Goal: Information Seeking & Learning: Learn about a topic

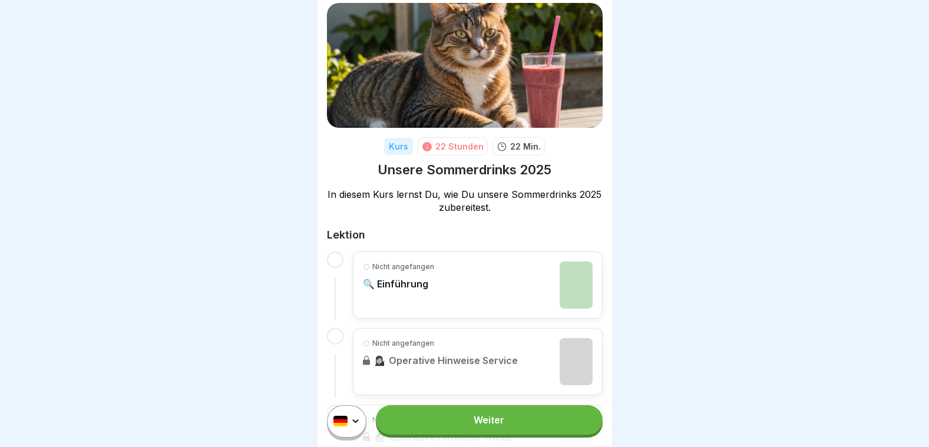
scroll to position [2, 0]
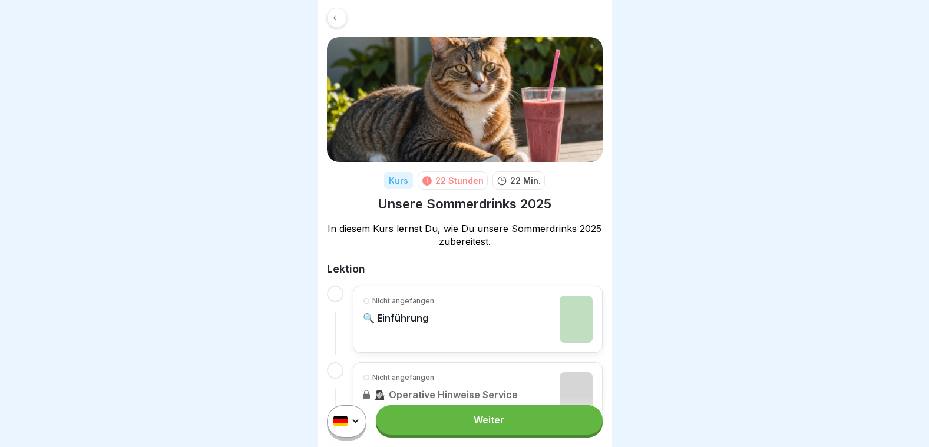
click at [471, 316] on div "Nicht angefangen 🔍 Einführung" at bounding box center [478, 319] width 230 height 47
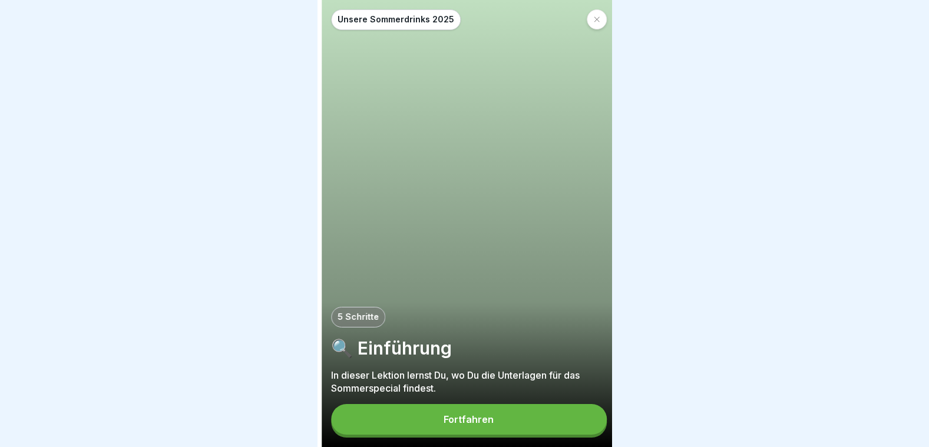
click at [483, 317] on div "5 Schritte" at bounding box center [469, 317] width 276 height 21
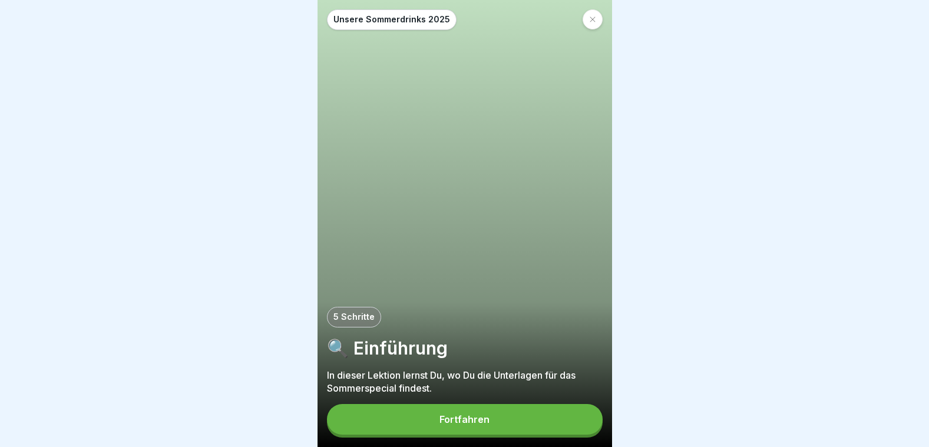
scroll to position [9, 0]
click at [500, 416] on button "Fortfahren" at bounding box center [465, 419] width 276 height 31
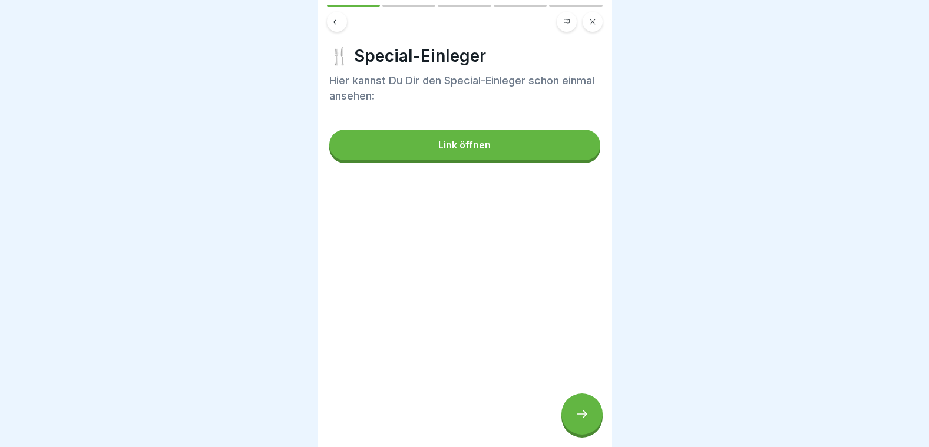
click at [584, 424] on div at bounding box center [581, 413] width 41 height 41
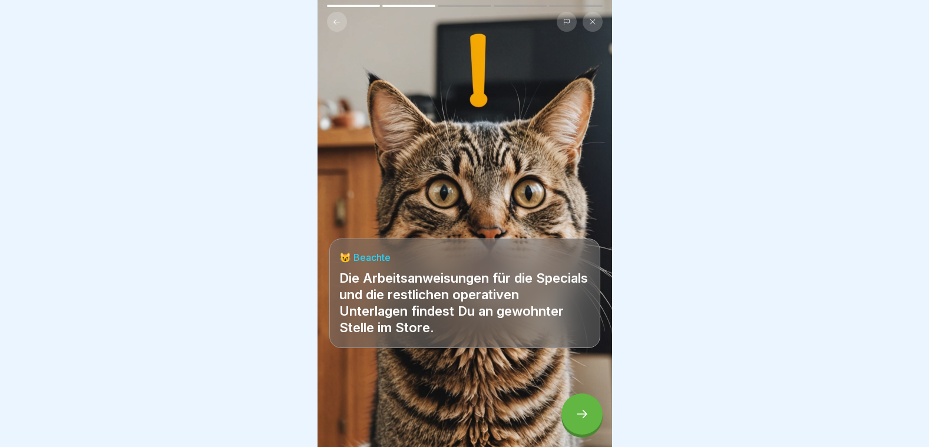
click at [579, 418] on icon at bounding box center [582, 414] width 14 height 14
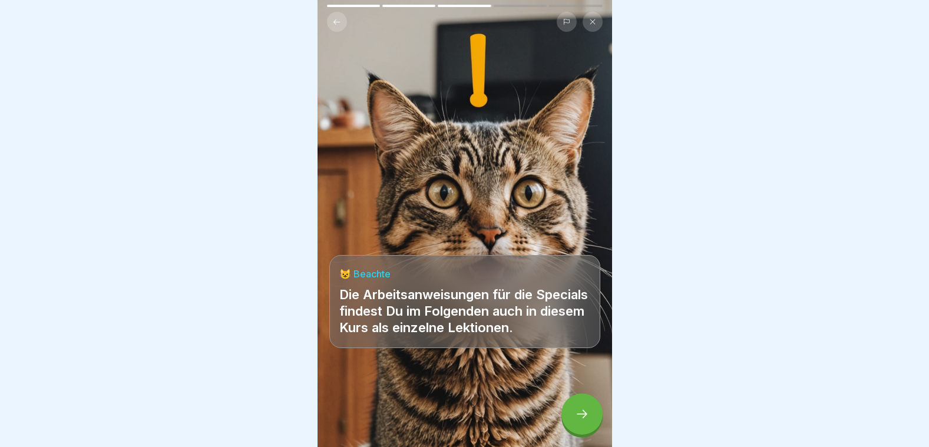
click at [579, 418] on icon at bounding box center [582, 414] width 14 height 14
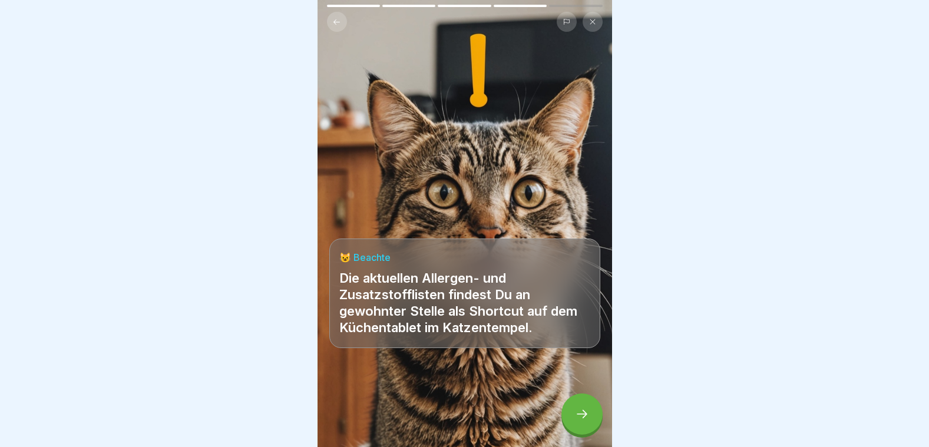
click at [579, 418] on icon at bounding box center [582, 414] width 14 height 14
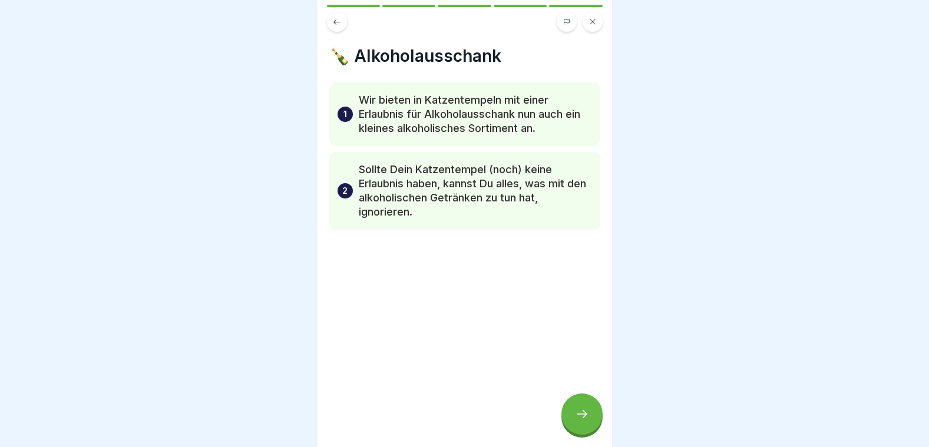
click at [579, 418] on icon at bounding box center [582, 414] width 14 height 14
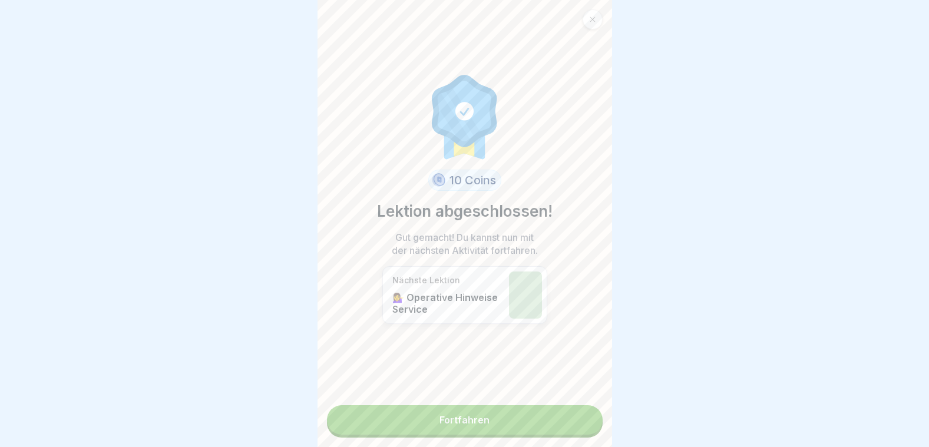
click at [539, 414] on link "Fortfahren" at bounding box center [465, 419] width 276 height 29
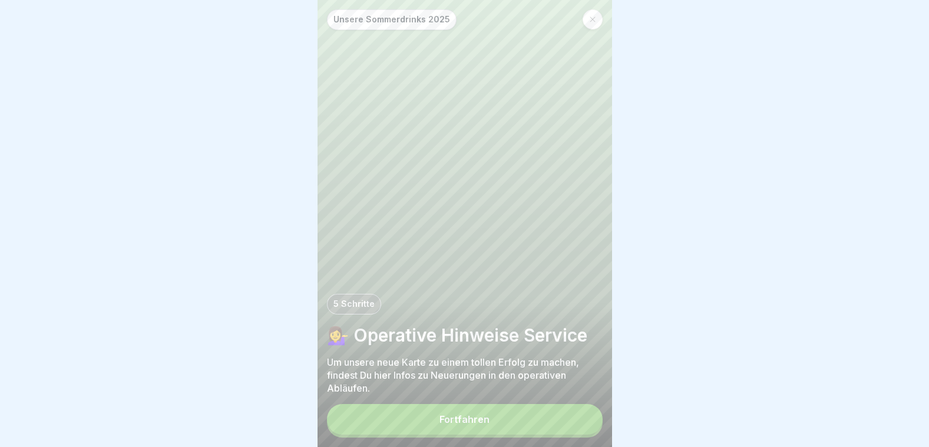
click at [510, 425] on button "Fortfahren" at bounding box center [465, 419] width 276 height 31
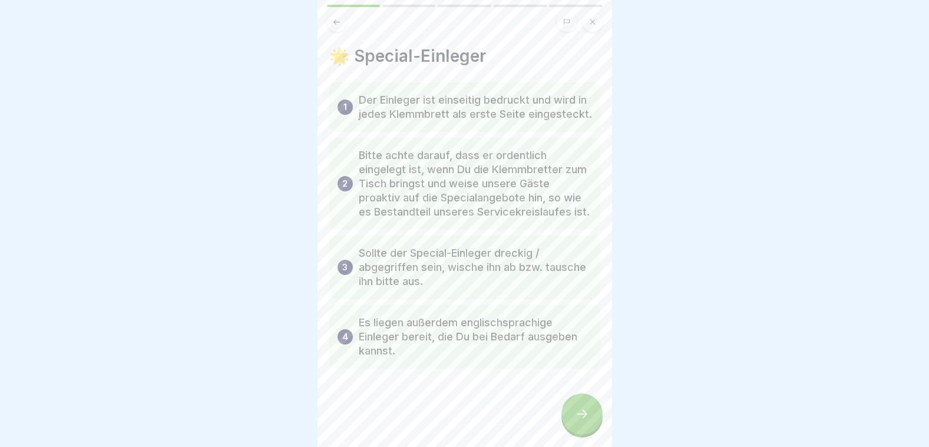
click at [585, 418] on icon at bounding box center [582, 414] width 14 height 14
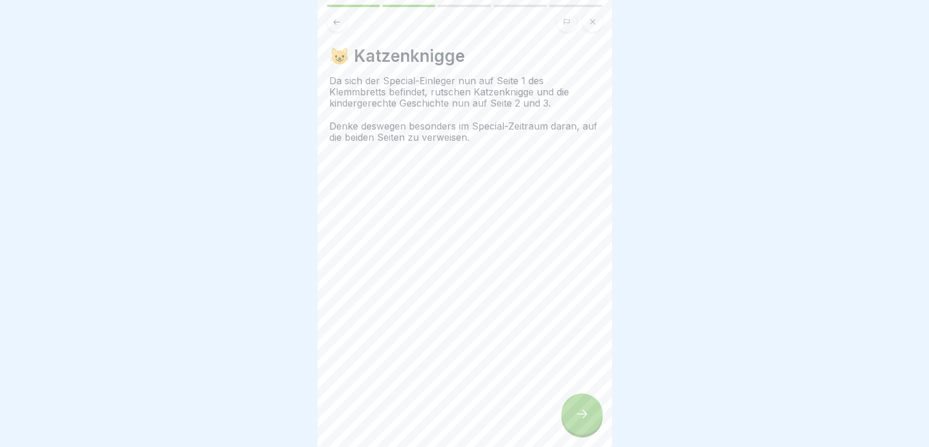
click at [585, 418] on icon at bounding box center [582, 414] width 14 height 14
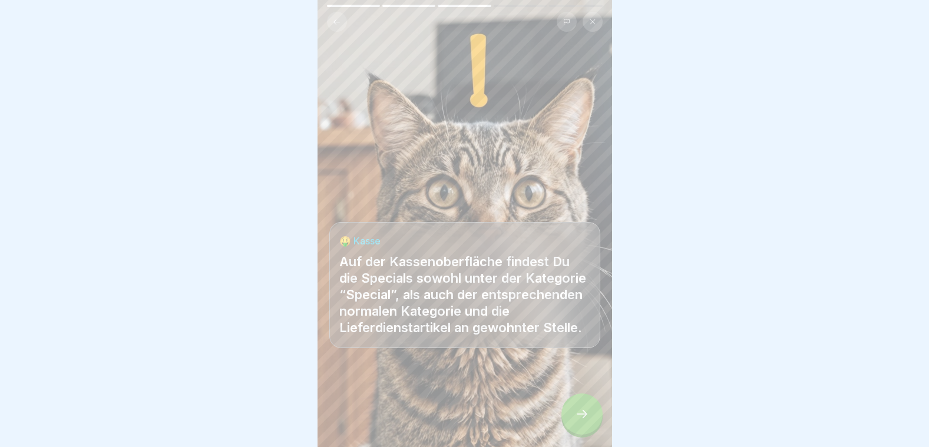
click at [585, 403] on div "Unsere Sommerdrinks 2025 5 Schritte 💁‍♀️ Operative Hinweise Service Um unsere n…" at bounding box center [464, 223] width 294 height 447
click at [585, 421] on icon at bounding box center [582, 414] width 14 height 14
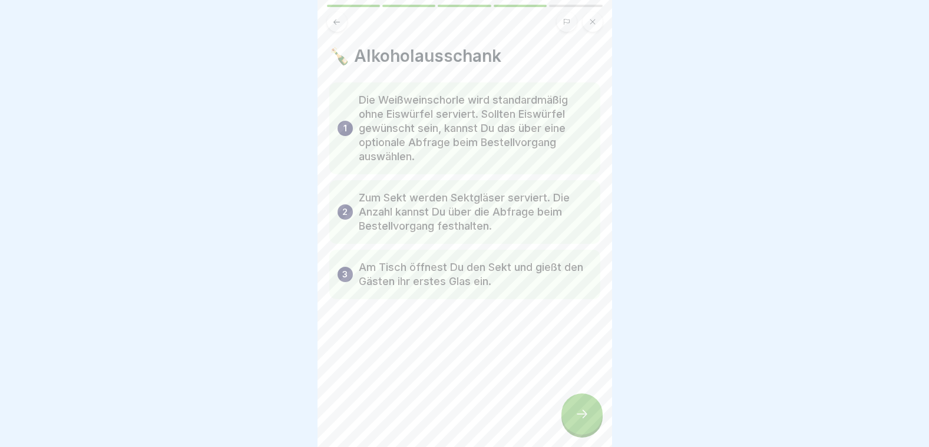
click at [578, 414] on div at bounding box center [581, 413] width 41 height 41
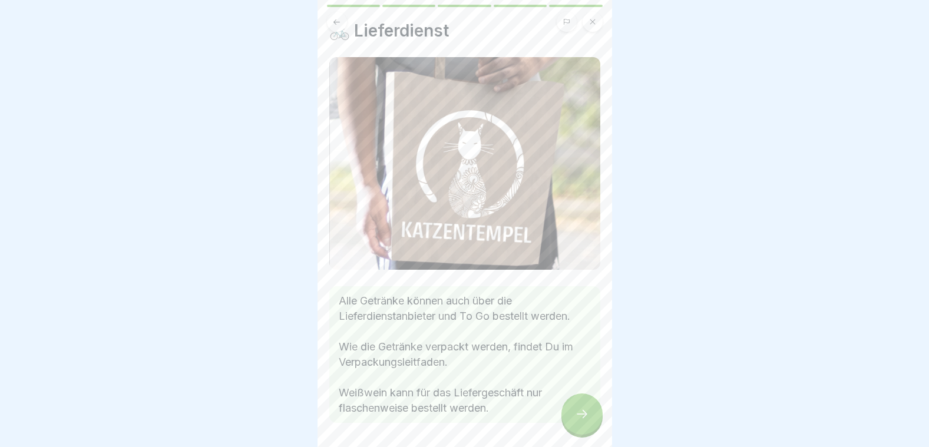
scroll to position [65, 0]
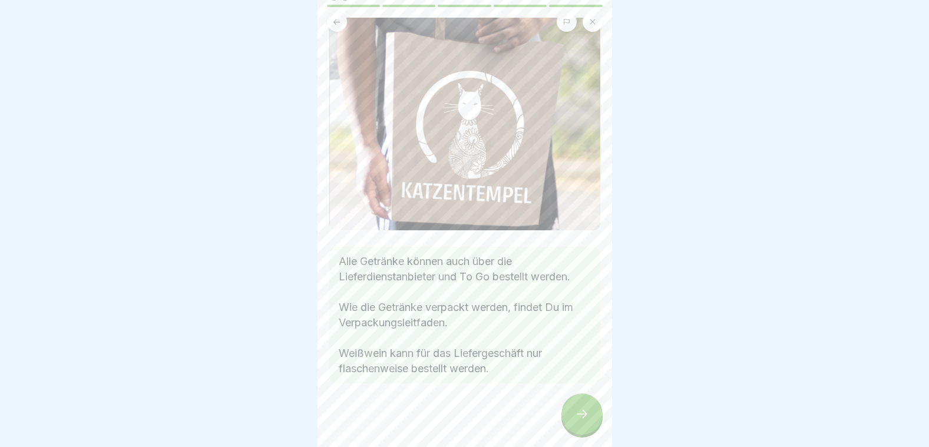
click at [578, 420] on icon at bounding box center [582, 414] width 14 height 14
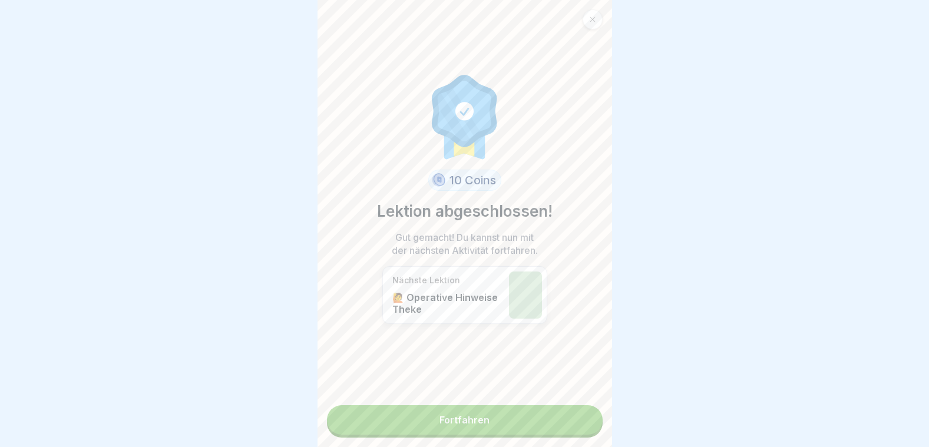
click at [515, 417] on link "Fortfahren" at bounding box center [465, 419] width 276 height 29
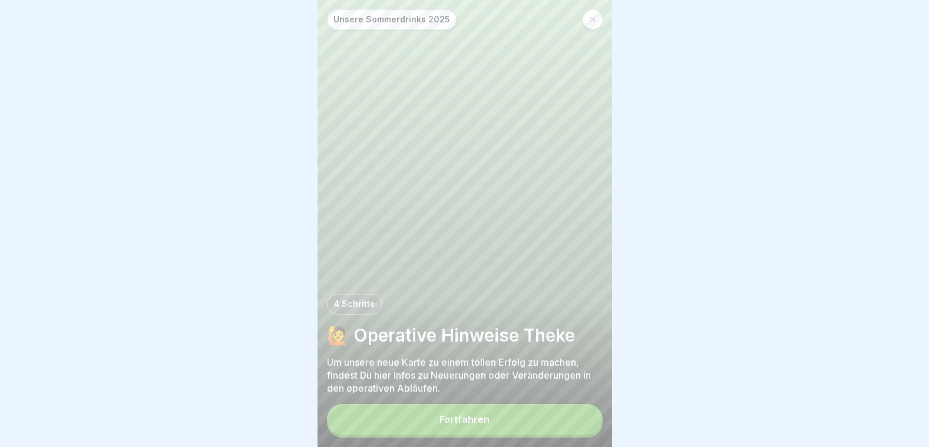
click at [515, 417] on button "Fortfahren" at bounding box center [465, 419] width 276 height 31
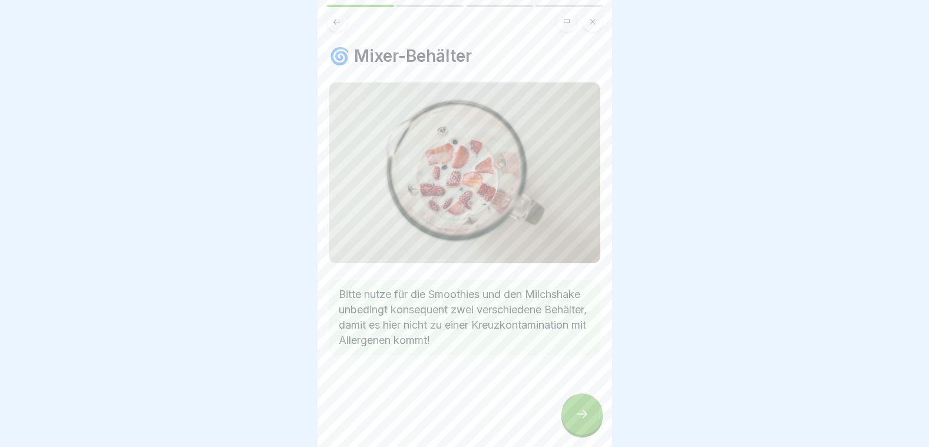
click at [579, 421] on icon at bounding box center [582, 414] width 14 height 14
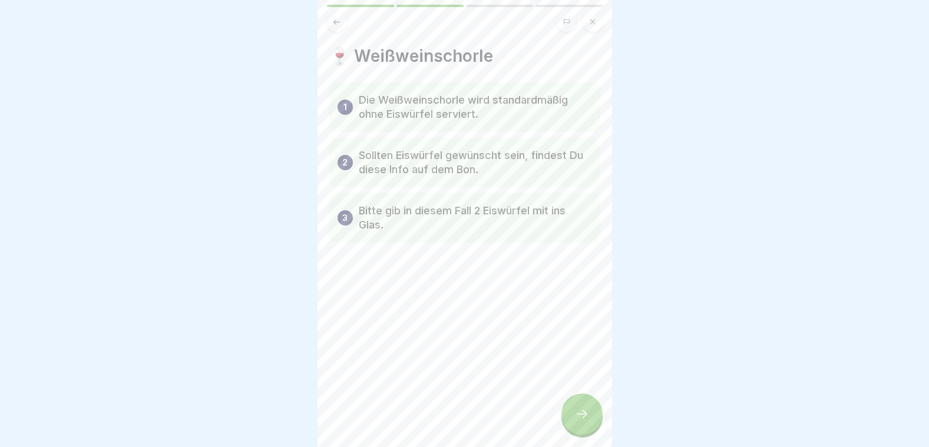
click at [579, 421] on icon at bounding box center [582, 414] width 14 height 14
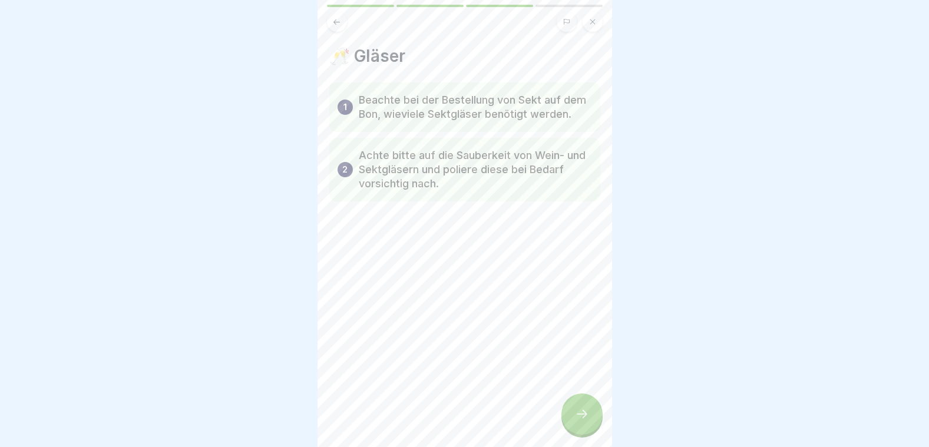
click at [579, 421] on icon at bounding box center [582, 414] width 14 height 14
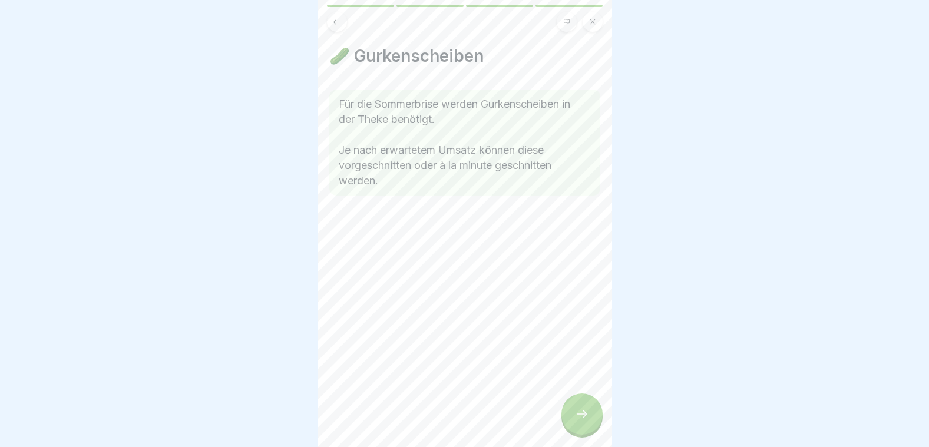
click at [579, 421] on icon at bounding box center [582, 414] width 14 height 14
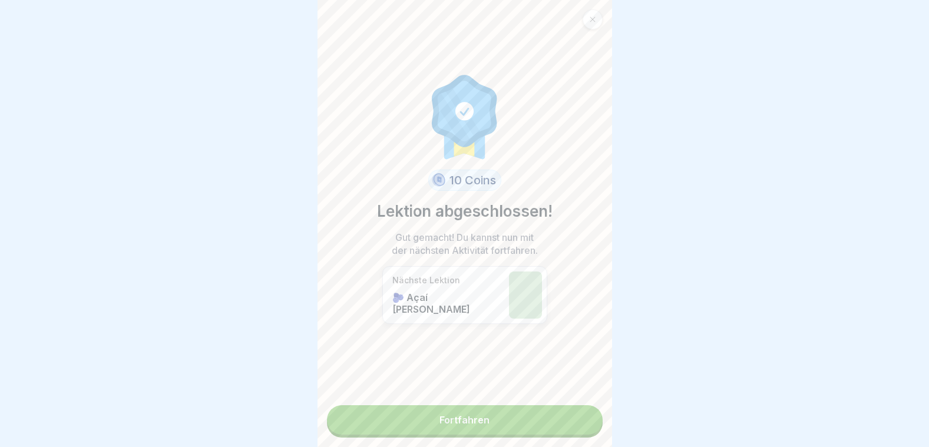
click at [555, 418] on link "Fortfahren" at bounding box center [465, 419] width 276 height 29
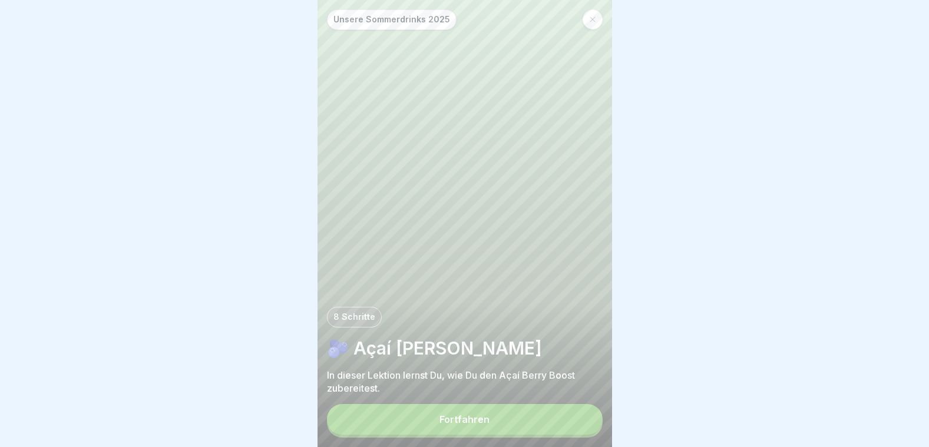
click at [541, 419] on button "Fortfahren" at bounding box center [465, 419] width 276 height 31
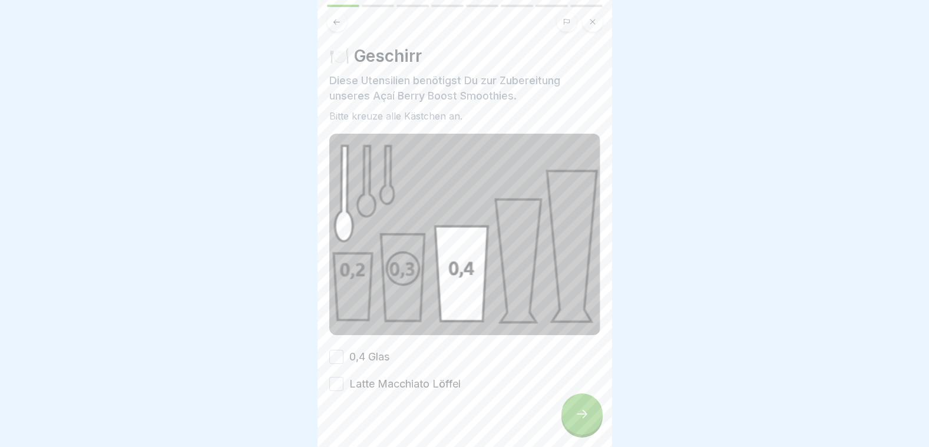
click at [588, 421] on icon at bounding box center [582, 414] width 14 height 14
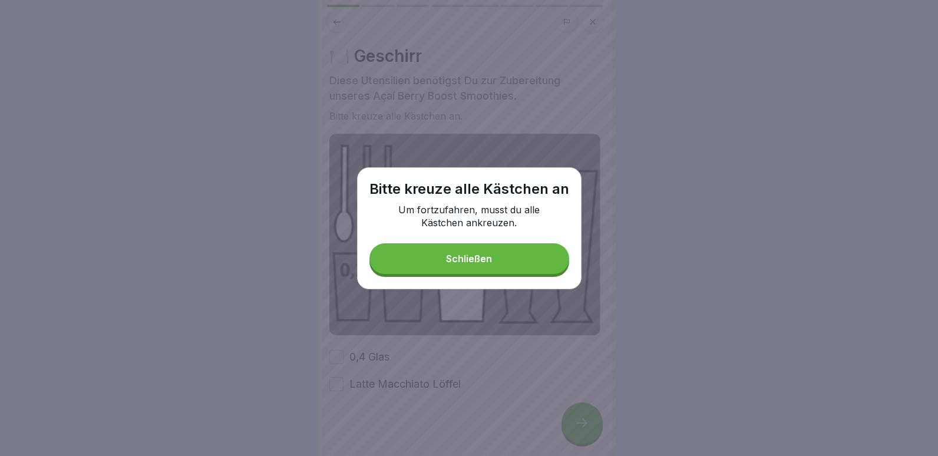
click at [482, 264] on div "Schließen" at bounding box center [469, 258] width 46 height 11
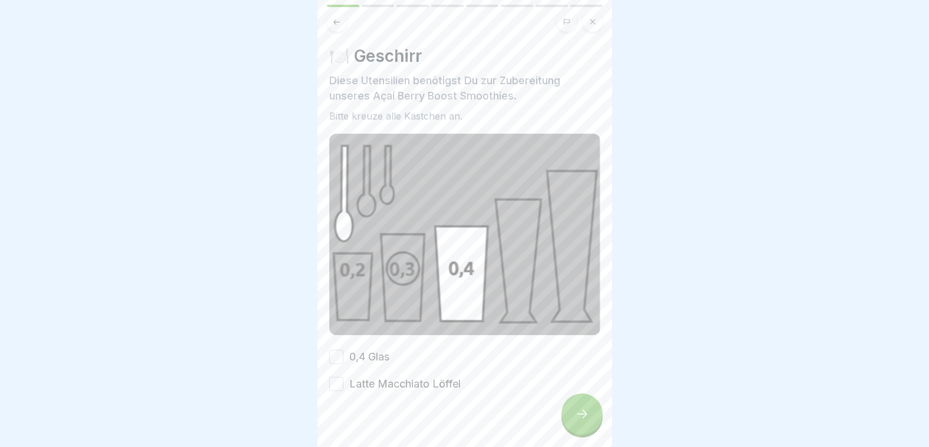
click at [334, 350] on button "0,4 Glas" at bounding box center [336, 357] width 14 height 14
click at [333, 377] on button "Latte Macchiato Löffel" at bounding box center [336, 384] width 14 height 14
click at [594, 429] on div at bounding box center [581, 413] width 41 height 41
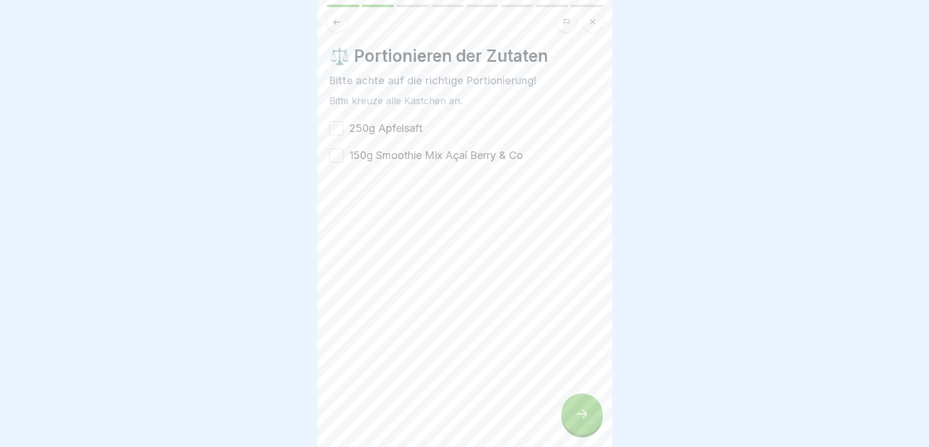
click at [339, 127] on button "250g Apfelsaft" at bounding box center [336, 128] width 14 height 14
click at [340, 154] on button "150g Smoothie Mix Açaí Berry & Co" at bounding box center [336, 155] width 14 height 14
click at [569, 418] on div at bounding box center [581, 413] width 41 height 41
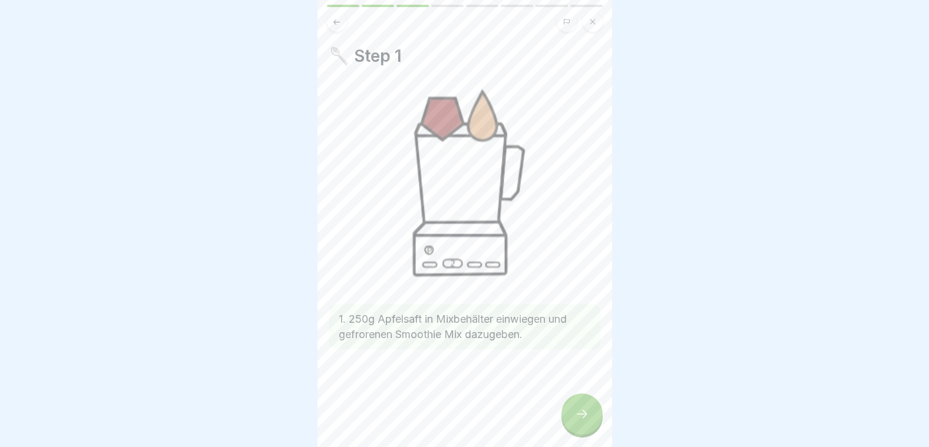
click at [582, 421] on icon at bounding box center [582, 414] width 14 height 14
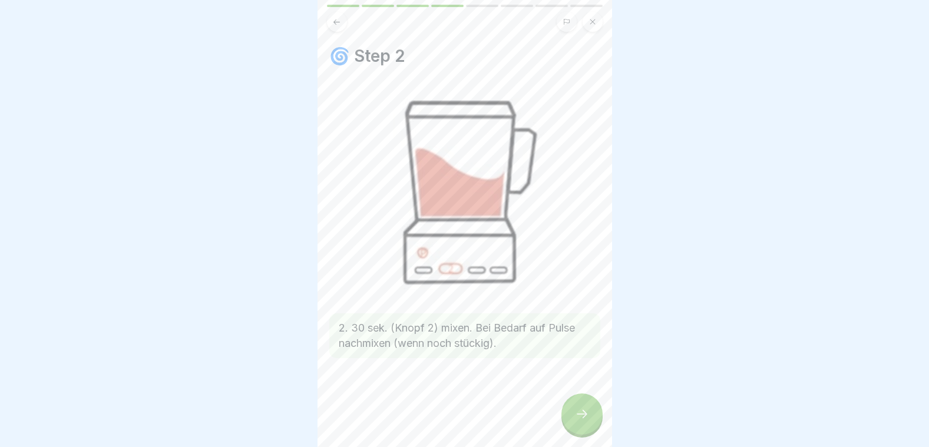
click at [580, 421] on icon at bounding box center [582, 414] width 14 height 14
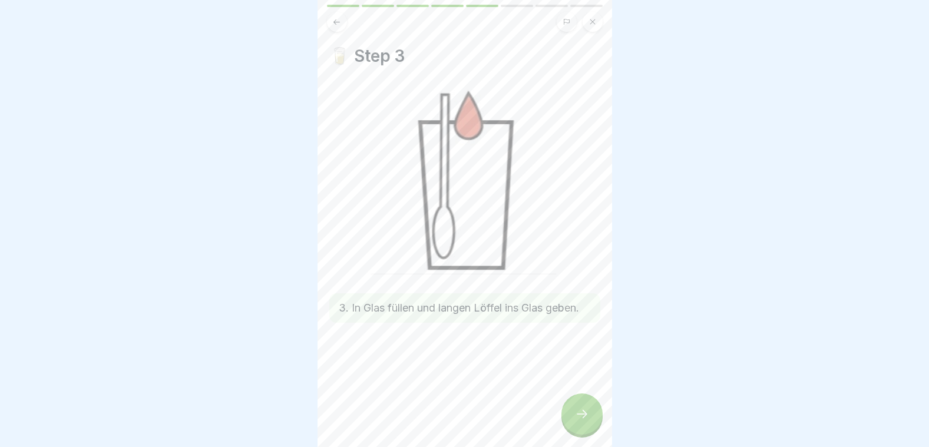
click at [579, 421] on icon at bounding box center [582, 414] width 14 height 14
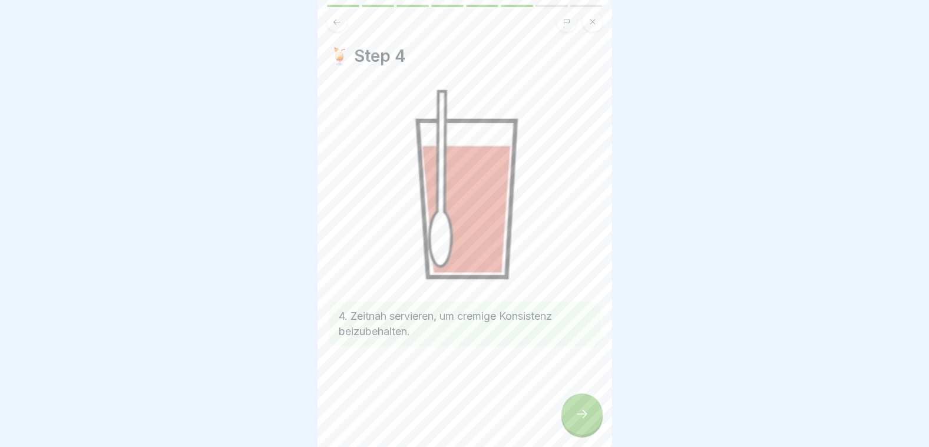
click at [579, 421] on icon at bounding box center [582, 414] width 14 height 14
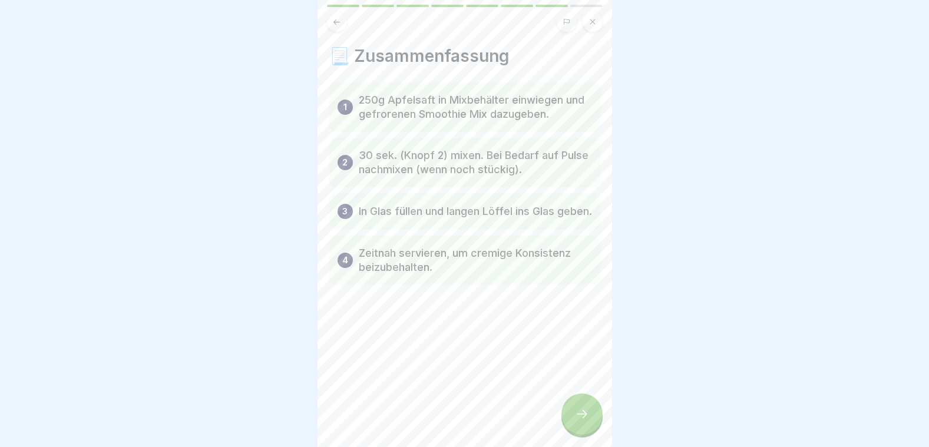
click at [577, 421] on icon at bounding box center [582, 414] width 14 height 14
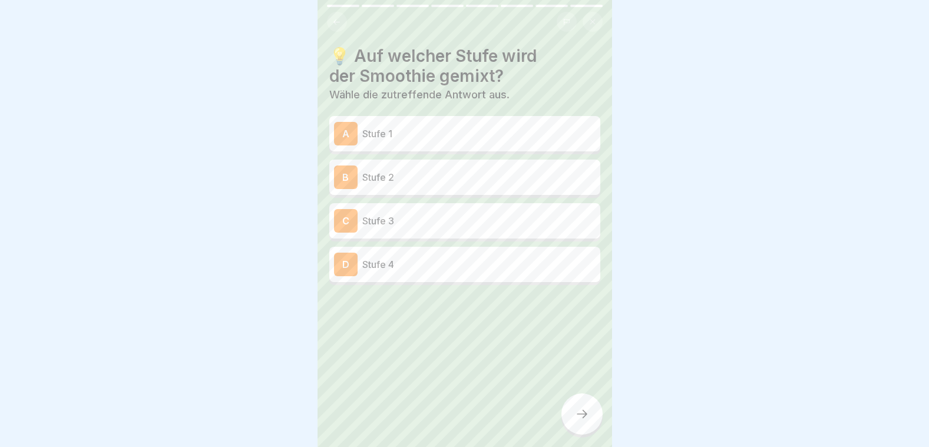
click at [502, 189] on div "B Stufe 2" at bounding box center [464, 177] width 271 height 35
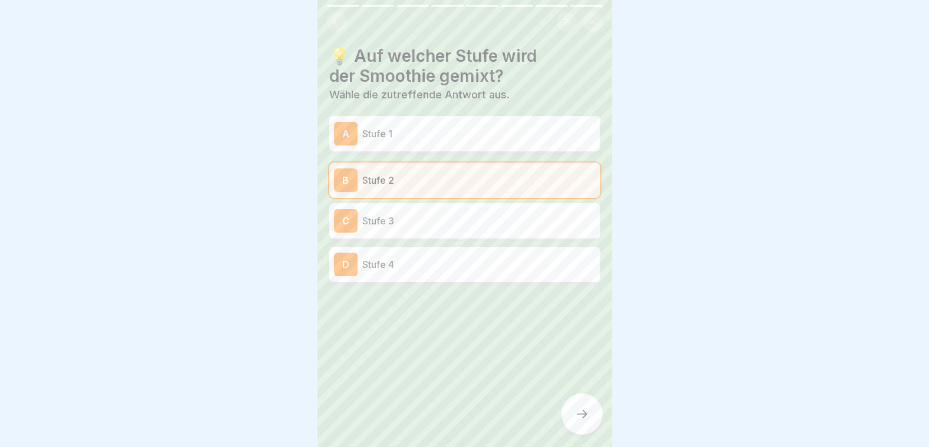
click at [589, 413] on div at bounding box center [581, 413] width 41 height 41
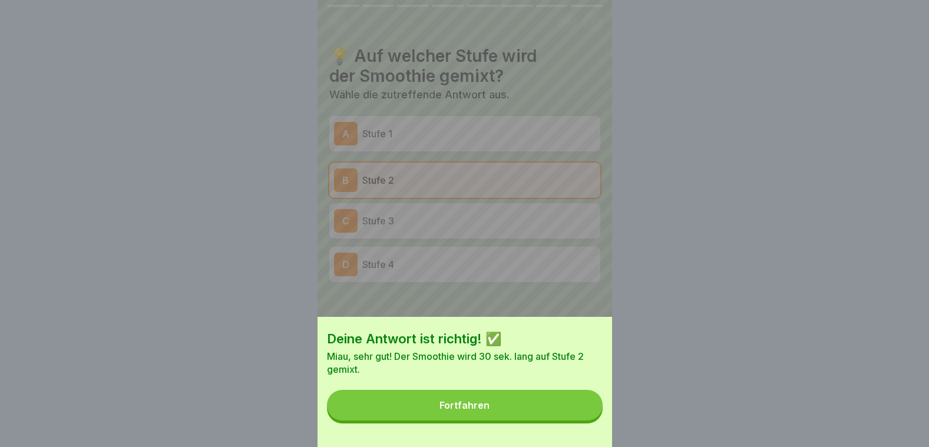
click at [525, 412] on button "Fortfahren" at bounding box center [465, 405] width 276 height 31
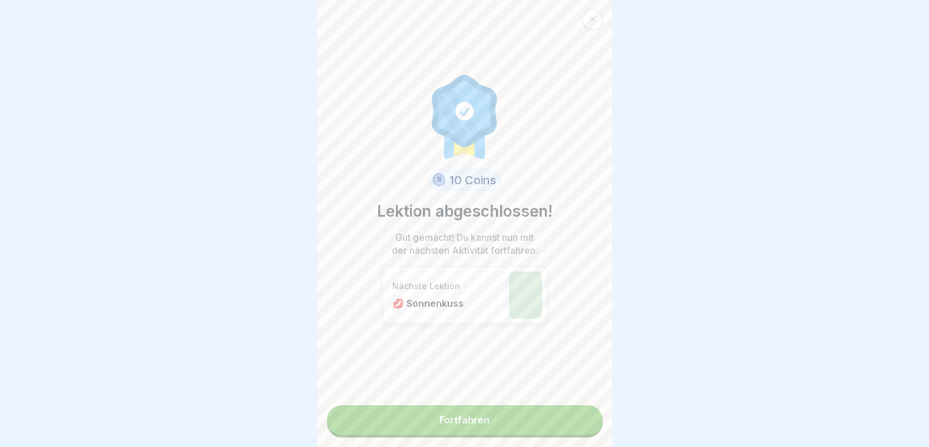
click at [501, 414] on link "Fortfahren" at bounding box center [465, 419] width 276 height 29
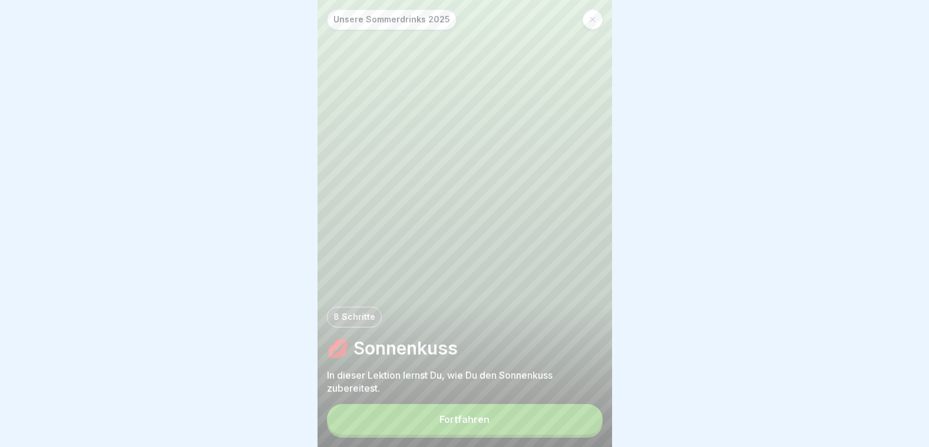
click at [491, 428] on button "Fortfahren" at bounding box center [465, 419] width 276 height 31
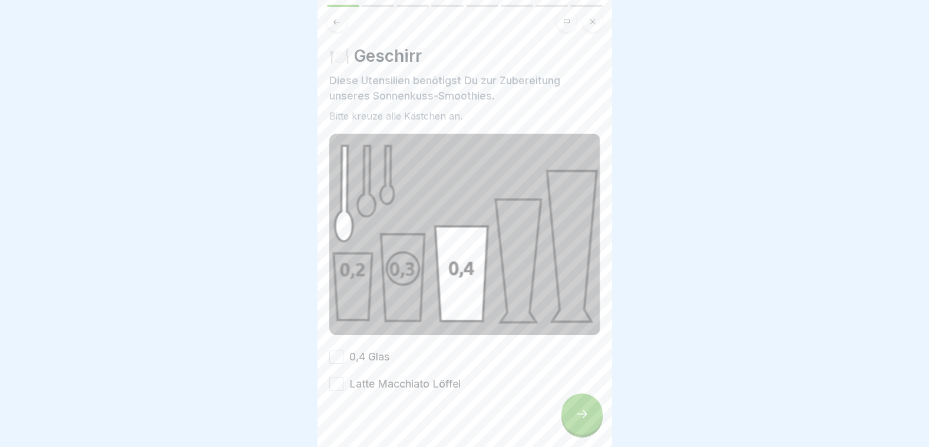
click at [343, 349] on div "0,4 Glas" at bounding box center [359, 356] width 60 height 15
click at [334, 356] on button "0,4 Glas" at bounding box center [336, 357] width 14 height 14
click at [338, 379] on button "Latte Macchiato Löffel" at bounding box center [336, 384] width 14 height 14
click at [584, 420] on icon at bounding box center [582, 414] width 14 height 14
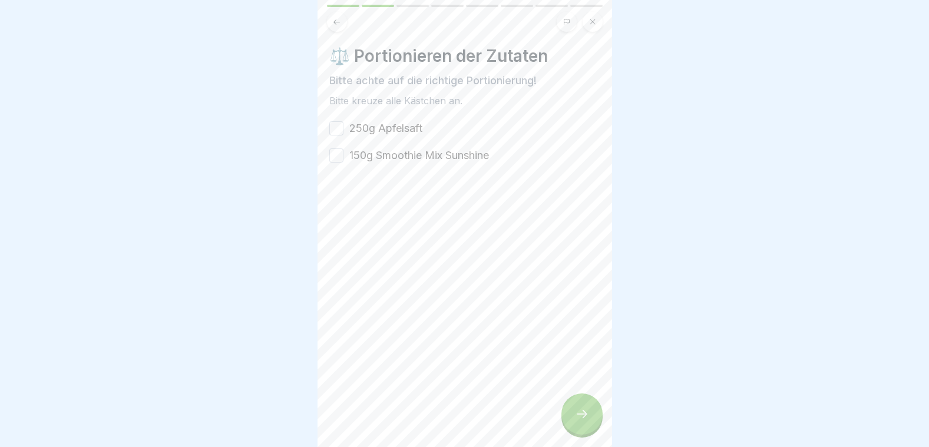
click at [331, 132] on button "250g Apfelsaft" at bounding box center [336, 128] width 14 height 14
click at [337, 161] on button "150g Smoothie Mix Sunshine" at bounding box center [336, 155] width 14 height 14
click at [587, 421] on icon at bounding box center [582, 414] width 14 height 14
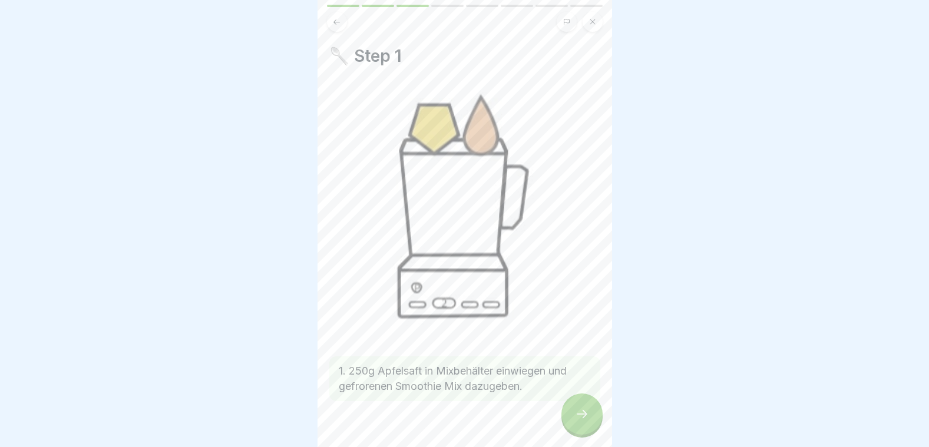
click at [582, 417] on div at bounding box center [581, 413] width 41 height 41
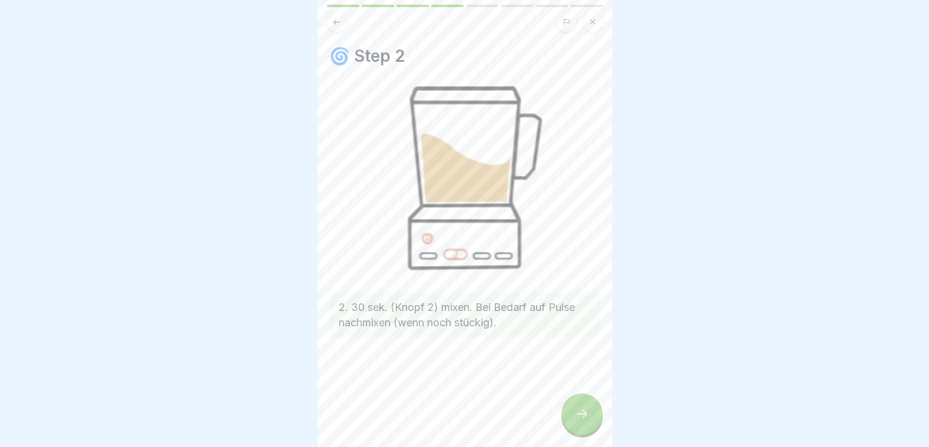
click at [582, 417] on div at bounding box center [581, 413] width 41 height 41
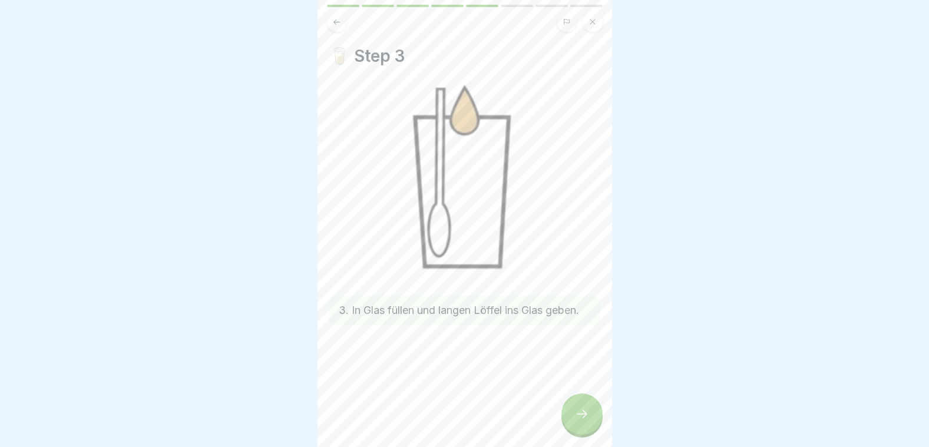
click at [582, 417] on div at bounding box center [581, 413] width 41 height 41
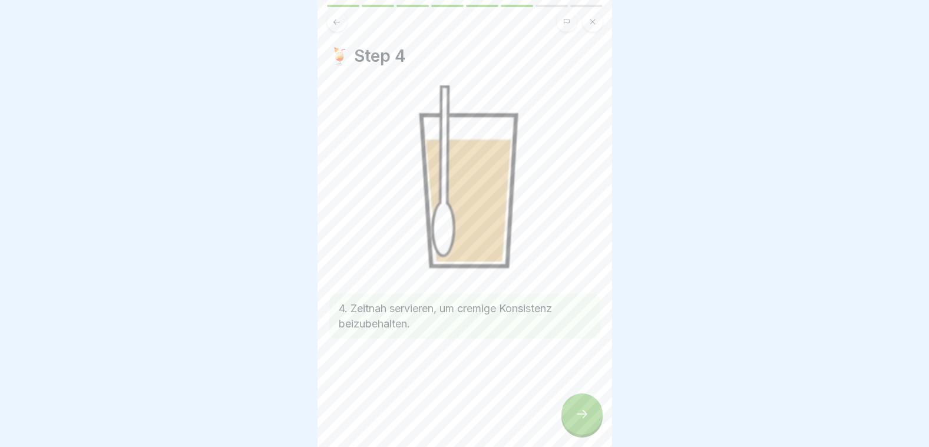
click at [582, 417] on div at bounding box center [581, 413] width 41 height 41
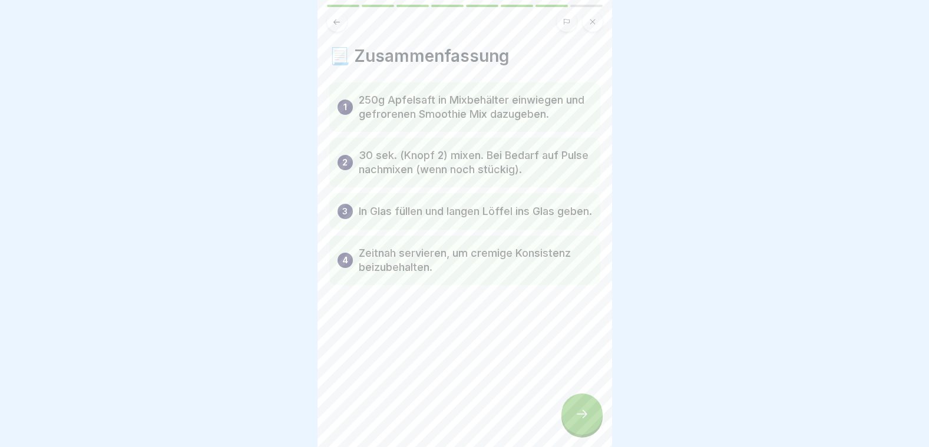
click at [583, 421] on icon at bounding box center [582, 414] width 14 height 14
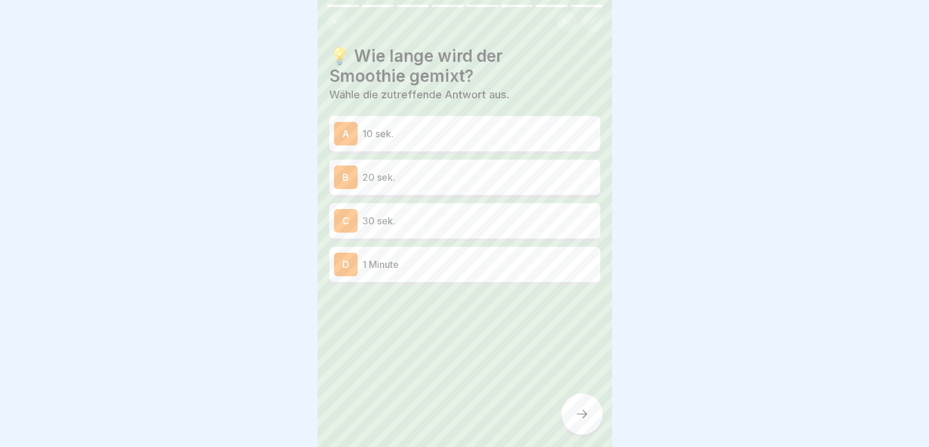
click at [481, 222] on p "30 sek." at bounding box center [478, 221] width 233 height 14
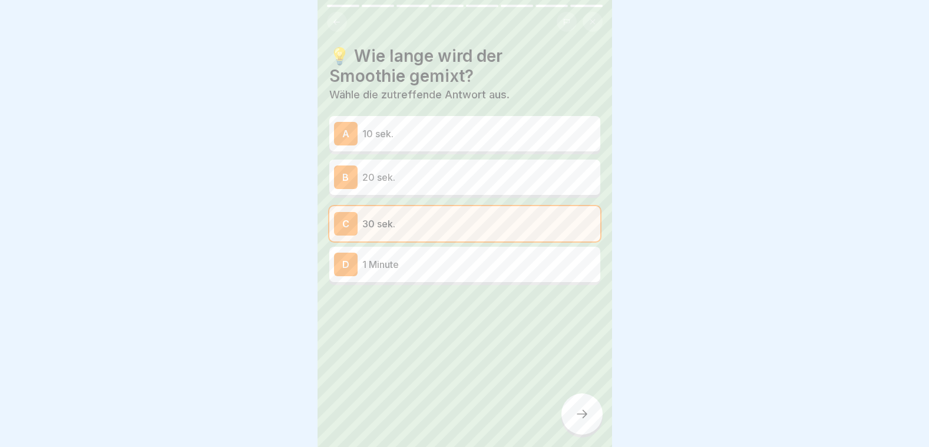
click at [583, 420] on icon at bounding box center [582, 414] width 14 height 14
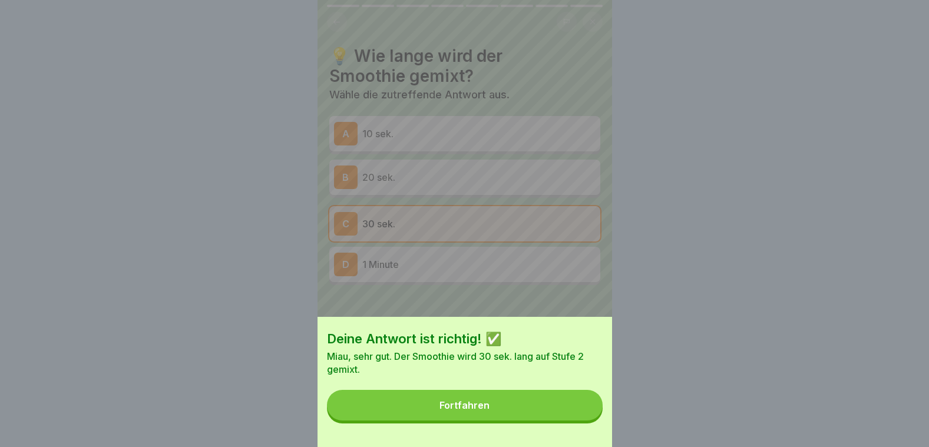
click at [575, 416] on button "Fortfahren" at bounding box center [465, 405] width 276 height 31
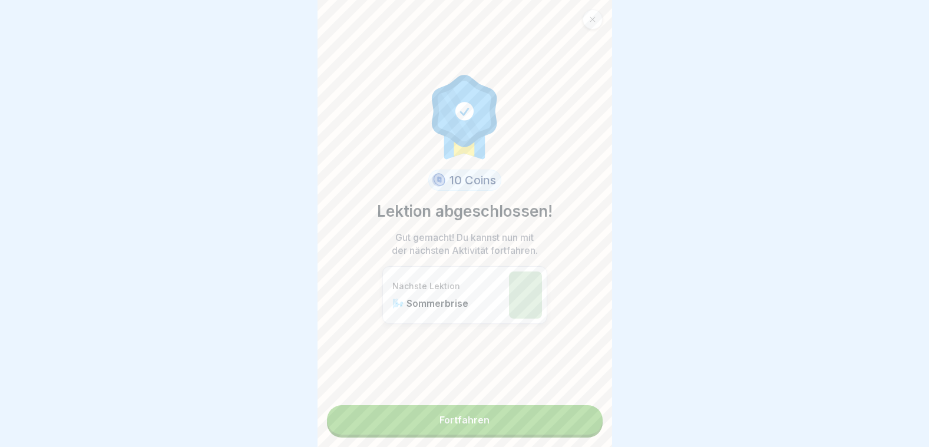
click at [549, 428] on link "Fortfahren" at bounding box center [465, 419] width 276 height 29
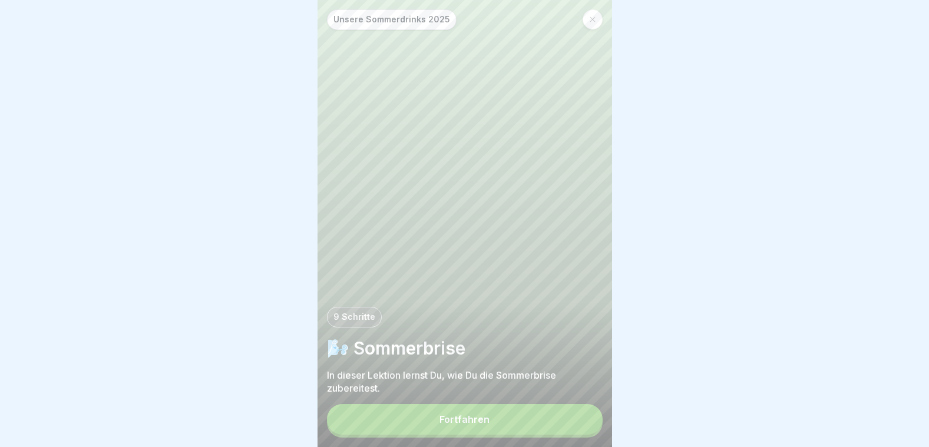
click at [514, 424] on button "Fortfahren" at bounding box center [465, 419] width 276 height 31
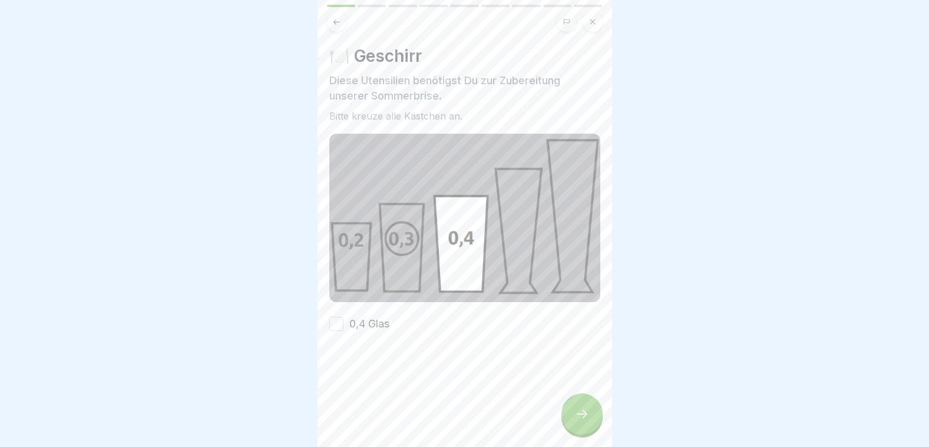
click at [340, 325] on button "0,4 Glas" at bounding box center [336, 324] width 14 height 14
click at [585, 418] on icon at bounding box center [582, 414] width 11 height 8
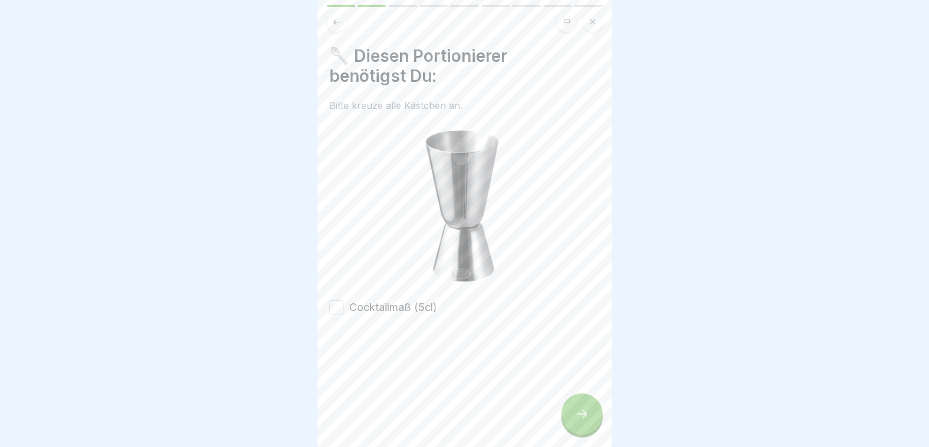
click at [334, 300] on div "Cocktailmaß (5cl)" at bounding box center [383, 307] width 108 height 15
click at [337, 300] on button "Cocktailmaß (5cl)" at bounding box center [336, 307] width 14 height 14
click at [593, 429] on div at bounding box center [581, 413] width 41 height 41
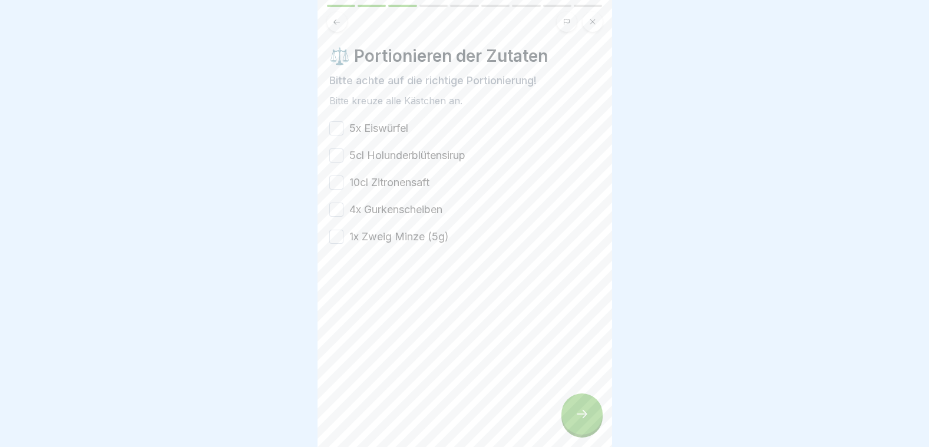
click at [336, 130] on button "5x Eiswürfel" at bounding box center [336, 128] width 14 height 14
click at [339, 158] on button "5cl Holunderblütensirup" at bounding box center [336, 155] width 14 height 14
click at [336, 188] on button "10cl Zitronensaft" at bounding box center [336, 182] width 14 height 14
click at [337, 211] on button "4x Gurkenscheiben" at bounding box center [336, 210] width 14 height 14
click at [339, 237] on button "1x Zweig Minze (5g)" at bounding box center [336, 237] width 14 height 14
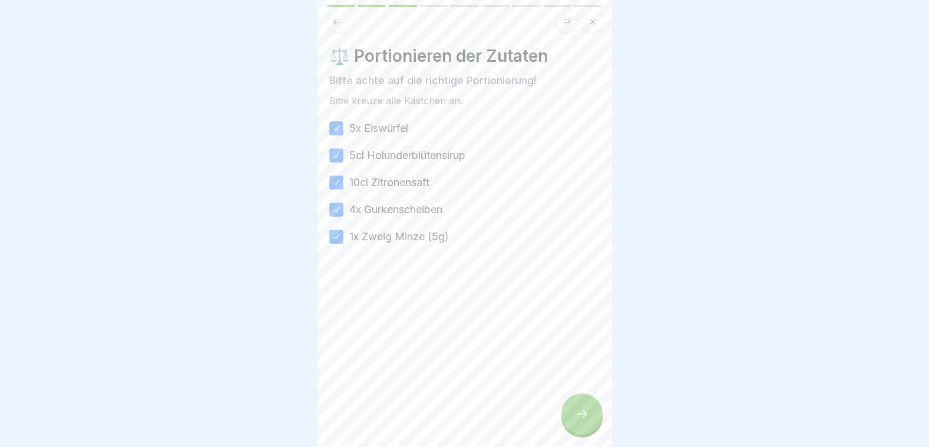
click at [591, 435] on div at bounding box center [581, 413] width 41 height 41
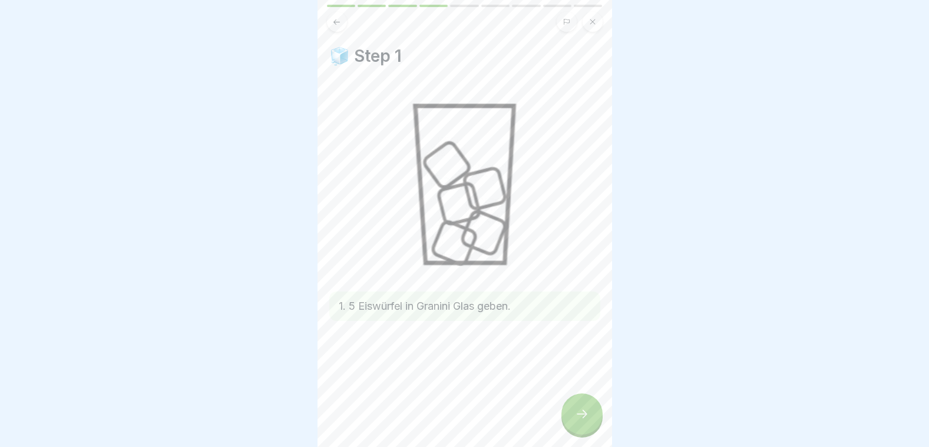
click at [588, 421] on icon at bounding box center [582, 414] width 14 height 14
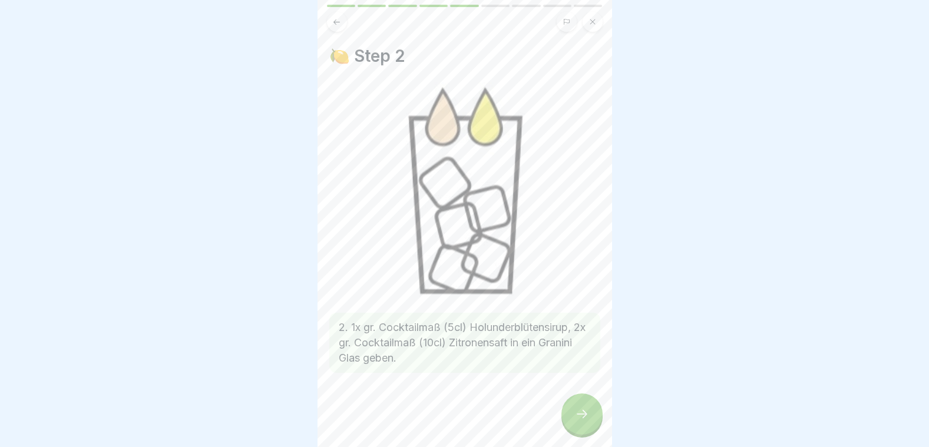
click at [588, 421] on icon at bounding box center [582, 414] width 14 height 14
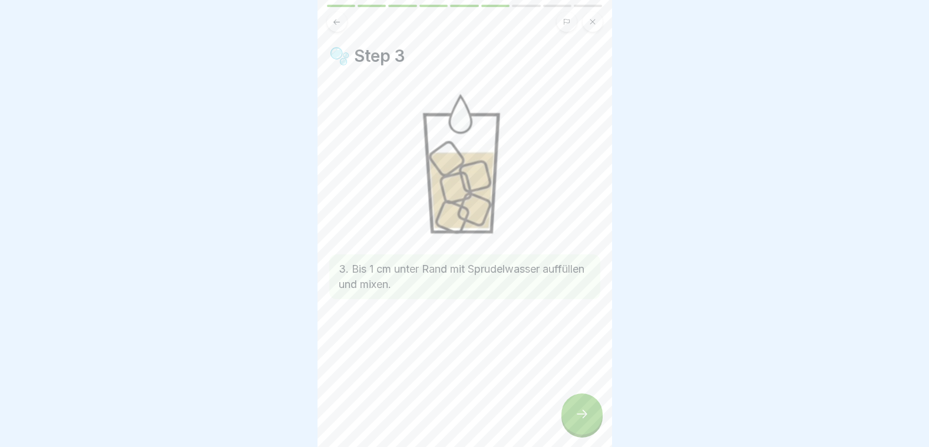
click at [588, 421] on icon at bounding box center [582, 414] width 14 height 14
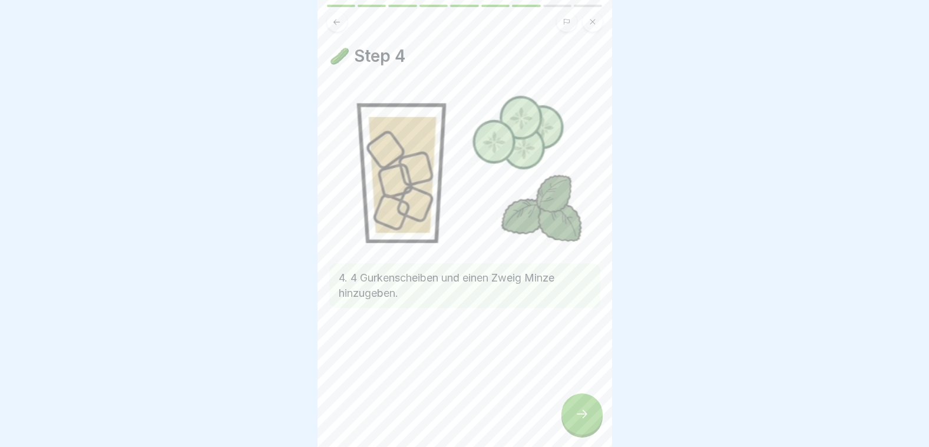
click at [588, 421] on icon at bounding box center [582, 414] width 14 height 14
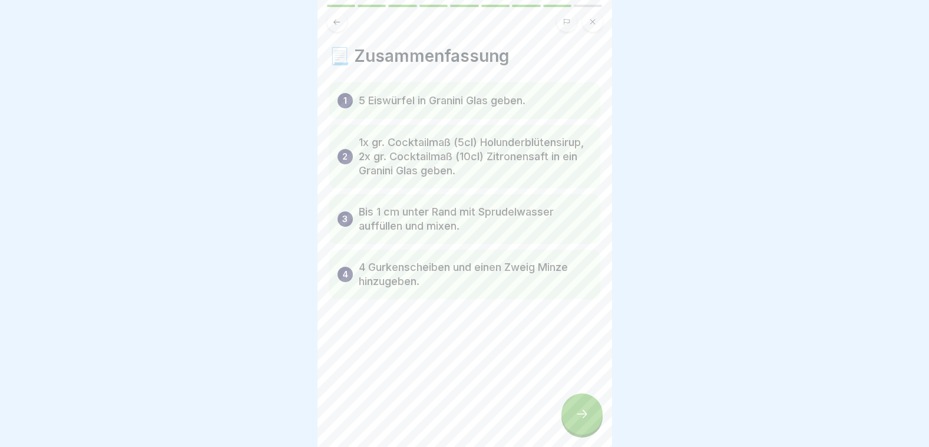
click at [584, 412] on div at bounding box center [581, 413] width 41 height 41
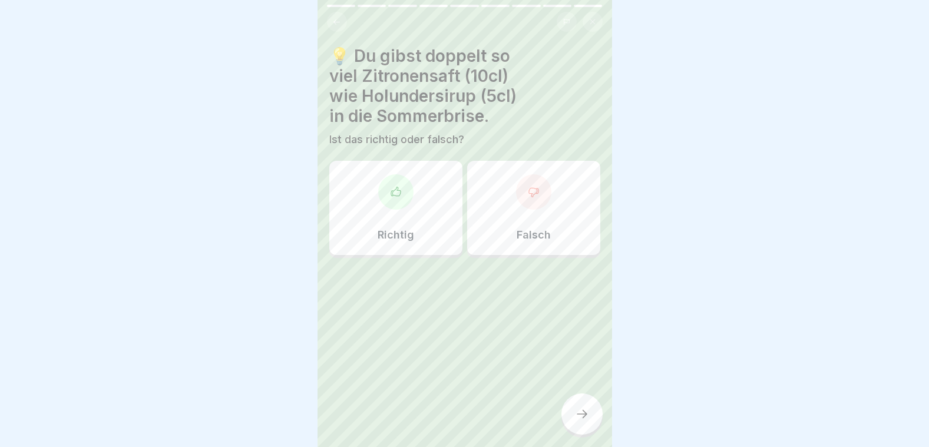
click at [522, 213] on div "Falsch" at bounding box center [533, 208] width 133 height 94
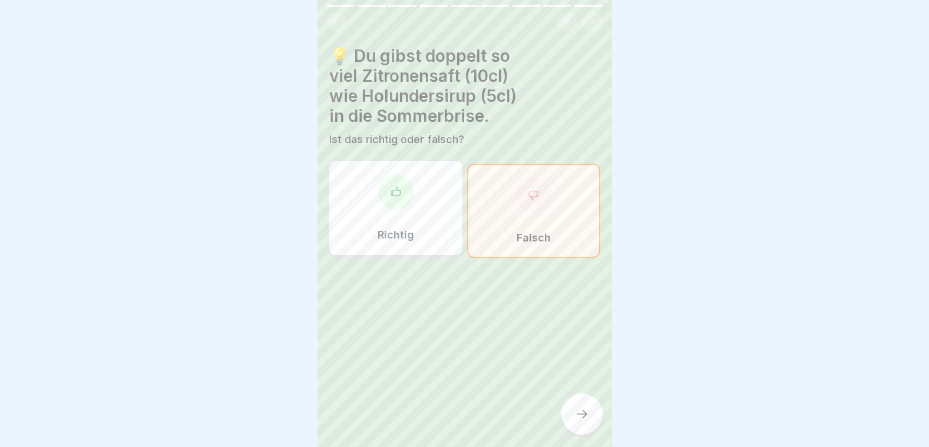
click at [584, 433] on div at bounding box center [581, 413] width 41 height 41
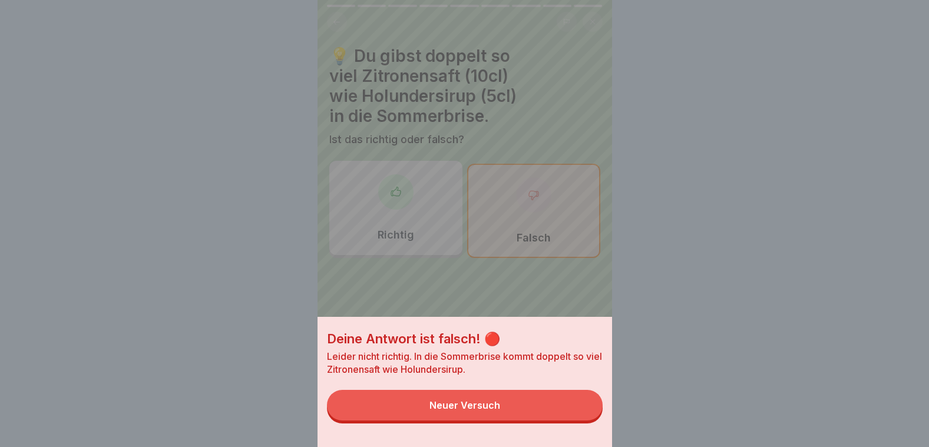
click at [531, 410] on button "Neuer Versuch" at bounding box center [465, 405] width 276 height 31
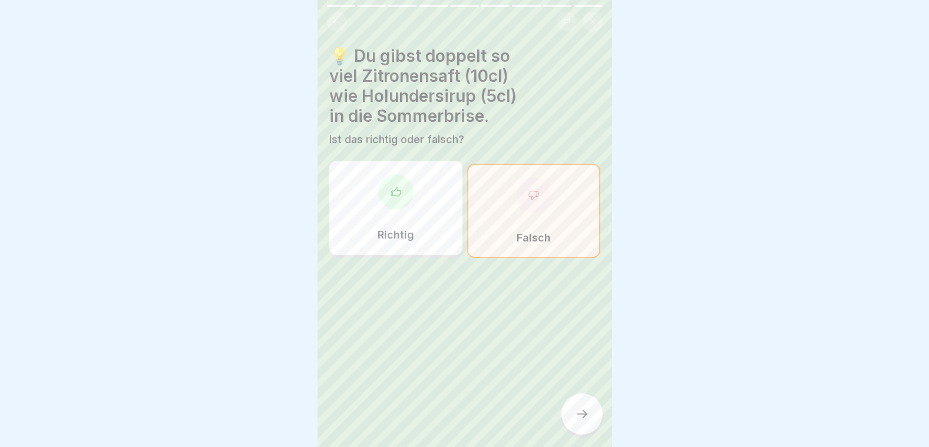
click at [412, 228] on div "Richtig" at bounding box center [395, 208] width 133 height 94
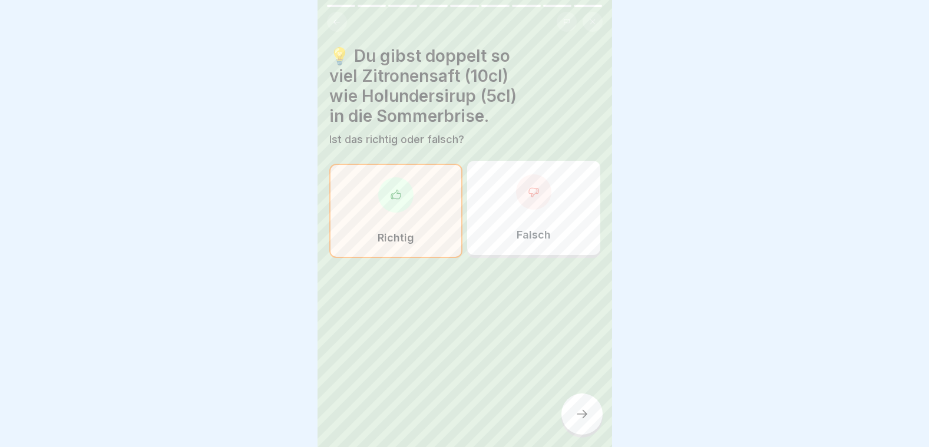
click at [578, 421] on icon at bounding box center [582, 414] width 14 height 14
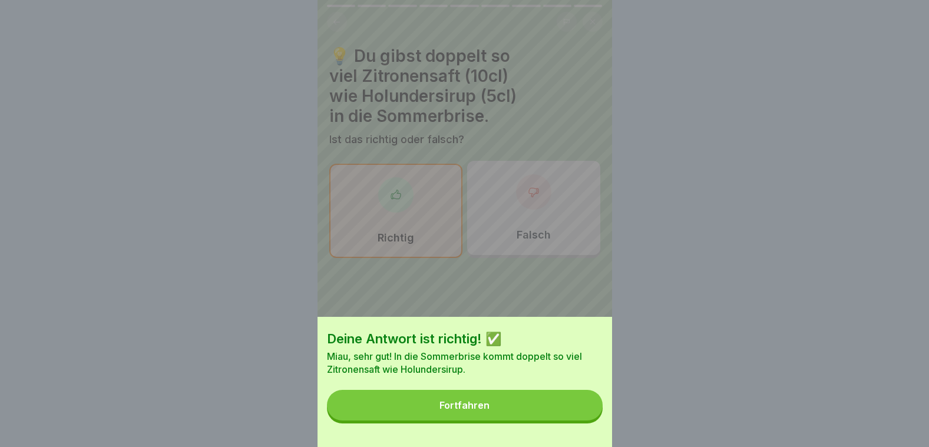
click at [572, 420] on button "Fortfahren" at bounding box center [465, 405] width 276 height 31
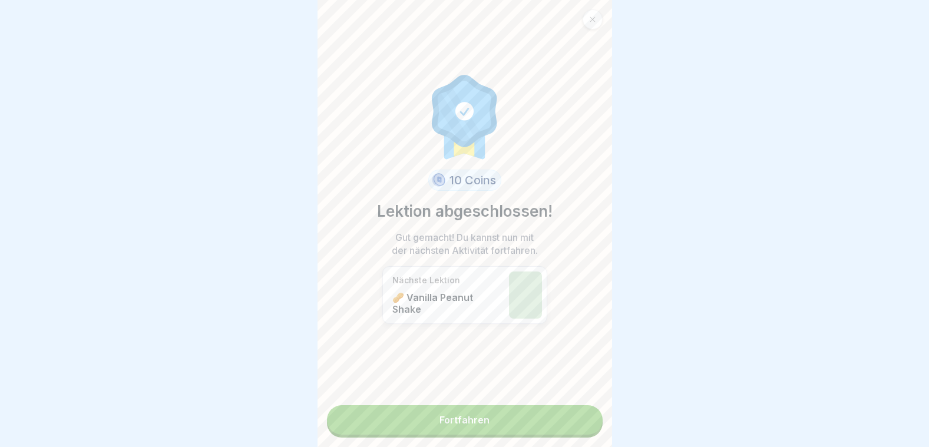
click at [572, 421] on link "Fortfahren" at bounding box center [465, 419] width 276 height 29
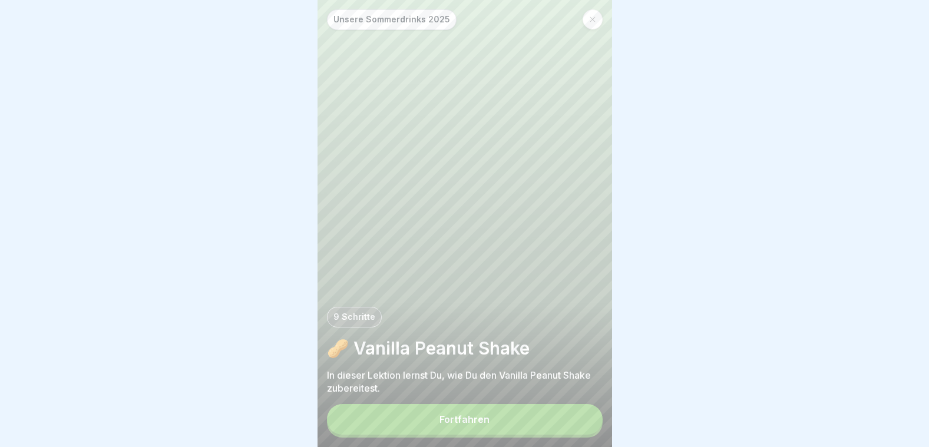
click at [544, 421] on button "Fortfahren" at bounding box center [465, 419] width 276 height 31
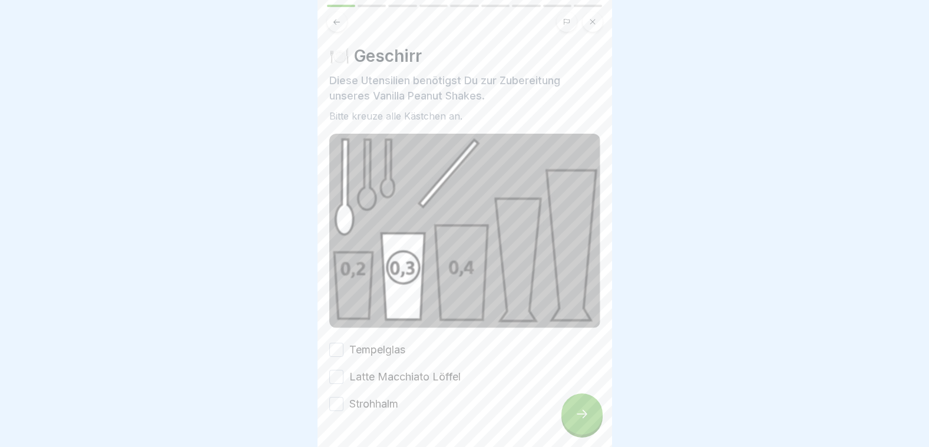
click at [337, 343] on button "Tempelglas" at bounding box center [336, 350] width 14 height 14
click at [337, 370] on button "Latte Macchiato Löffel" at bounding box center [336, 377] width 14 height 14
click at [341, 400] on button "Strohhalm" at bounding box center [336, 404] width 14 height 14
click at [591, 423] on div at bounding box center [581, 413] width 41 height 41
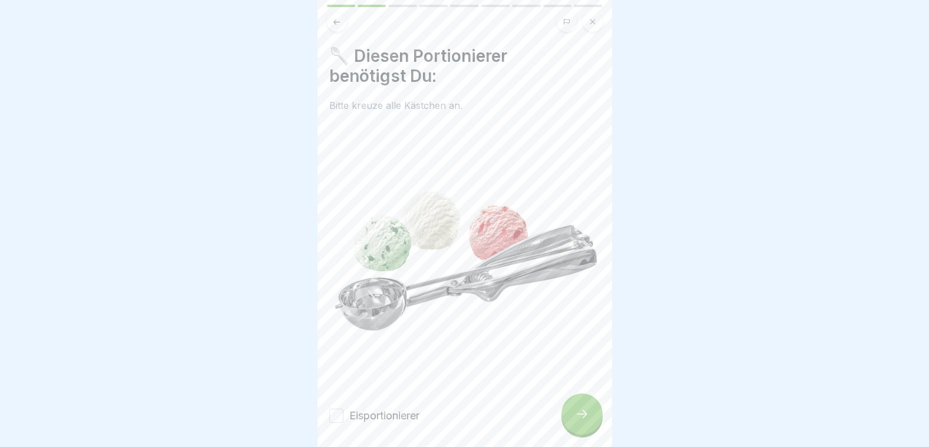
click at [334, 409] on button "Eisportionierer" at bounding box center [336, 416] width 14 height 14
click at [587, 420] on icon at bounding box center [582, 414] width 14 height 14
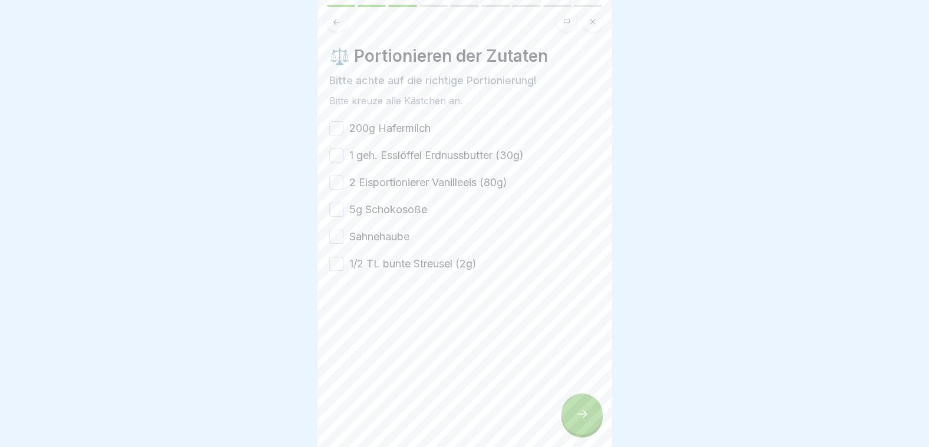
click at [333, 118] on div "⚖️ Portionieren der Zutaten Bitte achte auf die richtige Portionierung! Bitte k…" at bounding box center [464, 159] width 271 height 226
click at [343, 131] on button "200g Hafermilch" at bounding box center [336, 128] width 14 height 14
click at [338, 153] on button "1 geh. Esslöffel Erdnussbutter (30g)" at bounding box center [336, 155] width 14 height 14
click at [342, 178] on button "2 Eisportionierer Vanilleeis (80g)" at bounding box center [336, 182] width 14 height 14
click at [342, 211] on button "5g Schokosoße" at bounding box center [336, 210] width 14 height 14
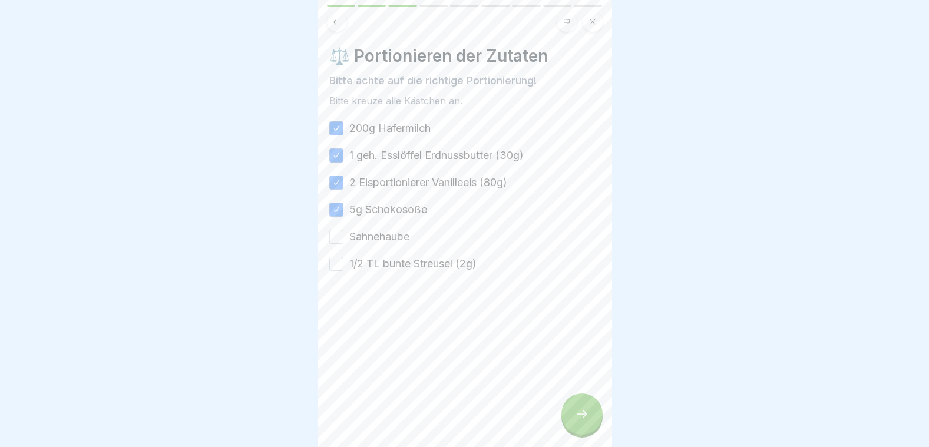
click at [342, 236] on button "Sahnehaube" at bounding box center [336, 237] width 14 height 14
click at [338, 263] on button "1/2 TL bunte Streusel (2g)" at bounding box center [336, 264] width 14 height 14
click at [582, 420] on icon at bounding box center [582, 414] width 14 height 14
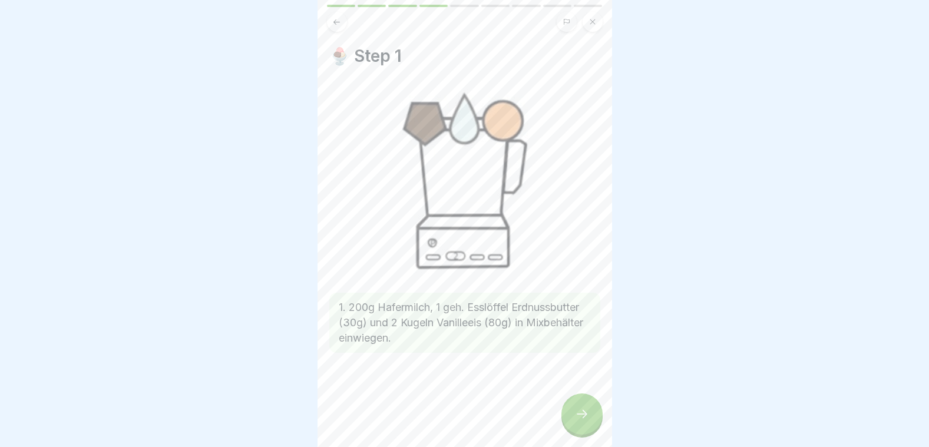
click at [597, 420] on div at bounding box center [581, 413] width 41 height 41
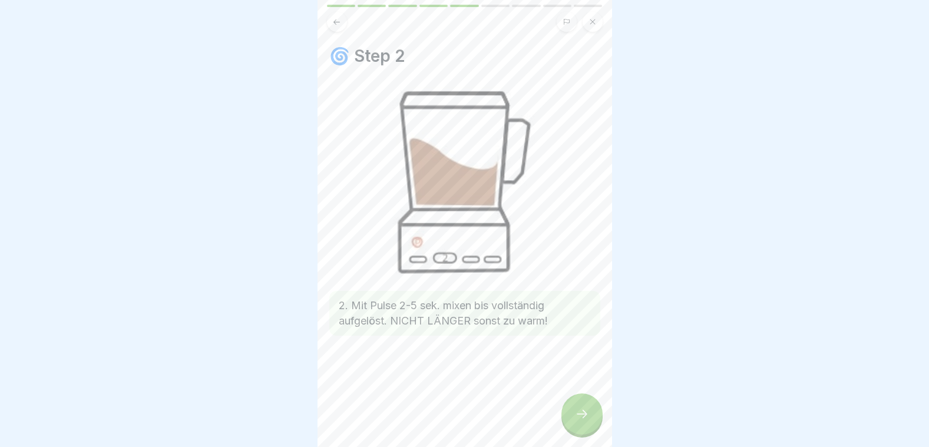
click at [596, 420] on div at bounding box center [581, 413] width 41 height 41
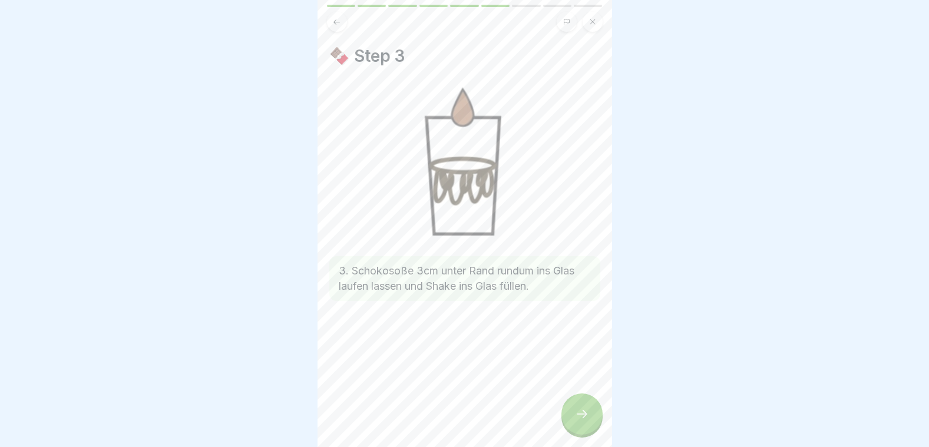
click at [596, 420] on div at bounding box center [581, 413] width 41 height 41
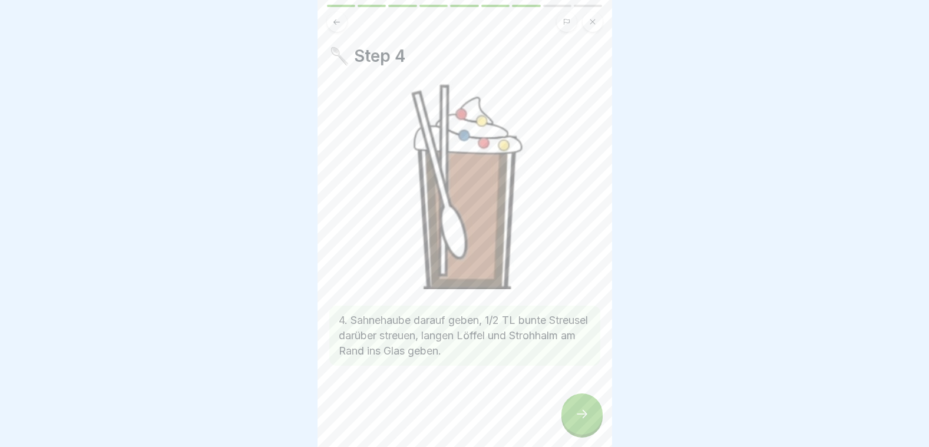
click at [595, 420] on div at bounding box center [581, 413] width 41 height 41
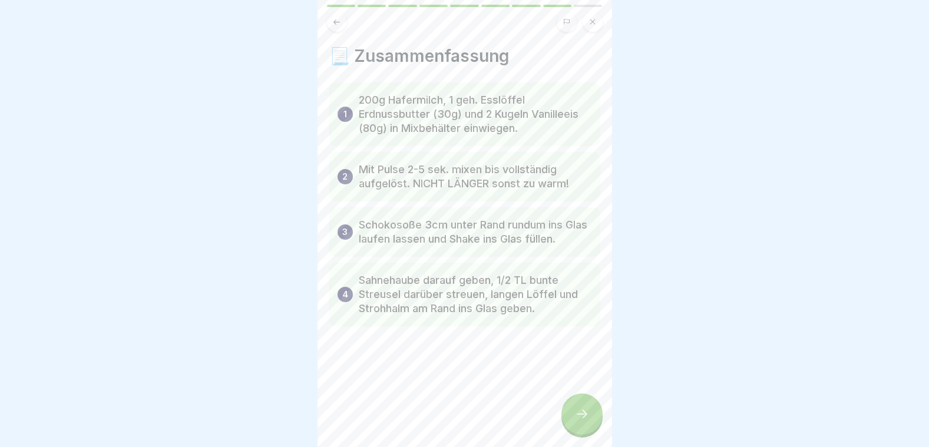
click at [595, 421] on div at bounding box center [581, 413] width 41 height 41
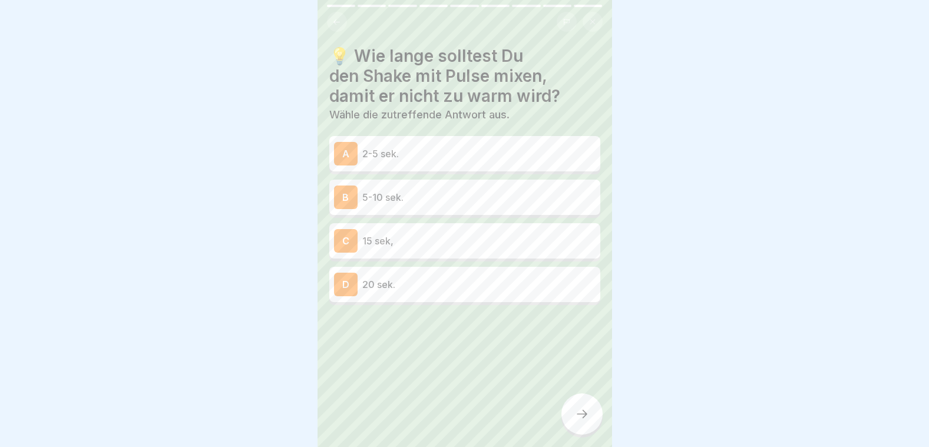
click at [332, 21] on icon at bounding box center [336, 22] width 9 height 9
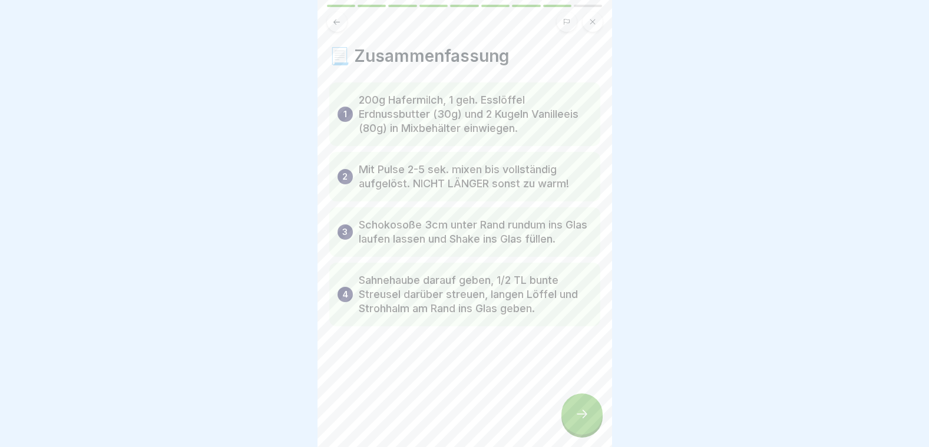
click at [576, 419] on icon at bounding box center [582, 414] width 14 height 14
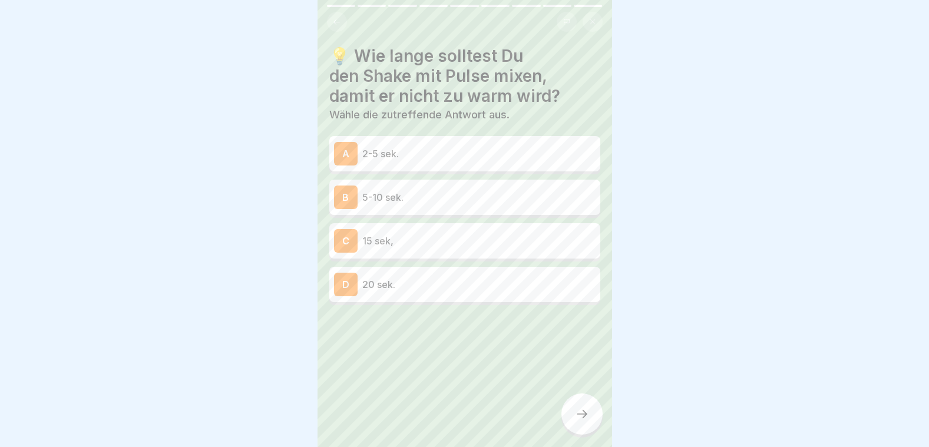
click at [411, 155] on p "2-5 sek." at bounding box center [478, 154] width 233 height 14
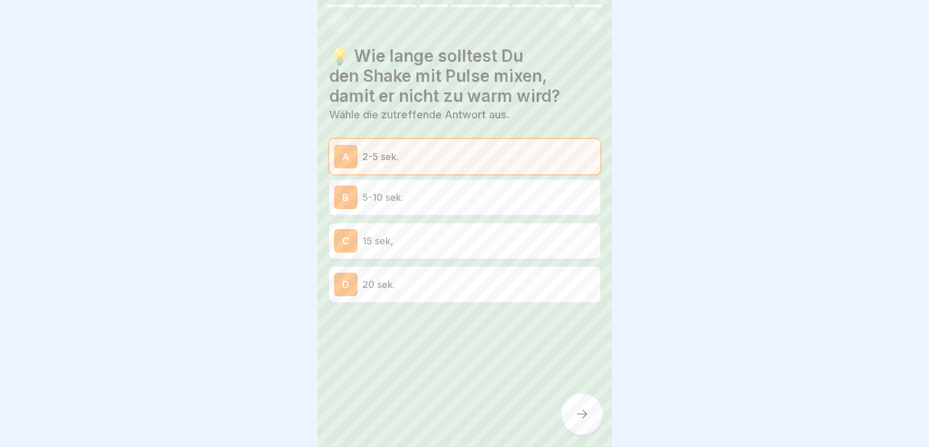
click at [571, 428] on div at bounding box center [581, 413] width 41 height 41
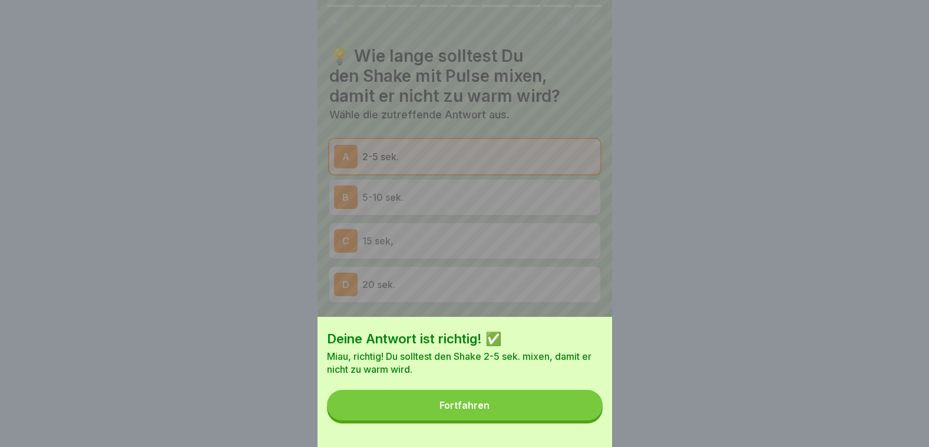
click at [551, 405] on button "Fortfahren" at bounding box center [465, 405] width 276 height 31
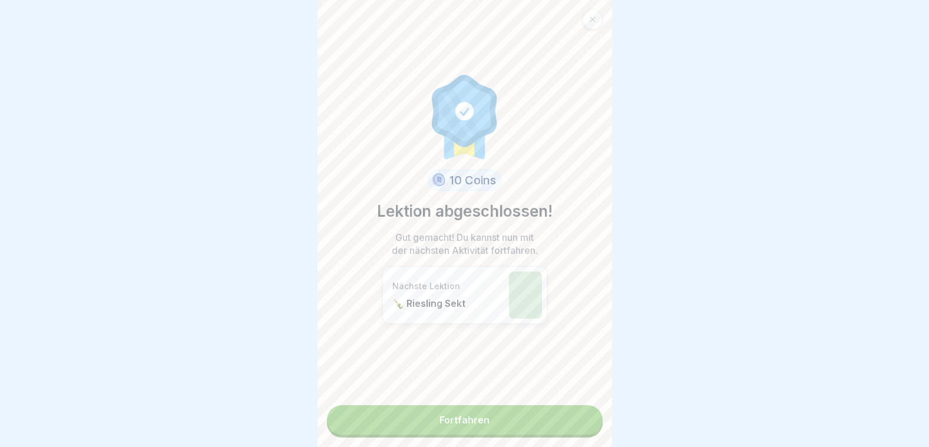
click at [533, 427] on link "Fortfahren" at bounding box center [465, 419] width 276 height 29
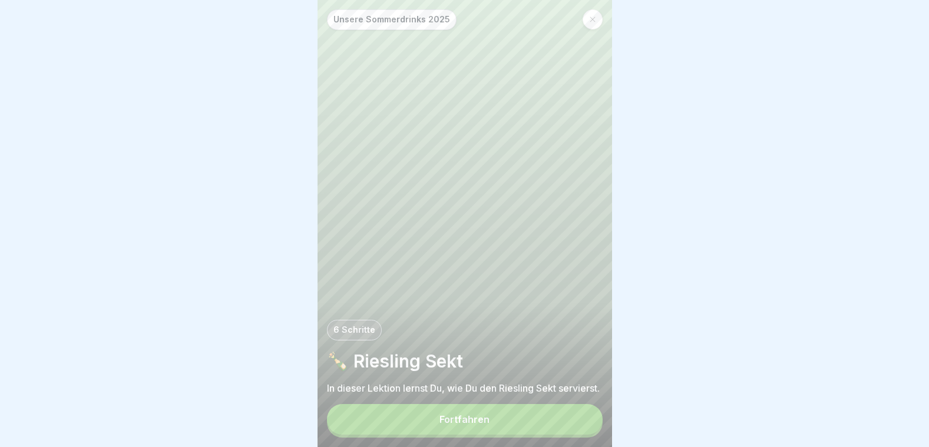
click at [526, 419] on button "Fortfahren" at bounding box center [465, 419] width 276 height 31
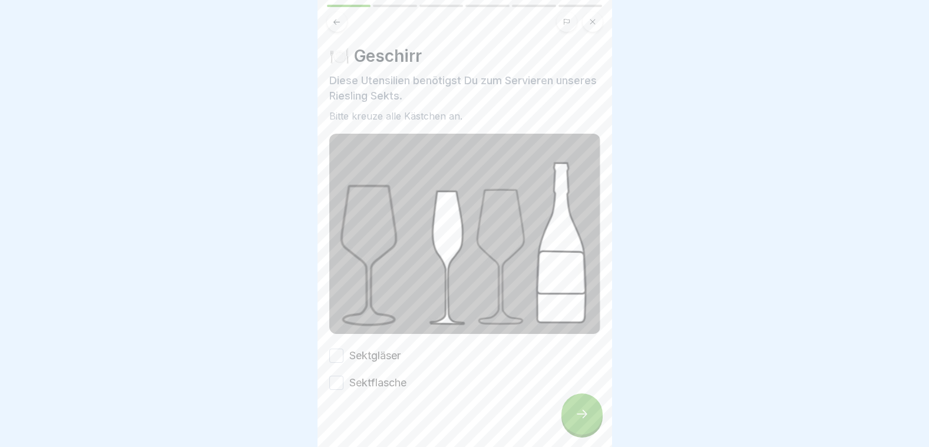
click at [334, 353] on button "Sektgläser" at bounding box center [336, 356] width 14 height 14
click at [342, 383] on button "Sektflasche" at bounding box center [336, 383] width 14 height 14
click at [592, 426] on div at bounding box center [581, 413] width 41 height 41
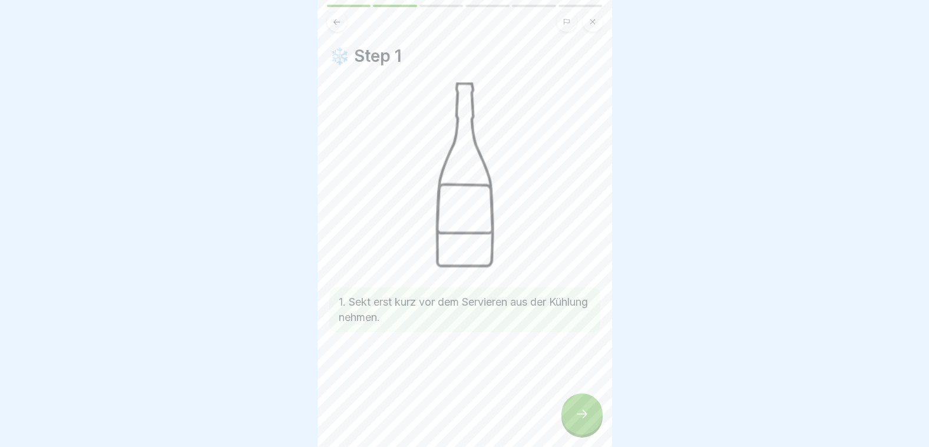
click at [592, 426] on div at bounding box center [581, 413] width 41 height 41
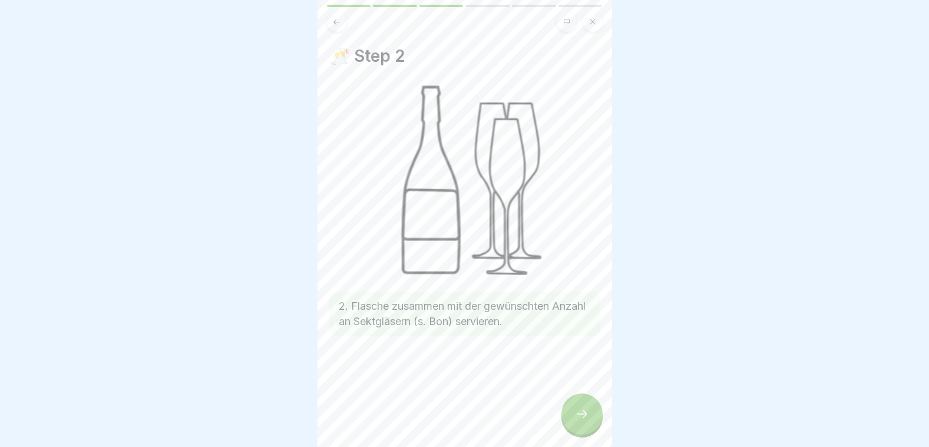
click at [592, 426] on div at bounding box center [581, 413] width 41 height 41
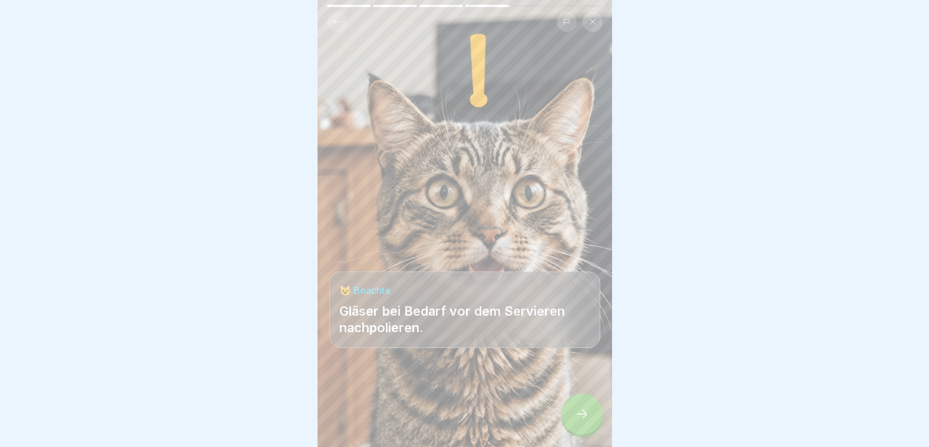
click at [592, 426] on div at bounding box center [581, 413] width 41 height 41
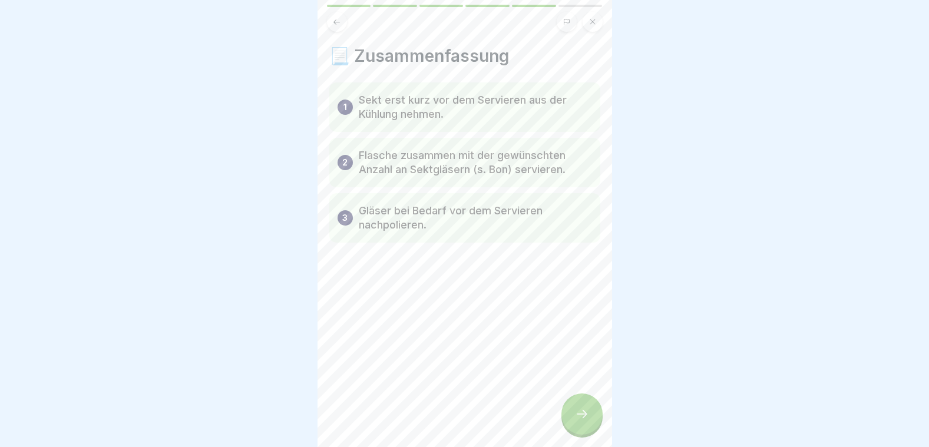
click at [587, 421] on icon at bounding box center [582, 414] width 14 height 14
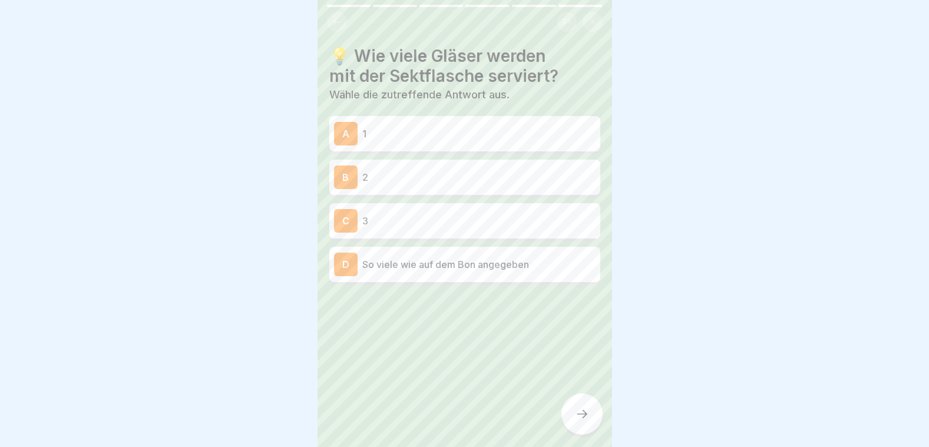
click at [508, 267] on p "So viele wie auf dem Bon angegeben" at bounding box center [478, 264] width 233 height 14
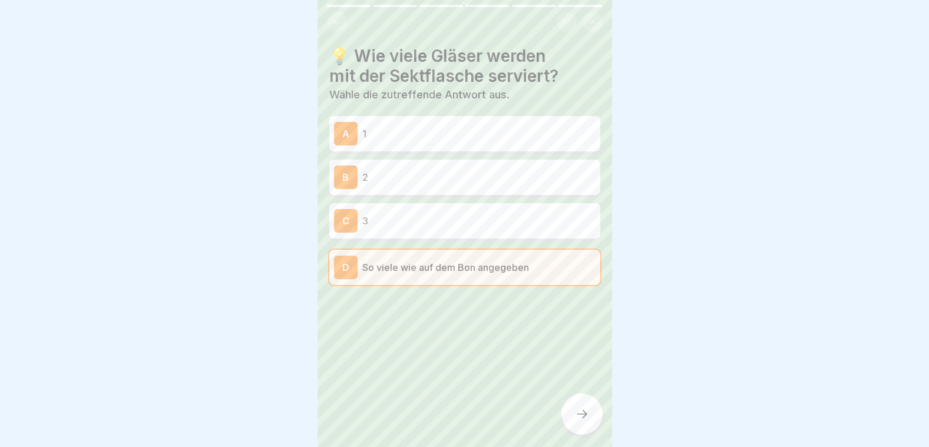
click at [564, 418] on div at bounding box center [581, 413] width 41 height 41
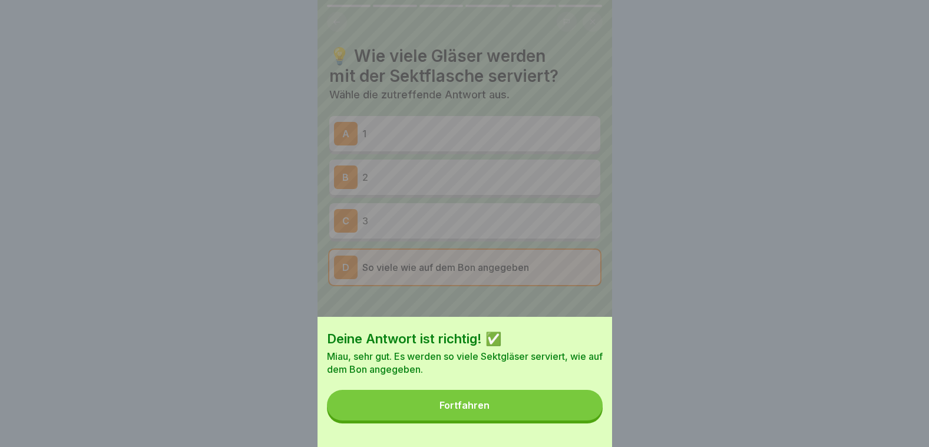
click at [556, 412] on button "Fortfahren" at bounding box center [465, 405] width 276 height 31
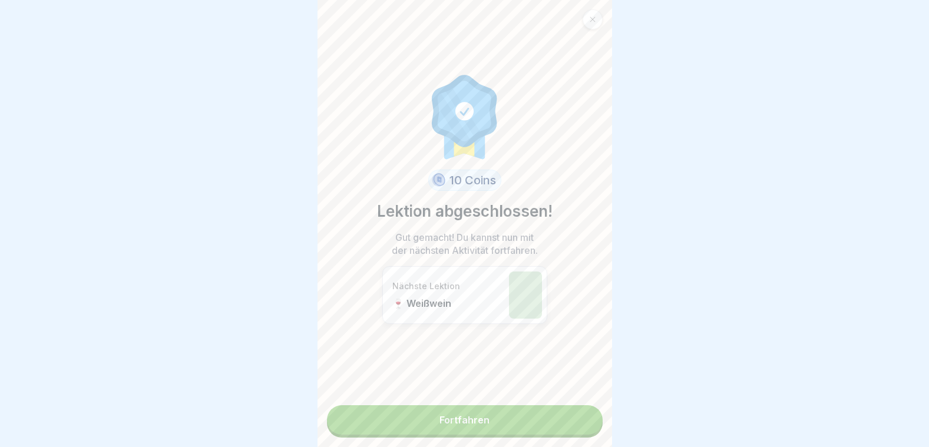
click at [520, 416] on link "Fortfahren" at bounding box center [465, 419] width 276 height 29
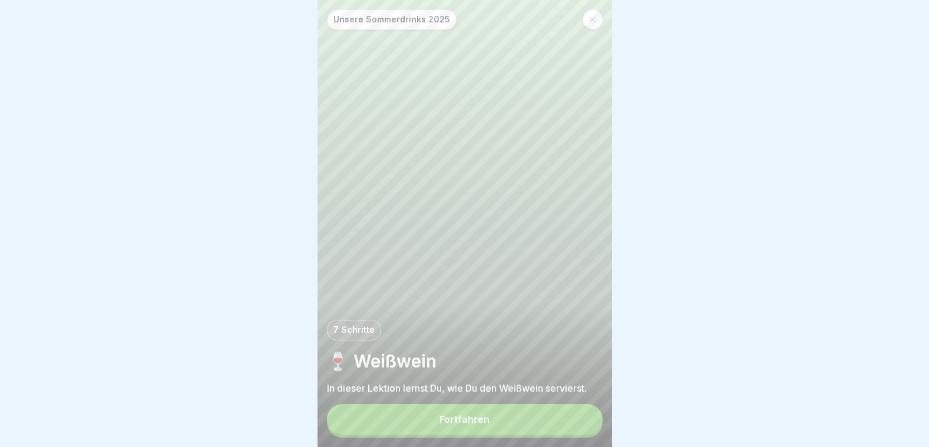
click at [516, 420] on button "Fortfahren" at bounding box center [465, 419] width 276 height 31
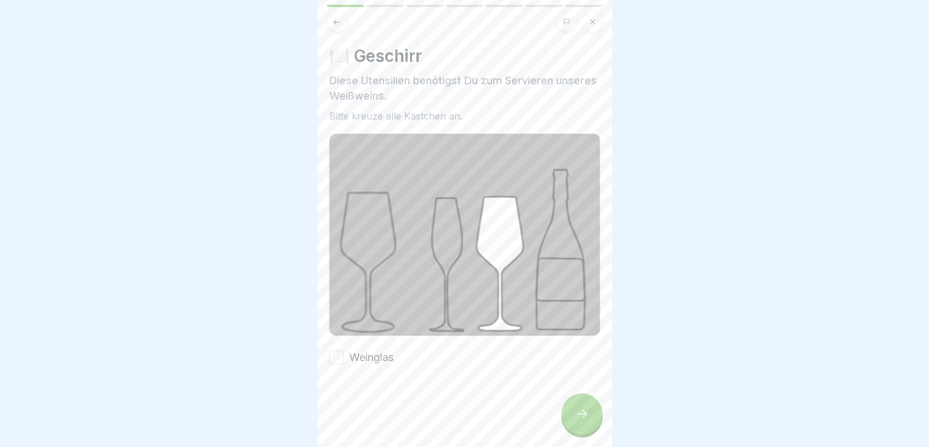
click at [339, 350] on button "Weinglas" at bounding box center [336, 357] width 14 height 14
click at [582, 419] on icon at bounding box center [582, 414] width 14 height 14
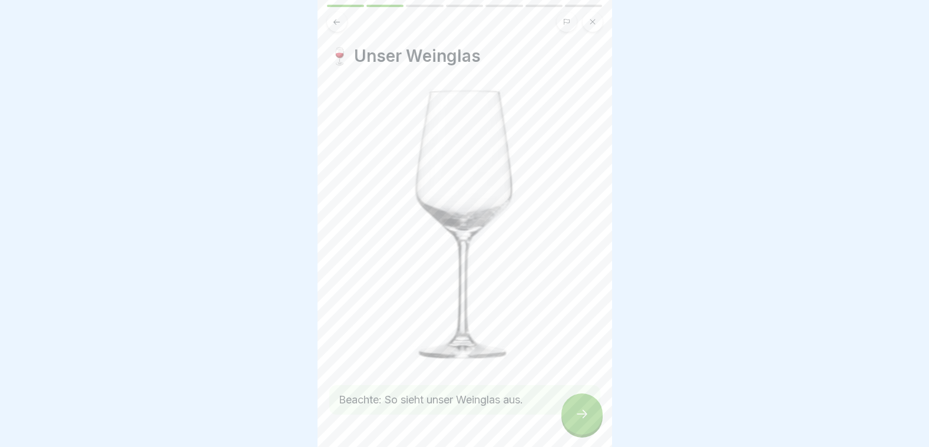
click at [572, 420] on div at bounding box center [581, 413] width 41 height 41
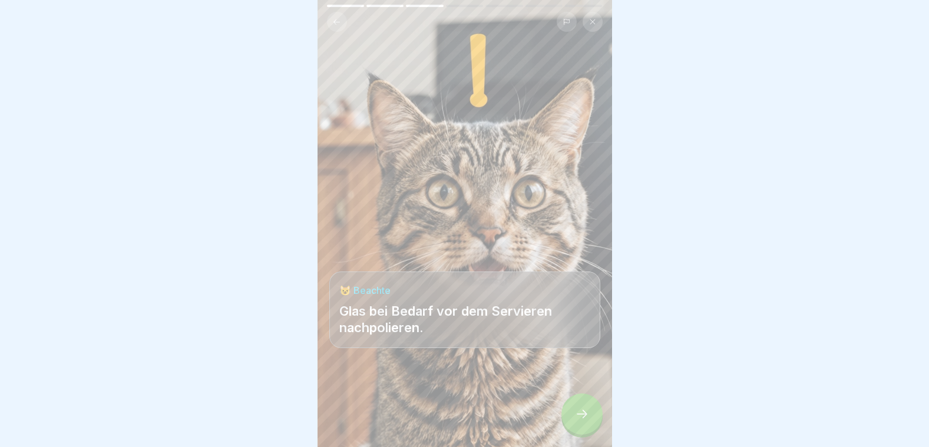
click at [582, 421] on icon at bounding box center [582, 414] width 14 height 14
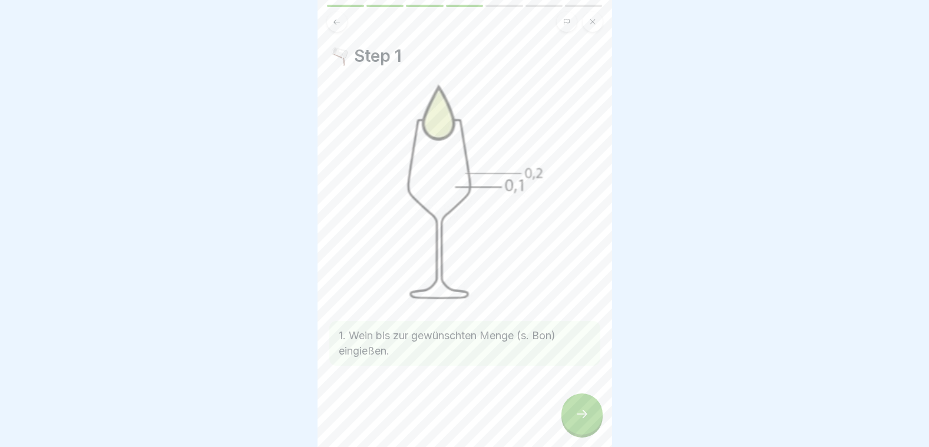
click at [580, 421] on icon at bounding box center [582, 414] width 14 height 14
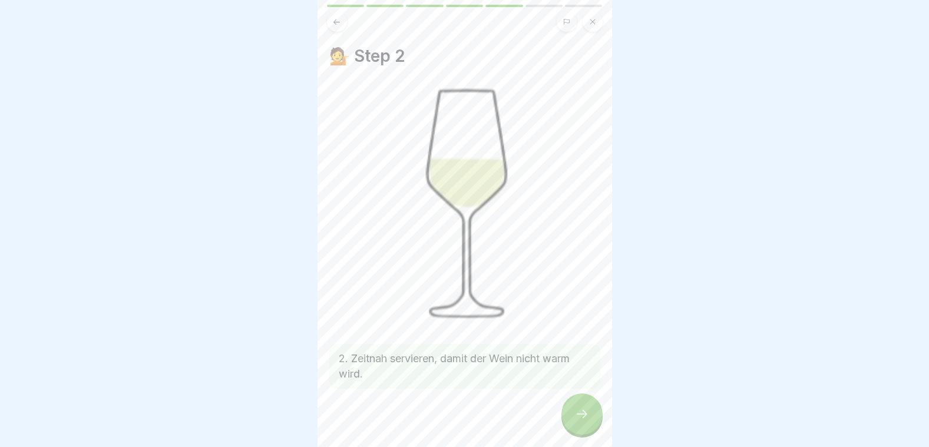
click at [579, 421] on icon at bounding box center [582, 414] width 14 height 14
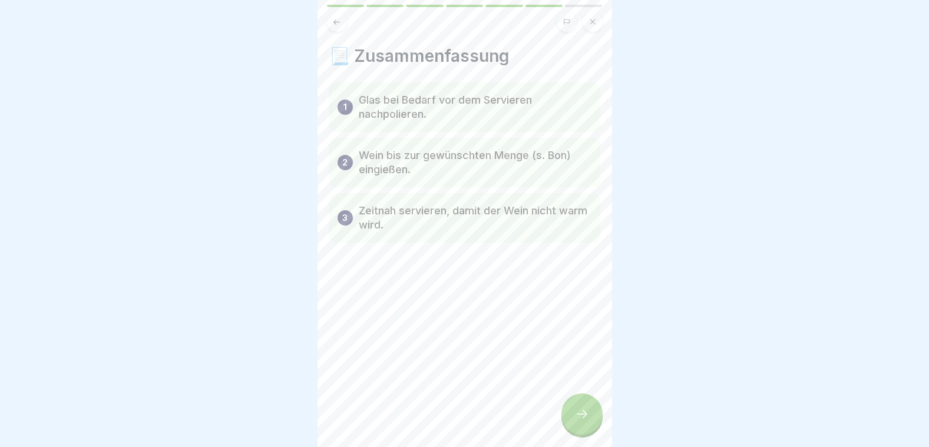
click at [579, 421] on icon at bounding box center [582, 414] width 14 height 14
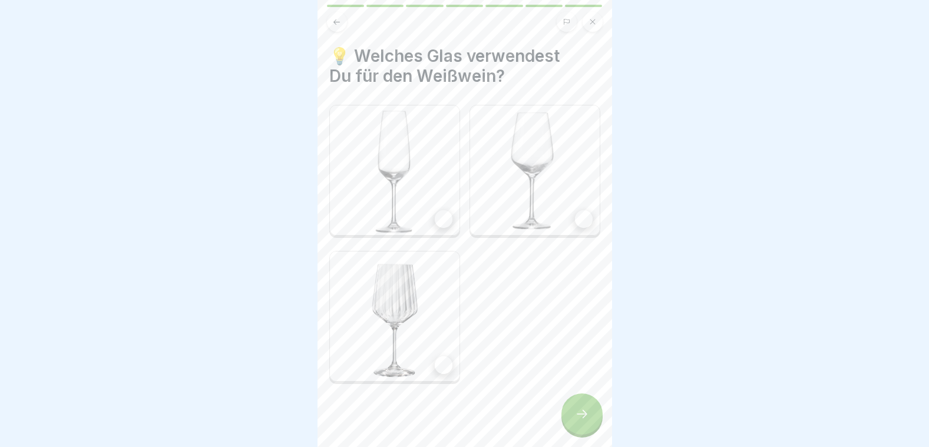
click at [531, 227] on img at bounding box center [535, 170] width 130 height 130
click at [584, 435] on div at bounding box center [581, 413] width 41 height 41
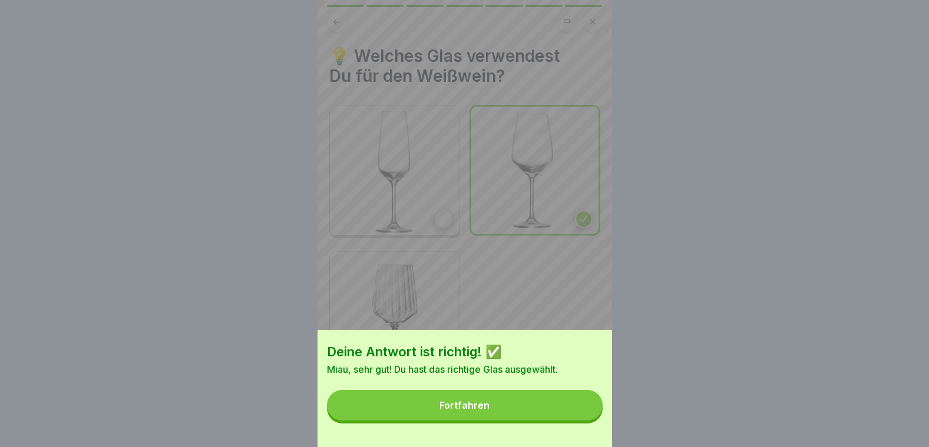
click at [539, 407] on button "Fortfahren" at bounding box center [465, 405] width 276 height 31
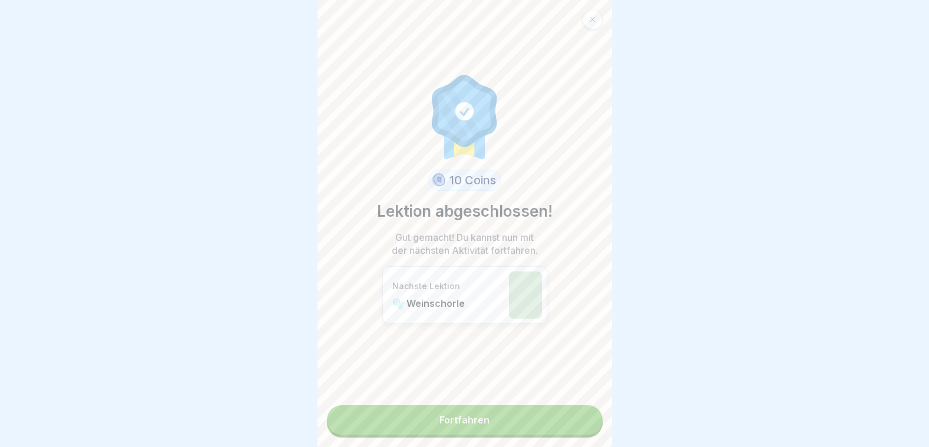
click at [504, 416] on link "Fortfahren" at bounding box center [465, 419] width 276 height 29
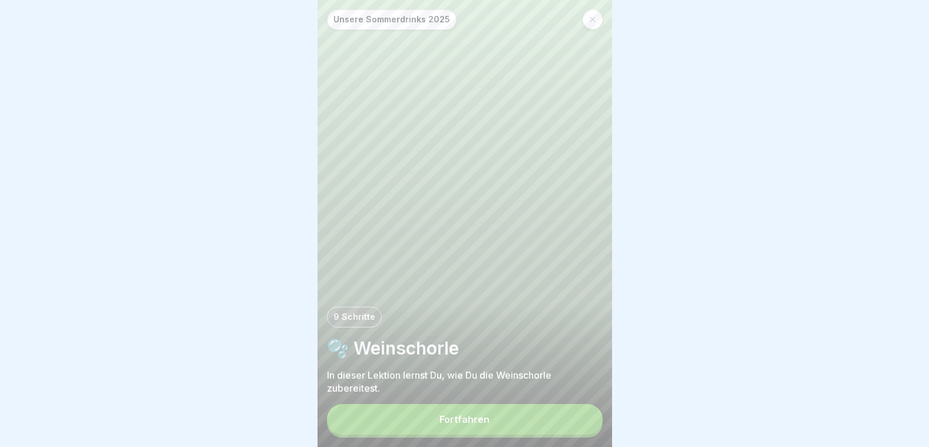
click at [486, 423] on div "Fortfahren" at bounding box center [464, 419] width 50 height 11
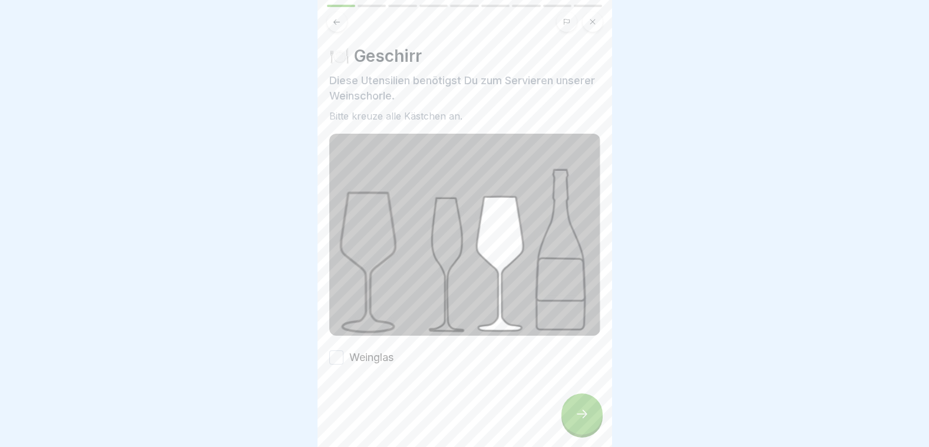
click at [333, 350] on button "Weinglas" at bounding box center [336, 357] width 14 height 14
click at [571, 420] on div at bounding box center [581, 413] width 41 height 41
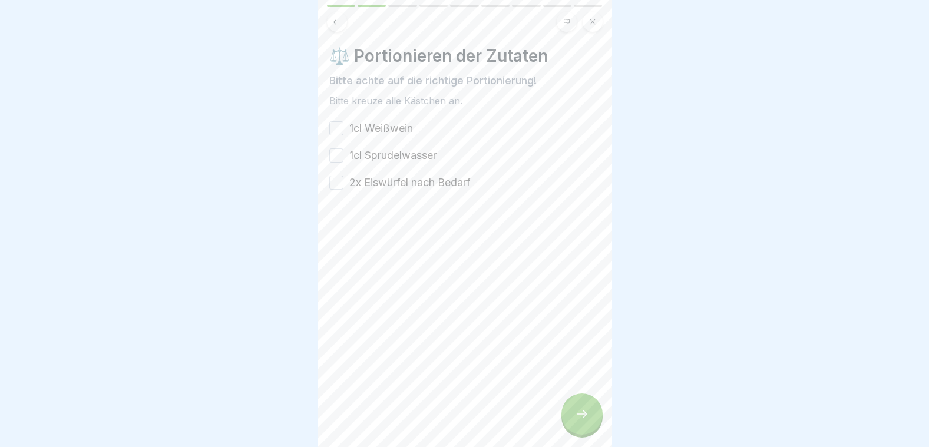
click at [332, 125] on button "1cl Weißwein" at bounding box center [336, 128] width 14 height 14
click at [338, 153] on button "1cl Sprudelwasser" at bounding box center [336, 155] width 14 height 14
click at [342, 181] on button "2x Eiswürfel nach Bedarf" at bounding box center [336, 182] width 14 height 14
click at [578, 418] on icon at bounding box center [582, 414] width 14 height 14
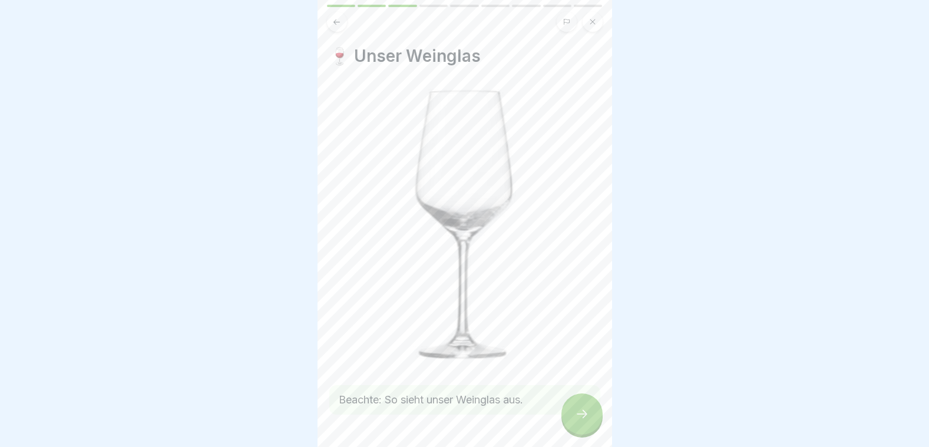
click at [578, 418] on icon at bounding box center [582, 414] width 14 height 14
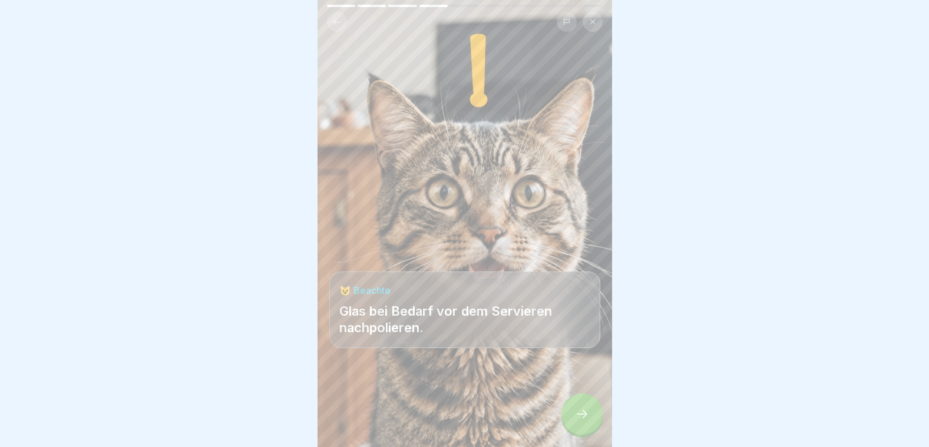
click at [578, 418] on icon at bounding box center [582, 414] width 14 height 14
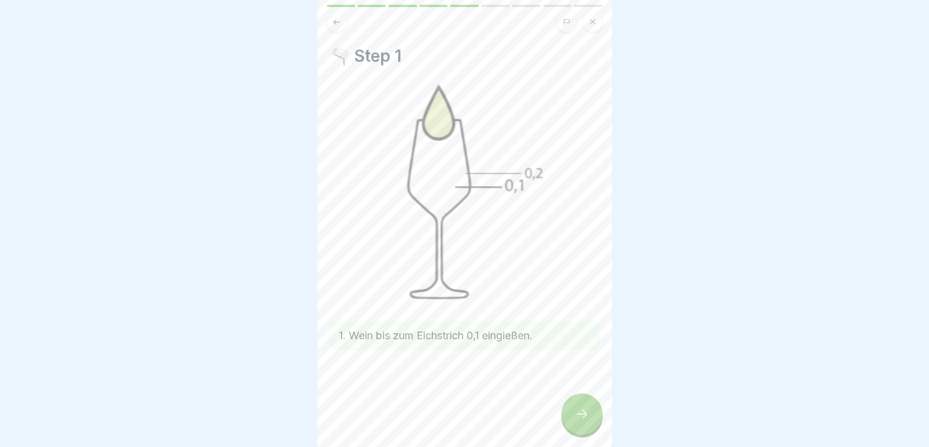
click at [578, 418] on icon at bounding box center [582, 414] width 14 height 14
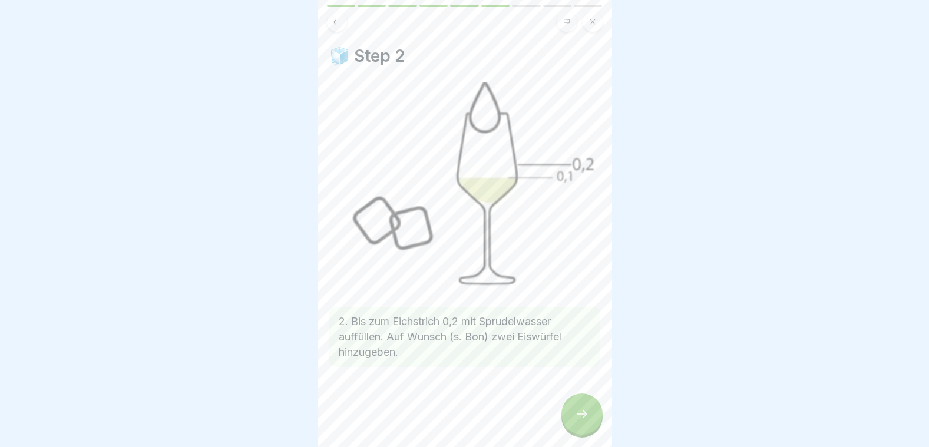
click at [578, 418] on icon at bounding box center [582, 414] width 14 height 14
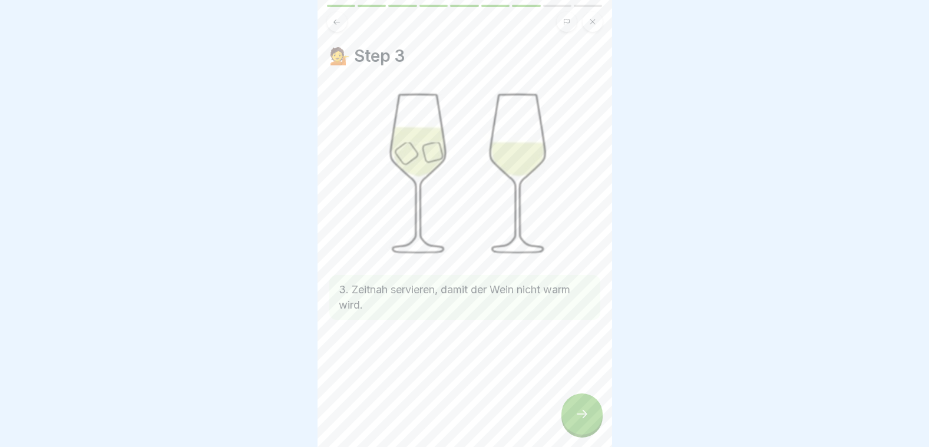
click at [578, 418] on icon at bounding box center [582, 414] width 14 height 14
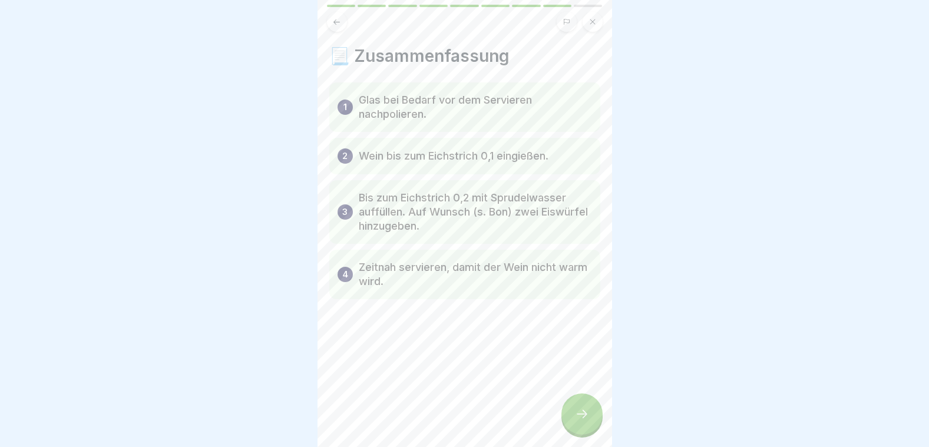
click at [578, 418] on icon at bounding box center [582, 414] width 14 height 14
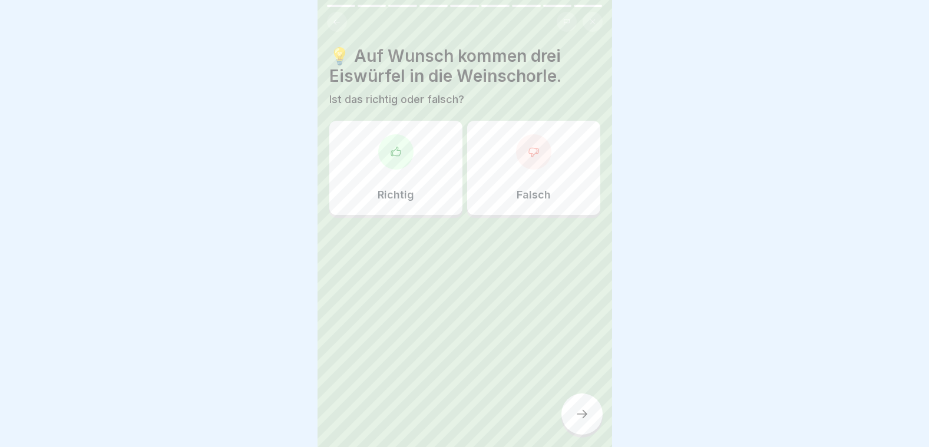
click at [333, 23] on icon at bounding box center [336, 22] width 9 height 9
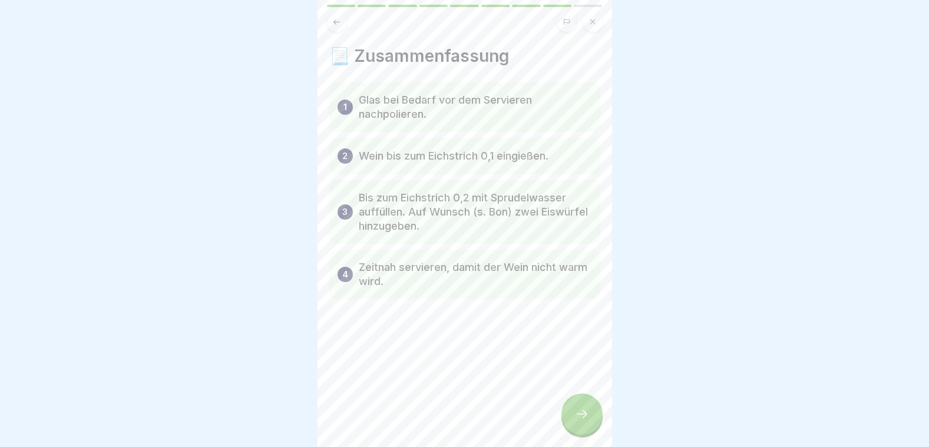
click at [581, 421] on icon at bounding box center [582, 414] width 14 height 14
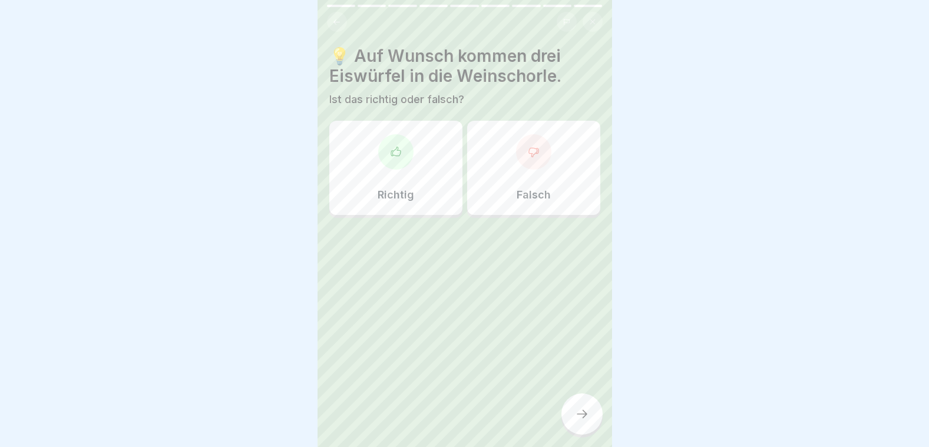
click at [496, 167] on div "Falsch" at bounding box center [533, 168] width 133 height 94
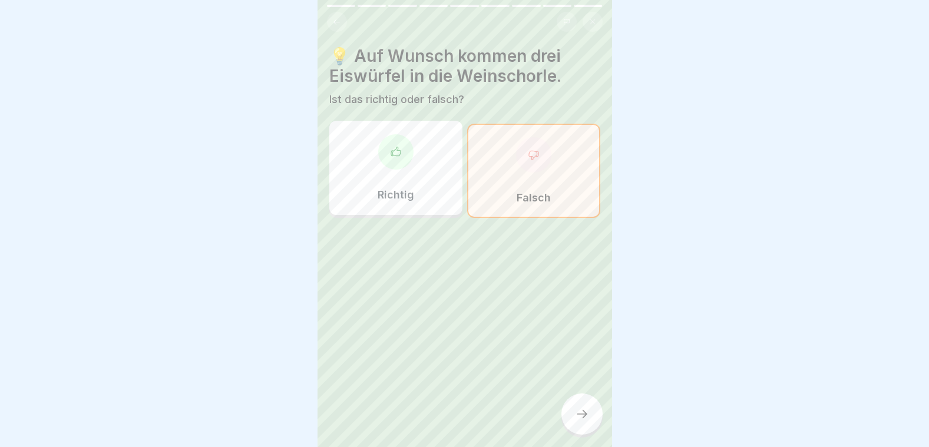
click at [577, 408] on div at bounding box center [581, 413] width 41 height 41
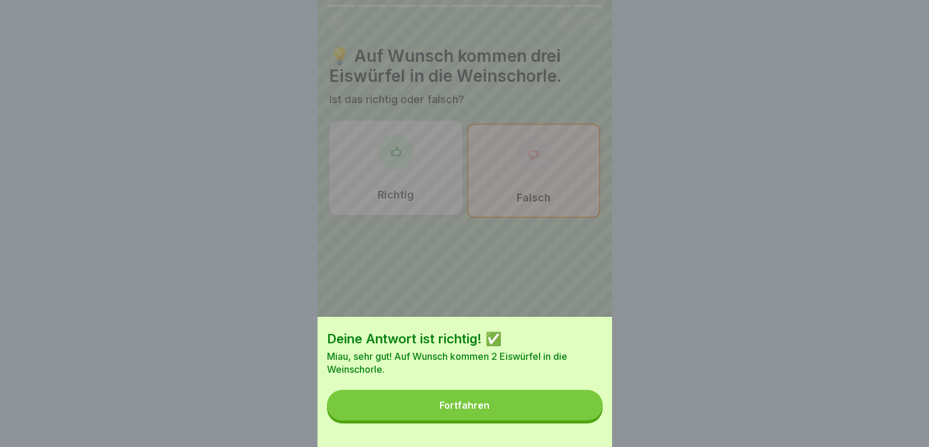
click at [577, 408] on button "Fortfahren" at bounding box center [465, 405] width 276 height 31
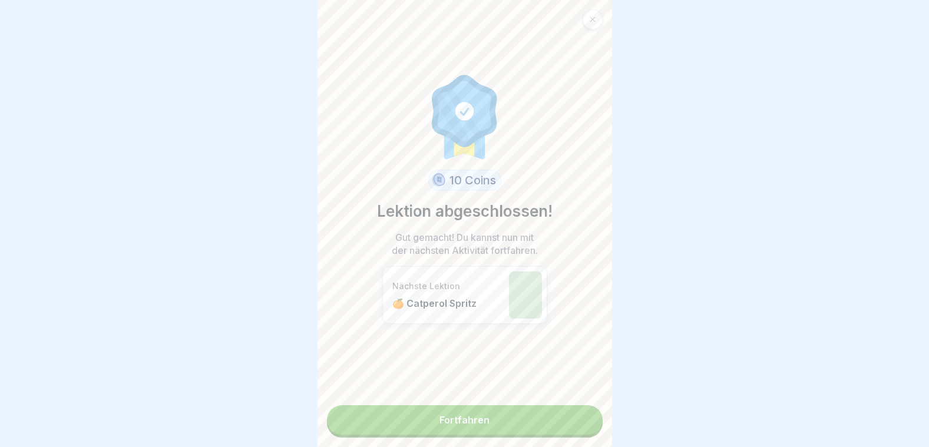
click at [577, 408] on link "Fortfahren" at bounding box center [465, 419] width 276 height 29
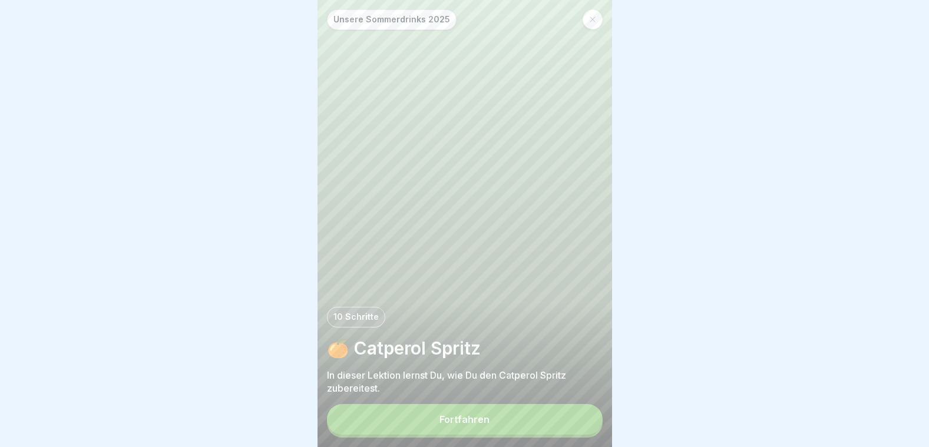
click at [525, 422] on button "Fortfahren" at bounding box center [465, 419] width 276 height 31
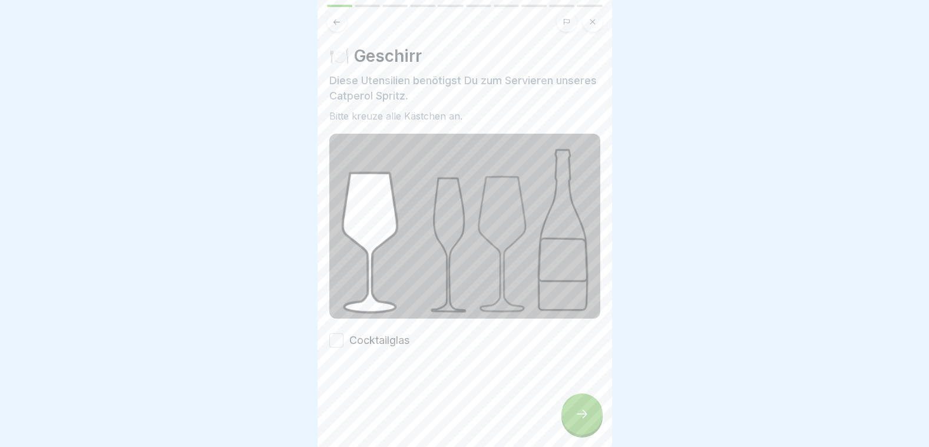
click at [340, 333] on button "Cocktailglas" at bounding box center [336, 340] width 14 height 14
click at [579, 421] on icon at bounding box center [582, 414] width 14 height 14
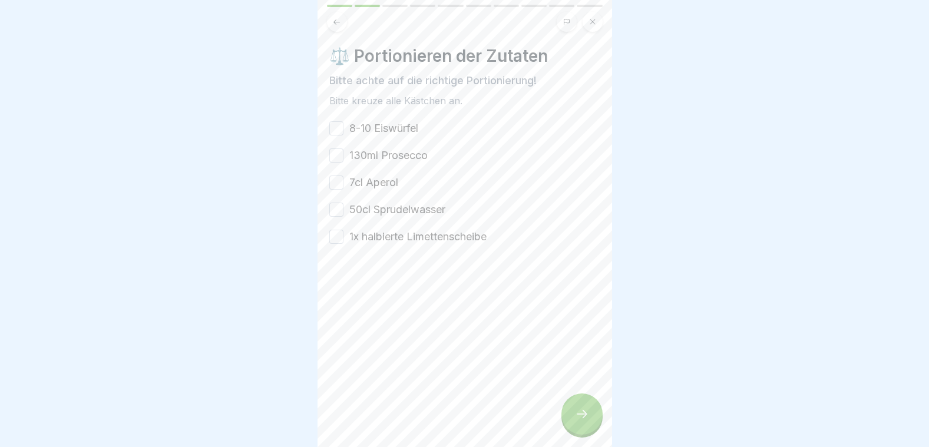
click at [333, 127] on button "8-10 Eiswürfel" at bounding box center [336, 128] width 14 height 14
click at [339, 153] on button "130ml Prosecco" at bounding box center [336, 155] width 14 height 14
click at [339, 178] on button "7cl Aperol" at bounding box center [336, 182] width 14 height 14
click at [340, 217] on button "50cl Sprudelwasser" at bounding box center [336, 210] width 14 height 14
click at [336, 234] on button "1x halbierte Limettenscheibe" at bounding box center [336, 237] width 14 height 14
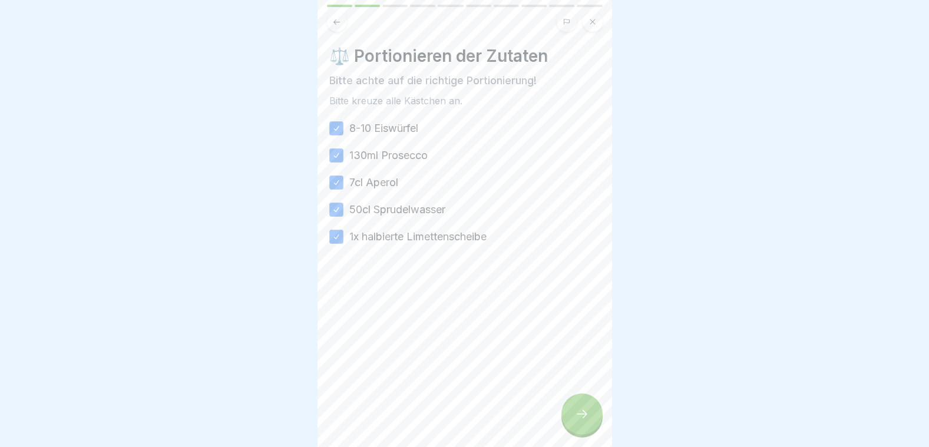
click at [585, 416] on div at bounding box center [581, 413] width 41 height 41
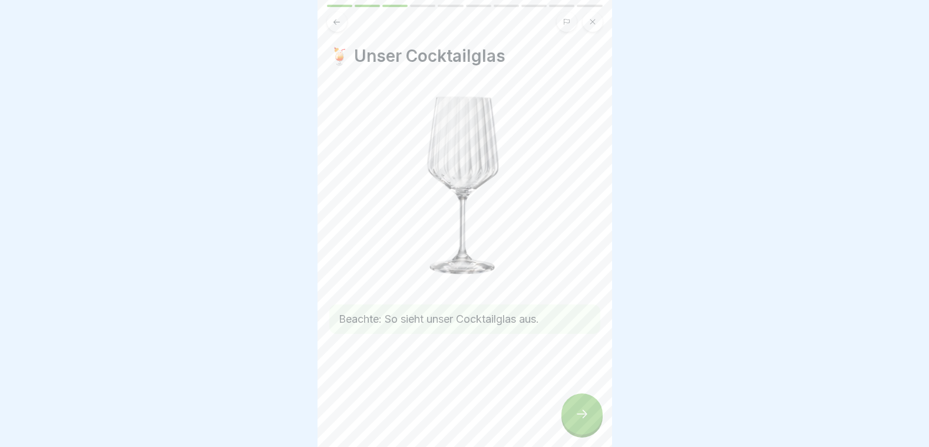
click at [585, 416] on div at bounding box center [581, 413] width 41 height 41
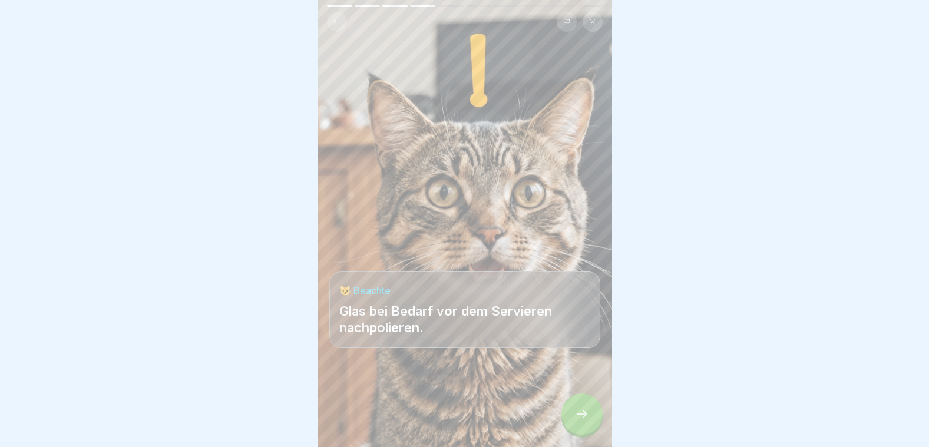
click at [585, 416] on div at bounding box center [581, 413] width 41 height 41
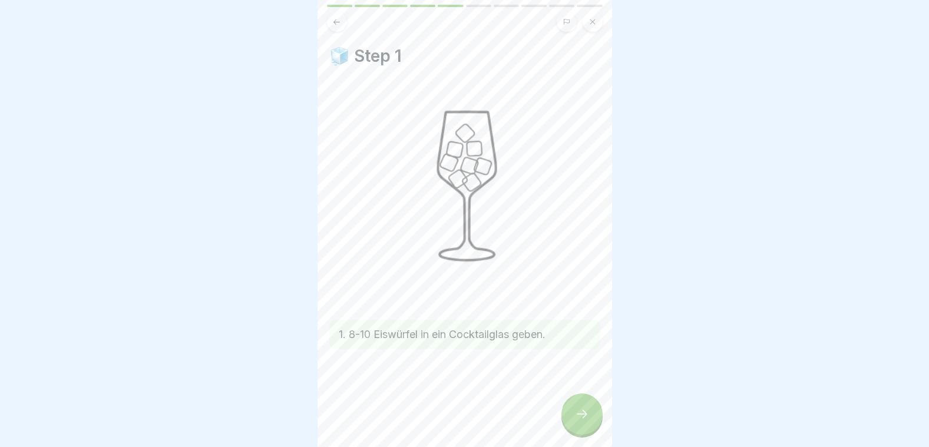
click at [585, 416] on div at bounding box center [581, 413] width 41 height 41
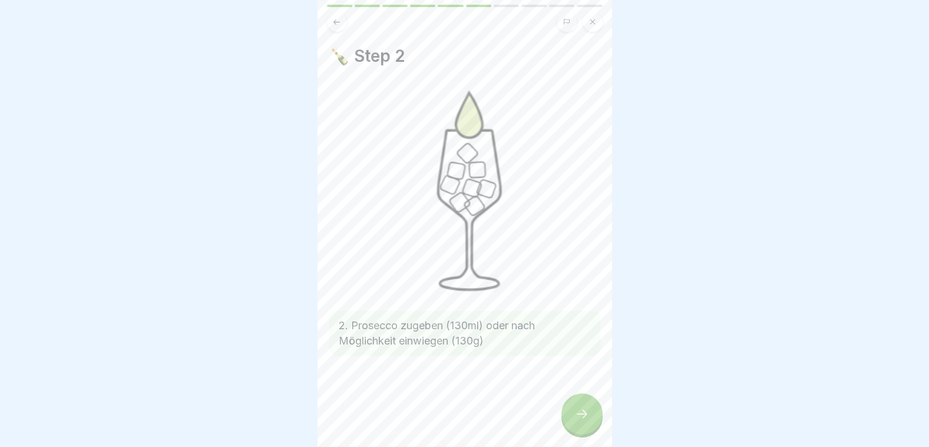
click at [585, 416] on div at bounding box center [581, 413] width 41 height 41
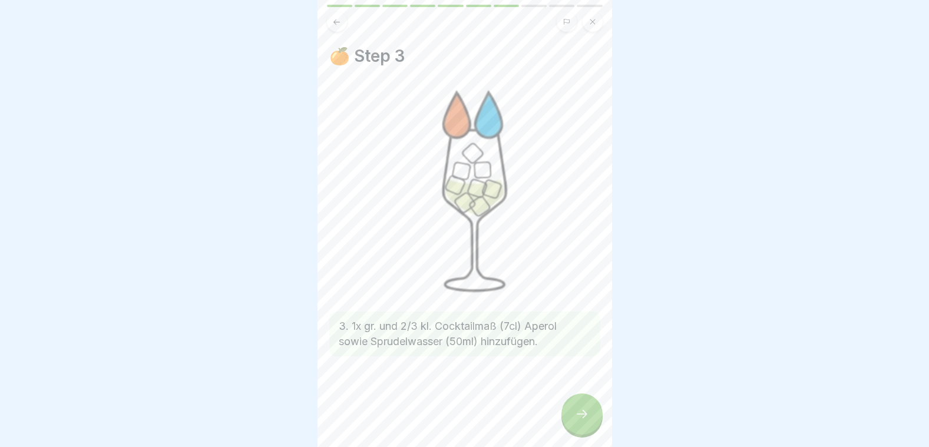
click at [585, 416] on div at bounding box center [581, 413] width 41 height 41
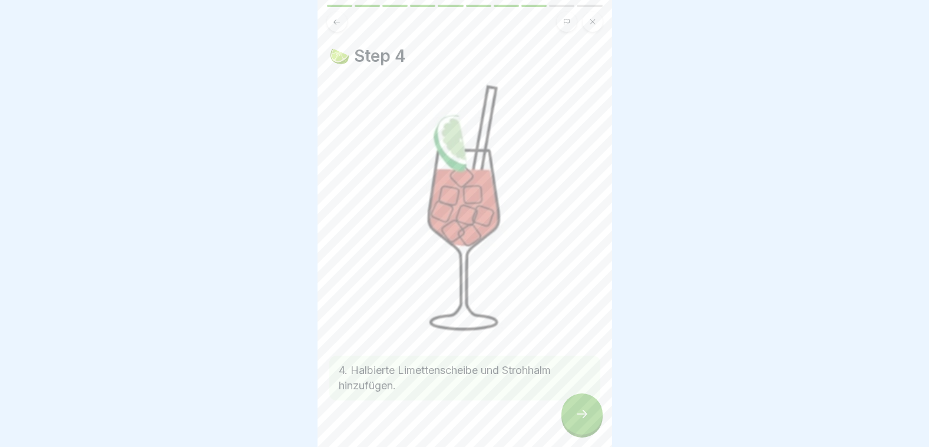
click at [585, 416] on div at bounding box center [581, 413] width 41 height 41
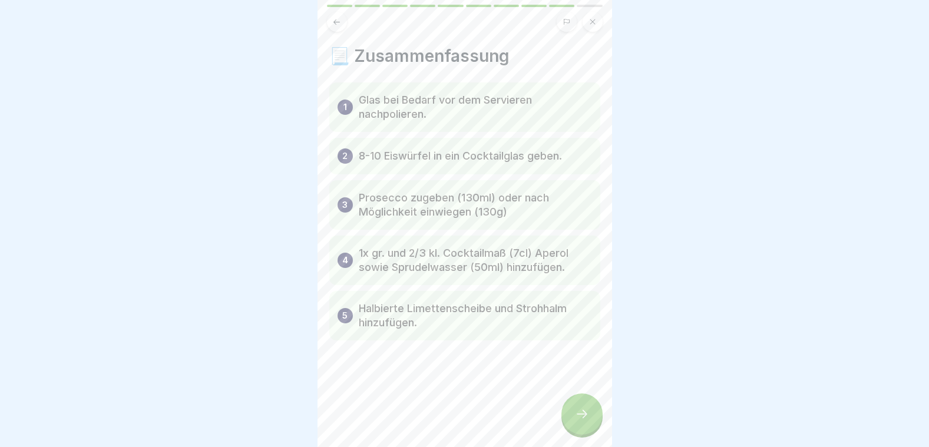
click at [585, 416] on div at bounding box center [581, 413] width 41 height 41
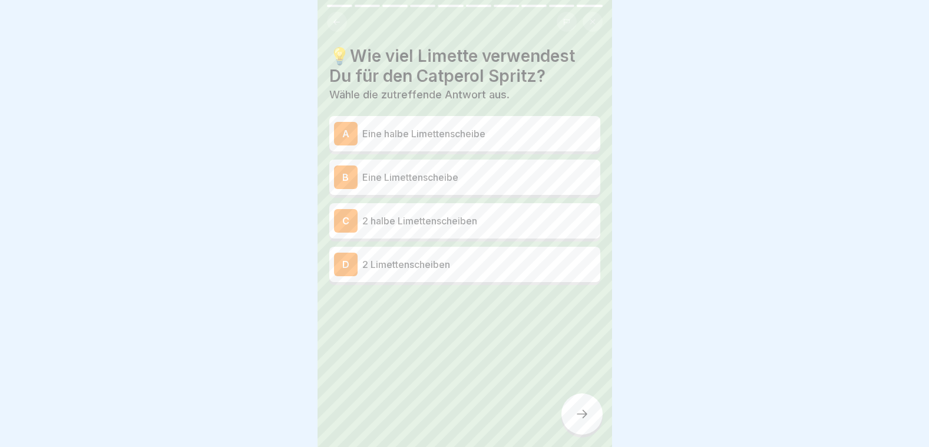
click at [338, 16] on button at bounding box center [337, 22] width 20 height 20
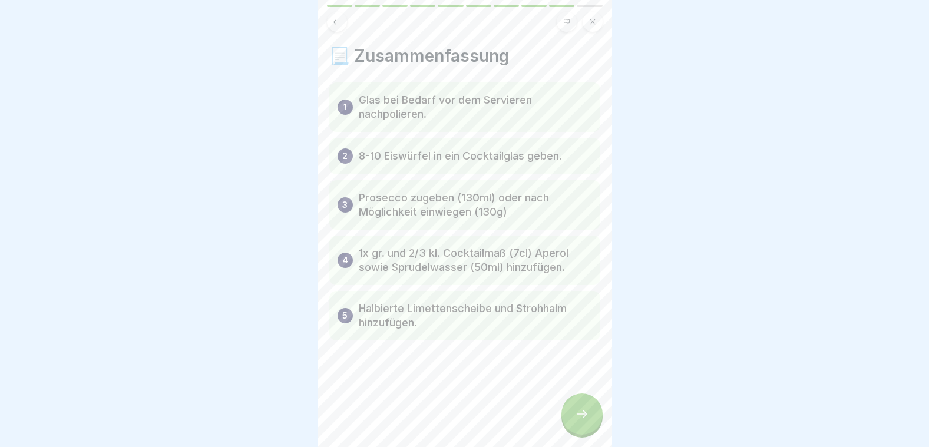
click at [596, 423] on div at bounding box center [581, 413] width 41 height 41
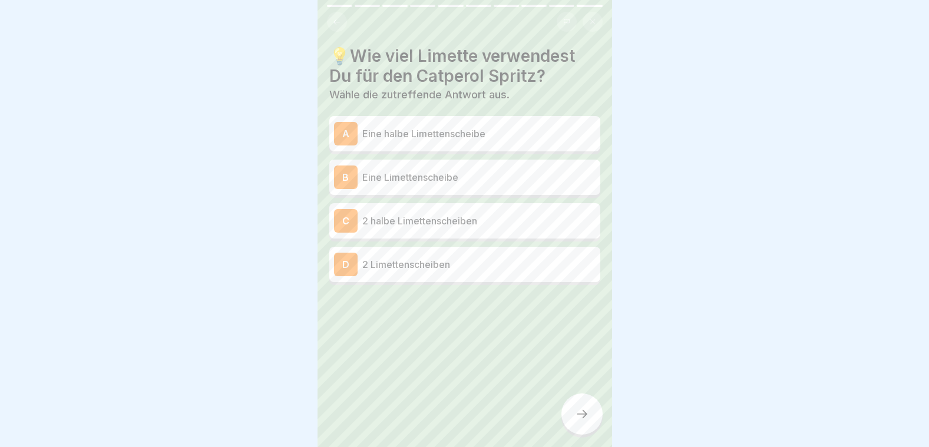
click at [383, 134] on p "Eine halbe Limettenscheibe" at bounding box center [478, 134] width 233 height 14
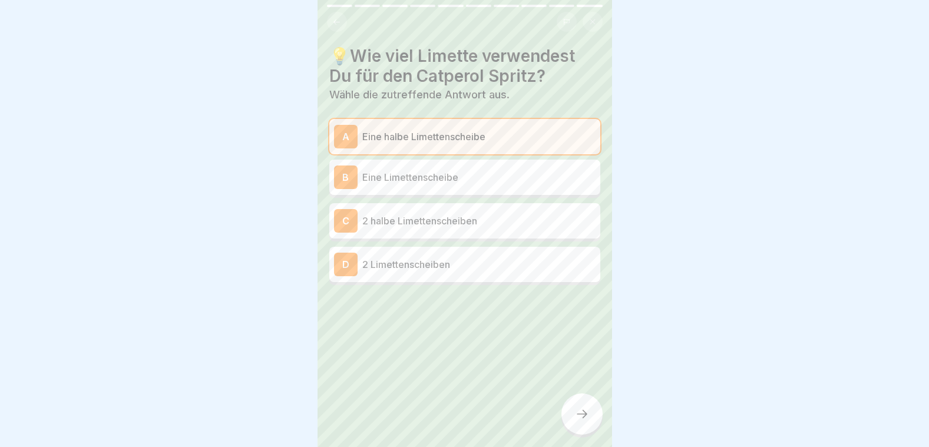
click at [571, 431] on div at bounding box center [581, 413] width 41 height 41
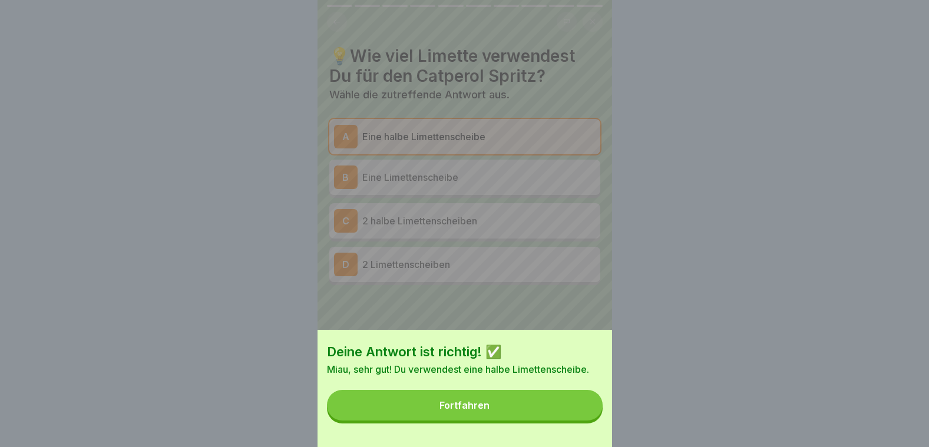
click at [544, 415] on button "Fortfahren" at bounding box center [465, 405] width 276 height 31
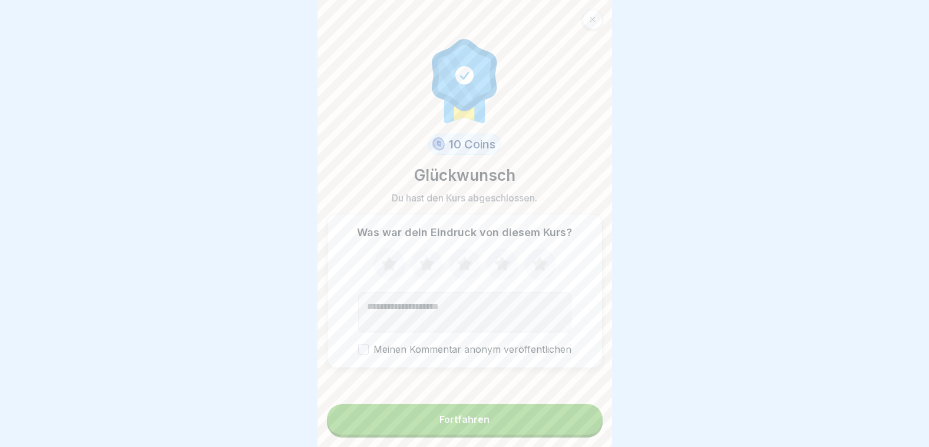
click at [544, 416] on button "Fortfahren" at bounding box center [465, 419] width 276 height 31
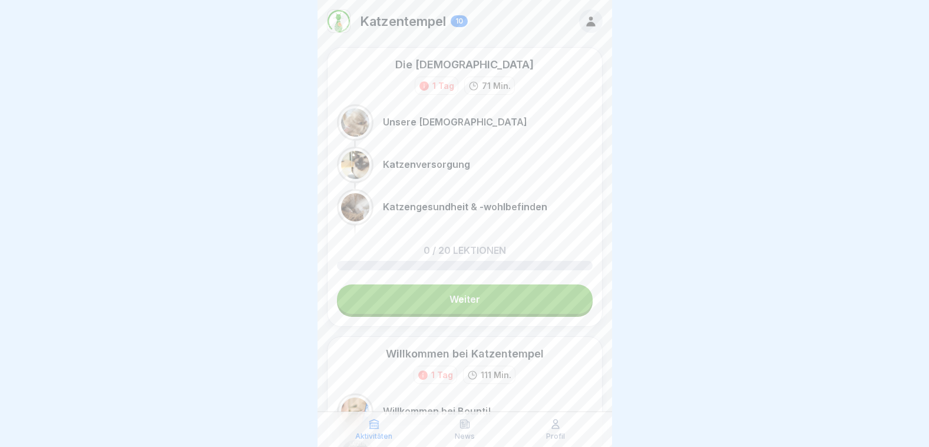
click at [494, 300] on link "Weiter" at bounding box center [465, 298] width 256 height 29
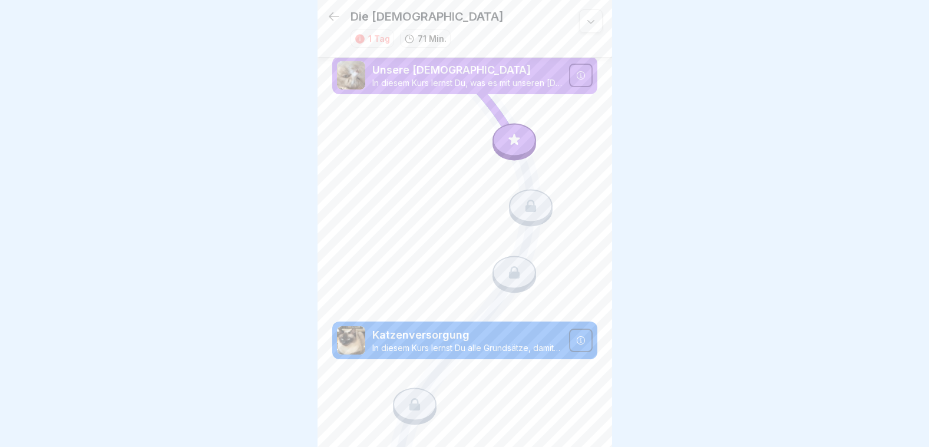
click at [585, 24] on icon at bounding box center [591, 21] width 12 height 12
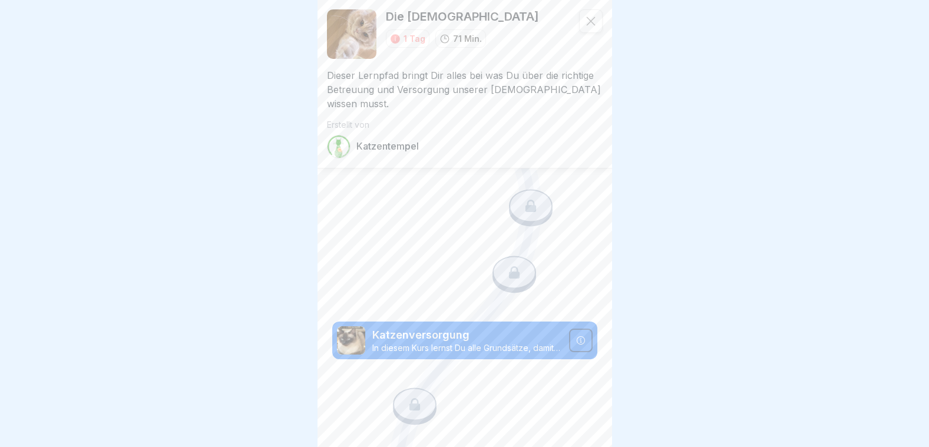
click at [585, 24] on icon at bounding box center [591, 21] width 12 height 12
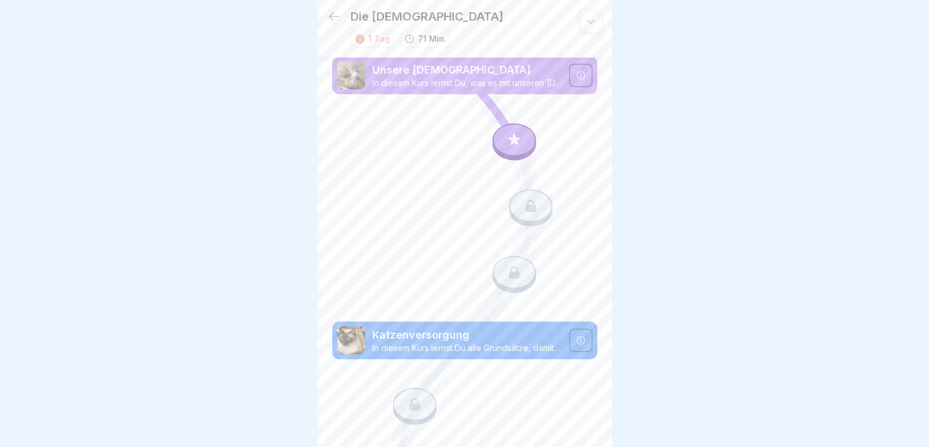
click at [331, 15] on icon at bounding box center [334, 16] width 14 height 14
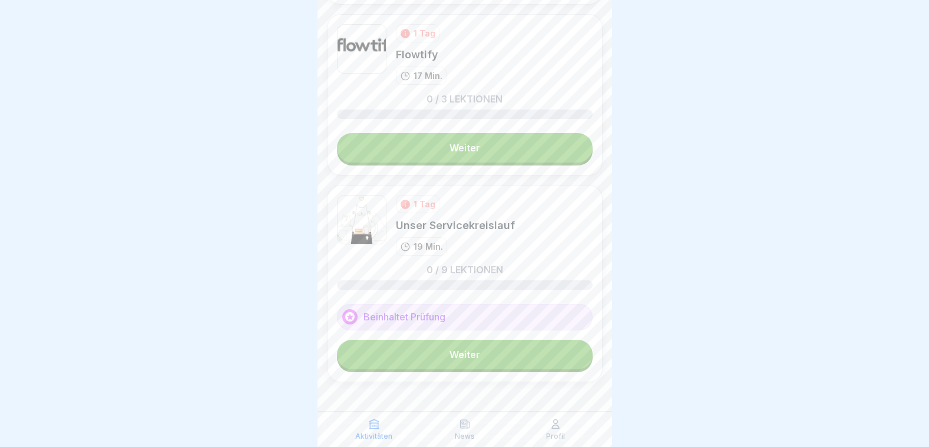
scroll to position [1657, 0]
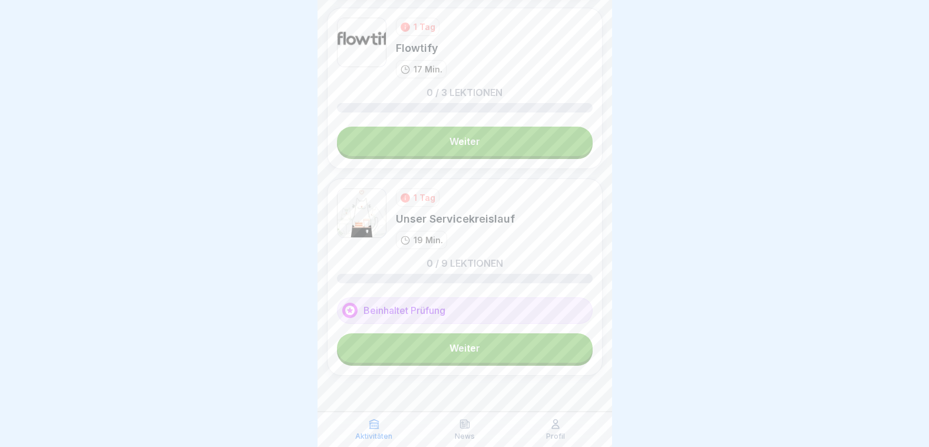
click at [443, 353] on link "Weiter" at bounding box center [465, 347] width 256 height 29
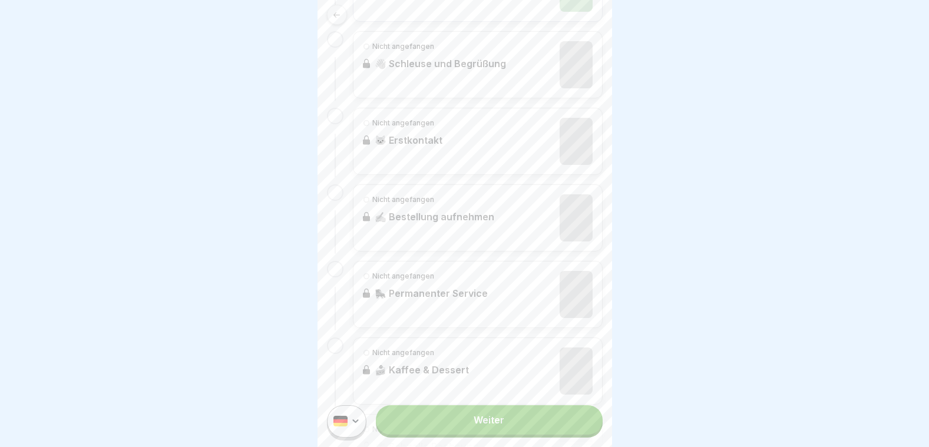
scroll to position [184, 0]
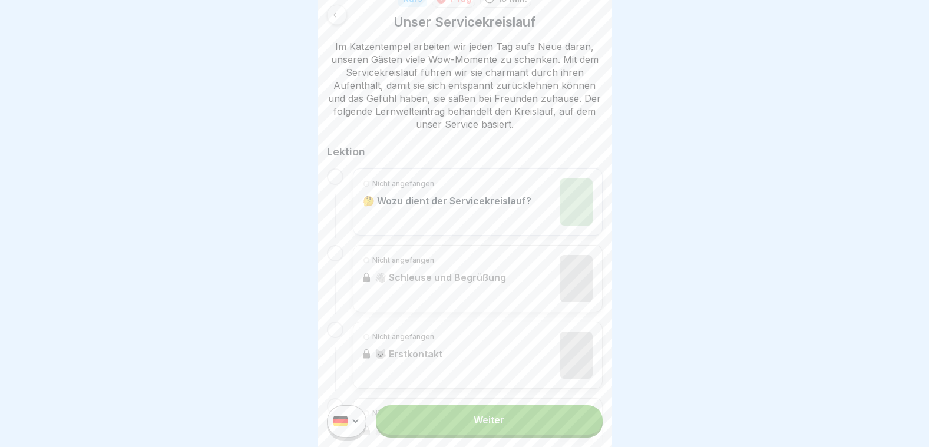
click at [418, 216] on div "Nicht angefangen 🤔 Wozu dient der Servicekreislauf?" at bounding box center [447, 201] width 168 height 47
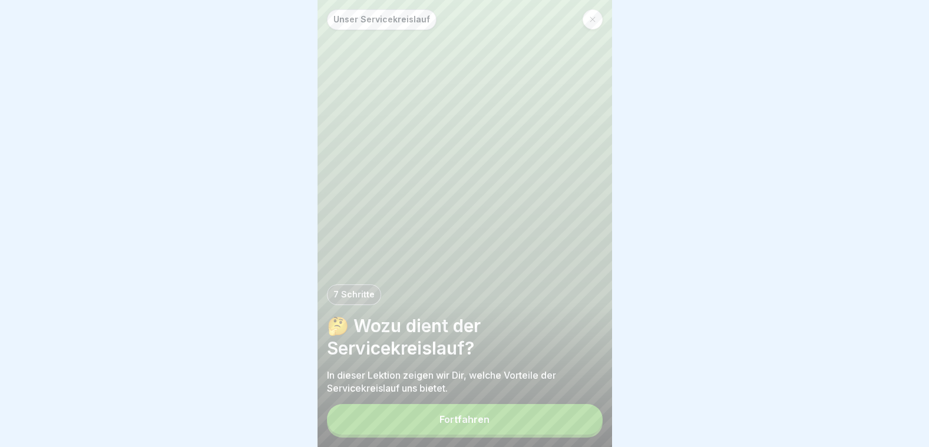
click at [429, 423] on button "Fortfahren" at bounding box center [465, 419] width 276 height 31
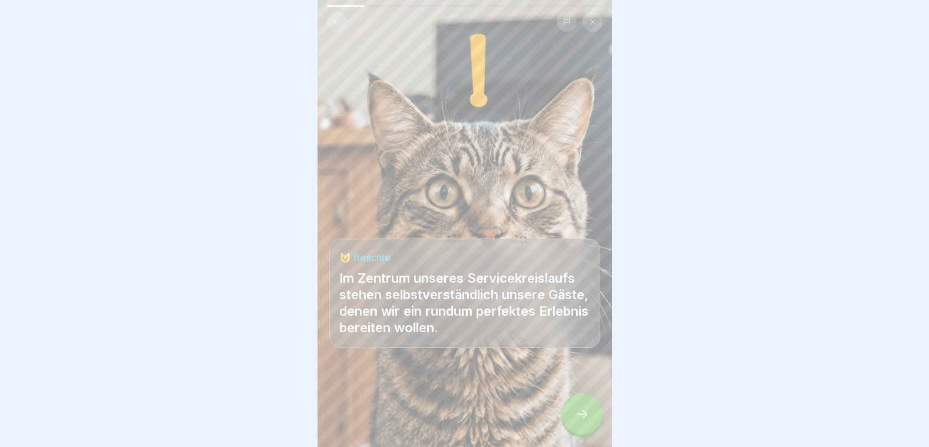
click at [578, 406] on div at bounding box center [581, 413] width 41 height 41
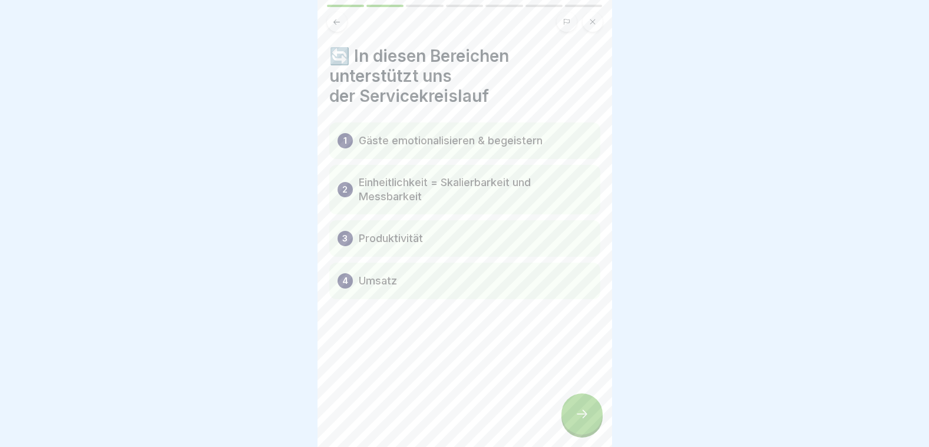
drag, startPoint x: 578, startPoint y: 406, endPoint x: 588, endPoint y: 417, distance: 15.0
click at [588, 417] on div at bounding box center [581, 413] width 41 height 41
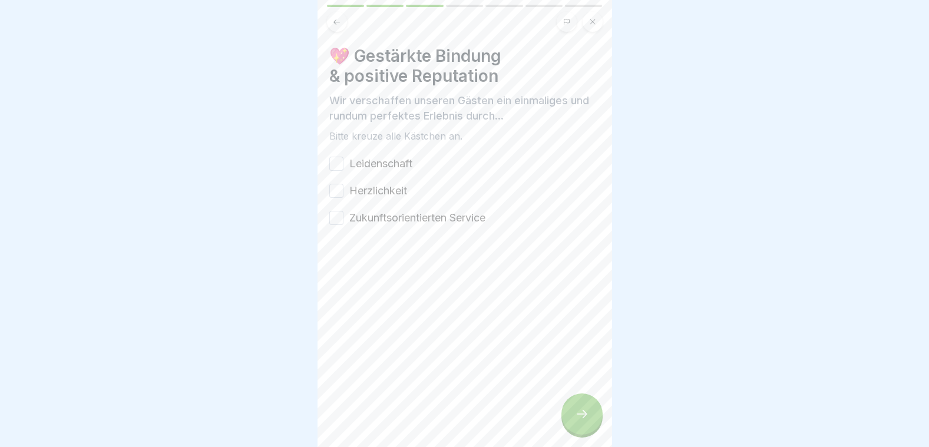
click at [342, 162] on button "Leidenschaft" at bounding box center [336, 164] width 14 height 14
click at [340, 190] on button "Herzlichkeit" at bounding box center [336, 191] width 14 height 14
click at [341, 216] on button "Zukunftsorientierten Service" at bounding box center [336, 218] width 14 height 14
click at [576, 421] on icon at bounding box center [582, 414] width 14 height 14
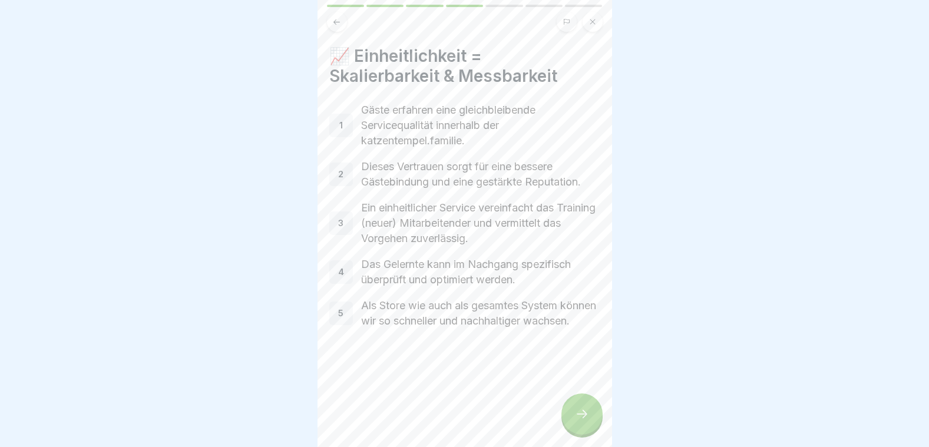
drag, startPoint x: 576, startPoint y: 421, endPoint x: 587, endPoint y: 422, distance: 11.3
click at [587, 421] on icon at bounding box center [582, 414] width 14 height 14
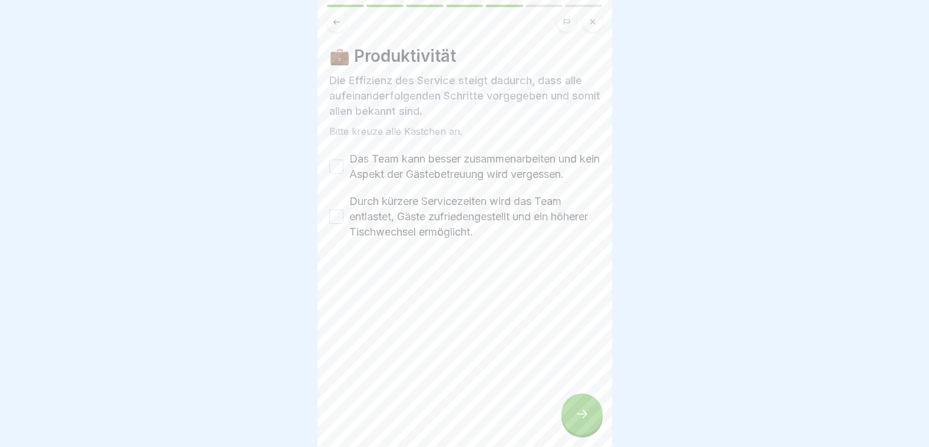
click at [333, 174] on button "Das Team kann besser zusammenarbeiten und kein Aspekt der Gästebetreuung wird v…" at bounding box center [336, 167] width 14 height 14
click at [343, 238] on div "Durch kürzere Servicezeiten wird das Team entlastet, Gäste zufriedengestellt un…" at bounding box center [464, 217] width 271 height 46
click at [333, 224] on button "Durch kürzere Servicezeiten wird das Team entlastet, Gäste zufriedengestellt un…" at bounding box center [336, 217] width 14 height 14
click at [579, 421] on icon at bounding box center [582, 414] width 14 height 14
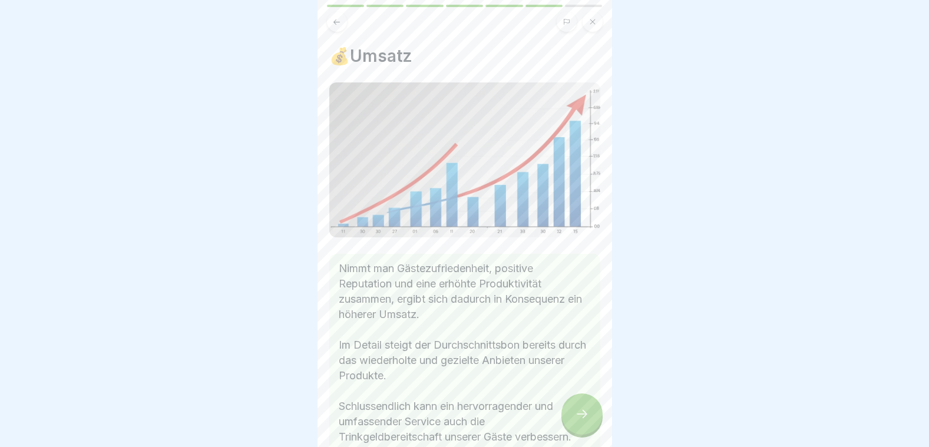
scroll to position [101, 0]
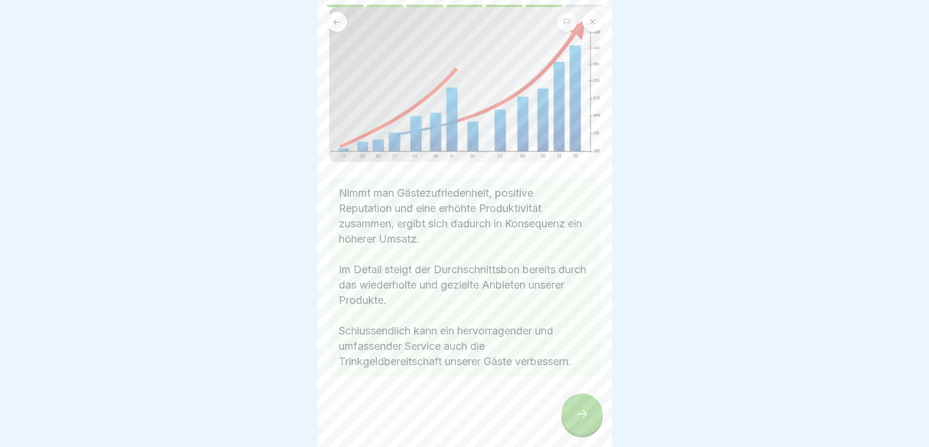
click at [597, 414] on div at bounding box center [581, 413] width 41 height 41
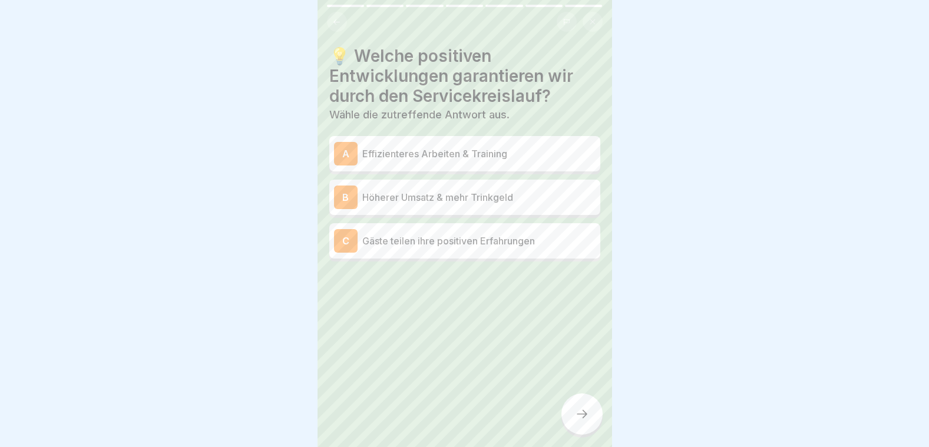
click at [483, 161] on div "A Effizienteres Arbeiten & Training" at bounding box center [464, 154] width 261 height 24
click at [587, 421] on icon at bounding box center [582, 414] width 14 height 14
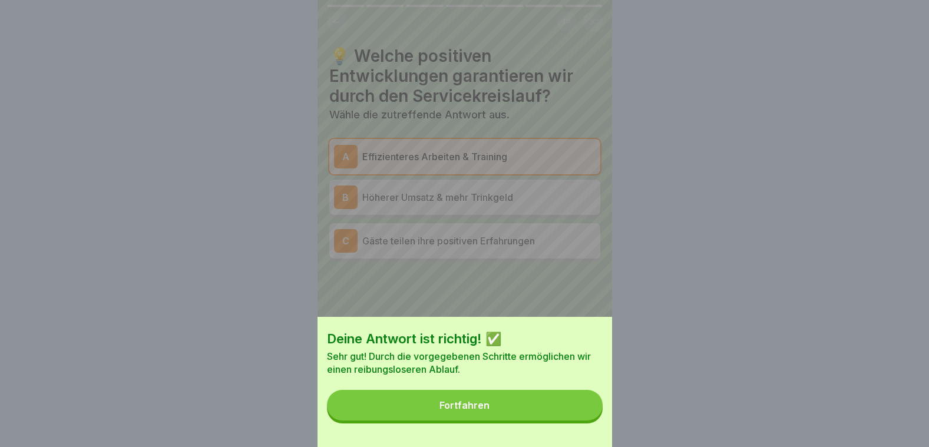
click at [553, 408] on button "Fortfahren" at bounding box center [465, 405] width 276 height 31
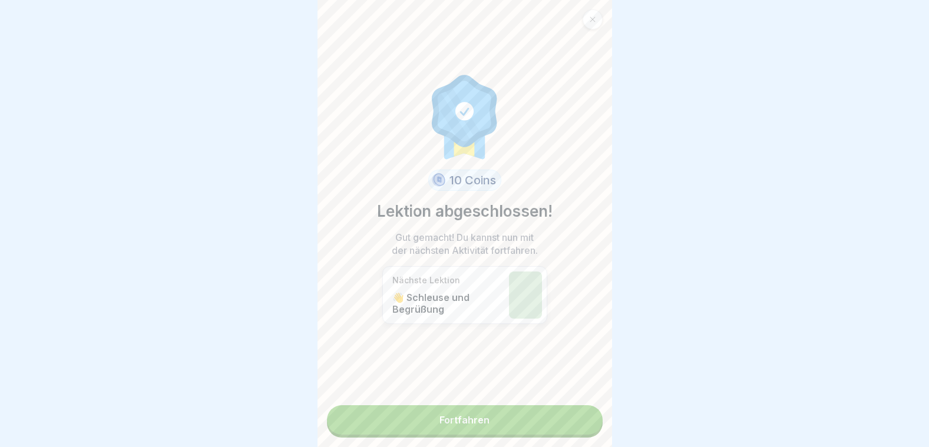
click at [542, 421] on link "Fortfahren" at bounding box center [465, 419] width 276 height 29
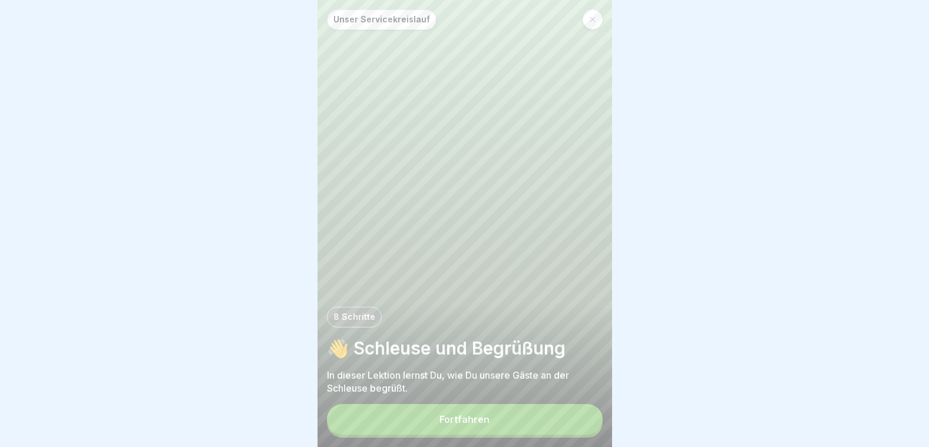
click at [526, 420] on button "Fortfahren" at bounding box center [465, 419] width 276 height 31
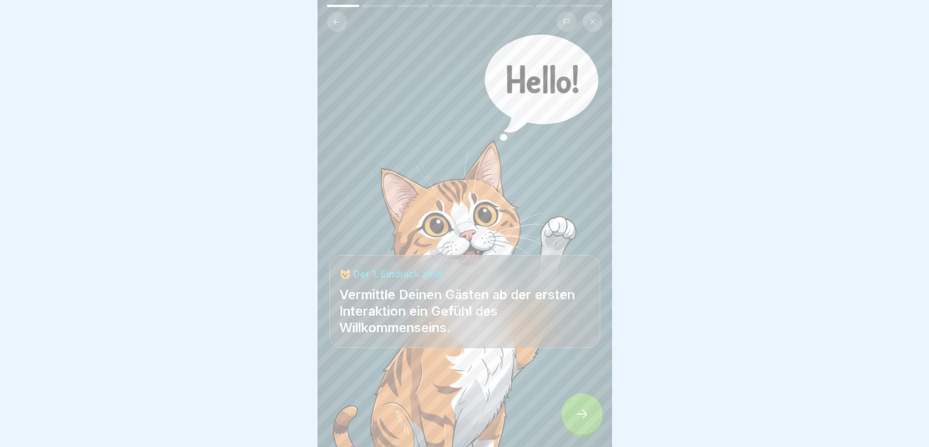
click at [622, 436] on div at bounding box center [464, 223] width 929 height 447
click at [585, 421] on icon at bounding box center [582, 414] width 14 height 14
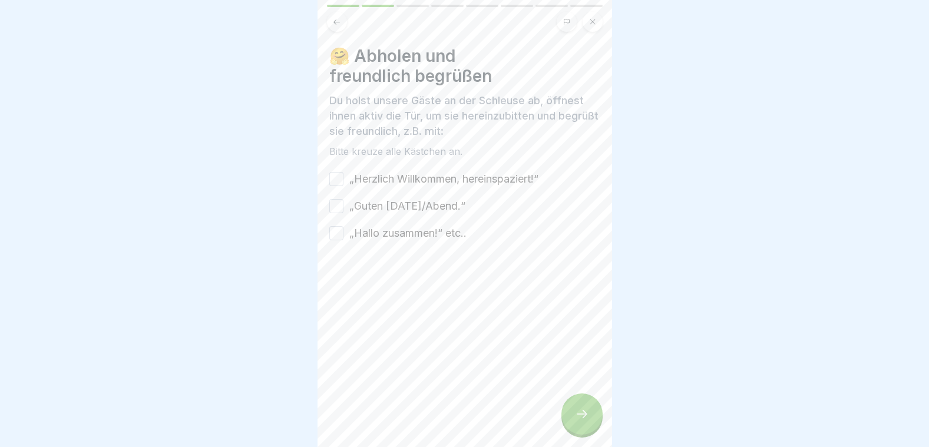
click at [585, 421] on icon at bounding box center [582, 414] width 14 height 14
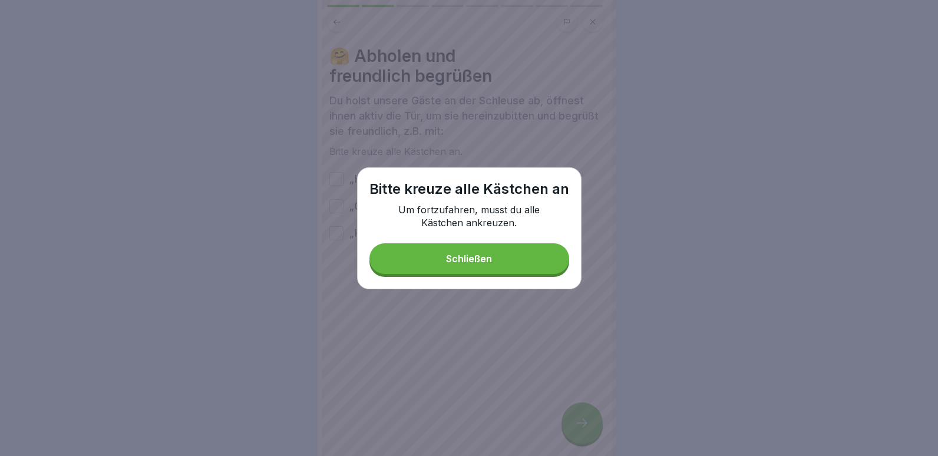
click at [444, 259] on button "Schließen" at bounding box center [469, 258] width 200 height 31
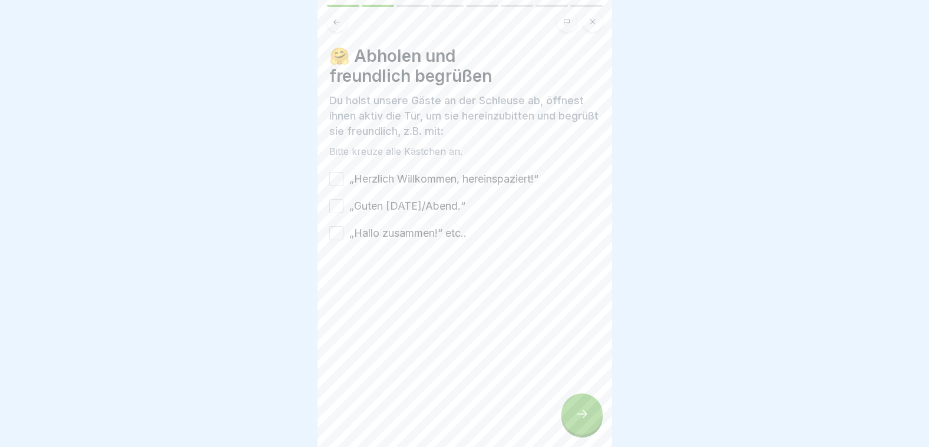
click at [337, 175] on button "„Herzlich Willkommen, hereinspaziert!“" at bounding box center [336, 179] width 14 height 14
click at [335, 211] on button "„Guten Morgen/Abend.“" at bounding box center [336, 206] width 14 height 14
click at [340, 230] on button "„Hallo zusammen!“ etc.." at bounding box center [336, 233] width 14 height 14
click at [591, 413] on div at bounding box center [581, 413] width 41 height 41
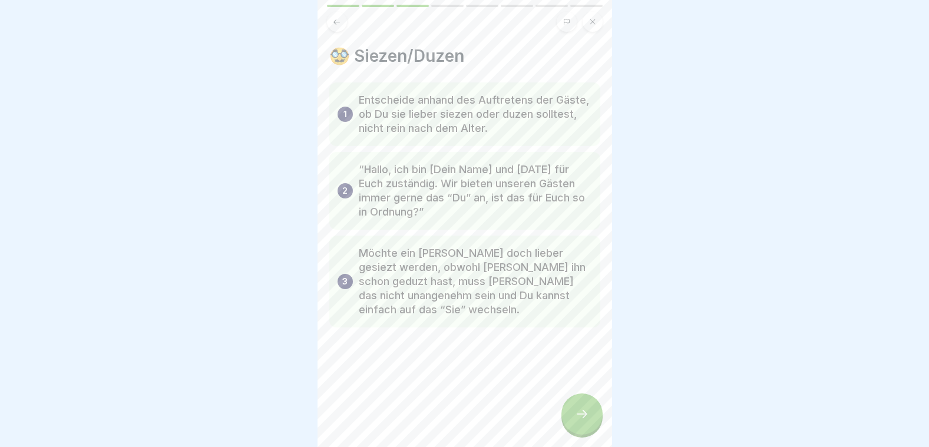
click at [587, 413] on div at bounding box center [581, 413] width 41 height 41
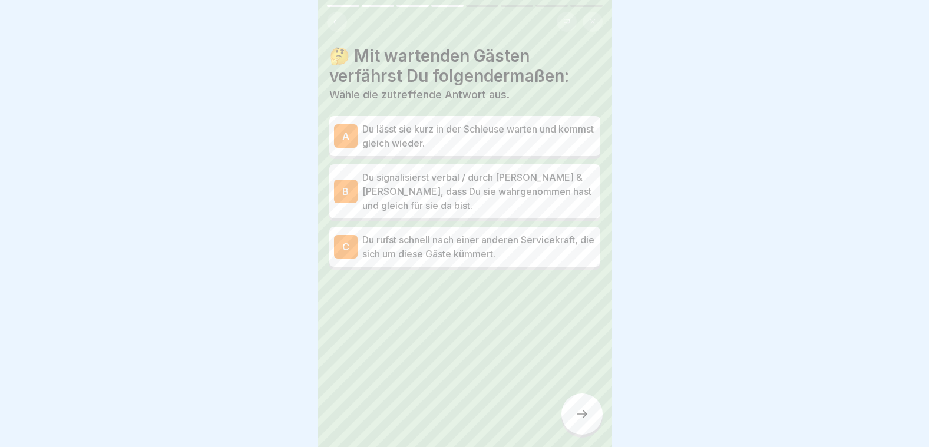
click at [585, 418] on icon at bounding box center [582, 414] width 14 height 14
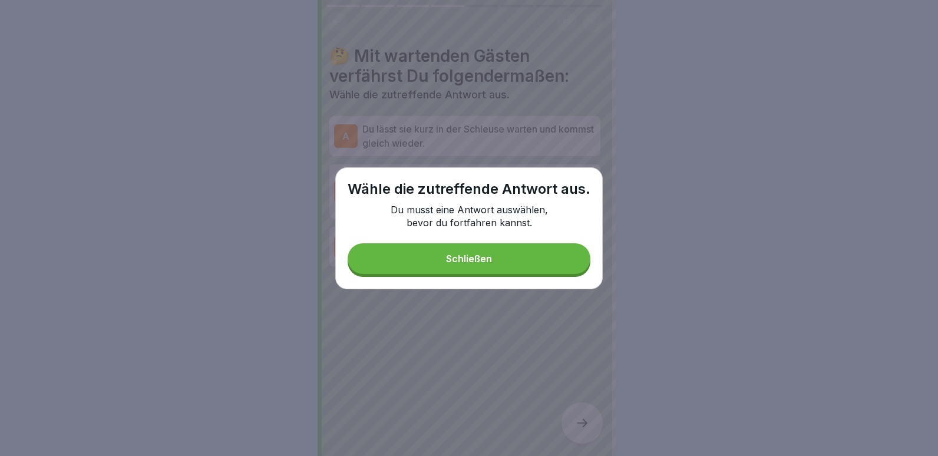
click at [503, 263] on button "Schließen" at bounding box center [468, 258] width 243 height 31
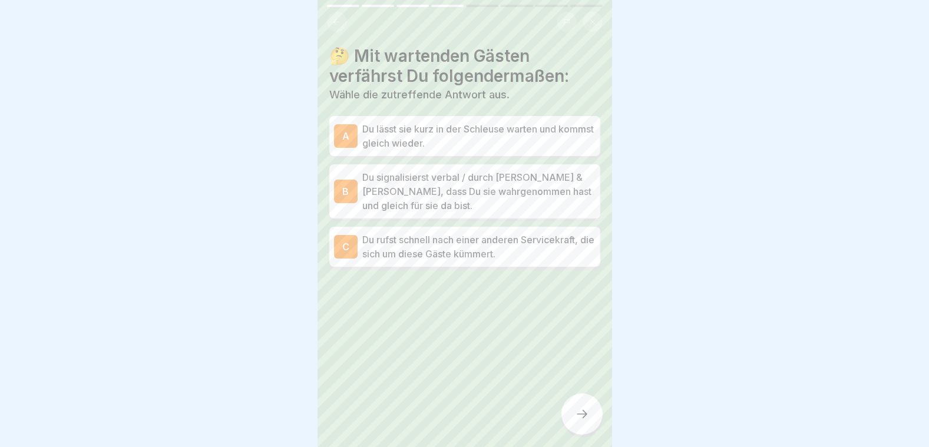
click at [448, 194] on p "Du signalisierst verbal / durch Mimik & Gestik, dass Du sie wahrgenommen hast u…" at bounding box center [478, 191] width 233 height 42
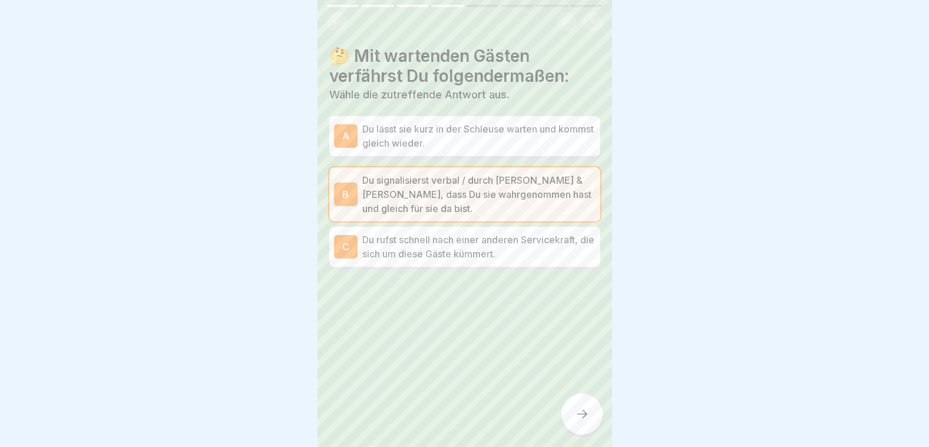
click at [574, 423] on div at bounding box center [581, 413] width 41 height 41
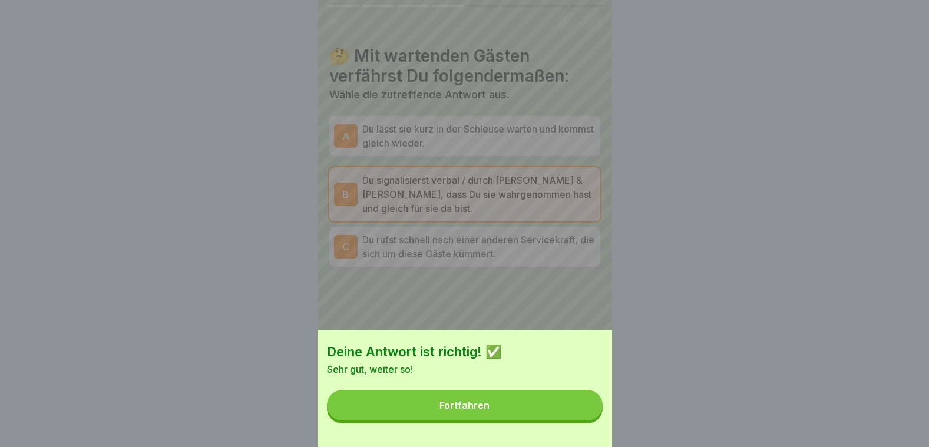
click at [572, 420] on button "Fortfahren" at bounding box center [465, 405] width 276 height 31
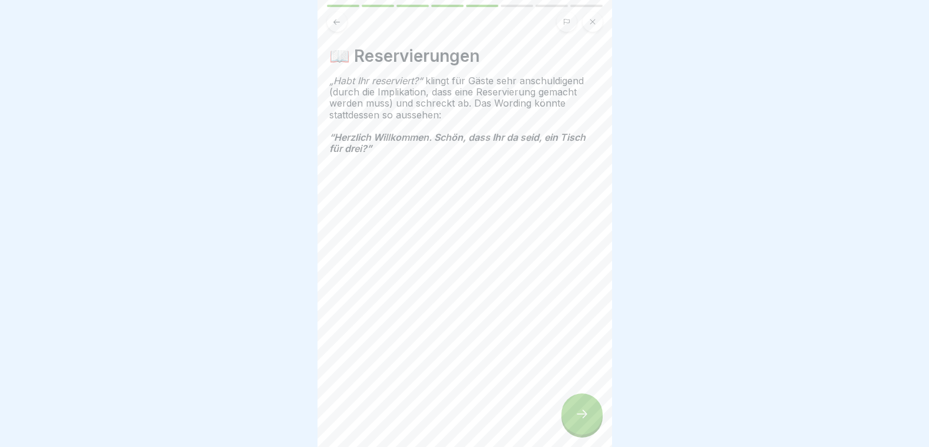
click at [592, 420] on div at bounding box center [581, 413] width 41 height 41
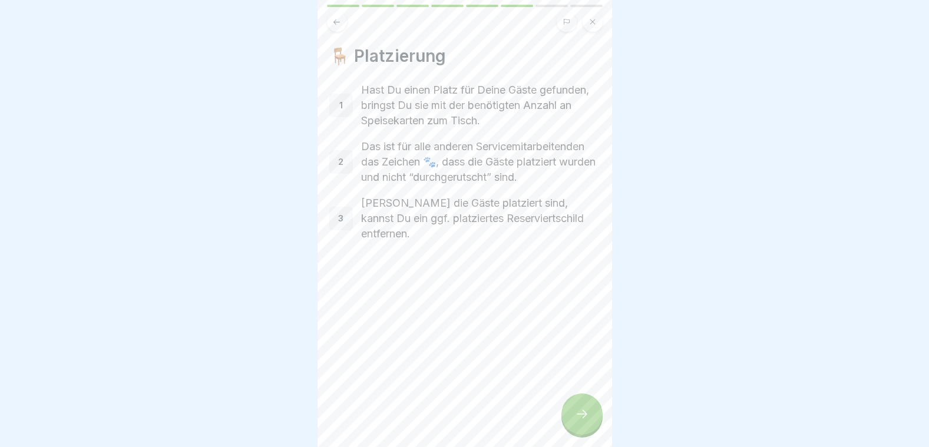
click at [578, 411] on div at bounding box center [581, 413] width 41 height 41
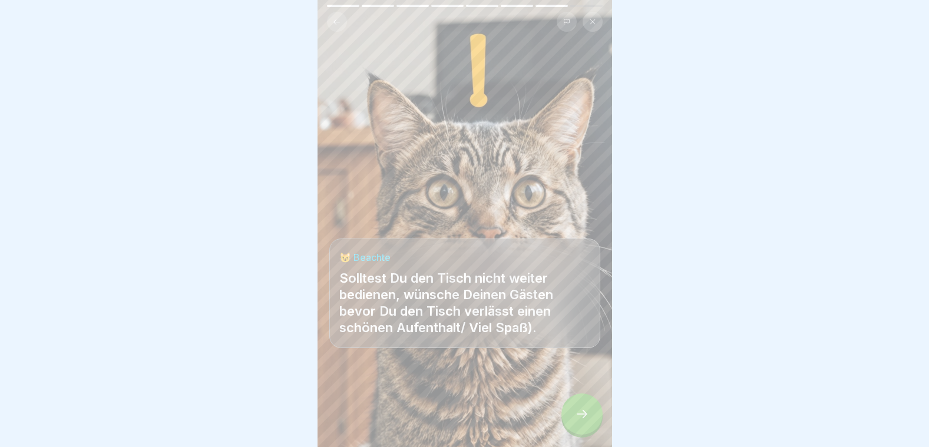
click at [578, 411] on div at bounding box center [581, 413] width 41 height 41
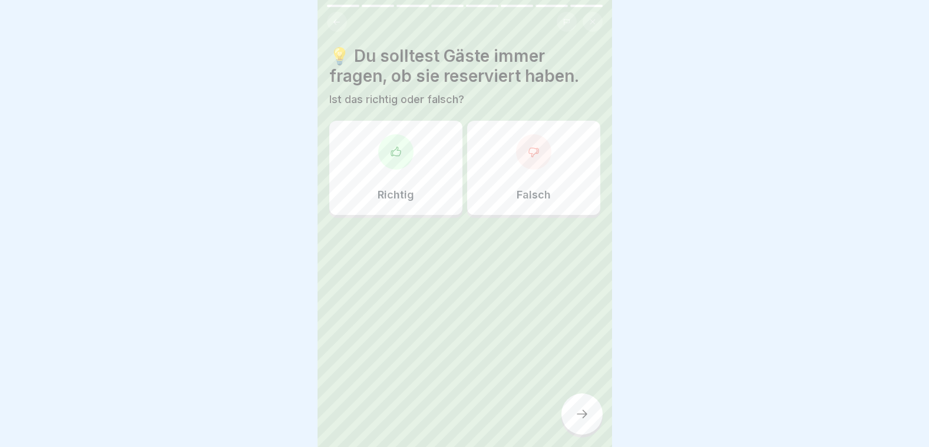
click at [501, 162] on div "Falsch" at bounding box center [533, 168] width 133 height 94
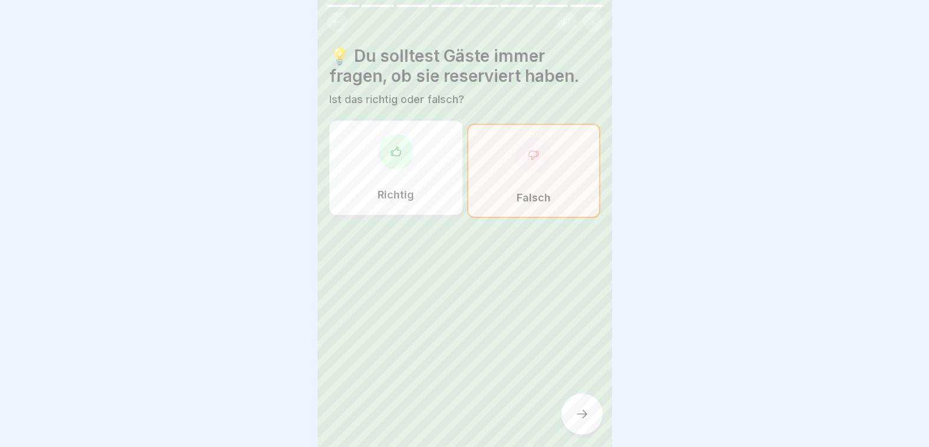
click at [577, 421] on icon at bounding box center [582, 414] width 14 height 14
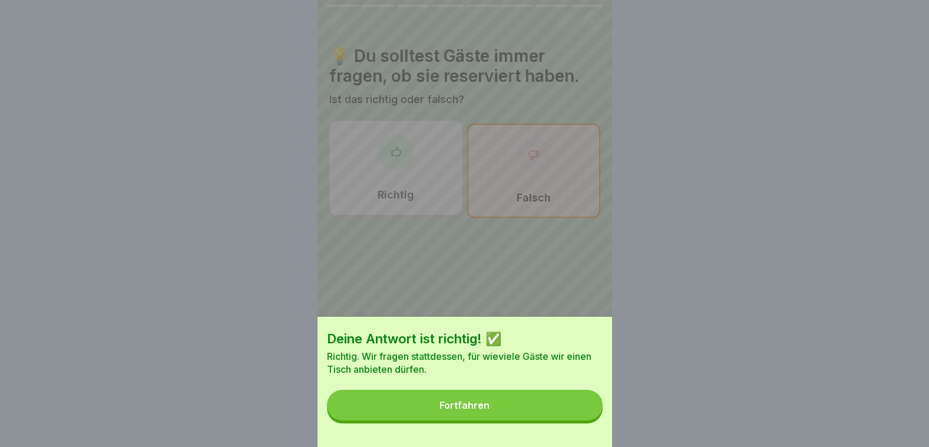
click at [559, 413] on button "Fortfahren" at bounding box center [465, 405] width 276 height 31
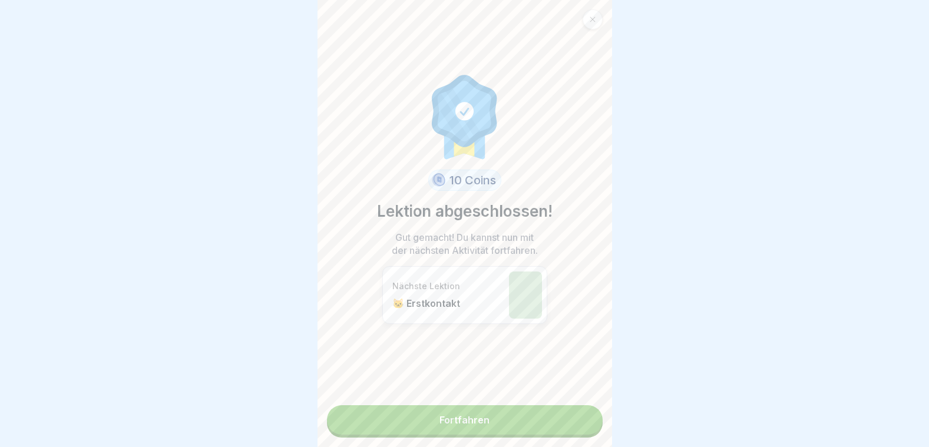
click at [503, 412] on link "Fortfahren" at bounding box center [465, 419] width 276 height 29
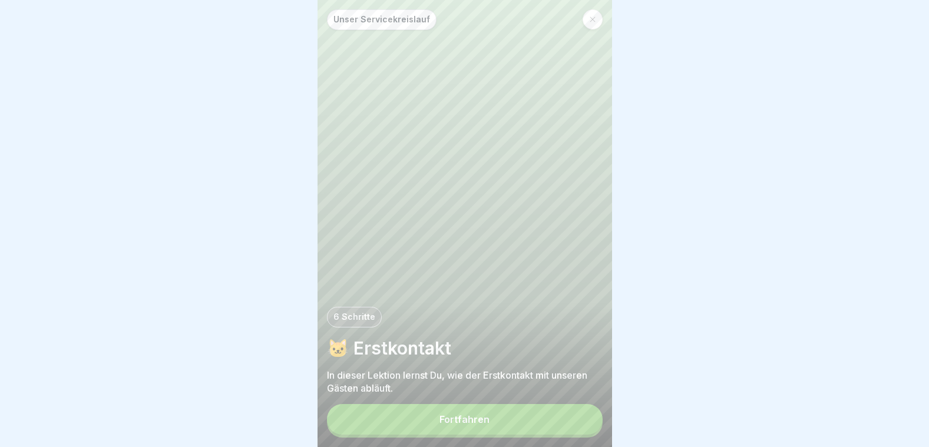
click at [461, 425] on div "Fortfahren" at bounding box center [464, 419] width 50 height 11
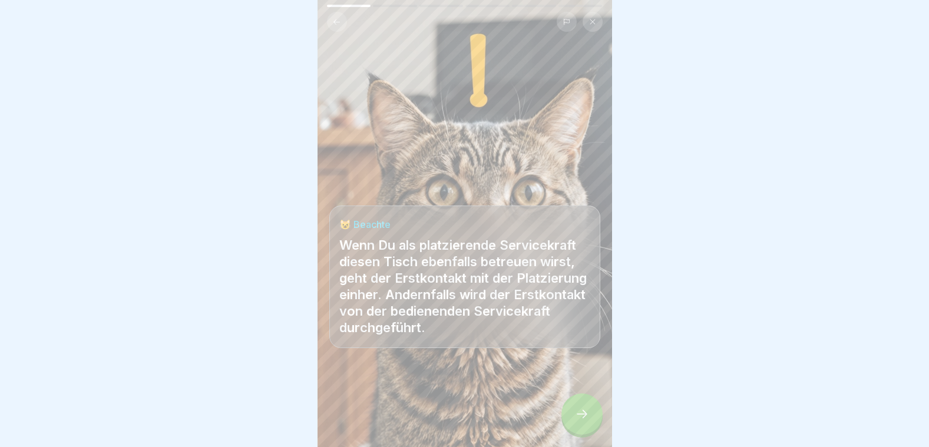
click at [595, 425] on div at bounding box center [581, 413] width 41 height 41
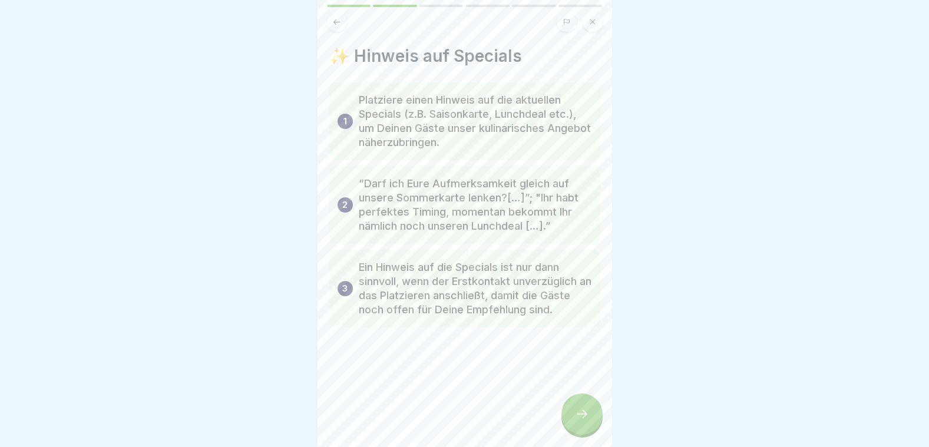
click at [591, 420] on div at bounding box center [581, 413] width 41 height 41
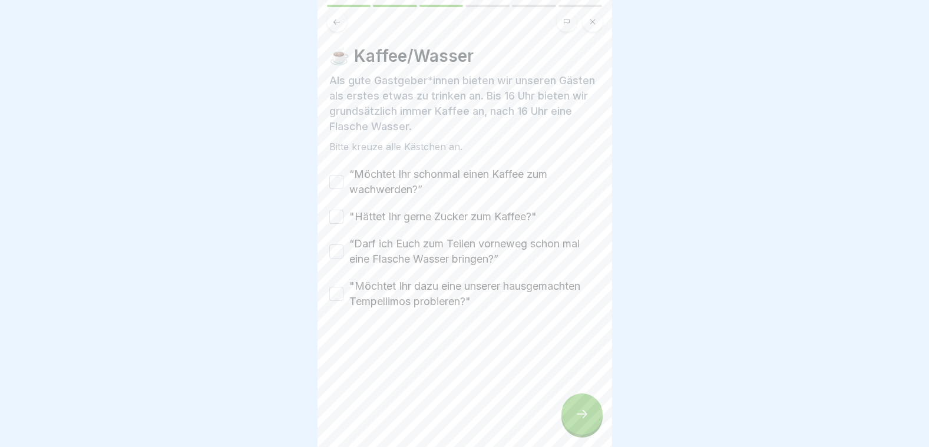
click at [334, 186] on button "“Möchtet Ihr schonmal einen Kaffee zum wachwerden?”" at bounding box center [336, 182] width 14 height 14
click at [337, 213] on button ""Hättet Ihr gerne Zucker zum Kaffee?"" at bounding box center [336, 217] width 14 height 14
click at [339, 258] on button "“Darf ich Euch zum Teilen vorneweg schon mal eine Flasche Wasser bringen?”" at bounding box center [336, 251] width 14 height 14
click at [339, 286] on div ""Möchtet Ihr dazu eine unserer hausgemachten Tempellimos probieren?"" at bounding box center [464, 294] width 271 height 31
click at [327, 299] on div "☕️ Kaffee/Wasser Als gute Gastgeber*innen bieten wir unseren Gästen als erstes …" at bounding box center [464, 223] width 294 height 447
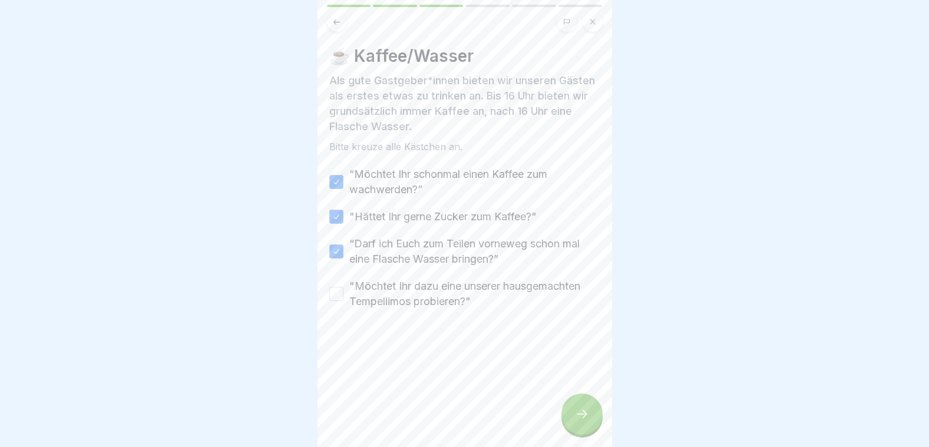
click at [337, 294] on button ""Möchtet Ihr dazu eine unserer hausgemachten Tempellimos probieren?"" at bounding box center [336, 294] width 14 height 14
click at [571, 415] on div at bounding box center [581, 413] width 41 height 41
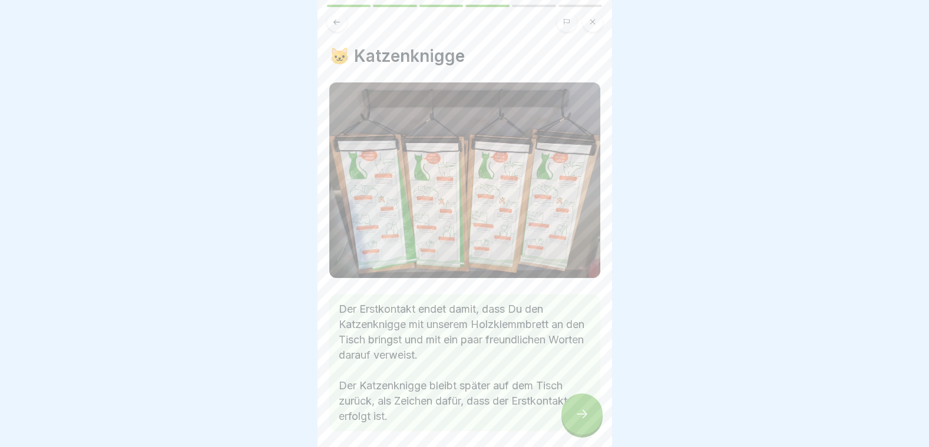
click at [579, 420] on icon at bounding box center [582, 414] width 14 height 14
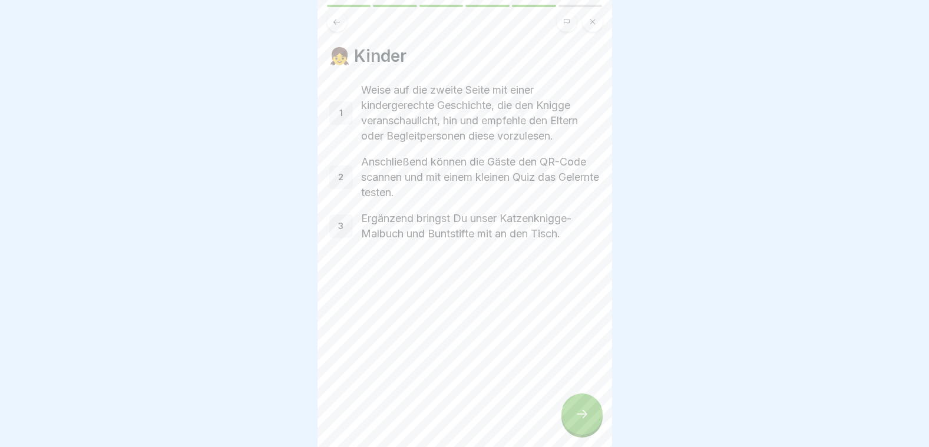
drag, startPoint x: 579, startPoint y: 420, endPoint x: 572, endPoint y: 421, distance: 7.2
click at [572, 421] on div at bounding box center [581, 413] width 41 height 41
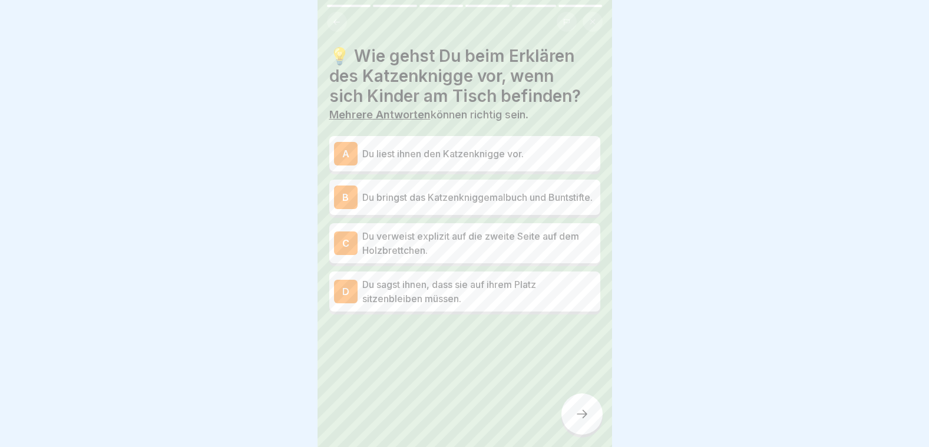
click at [508, 234] on p "Du verweist explizit auf die zweite Seite auf dem Holzbrettchen." at bounding box center [478, 243] width 233 height 28
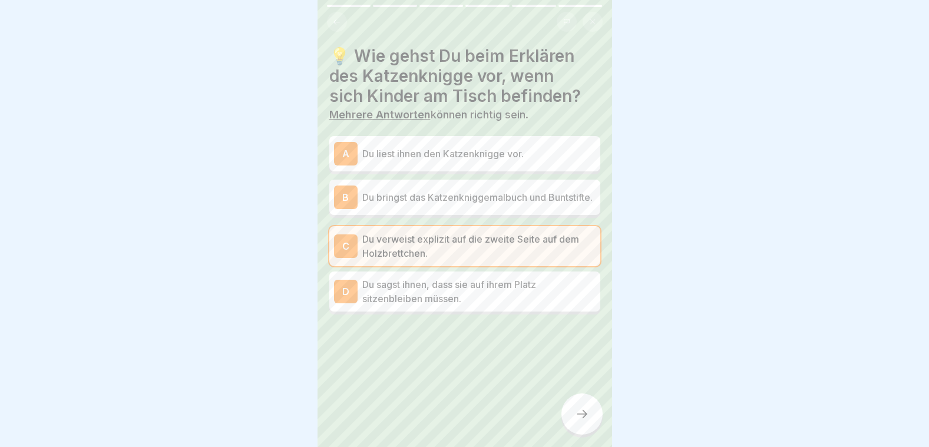
click at [595, 426] on div at bounding box center [581, 413] width 41 height 41
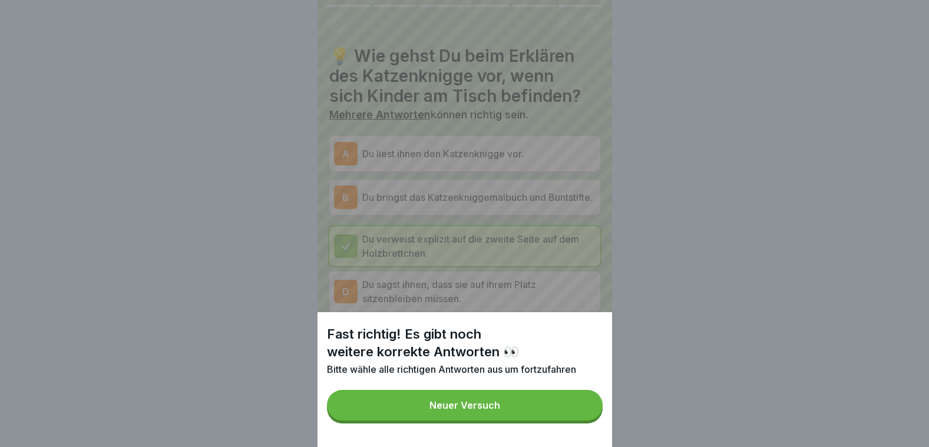
click at [544, 413] on button "Neuer Versuch" at bounding box center [465, 405] width 276 height 31
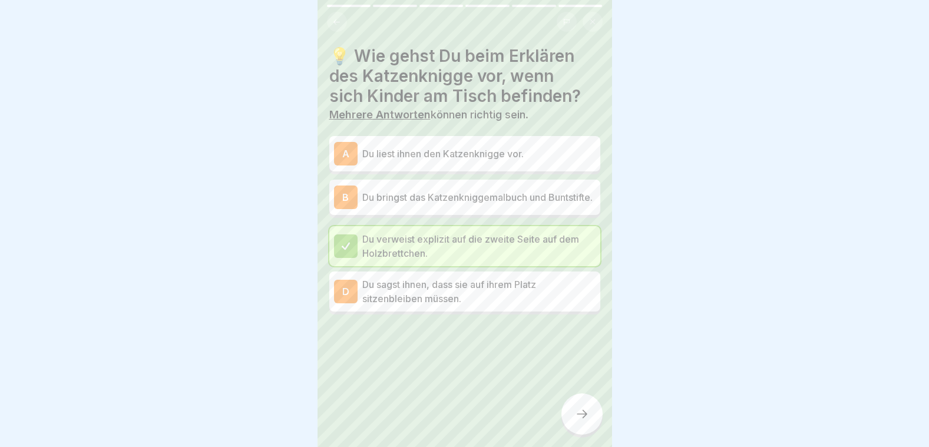
click at [432, 204] on p "Du bringst das Katzenkniggemalbuch und Buntstifte." at bounding box center [478, 197] width 233 height 14
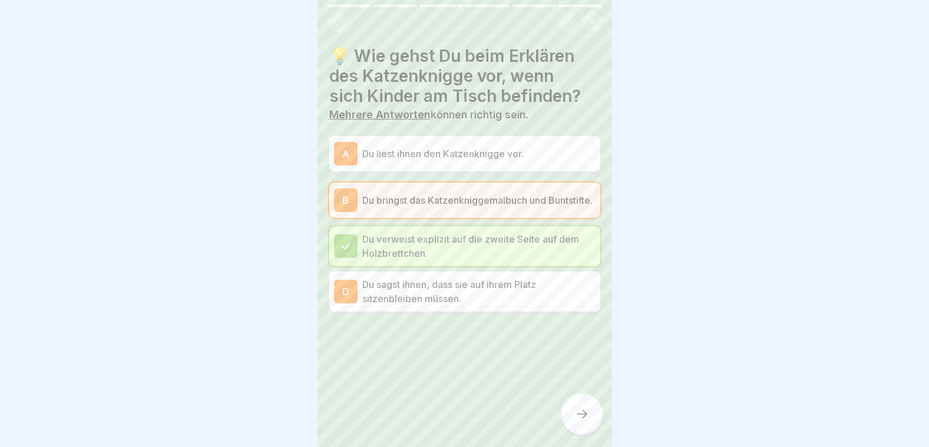
click at [591, 418] on div at bounding box center [581, 413] width 41 height 41
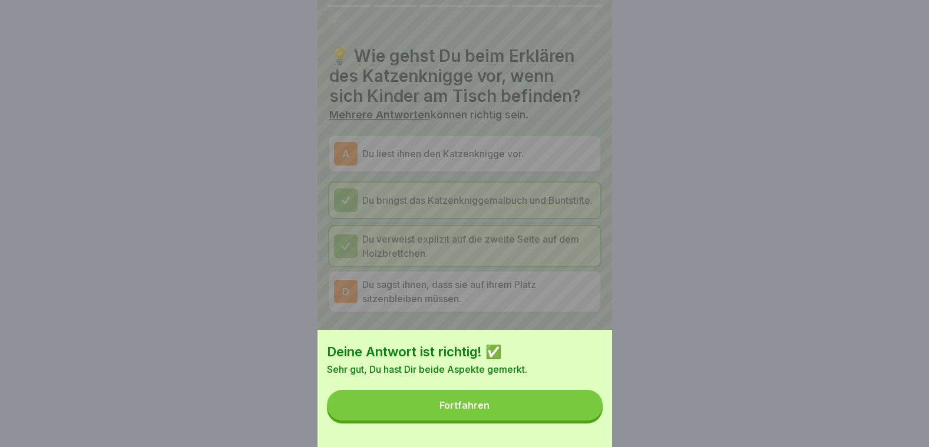
click at [558, 418] on button "Fortfahren" at bounding box center [465, 405] width 276 height 31
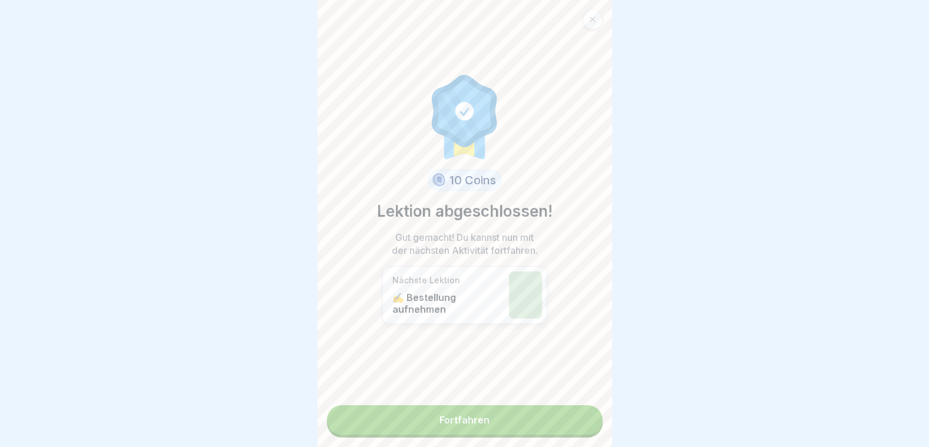
click at [492, 411] on link "Fortfahren" at bounding box center [465, 419] width 276 height 29
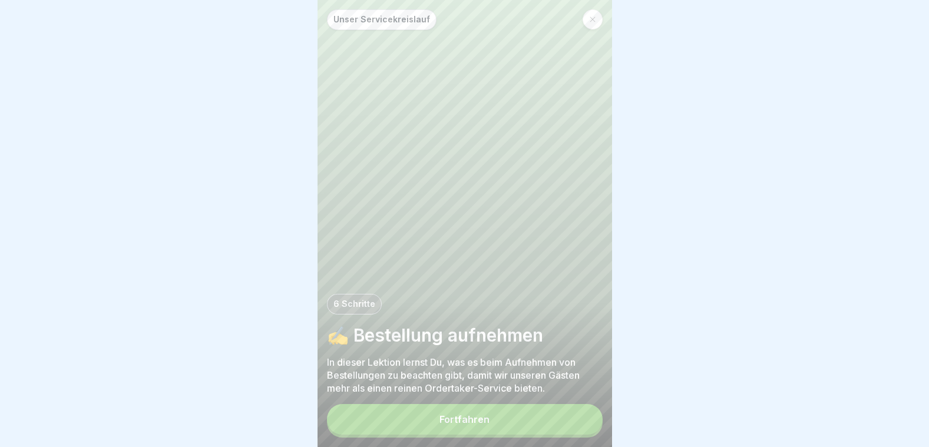
click at [455, 417] on button "Fortfahren" at bounding box center [465, 419] width 276 height 31
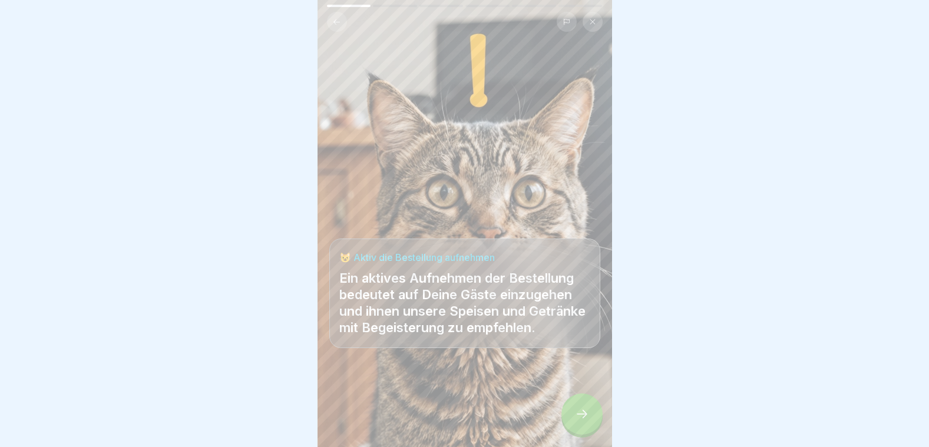
click at [591, 419] on div at bounding box center [581, 413] width 41 height 41
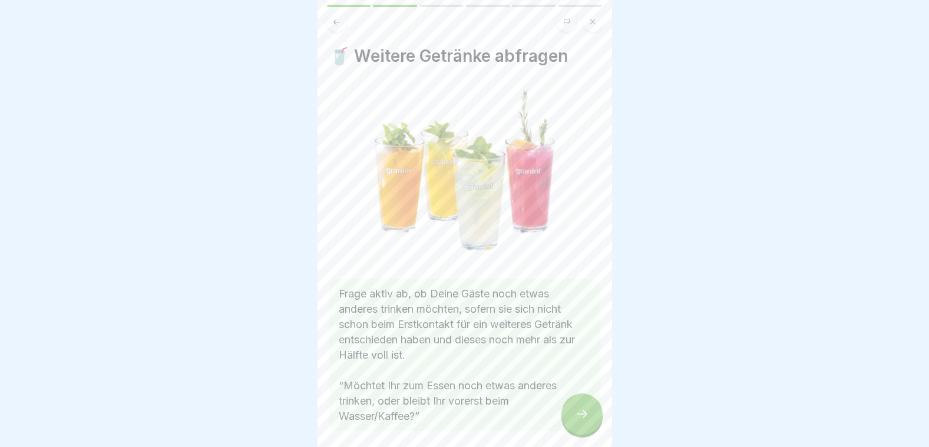
click at [588, 418] on icon at bounding box center [582, 414] width 14 height 14
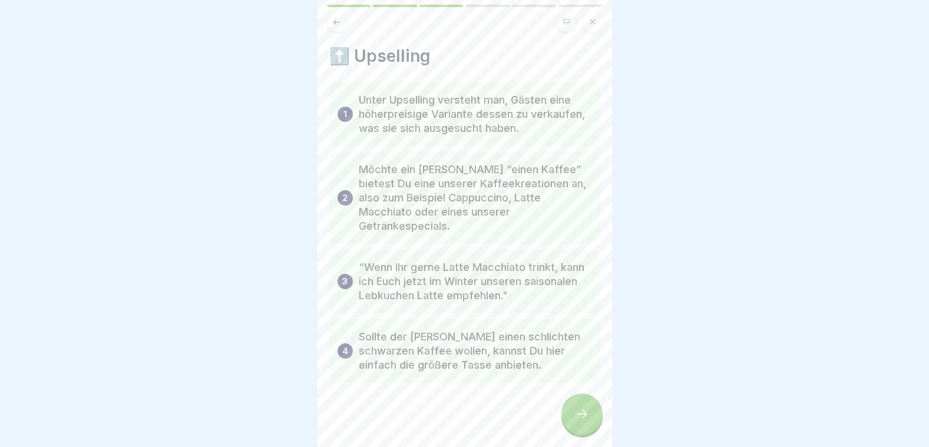
click at [588, 418] on icon at bounding box center [582, 414] width 14 height 14
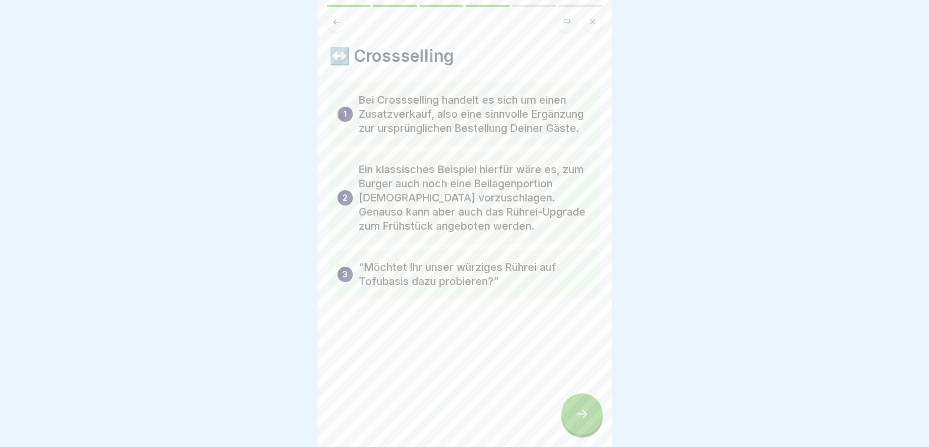
click at [588, 418] on icon at bounding box center [582, 414] width 14 height 14
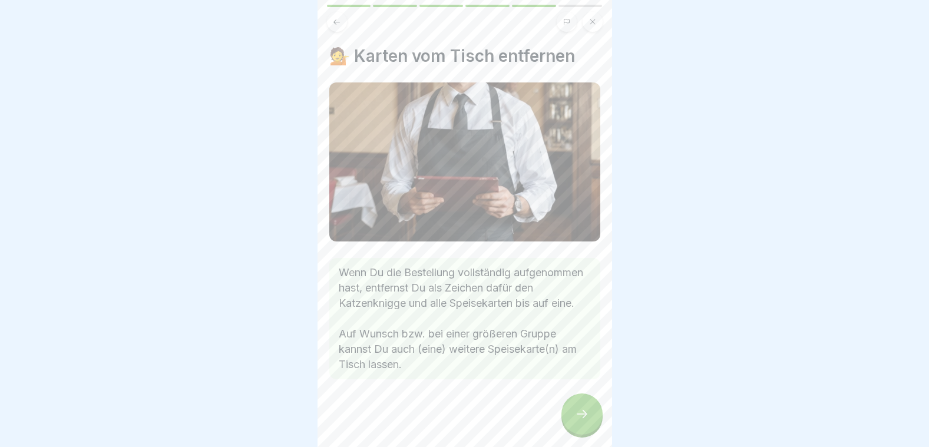
click at [588, 418] on icon at bounding box center [582, 414] width 14 height 14
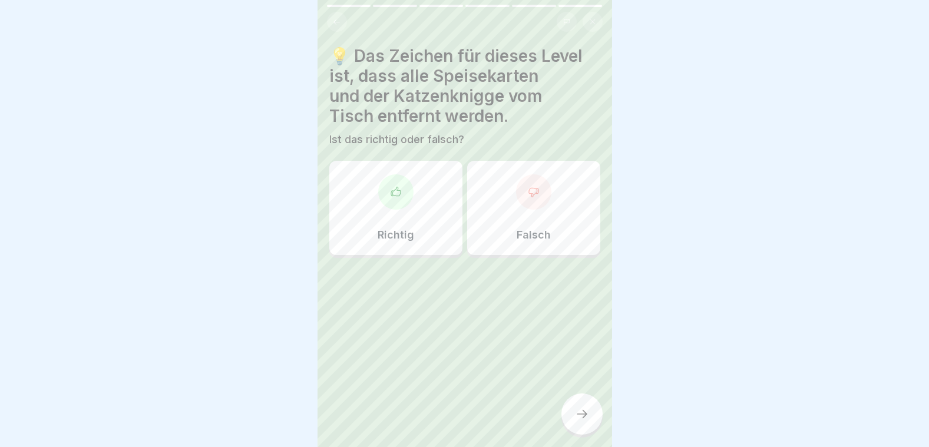
click at [501, 181] on div "Falsch" at bounding box center [533, 208] width 133 height 94
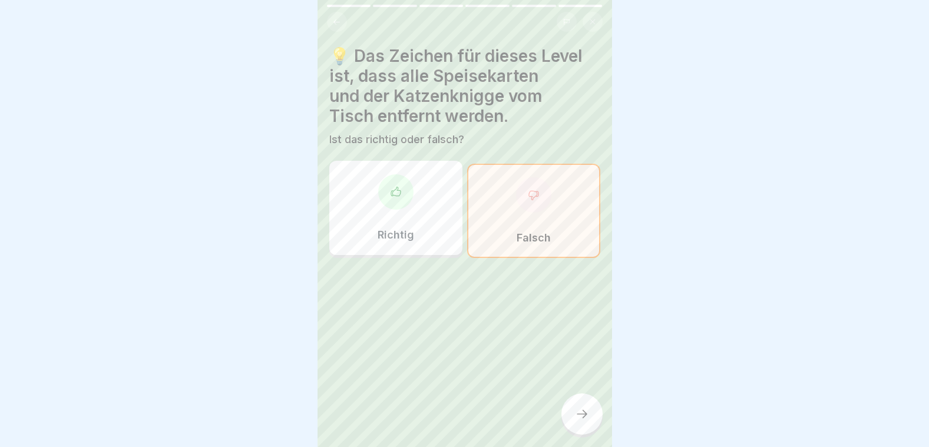
click at [583, 418] on icon at bounding box center [582, 414] width 14 height 14
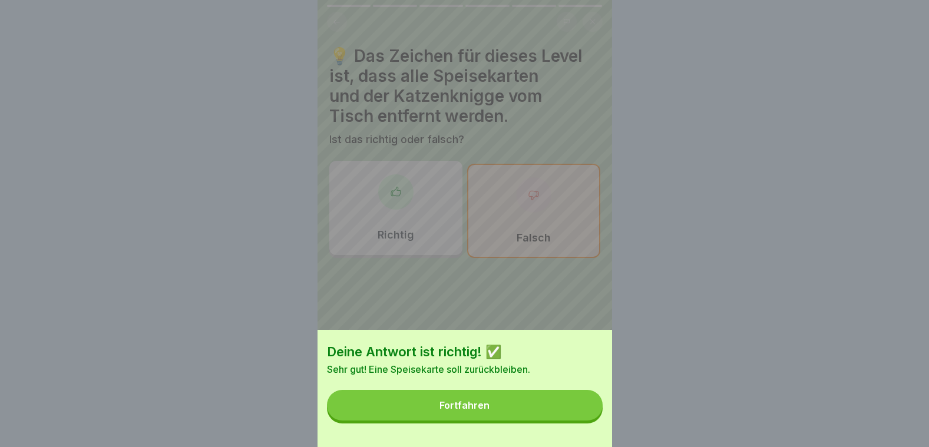
click at [579, 414] on button "Fortfahren" at bounding box center [465, 405] width 276 height 31
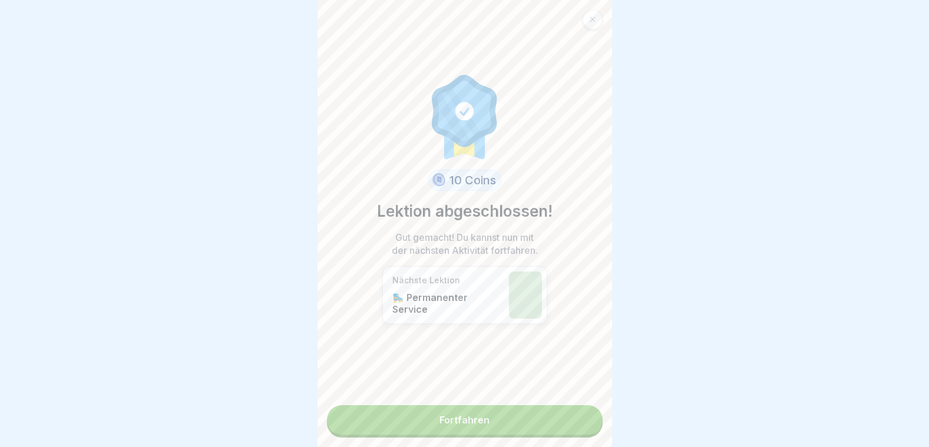
click at [542, 419] on link "Fortfahren" at bounding box center [465, 419] width 276 height 29
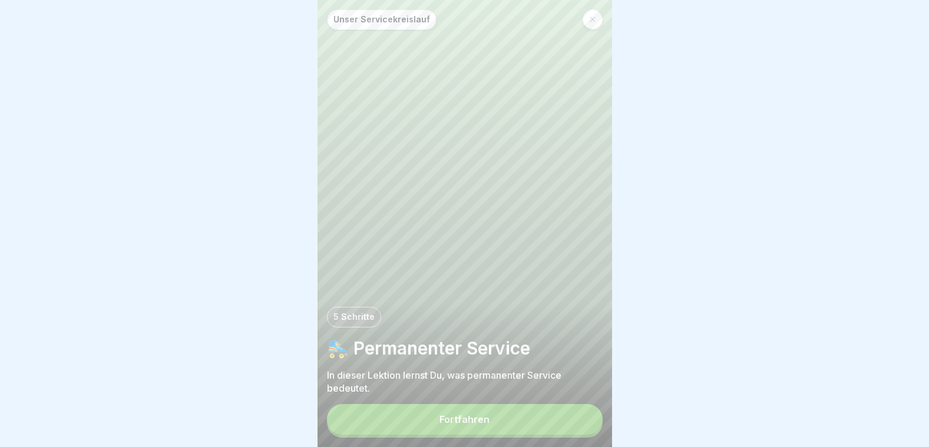
click at [511, 426] on button "Fortfahren" at bounding box center [465, 419] width 276 height 31
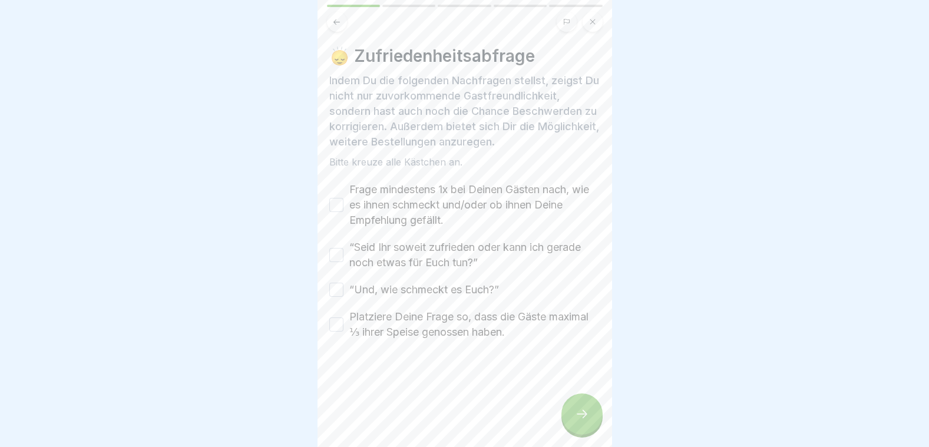
click at [338, 203] on button "Frage mindestens 1x bei Deinen Gästen nach, wie es ihnen schmeckt und/oder ob i…" at bounding box center [336, 205] width 14 height 14
click at [340, 235] on div "Frage mindestens 1x bei Deinen Gästen nach, wie es ihnen schmeckt und/oder ob i…" at bounding box center [464, 261] width 271 height 158
click at [339, 259] on button "“Seid Ihr soweit zufrieden oder kann ich gerade noch etwas für Euch tun?”" at bounding box center [336, 255] width 14 height 14
click at [343, 295] on button "“Und, wie schmeckt es Euch?”" at bounding box center [336, 290] width 14 height 14
click at [336, 333] on div "Platziere Deine Frage so, dass die Gäste maximal ⅓ ihrer Speise genossen haben." at bounding box center [464, 324] width 271 height 31
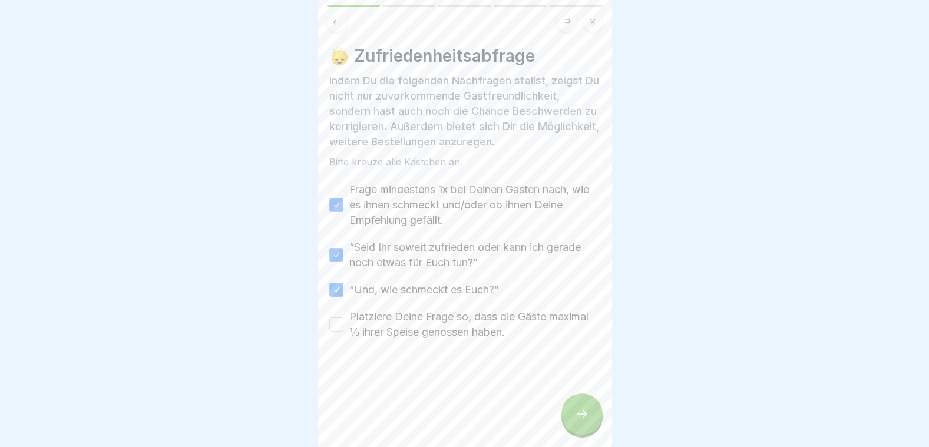
click at [336, 322] on button "Platziere Deine Frage so, dass die Gäste maximal ⅓ ihrer Speise genossen haben." at bounding box center [336, 324] width 14 height 14
click at [571, 425] on div at bounding box center [581, 413] width 41 height 41
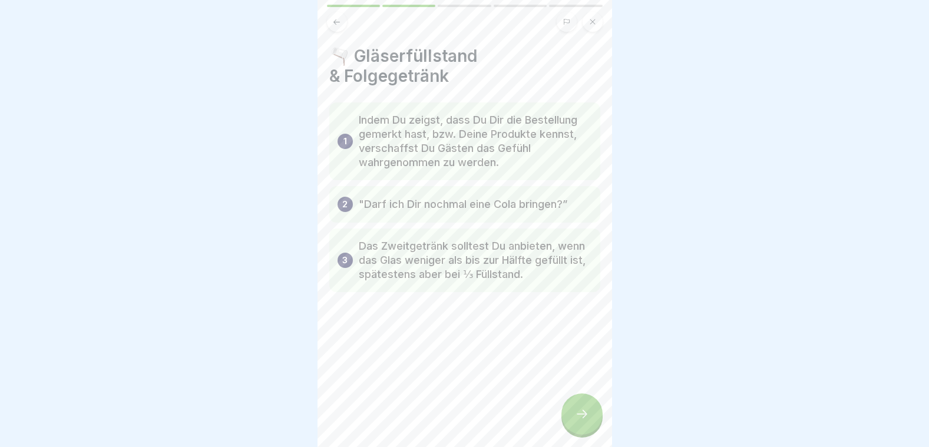
click at [571, 425] on div at bounding box center [581, 413] width 41 height 41
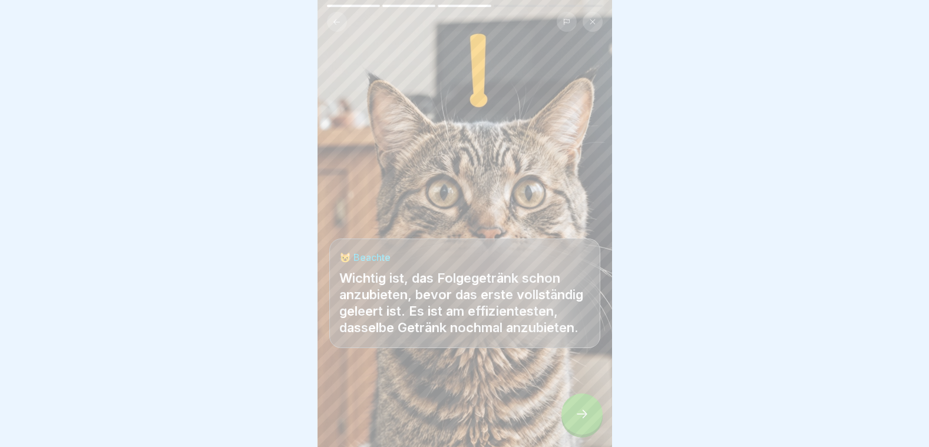
click at [571, 425] on div at bounding box center [581, 413] width 41 height 41
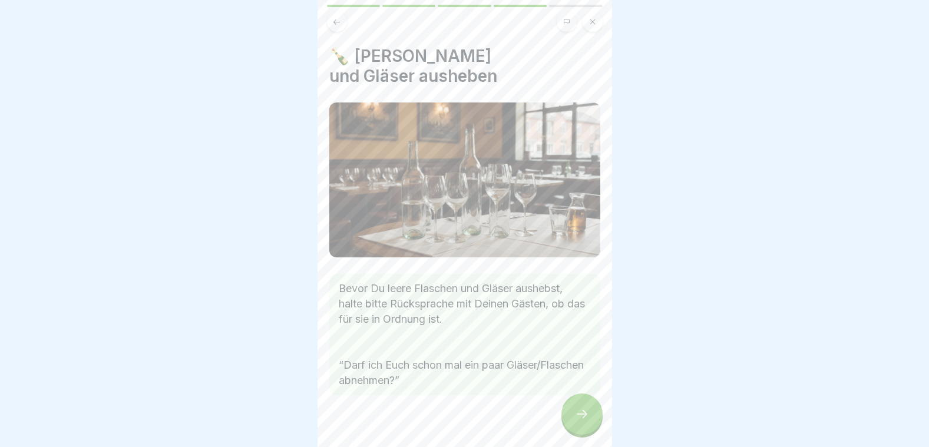
click at [571, 425] on div at bounding box center [581, 413] width 41 height 41
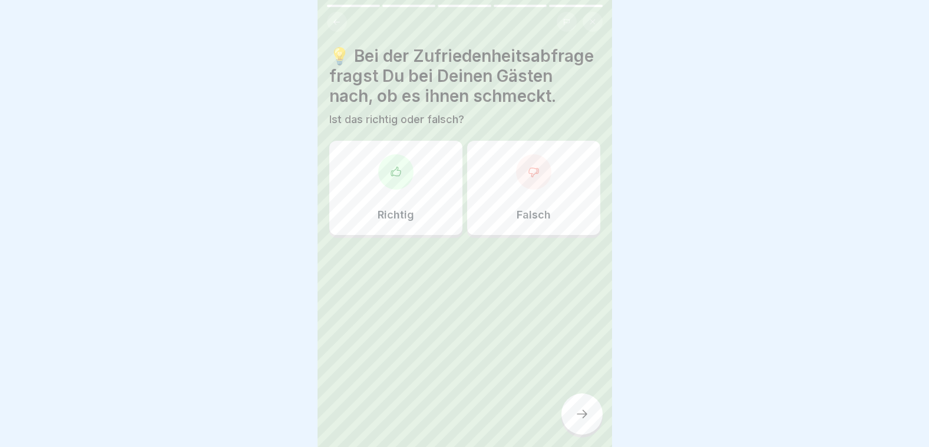
click at [386, 221] on p "Richtig" at bounding box center [395, 214] width 37 height 13
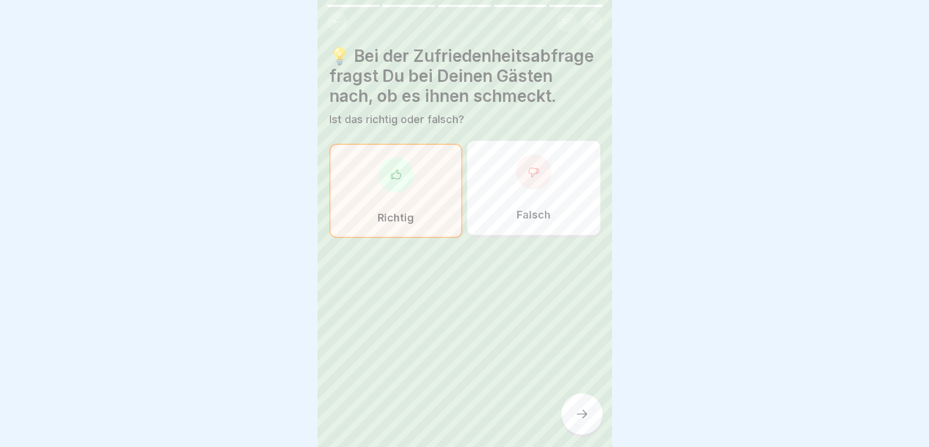
click at [577, 421] on icon at bounding box center [582, 414] width 14 height 14
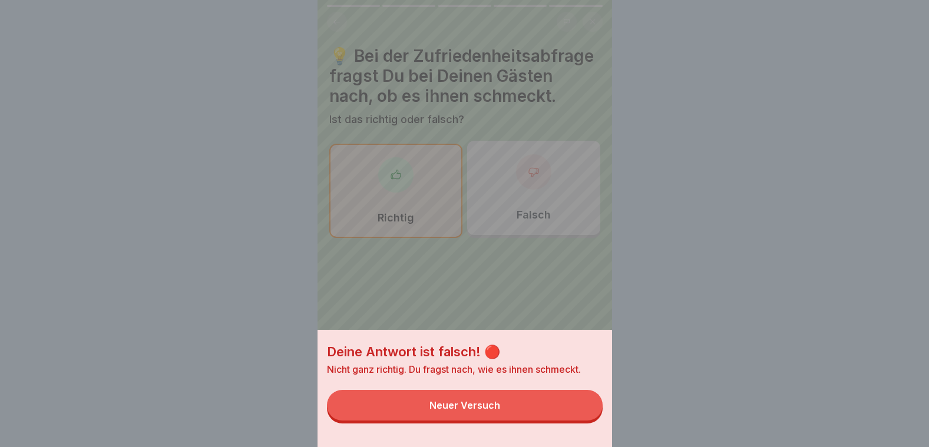
click at [521, 417] on button "Neuer Versuch" at bounding box center [465, 405] width 276 height 31
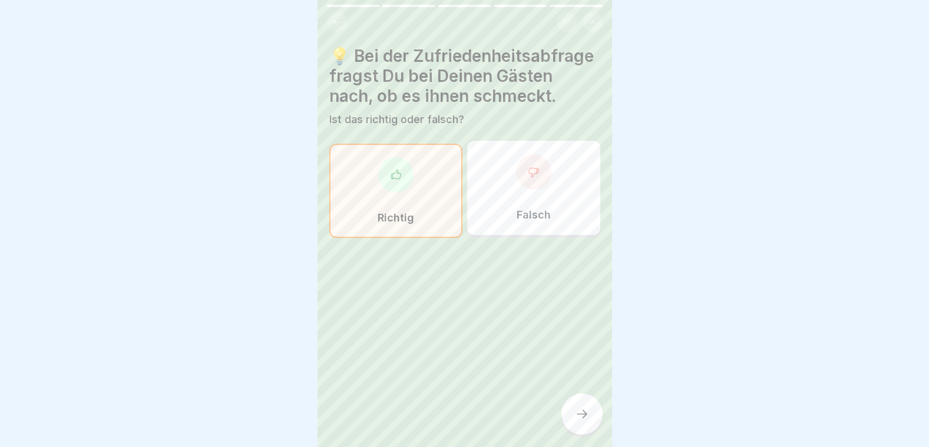
click at [548, 235] on div "Falsch" at bounding box center [533, 188] width 133 height 94
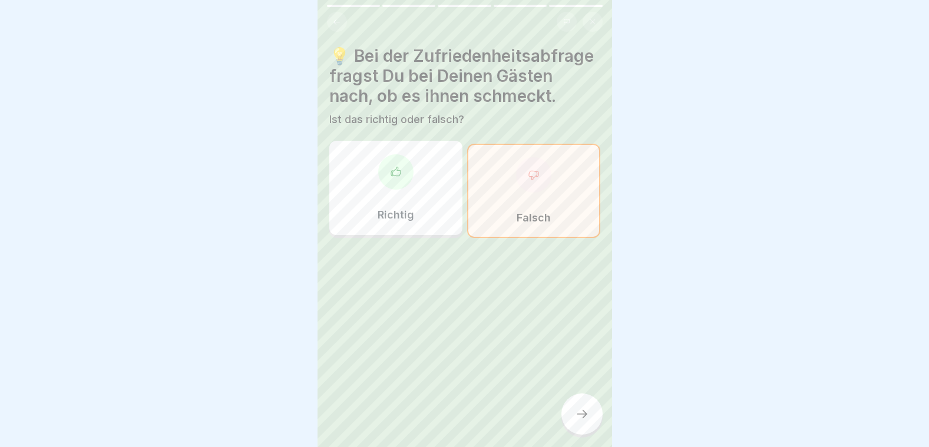
click at [585, 421] on icon at bounding box center [582, 414] width 14 height 14
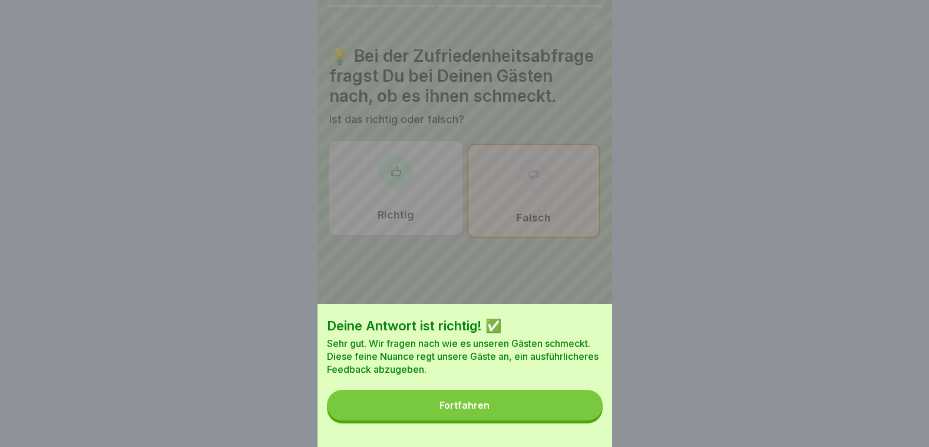
click at [536, 420] on button "Fortfahren" at bounding box center [465, 405] width 276 height 31
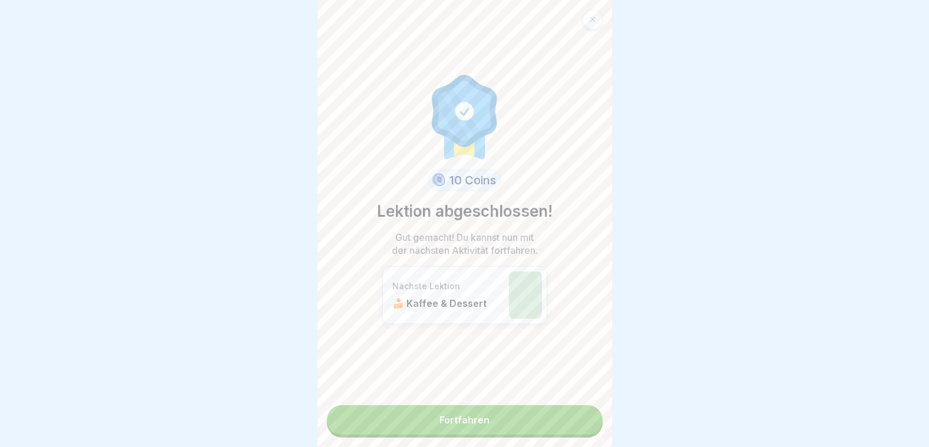
click at [536, 425] on link "Fortfahren" at bounding box center [465, 419] width 276 height 29
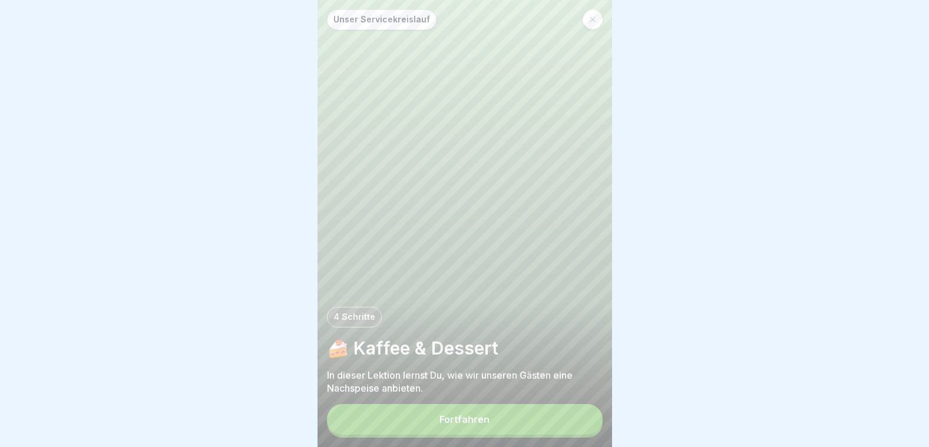
click at [532, 423] on button "Fortfahren" at bounding box center [465, 419] width 276 height 31
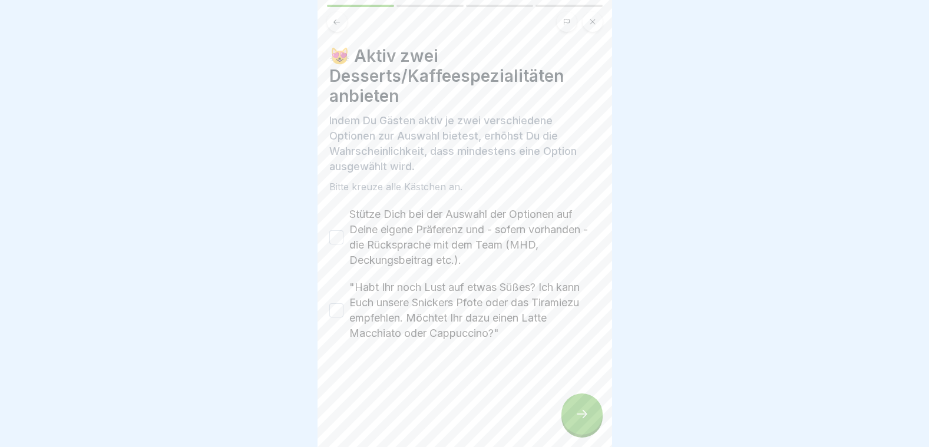
click at [343, 241] on button "Stütze Dich bei der Auswahl der Optionen auf Deine eigene Präferenz und - sofer…" at bounding box center [336, 237] width 14 height 14
click at [347, 299] on div ""Habt Ihr noch Lust auf etwas Süßes? Ich kann Euch unsere Snickers Pfote oder d…" at bounding box center [464, 310] width 271 height 61
click at [345, 306] on div ""Habt Ihr noch Lust auf etwas Süßes? Ich kann Euch unsere Snickers Pfote oder d…" at bounding box center [464, 310] width 271 height 61
click at [337, 308] on button ""Habt Ihr noch Lust auf etwas Süßes? Ich kann Euch unsere Snickers Pfote oder d…" at bounding box center [336, 310] width 14 height 14
click at [574, 414] on div at bounding box center [581, 413] width 41 height 41
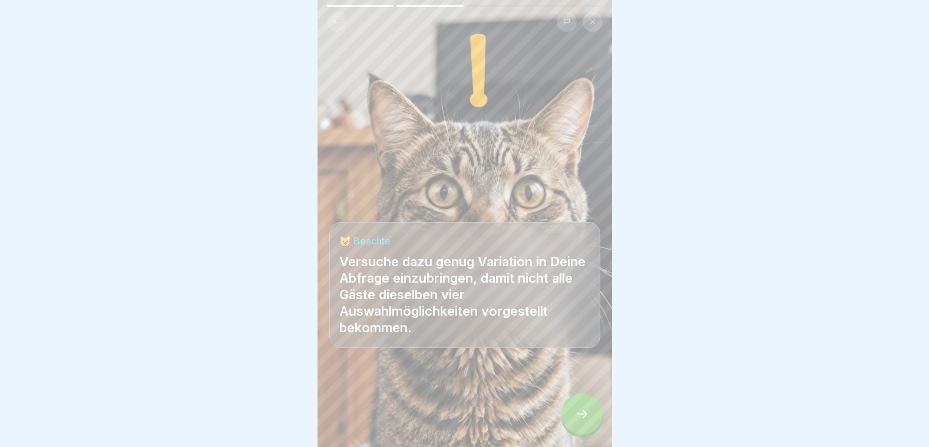
click at [574, 414] on div at bounding box center [581, 413] width 41 height 41
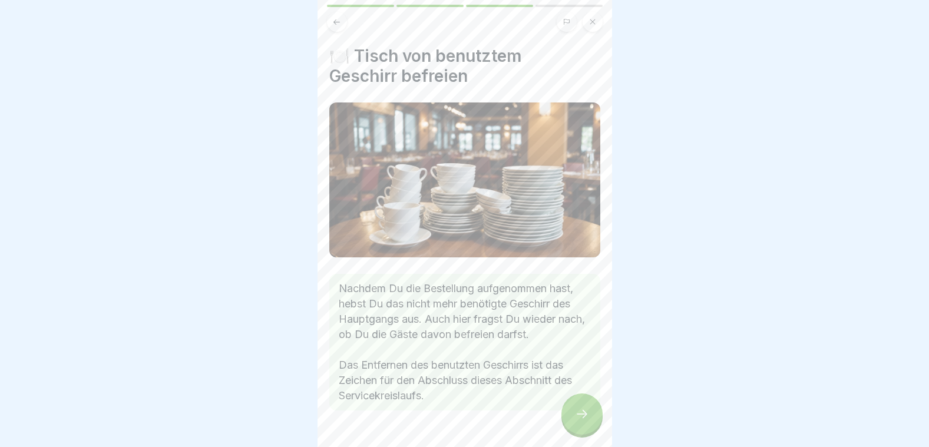
click at [574, 414] on div at bounding box center [581, 413] width 41 height 41
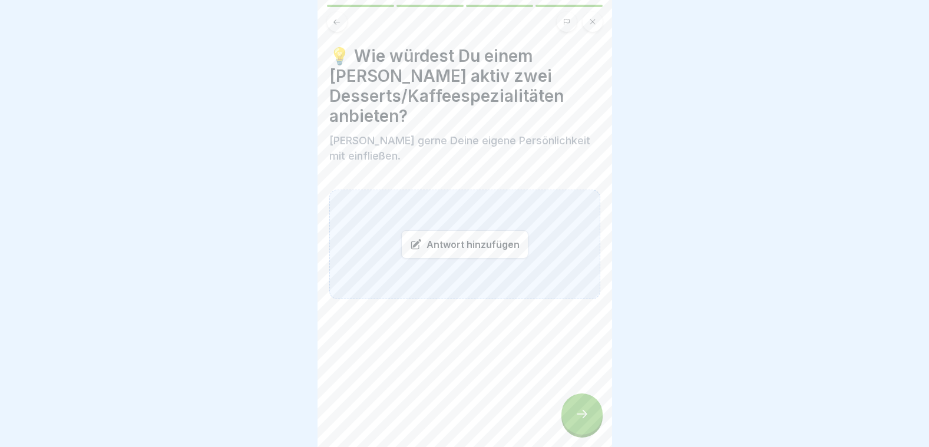
click at [329, 18] on button at bounding box center [337, 22] width 20 height 20
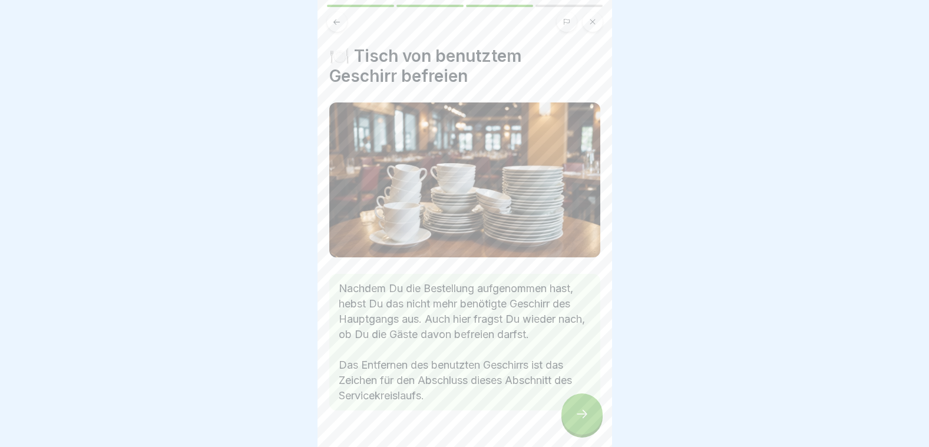
click at [331, 19] on button at bounding box center [337, 22] width 20 height 20
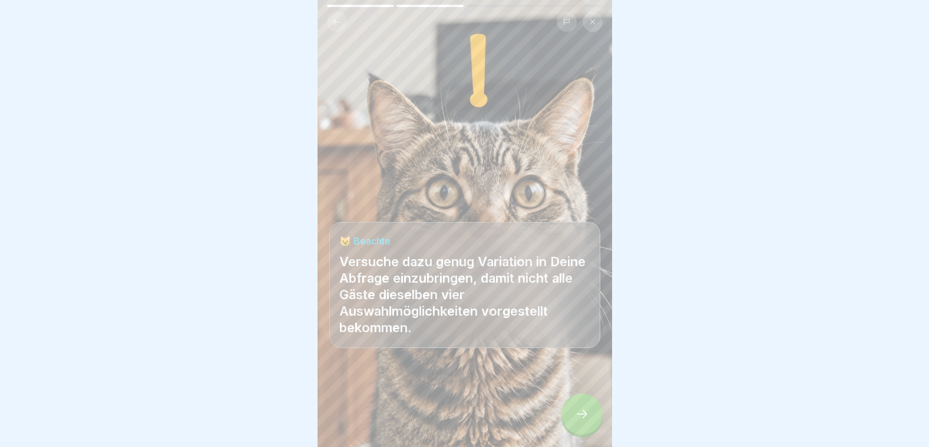
click at [331, 19] on button at bounding box center [337, 22] width 20 height 20
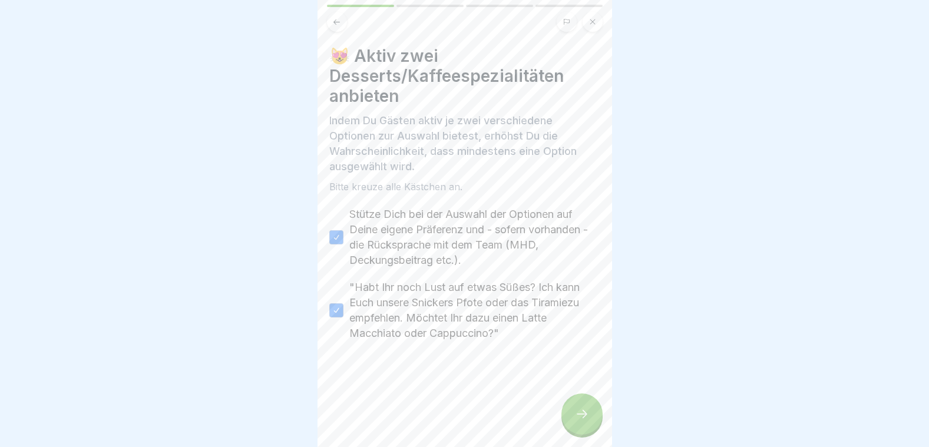
click at [578, 420] on icon at bounding box center [582, 414] width 14 height 14
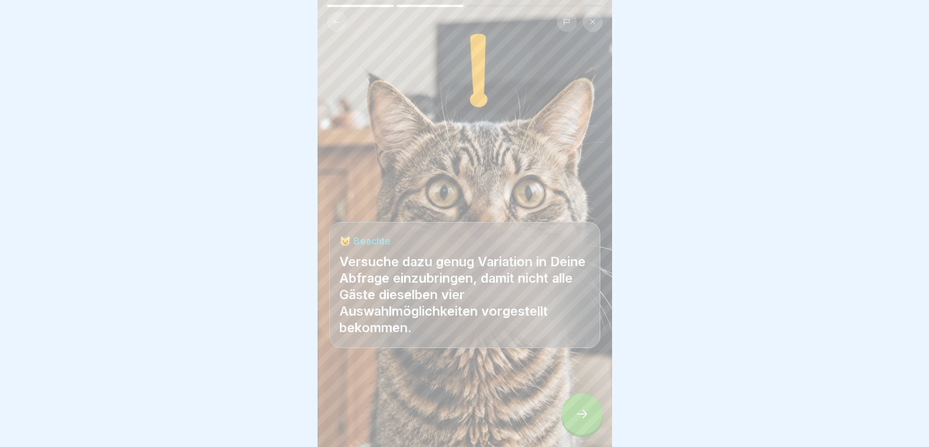
click at [578, 420] on icon at bounding box center [582, 414] width 14 height 14
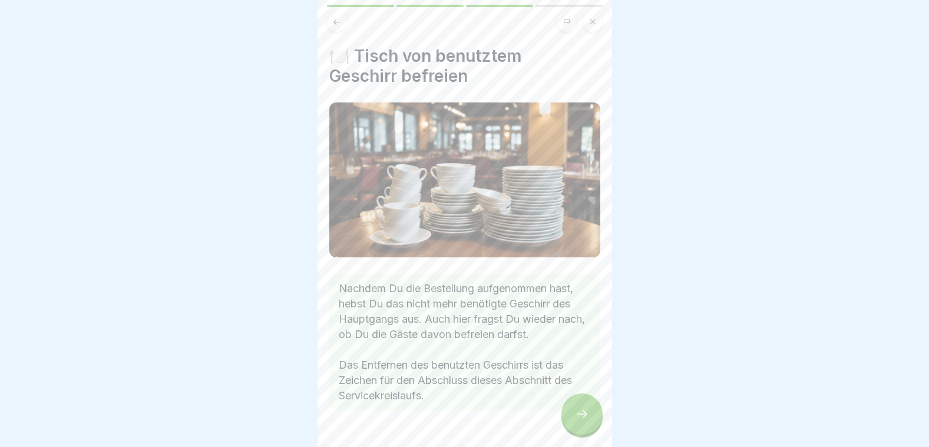
click at [578, 420] on icon at bounding box center [582, 414] width 14 height 14
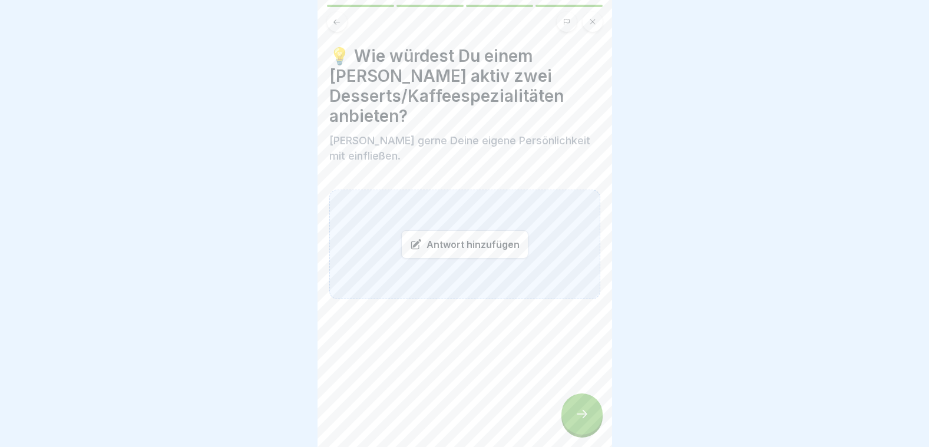
click at [439, 241] on div "Antwort hinzufügen" at bounding box center [464, 244] width 127 height 28
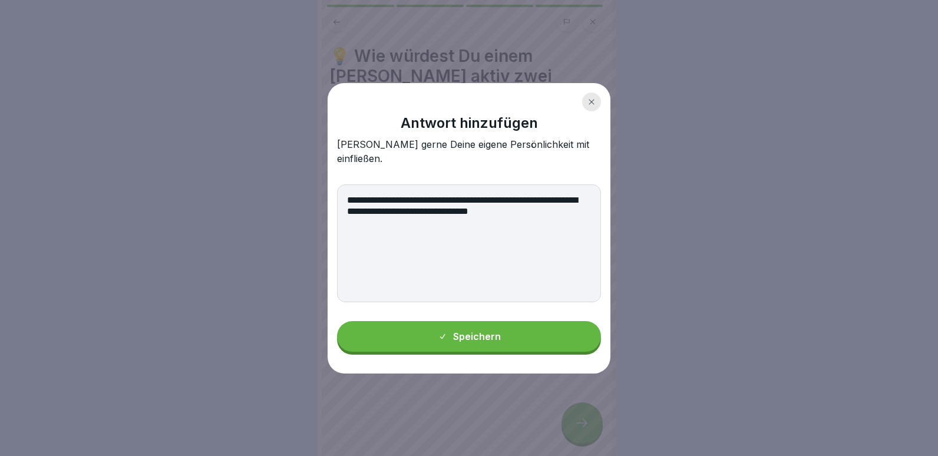
type textarea "**********"
click at [447, 332] on icon at bounding box center [442, 336] width 9 height 9
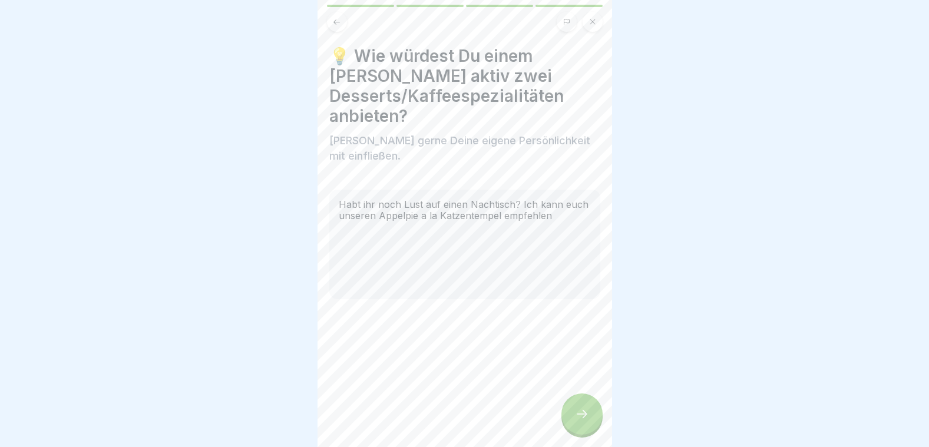
click at [563, 419] on div at bounding box center [581, 413] width 41 height 41
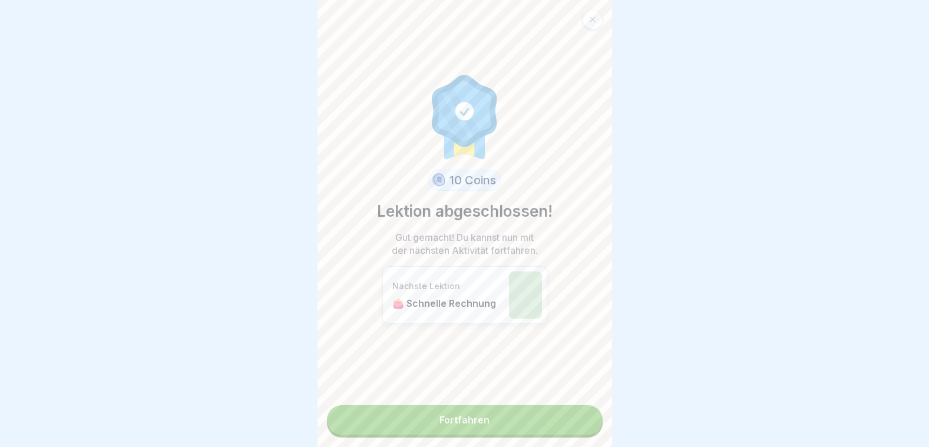
click at [534, 416] on link "Fortfahren" at bounding box center [465, 419] width 276 height 29
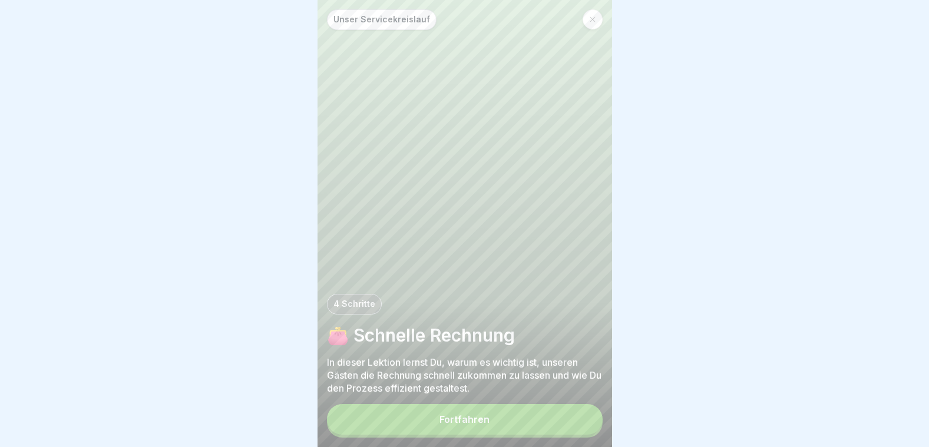
click at [534, 416] on button "Fortfahren" at bounding box center [465, 419] width 276 height 31
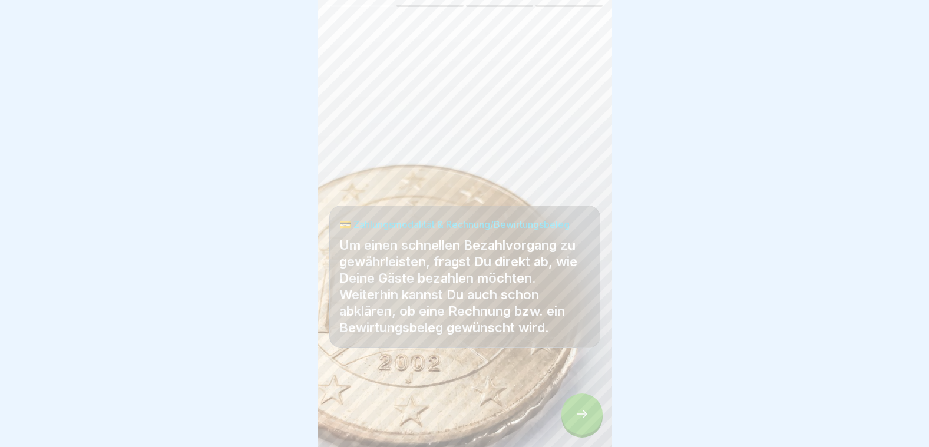
click at [581, 420] on icon at bounding box center [582, 414] width 14 height 14
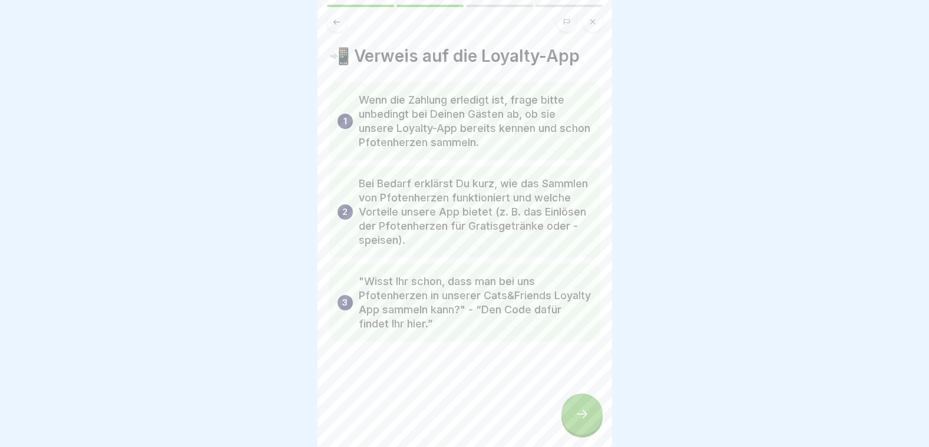
click at [581, 421] on icon at bounding box center [582, 414] width 14 height 14
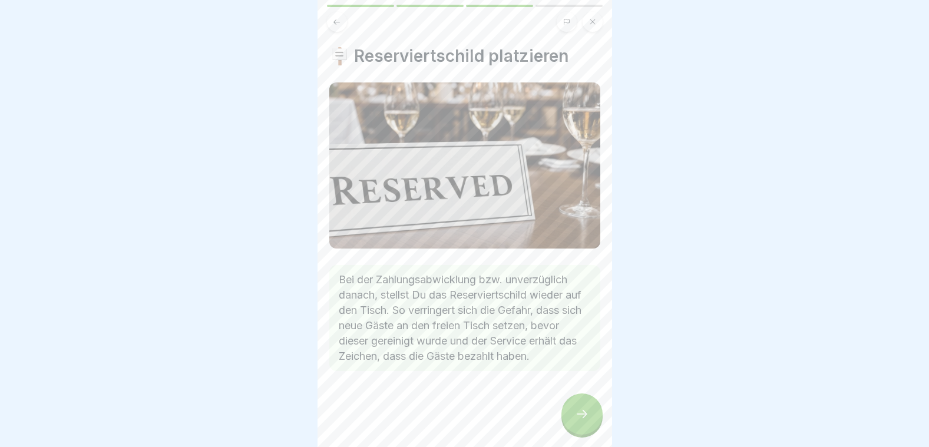
click at [581, 421] on icon at bounding box center [582, 414] width 14 height 14
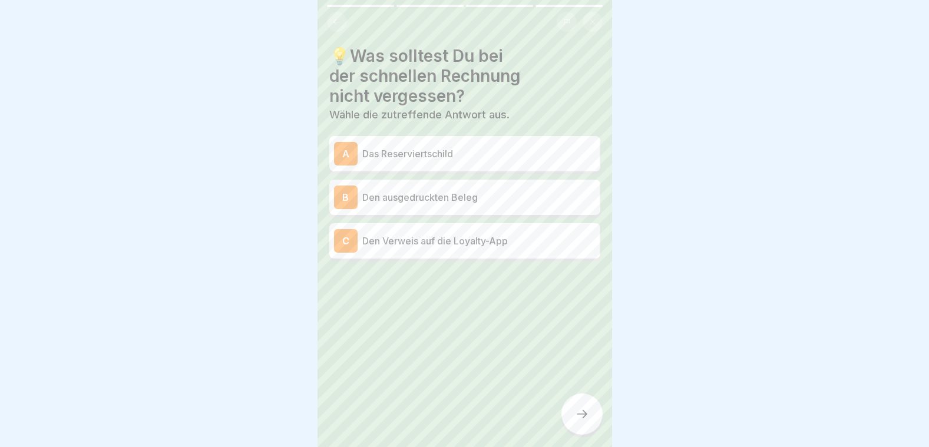
click at [473, 250] on div "C Den Verweis auf die Loyalty-App" at bounding box center [464, 241] width 261 height 24
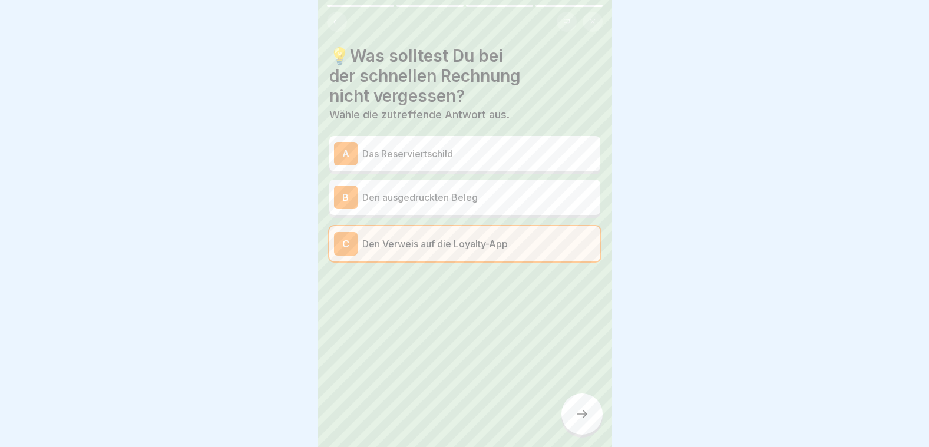
click at [582, 421] on icon at bounding box center [582, 414] width 14 height 14
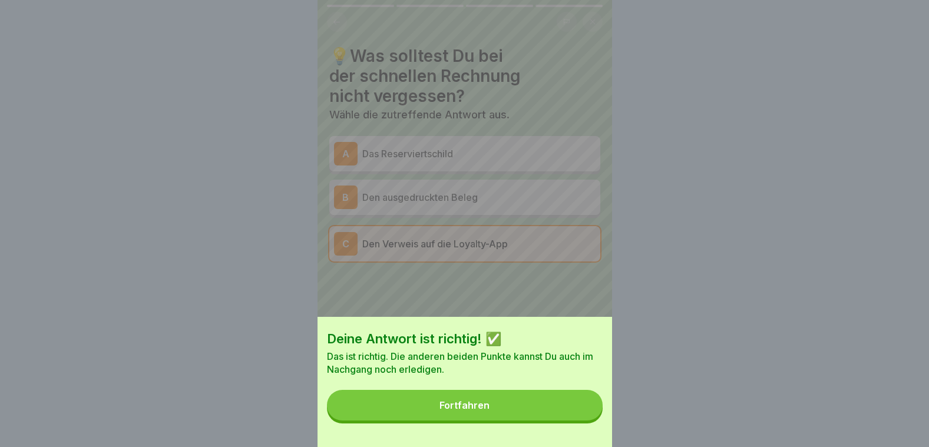
click at [563, 413] on button "Fortfahren" at bounding box center [465, 405] width 276 height 31
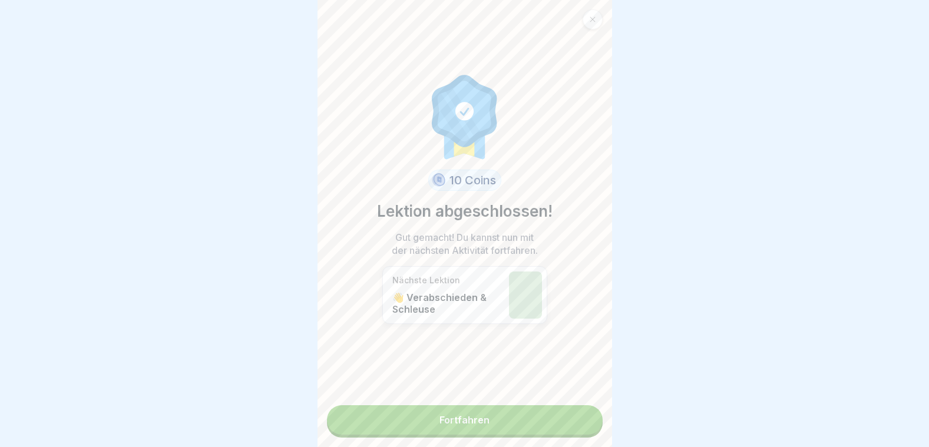
click at [555, 418] on link "Fortfahren" at bounding box center [465, 419] width 276 height 29
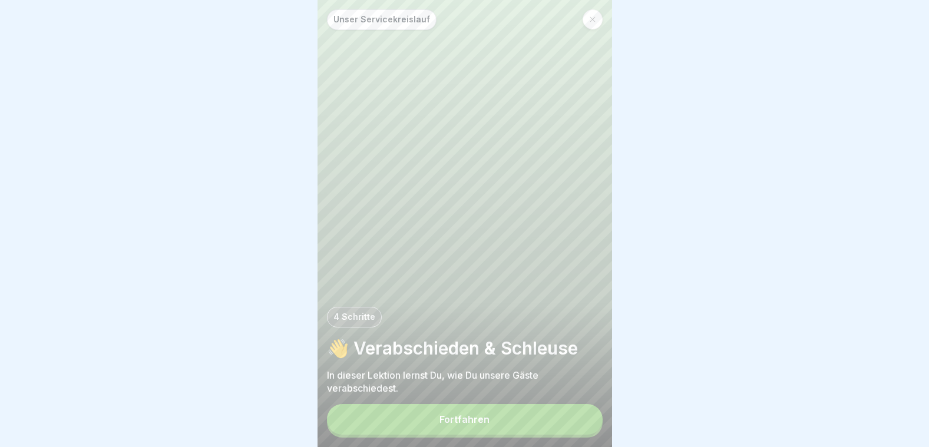
click at [555, 418] on button "Fortfahren" at bounding box center [465, 419] width 276 height 31
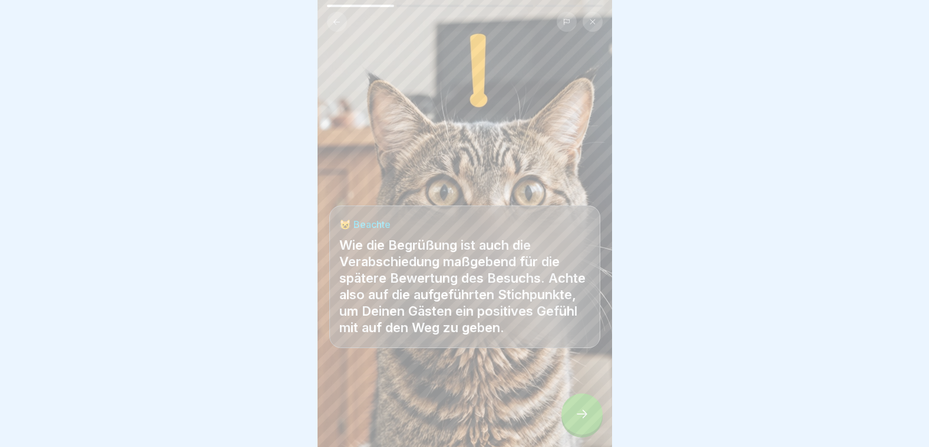
click at [635, 430] on div at bounding box center [464, 223] width 929 height 447
click at [595, 419] on div at bounding box center [581, 413] width 41 height 41
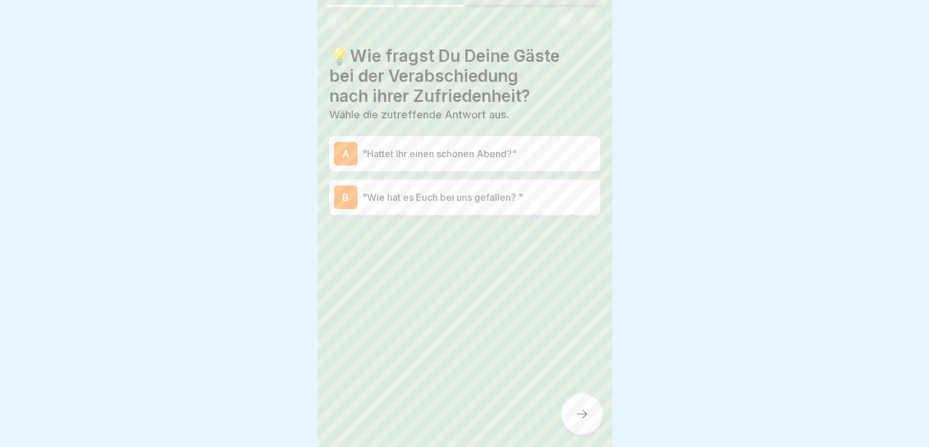
click at [491, 196] on p ""Wie hat es Euch bei uns gefallen? "" at bounding box center [478, 197] width 233 height 14
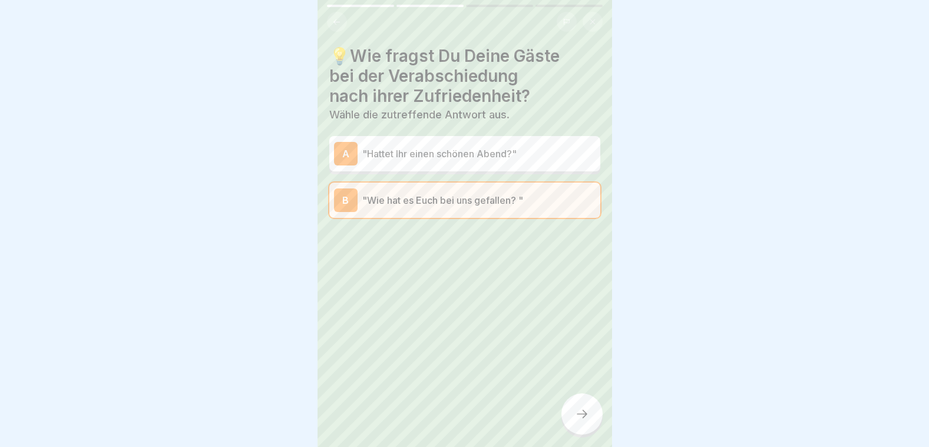
click at [570, 431] on div at bounding box center [581, 413] width 41 height 41
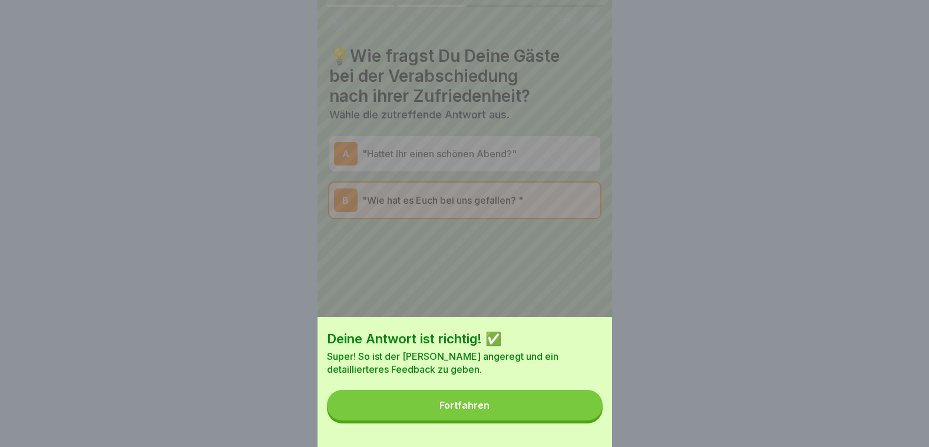
click at [539, 406] on button "Fortfahren" at bounding box center [465, 405] width 276 height 31
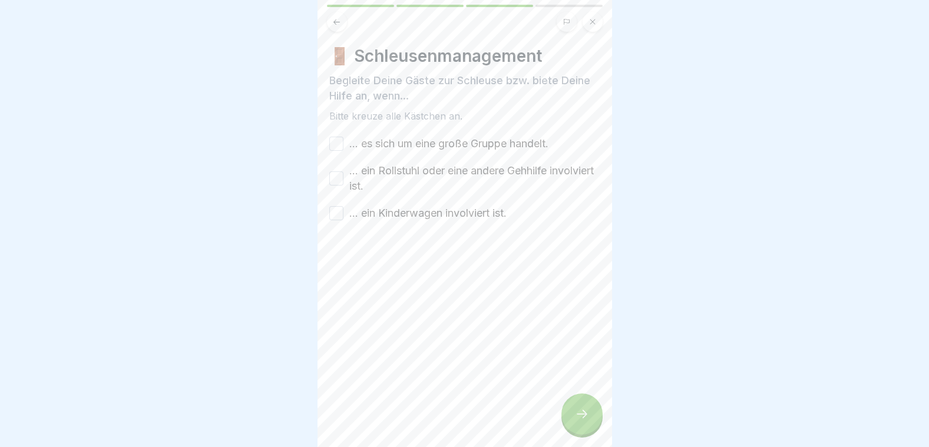
click at [337, 141] on button "... es sich um eine große Gruppe handelt." at bounding box center [336, 144] width 14 height 14
click at [340, 181] on button "... ein Rollstuhl oder eine andere Gehhilfe involviert ist." at bounding box center [336, 178] width 14 height 14
click at [339, 210] on button "... ein Kinderwagen involviert ist." at bounding box center [336, 213] width 14 height 14
click at [585, 417] on icon at bounding box center [582, 414] width 14 height 14
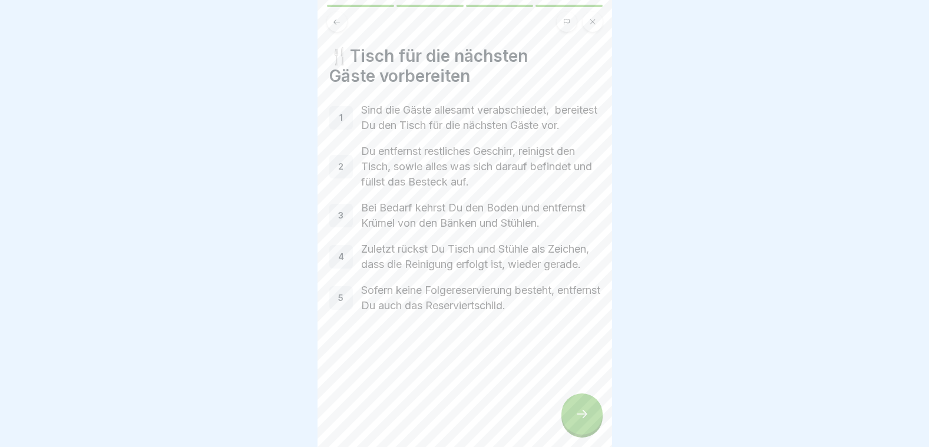
click at [586, 418] on icon at bounding box center [582, 414] width 14 height 14
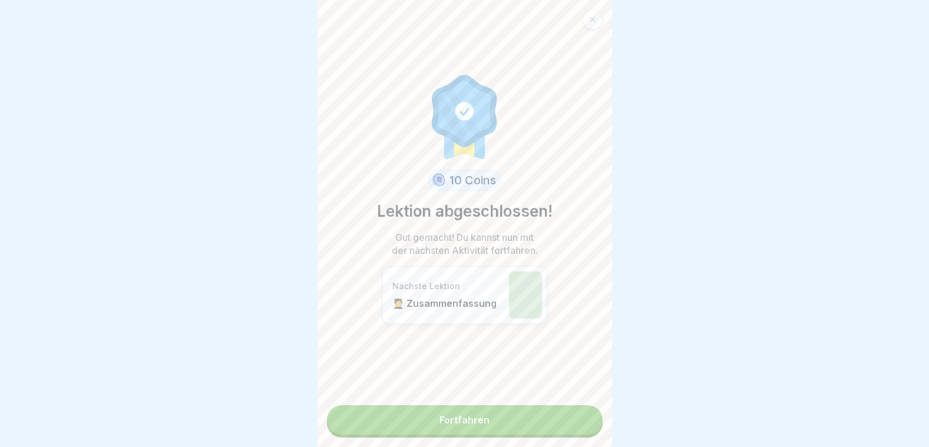
click at [581, 418] on link "Fortfahren" at bounding box center [465, 419] width 276 height 29
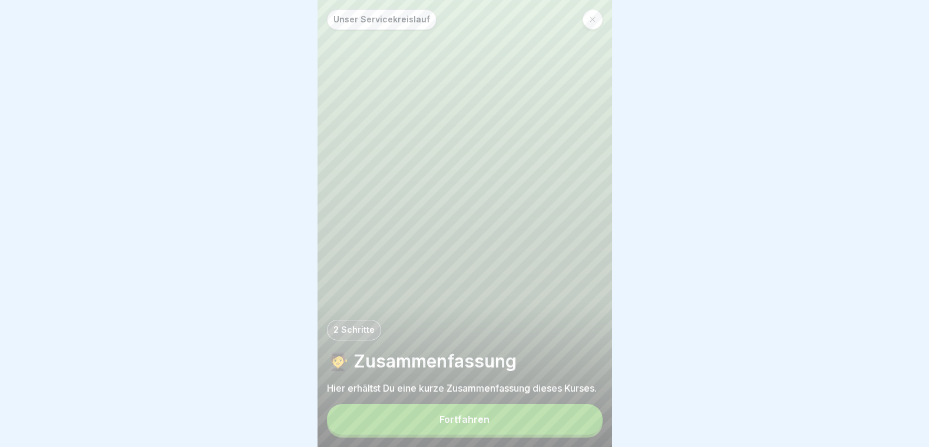
click at [565, 423] on button "Fortfahren" at bounding box center [465, 419] width 276 height 31
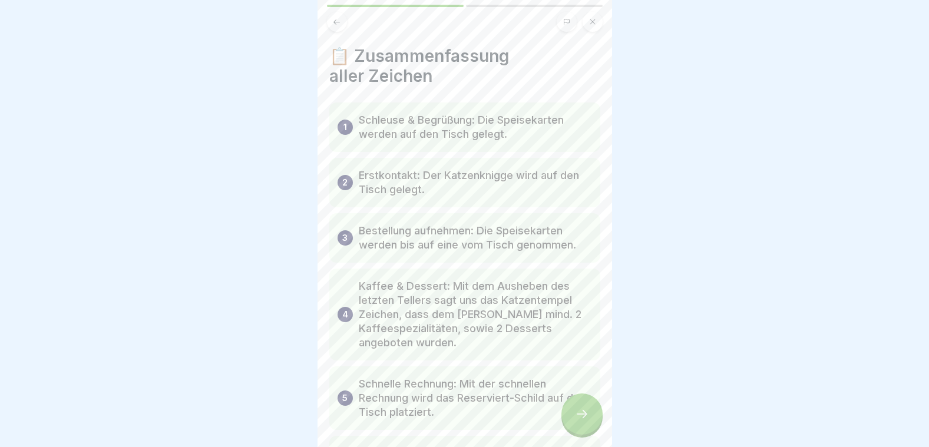
click at [567, 426] on div at bounding box center [581, 413] width 41 height 41
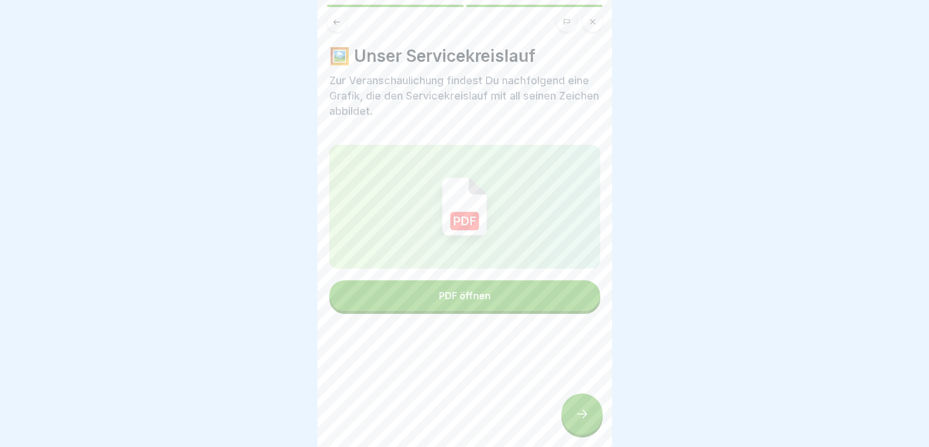
click at [579, 433] on div at bounding box center [581, 413] width 41 height 41
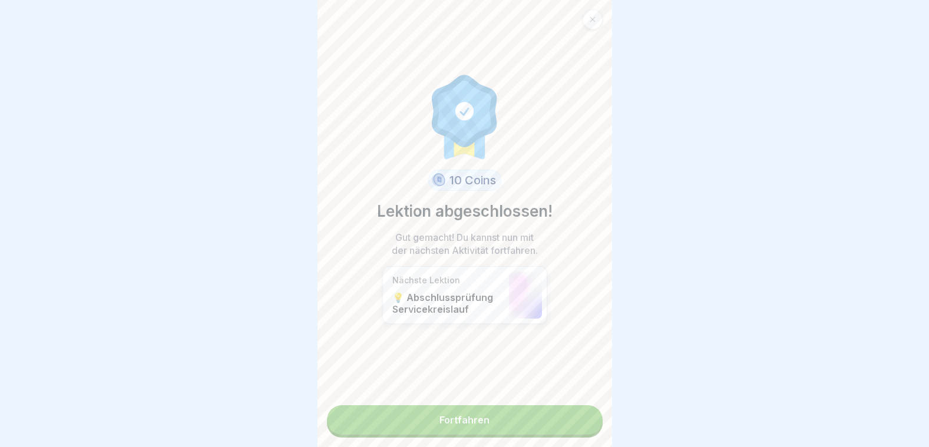
click at [556, 427] on link "Fortfahren" at bounding box center [465, 419] width 276 height 29
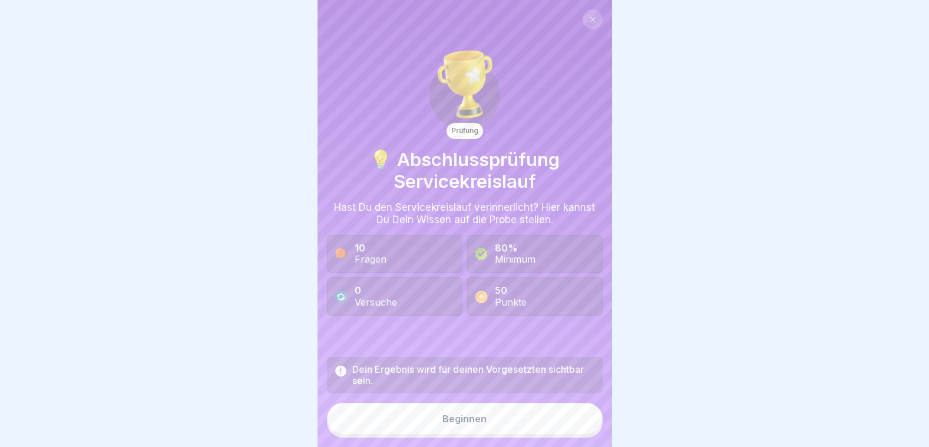
click at [535, 429] on button "Beginnen" at bounding box center [465, 419] width 276 height 32
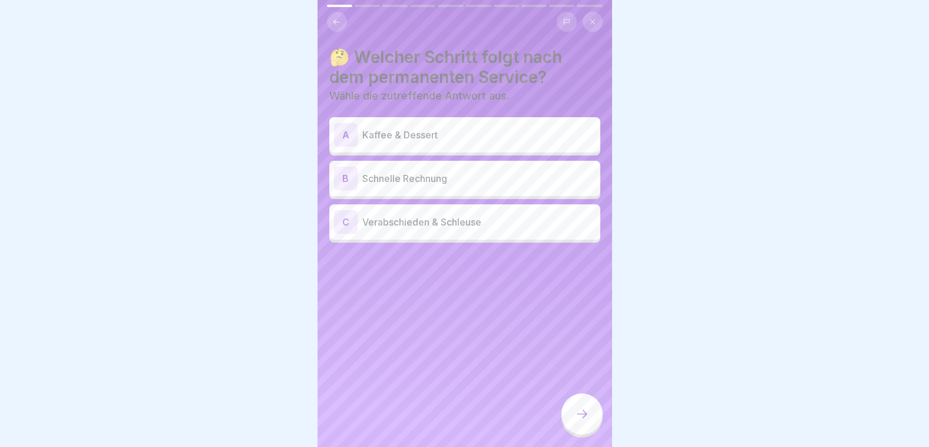
click at [466, 120] on div "A Kaffee & Dessert" at bounding box center [464, 134] width 271 height 35
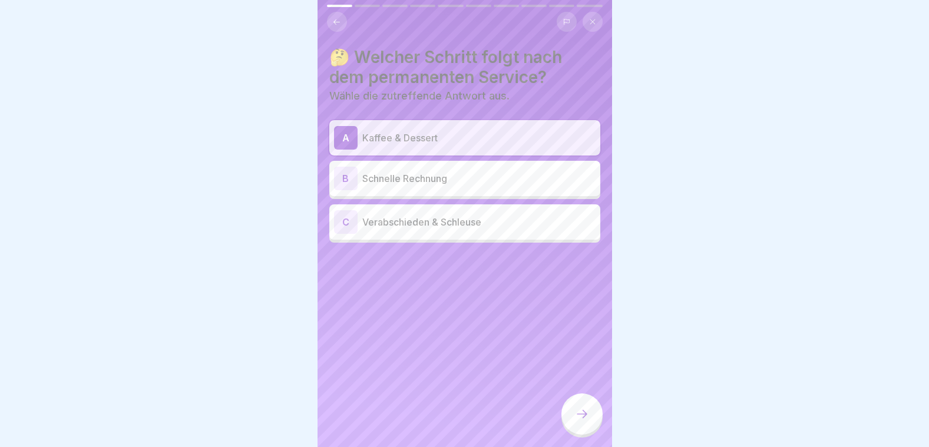
click at [580, 412] on div at bounding box center [581, 413] width 41 height 41
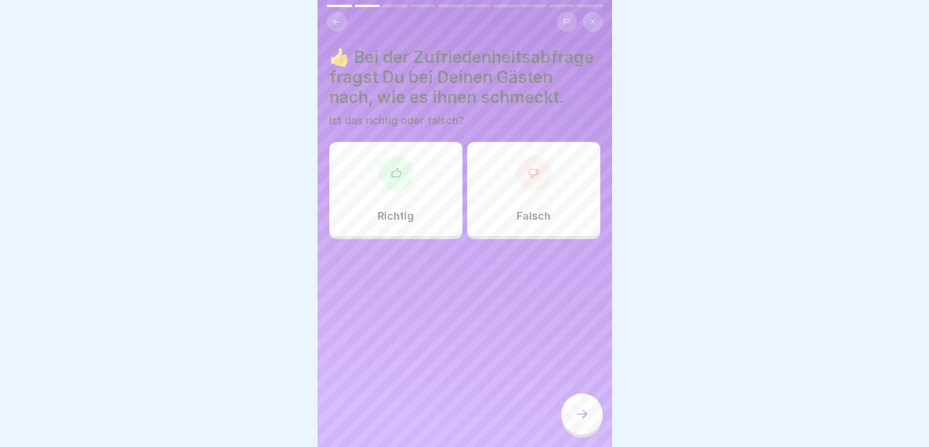
click at [372, 216] on div "Richtig" at bounding box center [395, 189] width 133 height 94
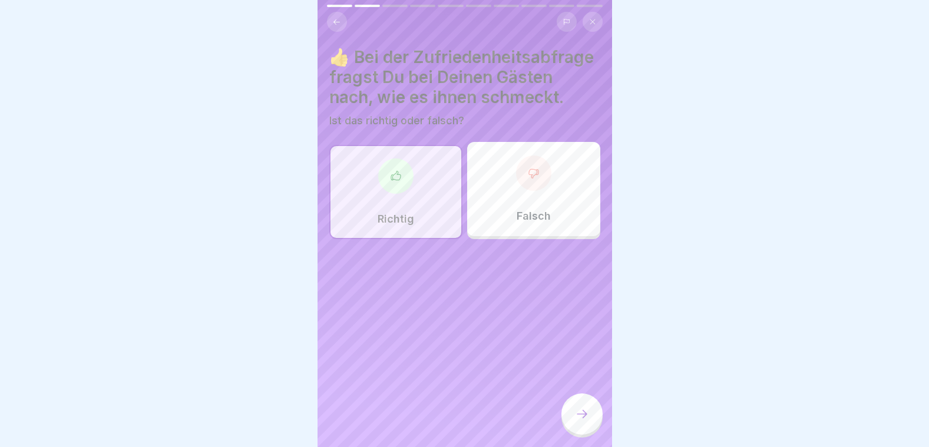
click at [580, 416] on div at bounding box center [581, 413] width 41 height 41
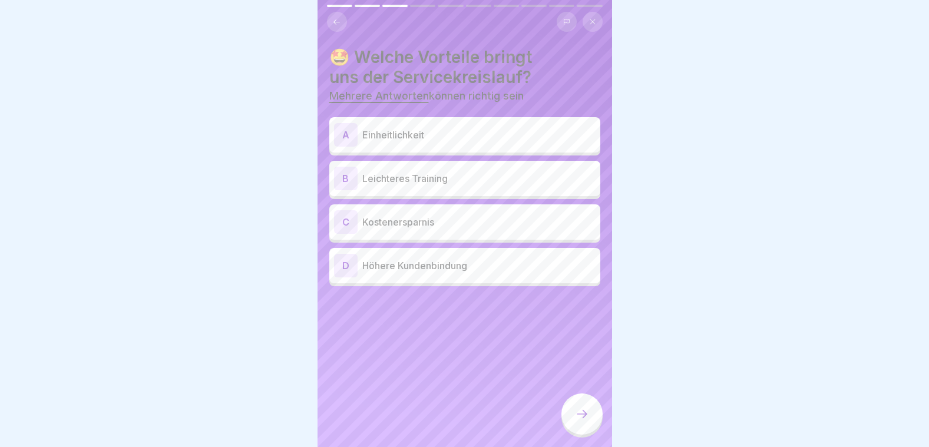
click at [429, 139] on p "Einheitlichkeit" at bounding box center [478, 135] width 233 height 14
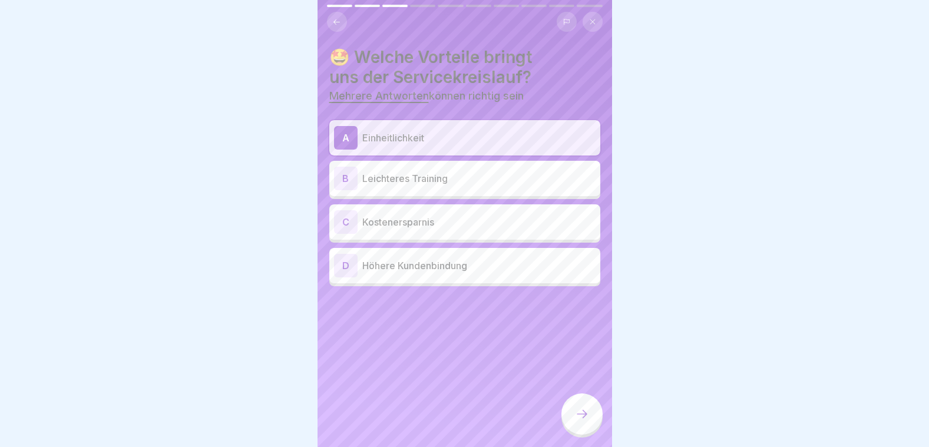
click at [585, 421] on icon at bounding box center [582, 414] width 14 height 14
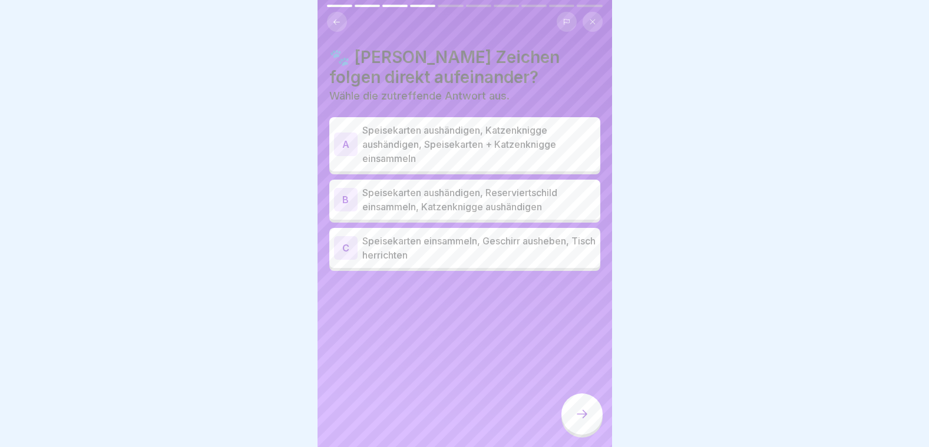
click at [463, 198] on p "Speisekarten aushändigen, Reserviertschild einsammeln, Katzenknigge aushändigen" at bounding box center [478, 200] width 233 height 28
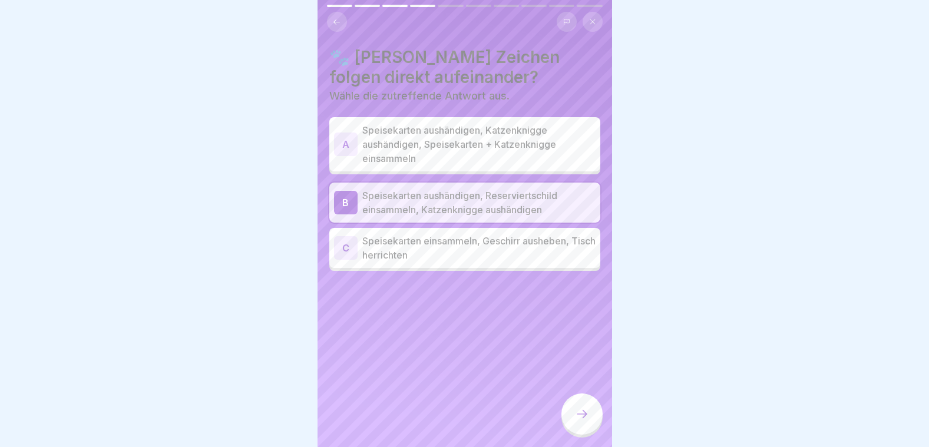
click at [577, 430] on div at bounding box center [581, 413] width 41 height 41
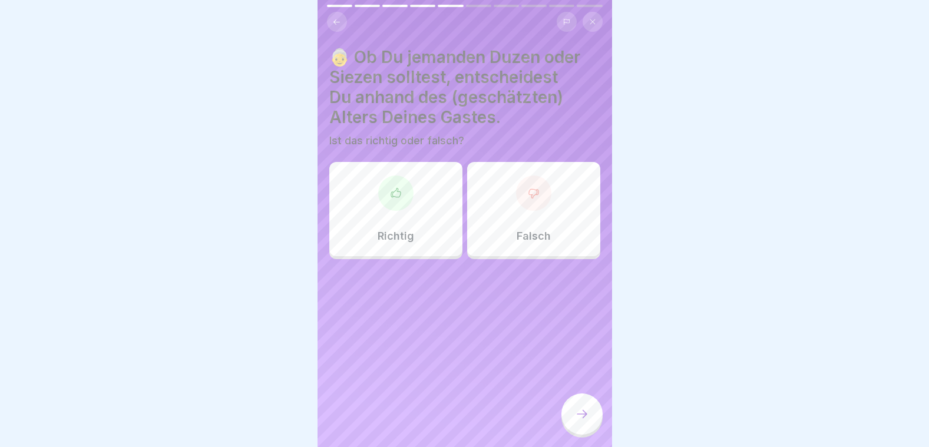
click at [544, 244] on div "Falsch" at bounding box center [533, 209] width 133 height 94
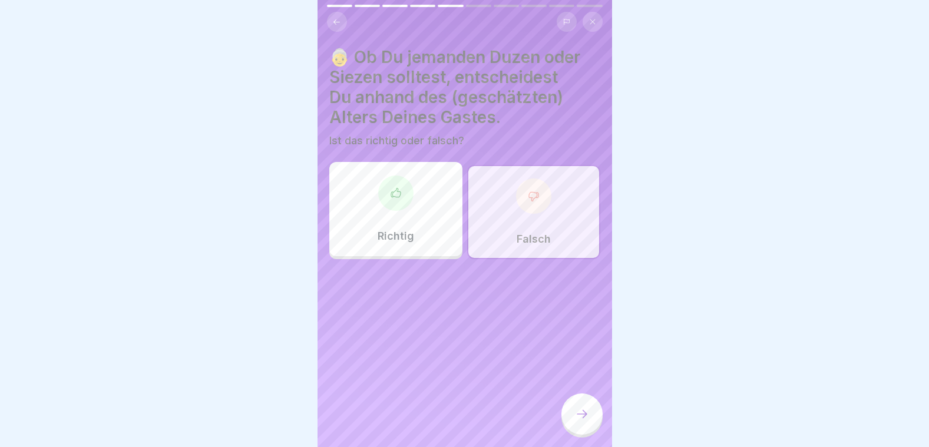
click at [579, 431] on div at bounding box center [581, 413] width 41 height 41
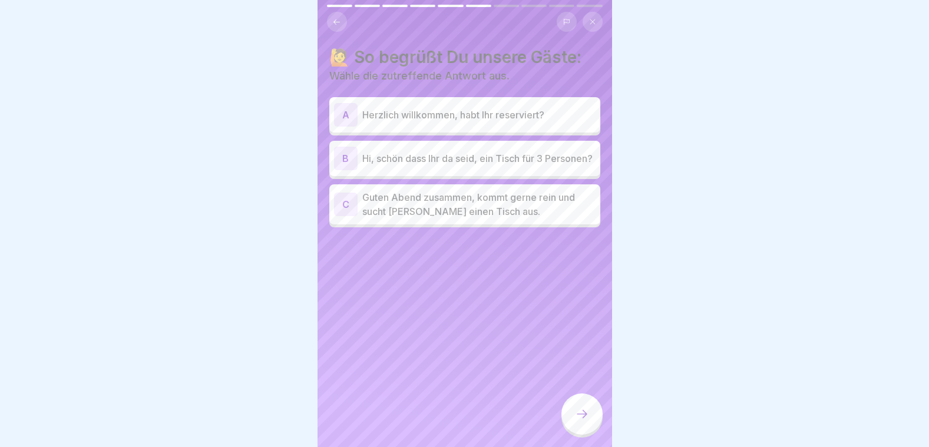
click at [465, 151] on p "Hi, schön dass Ihr da seid, ein Tisch für 3 Personen?" at bounding box center [478, 158] width 233 height 14
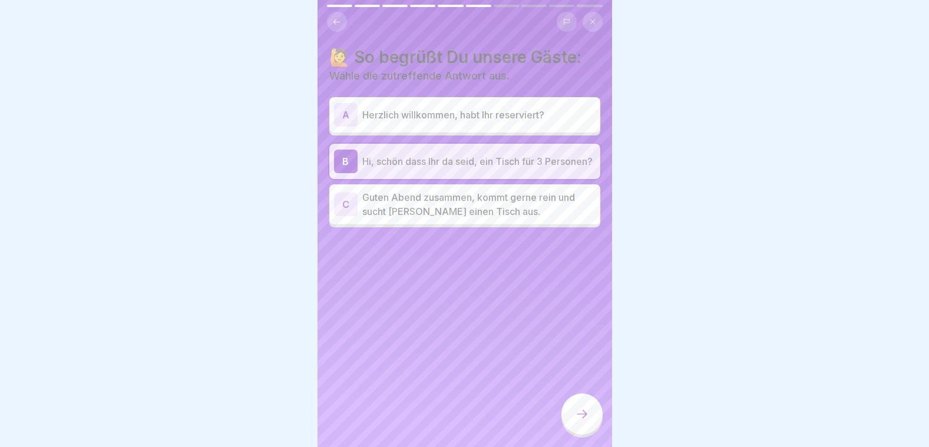
click at [594, 409] on div at bounding box center [581, 413] width 41 height 41
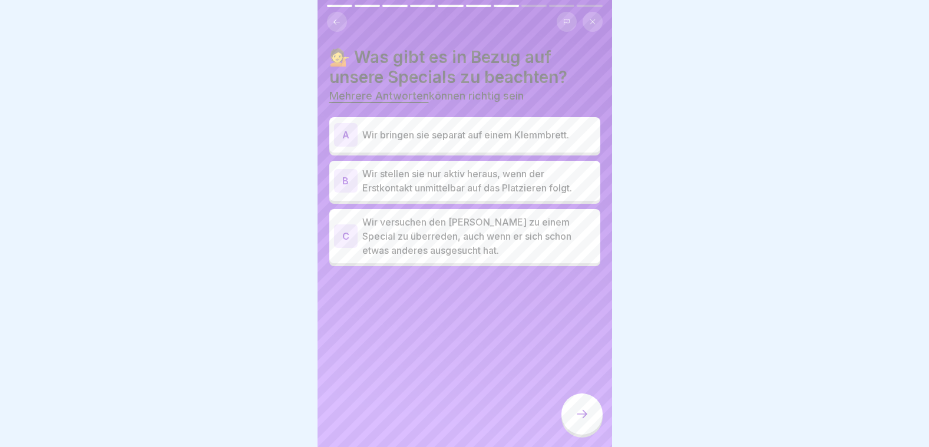
click at [453, 129] on p "Wir bringen sie separat auf einem Klemmbrett." at bounding box center [478, 135] width 233 height 14
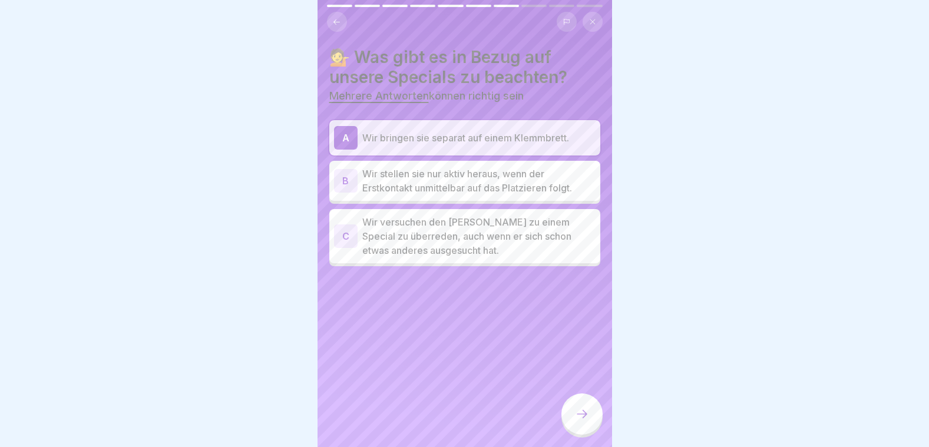
click at [582, 415] on div at bounding box center [581, 413] width 41 height 41
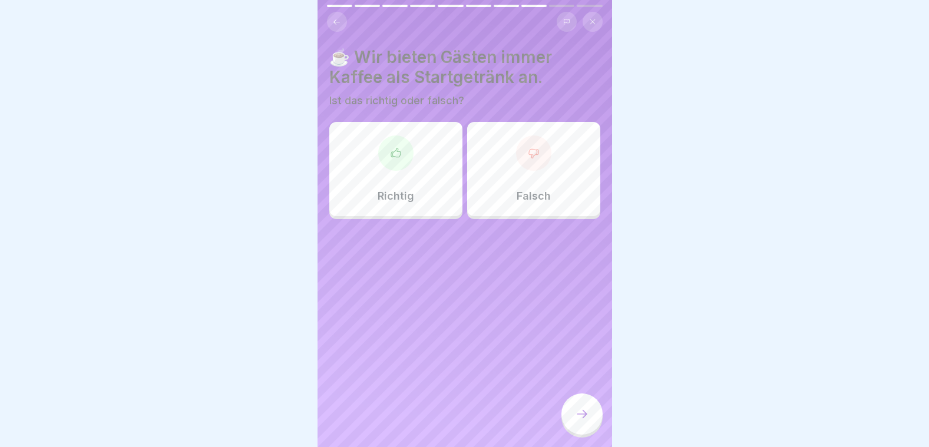
click at [516, 164] on div at bounding box center [533, 152] width 35 height 35
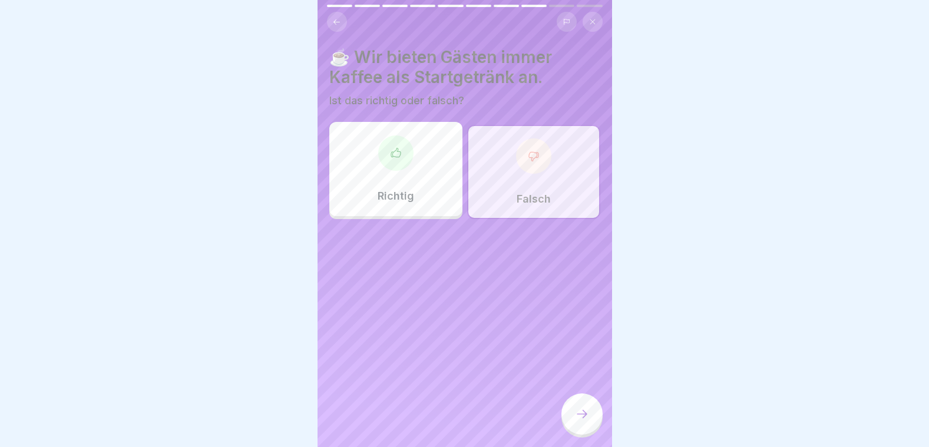
click at [585, 416] on div at bounding box center [581, 413] width 41 height 41
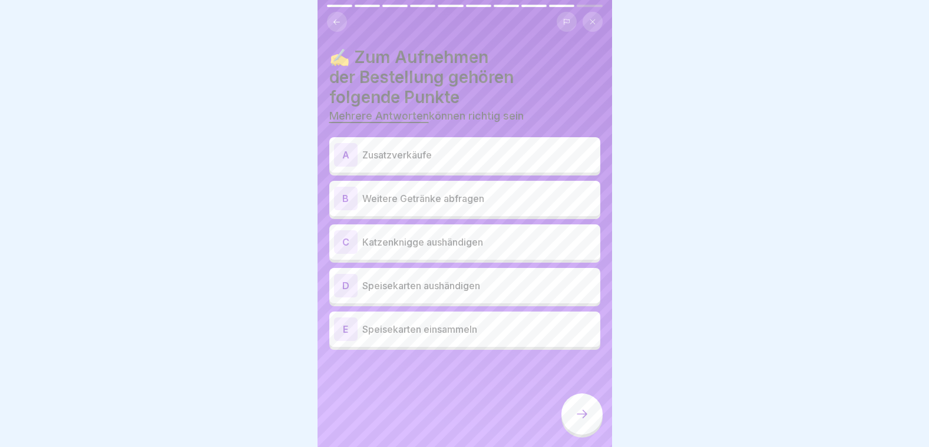
click at [456, 286] on p "Speisekarten aushändigen" at bounding box center [478, 286] width 233 height 14
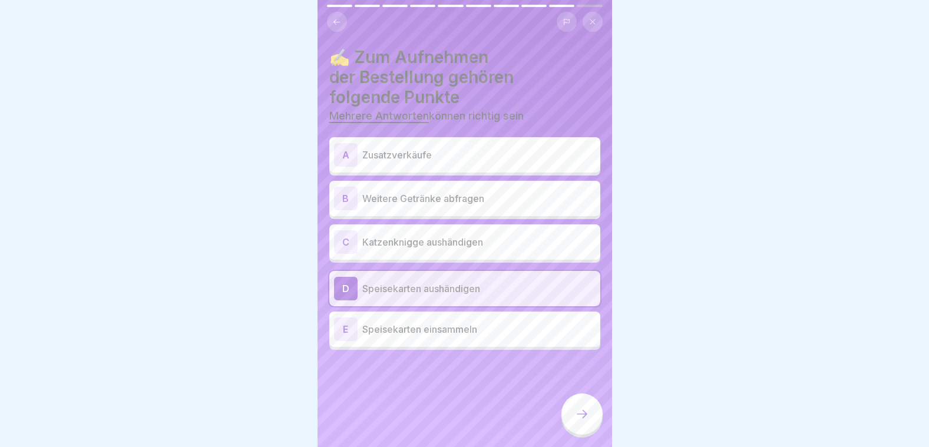
click at [446, 206] on div "B Weitere Getränke abfragen" at bounding box center [464, 199] width 261 height 24
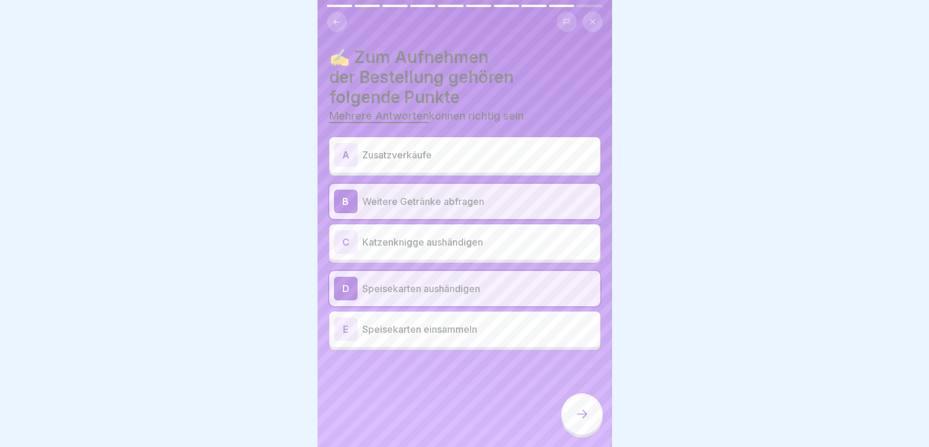
click at [447, 159] on p "Zusatzverkäufe" at bounding box center [478, 155] width 233 height 14
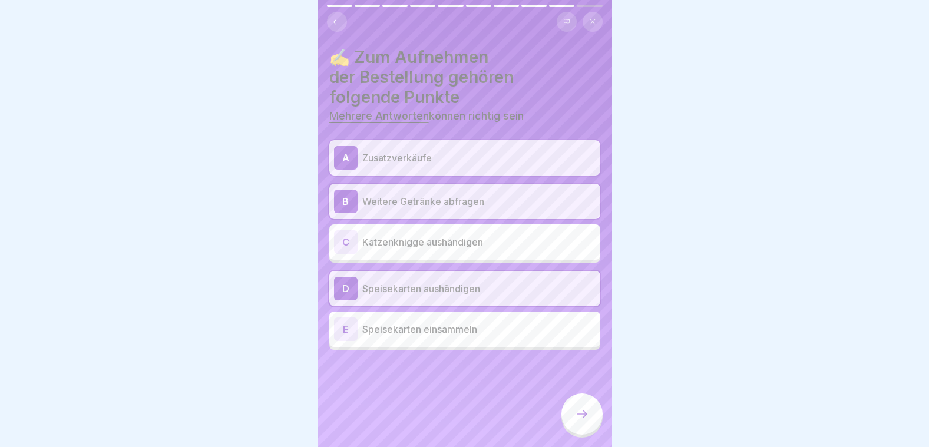
click at [568, 416] on div at bounding box center [581, 413] width 41 height 41
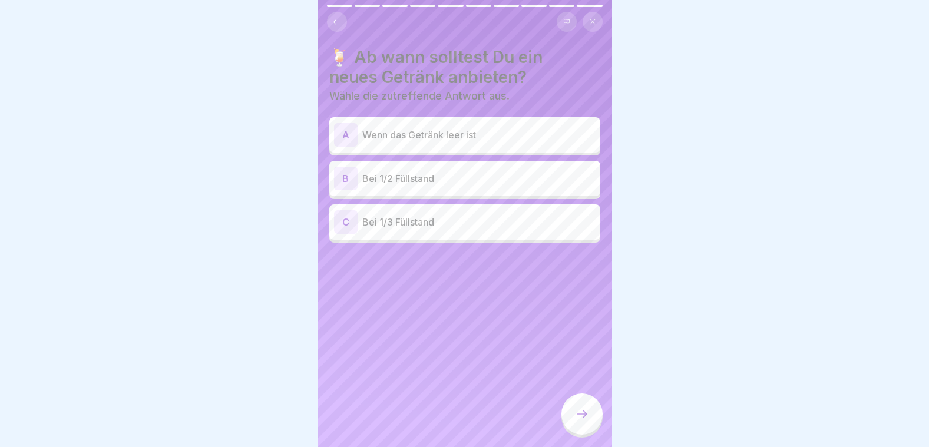
click at [425, 215] on p "Bei 1/3 Füllstand" at bounding box center [478, 222] width 233 height 14
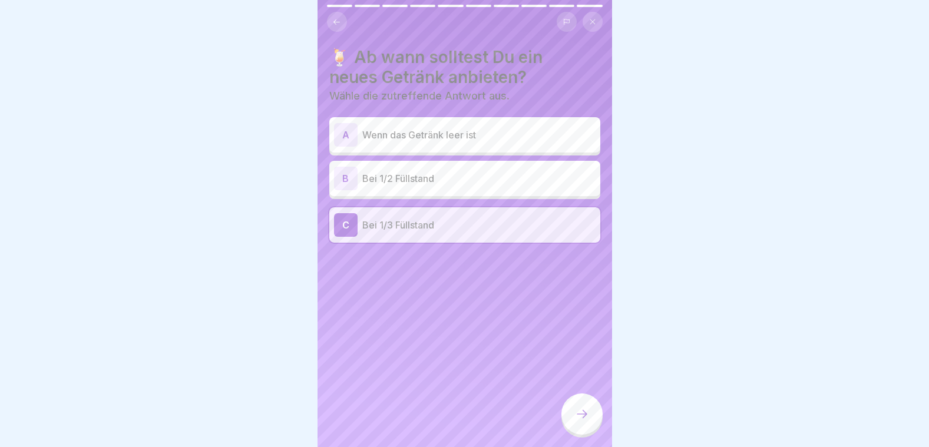
click at [589, 423] on div at bounding box center [581, 413] width 41 height 41
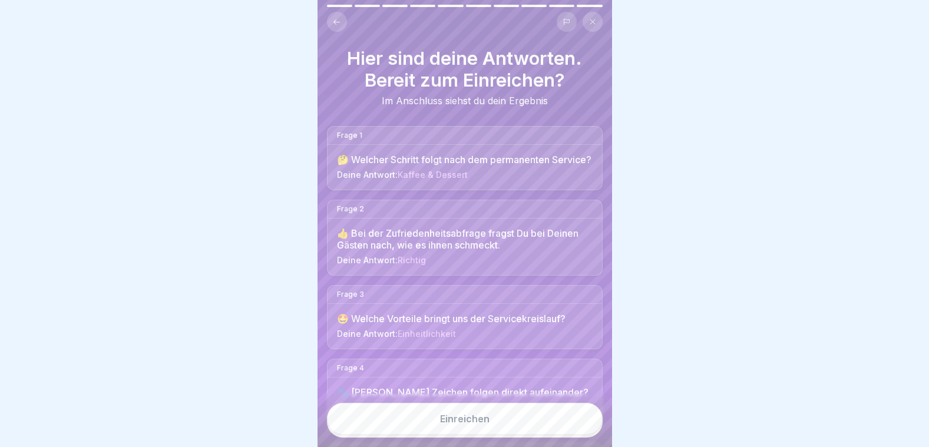
click at [486, 424] on div "Einreichen" at bounding box center [464, 418] width 49 height 11
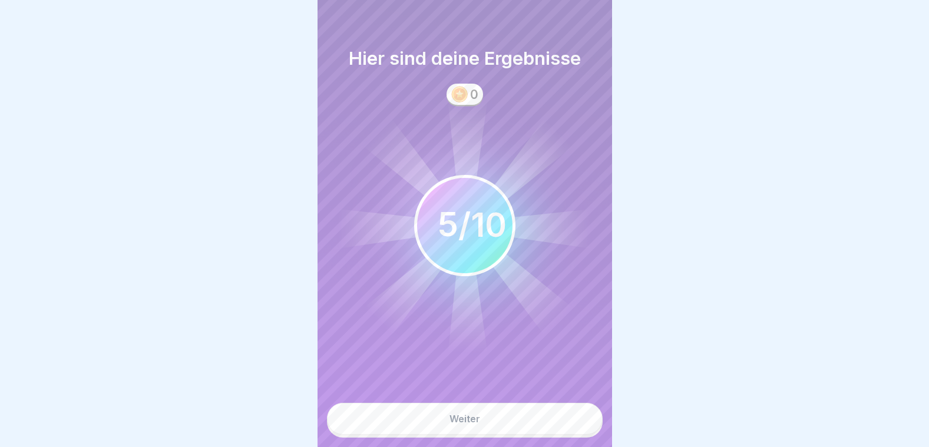
click at [486, 428] on button "Weiter" at bounding box center [465, 419] width 276 height 32
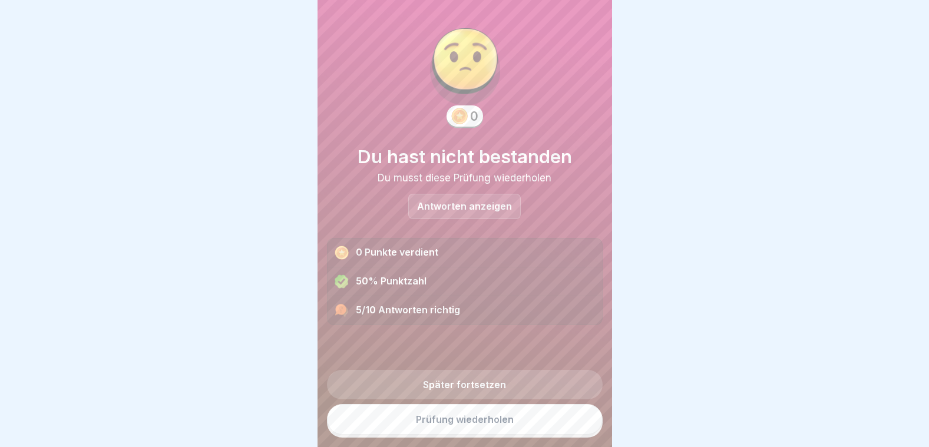
click at [473, 204] on p "Antworten anzeigen" at bounding box center [464, 206] width 95 height 10
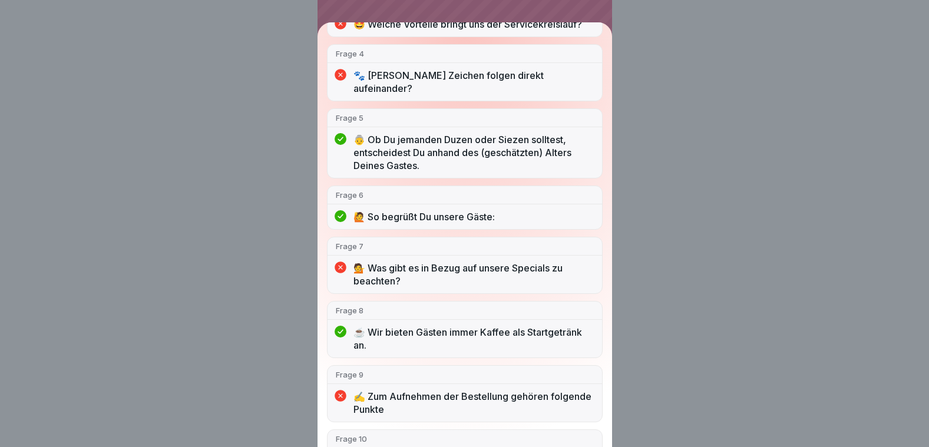
scroll to position [330, 0]
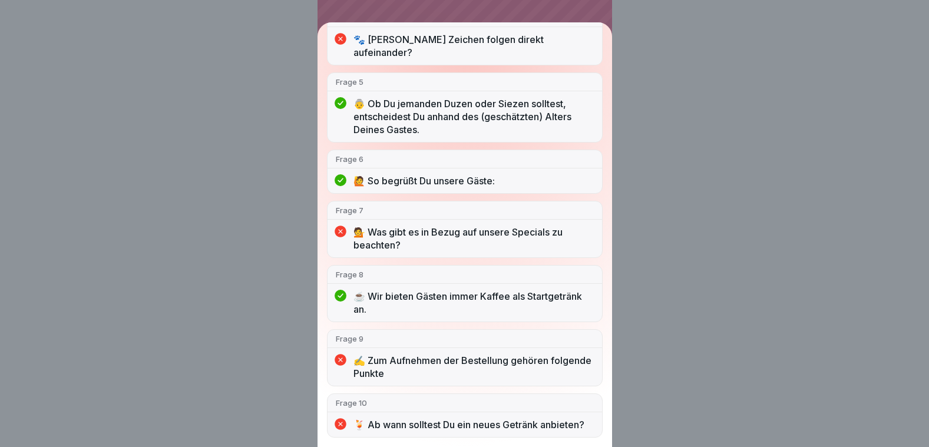
click at [477, 226] on p "💁 Was gibt es in Bezug auf unsere Specials zu beachten?" at bounding box center [473, 239] width 240 height 26
click at [294, 339] on div "Du hast nicht bestanden 5/10 Antworten richtig Frage 1 🤔 Welcher Schritt folgt …" at bounding box center [464, 223] width 929 height 447
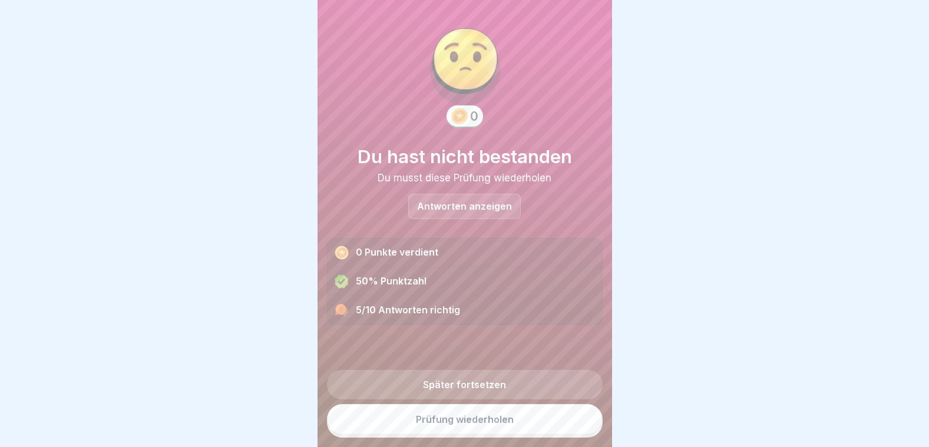
click at [392, 421] on link "Prüfung wiederholen" at bounding box center [465, 419] width 276 height 31
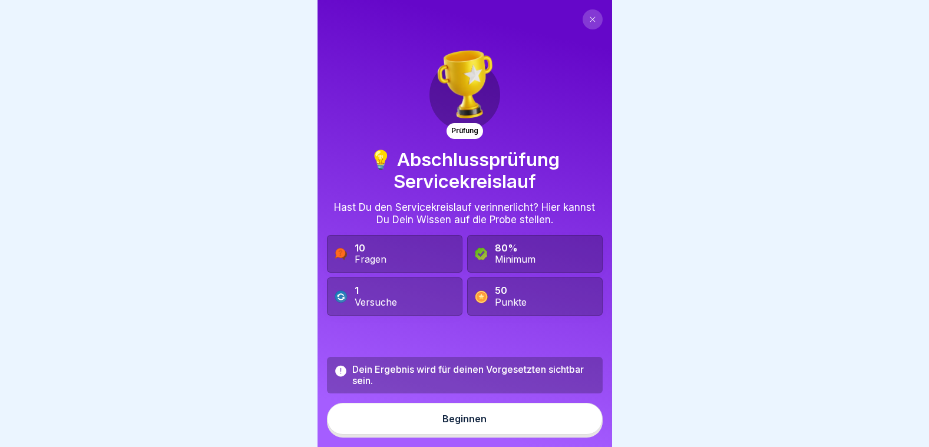
drag, startPoint x: 0, startPoint y: 0, endPoint x: 410, endPoint y: 432, distance: 595.7
click at [410, 432] on button "Beginnen" at bounding box center [465, 419] width 276 height 32
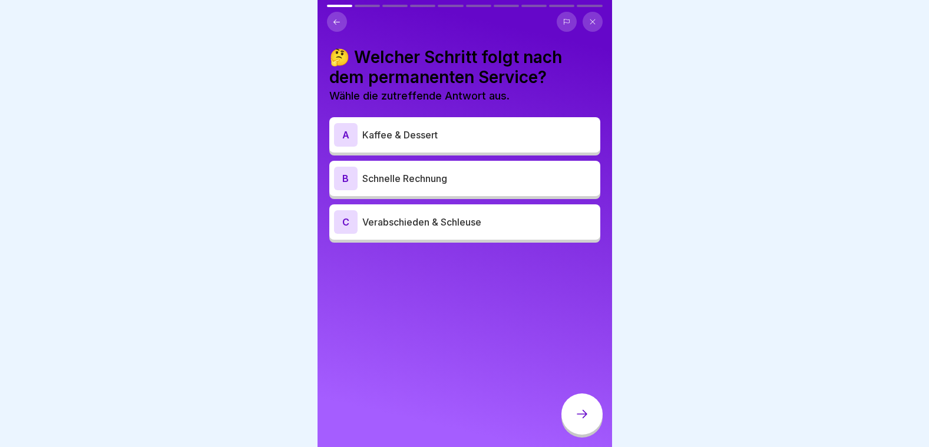
click at [405, 140] on p "Kaffee & Dessert" at bounding box center [478, 135] width 233 height 14
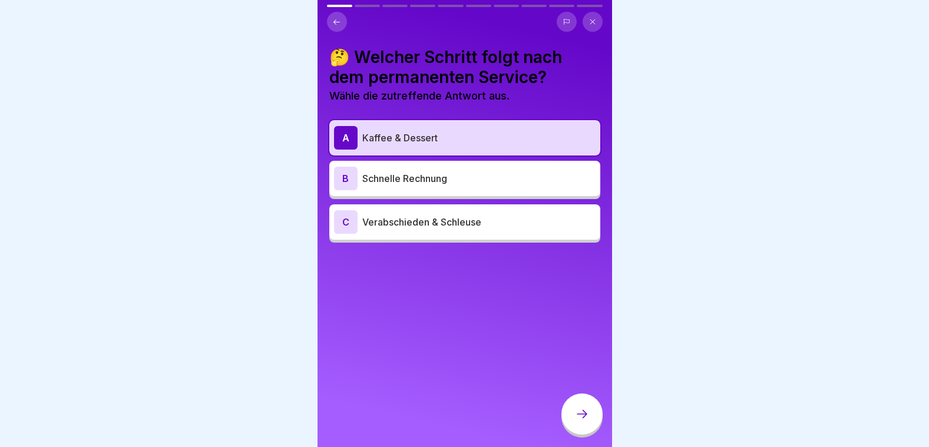
click at [588, 421] on icon at bounding box center [582, 414] width 14 height 14
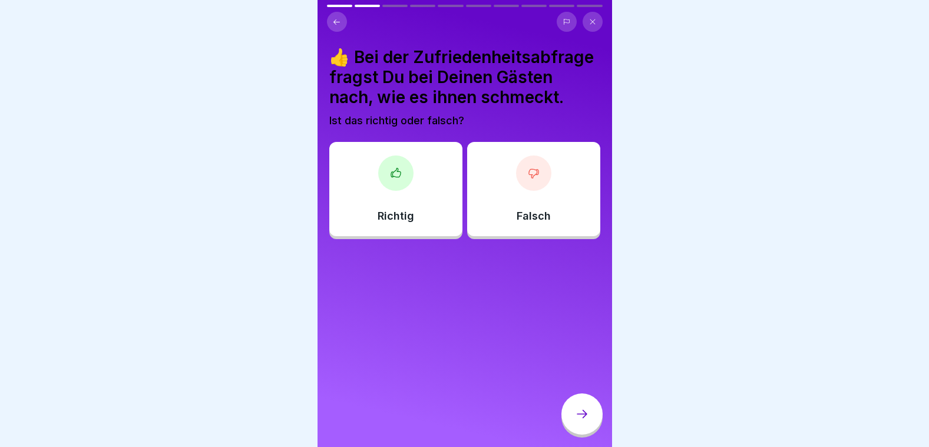
click at [418, 208] on div "Richtig" at bounding box center [395, 189] width 133 height 94
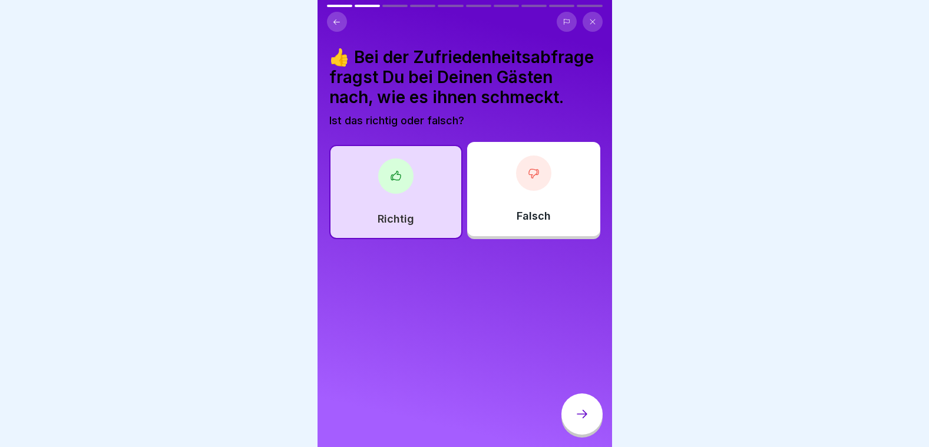
click at [581, 433] on div at bounding box center [581, 413] width 41 height 41
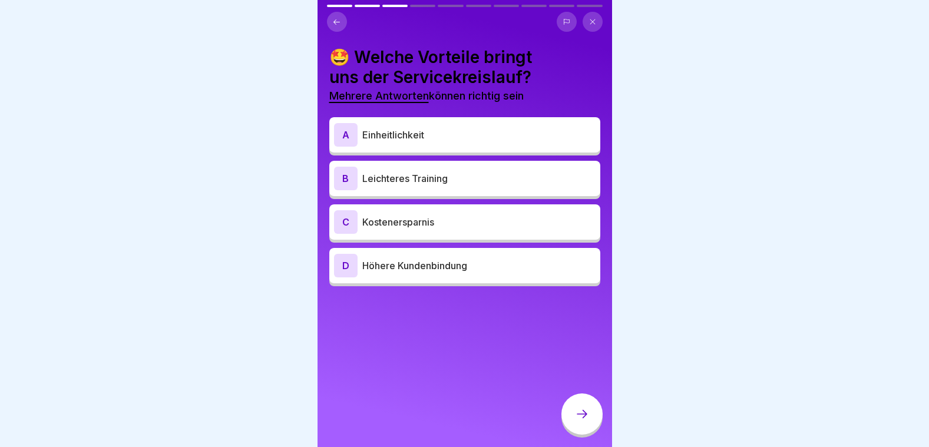
click at [429, 141] on p "Einheitlichkeit" at bounding box center [478, 135] width 233 height 14
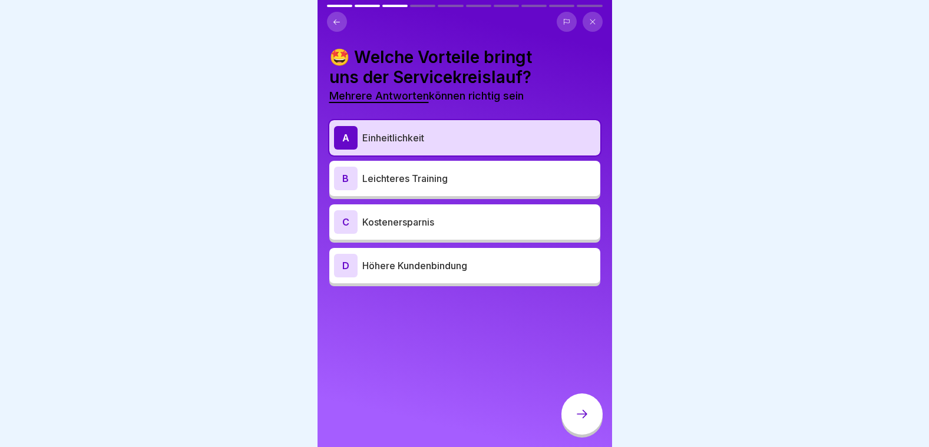
click at [433, 267] on p "Höhere Kundenbindung" at bounding box center [478, 266] width 233 height 14
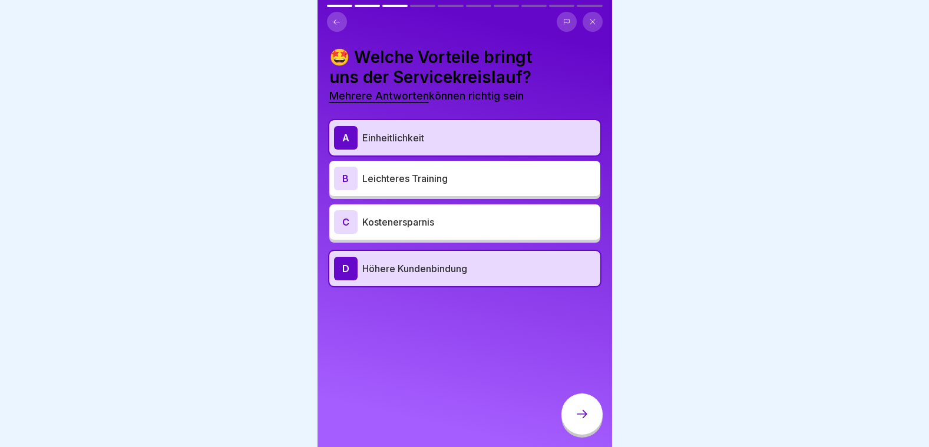
click at [584, 421] on icon at bounding box center [582, 414] width 14 height 14
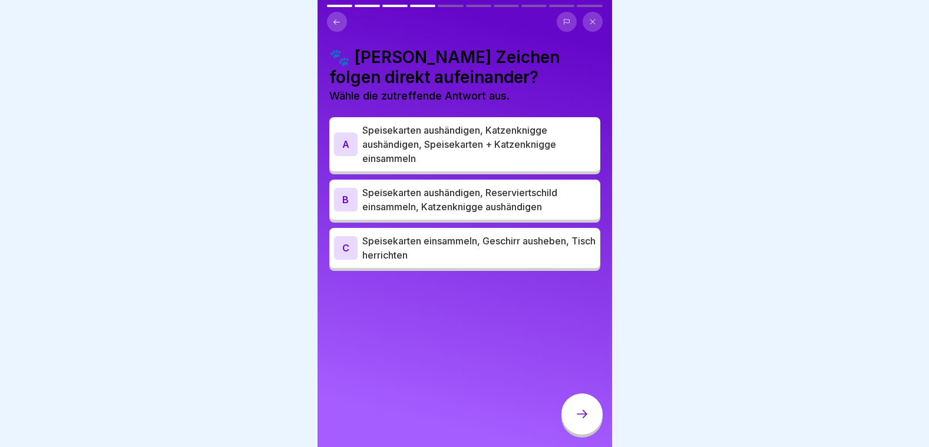
click at [472, 141] on p "Speisekarten aushändigen, Katzenknigge aushändigen, Speisekarten + Katzenknigge…" at bounding box center [478, 144] width 233 height 42
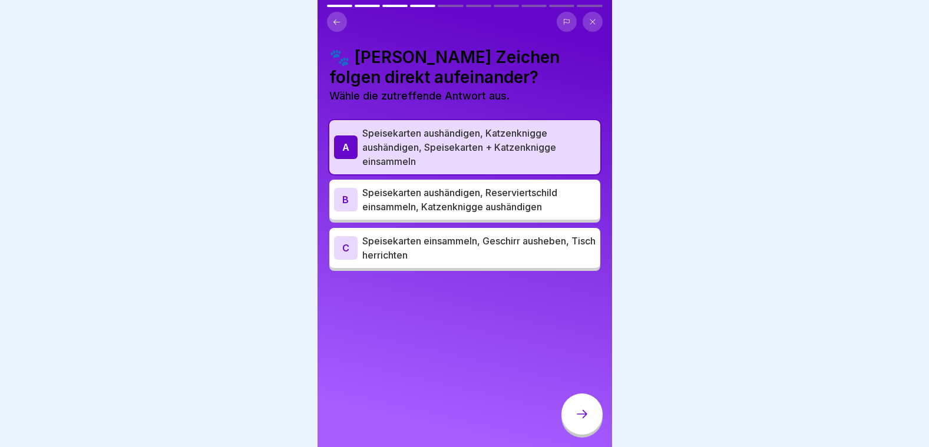
click at [572, 421] on div at bounding box center [581, 413] width 41 height 41
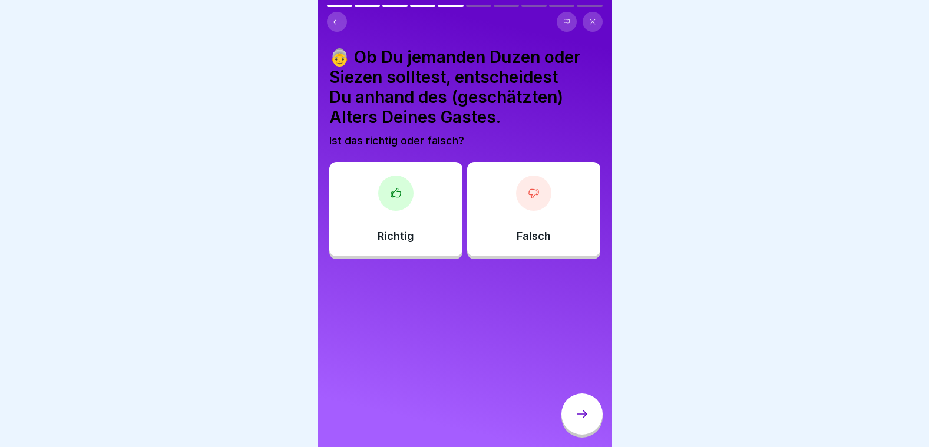
click at [517, 210] on div "Falsch" at bounding box center [533, 209] width 133 height 94
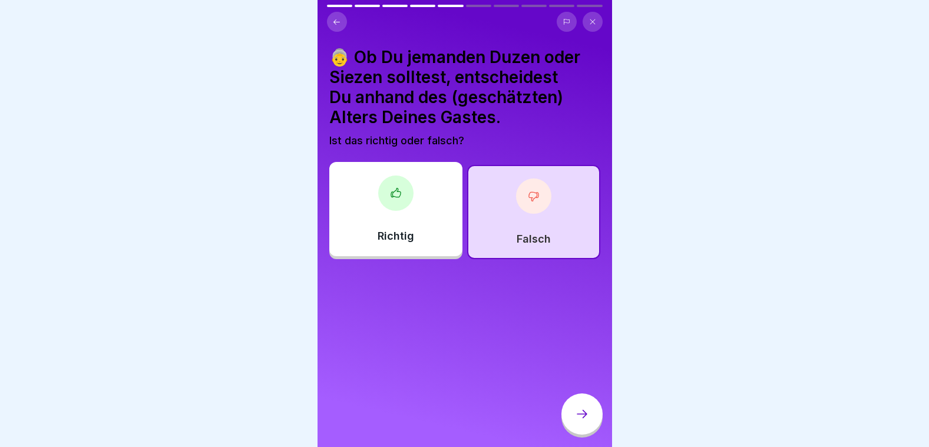
click at [579, 438] on div at bounding box center [581, 415] width 41 height 44
click at [582, 421] on icon at bounding box center [582, 414] width 14 height 14
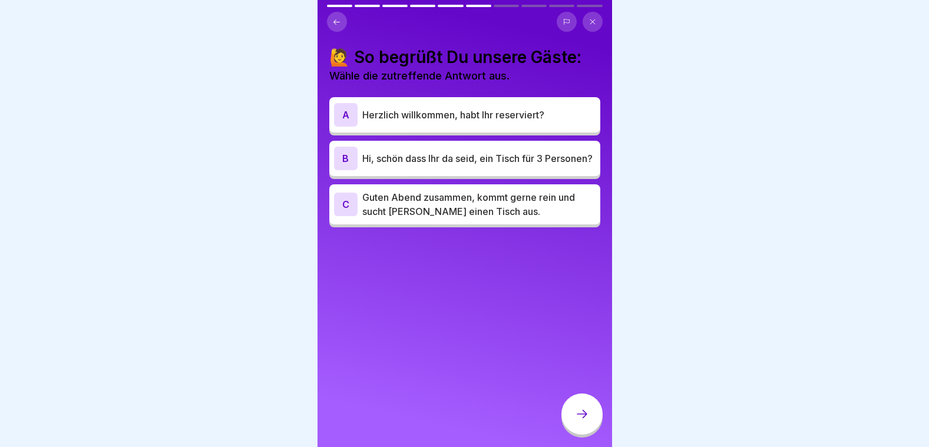
click at [448, 165] on p "Hi, schön dass Ihr da seid, ein Tisch für 3 Personen?" at bounding box center [478, 158] width 233 height 14
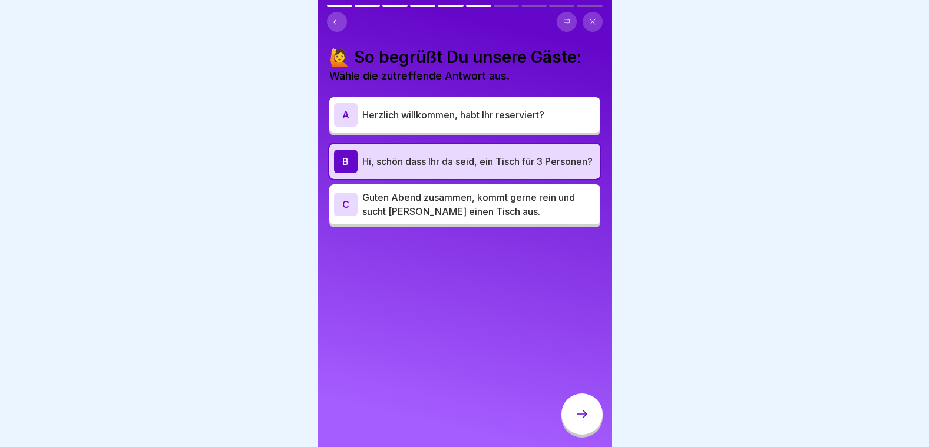
click at [574, 422] on div at bounding box center [581, 413] width 41 height 41
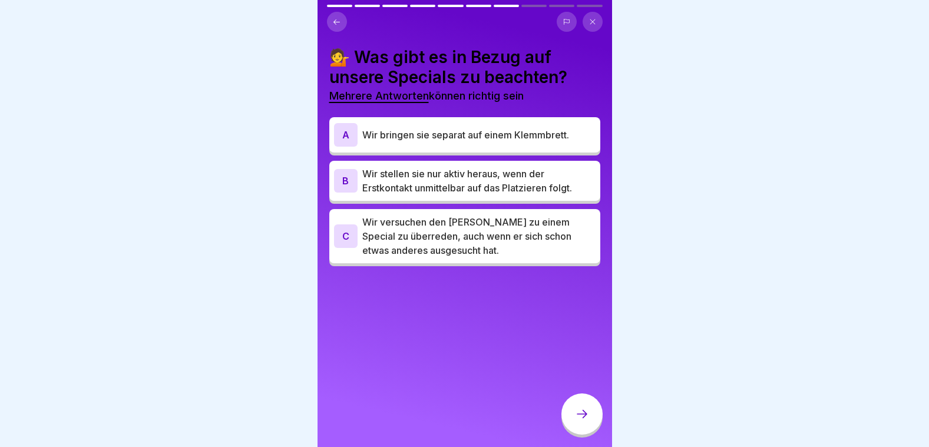
click at [451, 256] on p "Wir versuchen den [PERSON_NAME] zu einem Special zu überreden, auch wenn er sic…" at bounding box center [478, 236] width 233 height 42
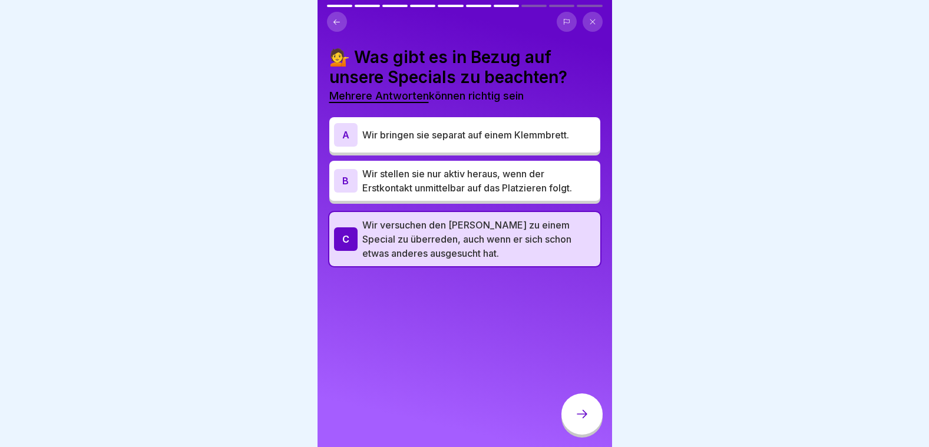
click at [577, 416] on div at bounding box center [581, 413] width 41 height 41
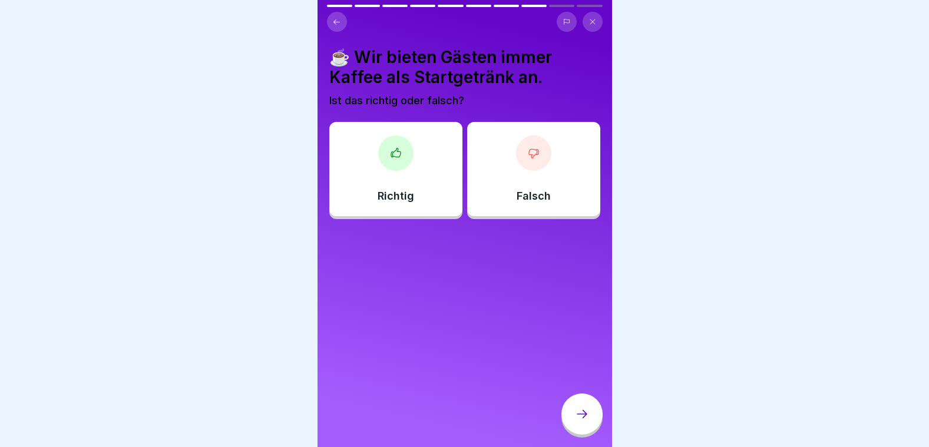
click at [546, 191] on div "Falsch" at bounding box center [533, 169] width 133 height 94
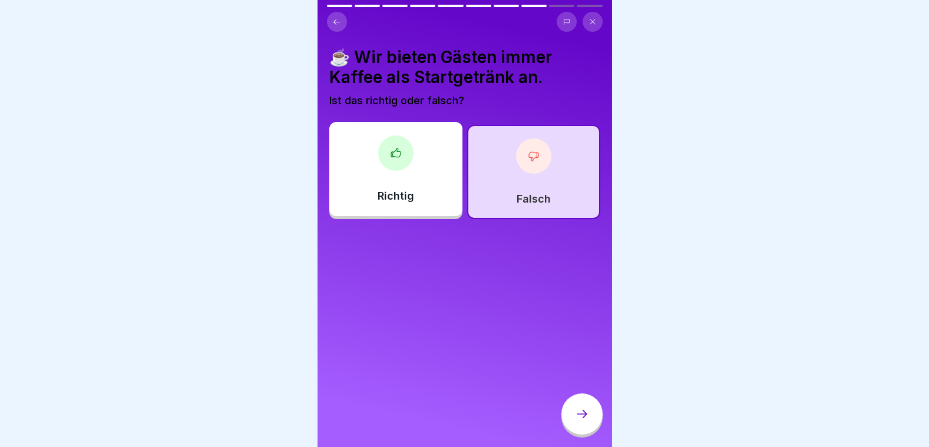
click at [587, 407] on div at bounding box center [581, 413] width 41 height 41
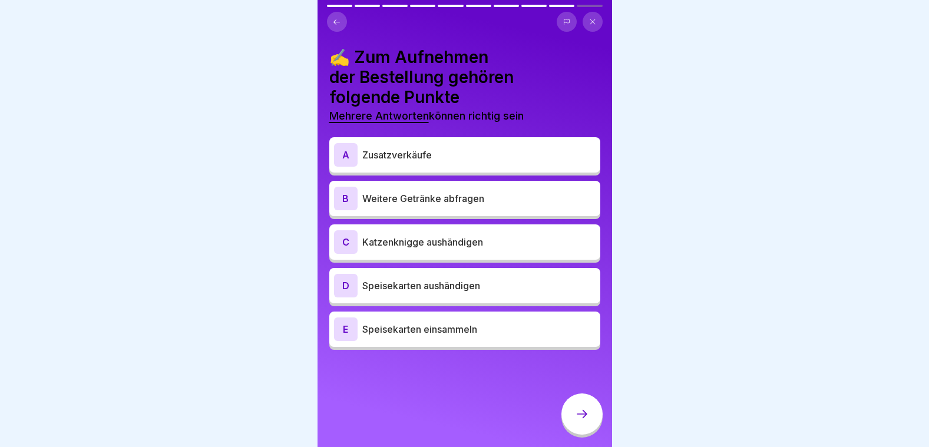
click at [457, 291] on p "Speisekarten aushändigen" at bounding box center [478, 286] width 233 height 14
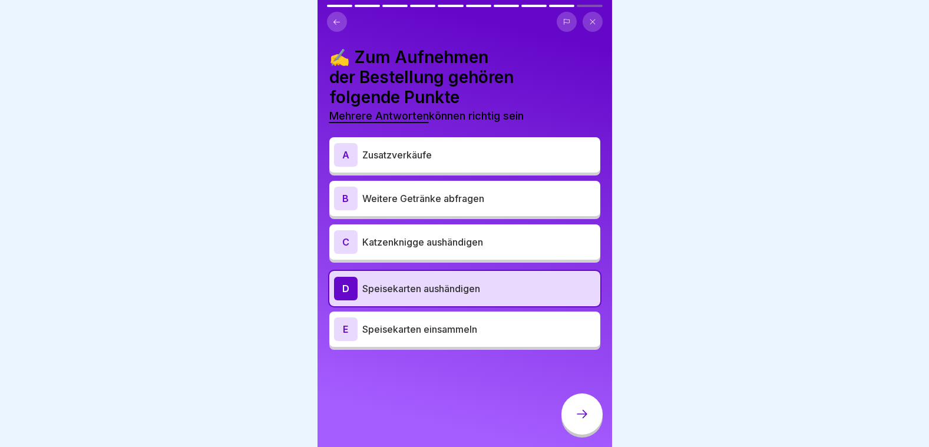
click at [457, 291] on p "Speisekarten aushändigen" at bounding box center [478, 288] width 233 height 14
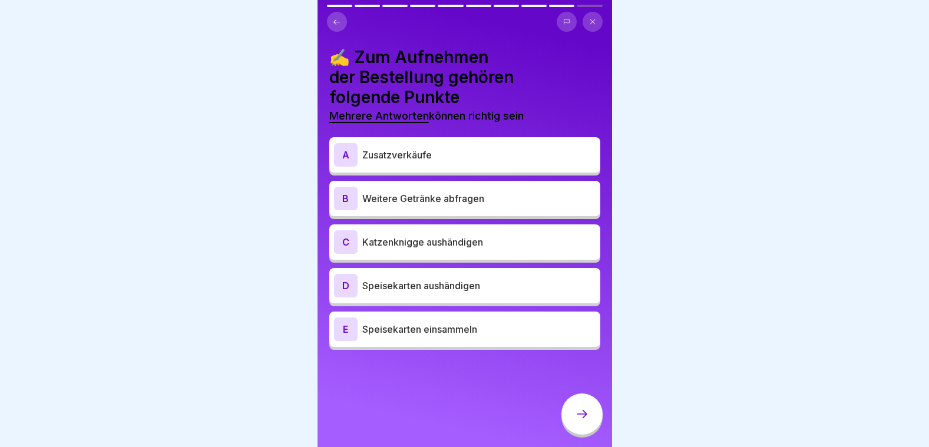
click at [443, 190] on div "B Weitere Getränke abfragen" at bounding box center [464, 199] width 261 height 24
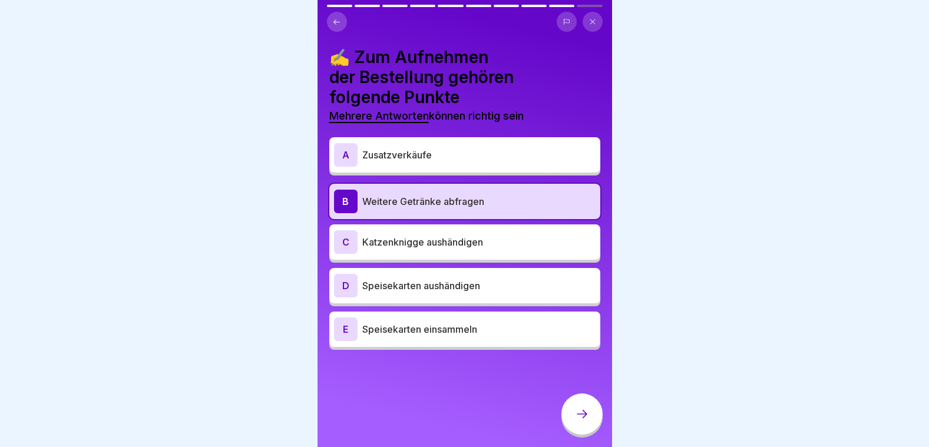
click at [471, 157] on p "Zusatzverkäufe" at bounding box center [478, 155] width 233 height 14
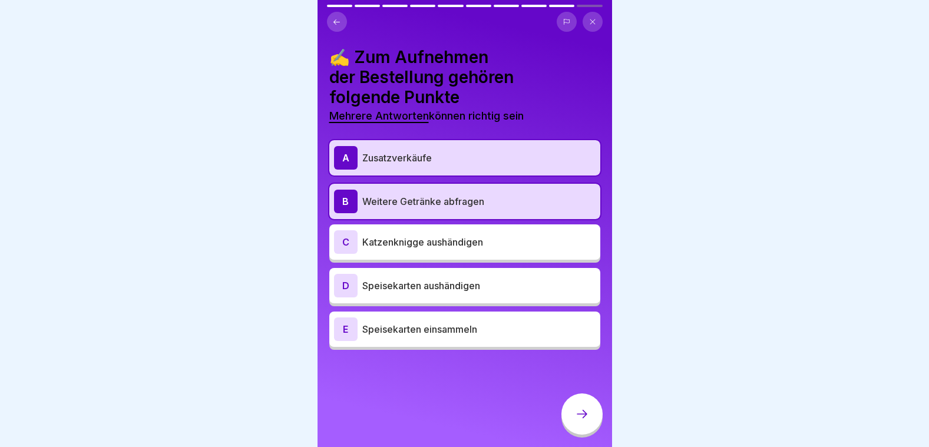
click at [581, 418] on icon at bounding box center [582, 414] width 14 height 14
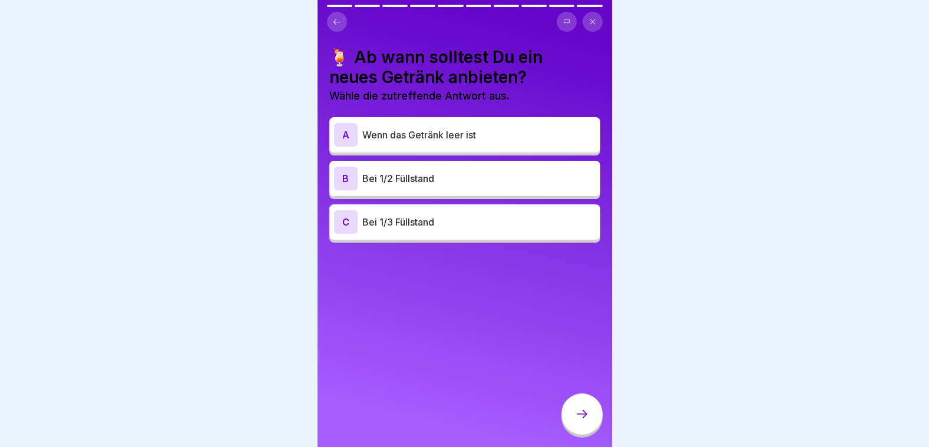
click at [419, 169] on div "B Bei 1/2 Füllstand" at bounding box center [464, 179] width 261 height 24
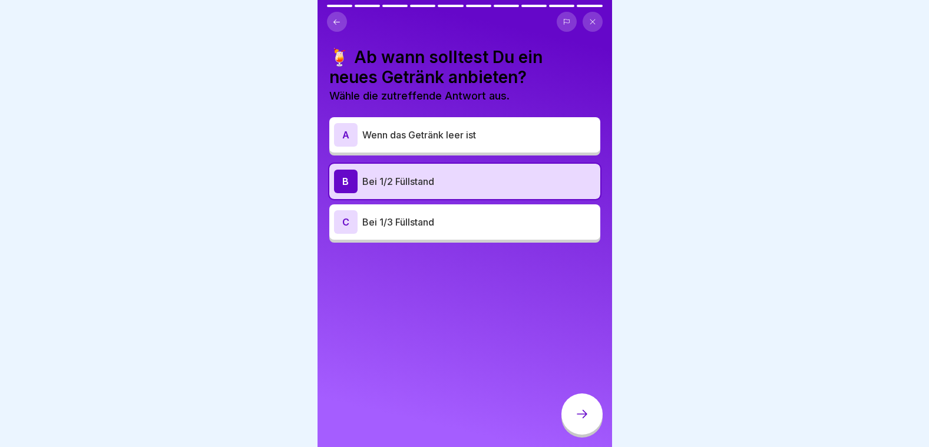
click at [575, 416] on div at bounding box center [581, 413] width 41 height 41
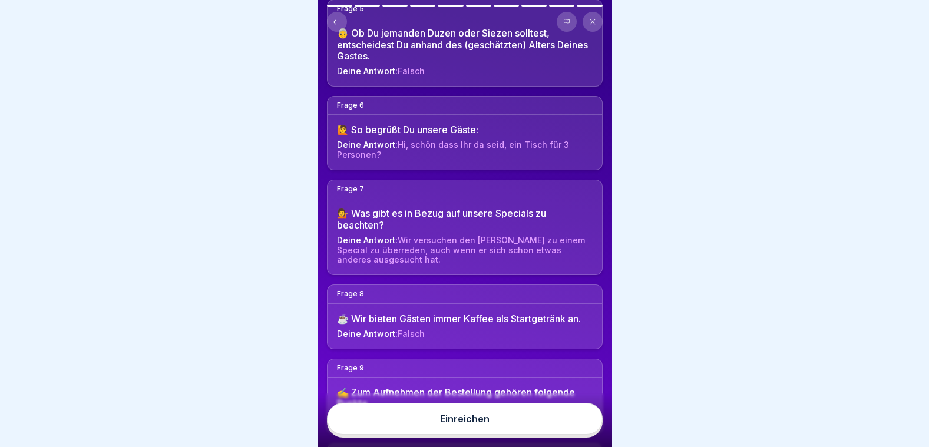
scroll to position [448, 0]
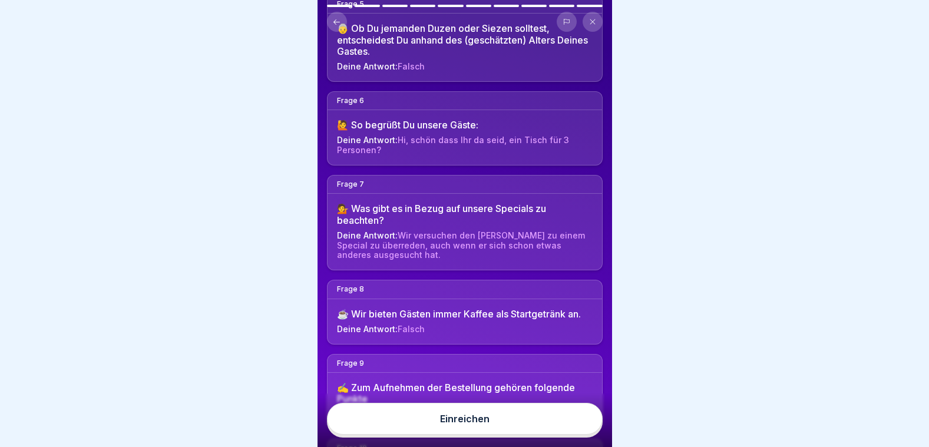
click at [456, 424] on div "Einreichen" at bounding box center [464, 418] width 49 height 11
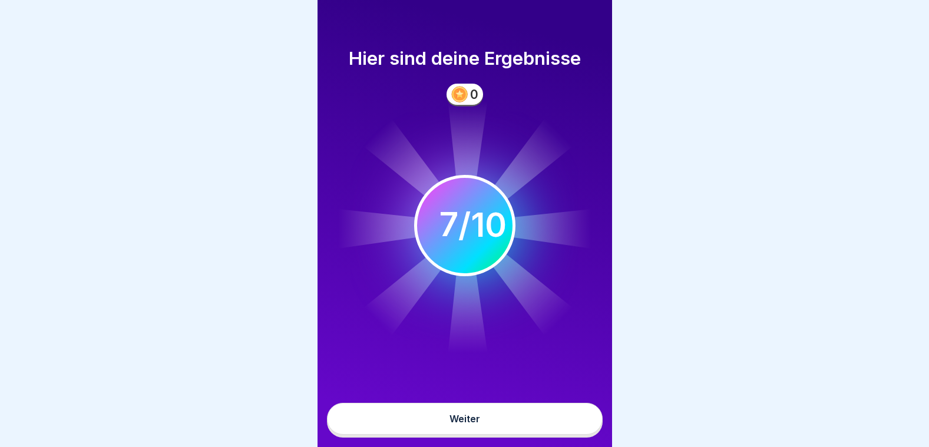
click at [456, 424] on div "Weiter" at bounding box center [464, 418] width 31 height 11
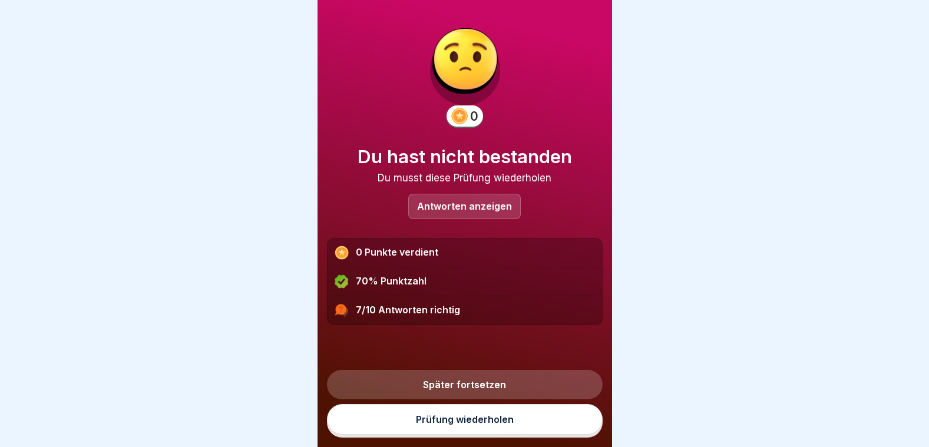
click at [461, 214] on div "Antworten anzeigen" at bounding box center [464, 206] width 112 height 25
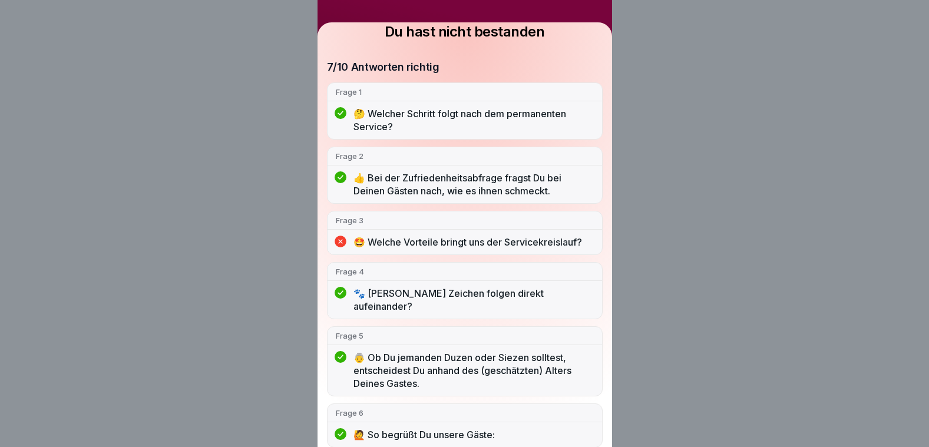
scroll to position [0, 0]
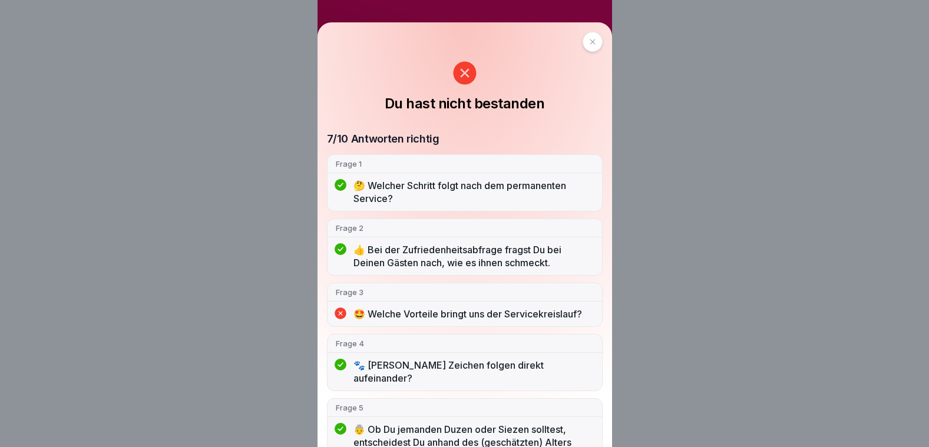
click at [438, 317] on p "🤩 Welche Vorteile bringt uns der Servicekreislauf?" at bounding box center [473, 313] width 240 height 13
click at [346, 317] on icon at bounding box center [340, 313] width 12 height 12
click at [343, 310] on icon at bounding box center [340, 313] width 12 height 12
click at [594, 50] on div "Du hast nicht bestanden 7/10 Antworten richtig Frage 1 🤔 Welcher Schritt folgt …" at bounding box center [464, 234] width 294 height 425
click at [589, 45] on icon at bounding box center [592, 41] width 7 height 7
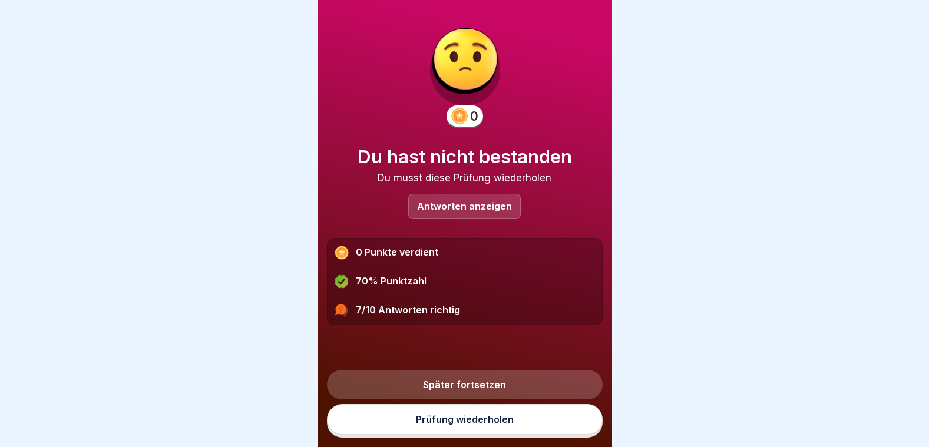
click at [475, 429] on link "Prüfung wiederholen" at bounding box center [465, 419] width 276 height 31
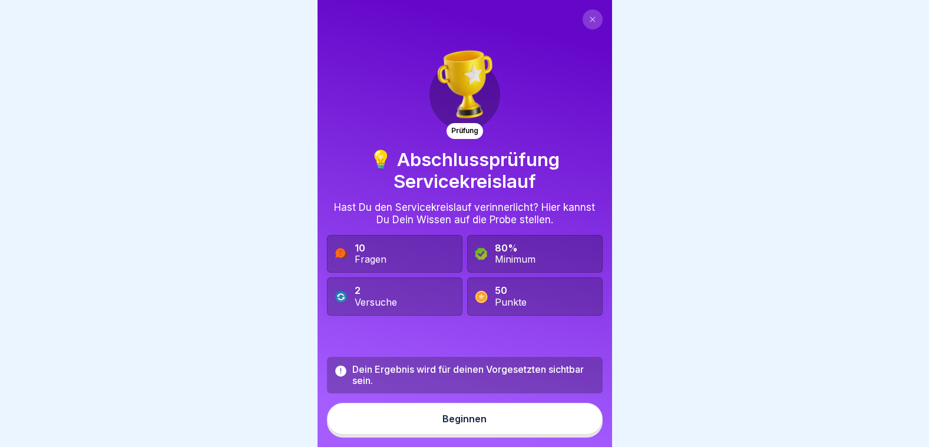
click at [475, 424] on div "Beginnen" at bounding box center [464, 418] width 44 height 11
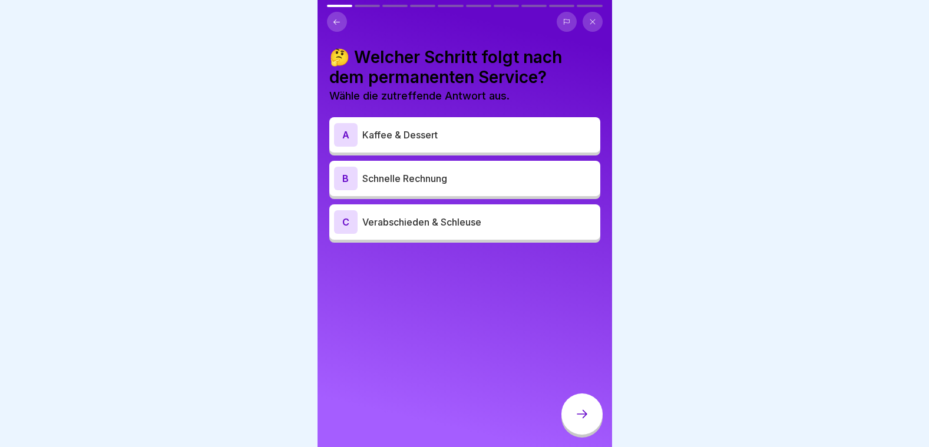
click at [445, 133] on p "Kaffee & Dessert" at bounding box center [478, 135] width 233 height 14
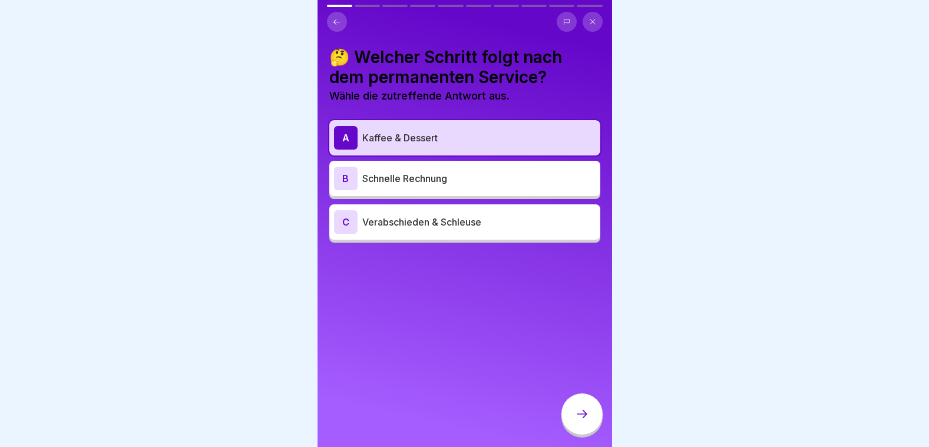
click at [568, 413] on div at bounding box center [581, 413] width 41 height 41
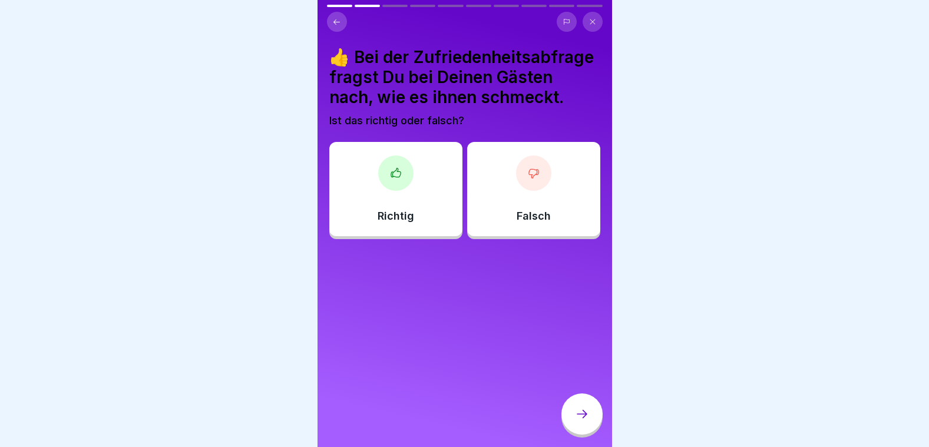
click at [482, 226] on div "Falsch" at bounding box center [533, 189] width 133 height 94
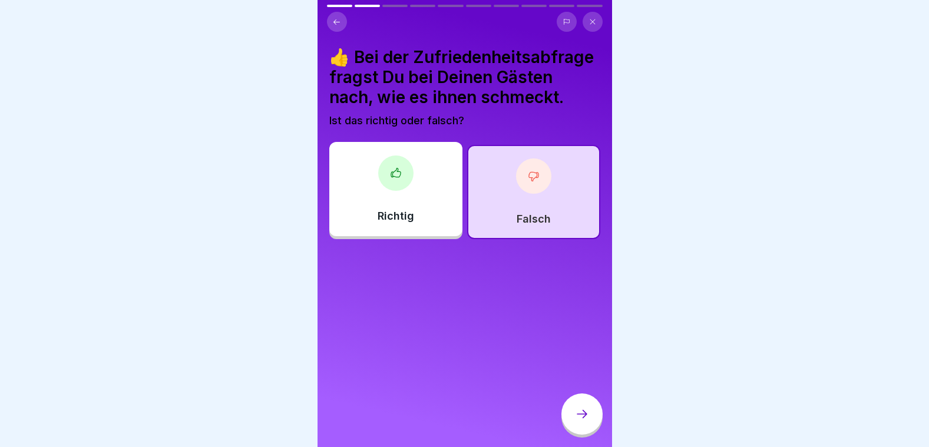
click at [445, 226] on div "Richtig" at bounding box center [395, 189] width 133 height 94
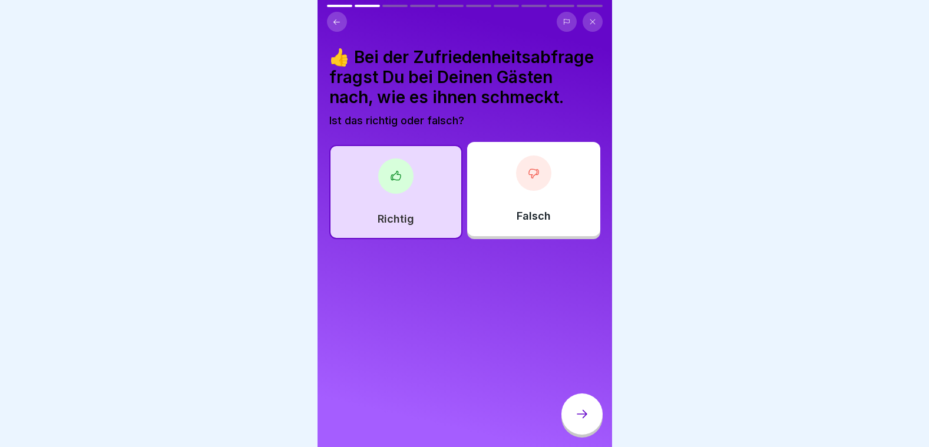
click at [591, 418] on div at bounding box center [581, 413] width 41 height 41
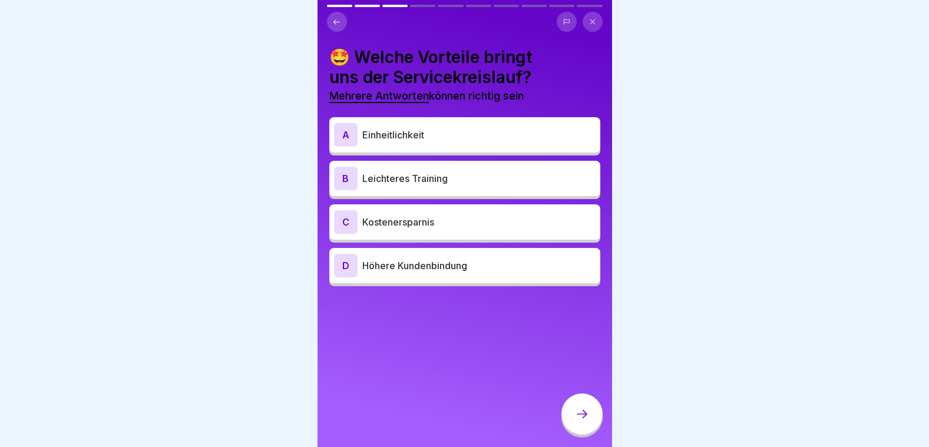
click at [459, 178] on p "Leichteres Training" at bounding box center [478, 178] width 233 height 14
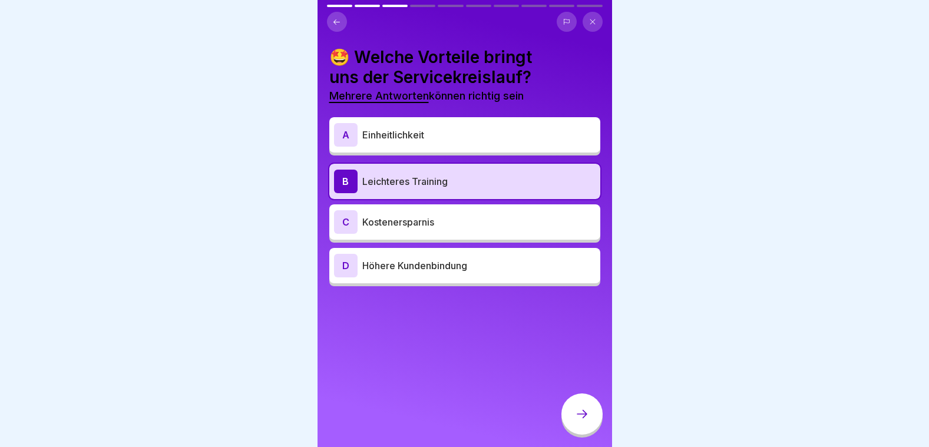
click at [466, 147] on div "A Einheitlichkeit" at bounding box center [464, 134] width 271 height 35
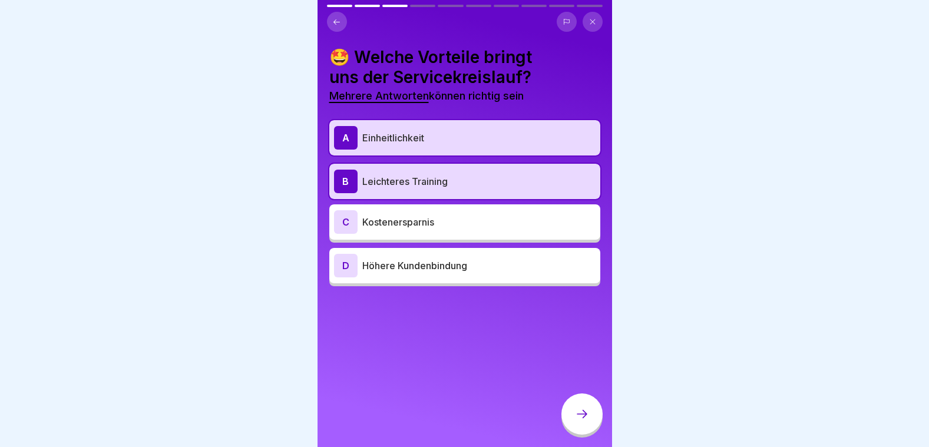
click at [463, 187] on p "Leichteres Training" at bounding box center [478, 181] width 233 height 14
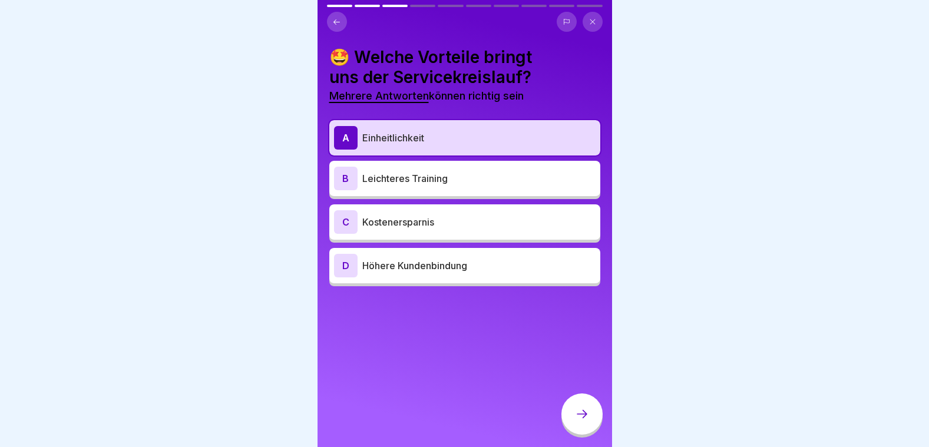
click at [463, 231] on div "C Kostenersparnis" at bounding box center [464, 222] width 261 height 24
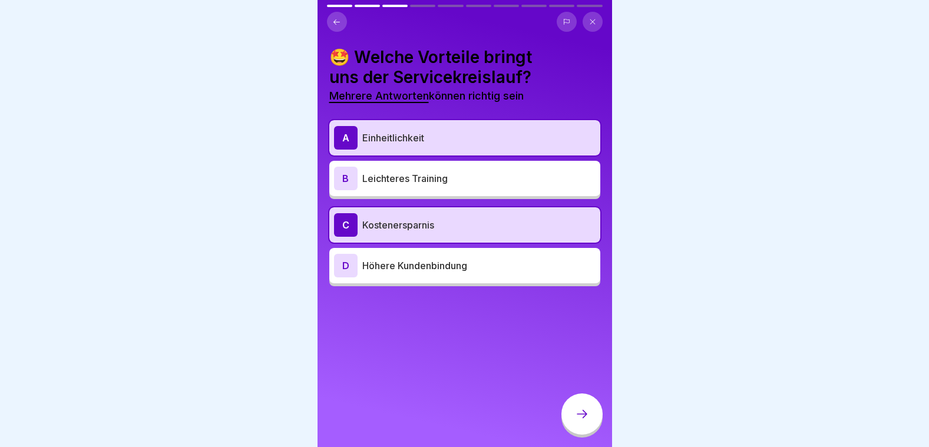
click at [469, 264] on p "Höhere Kundenbindung" at bounding box center [478, 266] width 233 height 14
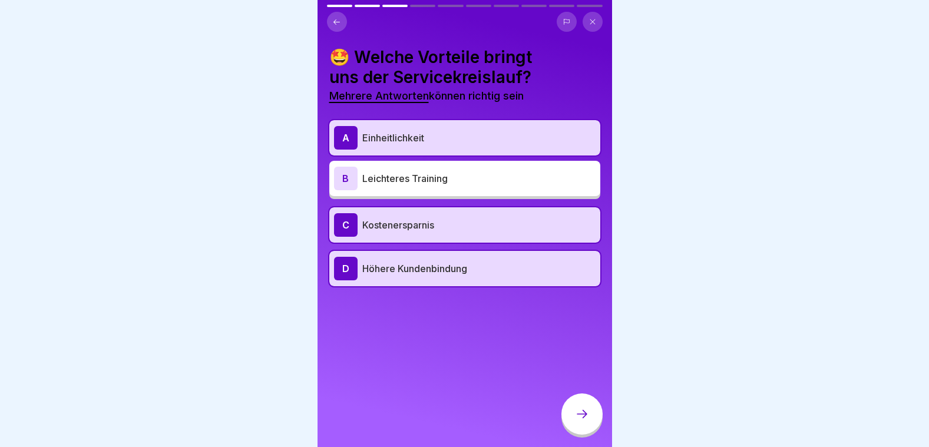
click at [577, 412] on div at bounding box center [581, 413] width 41 height 41
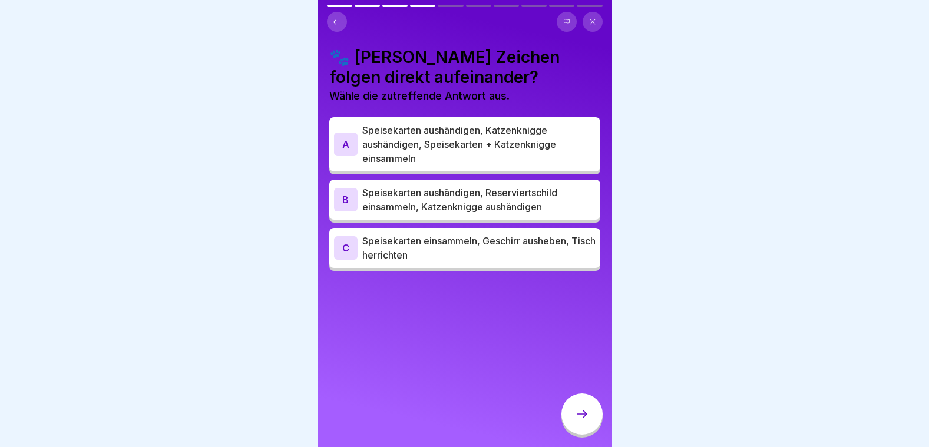
click at [460, 140] on p "Speisekarten aushändigen, Katzenknigge aushändigen, Speisekarten + Katzenknigge…" at bounding box center [478, 144] width 233 height 42
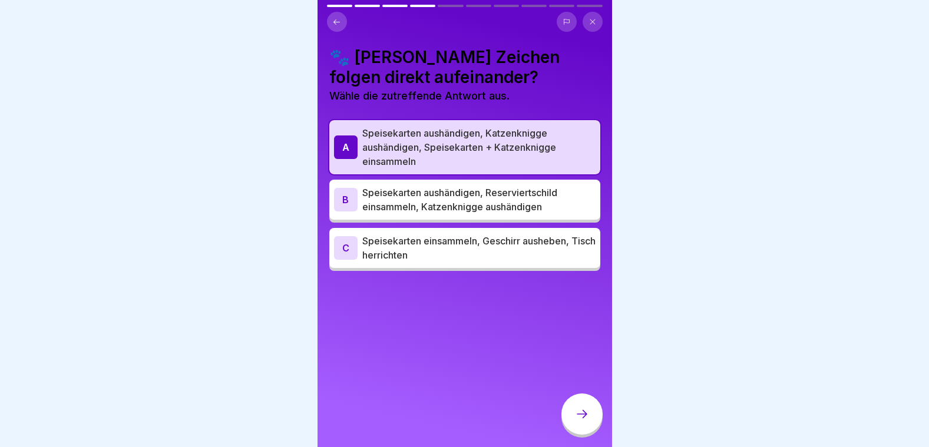
click at [584, 410] on div at bounding box center [581, 413] width 41 height 41
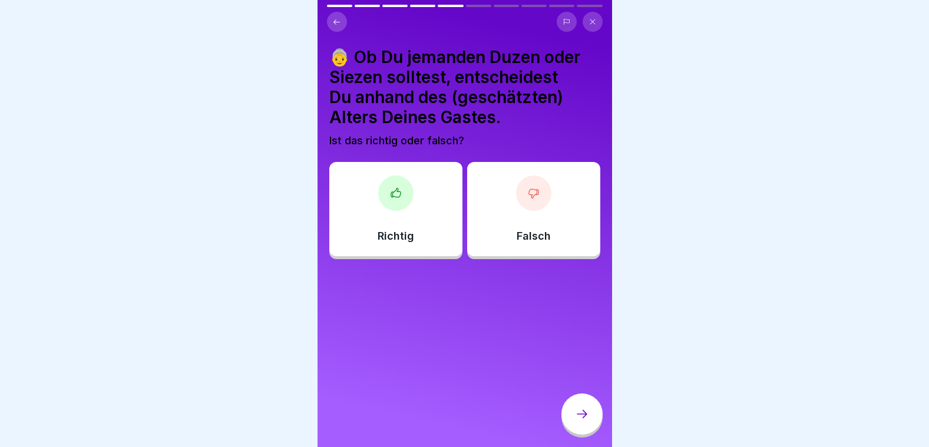
click at [488, 238] on div "Falsch" at bounding box center [533, 209] width 133 height 94
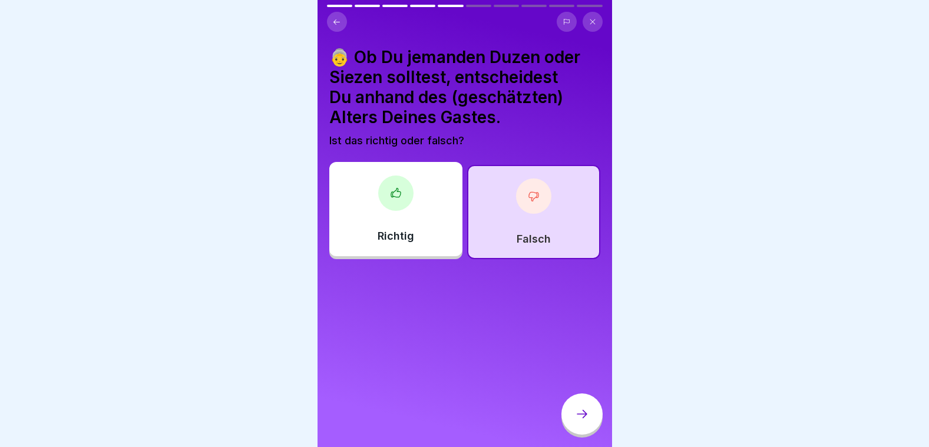
click at [575, 420] on icon at bounding box center [582, 414] width 14 height 14
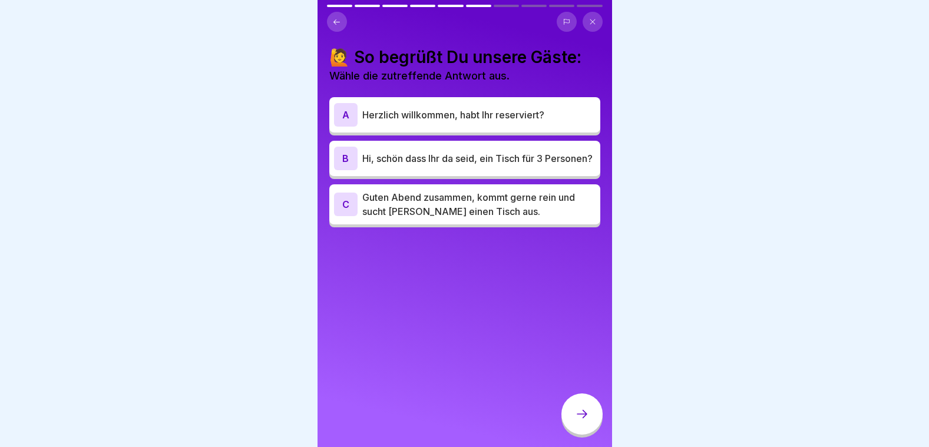
click at [445, 165] on p "Hi, schön dass Ihr da seid, ein Tisch für 3 Personen?" at bounding box center [478, 158] width 233 height 14
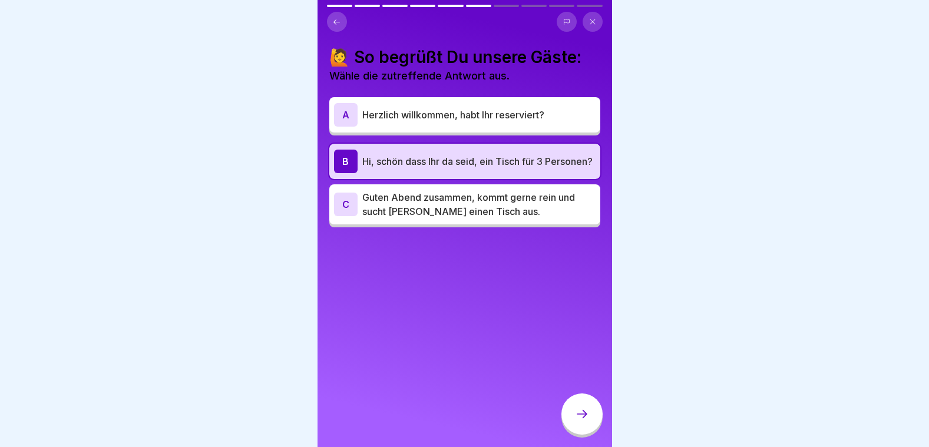
click at [590, 435] on div at bounding box center [581, 413] width 41 height 41
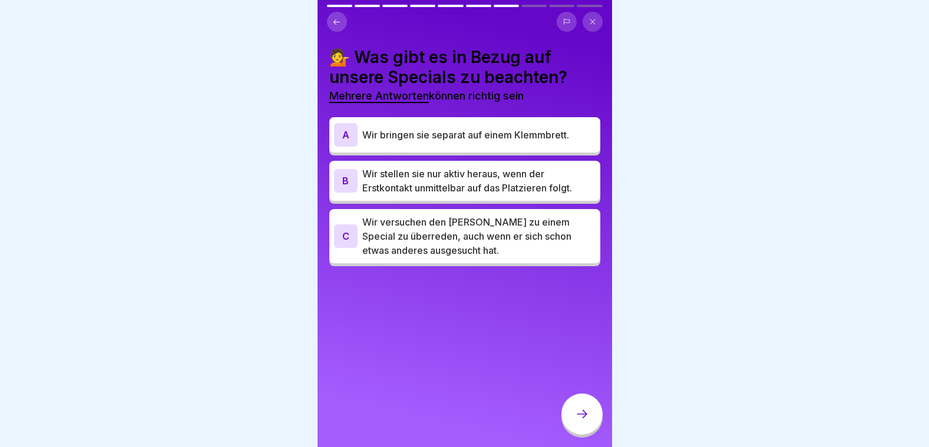
click at [464, 146] on div "A Wir bringen sie separat auf einem Klemmbrett. B Wir stellen sie nur aktiv her…" at bounding box center [464, 193] width 271 height 146
click at [464, 144] on div "A Wir bringen sie separat auf einem Klemmbrett." at bounding box center [464, 135] width 261 height 24
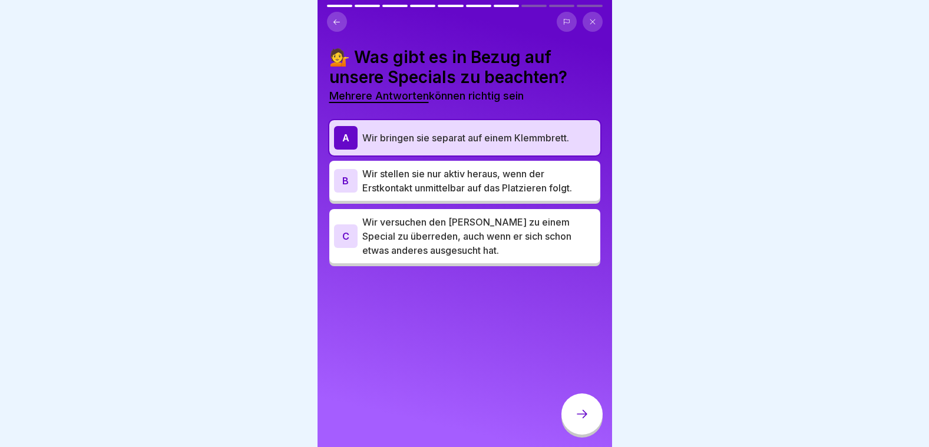
click at [594, 408] on div at bounding box center [581, 415] width 41 height 44
click at [587, 419] on icon at bounding box center [582, 414] width 14 height 14
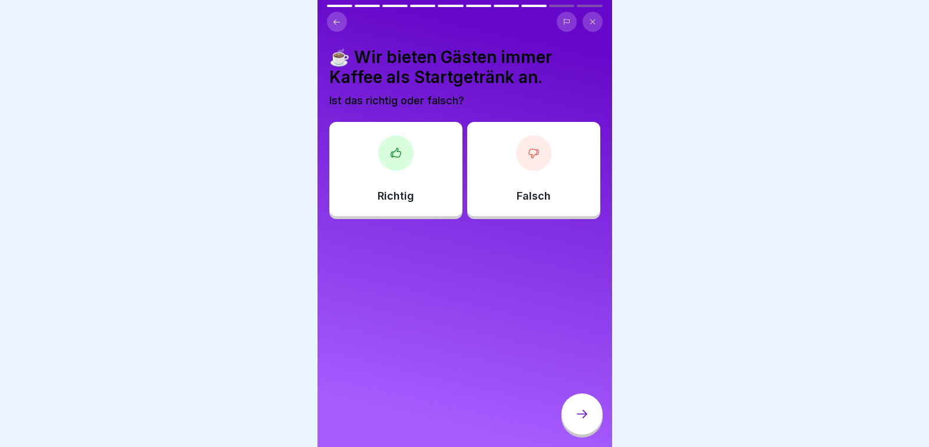
click at [516, 125] on div "Falsch" at bounding box center [533, 169] width 133 height 94
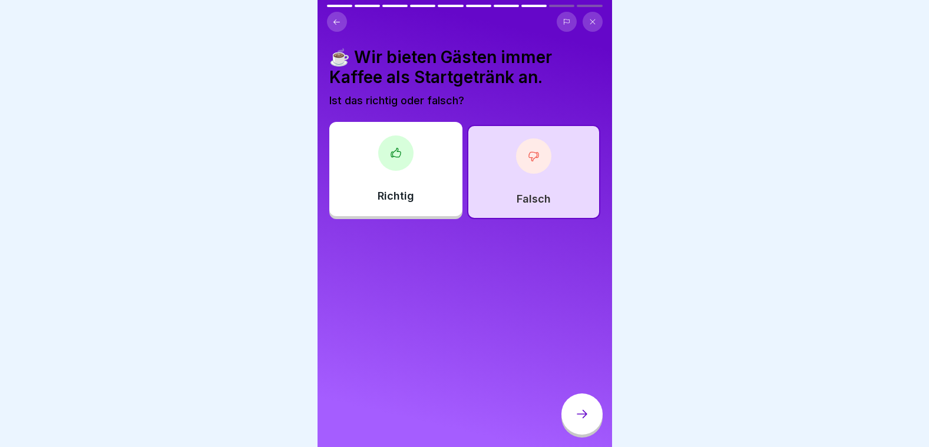
click at [586, 435] on div at bounding box center [581, 413] width 41 height 41
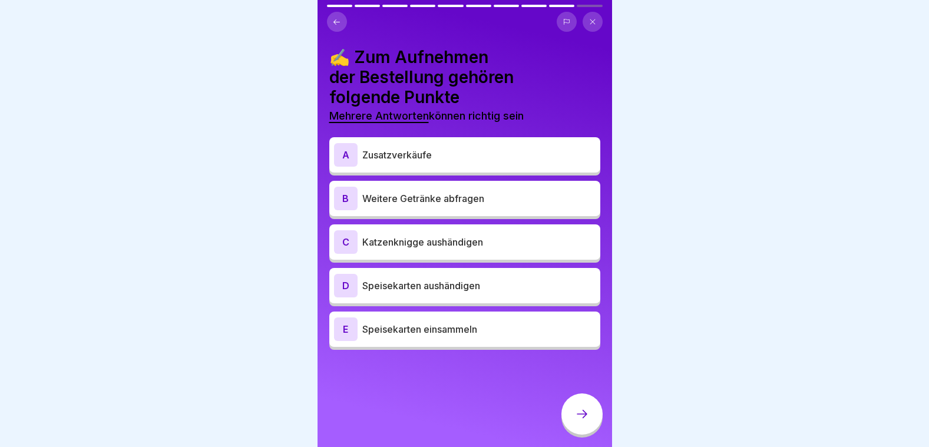
click at [448, 279] on p "Speisekarten aushändigen" at bounding box center [478, 286] width 233 height 14
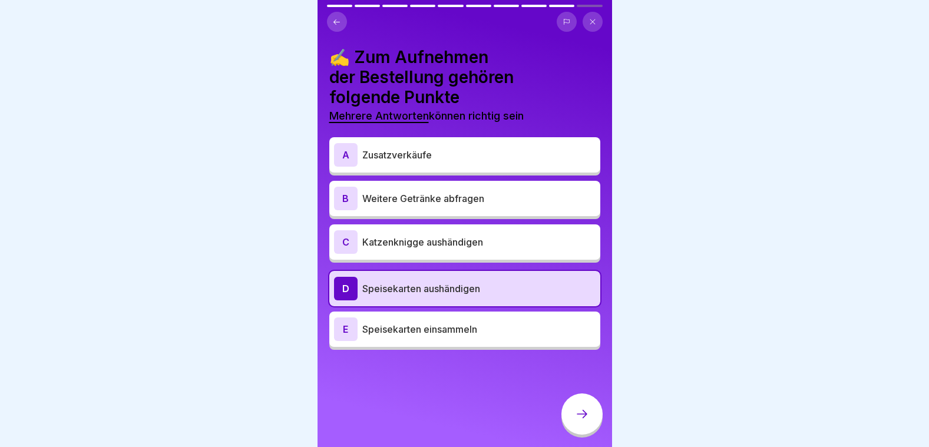
click at [435, 194] on p "Weitere Getränke abfragen" at bounding box center [478, 198] width 233 height 14
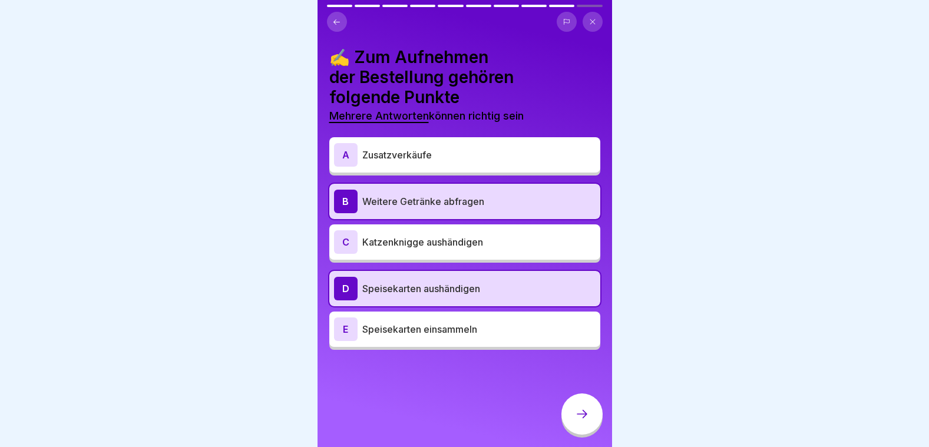
click at [435, 194] on p "Weitere Getränke abfragen" at bounding box center [478, 201] width 233 height 14
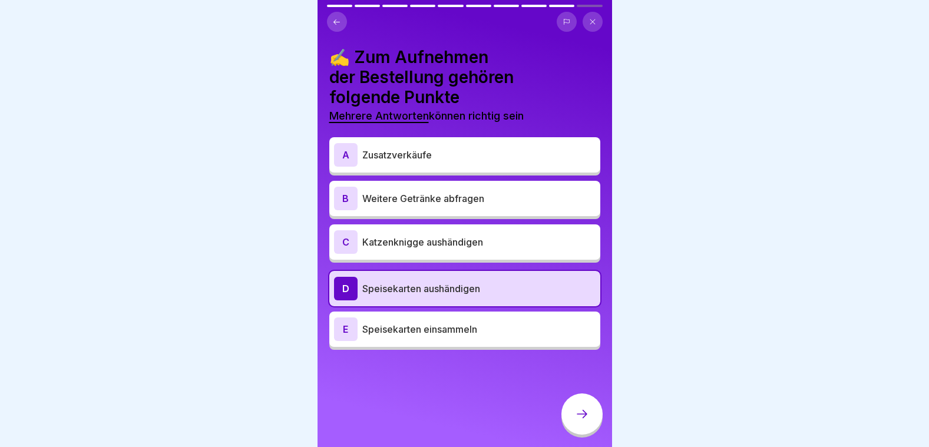
click at [441, 244] on p "Katzenknigge aushändigen" at bounding box center [478, 242] width 233 height 14
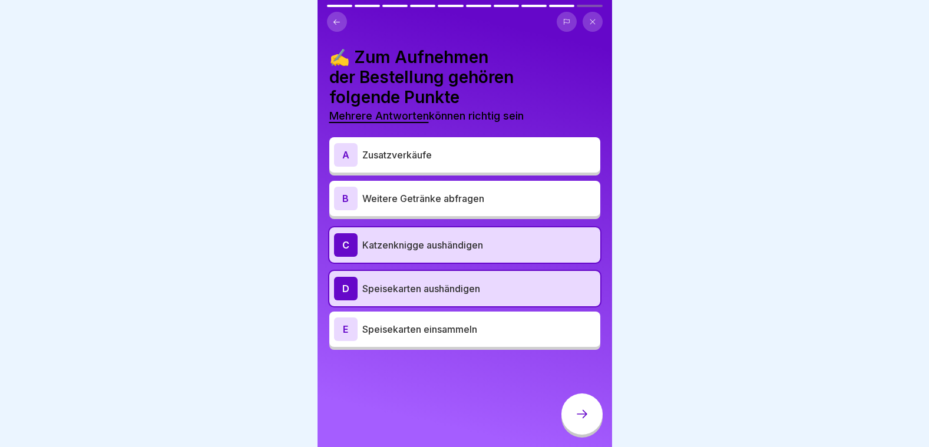
click at [397, 250] on p "Katzenknigge aushändigen" at bounding box center [478, 245] width 233 height 14
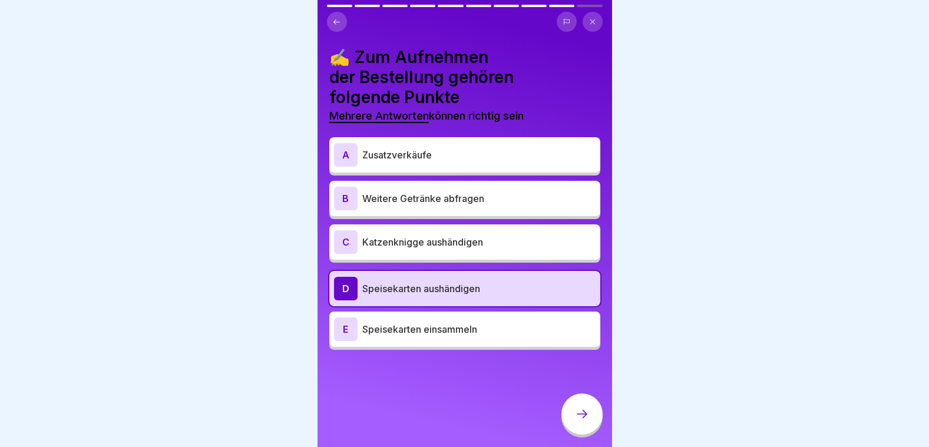
click at [382, 204] on p "Weitere Getränke abfragen" at bounding box center [478, 198] width 233 height 14
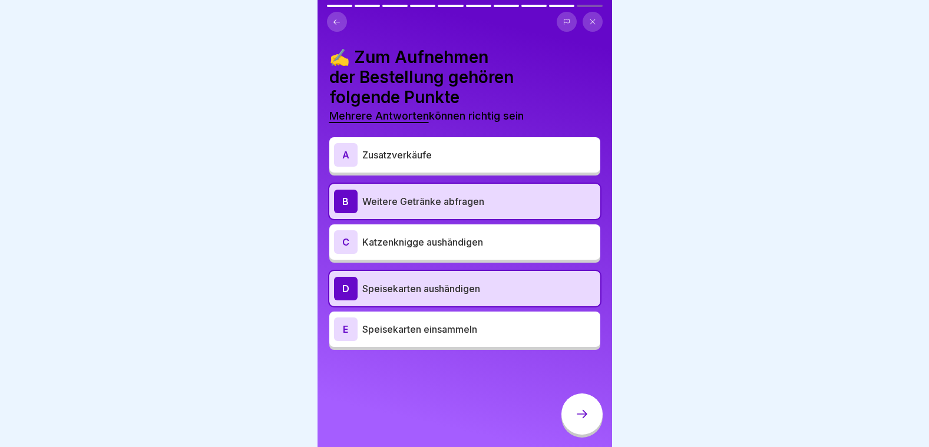
click at [399, 160] on p "Zusatzverkäufe" at bounding box center [478, 155] width 233 height 14
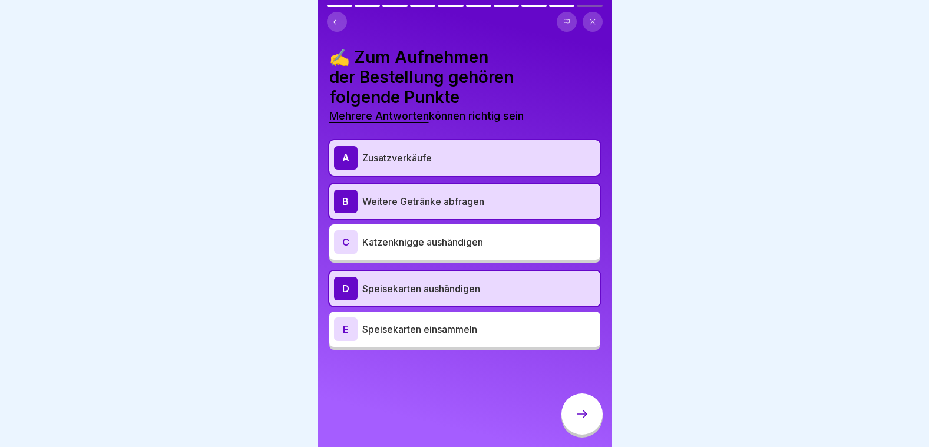
click at [426, 164] on p "Zusatzverkäufe" at bounding box center [478, 158] width 233 height 14
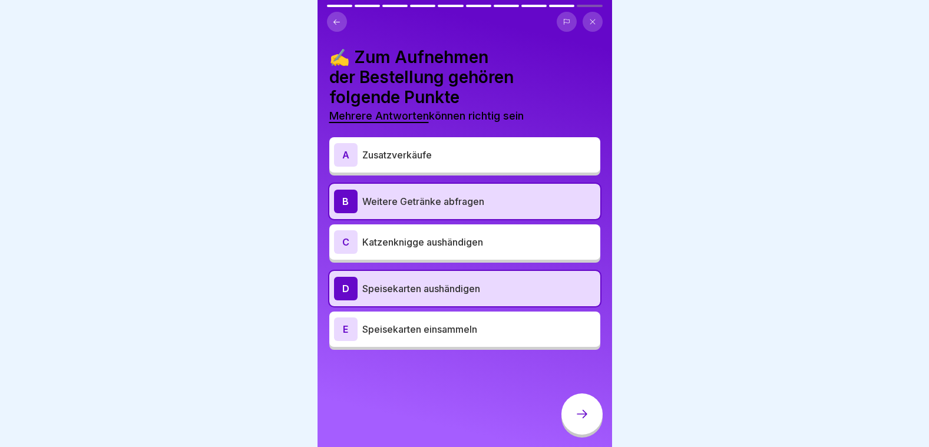
click at [452, 246] on p "Katzenknigge aushändigen" at bounding box center [478, 242] width 233 height 14
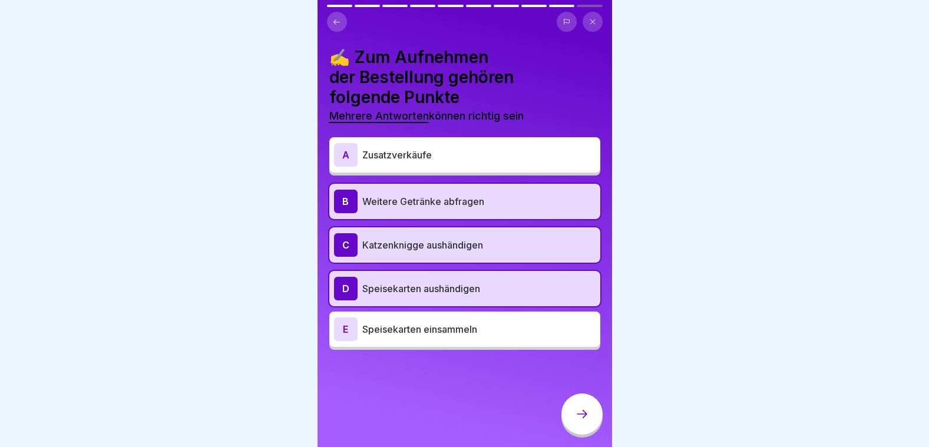
click at [591, 428] on div at bounding box center [581, 413] width 41 height 41
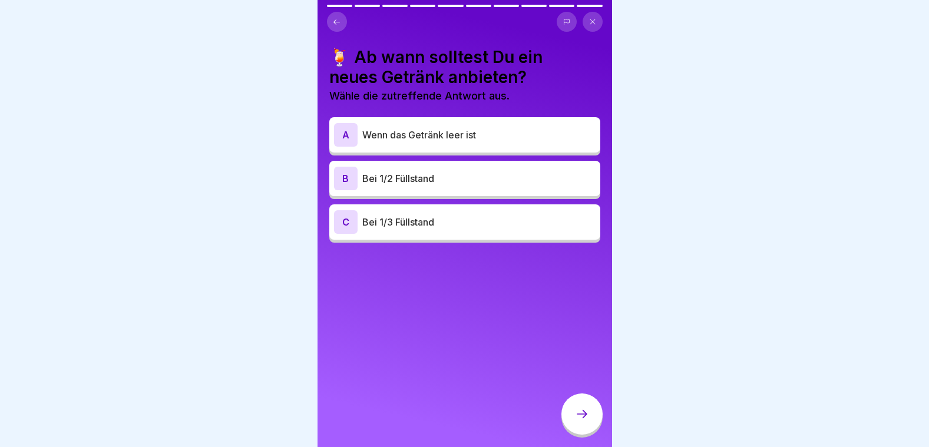
click at [505, 223] on p "Bei 1/3 Füllstand" at bounding box center [478, 222] width 233 height 14
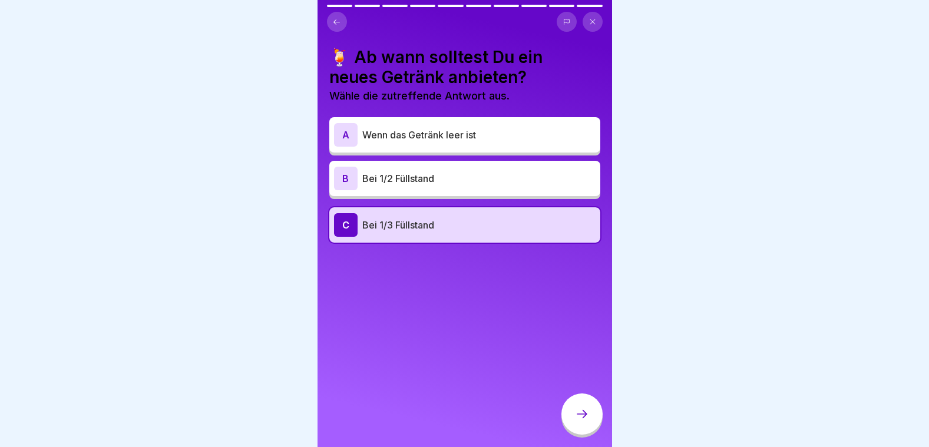
click at [567, 425] on div at bounding box center [581, 413] width 41 height 41
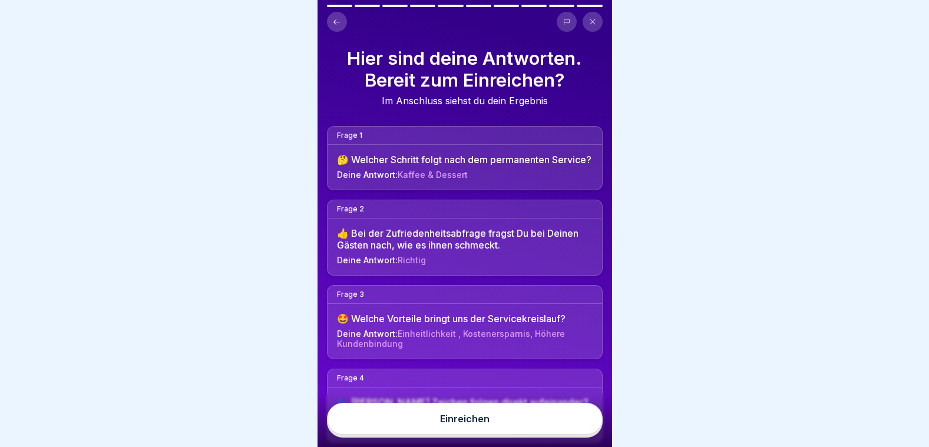
click at [495, 419] on button "Einreichen" at bounding box center [465, 419] width 276 height 32
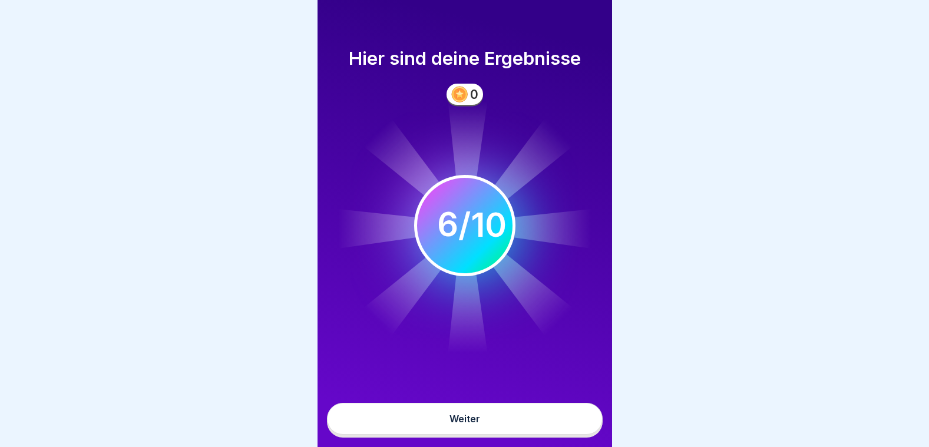
click at [495, 419] on button "Weiter" at bounding box center [465, 419] width 276 height 32
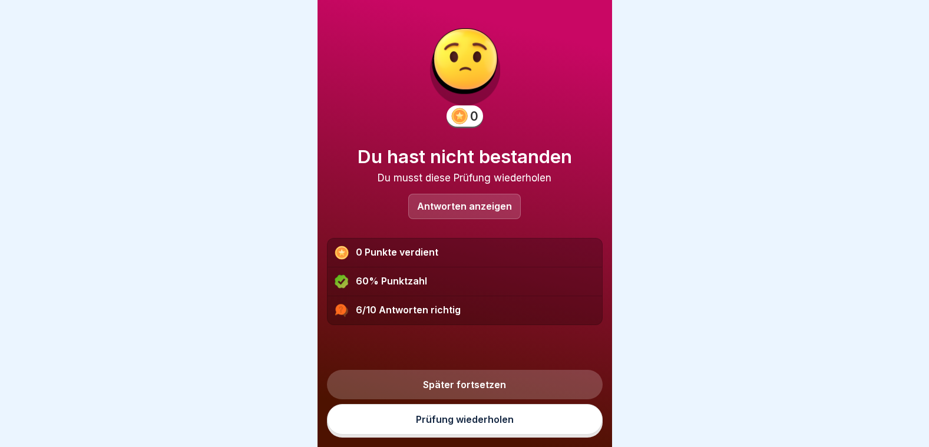
click at [485, 199] on div "Antworten anzeigen" at bounding box center [464, 206] width 112 height 25
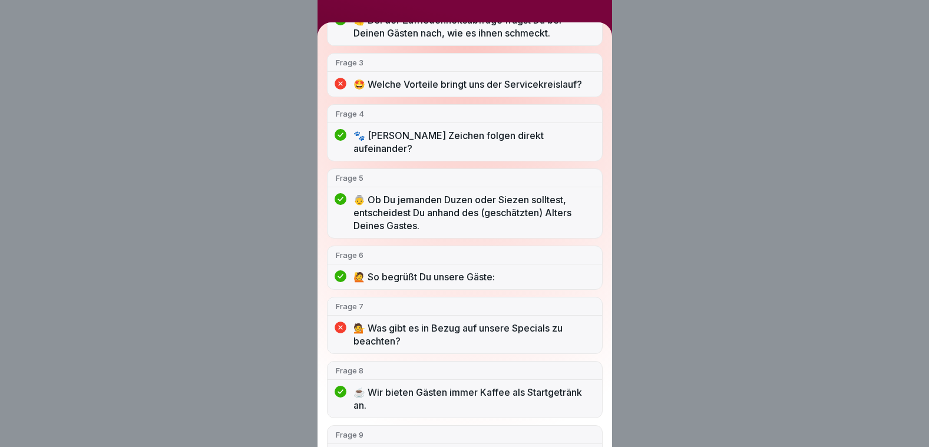
scroll to position [330, 0]
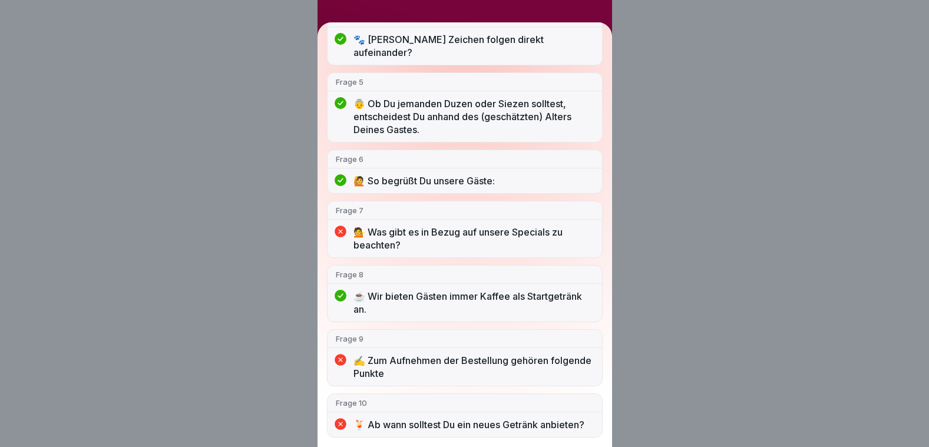
click at [395, 431] on p "🍹 Ab wann solltest Du ein neues Getränk anbieten?" at bounding box center [473, 424] width 240 height 13
click at [293, 374] on div "Du hast nicht bestanden 6/10 Antworten richtig Frage 1 🤔 Welcher Schritt folgt …" at bounding box center [464, 223] width 929 height 447
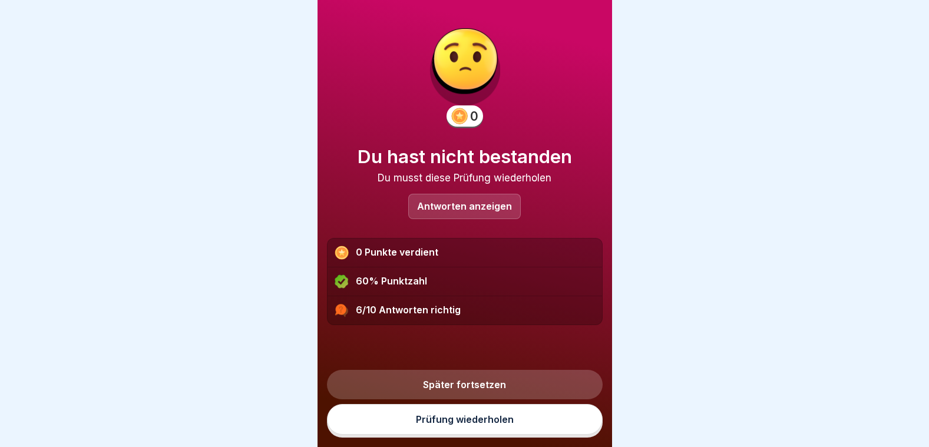
click at [454, 419] on link "Prüfung wiederholen" at bounding box center [465, 419] width 276 height 31
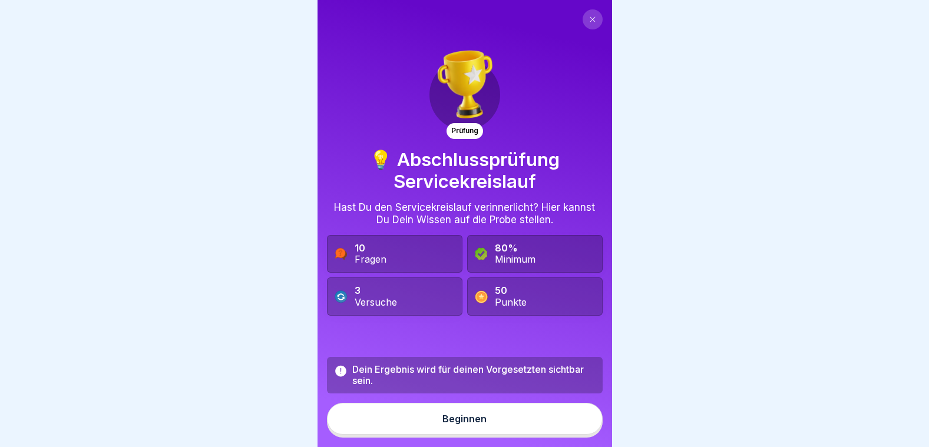
click at [448, 416] on button "Beginnen" at bounding box center [465, 419] width 276 height 32
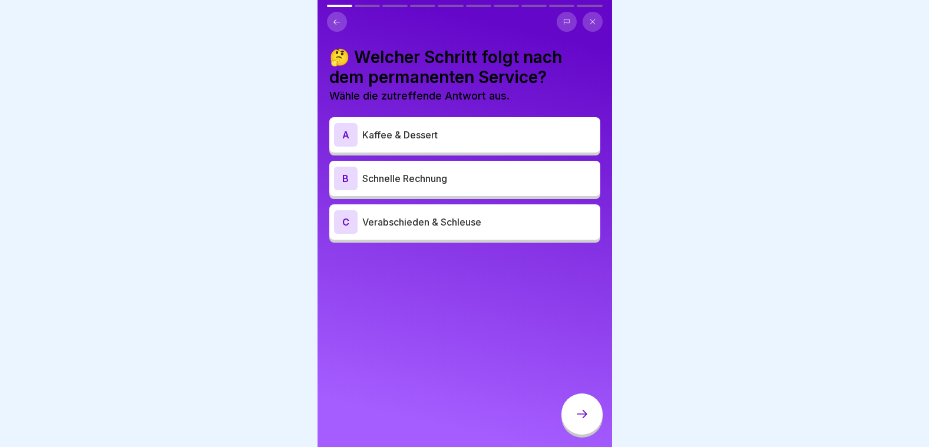
click at [428, 147] on div "A Kaffee & Dessert" at bounding box center [464, 134] width 271 height 35
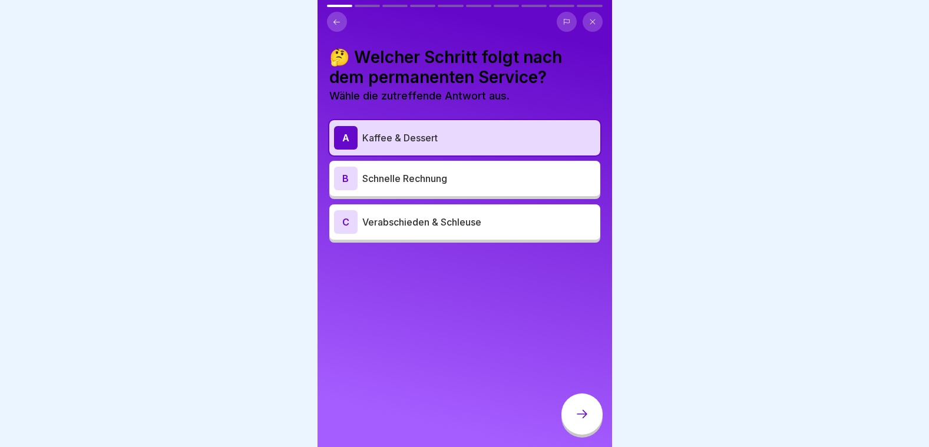
click at [584, 421] on icon at bounding box center [582, 414] width 14 height 14
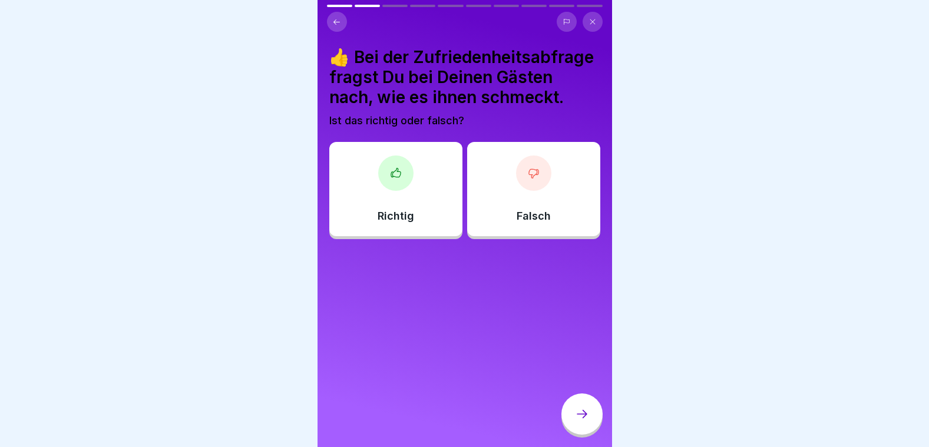
click at [437, 219] on div "Richtig" at bounding box center [395, 189] width 133 height 94
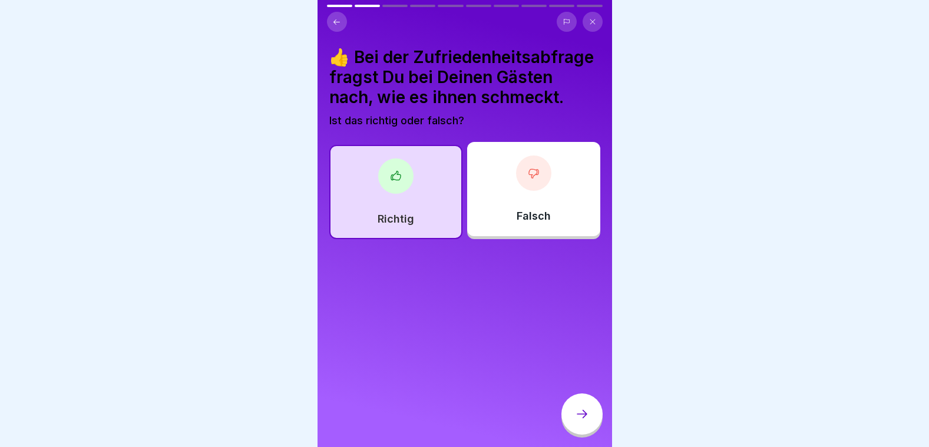
click at [577, 415] on div at bounding box center [581, 413] width 41 height 41
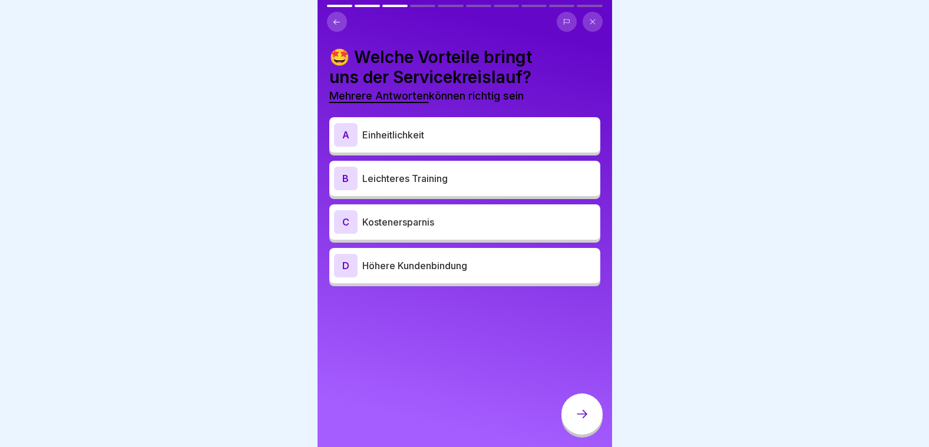
click at [413, 141] on p "Einheitlichkeit" at bounding box center [478, 135] width 233 height 14
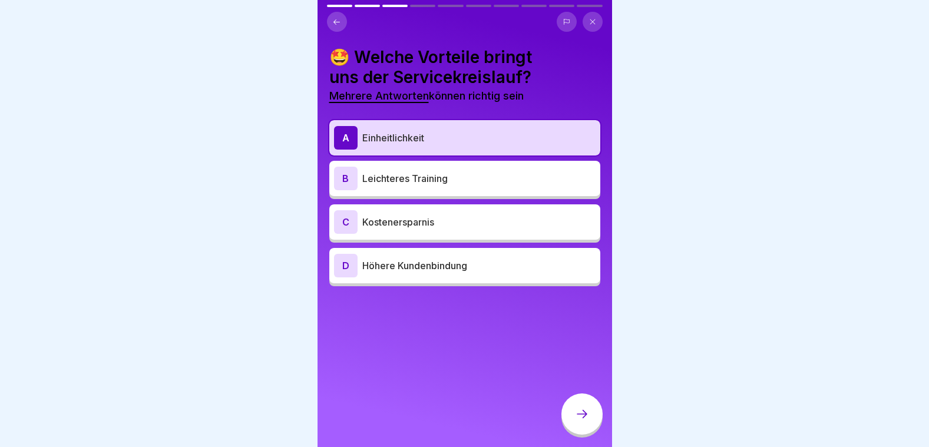
click at [422, 270] on p "Höhere Kundenbindung" at bounding box center [478, 266] width 233 height 14
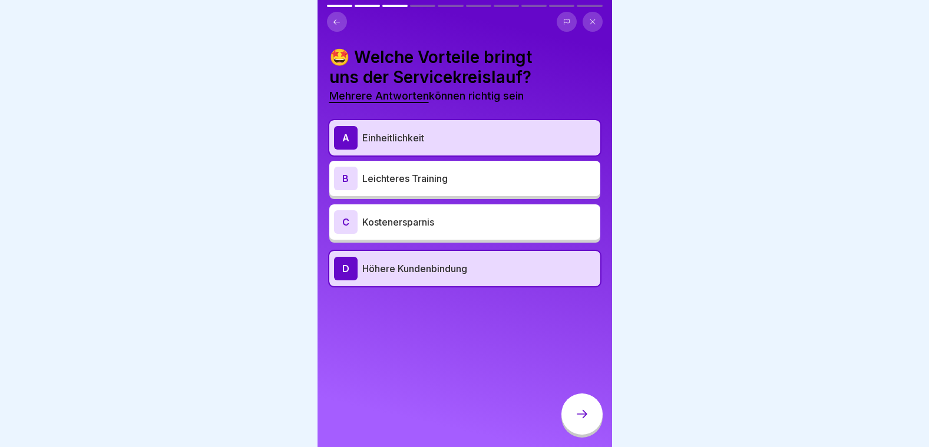
click at [436, 186] on div "B Leichteres Training" at bounding box center [464, 179] width 261 height 24
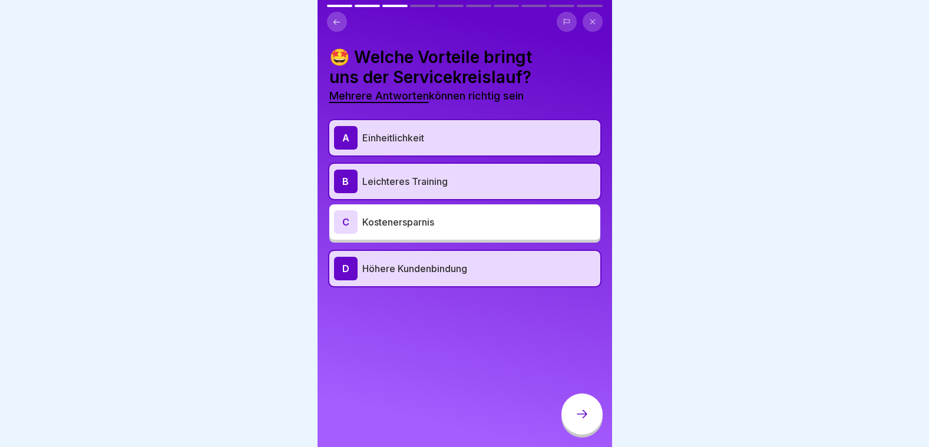
click at [582, 418] on icon at bounding box center [582, 414] width 14 height 14
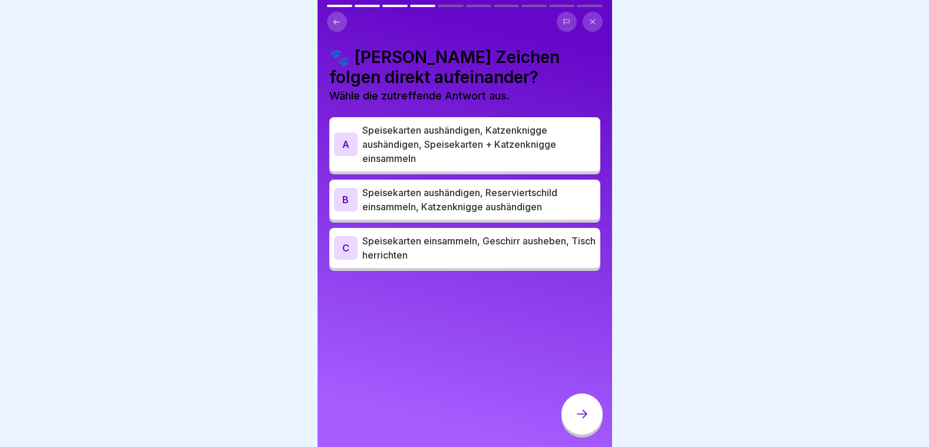
click at [471, 135] on p "Speisekarten aushändigen, Katzenknigge aushändigen, Speisekarten + Katzenknigge…" at bounding box center [478, 144] width 233 height 42
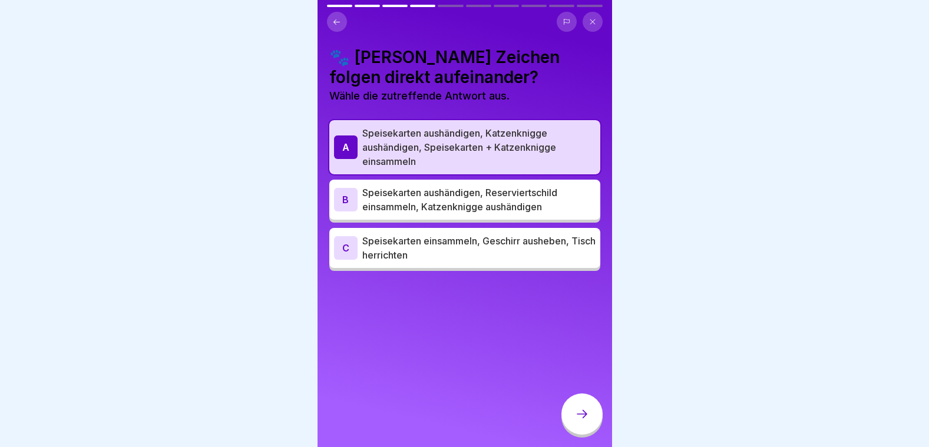
click at [587, 406] on div at bounding box center [581, 413] width 41 height 41
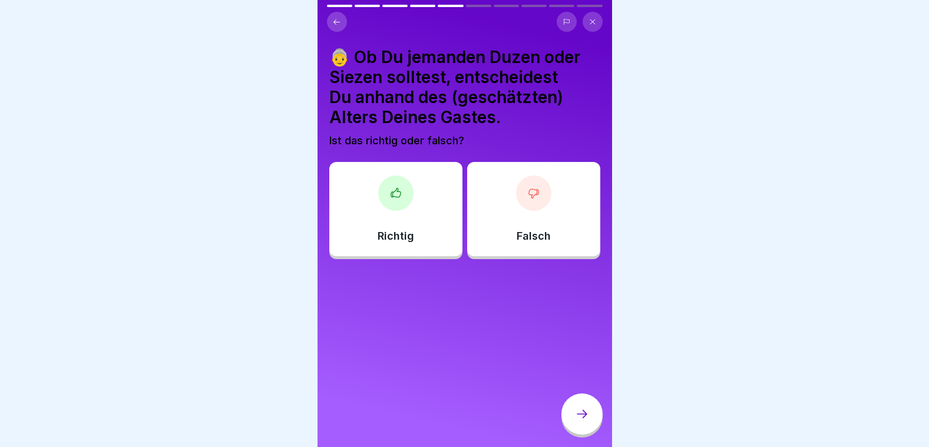
click at [504, 223] on div "Falsch" at bounding box center [533, 209] width 133 height 94
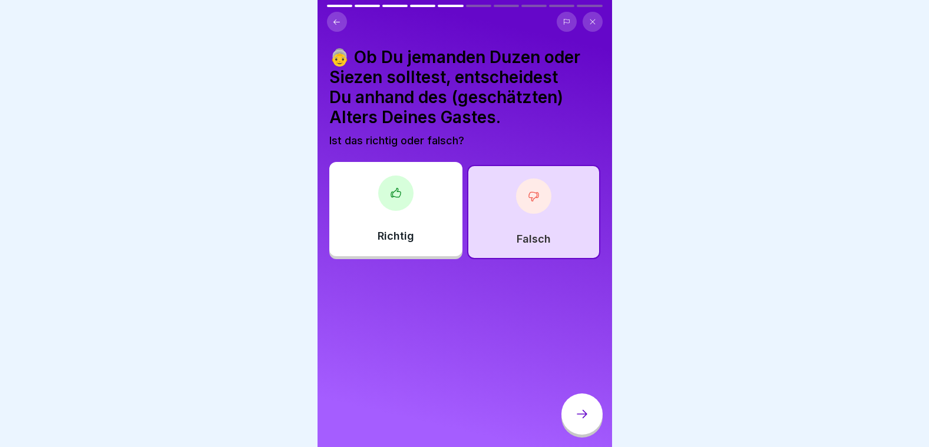
click at [574, 397] on div "👵 Ob Du jemanden Duzen oder Siezen solltest, entscheidest Du anhand des (geschä…" at bounding box center [464, 223] width 294 height 447
click at [582, 420] on icon at bounding box center [582, 414] width 14 height 14
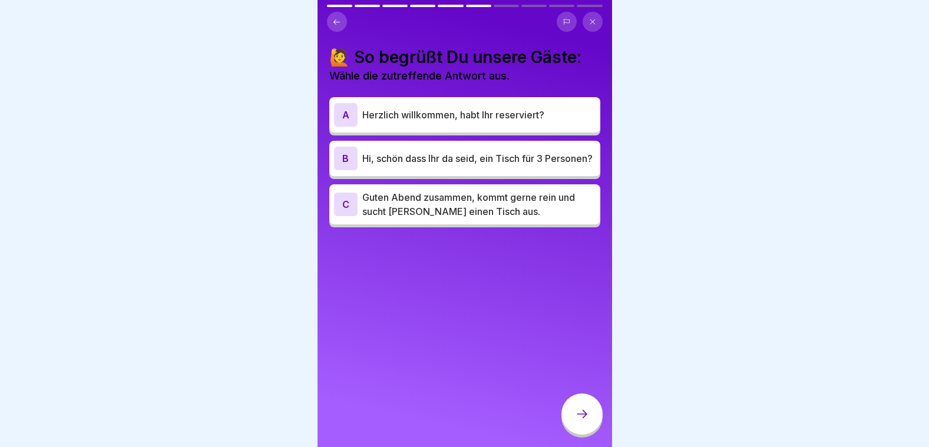
click at [483, 176] on div "B Hi, schön dass Ihr da seid, ein Tisch für 3 Personen?" at bounding box center [464, 158] width 271 height 35
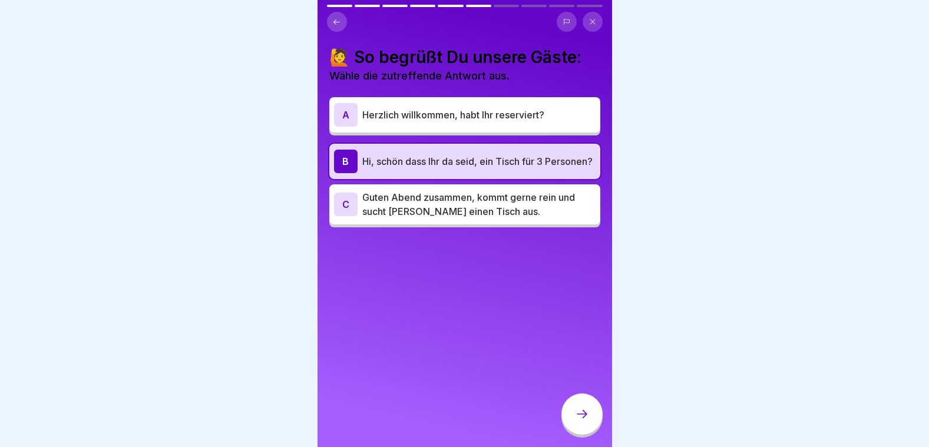
click at [581, 434] on div at bounding box center [581, 413] width 41 height 41
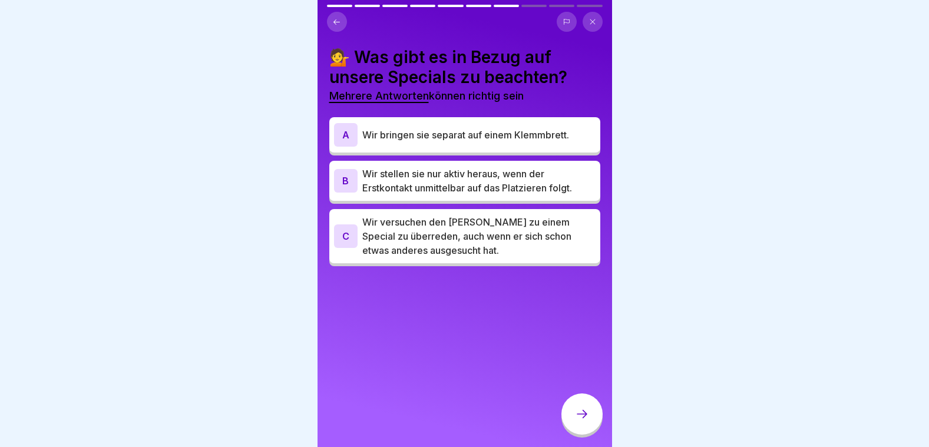
click at [453, 239] on p "Wir versuchen den [PERSON_NAME] zu einem Special zu überreden, auch wenn er sic…" at bounding box center [478, 236] width 233 height 42
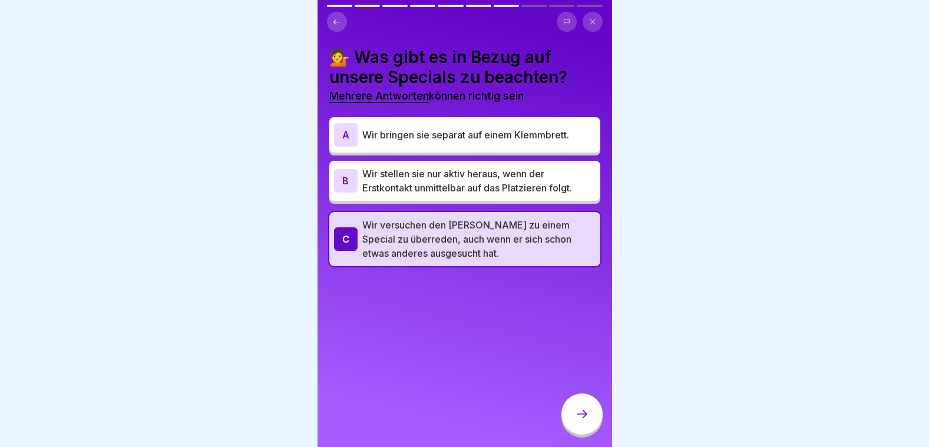
click at [578, 409] on div at bounding box center [581, 413] width 41 height 41
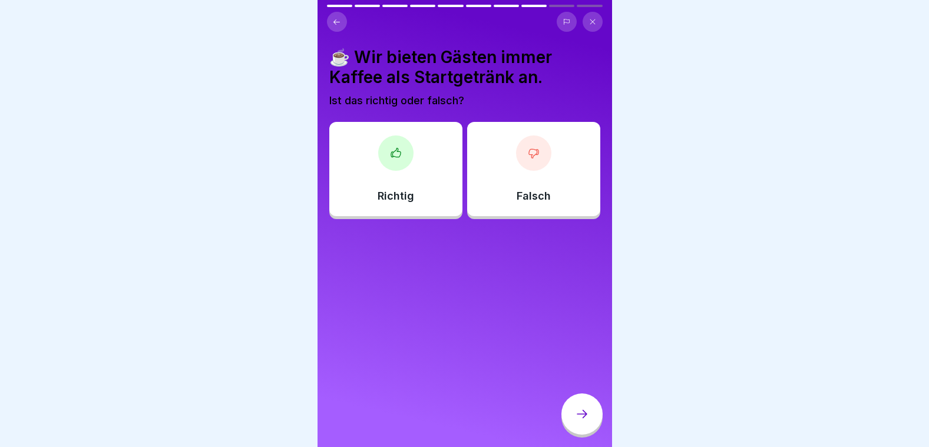
click at [508, 178] on div "Falsch" at bounding box center [533, 169] width 133 height 94
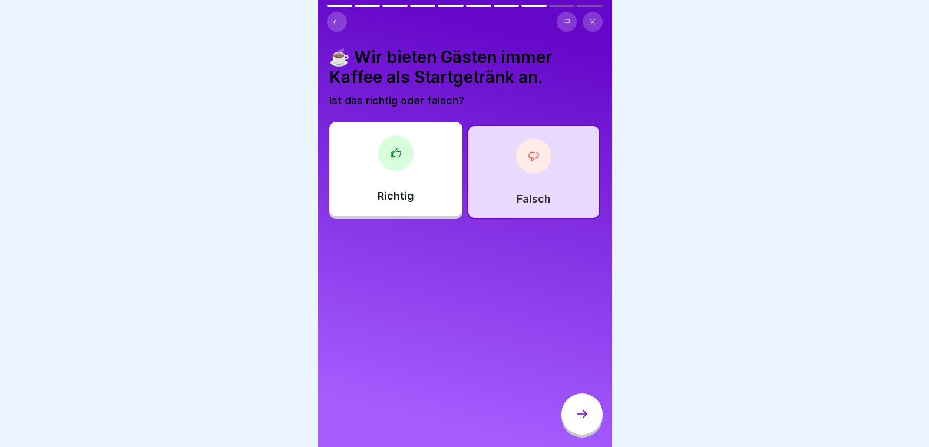
click at [508, 178] on div "Falsch" at bounding box center [533, 172] width 133 height 94
click at [575, 421] on icon at bounding box center [582, 414] width 14 height 14
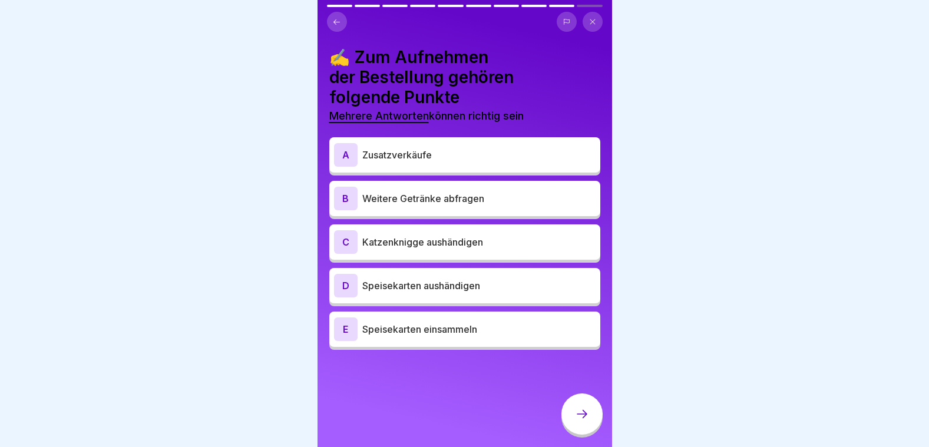
click at [463, 240] on p "Katzenknigge aushändigen" at bounding box center [478, 242] width 233 height 14
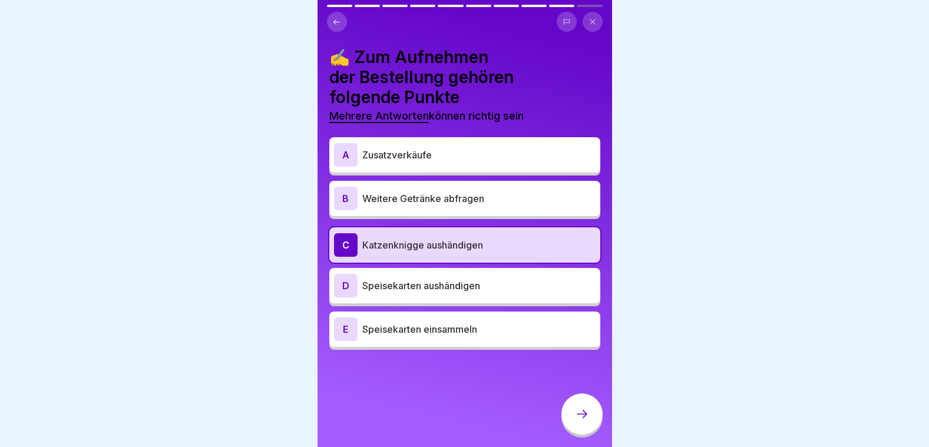
click at [463, 244] on p "Katzenknigge aushändigen" at bounding box center [478, 245] width 233 height 14
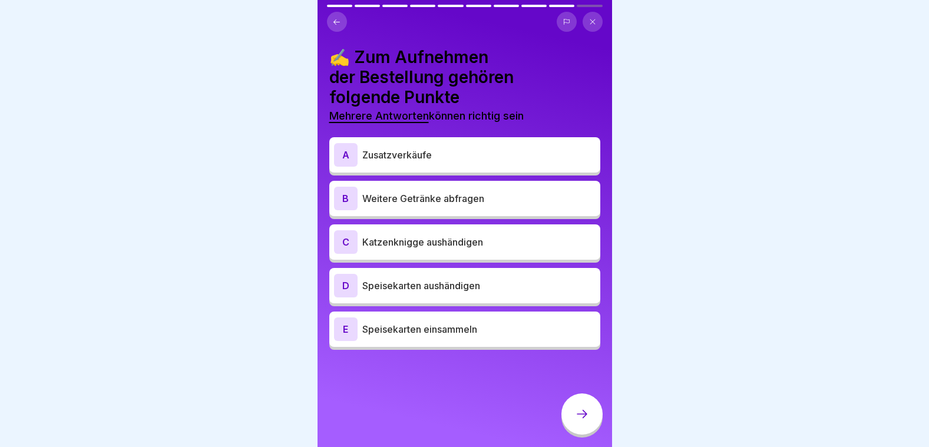
click at [451, 205] on p "Weitere Getränke abfragen" at bounding box center [478, 198] width 233 height 14
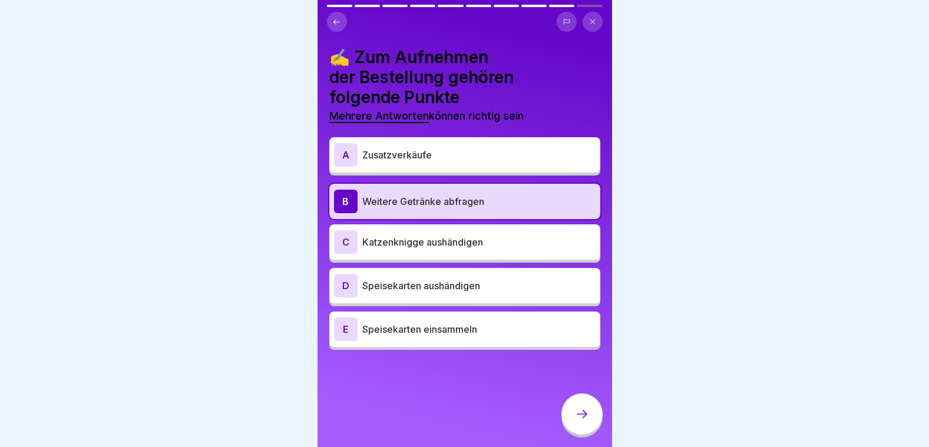
click at [445, 159] on p "Zusatzverkäufe" at bounding box center [478, 155] width 233 height 14
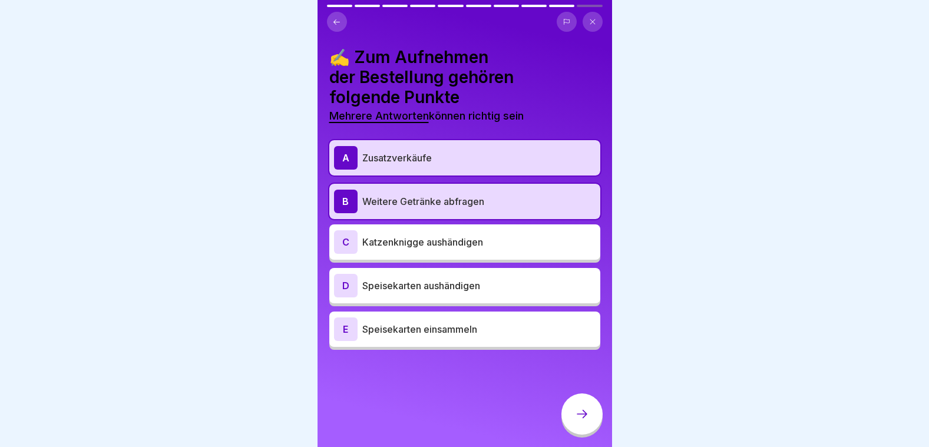
click at [576, 413] on div at bounding box center [581, 413] width 41 height 41
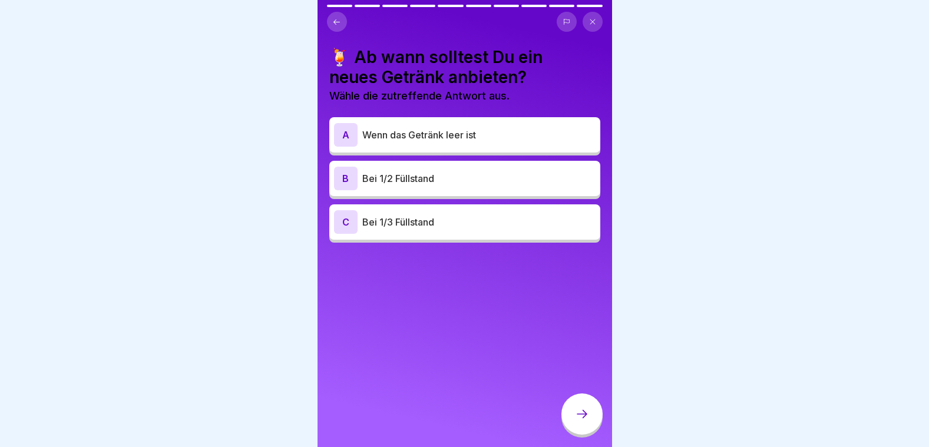
click at [486, 176] on p "Bei 1/2 Füllstand" at bounding box center [478, 178] width 233 height 14
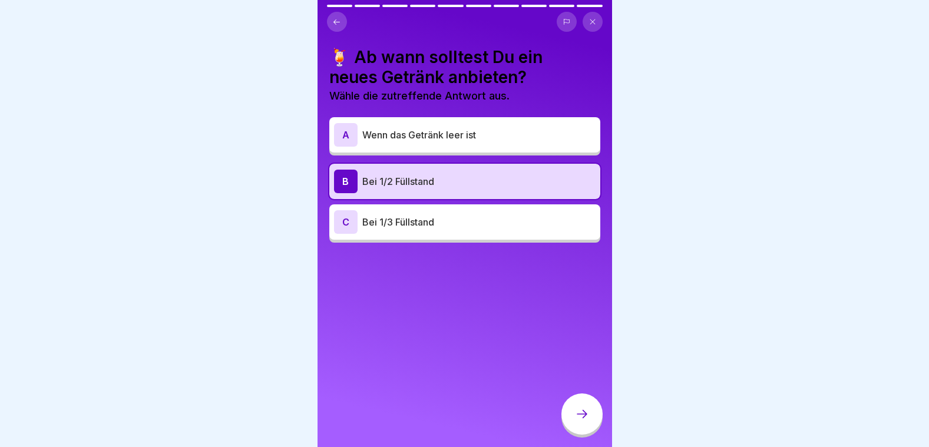
click at [581, 416] on div at bounding box center [581, 413] width 41 height 41
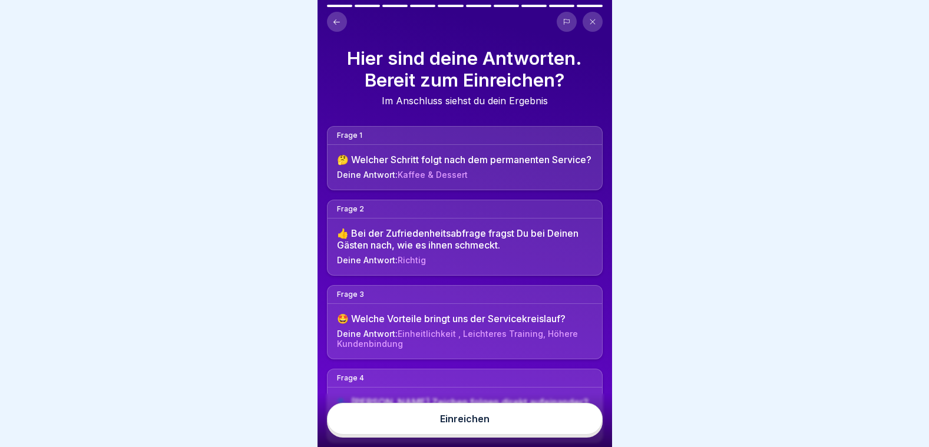
click at [574, 421] on button "Einreichen" at bounding box center [465, 419] width 276 height 32
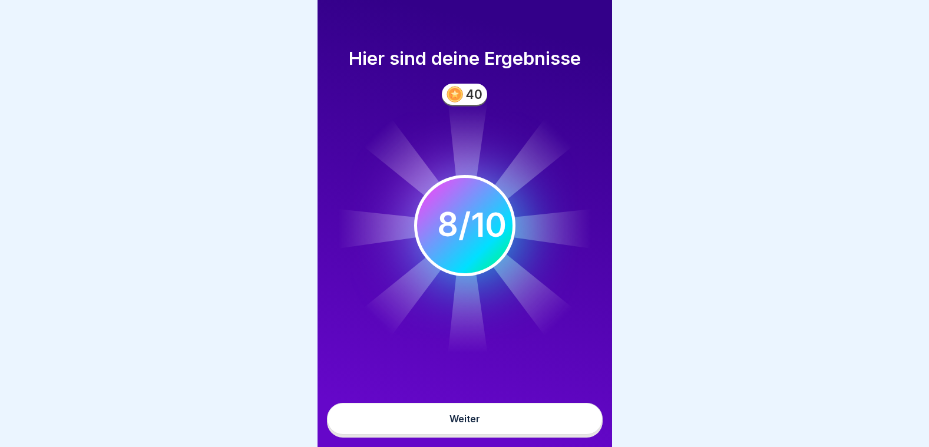
click at [574, 421] on button "Weiter" at bounding box center [465, 419] width 276 height 32
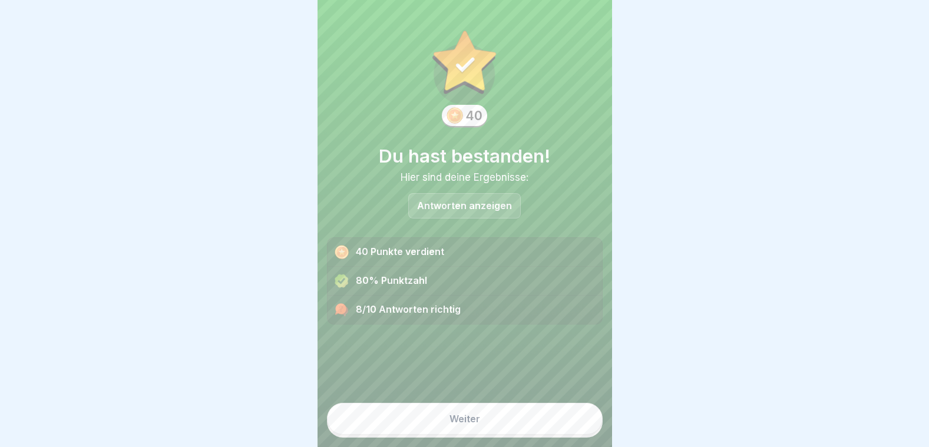
click at [484, 430] on button "Weiter" at bounding box center [465, 419] width 276 height 32
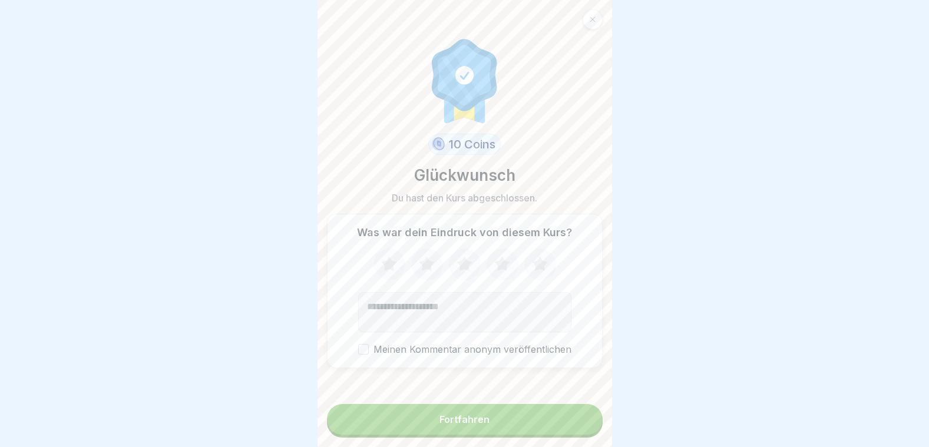
click at [483, 419] on button "Fortfahren" at bounding box center [465, 419] width 276 height 31
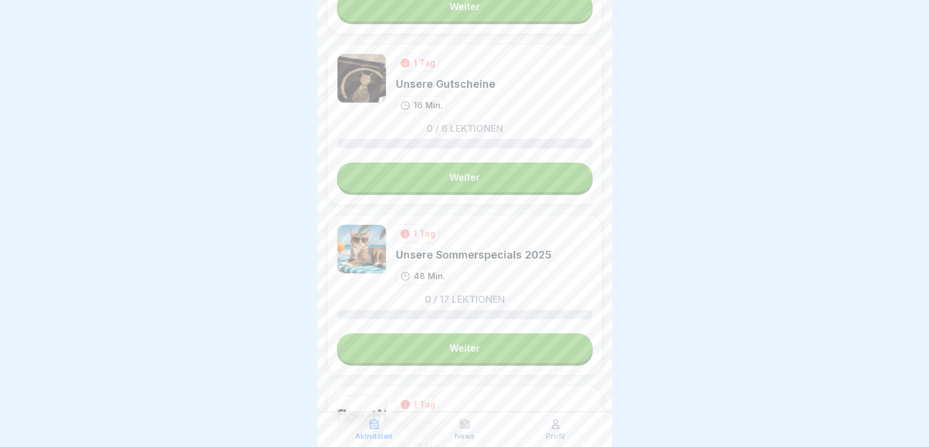
scroll to position [1450, 0]
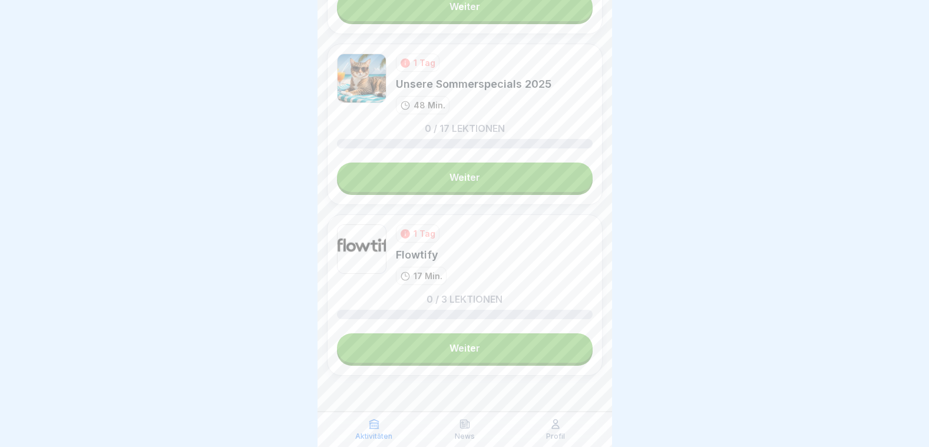
click at [479, 333] on link "Weiter" at bounding box center [465, 347] width 256 height 29
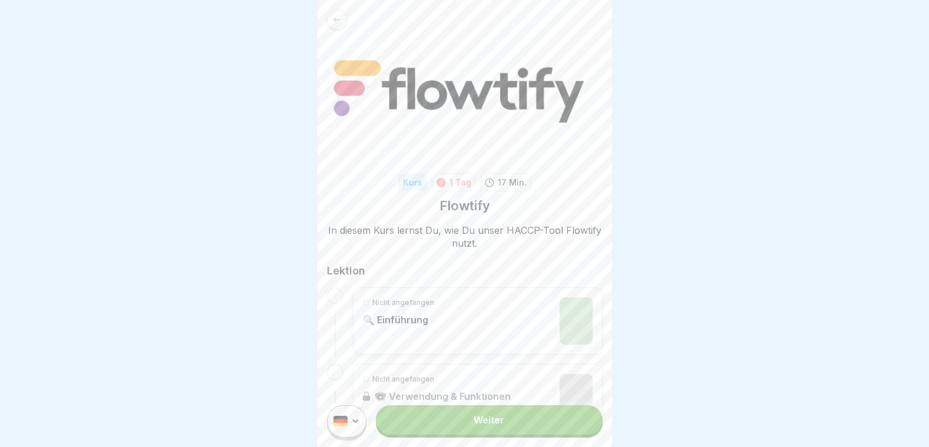
click at [501, 445] on div "Weiter" at bounding box center [464, 421] width 294 height 51
click at [499, 431] on link "Weiter" at bounding box center [489, 419] width 226 height 29
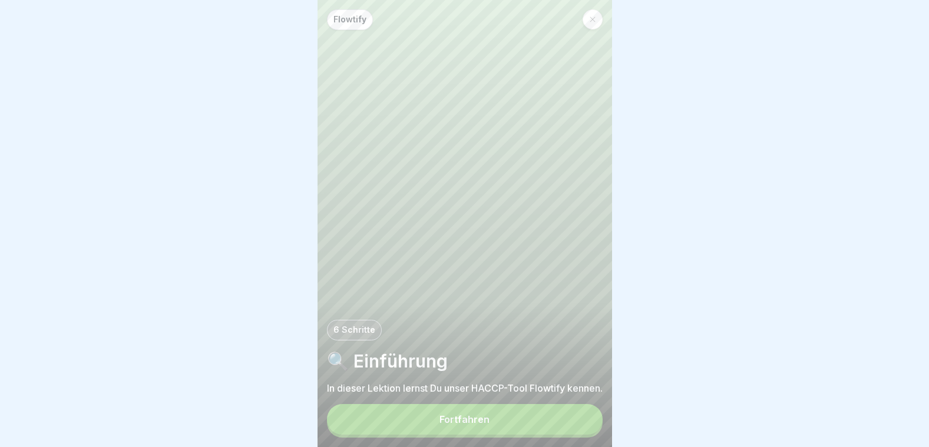
drag, startPoint x: 499, startPoint y: 431, endPoint x: 495, endPoint y: 418, distance: 13.4
click at [495, 418] on button "Fortfahren" at bounding box center [465, 419] width 276 height 31
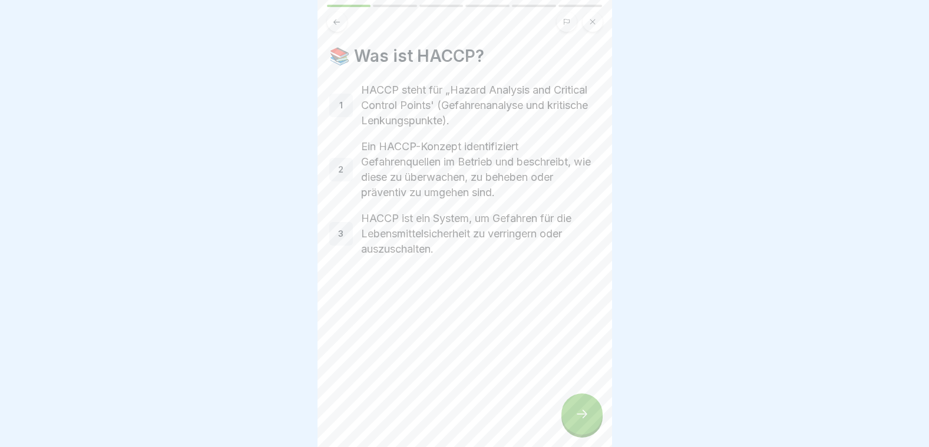
click at [587, 421] on icon at bounding box center [582, 414] width 14 height 14
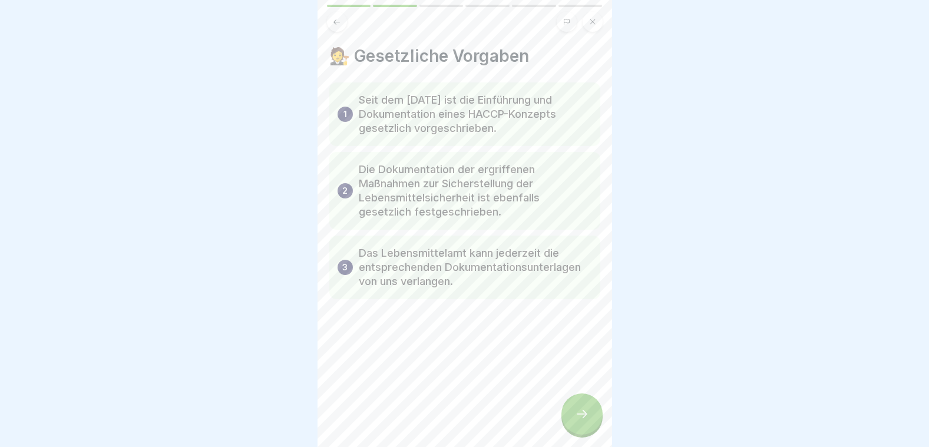
click at [587, 421] on icon at bounding box center [582, 414] width 14 height 14
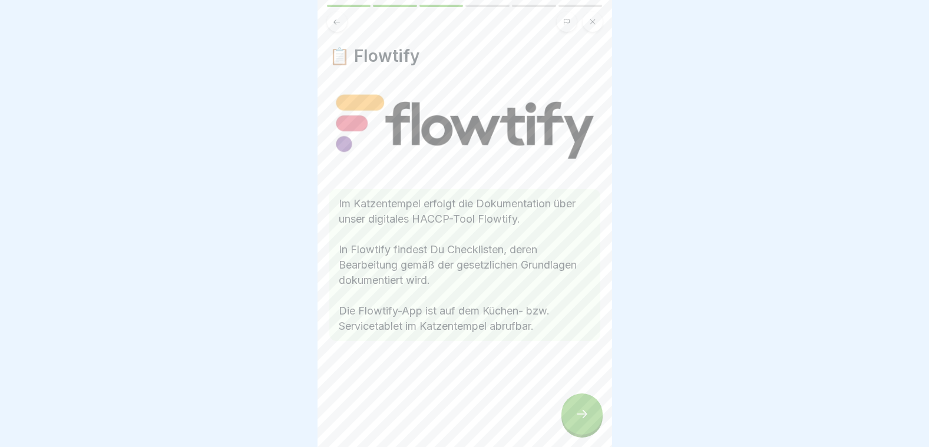
click at [587, 421] on icon at bounding box center [582, 414] width 14 height 14
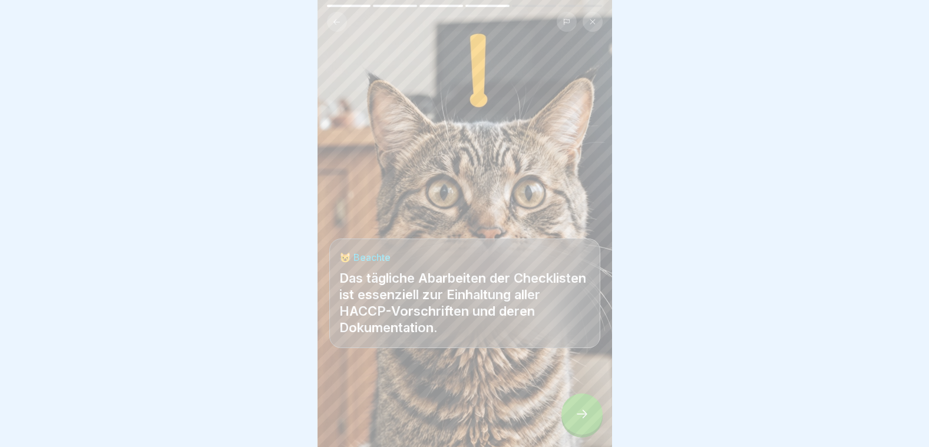
click at [587, 421] on icon at bounding box center [582, 414] width 14 height 14
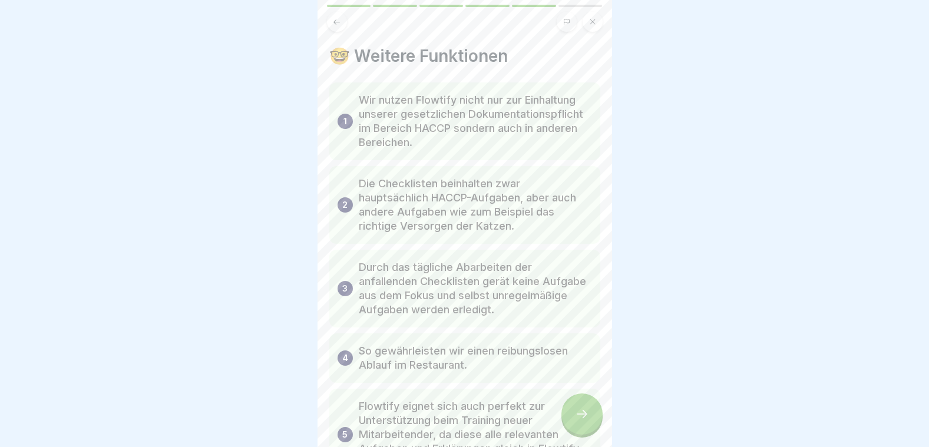
click at [587, 421] on icon at bounding box center [582, 414] width 14 height 14
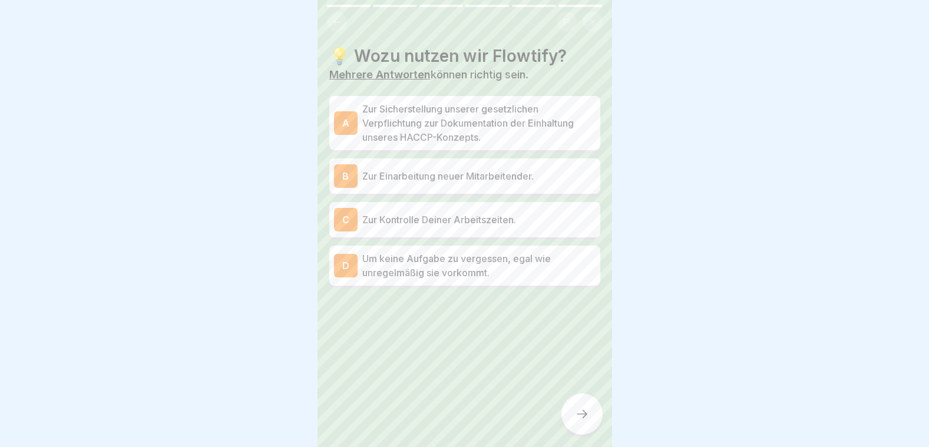
click at [475, 259] on p "Um keine Aufgabe zu vergessen, egal wie unregelmäßig sie vorkommt." at bounding box center [478, 265] width 233 height 28
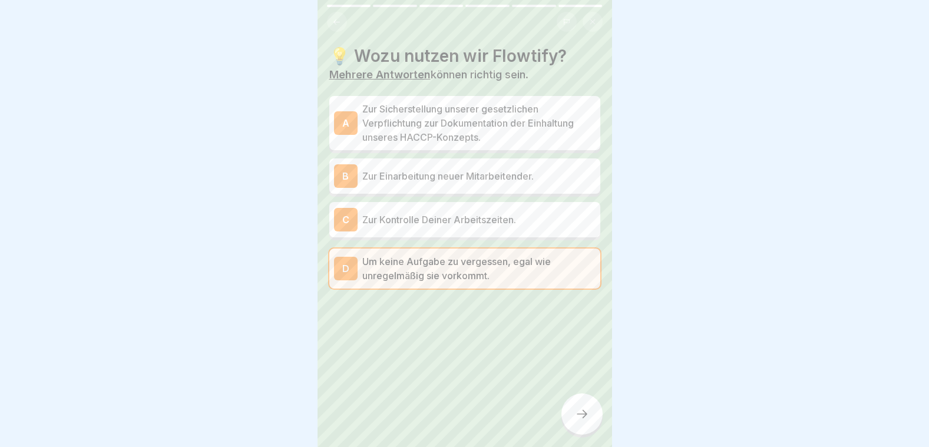
click at [481, 117] on p "Zur Sicherstellung unserer gesetzlichen Verpflichtung zur Dokumentation der Ein…" at bounding box center [478, 123] width 233 height 42
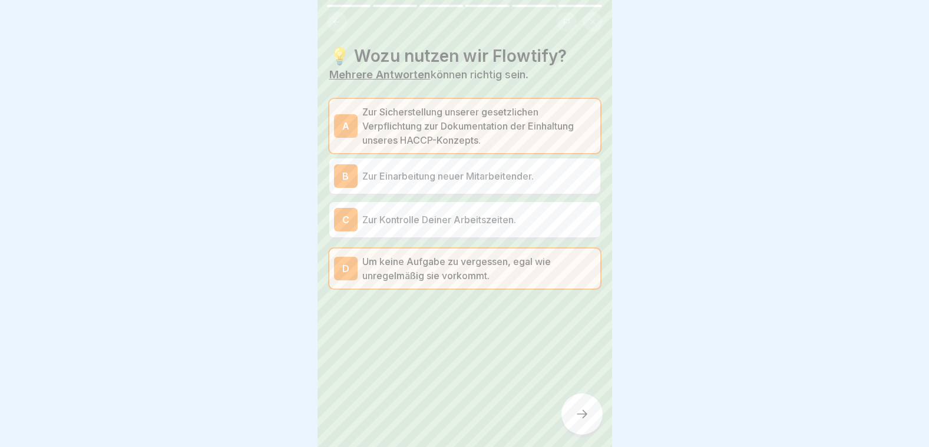
click at [596, 424] on div at bounding box center [581, 413] width 41 height 41
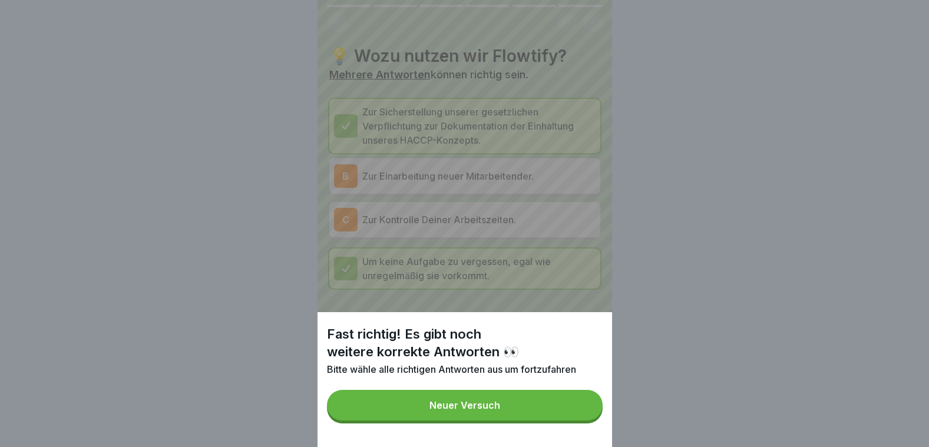
click at [503, 420] on button "Neuer Versuch" at bounding box center [465, 405] width 276 height 31
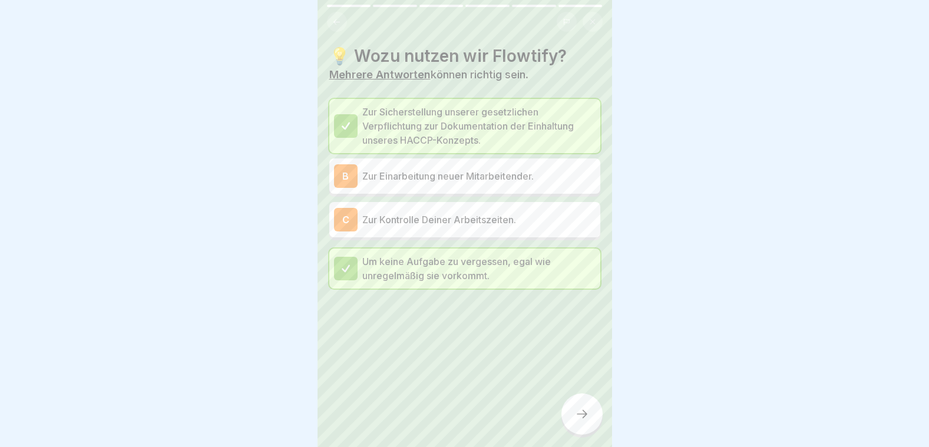
click at [587, 414] on div at bounding box center [581, 413] width 41 height 41
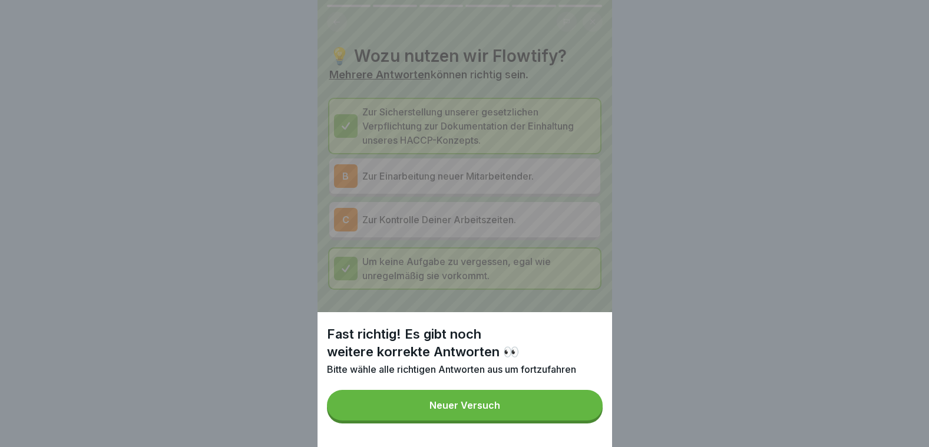
drag, startPoint x: 550, startPoint y: 415, endPoint x: 456, endPoint y: 312, distance: 139.6
click at [456, 312] on div "Fast richtig! Es gibt noch weitere korrekte Antworten 👀 Bitte wähle alle richti…" at bounding box center [464, 223] width 294 height 447
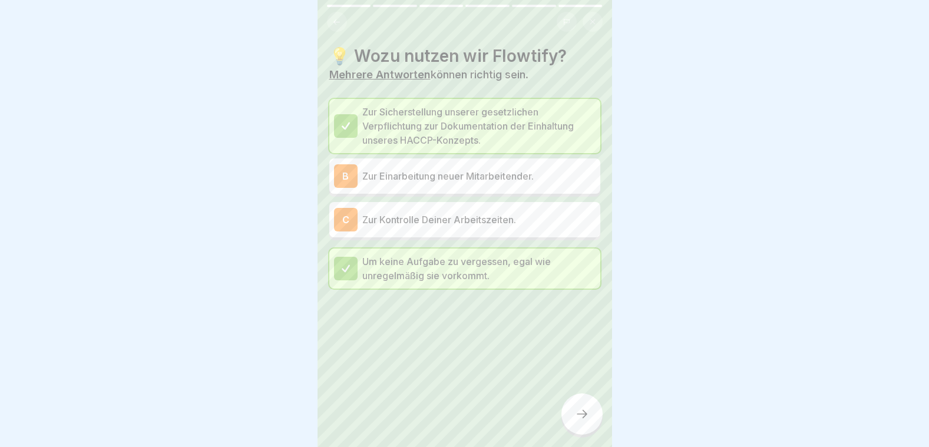
click at [430, 228] on div "C Zur Kontrolle Deiner Arbeitszeiten." at bounding box center [464, 220] width 261 height 24
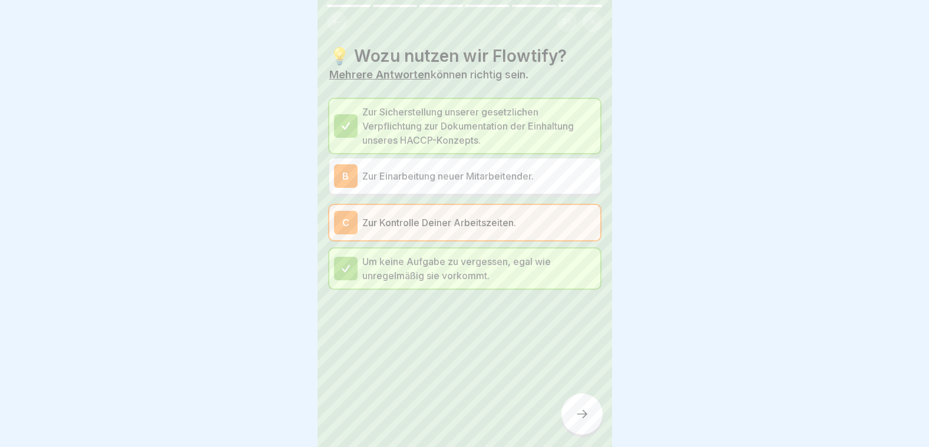
click at [455, 230] on div "C Zur Kontrolle Deiner Arbeitszeiten." at bounding box center [464, 223] width 261 height 24
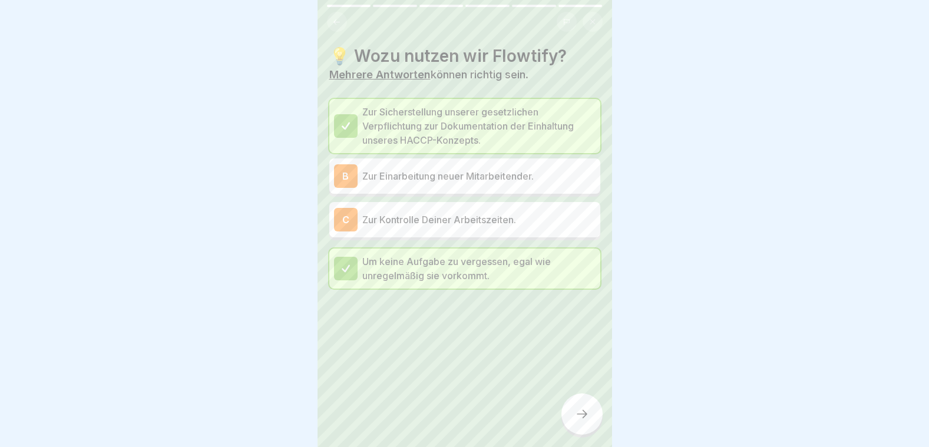
click at [444, 174] on p "Zur Einarbeitung neuer Mitarbeitender." at bounding box center [478, 176] width 233 height 14
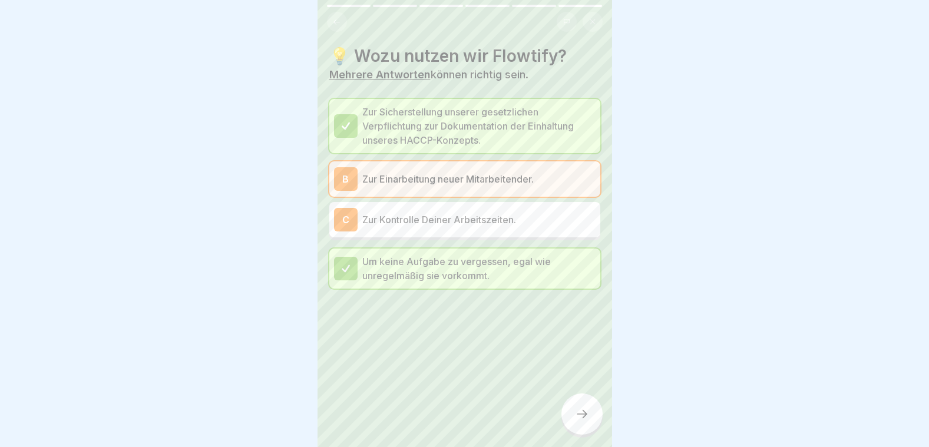
click at [576, 409] on div at bounding box center [581, 413] width 41 height 41
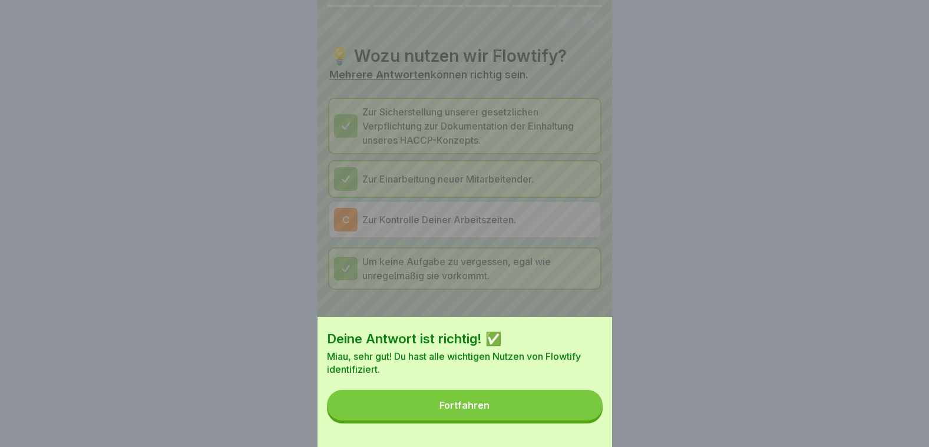
click at [519, 409] on button "Fortfahren" at bounding box center [465, 405] width 276 height 31
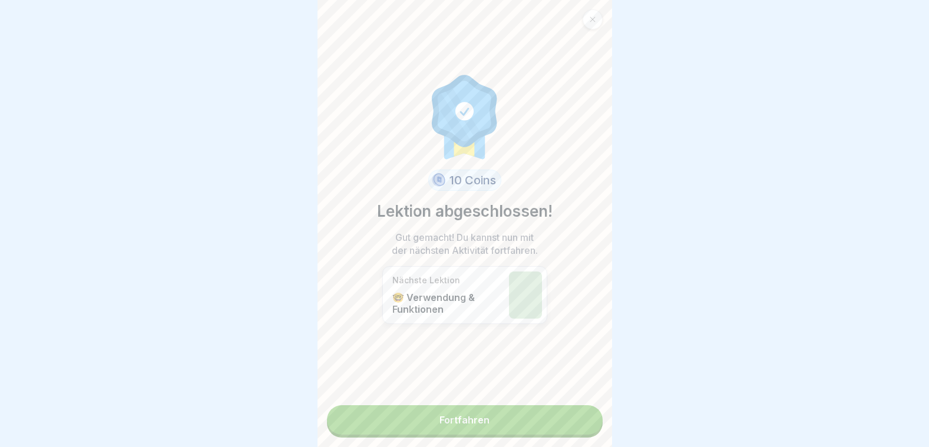
click at [481, 413] on link "Fortfahren" at bounding box center [465, 419] width 276 height 29
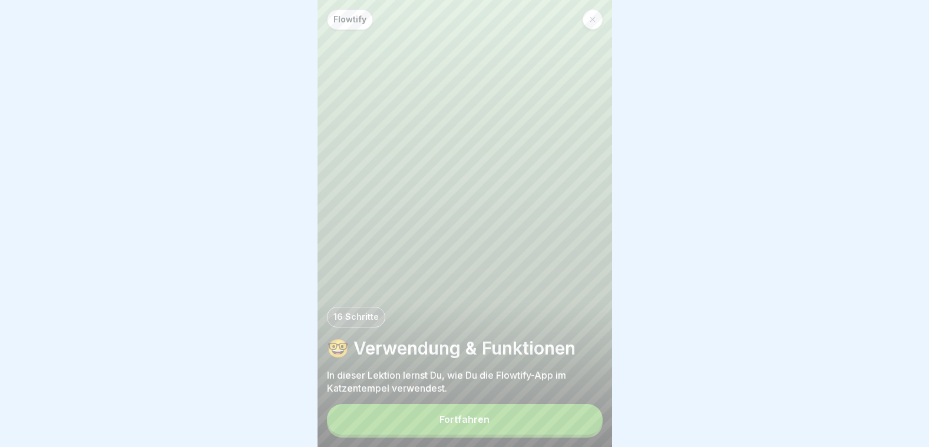
click at [469, 419] on button "Fortfahren" at bounding box center [465, 419] width 276 height 31
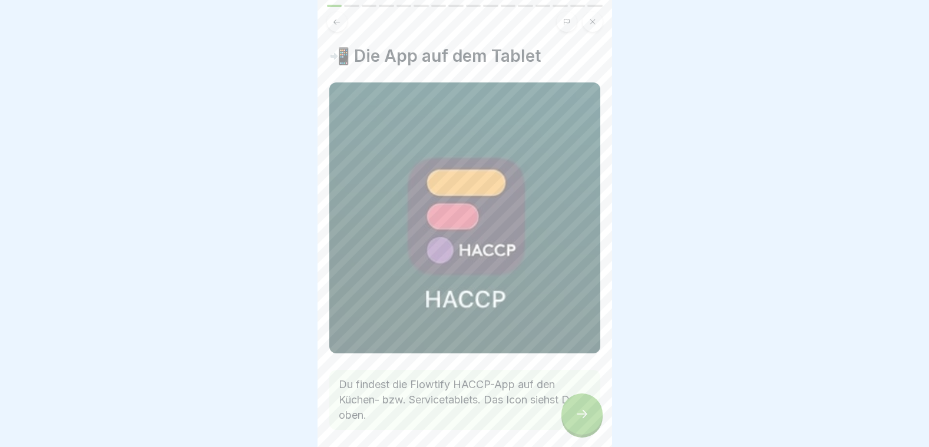
click at [578, 416] on div at bounding box center [581, 413] width 41 height 41
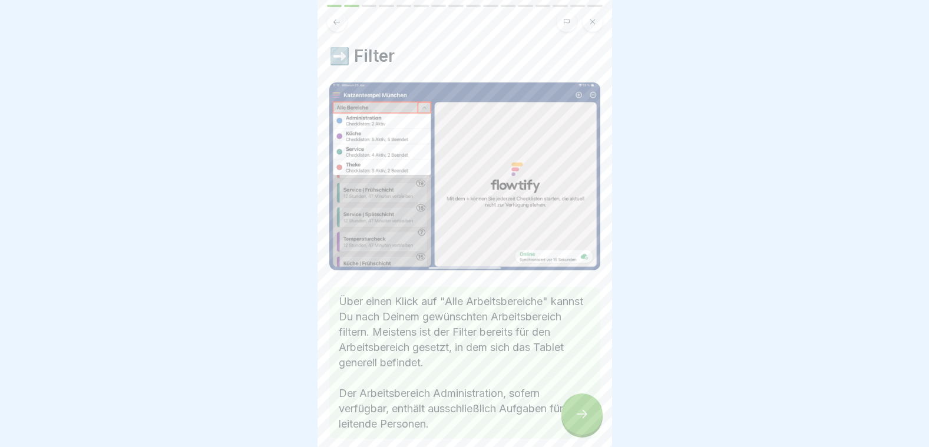
click at [578, 416] on div at bounding box center [581, 413] width 41 height 41
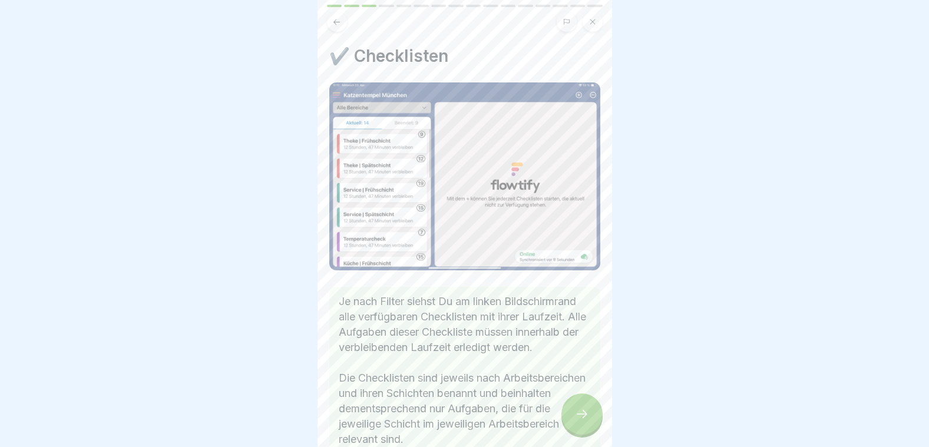
click at [578, 416] on div at bounding box center [581, 413] width 41 height 41
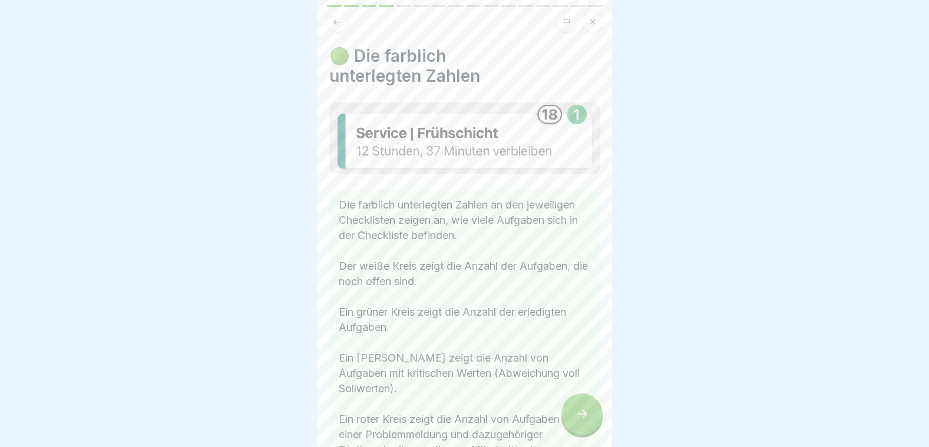
click at [578, 416] on div at bounding box center [581, 413] width 41 height 41
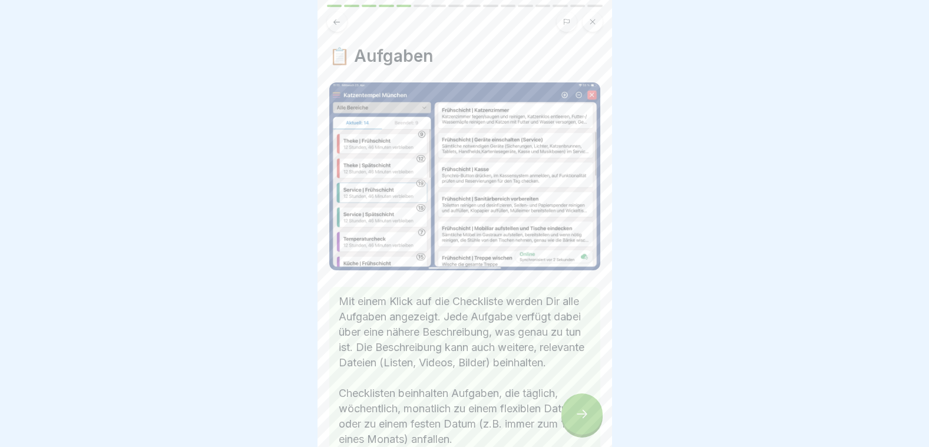
click at [578, 416] on div at bounding box center [581, 413] width 41 height 41
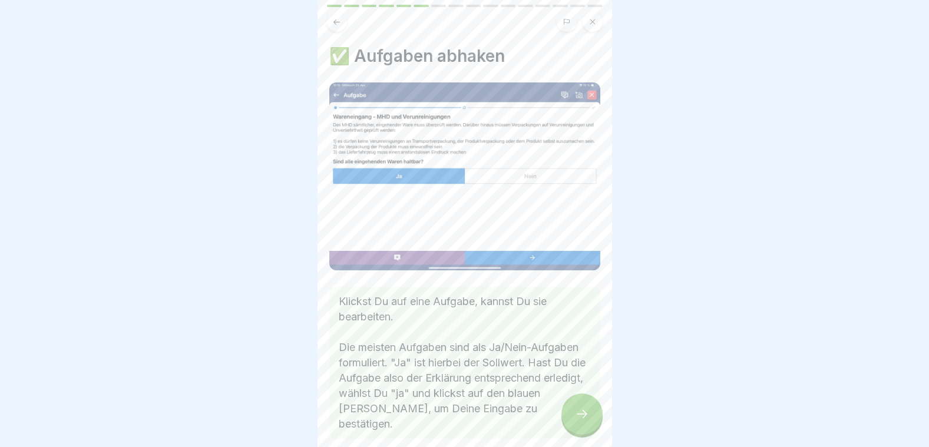
click at [578, 416] on div at bounding box center [581, 413] width 41 height 41
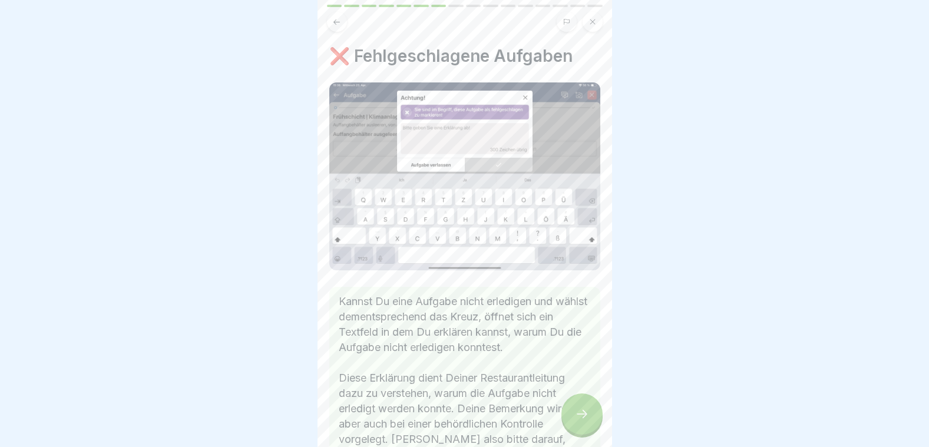
click at [578, 416] on div at bounding box center [581, 413] width 41 height 41
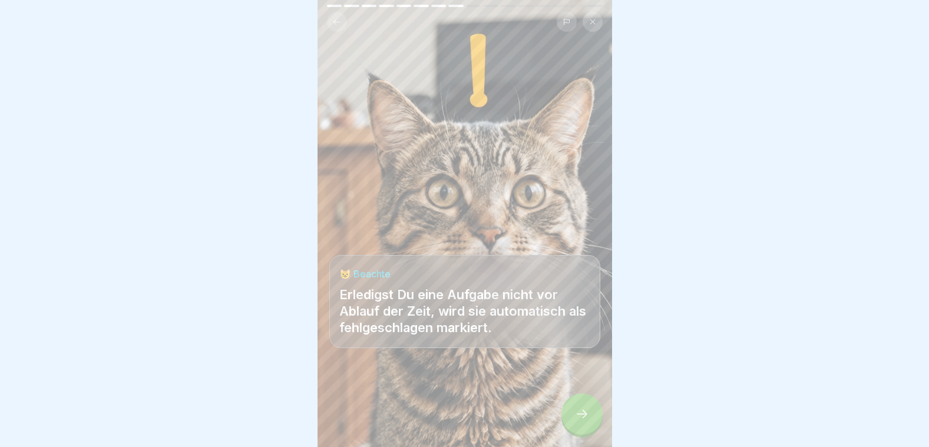
click at [578, 416] on div at bounding box center [581, 413] width 41 height 41
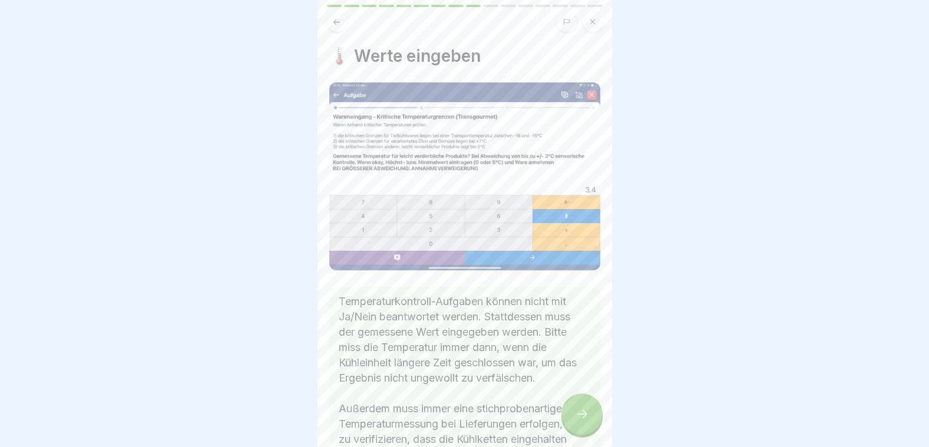
click at [578, 416] on div at bounding box center [581, 413] width 41 height 41
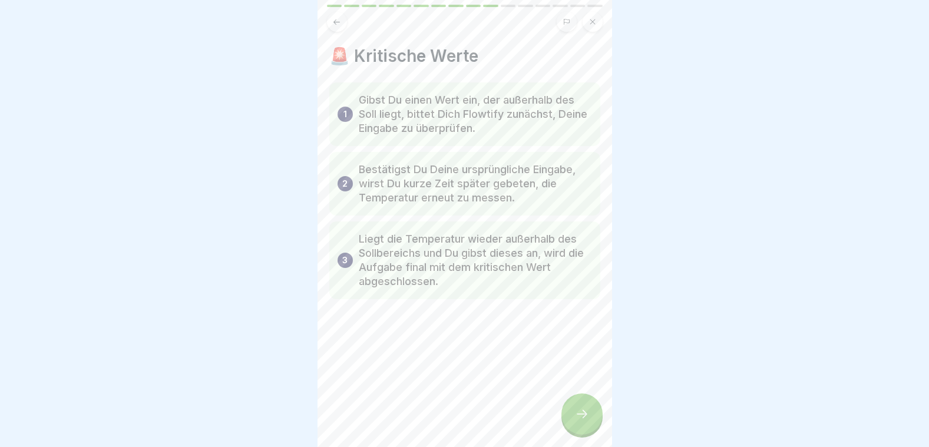
click at [578, 416] on div at bounding box center [581, 413] width 41 height 41
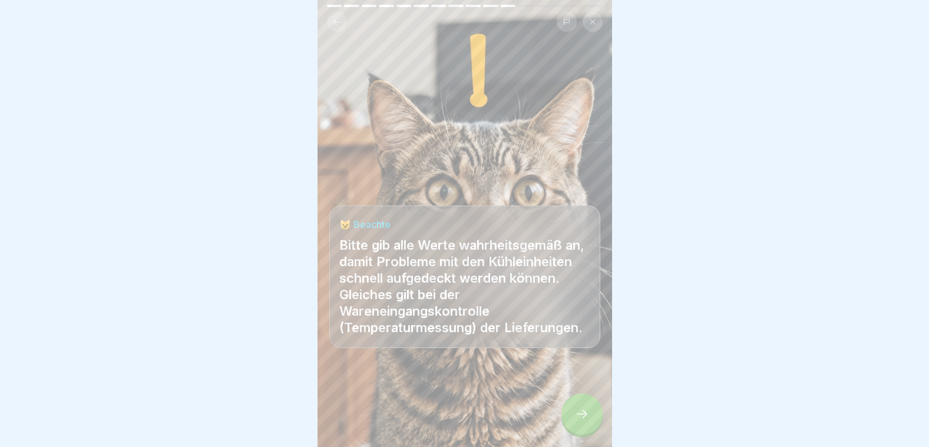
click at [578, 416] on div at bounding box center [581, 413] width 41 height 41
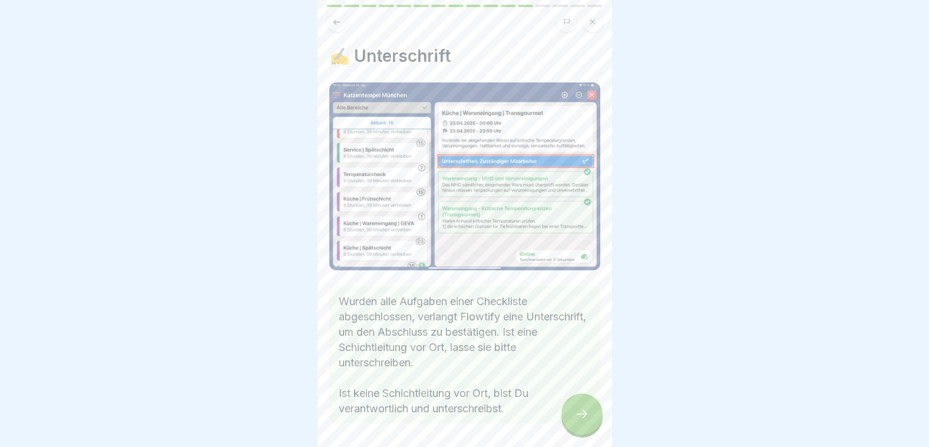
click at [578, 416] on div at bounding box center [581, 413] width 41 height 41
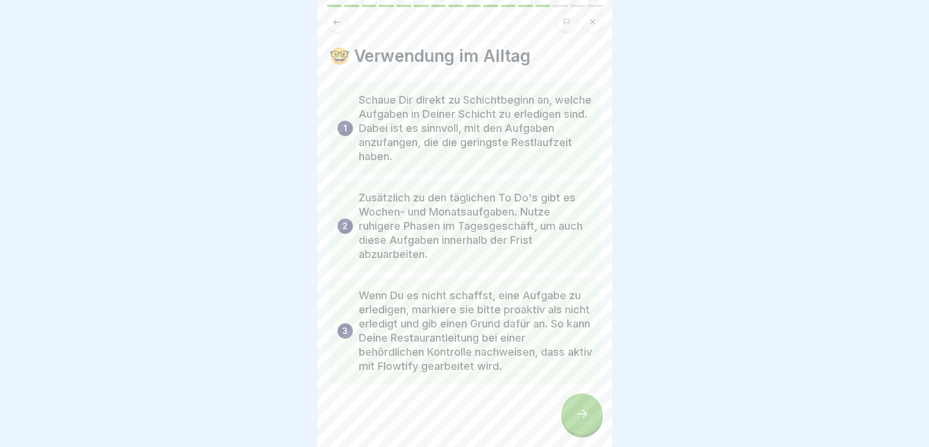
click at [578, 416] on div at bounding box center [581, 413] width 41 height 41
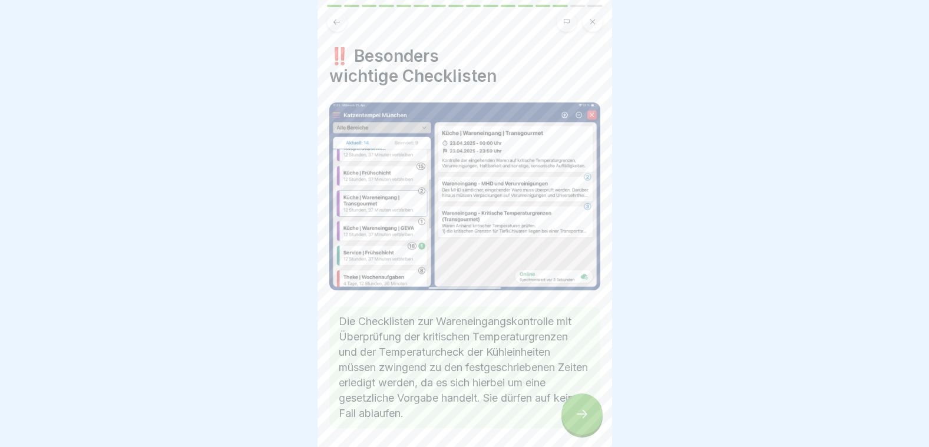
click at [578, 416] on div at bounding box center [581, 413] width 41 height 41
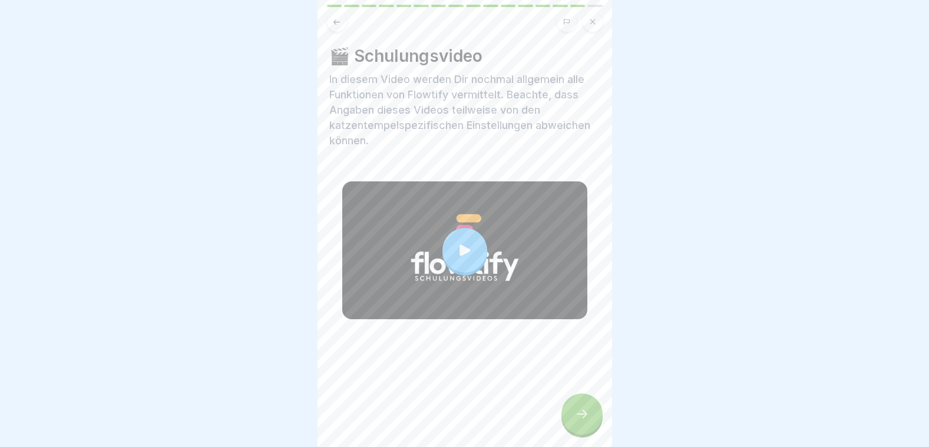
click at [578, 416] on div at bounding box center [581, 413] width 41 height 41
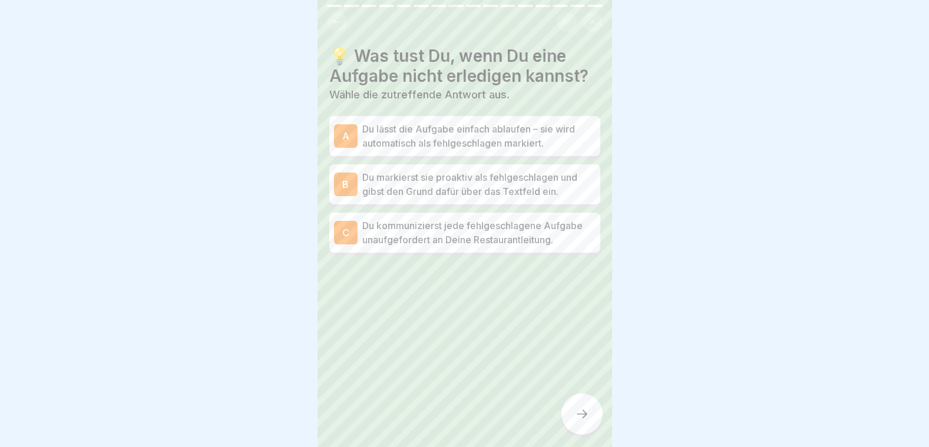
click at [469, 183] on p "Du markierst sie proaktiv als fehlgeschlagen und gibst den Grund dafür über das…" at bounding box center [478, 184] width 233 height 28
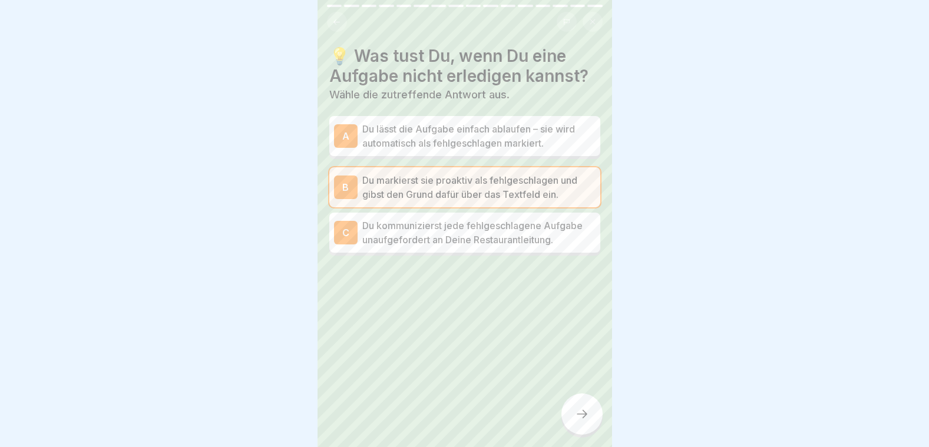
click at [581, 415] on div at bounding box center [581, 413] width 41 height 41
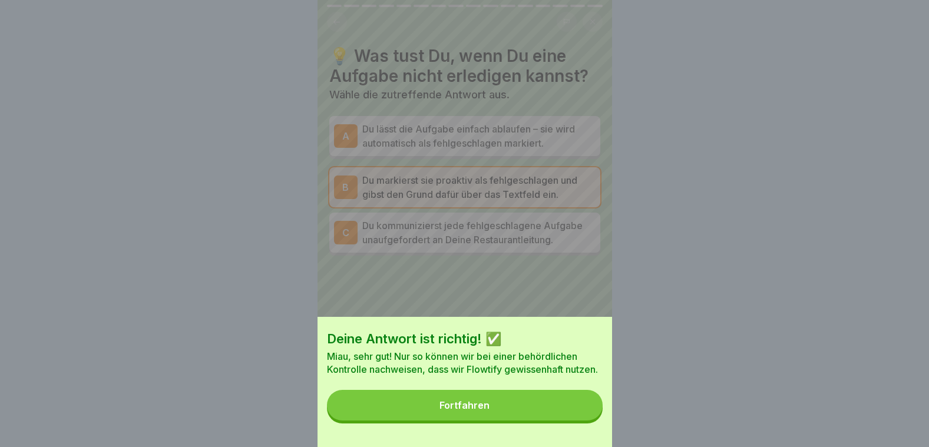
click at [580, 414] on button "Fortfahren" at bounding box center [465, 405] width 276 height 31
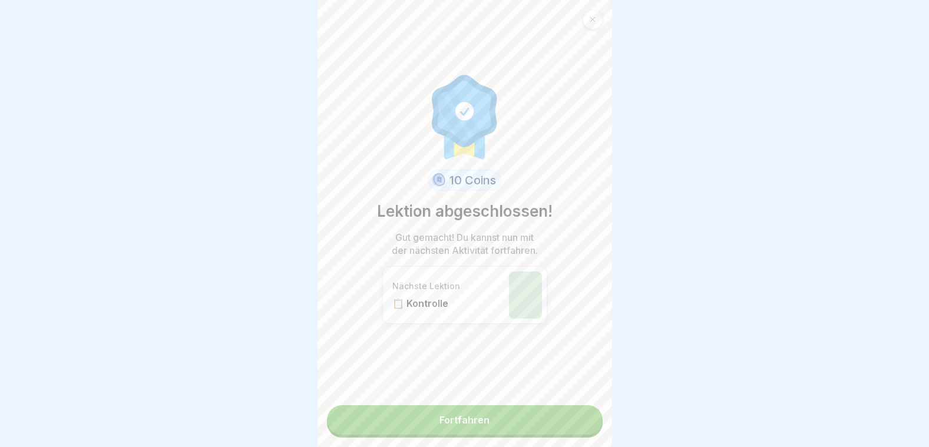
click at [517, 423] on link "Fortfahren" at bounding box center [465, 419] width 276 height 29
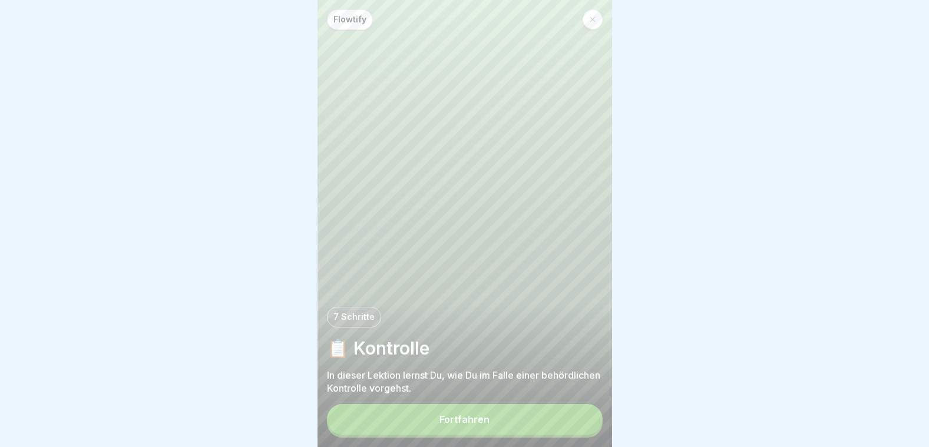
click at [517, 423] on button "Fortfahren" at bounding box center [465, 419] width 276 height 31
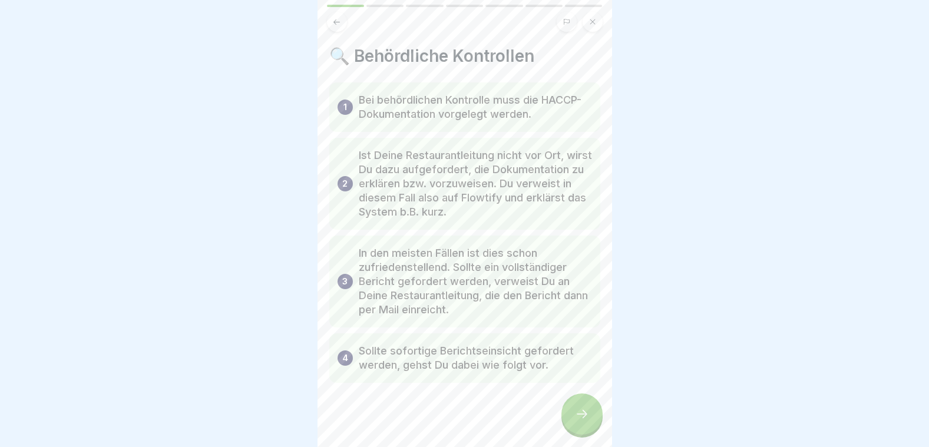
click at [571, 429] on div at bounding box center [581, 413] width 41 height 41
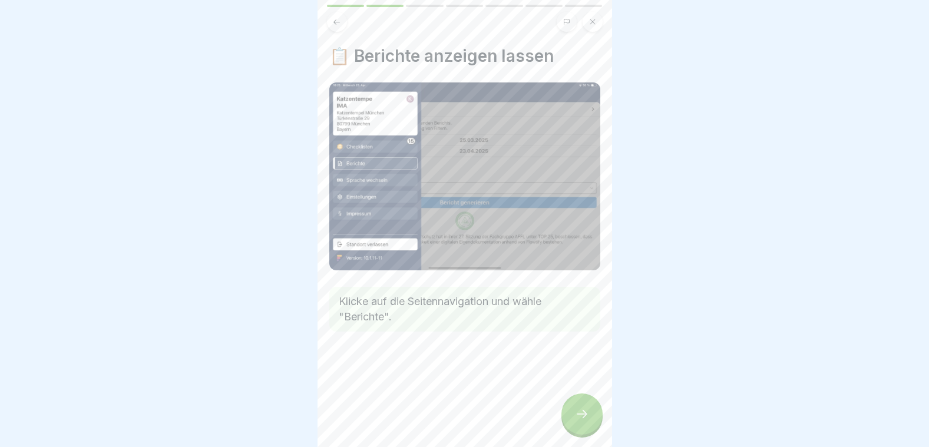
click at [571, 429] on div at bounding box center [581, 413] width 41 height 41
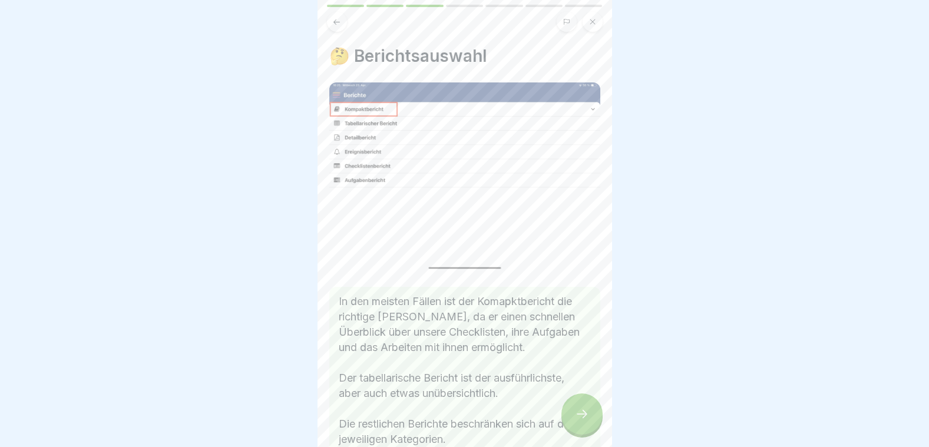
click at [571, 429] on div at bounding box center [581, 413] width 41 height 41
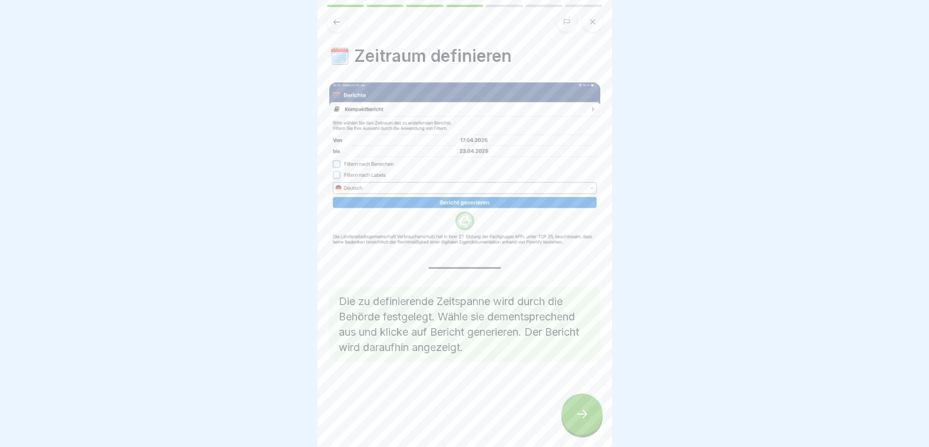
click at [571, 429] on div at bounding box center [581, 413] width 41 height 41
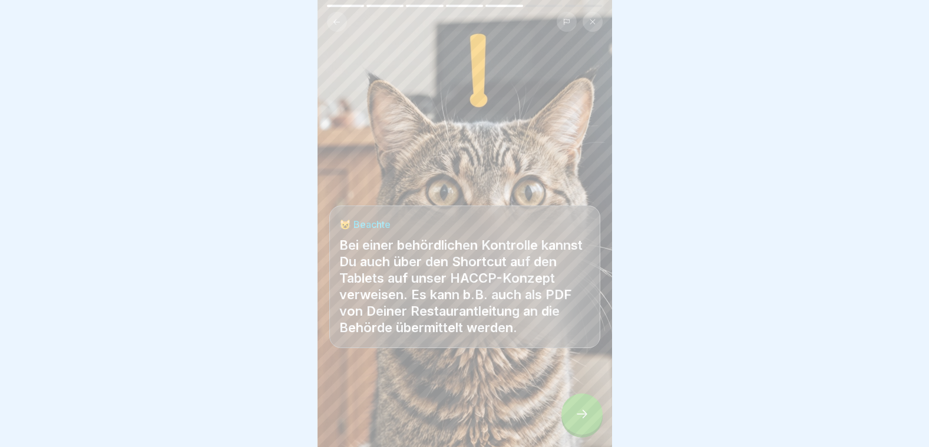
click at [571, 429] on div at bounding box center [581, 413] width 41 height 41
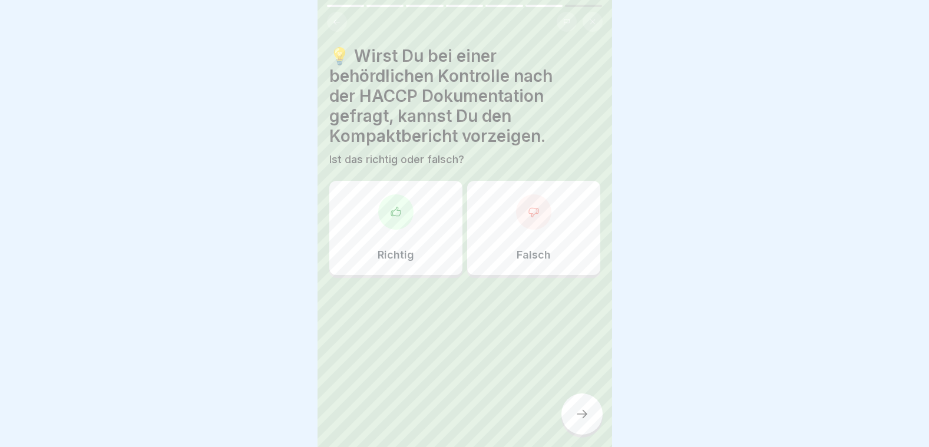
click at [409, 255] on p "Richtig" at bounding box center [395, 255] width 37 height 13
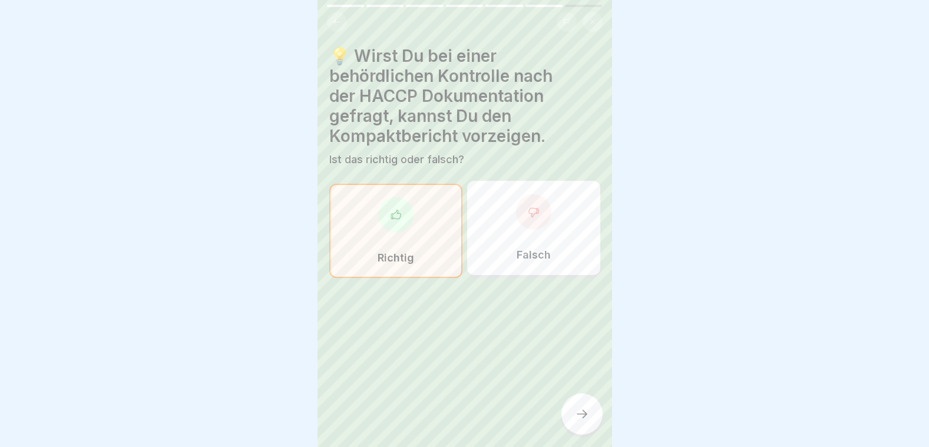
click at [593, 423] on div at bounding box center [581, 413] width 41 height 41
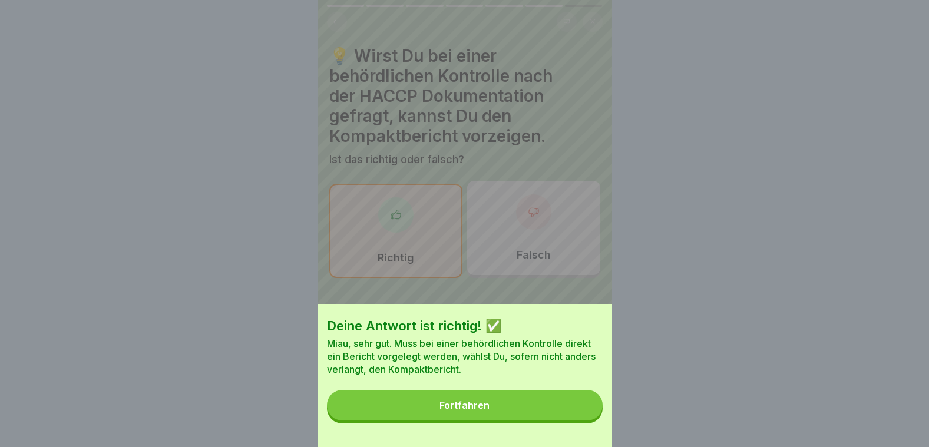
click at [569, 416] on button "Fortfahren" at bounding box center [465, 405] width 276 height 31
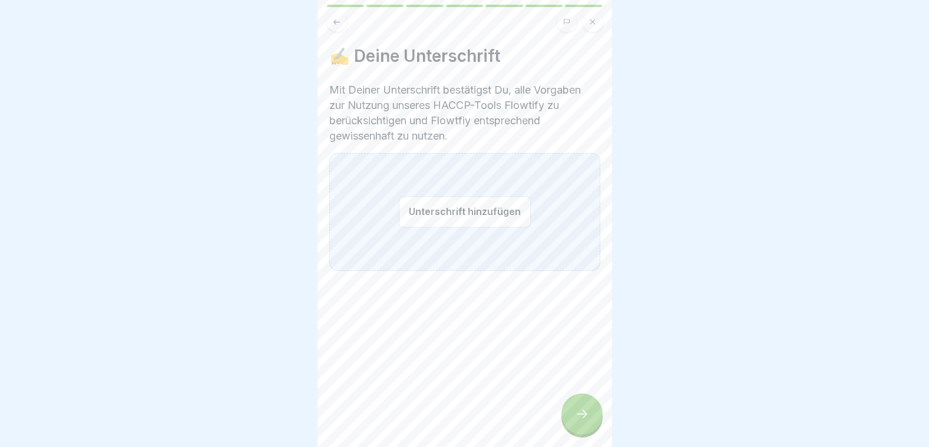
click at [590, 430] on div at bounding box center [581, 413] width 41 height 41
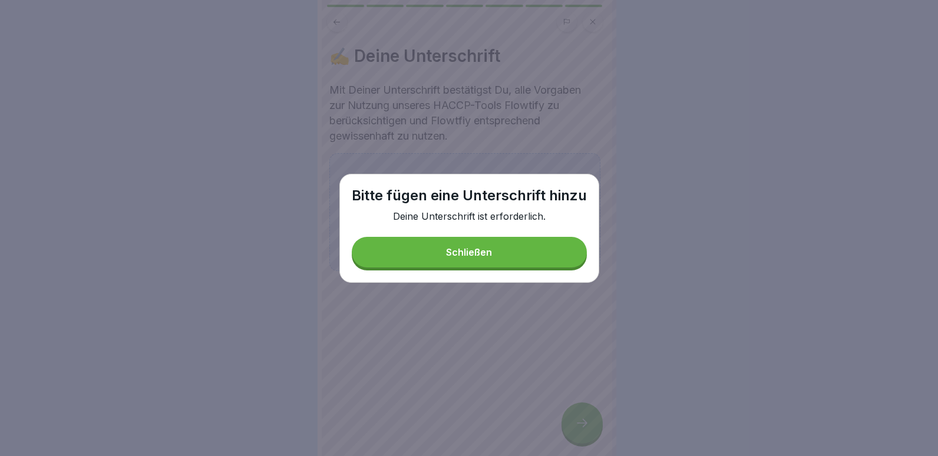
click at [479, 249] on div "Schließen" at bounding box center [469, 252] width 46 height 11
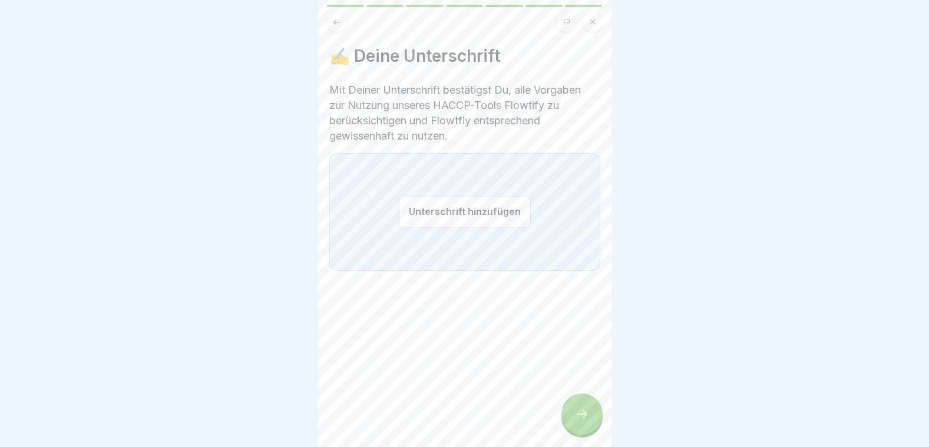
click at [463, 226] on button "Unterschrift hinzufügen" at bounding box center [465, 211] width 132 height 31
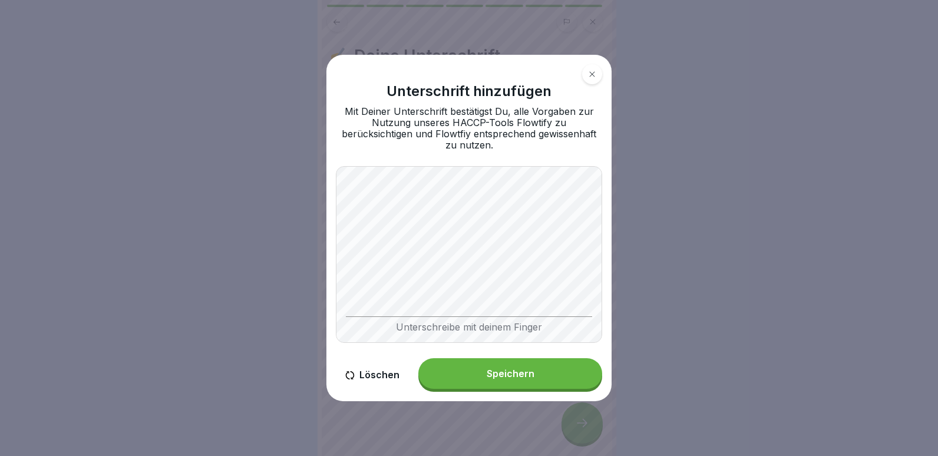
click at [547, 378] on button "Speichern" at bounding box center [510, 373] width 184 height 31
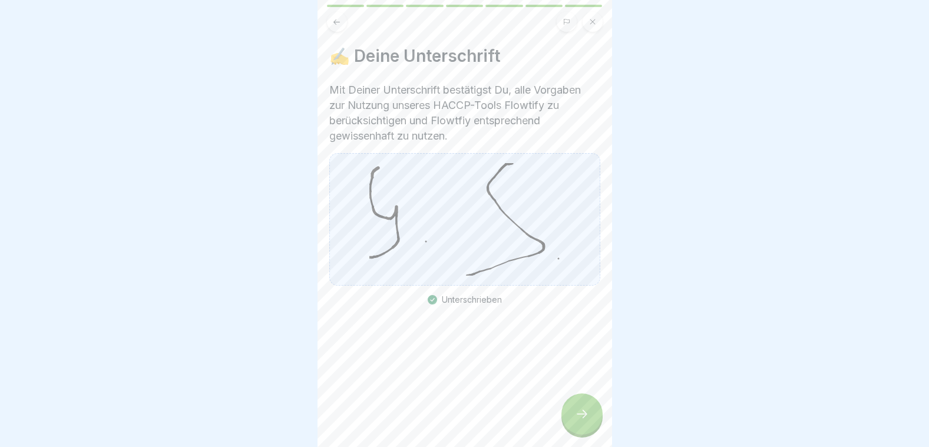
click at [589, 433] on div at bounding box center [581, 413] width 41 height 41
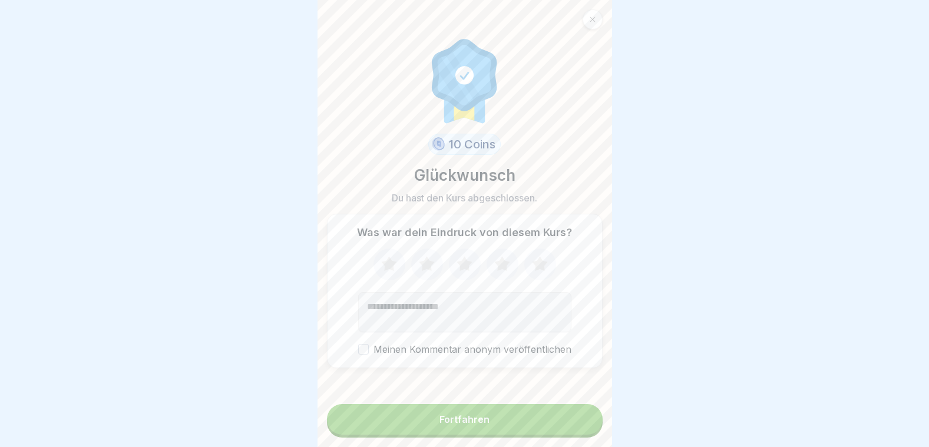
click at [550, 428] on button "Fortfahren" at bounding box center [465, 419] width 276 height 31
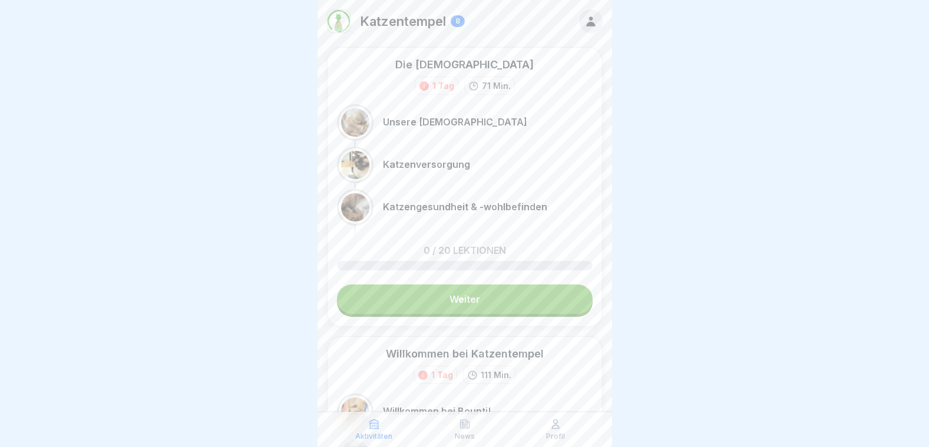
click at [459, 296] on link "Weiter" at bounding box center [465, 298] width 256 height 29
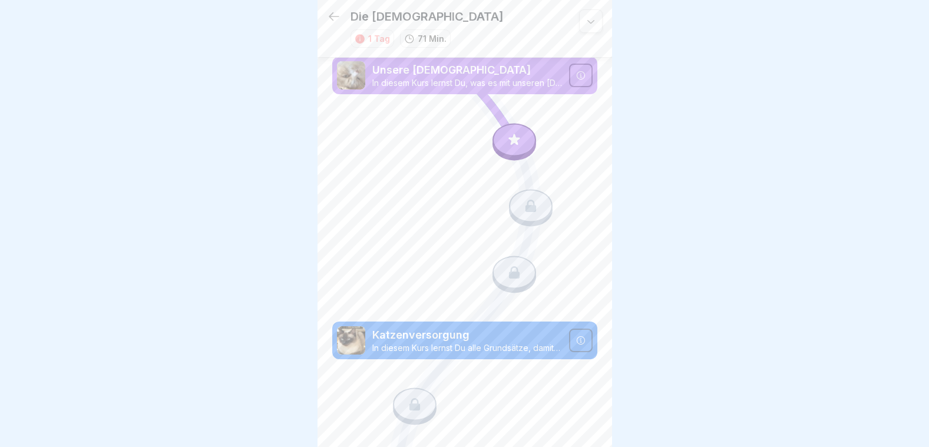
click at [513, 147] on div at bounding box center [514, 139] width 44 height 33
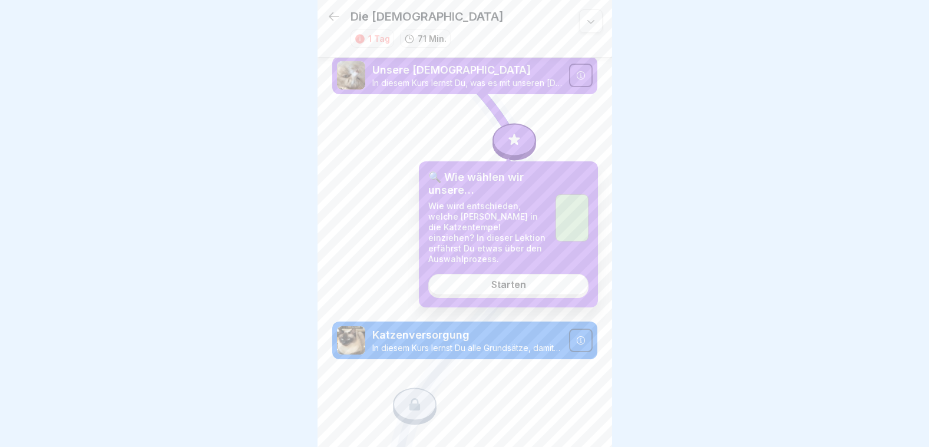
click at [527, 290] on link "Starten" at bounding box center [508, 284] width 160 height 21
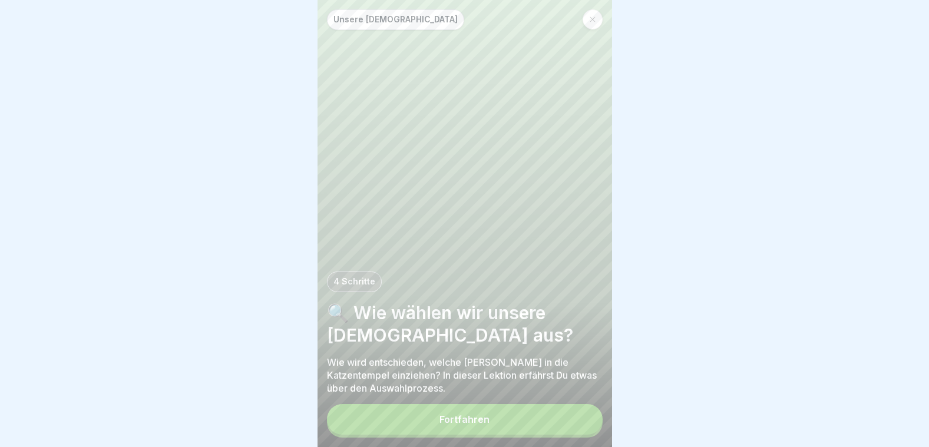
click at [525, 423] on button "Fortfahren" at bounding box center [465, 419] width 276 height 31
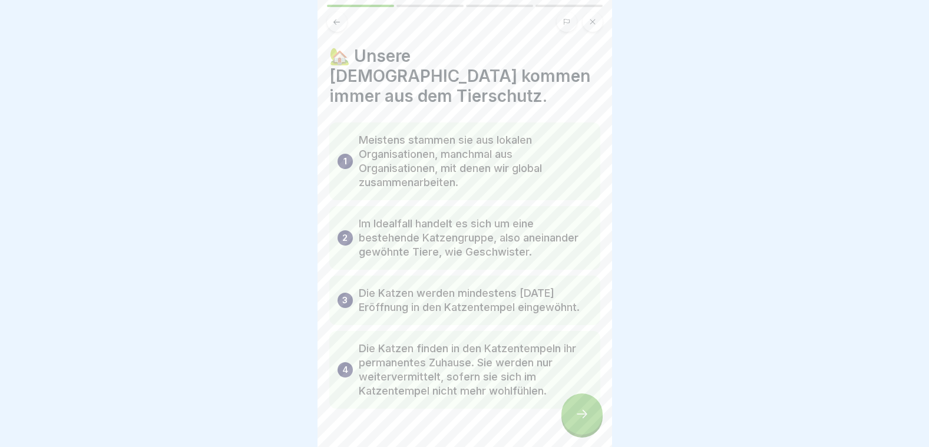
click at [578, 421] on icon at bounding box center [582, 414] width 14 height 14
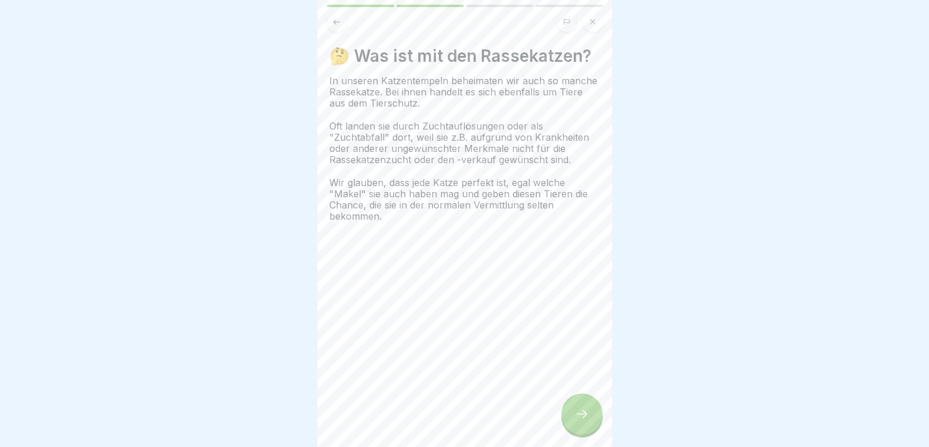
click at [578, 421] on icon at bounding box center [582, 414] width 14 height 14
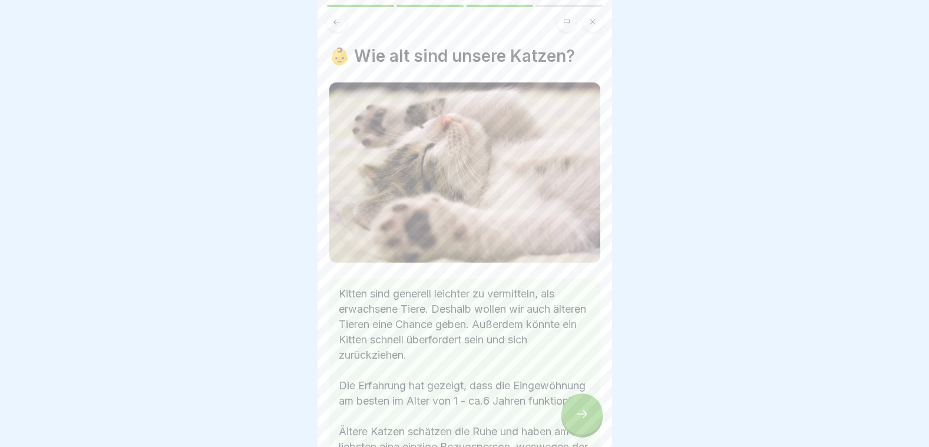
click at [578, 421] on icon at bounding box center [582, 414] width 14 height 14
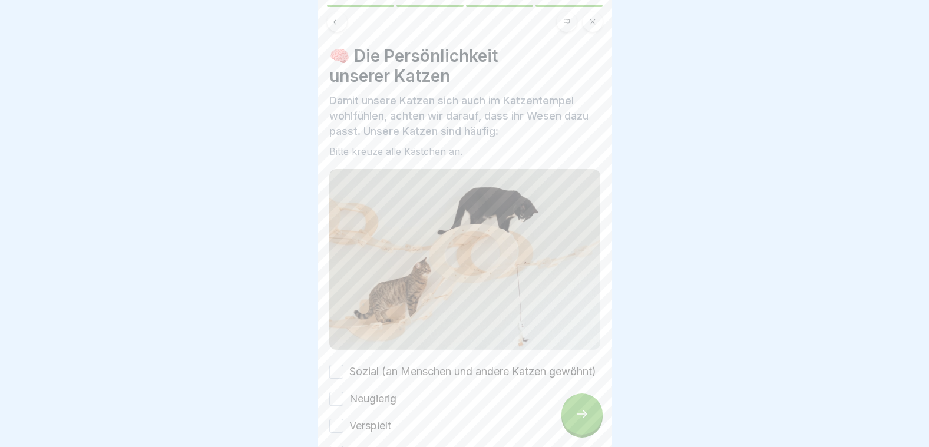
scroll to position [121, 0]
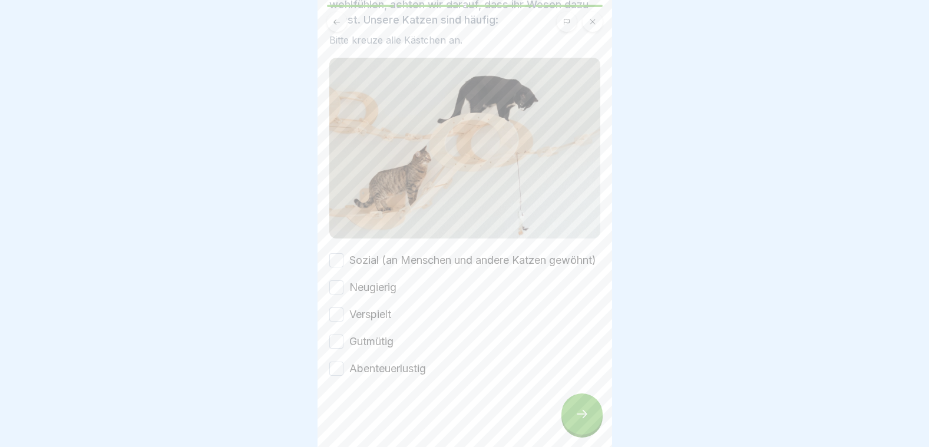
click at [339, 253] on button "Sozial (an Menschen und andere Katzen gewöhnt)" at bounding box center [336, 260] width 14 height 14
click at [345, 294] on div "Neugierig" at bounding box center [362, 287] width 67 height 15
click at [332, 292] on button "Neugierig" at bounding box center [336, 287] width 14 height 14
click at [342, 321] on button "Verspielt" at bounding box center [336, 314] width 14 height 14
click at [341, 355] on div "Sozial (an Menschen und andere Katzen gewöhnt) Neugierig Verspielt Gutmütig Abe…" at bounding box center [464, 315] width 271 height 124
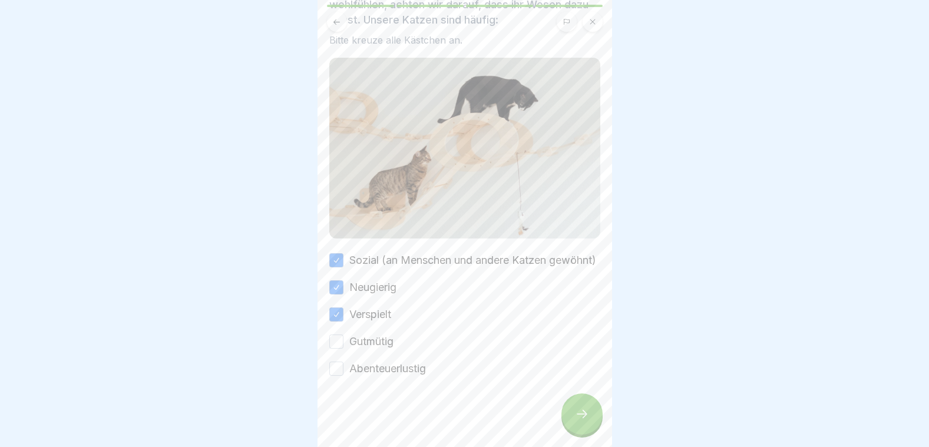
click at [340, 348] on button "Gutmütig" at bounding box center [336, 341] width 14 height 14
click at [341, 361] on div "Abenteuerlustig" at bounding box center [377, 368] width 97 height 15
click at [341, 367] on button "Abenteuerlustig" at bounding box center [336, 369] width 14 height 14
click at [573, 430] on div at bounding box center [581, 413] width 41 height 41
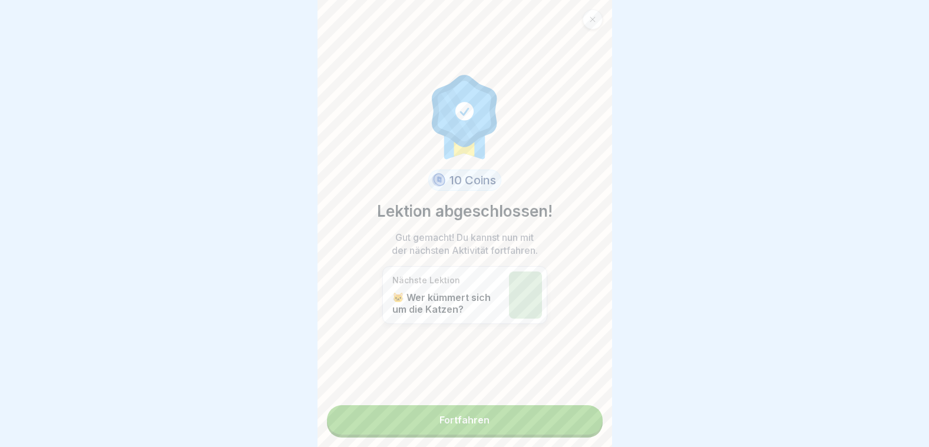
click at [569, 430] on link "Fortfahren" at bounding box center [465, 419] width 276 height 29
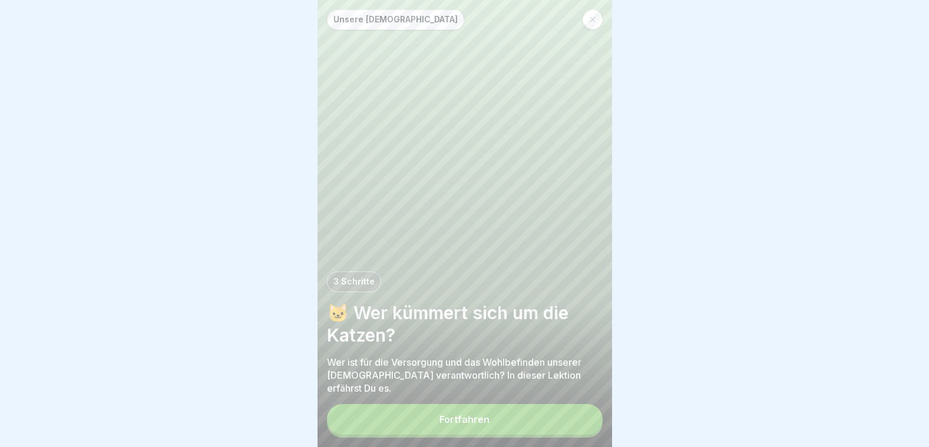
click at [527, 429] on button "Fortfahren" at bounding box center [465, 419] width 276 height 31
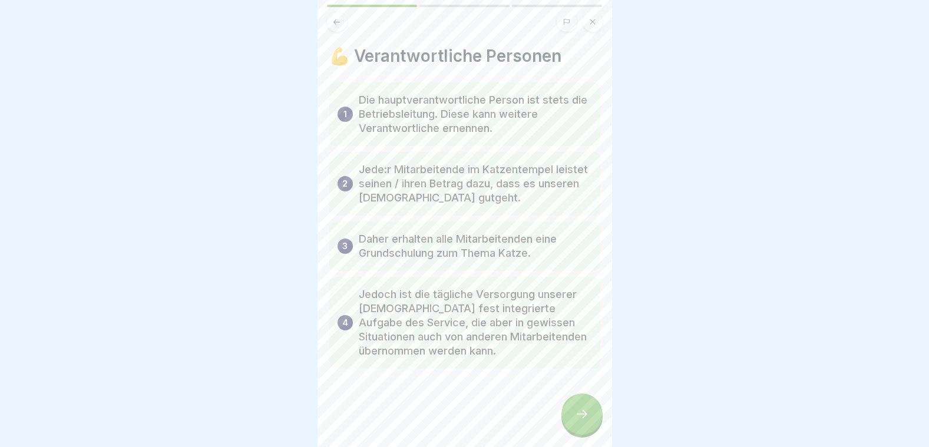
click at [582, 417] on icon at bounding box center [582, 414] width 14 height 14
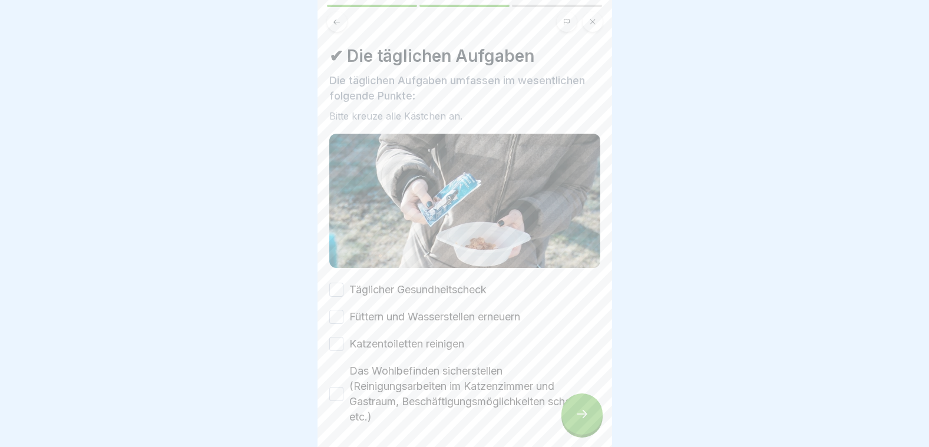
click at [582, 417] on icon at bounding box center [582, 414] width 14 height 14
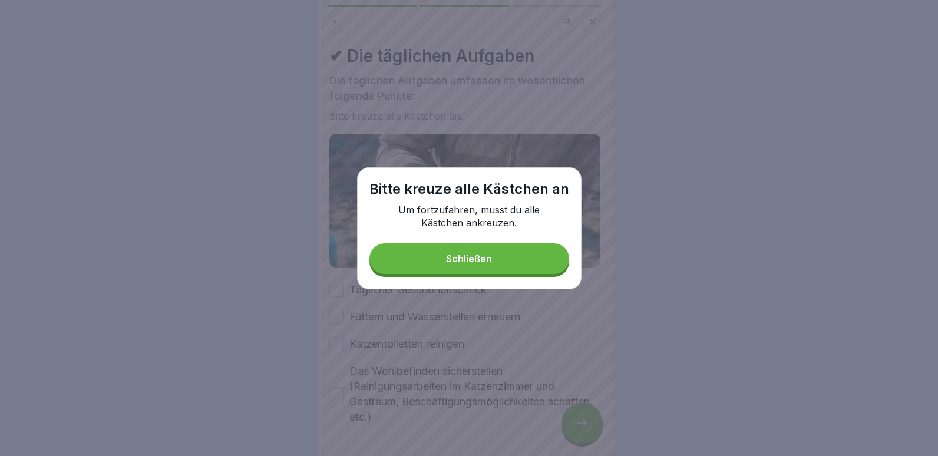
click at [367, 276] on div "Bitte kreuze alle Kästchen an Um fortzufahren, musst du alle Kästchen ankreuzen…" at bounding box center [469, 228] width 224 height 122
click at [398, 266] on button "Schließen" at bounding box center [469, 258] width 200 height 31
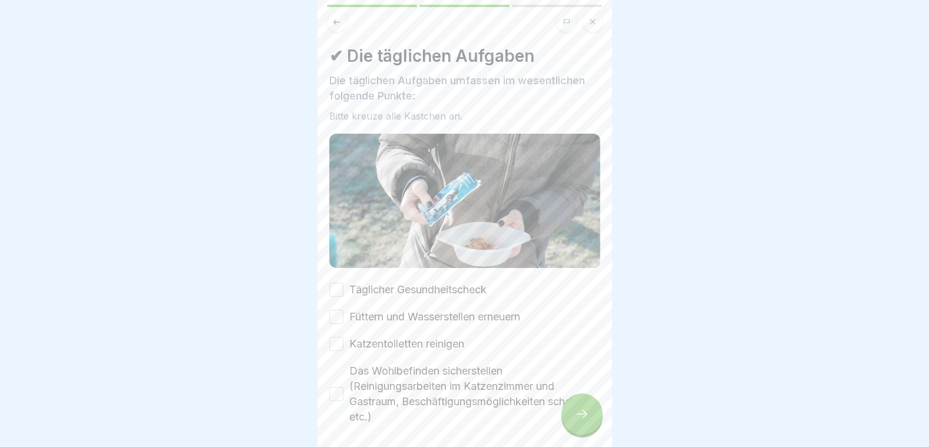
click at [342, 283] on button "Täglicher Gesundheitscheck" at bounding box center [336, 290] width 14 height 14
click at [339, 310] on button "Füttern und Wasserstellen erneuern" at bounding box center [336, 317] width 14 height 14
click at [340, 337] on button "Katzentoiletten reinigen" at bounding box center [336, 344] width 14 height 14
click at [340, 391] on button "Das Wohlbefinden sicherstellen (Reinigungsarbeiten im Katzenzimmer und Gastraum…" at bounding box center [336, 394] width 14 height 14
click at [582, 435] on div at bounding box center [581, 413] width 41 height 41
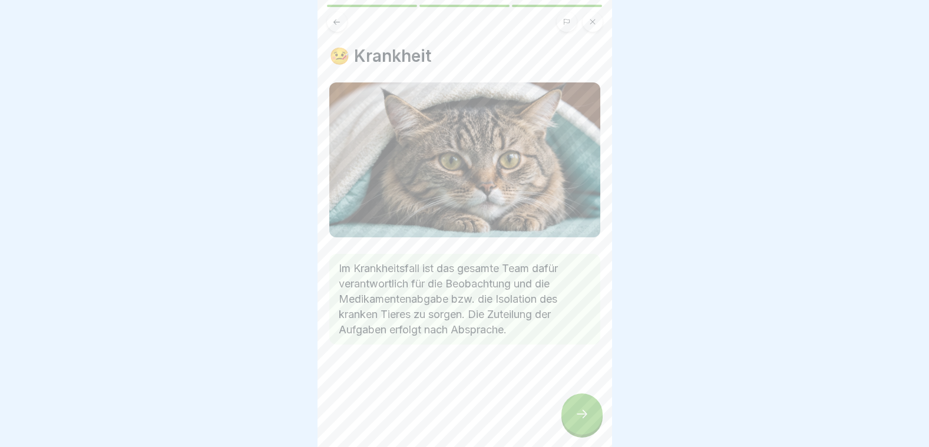
click at [587, 421] on icon at bounding box center [582, 414] width 14 height 14
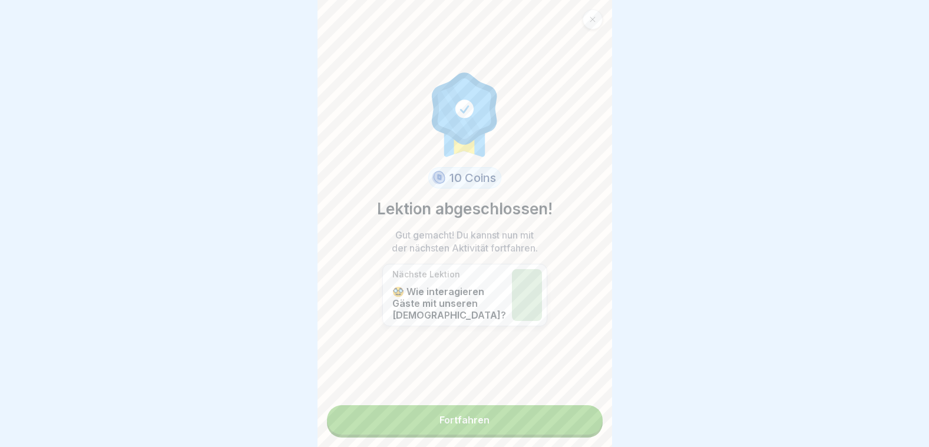
click at [568, 426] on link "Fortfahren" at bounding box center [465, 419] width 276 height 29
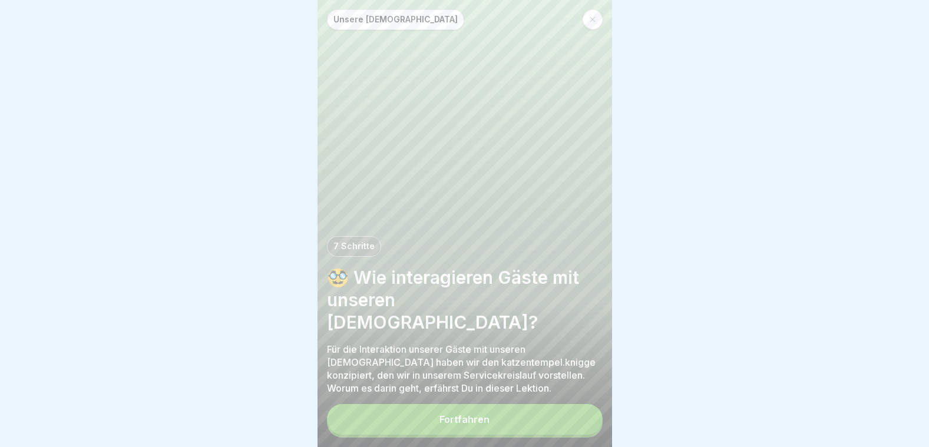
click at [567, 424] on button "Fortfahren" at bounding box center [465, 419] width 276 height 31
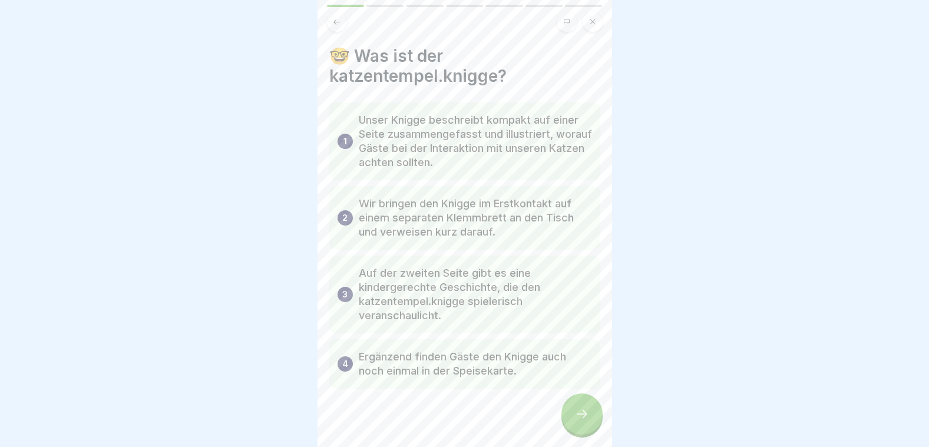
click at [581, 421] on icon at bounding box center [582, 414] width 14 height 14
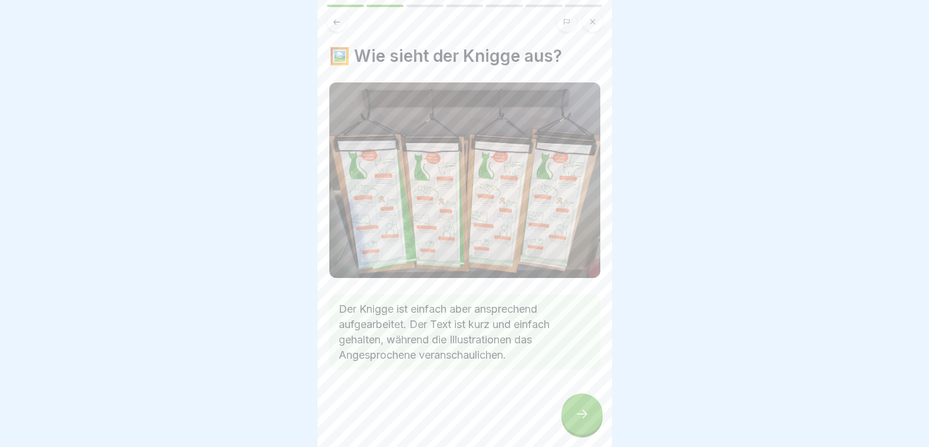
click at [581, 421] on icon at bounding box center [582, 414] width 14 height 14
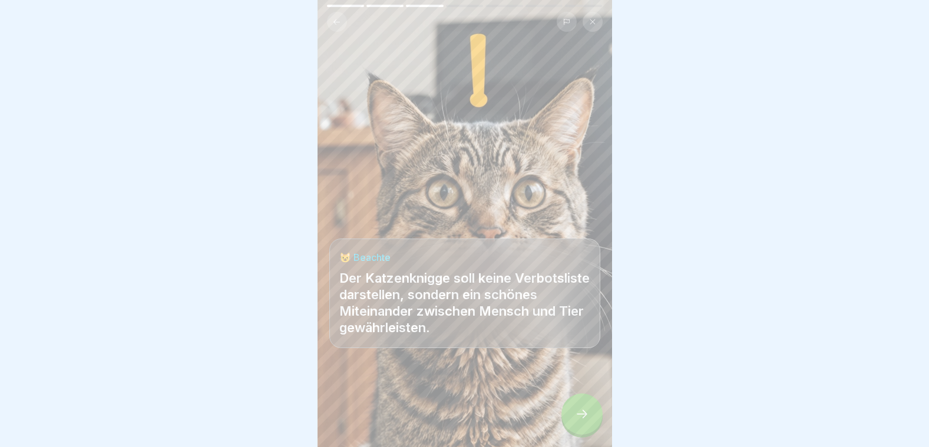
click at [581, 421] on icon at bounding box center [582, 414] width 14 height 14
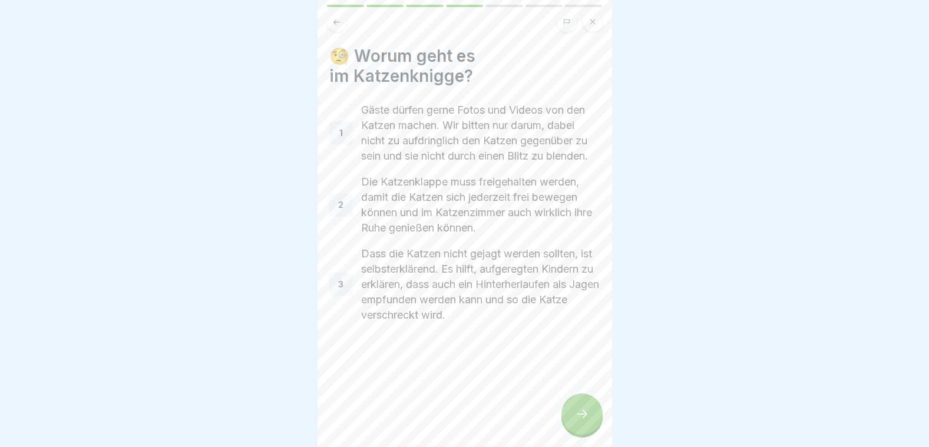
click at [581, 421] on icon at bounding box center [582, 414] width 14 height 14
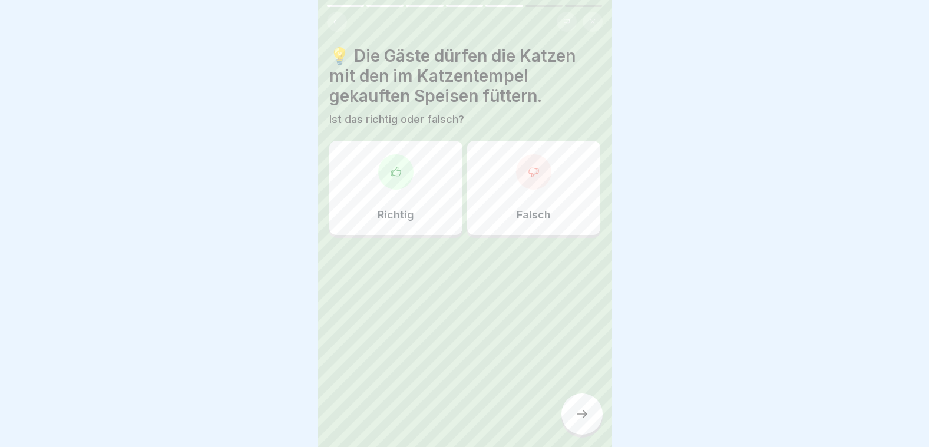
click at [516, 188] on div "Falsch" at bounding box center [533, 188] width 133 height 94
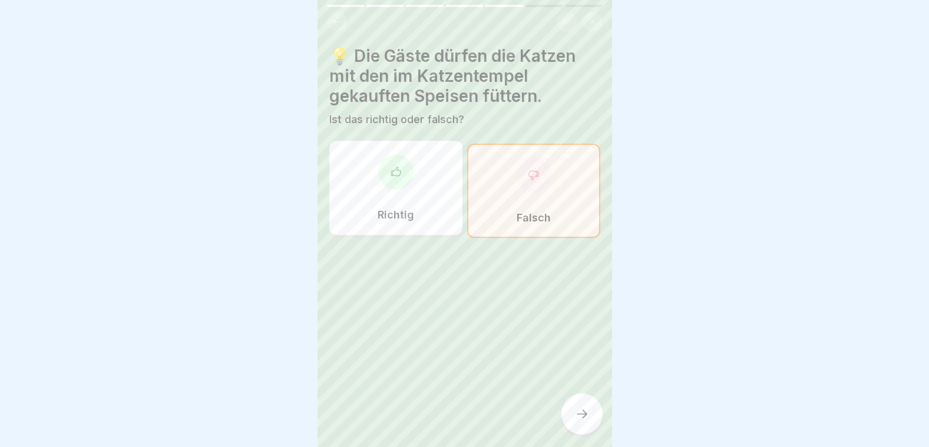
click at [585, 414] on div at bounding box center [581, 413] width 41 height 41
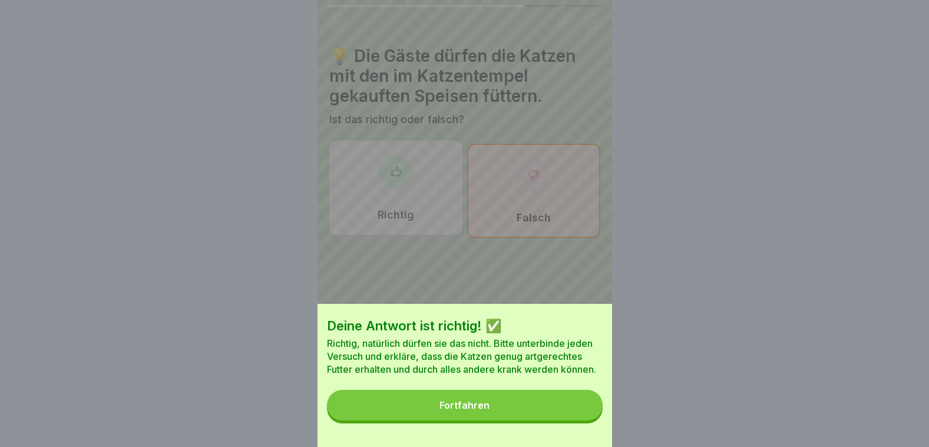
click at [554, 410] on button "Fortfahren" at bounding box center [465, 405] width 276 height 31
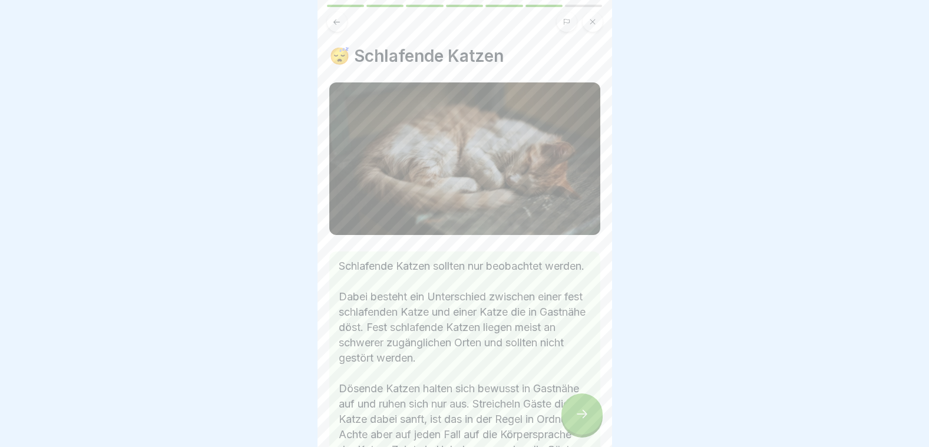
click at [572, 427] on div at bounding box center [581, 413] width 41 height 41
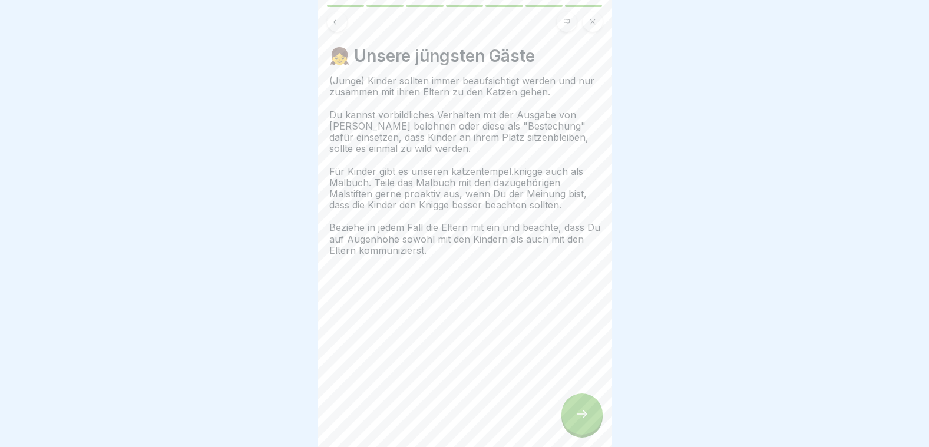
click at [572, 427] on div at bounding box center [581, 413] width 41 height 41
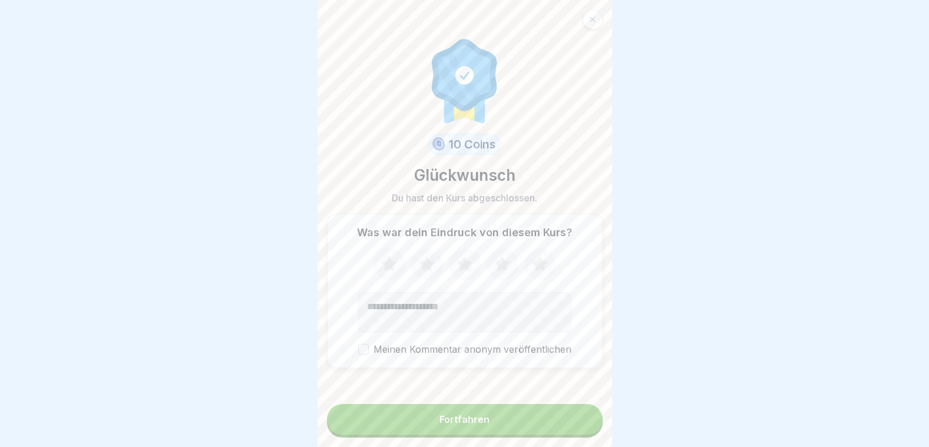
click at [560, 432] on button "Fortfahren" at bounding box center [465, 419] width 276 height 31
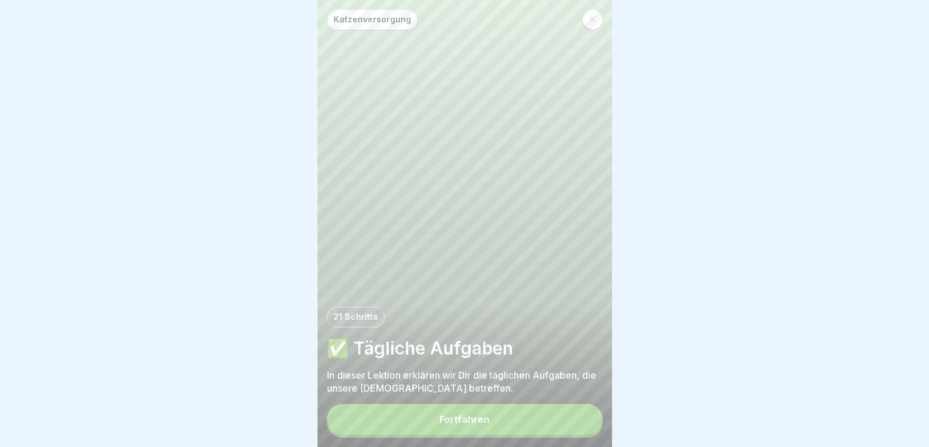
click at [549, 431] on button "Fortfahren" at bounding box center [465, 419] width 276 height 31
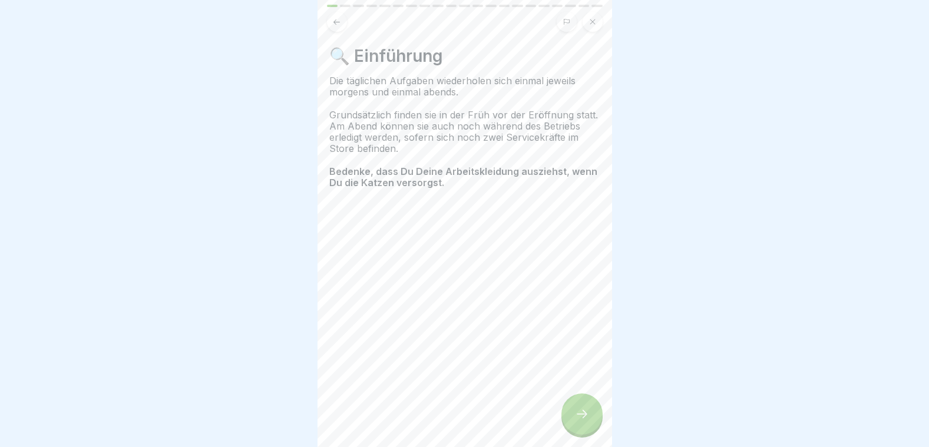
click at [596, 422] on div at bounding box center [581, 413] width 41 height 41
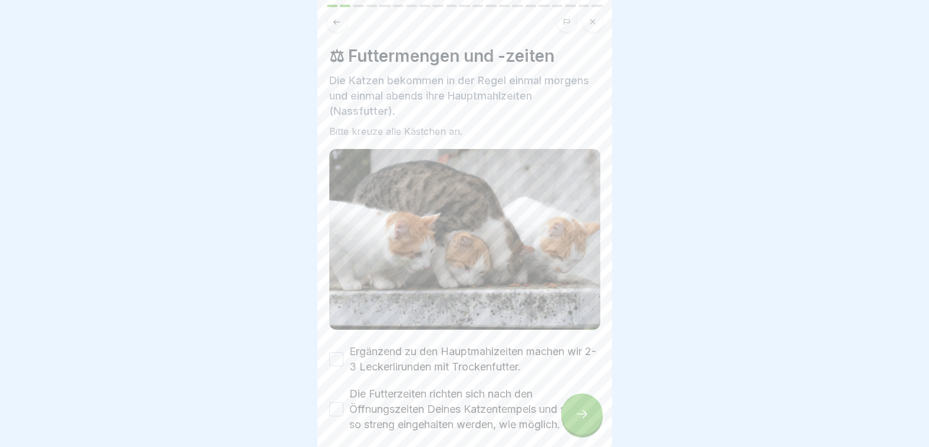
click at [596, 422] on div at bounding box center [581, 413] width 41 height 41
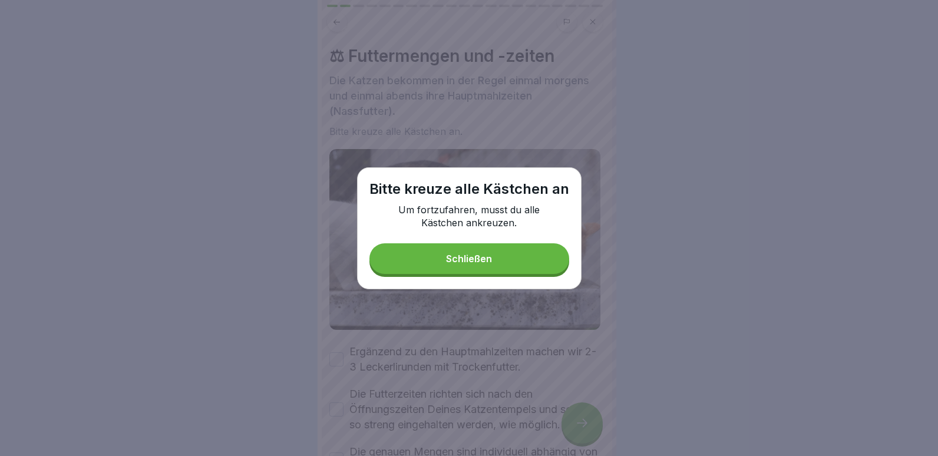
click at [499, 251] on button "Schließen" at bounding box center [469, 258] width 200 height 31
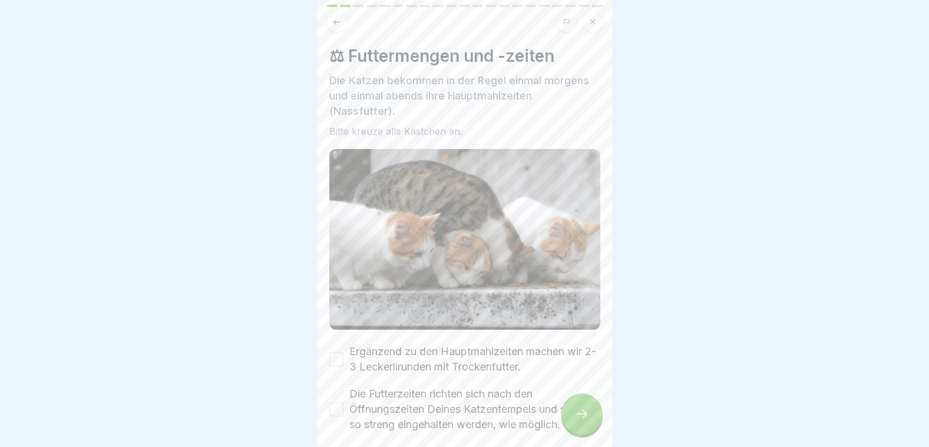
click at [334, 344] on div "Ergänzend zu den Hauptmahlzeiten machen wir 2-3 Leckerlirunden mit Trockenfutte…" at bounding box center [464, 359] width 271 height 31
click at [332, 352] on button "Ergänzend zu den Hauptmahlzeiten machen wir 2-3 Leckerlirunden mit Trockenfutte…" at bounding box center [336, 359] width 14 height 14
click at [339, 405] on button "Die Futterzeiten richten sich nach den Öffnungszeiten Deines Katzentempels und …" at bounding box center [336, 409] width 14 height 14
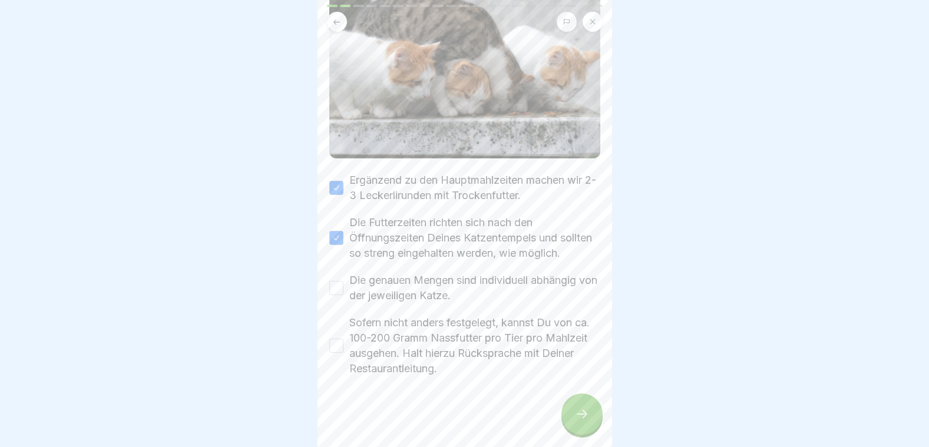
click at [339, 292] on button "Die genauen Mengen sind individuell abhängig von der jeweiligen Katze." at bounding box center [336, 288] width 14 height 14
click at [344, 350] on div "Sofern nicht anders festgelegt, kannst Du von ca. 100-200 Gramm Nassfutter pro …" at bounding box center [464, 345] width 271 height 61
click at [338, 350] on button "Sofern nicht anders festgelegt, kannst Du von ca. 100-200 Gramm Nassfutter pro …" at bounding box center [336, 346] width 14 height 14
click at [589, 435] on div at bounding box center [581, 413] width 41 height 41
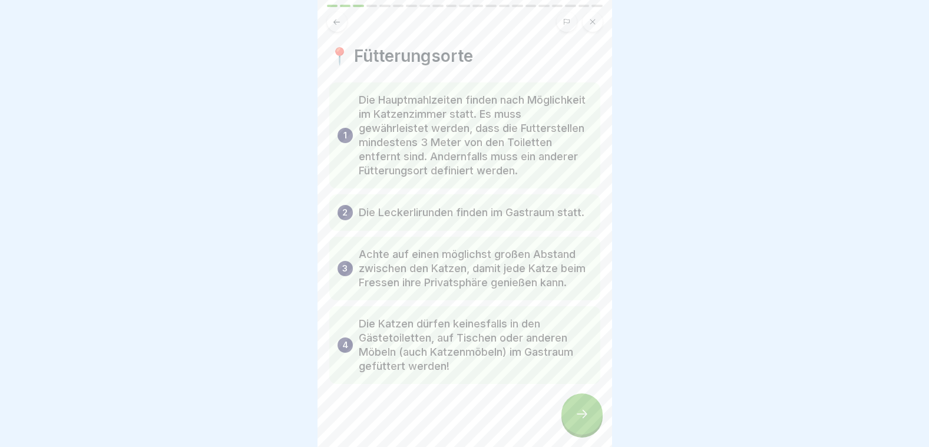
scroll to position [35, 0]
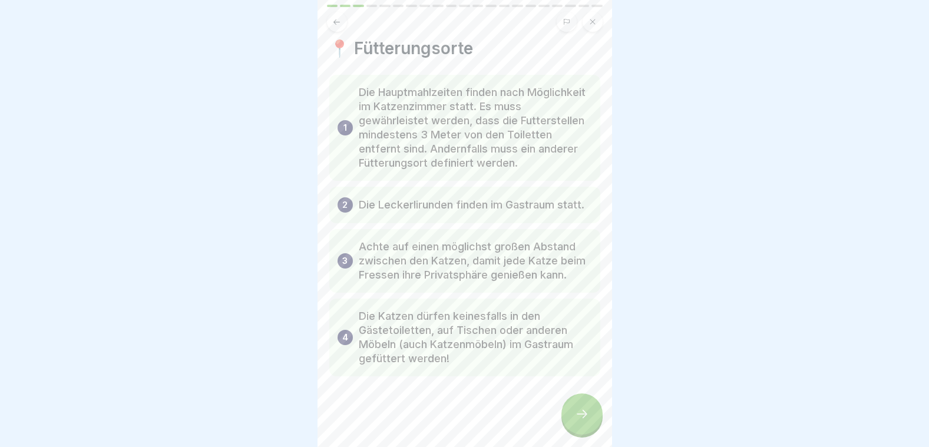
click at [557, 421] on div at bounding box center [464, 411] width 271 height 71
click at [585, 418] on icon at bounding box center [582, 414] width 11 height 8
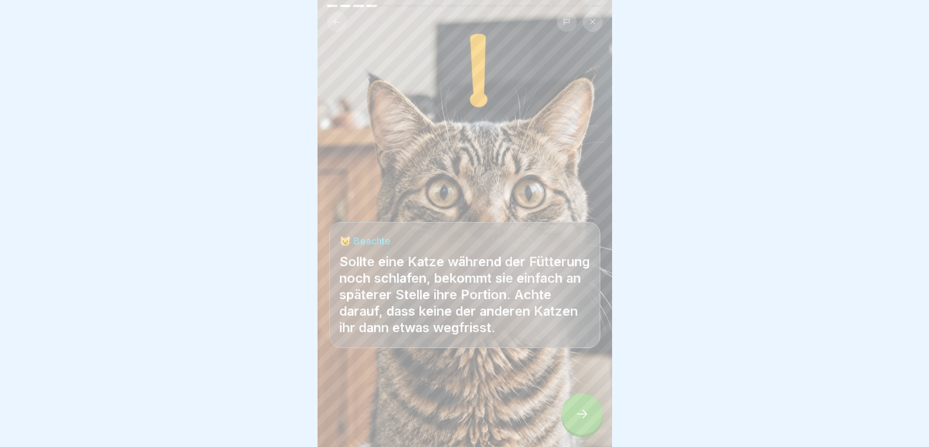
click at [585, 421] on icon at bounding box center [582, 414] width 14 height 14
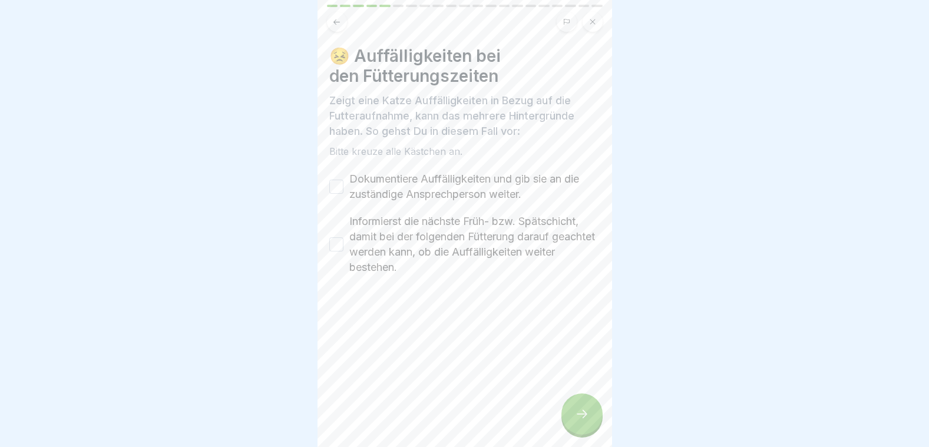
drag, startPoint x: 585, startPoint y: 426, endPoint x: 457, endPoint y: 297, distance: 181.6
click at [457, 297] on div "Katzenversorgung 21 Schritte ✅ Tägliche Aufgaben In dieser Lektion erklären wir…" at bounding box center [464, 223] width 294 height 447
click at [339, 191] on button "Dokumentiere Auffälligkeiten und gib sie an die zuständige Ansprechperson weite…" at bounding box center [336, 187] width 14 height 14
click at [343, 245] on div "Informierst die nächste Früh- bzw. Spätschicht, damit bei der folgenden Fütteru…" at bounding box center [464, 244] width 271 height 61
click at [339, 244] on button "Informierst die nächste Früh- bzw. Spätschicht, damit bei der folgenden Fütteru…" at bounding box center [336, 244] width 14 height 14
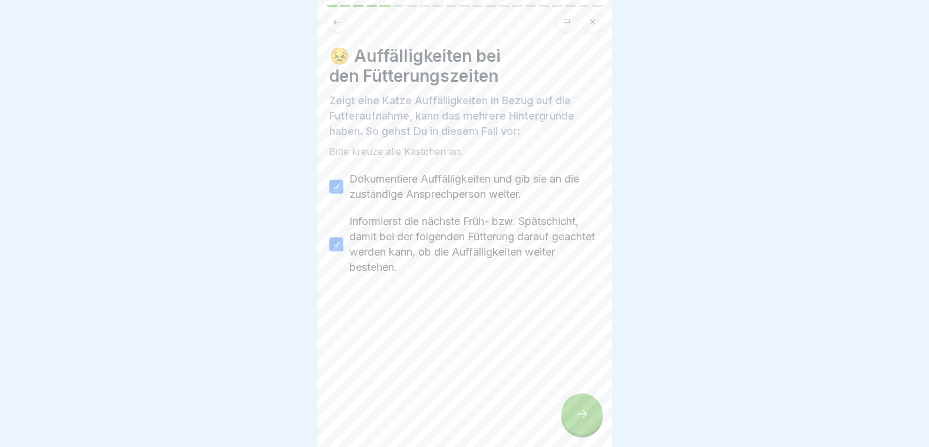
click at [583, 415] on div at bounding box center [581, 413] width 41 height 41
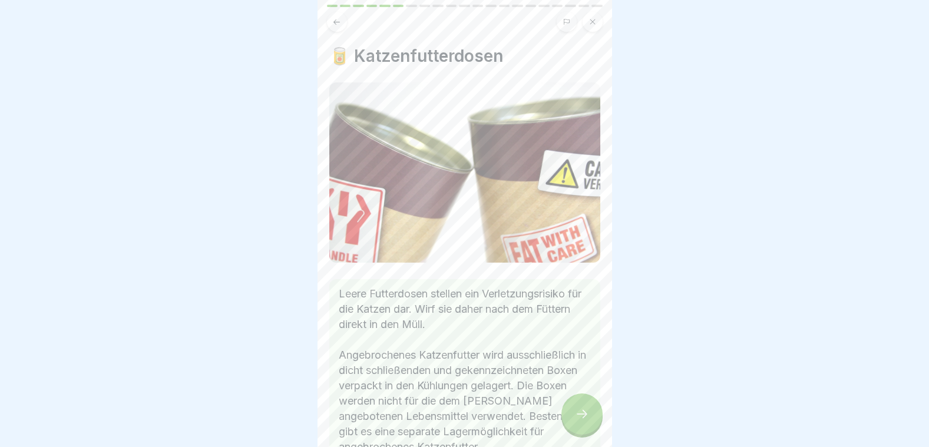
scroll to position [202, 0]
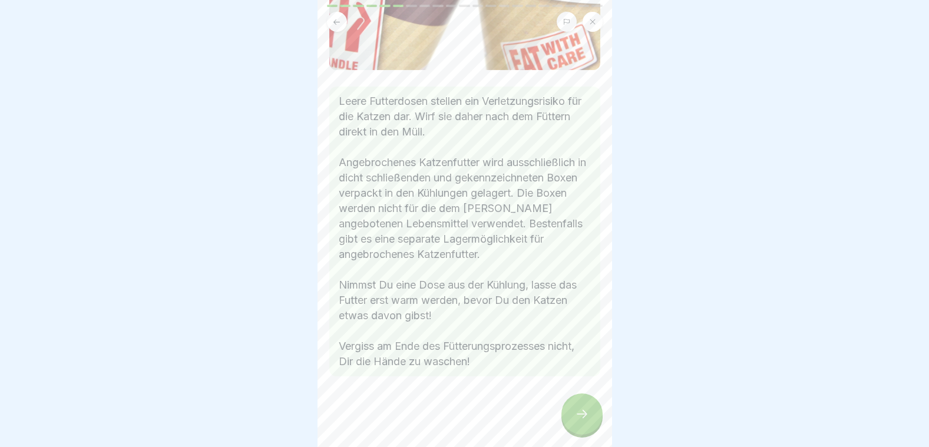
click at [600, 425] on div at bounding box center [581, 413] width 41 height 41
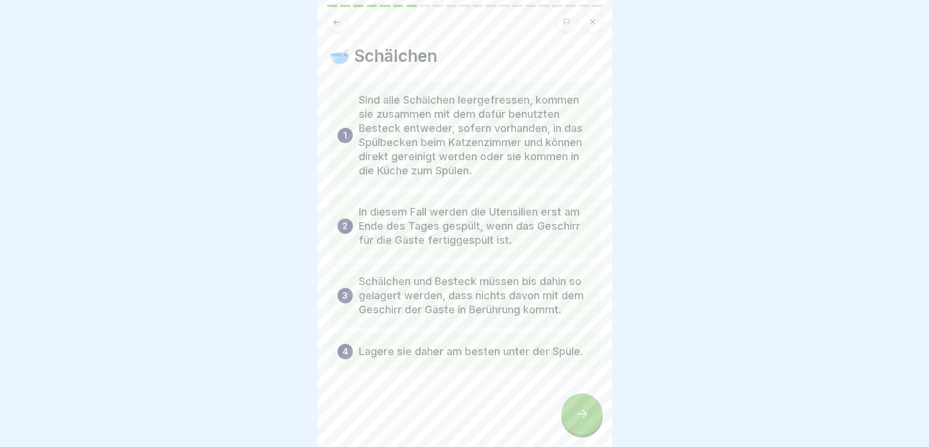
click at [592, 406] on div "Katzenversorgung 21 Schritte ✅ Tägliche Aufgaben In dieser Lektion erklären wir…" at bounding box center [464, 223] width 294 height 447
click at [587, 421] on icon at bounding box center [582, 414] width 14 height 14
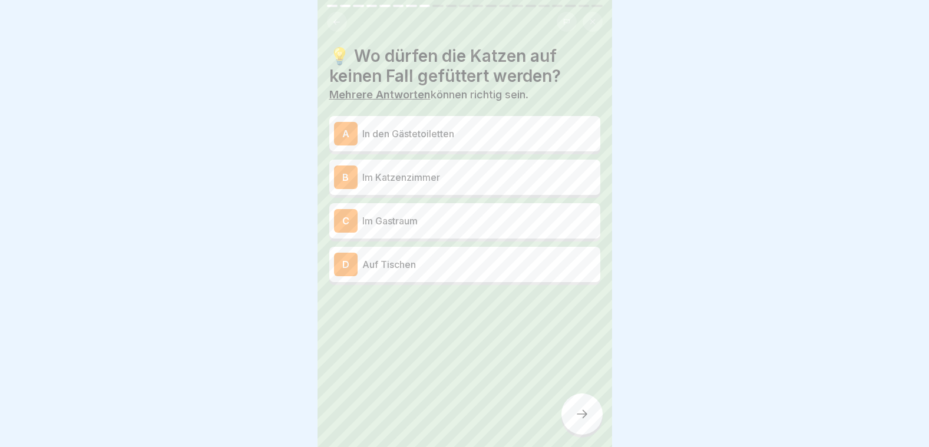
click at [426, 139] on p "In den Gästetoiletten" at bounding box center [478, 134] width 233 height 14
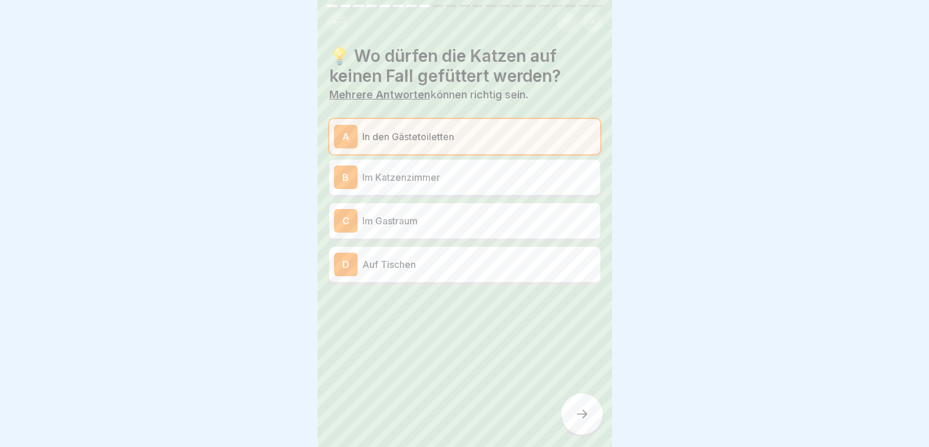
click at [414, 214] on p "Im Gastraum" at bounding box center [478, 221] width 233 height 14
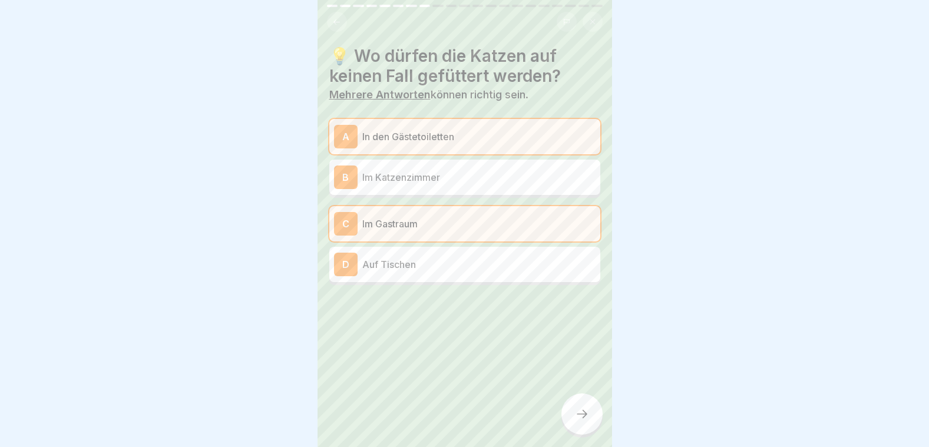
click at [418, 275] on div "D Auf Tischen" at bounding box center [464, 265] width 261 height 24
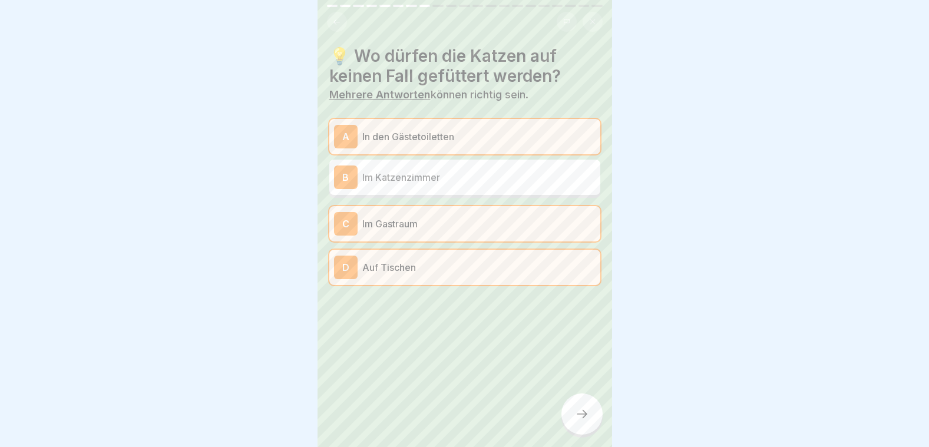
click at [416, 240] on div "C Im Gastraum" at bounding box center [464, 223] width 271 height 35
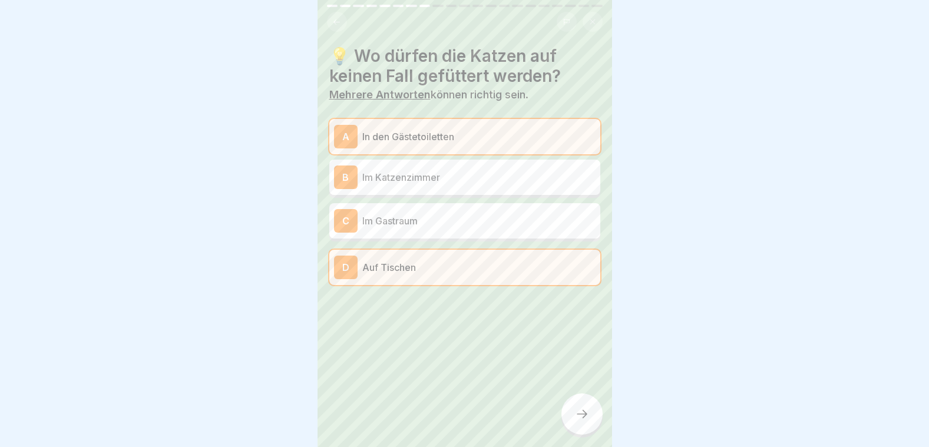
click at [579, 421] on icon at bounding box center [582, 414] width 14 height 14
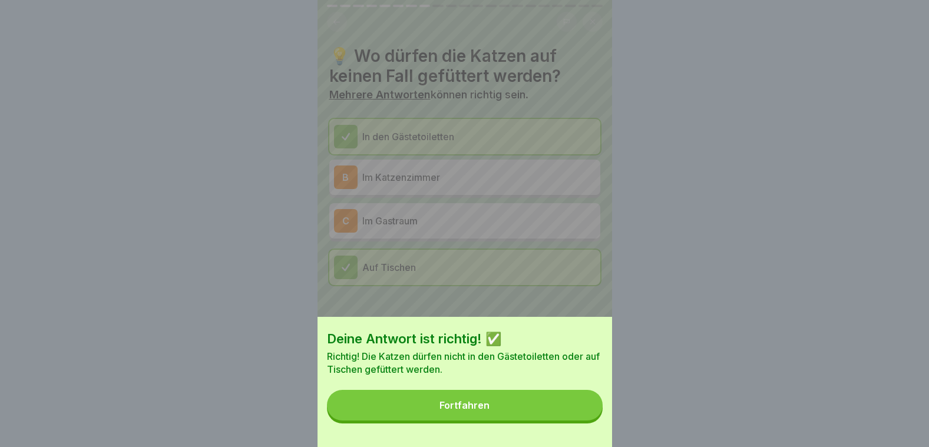
click at [578, 420] on button "Fortfahren" at bounding box center [465, 405] width 276 height 31
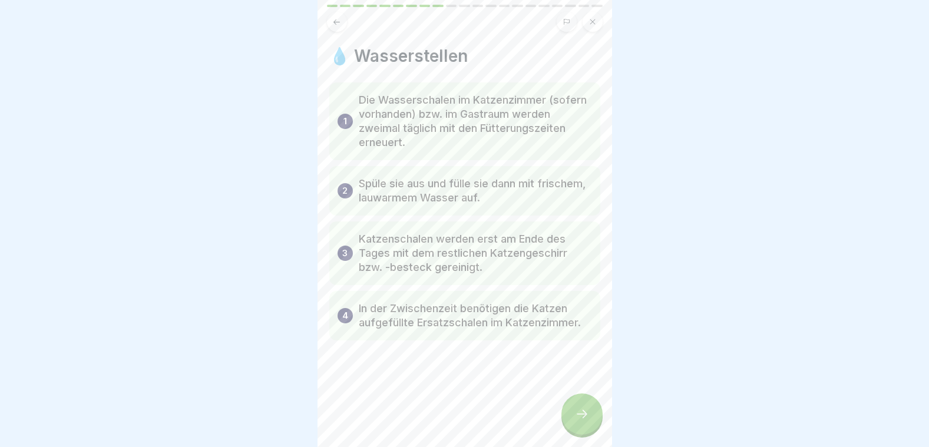
click at [562, 413] on div "💧 Wasserstellen 1 Die Wasserschalen im Katzenzimmer (sofern vorhanden) bzw. im …" at bounding box center [464, 223] width 294 height 447
click at [582, 421] on icon at bounding box center [582, 414] width 14 height 14
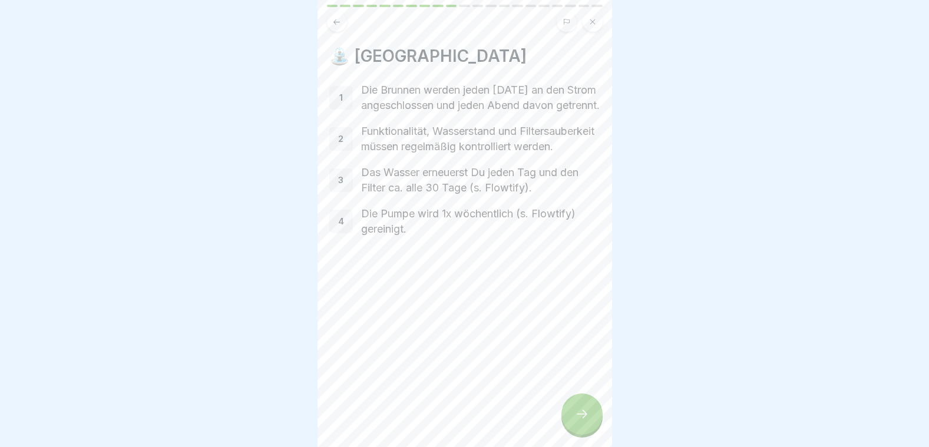
click at [577, 416] on div at bounding box center [581, 413] width 41 height 41
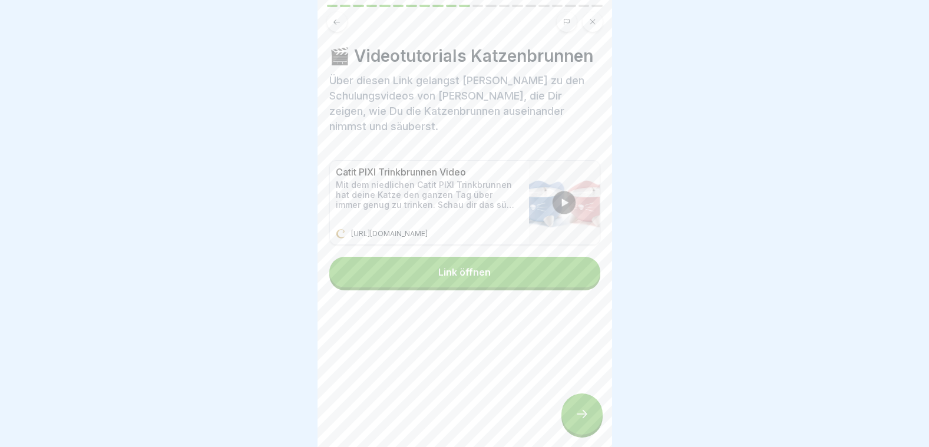
click at [601, 430] on div at bounding box center [581, 413] width 41 height 41
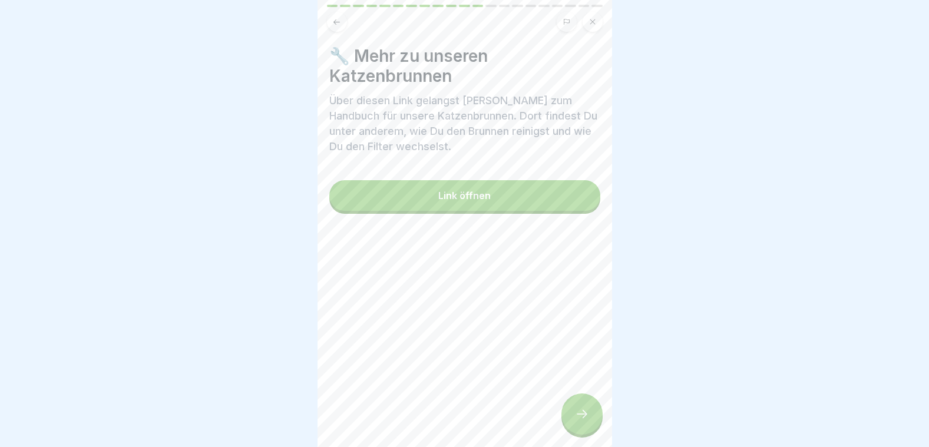
click at [586, 421] on icon at bounding box center [582, 414] width 14 height 14
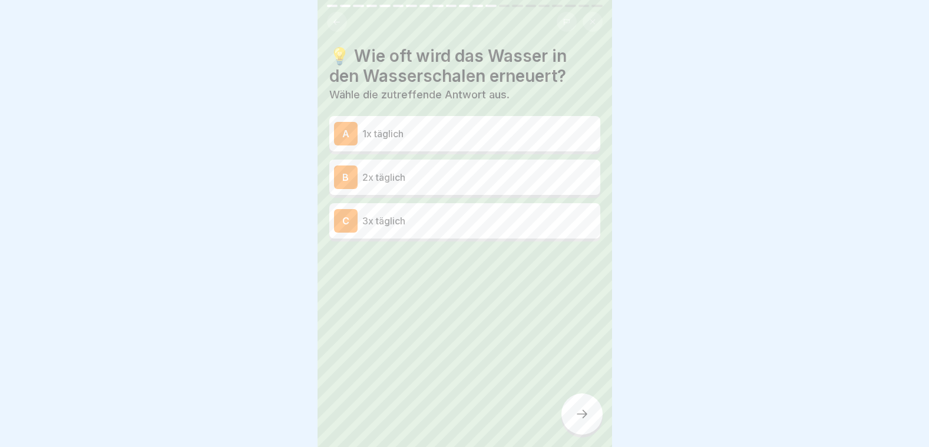
click at [452, 117] on div "A 1x täglich" at bounding box center [464, 133] width 271 height 35
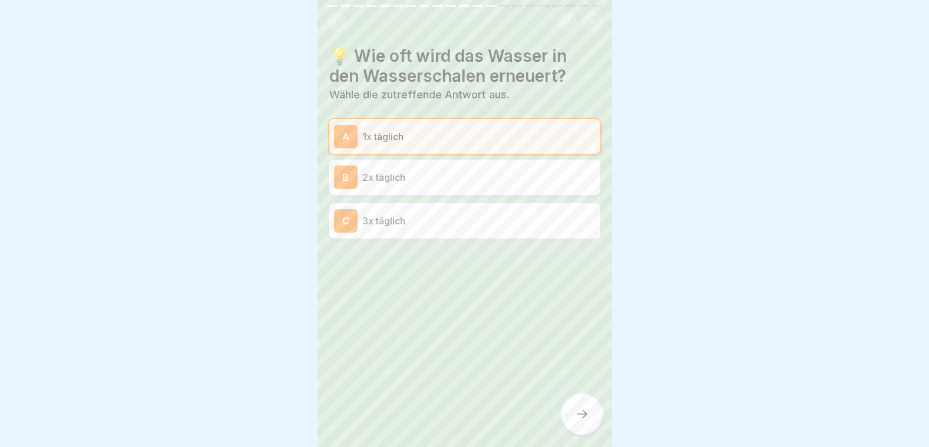
click at [581, 421] on icon at bounding box center [582, 414] width 14 height 14
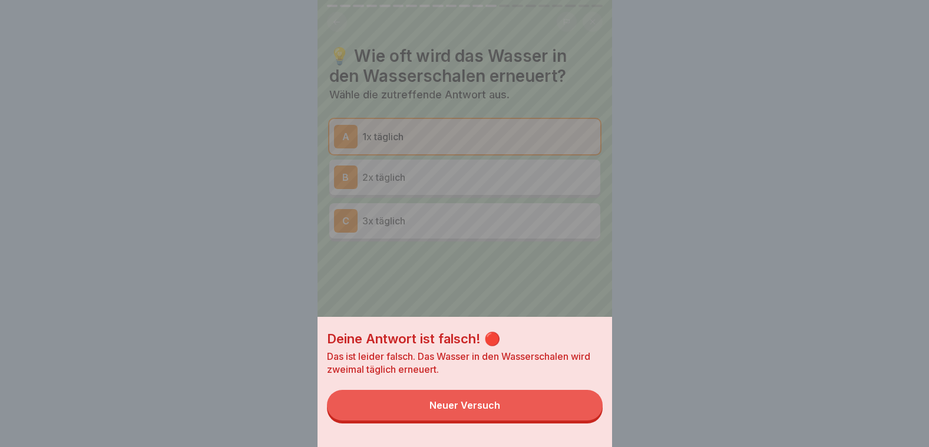
drag, startPoint x: 562, startPoint y: 415, endPoint x: 477, endPoint y: 270, distance: 168.7
click at [477, 270] on div "Deine Antwort ist falsch! 🔴 Das ist leider falsch. Das Wasser in den Wasserscha…" at bounding box center [464, 223] width 294 height 447
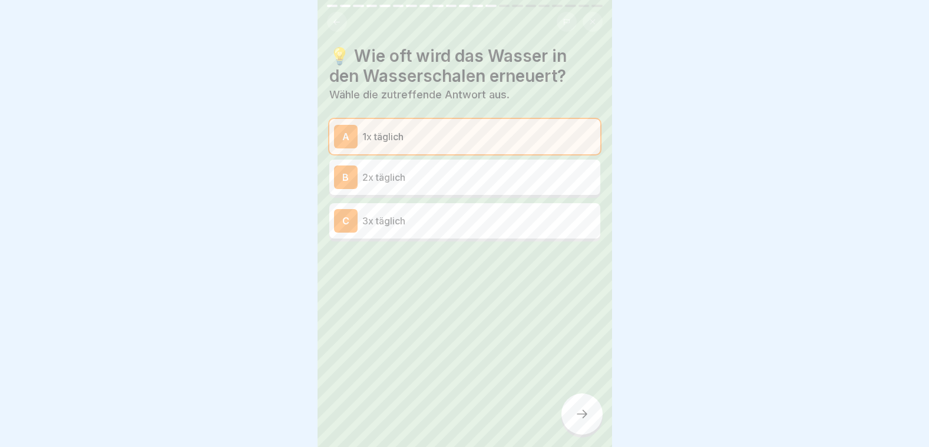
click at [463, 183] on p "2x täglich" at bounding box center [478, 177] width 233 height 14
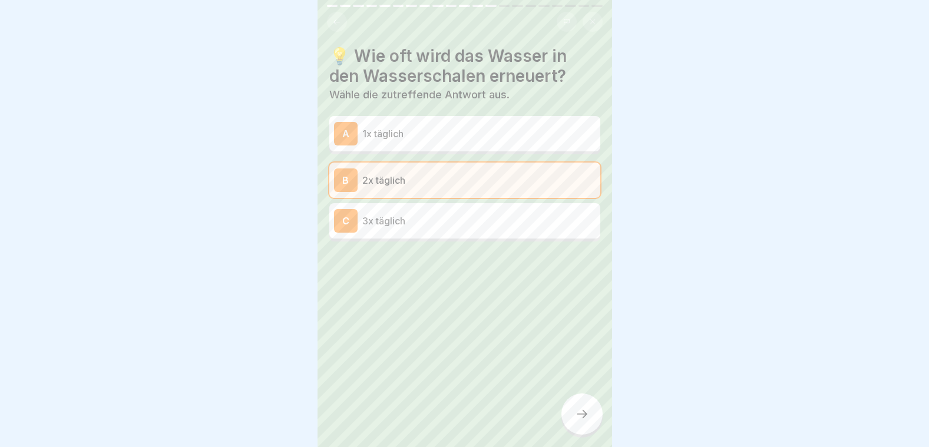
click at [588, 421] on icon at bounding box center [582, 414] width 14 height 14
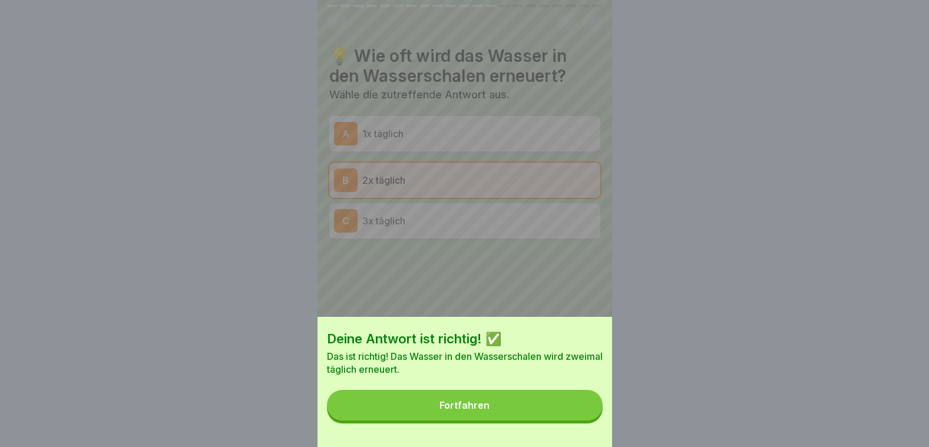
click at [580, 418] on button "Fortfahren" at bounding box center [465, 405] width 276 height 31
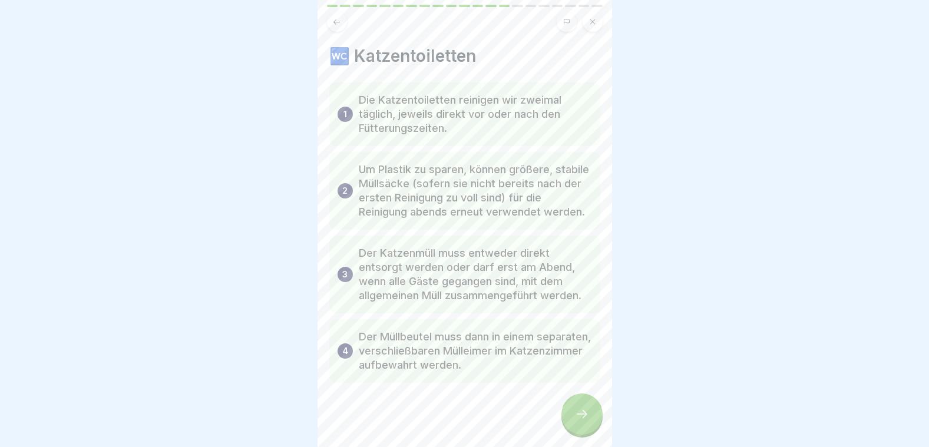
click at [588, 435] on div at bounding box center [581, 413] width 41 height 41
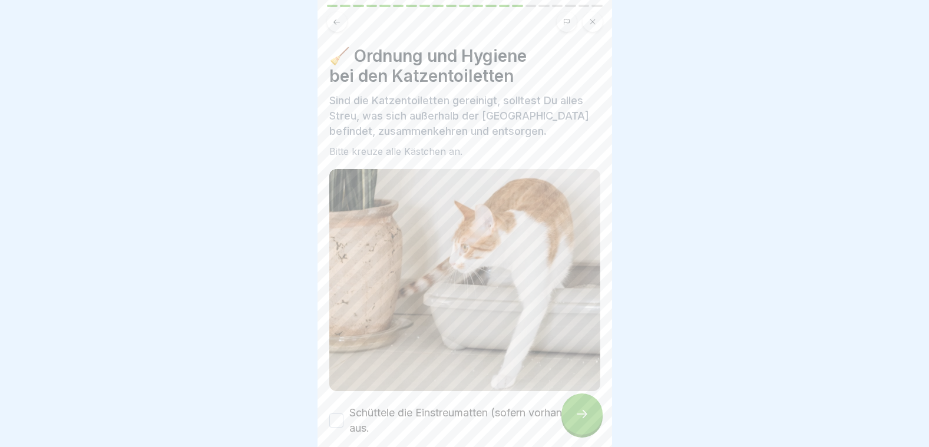
click at [587, 435] on div at bounding box center [581, 413] width 41 height 41
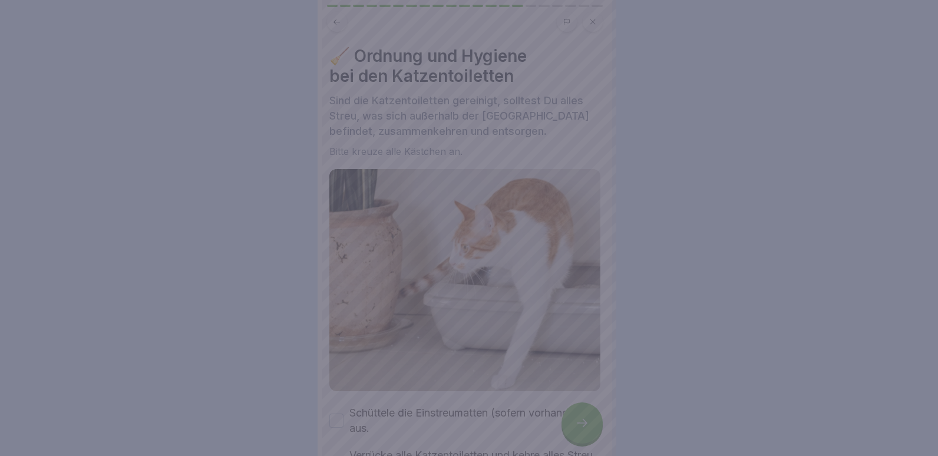
click at [478, 339] on div at bounding box center [469, 228] width 938 height 456
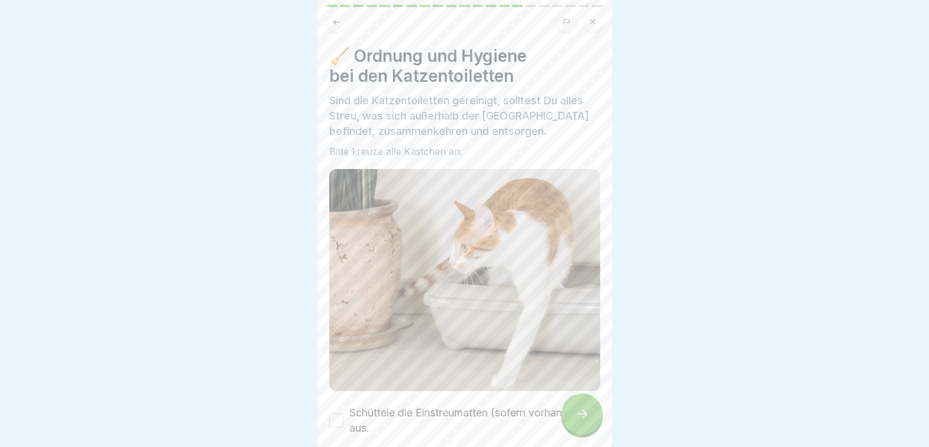
scroll to position [168, 0]
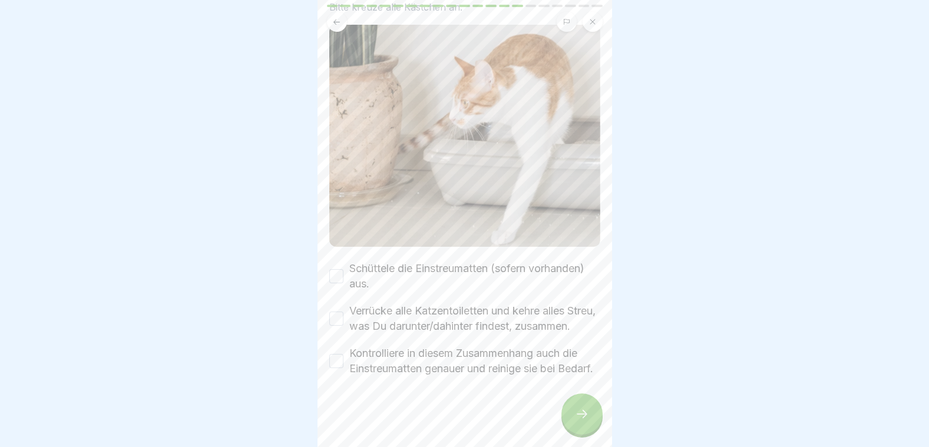
click at [337, 303] on div "Verrücke alle Katzentoiletten und kehre alles Streu, was Du darunter/dahinter f…" at bounding box center [464, 318] width 271 height 31
click at [339, 312] on button "Verrücke alle Katzentoiletten und kehre alles Streu, was Du darunter/dahinter f…" at bounding box center [336, 319] width 14 height 14
click at [339, 269] on button "Schüttele die Einstreumatten (sofern vorhanden) aus." at bounding box center [336, 276] width 14 height 14
click at [337, 354] on button "Kontrolliere in diesem Zusammenhang auch die Einstreumatten genauer und reinige…" at bounding box center [336, 361] width 14 height 14
click at [588, 421] on icon at bounding box center [582, 414] width 14 height 14
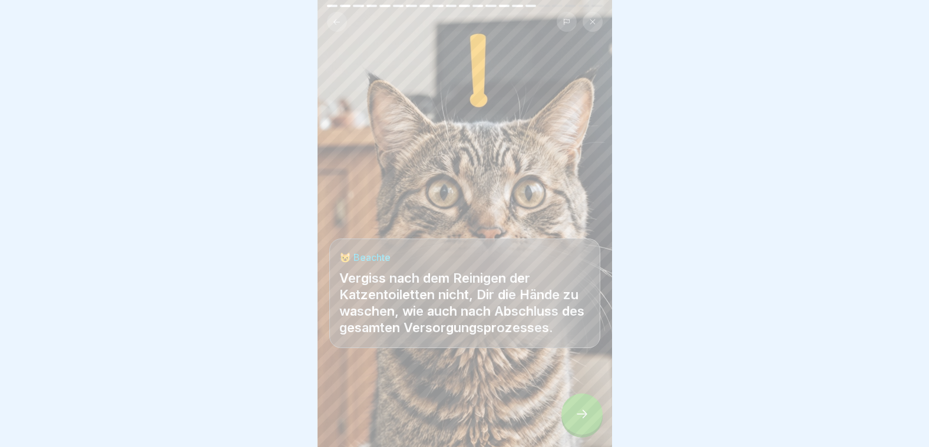
click at [588, 421] on icon at bounding box center [582, 414] width 14 height 14
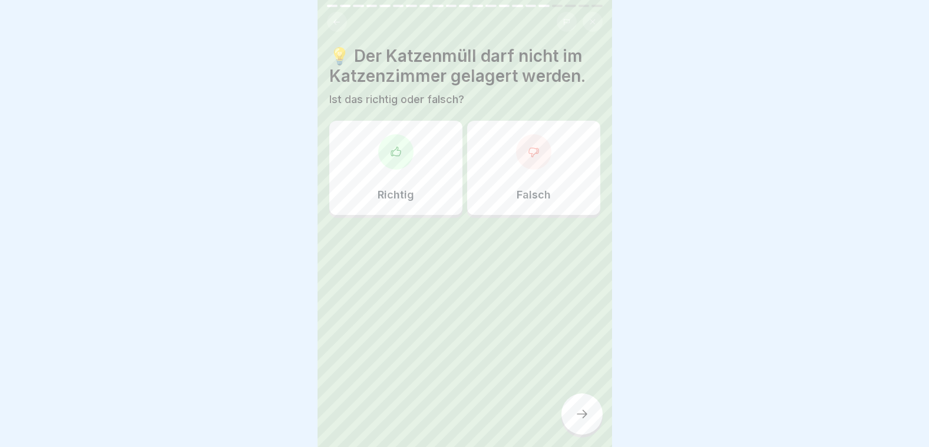
click at [512, 165] on div "Falsch" at bounding box center [533, 168] width 133 height 94
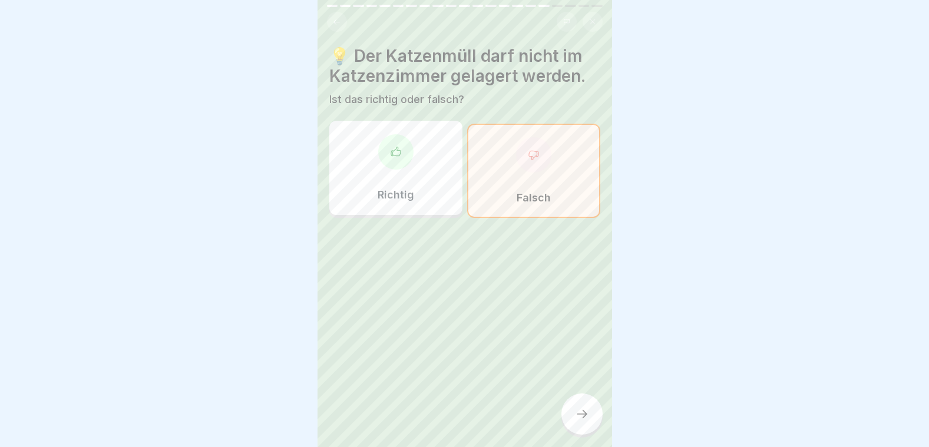
click at [586, 421] on icon at bounding box center [582, 414] width 14 height 14
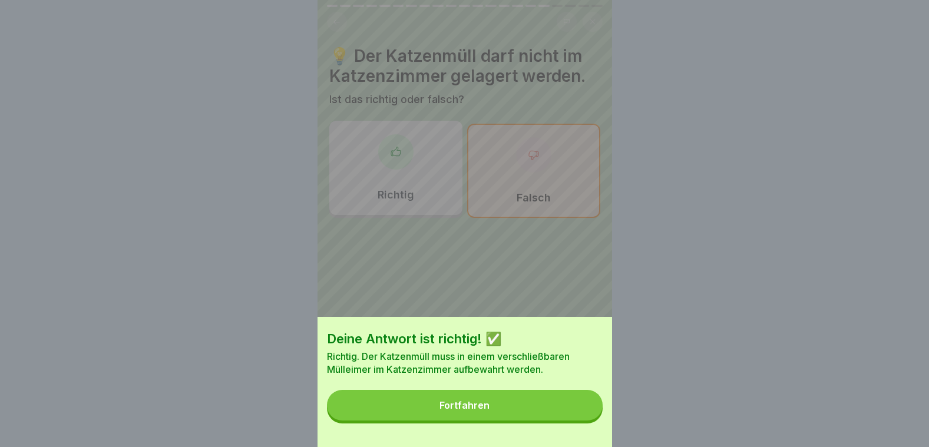
click at [544, 409] on button "Fortfahren" at bounding box center [465, 405] width 276 height 31
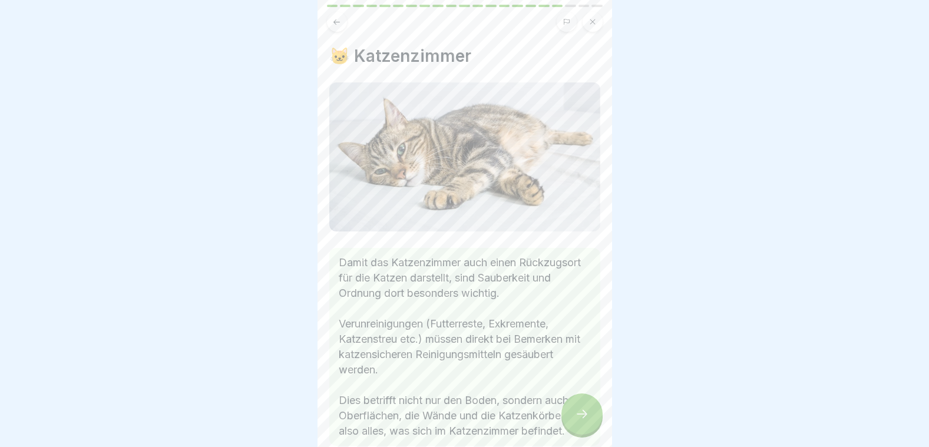
click at [589, 415] on div at bounding box center [581, 413] width 41 height 41
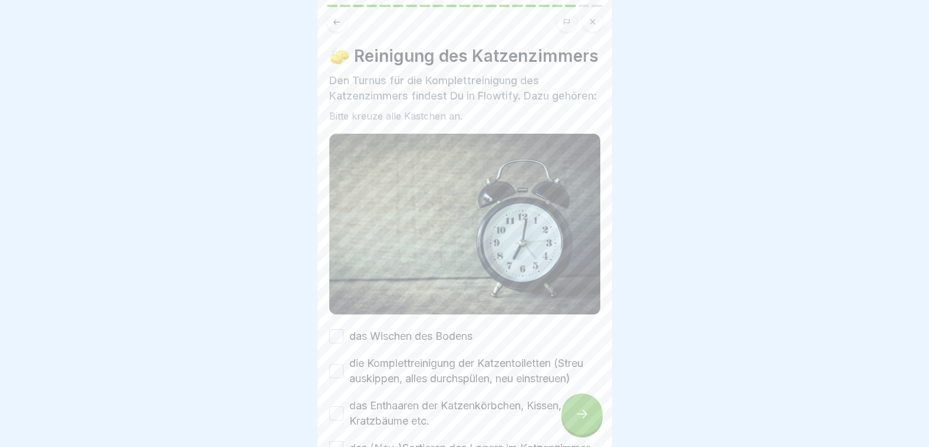
scroll to position [124, 0]
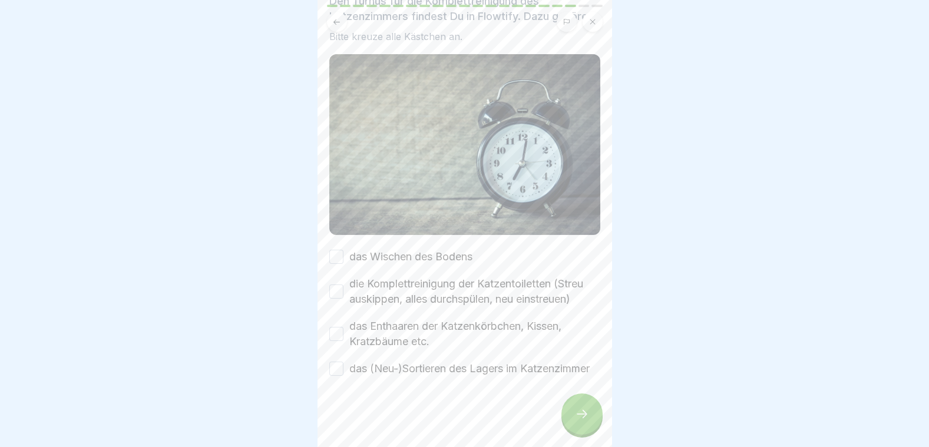
click at [337, 362] on button "das (Neu-)Sortieren des Lagers im Katzenzimmer" at bounding box center [336, 369] width 14 height 14
click at [338, 327] on button "das Enthaaren der Katzenkörbchen, Kissen, Kratzbäume etc." at bounding box center [336, 334] width 14 height 14
click at [339, 284] on button "die Komplettreinigung der Katzentoiletten (Streu auskippen, alles durchspülen, …" at bounding box center [336, 291] width 14 height 14
click at [340, 250] on button "das Wischen des Bodens" at bounding box center [336, 257] width 14 height 14
click at [573, 429] on div at bounding box center [581, 413] width 41 height 41
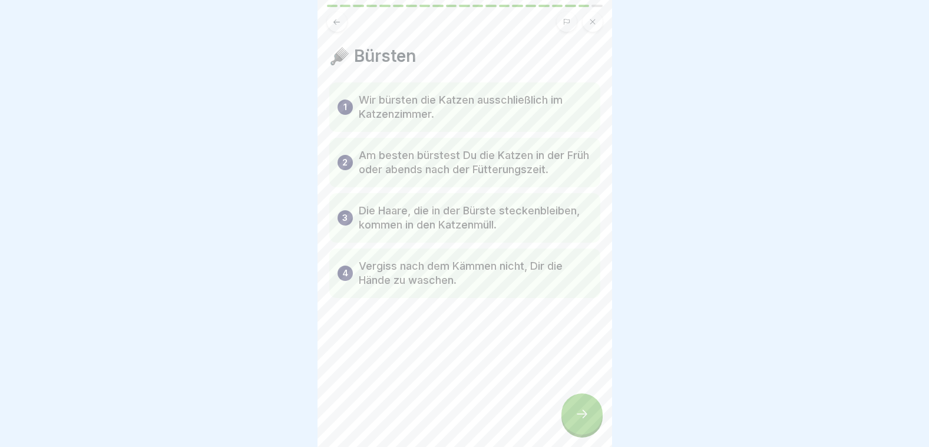
click at [585, 418] on icon at bounding box center [582, 414] width 14 height 14
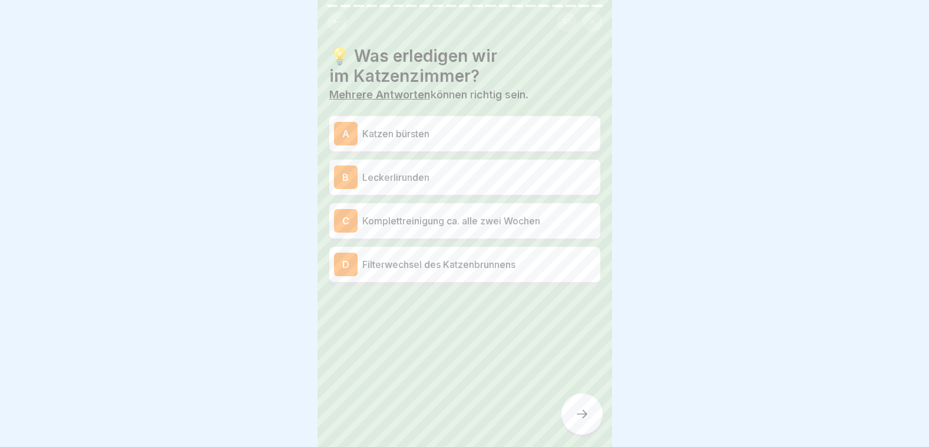
click at [375, 228] on div "C Komplettreinigung ca. alle zwei Wochen" at bounding box center [464, 221] width 261 height 24
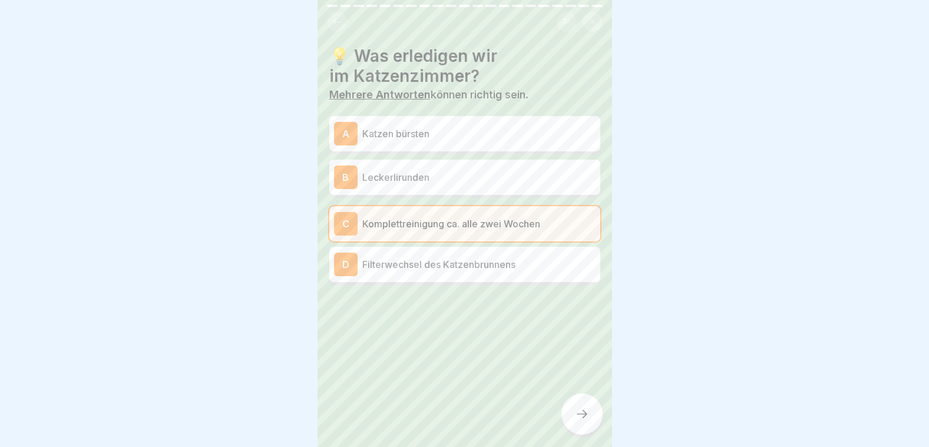
click at [385, 264] on p "Filterwechsel des Katzenbrunnens" at bounding box center [478, 264] width 233 height 14
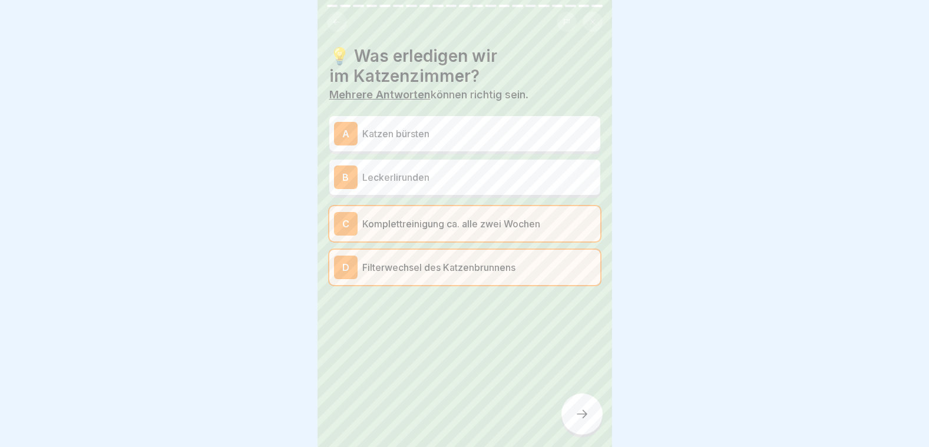
click at [592, 420] on div at bounding box center [581, 413] width 41 height 41
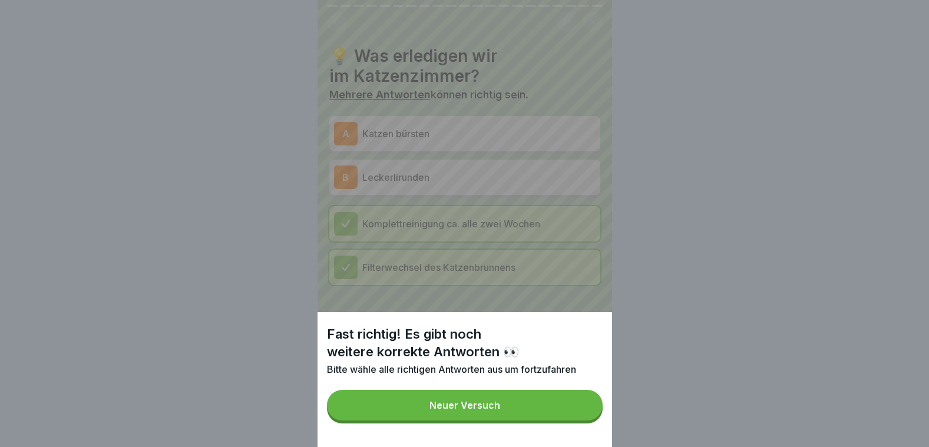
click at [588, 419] on button "Neuer Versuch" at bounding box center [465, 405] width 276 height 31
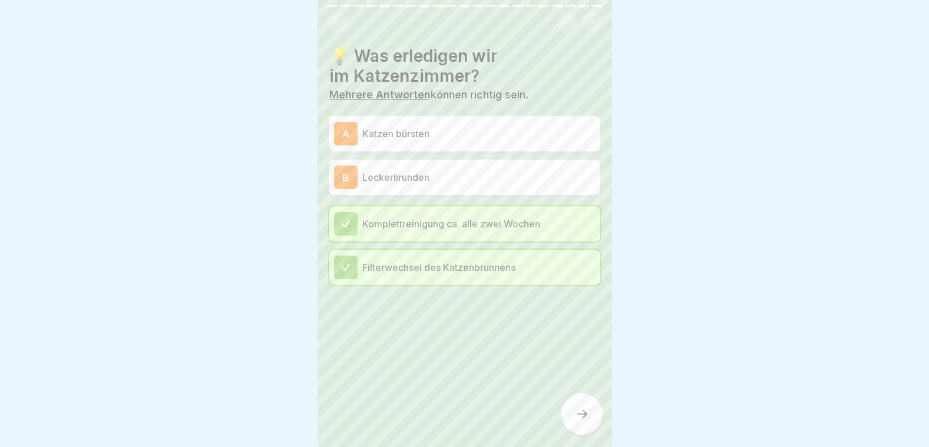
click at [455, 138] on p "Katzen bürsten" at bounding box center [478, 134] width 233 height 14
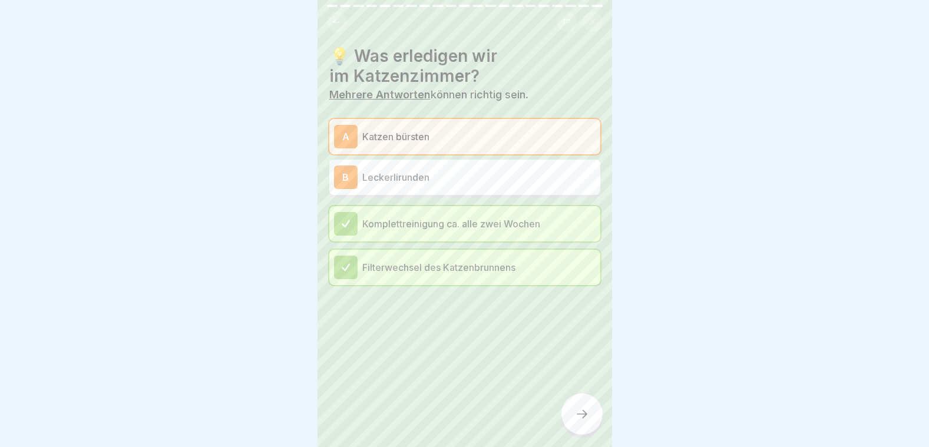
click at [580, 419] on icon at bounding box center [582, 414] width 14 height 14
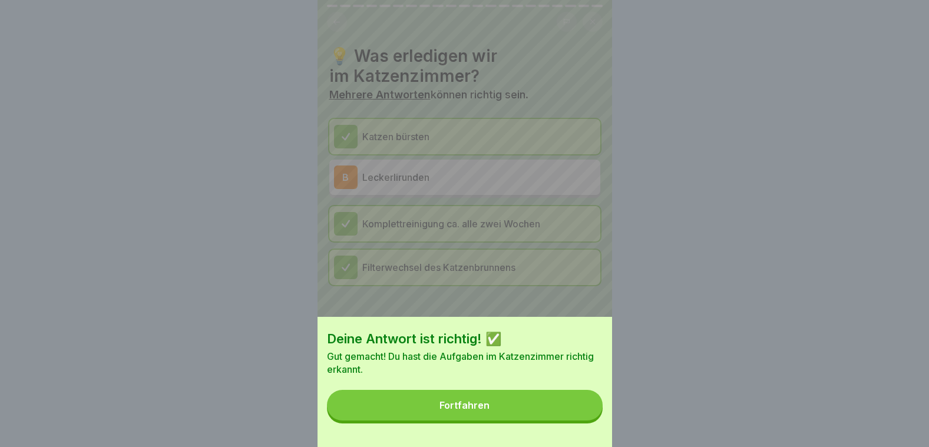
click at [533, 395] on div "Deine Antwort ist richtig! ✅ Gut gemacht! Du hast die Aufgaben im Katzenzimmer …" at bounding box center [464, 382] width 294 height 130
click at [532, 406] on button "Fortfahren" at bounding box center [465, 405] width 276 height 31
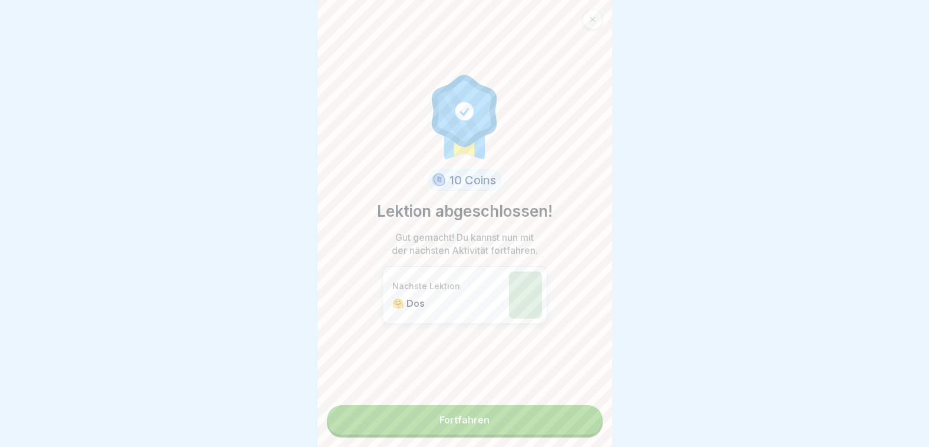
click at [532, 413] on link "Fortfahren" at bounding box center [465, 419] width 276 height 29
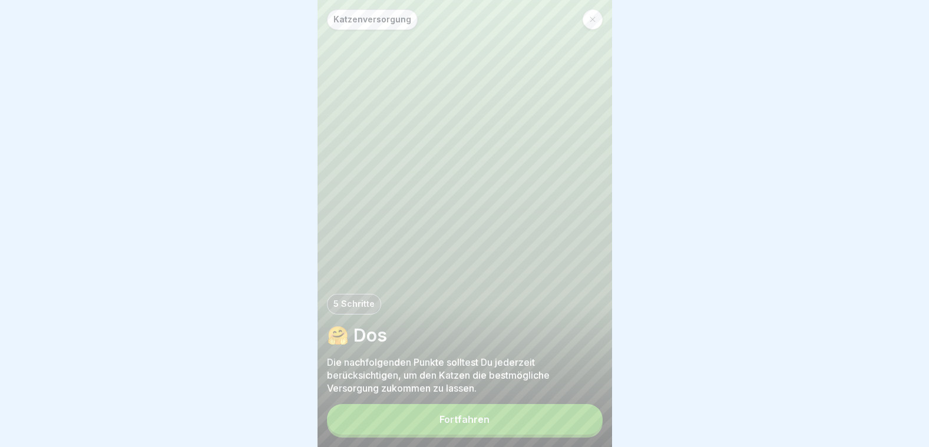
click at [529, 416] on button "Fortfahren" at bounding box center [465, 419] width 276 height 31
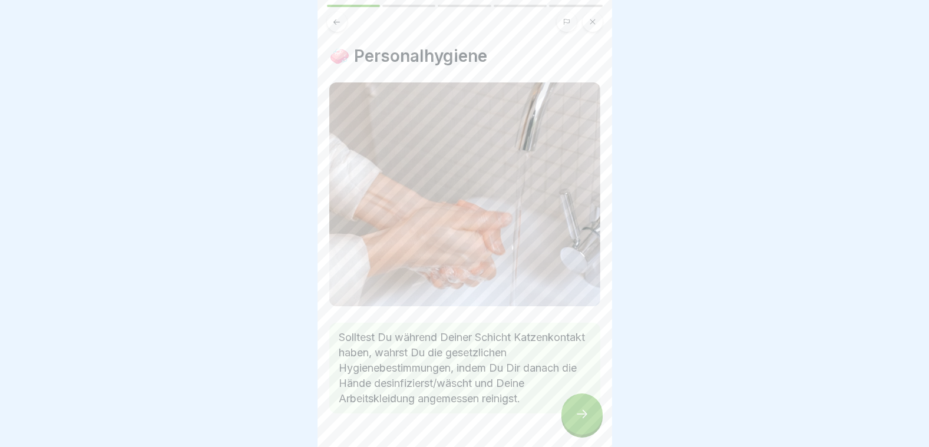
click at [579, 421] on icon at bounding box center [582, 414] width 14 height 14
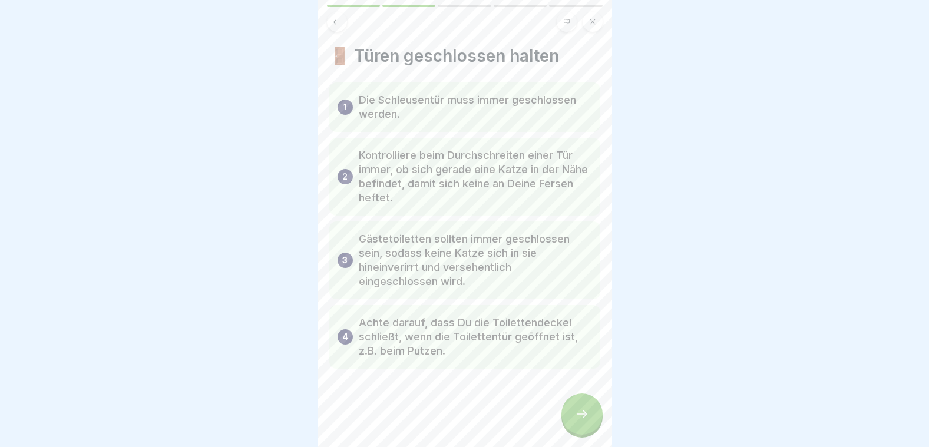
click at [574, 423] on div at bounding box center [581, 413] width 41 height 41
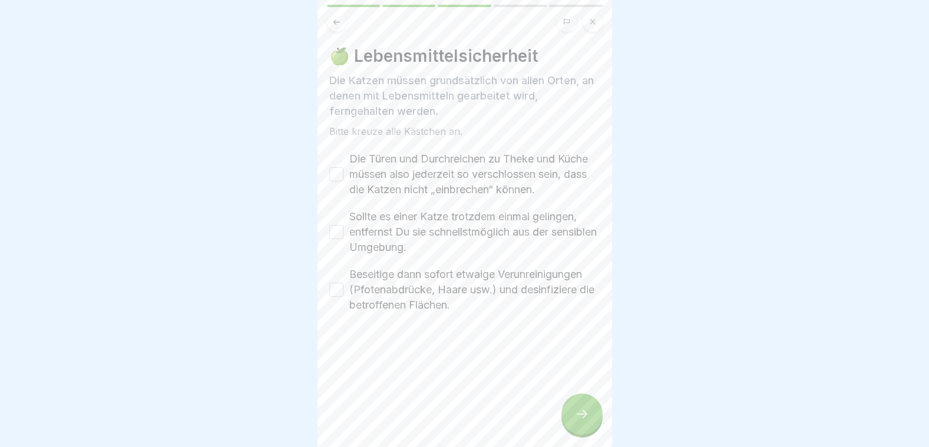
click at [332, 181] on button "Die Türen und Durchreichen zu Theke und Küche müssen also jederzeit so verschlo…" at bounding box center [336, 174] width 14 height 14
click at [343, 243] on div "Sollte es einer Katze trotzdem einmal gelingen, entfernst Du sie schnellstmögli…" at bounding box center [464, 232] width 271 height 46
click at [342, 239] on button "Sollte es einer Katze trotzdem einmal gelingen, entfernst Du sie schnellstmögli…" at bounding box center [336, 232] width 14 height 14
click at [342, 297] on button "Beseitige dann sofort etwaige Verunreinigungen (Pfotenabdrücke, Haare usw.) und…" at bounding box center [336, 290] width 14 height 14
click at [600, 425] on div at bounding box center [581, 413] width 41 height 41
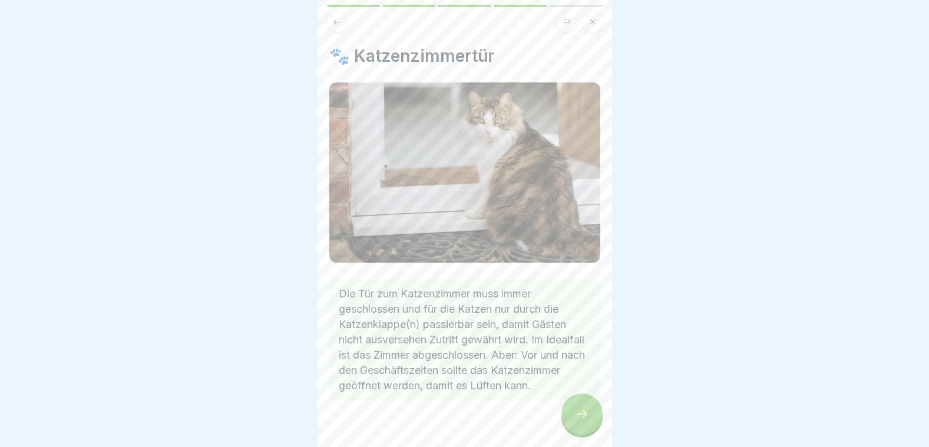
click at [594, 425] on div at bounding box center [581, 413] width 41 height 41
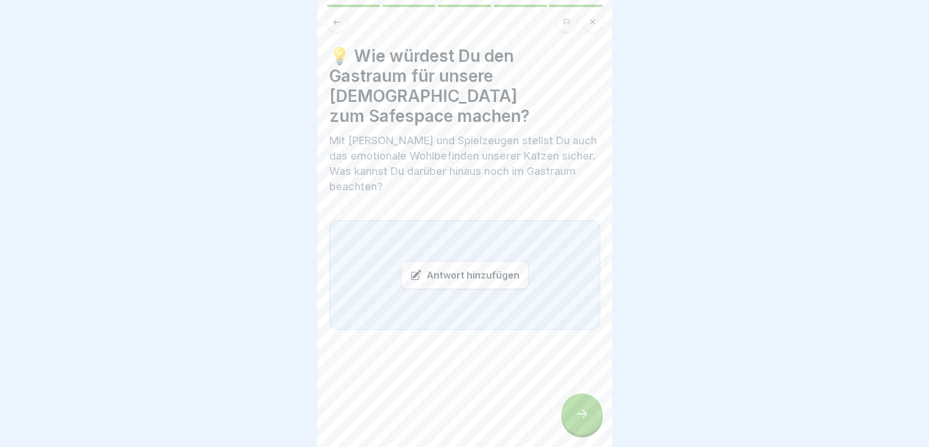
click at [587, 421] on icon at bounding box center [582, 414] width 14 height 14
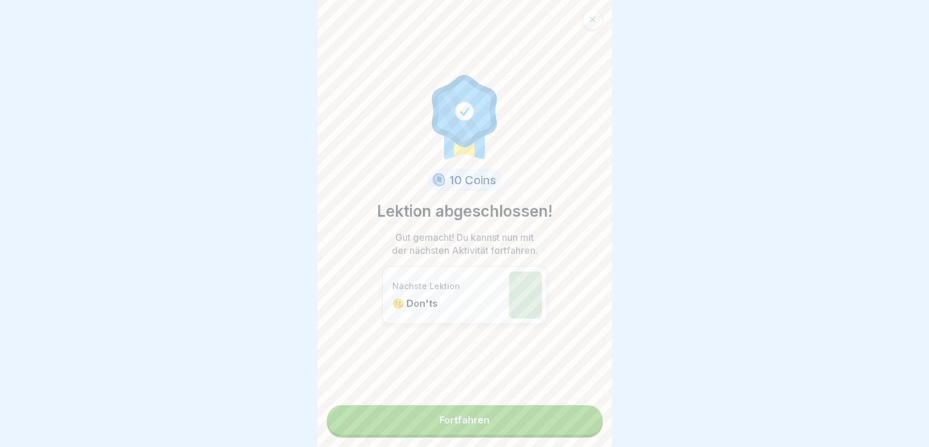
click at [532, 428] on link "Fortfahren" at bounding box center [465, 419] width 276 height 29
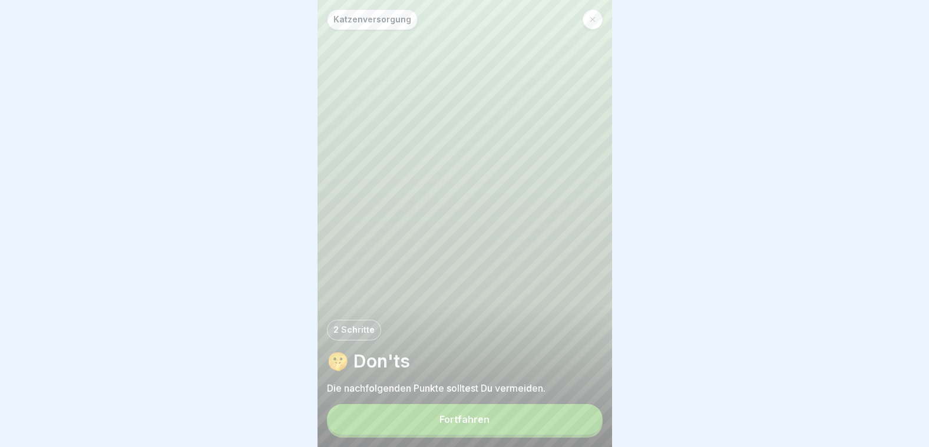
drag, startPoint x: 532, startPoint y: 428, endPoint x: 447, endPoint y: 421, distance: 85.0
click at [447, 421] on button "Fortfahren" at bounding box center [465, 419] width 276 height 31
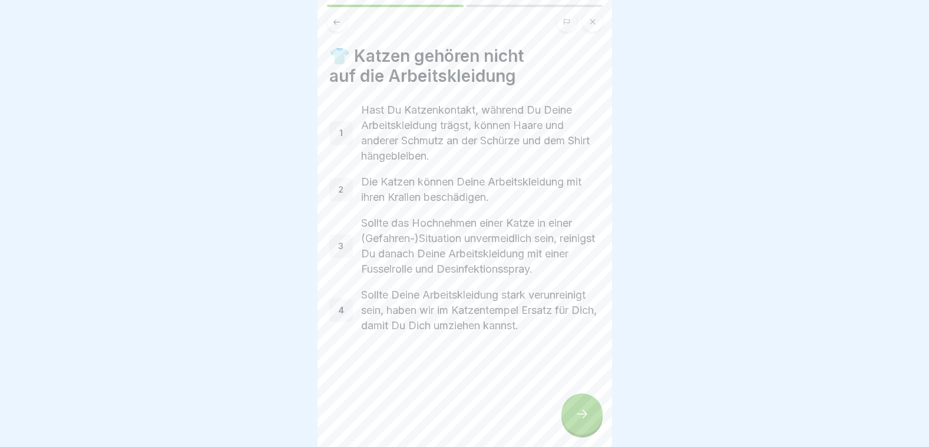
click at [546, 404] on div at bounding box center [464, 368] width 271 height 71
click at [582, 413] on div at bounding box center [581, 413] width 41 height 41
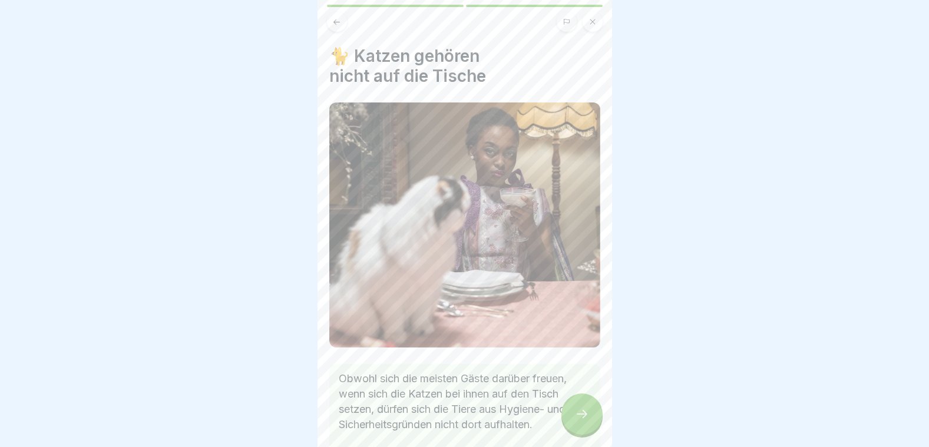
click at [582, 413] on div at bounding box center [581, 413] width 41 height 41
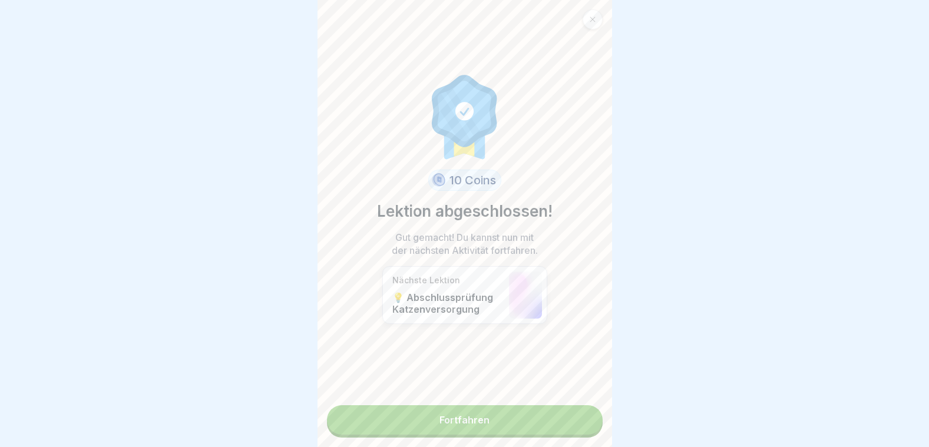
click at [529, 410] on link "Fortfahren" at bounding box center [465, 419] width 276 height 29
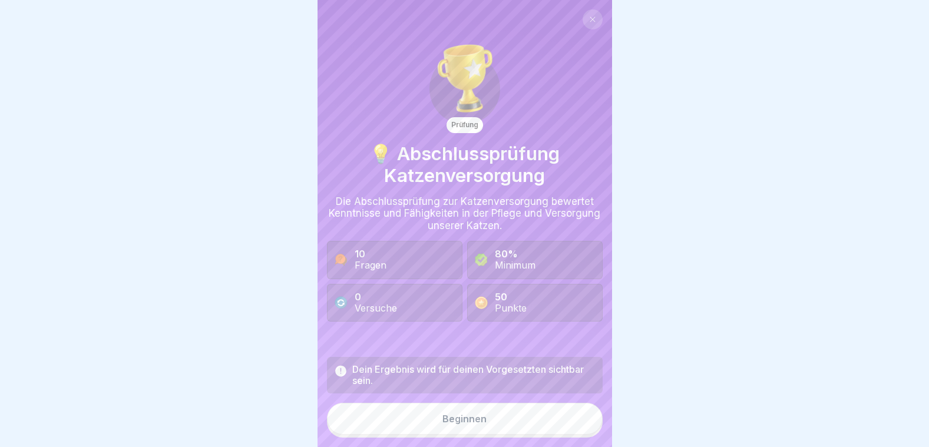
click at [589, 18] on icon at bounding box center [591, 19] width 5 height 5
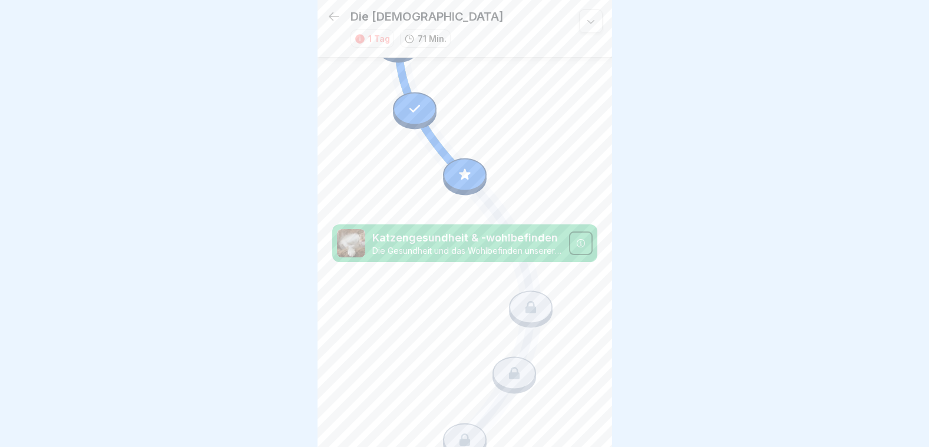
scroll to position [429, 0]
click at [474, 230] on p "Katzengesundheit & -wohlbefinden" at bounding box center [467, 237] width 190 height 15
click at [569, 231] on div at bounding box center [581, 243] width 24 height 24
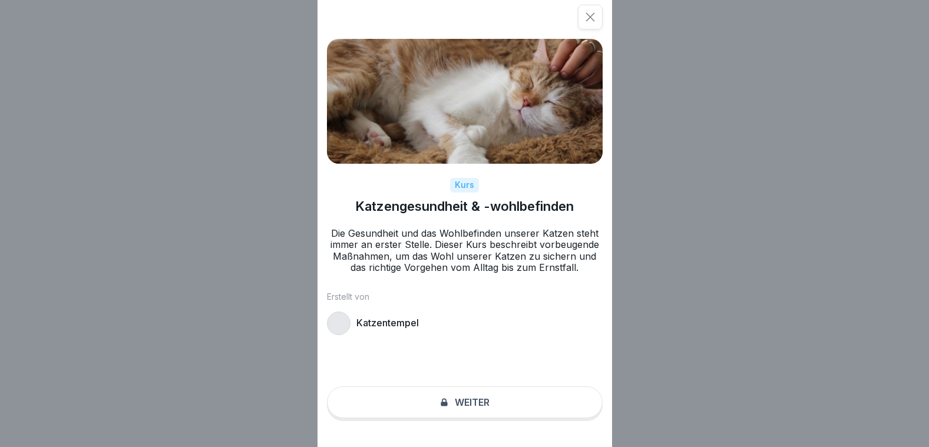
click at [601, 18] on div at bounding box center [590, 17] width 25 height 25
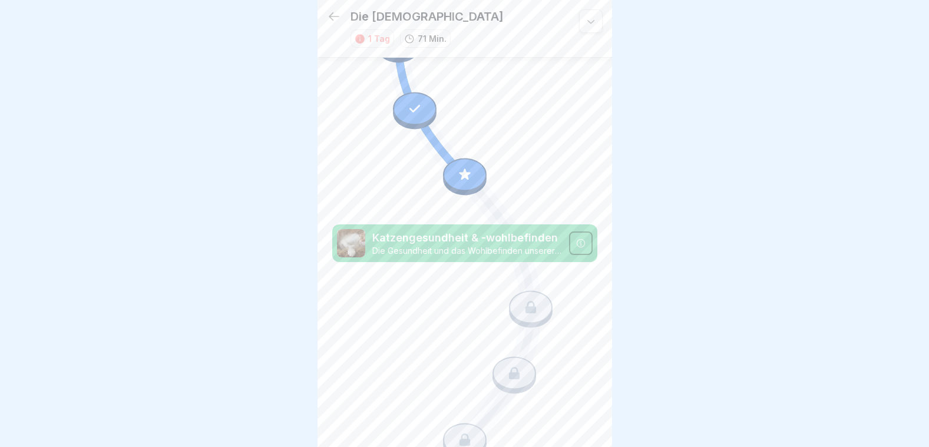
click at [463, 167] on icon at bounding box center [464, 174] width 15 height 15
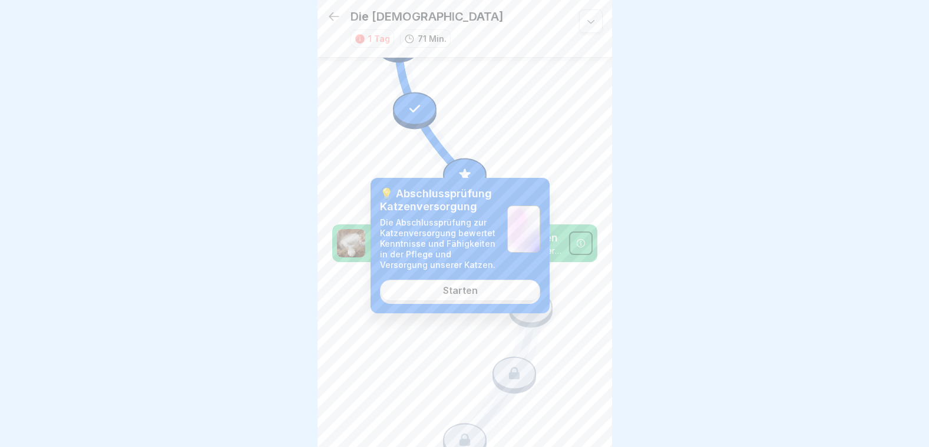
click at [456, 288] on div "Starten" at bounding box center [460, 290] width 35 height 11
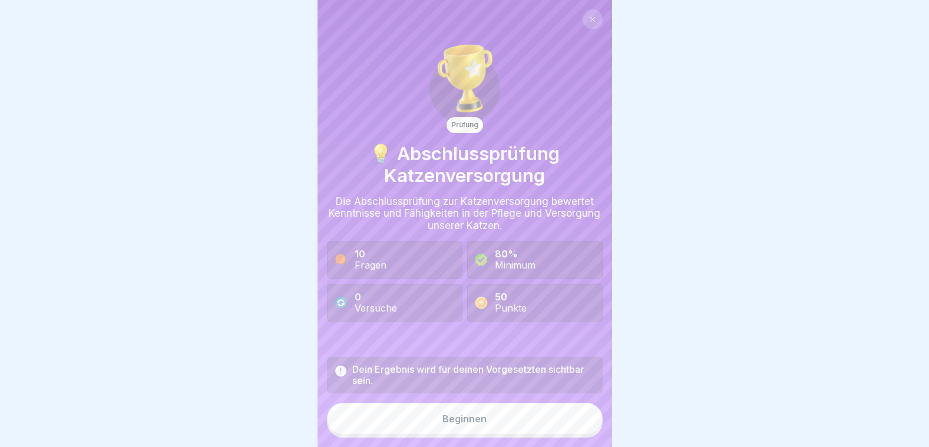
click at [452, 414] on button "Beginnen" at bounding box center [465, 419] width 276 height 32
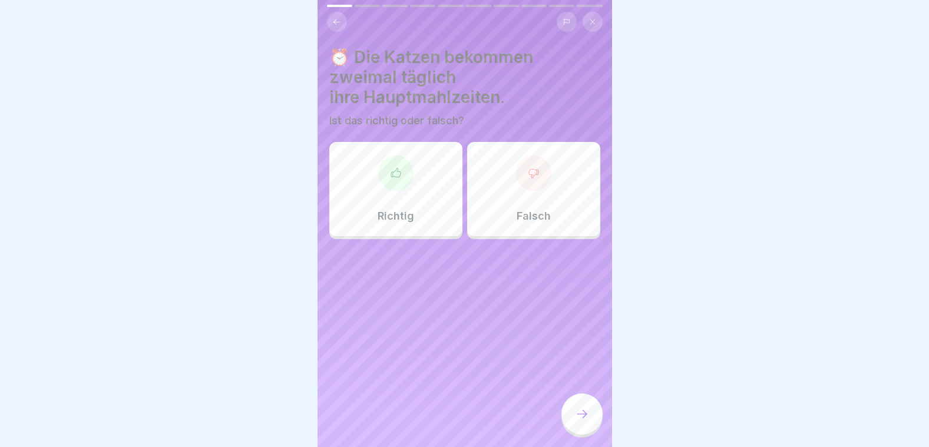
click at [388, 221] on div "Richtig" at bounding box center [395, 189] width 133 height 94
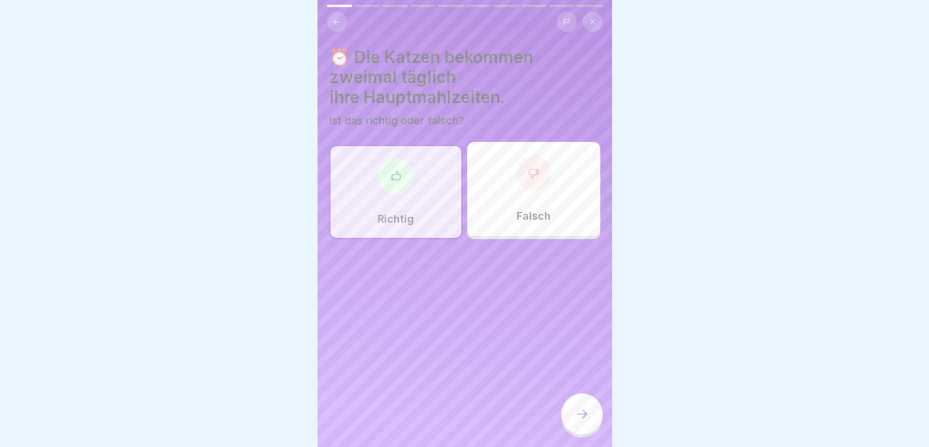
click at [402, 193] on div "Richtig" at bounding box center [395, 192] width 133 height 94
click at [569, 417] on div at bounding box center [581, 413] width 41 height 41
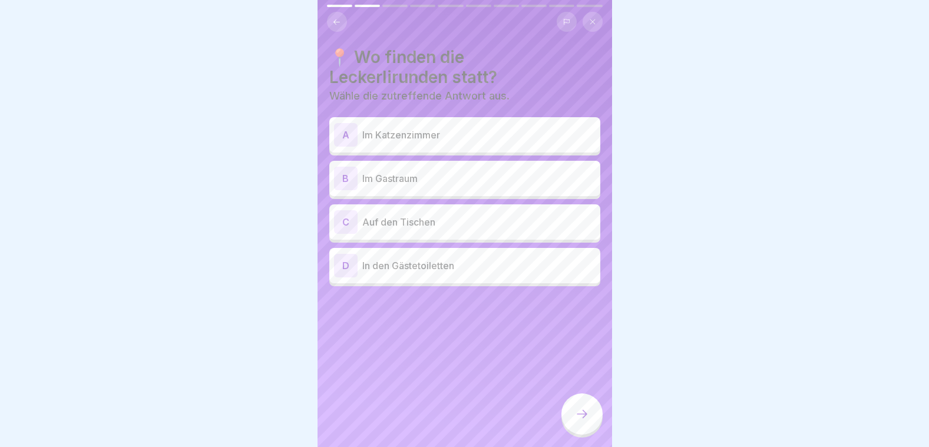
click at [399, 188] on div "B Im Gastraum" at bounding box center [464, 178] width 271 height 35
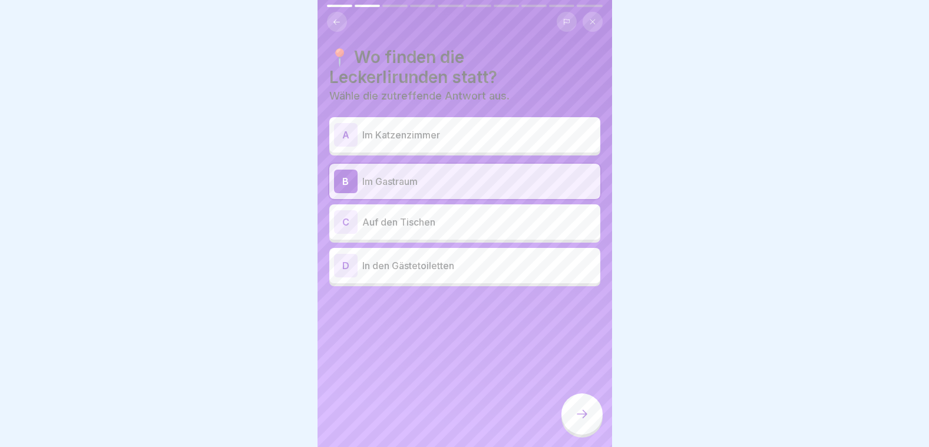
click at [575, 412] on icon at bounding box center [582, 414] width 14 height 14
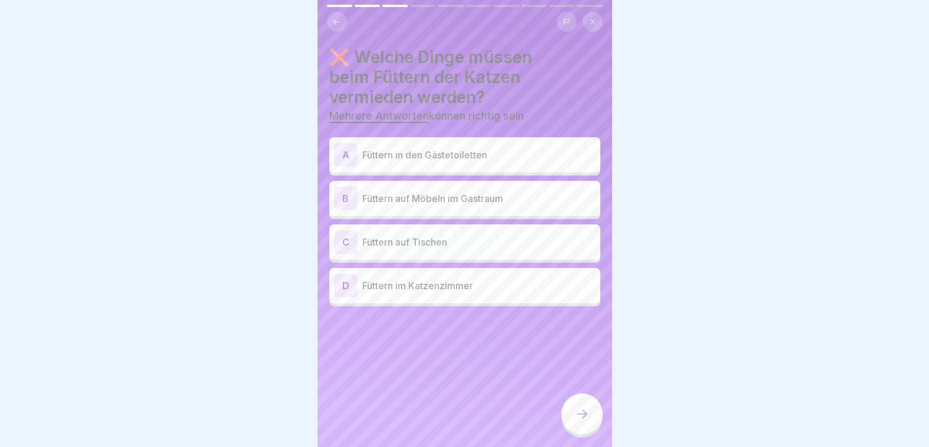
click at [400, 153] on p "Füttern in den Gästetoiletten" at bounding box center [478, 155] width 233 height 14
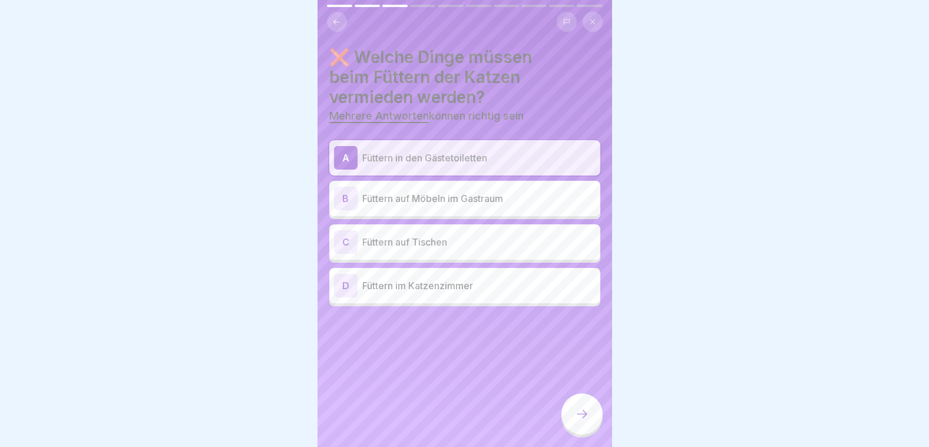
click at [385, 199] on p "Füttern auf Möbeln im Gastraum" at bounding box center [478, 198] width 233 height 14
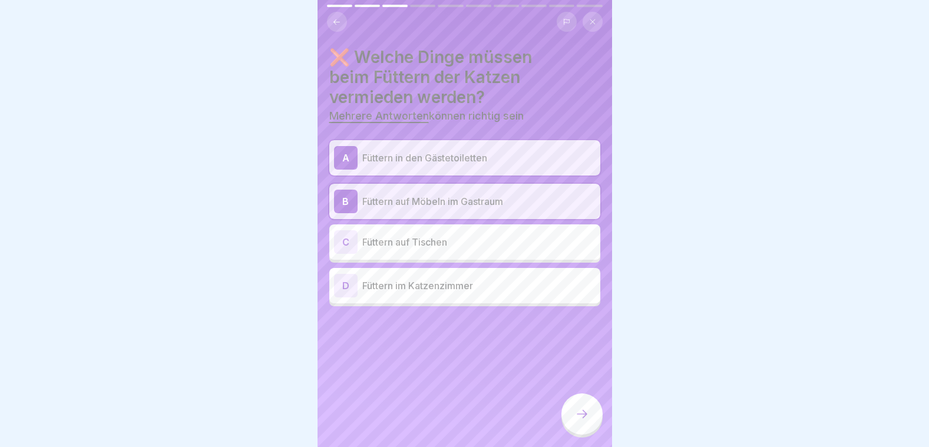
click at [393, 237] on p "Füttern auf Tischen" at bounding box center [478, 242] width 233 height 14
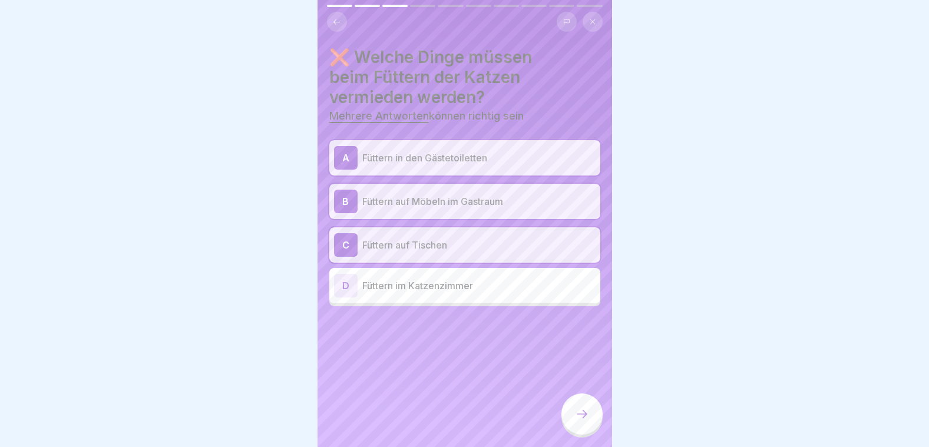
click at [580, 408] on div at bounding box center [581, 413] width 41 height 41
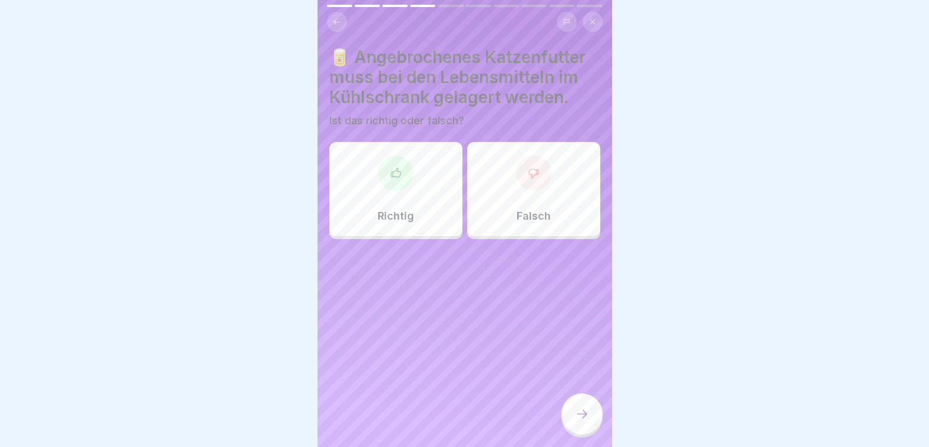
click at [420, 191] on div "Richtig" at bounding box center [395, 189] width 133 height 94
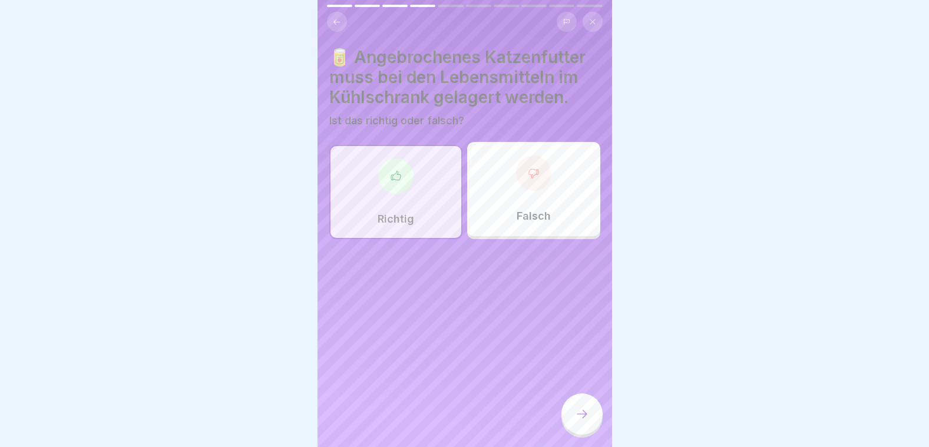
click at [515, 194] on div "Falsch" at bounding box center [533, 189] width 133 height 94
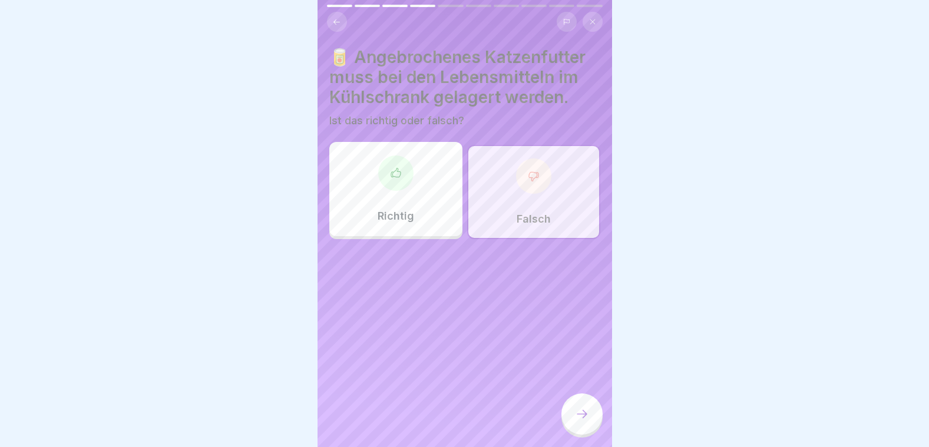
click at [580, 407] on div at bounding box center [581, 413] width 41 height 41
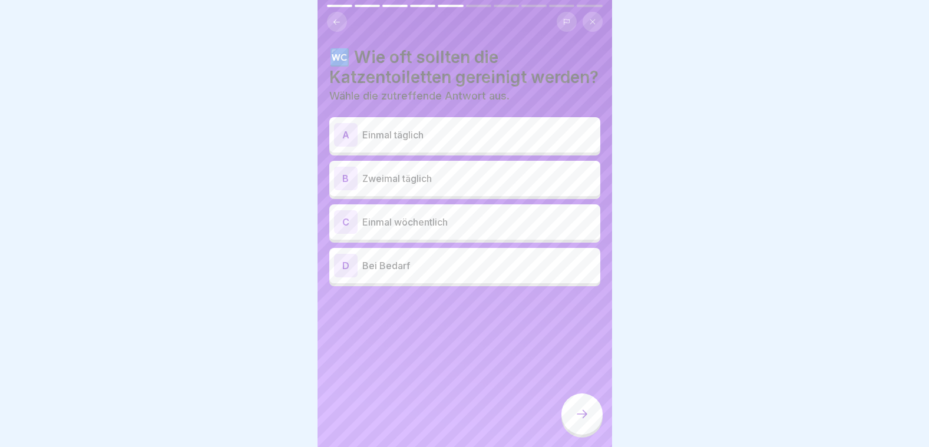
click at [428, 186] on p "Zweimal täglich" at bounding box center [478, 178] width 233 height 14
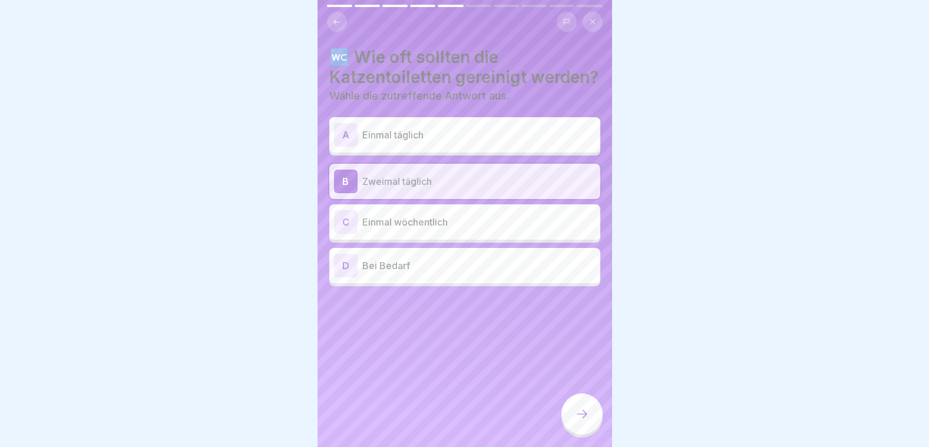
click at [587, 425] on div at bounding box center [581, 413] width 41 height 41
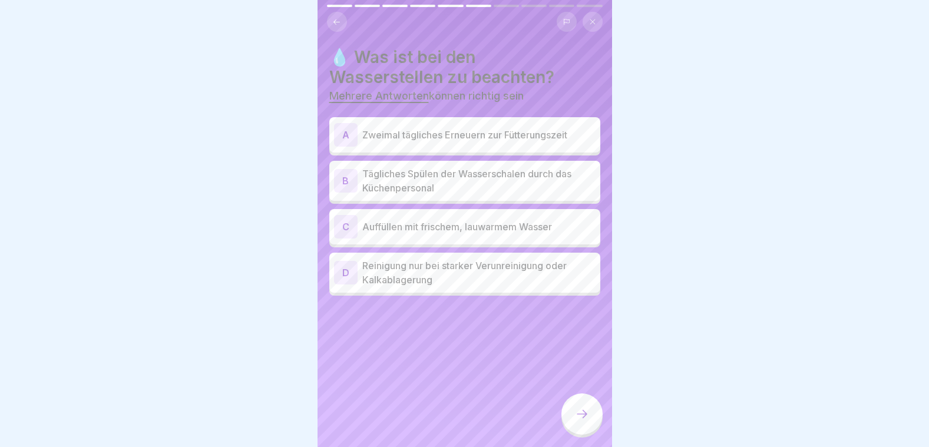
click at [491, 130] on p "Zweimal tägliches Erneuern zur Fütterungszeit" at bounding box center [478, 135] width 233 height 14
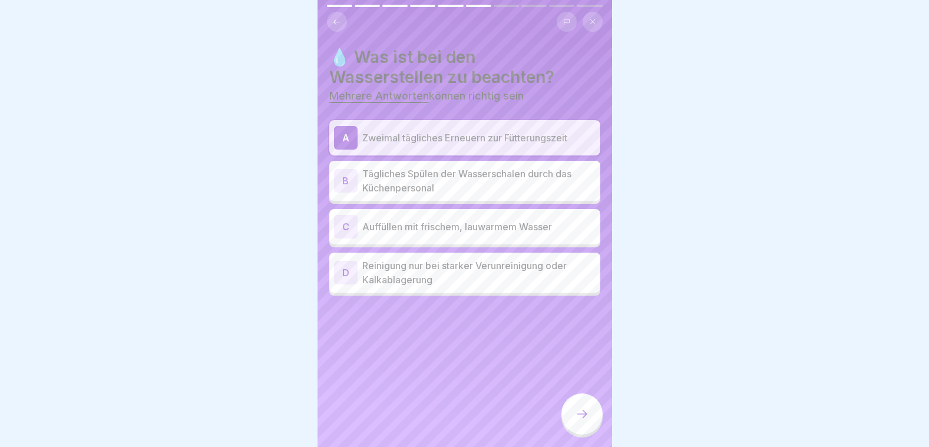
click at [413, 178] on p "Tägliches Spülen der Wasserschalen durch das Küchenpersonal" at bounding box center [478, 181] width 233 height 28
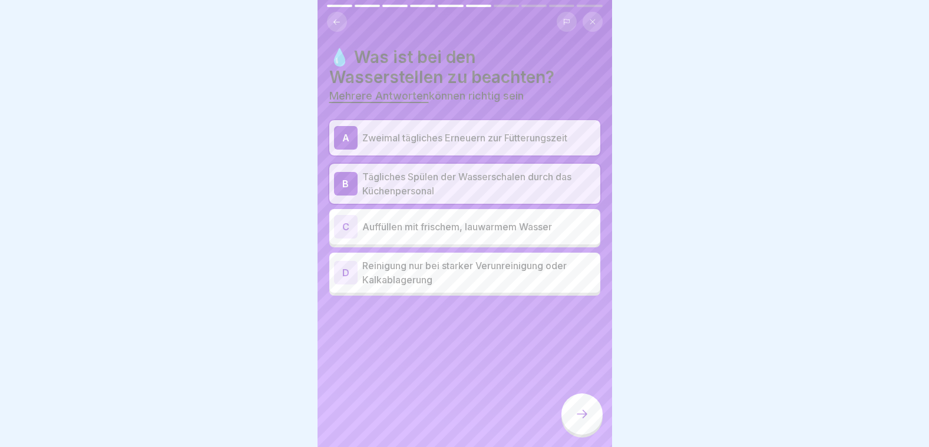
click at [446, 336] on div "💧 Was ist bei den Wasserstellen zu beachten? Mehrere Antworten können richtig s…" at bounding box center [464, 223] width 294 height 447
click at [581, 408] on div at bounding box center [581, 413] width 41 height 41
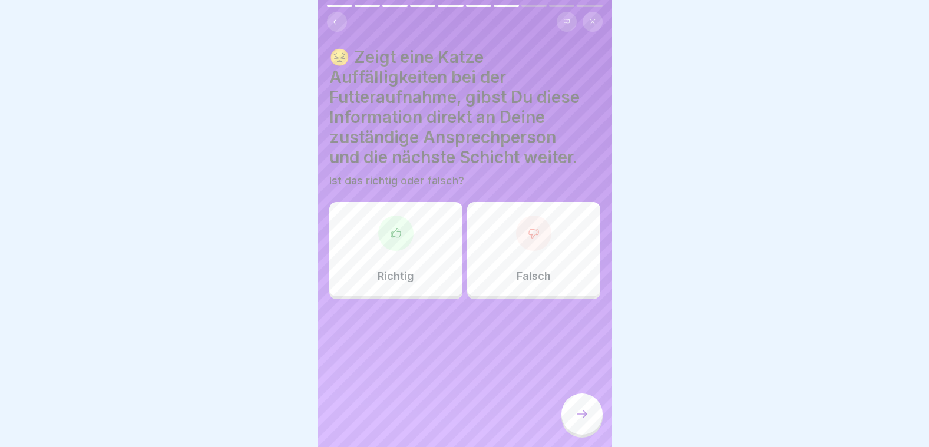
click at [398, 256] on div "Richtig" at bounding box center [395, 249] width 133 height 94
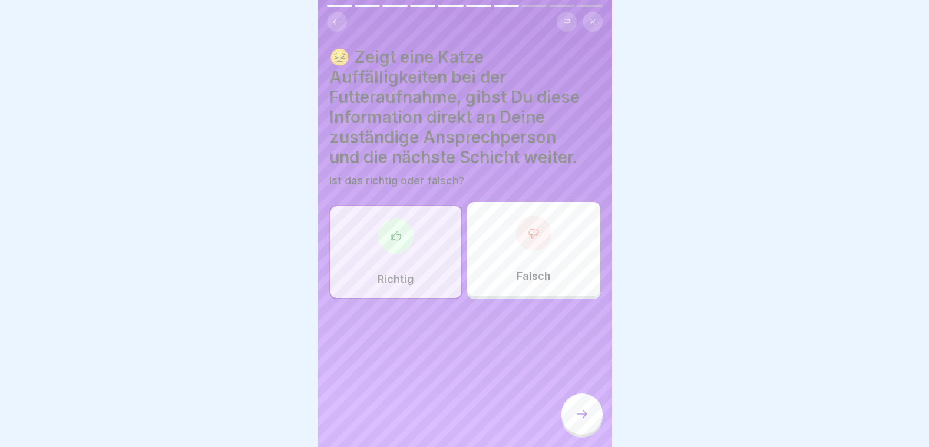
click at [579, 419] on icon at bounding box center [582, 414] width 14 height 14
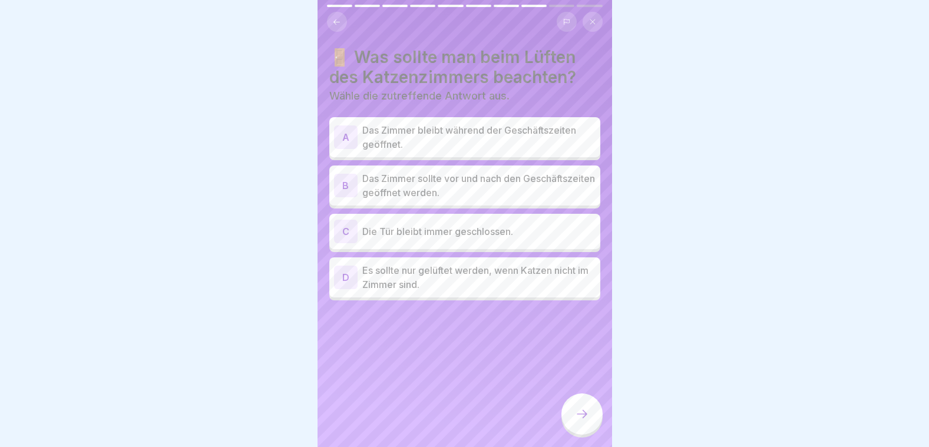
click at [494, 177] on p "Das Zimmer sollte vor und nach den Geschäftszeiten geöffnet werden." at bounding box center [478, 185] width 233 height 28
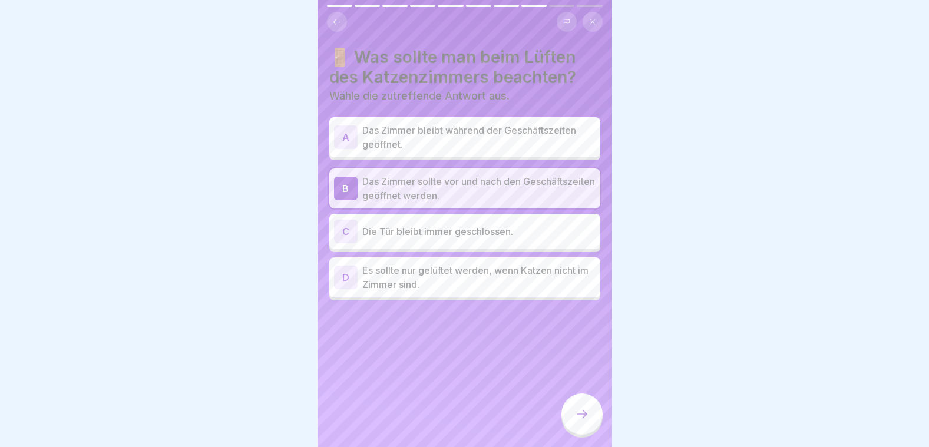
click at [567, 415] on div at bounding box center [581, 413] width 41 height 41
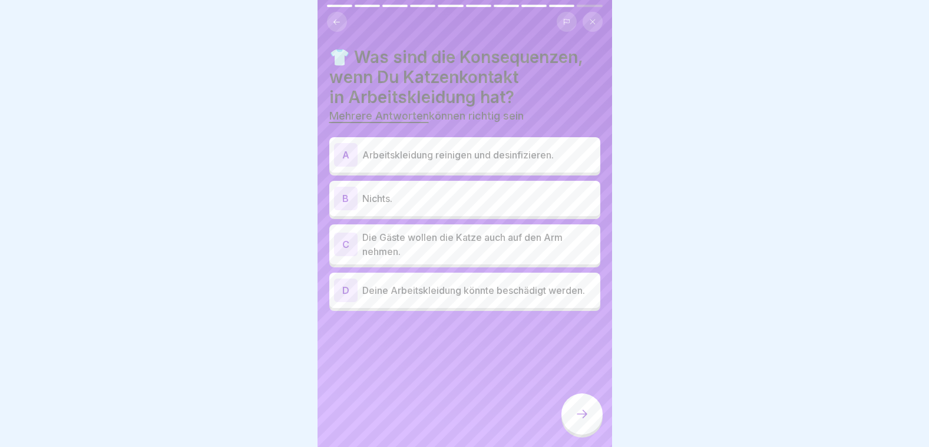
click at [459, 148] on p "Arbeitskleidung reinigen und desinfizieren." at bounding box center [478, 155] width 233 height 14
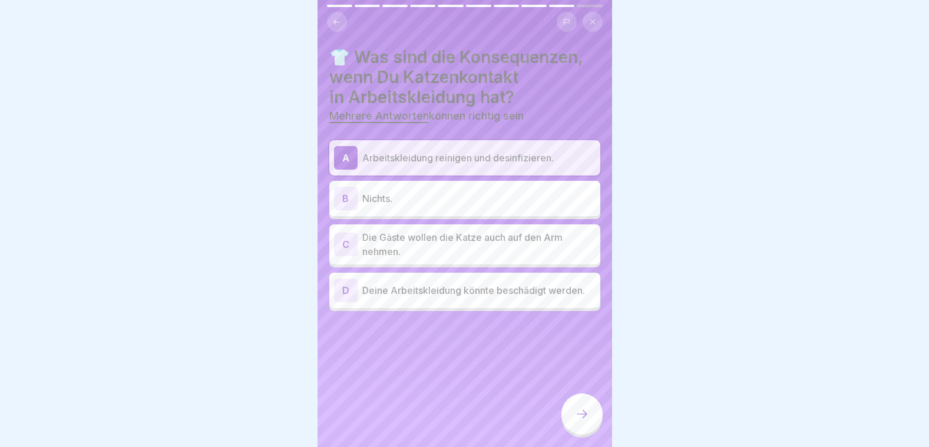
click at [456, 285] on p "Deine Arbeitskleidung könnte beschädigt werden." at bounding box center [478, 290] width 233 height 14
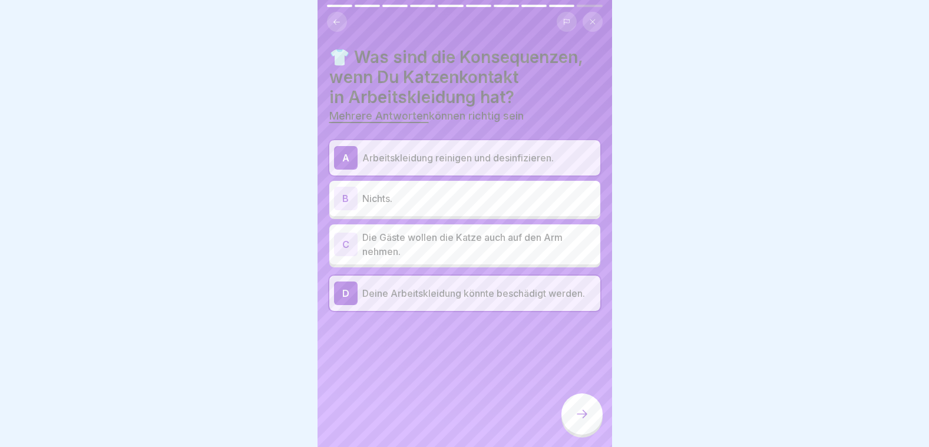
click at [583, 404] on div at bounding box center [581, 413] width 41 height 41
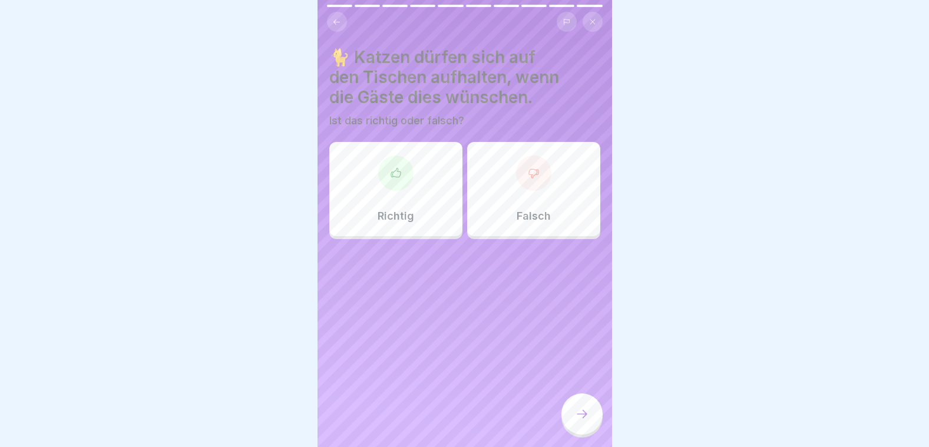
click at [506, 207] on div "Falsch" at bounding box center [533, 189] width 133 height 94
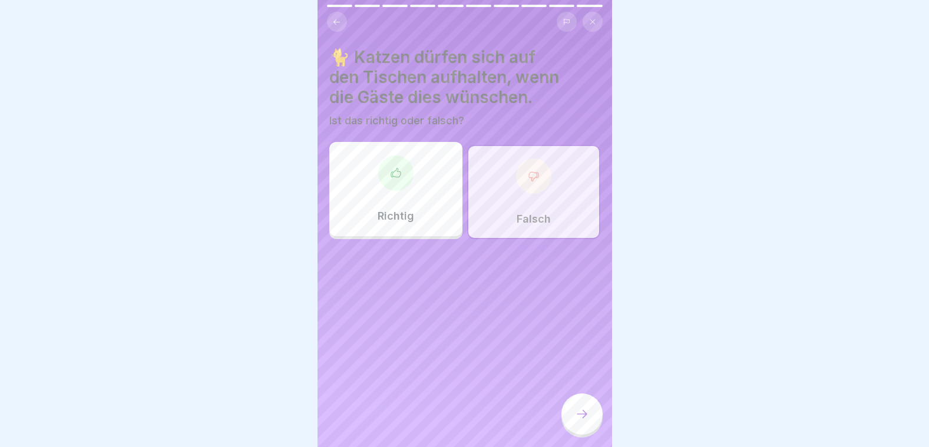
click at [581, 418] on icon at bounding box center [582, 414] width 14 height 14
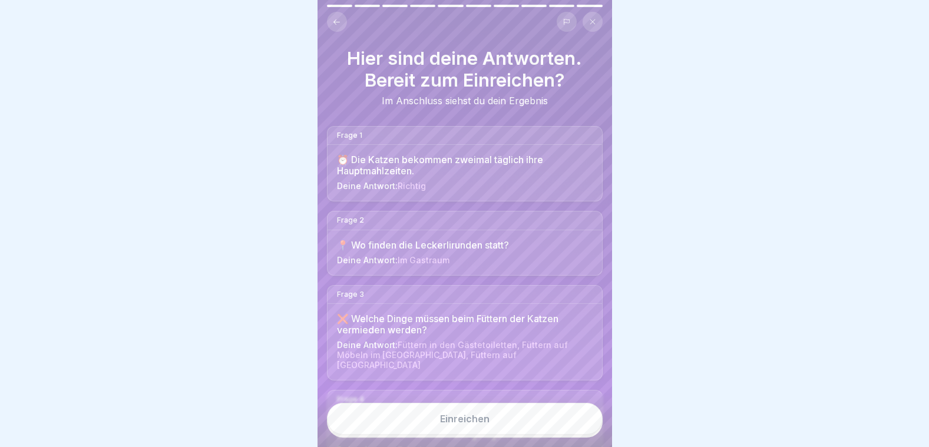
click at [561, 415] on button "Einreichen" at bounding box center [465, 419] width 276 height 32
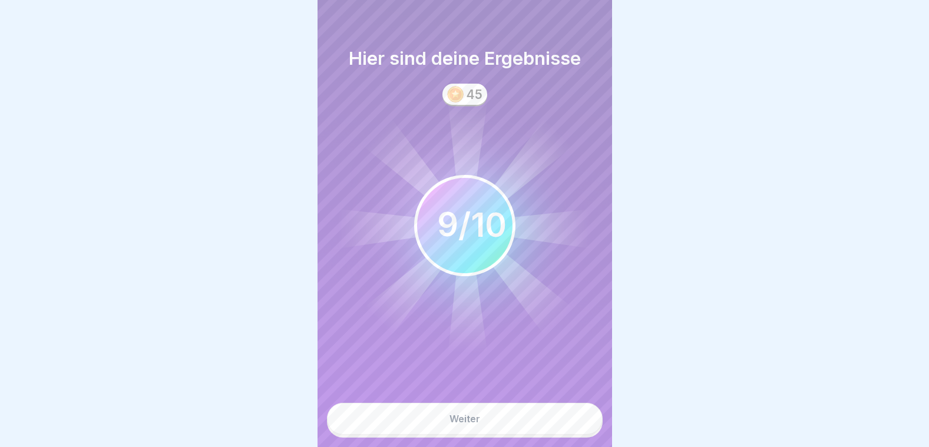
click at [561, 415] on button "Weiter" at bounding box center [465, 419] width 276 height 32
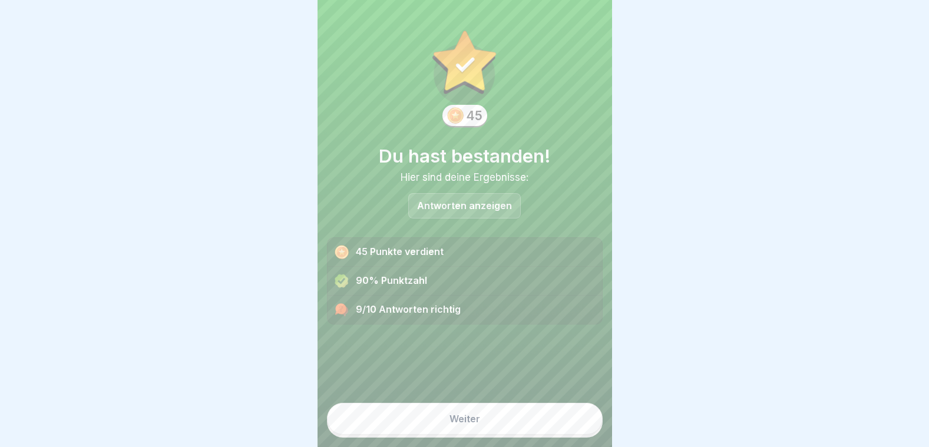
click at [496, 206] on p "Antworten anzeigen" at bounding box center [464, 206] width 95 height 10
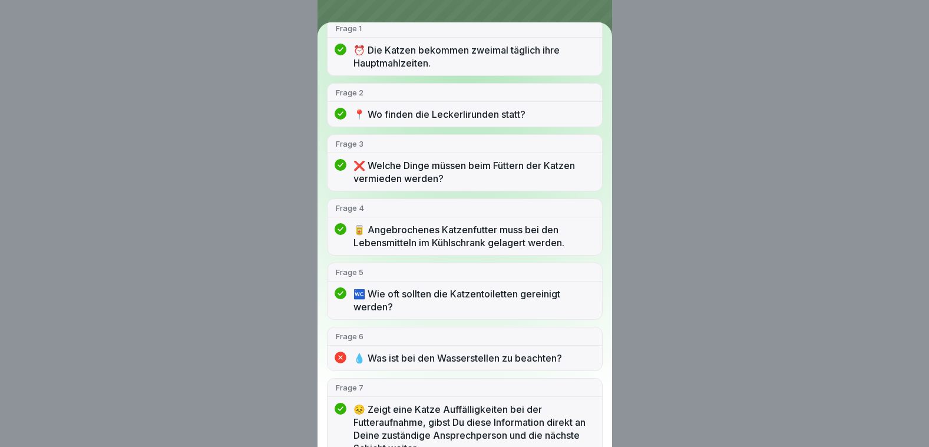
scroll to position [135, 0]
click at [539, 13] on div "Du hast bestanden! 9/10 Antworten richtig Frage 1 ⏰ Die Katzen bekommen zweimal…" at bounding box center [464, 223] width 294 height 447
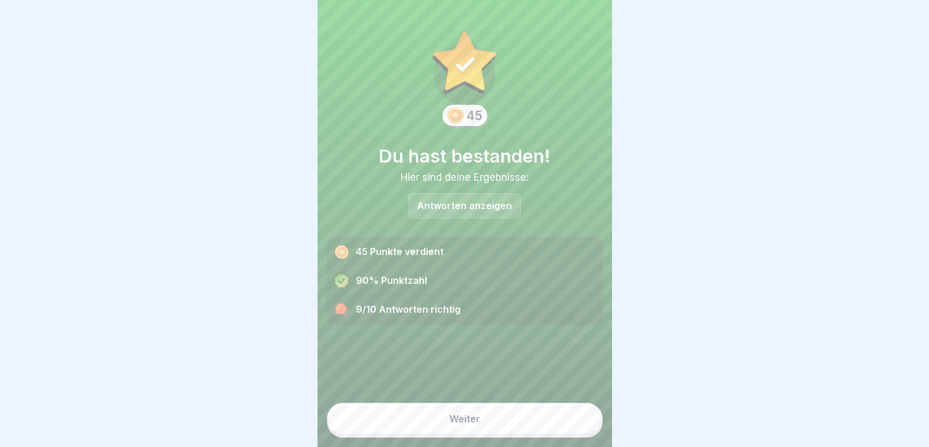
click at [462, 415] on button "Weiter" at bounding box center [465, 419] width 276 height 32
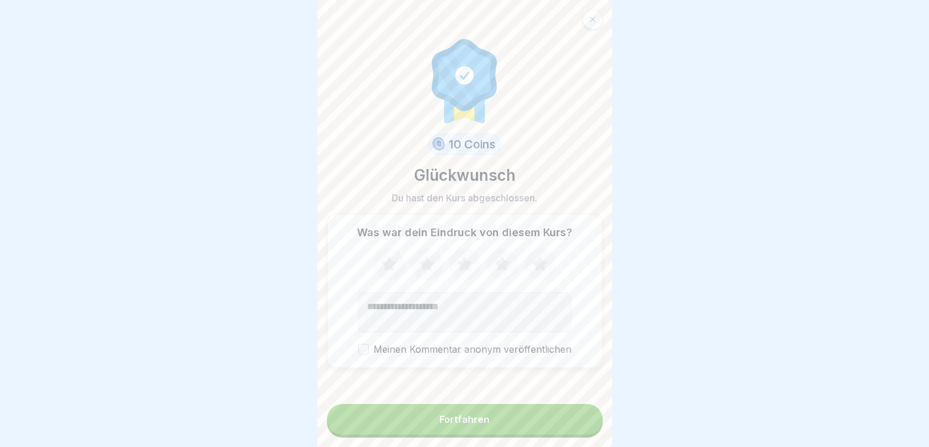
click at [462, 415] on button "Fortfahren" at bounding box center [465, 419] width 276 height 31
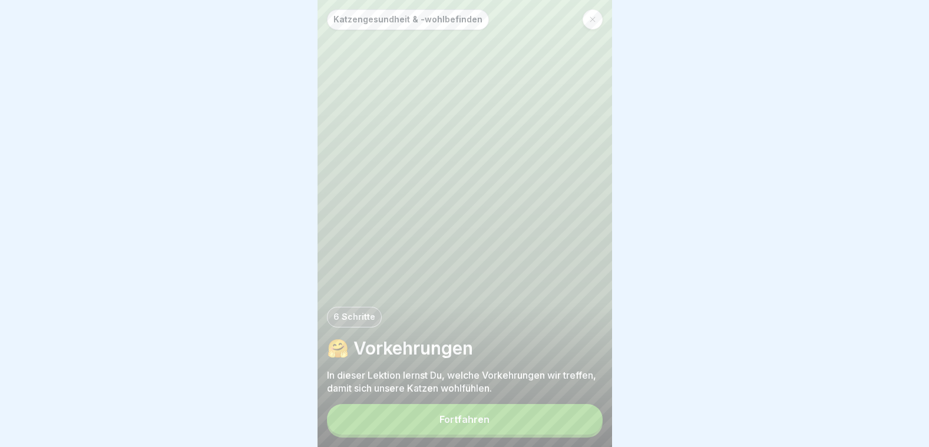
click at [462, 415] on button "Fortfahren" at bounding box center [465, 419] width 276 height 31
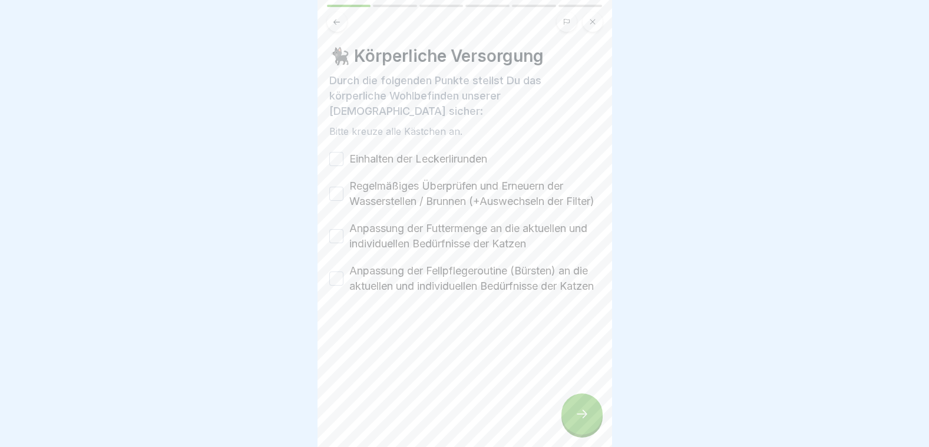
click at [340, 152] on button "Einhalten der Leckerlirunden" at bounding box center [336, 159] width 14 height 14
click at [336, 193] on button "Regelmäßiges Überprüfen und Erneuern der Wasserstellen / Brunnen (+Auswechseln …" at bounding box center [336, 194] width 14 height 14
click at [341, 243] on button "Anpassung der Futtermenge an die aktuellen und individuellen Bedürfnisse der Ka…" at bounding box center [336, 236] width 14 height 14
click at [336, 286] on button "Anpassung der Fellpflegeroutine (Bürsten) an die aktuellen und individuellen Be…" at bounding box center [336, 278] width 14 height 14
click at [573, 406] on div at bounding box center [581, 413] width 41 height 41
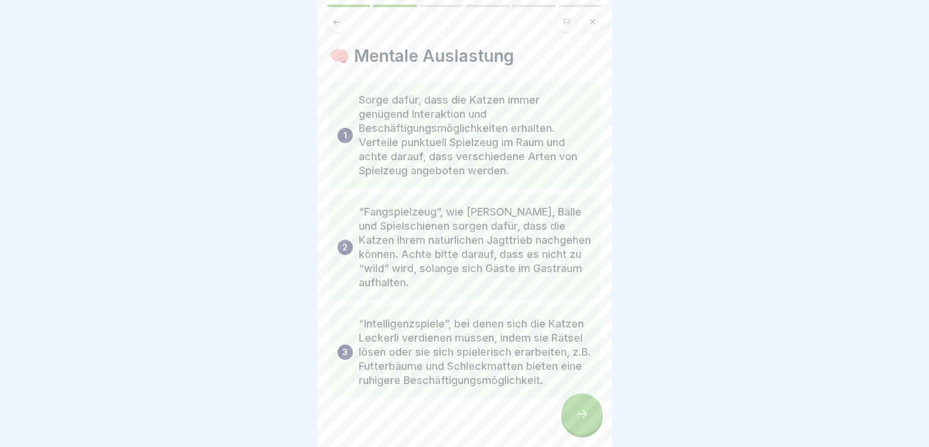
click at [573, 406] on div at bounding box center [581, 413] width 41 height 41
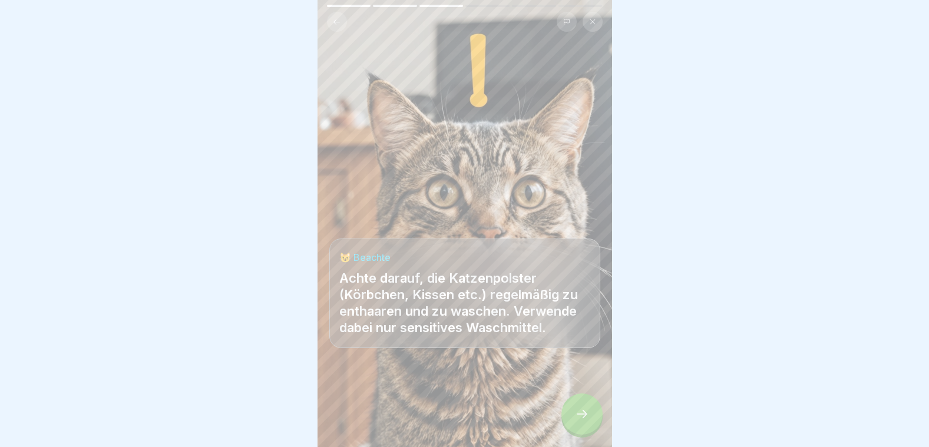
click at [573, 406] on div at bounding box center [581, 413] width 41 height 41
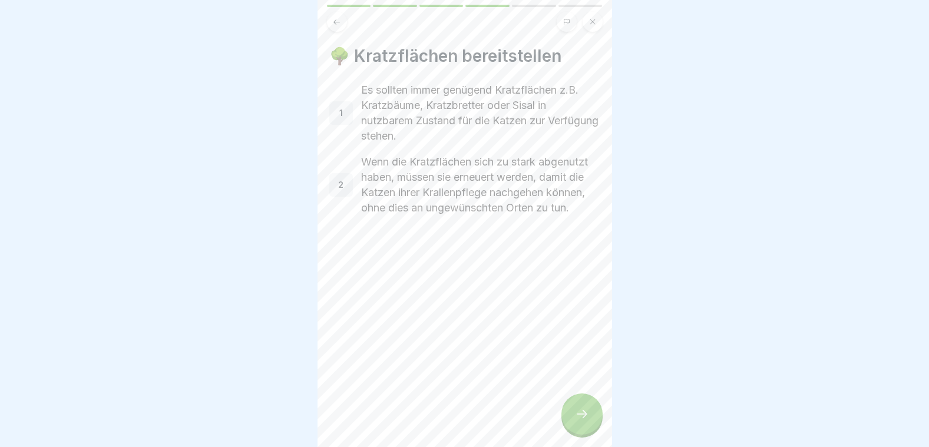
click at [573, 406] on div at bounding box center [581, 413] width 41 height 41
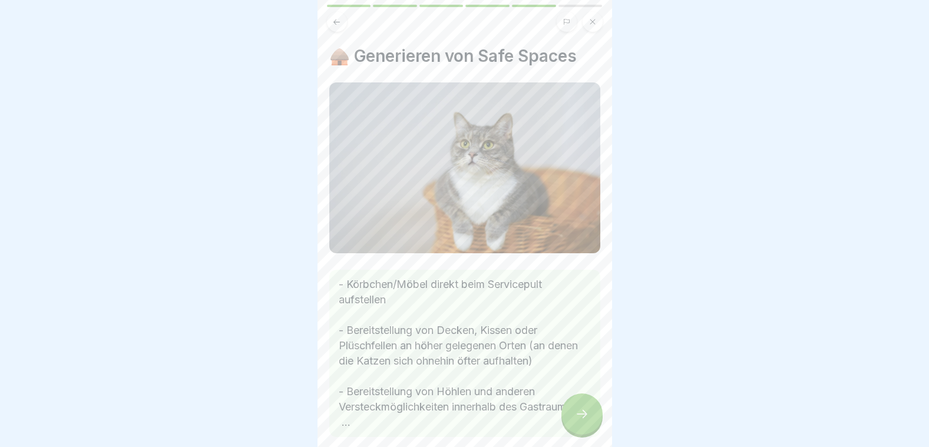
click at [573, 406] on div at bounding box center [581, 413] width 41 height 41
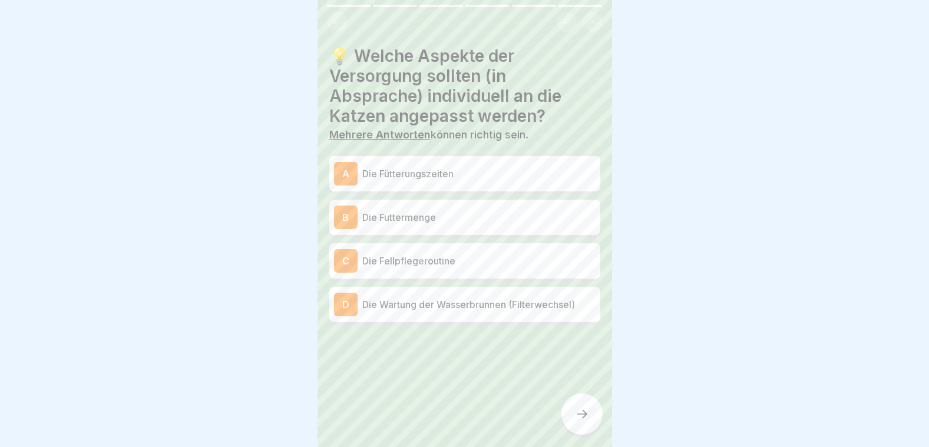
click at [421, 210] on p "Die Futtermenge" at bounding box center [478, 217] width 233 height 14
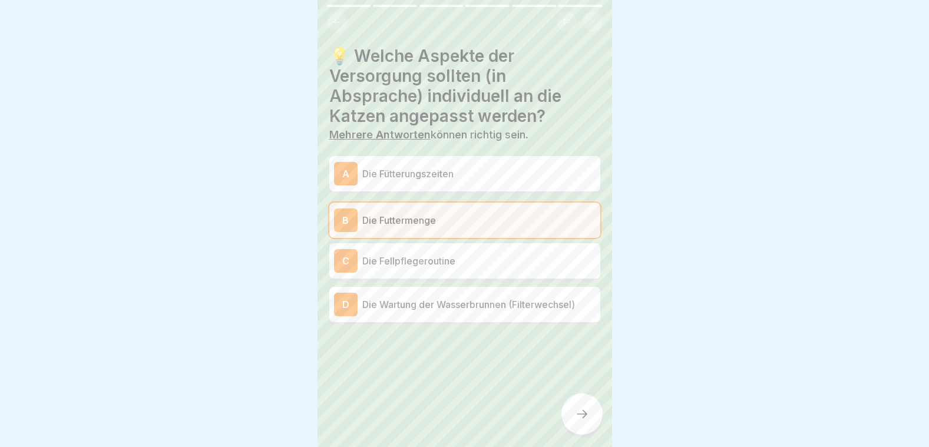
click at [429, 266] on div "C Die Fellpflegeroutine" at bounding box center [464, 261] width 261 height 24
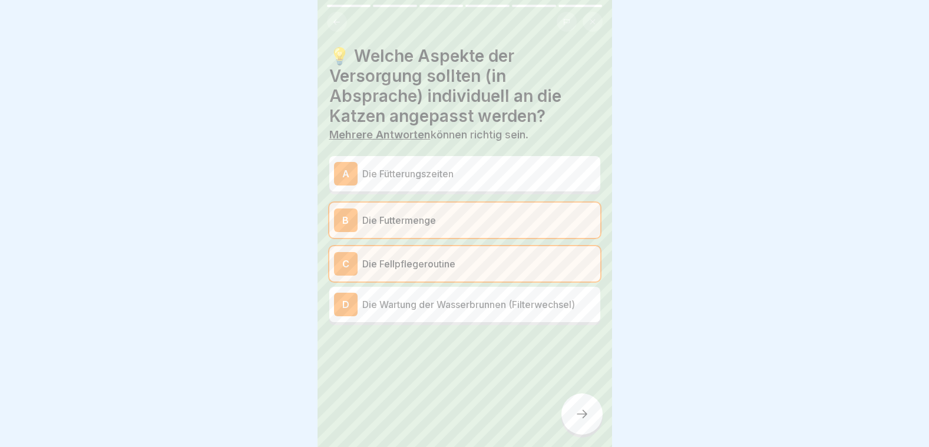
click at [575, 419] on icon at bounding box center [582, 414] width 14 height 14
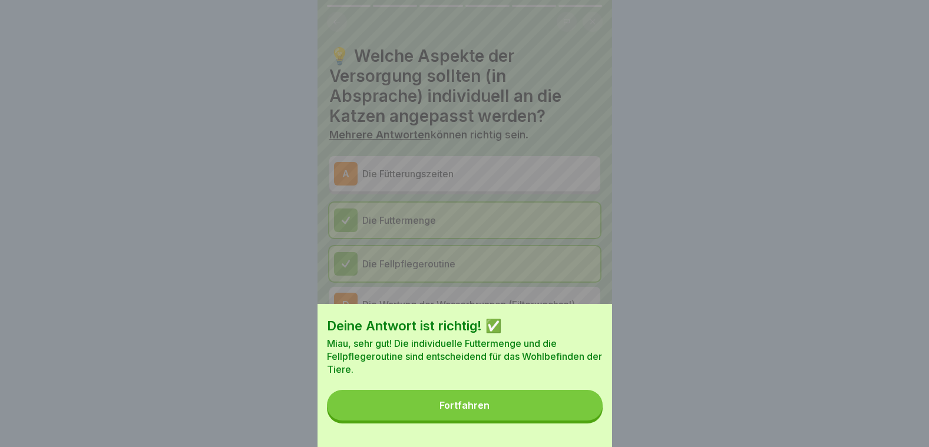
click at [545, 409] on button "Fortfahren" at bounding box center [465, 405] width 276 height 31
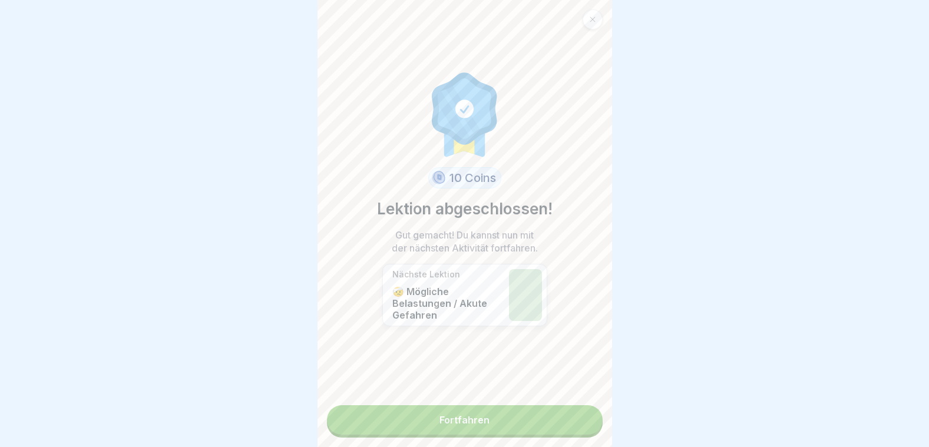
click at [488, 412] on link "Fortfahren" at bounding box center [465, 419] width 276 height 29
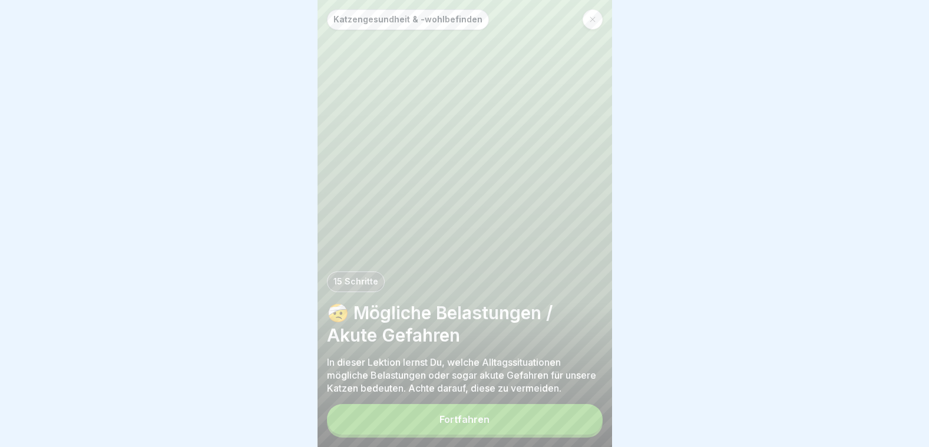
click at [466, 415] on button "Fortfahren" at bounding box center [465, 419] width 276 height 31
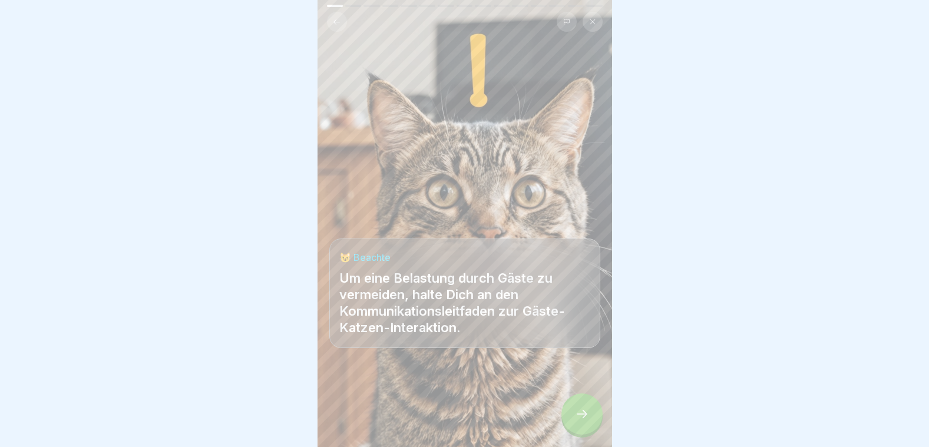
click at [588, 408] on div at bounding box center [581, 413] width 41 height 41
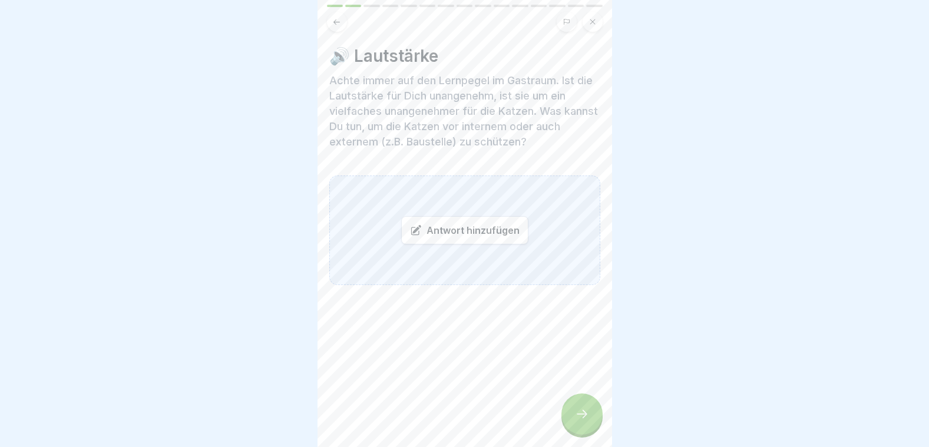
click at [588, 408] on div at bounding box center [581, 413] width 41 height 41
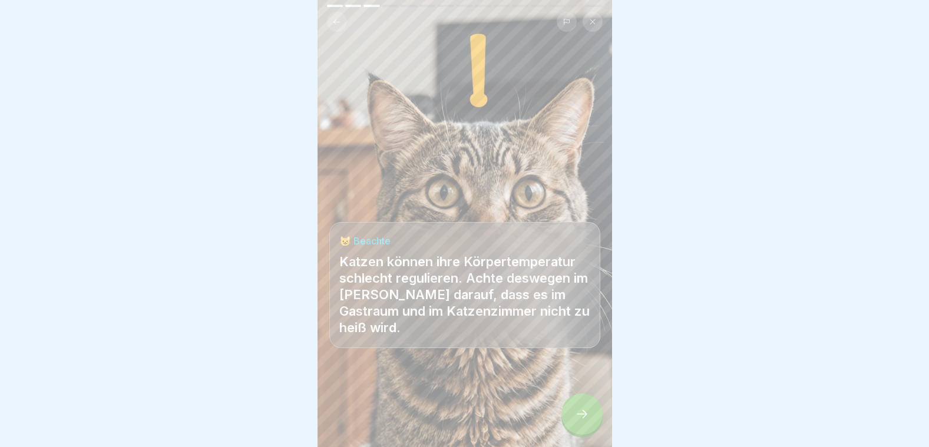
click at [588, 408] on div at bounding box center [581, 413] width 41 height 41
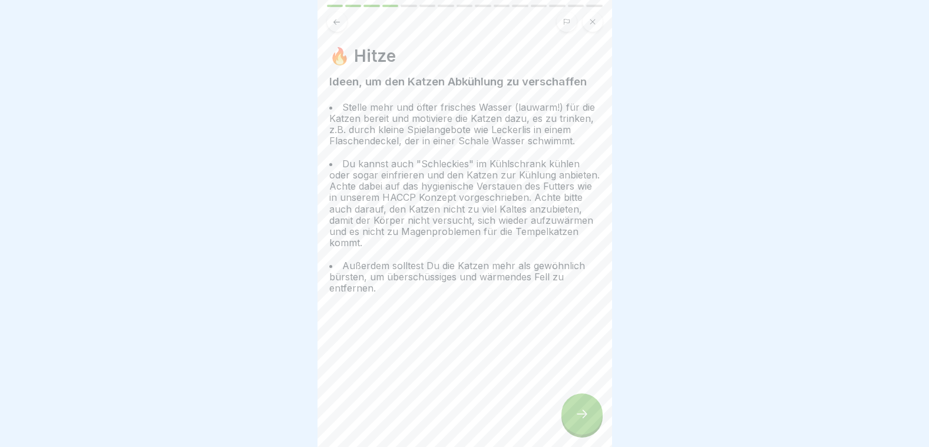
click at [588, 408] on div at bounding box center [581, 413] width 41 height 41
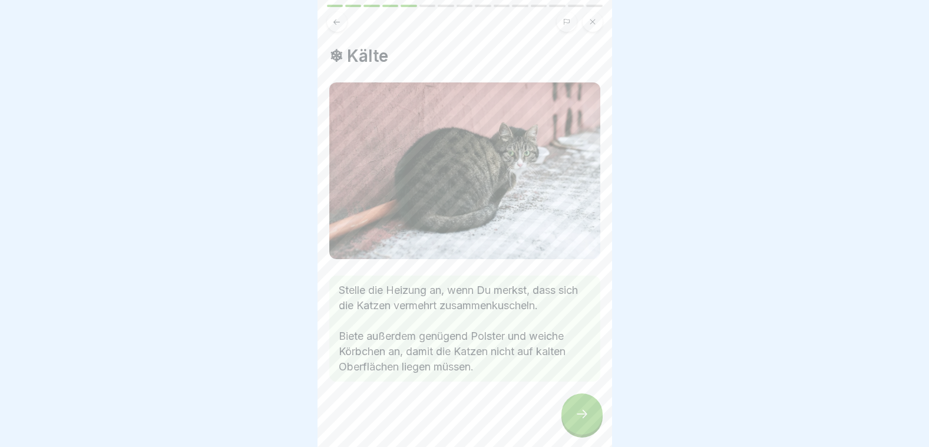
click at [588, 408] on div at bounding box center [581, 413] width 41 height 41
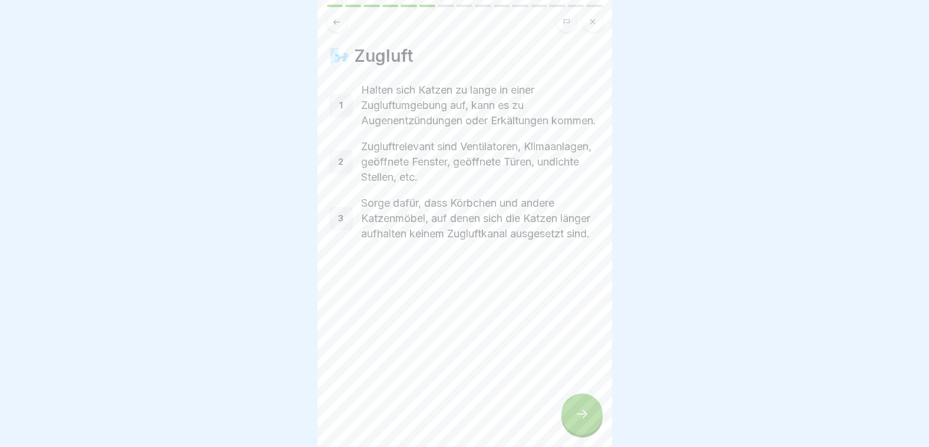
click at [588, 408] on div at bounding box center [581, 413] width 41 height 41
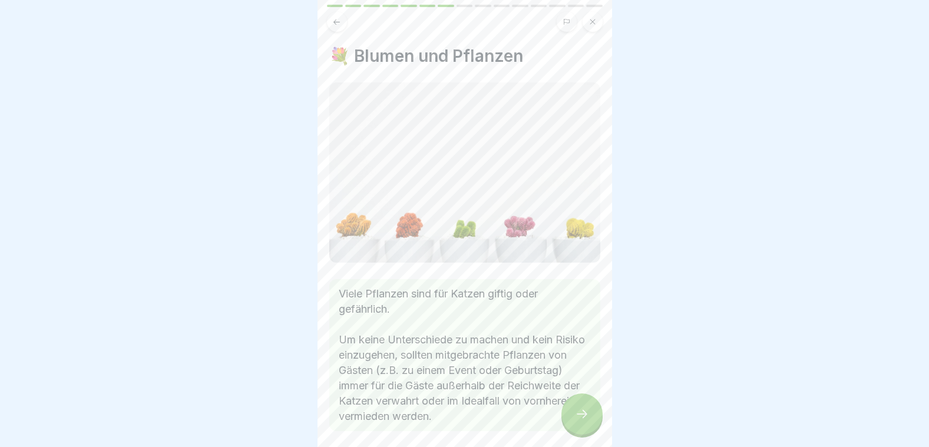
click at [588, 408] on div at bounding box center [581, 413] width 41 height 41
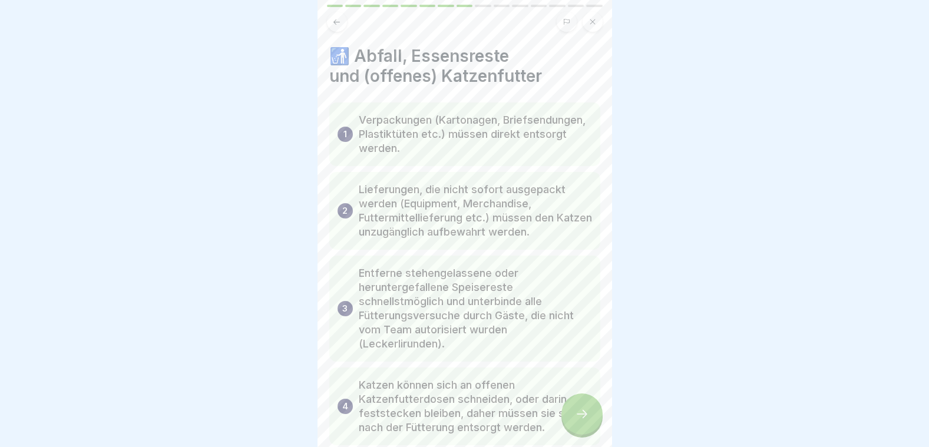
click at [588, 408] on div at bounding box center [581, 413] width 41 height 41
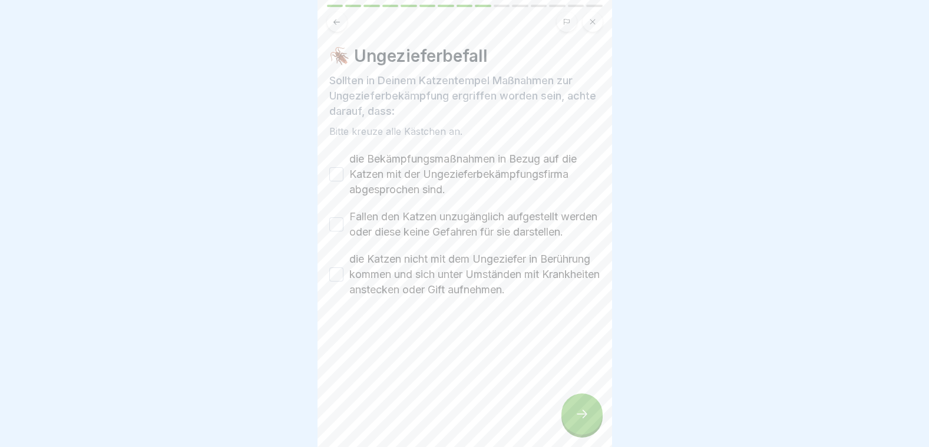
click at [339, 173] on button "die Bekämpfungsmaßnahmen in Bezug auf die Katzen mit der Ungezieferbekämpfungsf…" at bounding box center [336, 174] width 14 height 14
click at [337, 224] on button "Fallen den Katzen unzugänglich aufgestellt werden oder diese keine Gefahren für…" at bounding box center [336, 224] width 14 height 14
click at [343, 281] on button "die Katzen nicht mit dem Ungeziefer in Berührung kommen und sich unter Umstände…" at bounding box center [336, 274] width 14 height 14
click at [584, 406] on div at bounding box center [581, 413] width 41 height 41
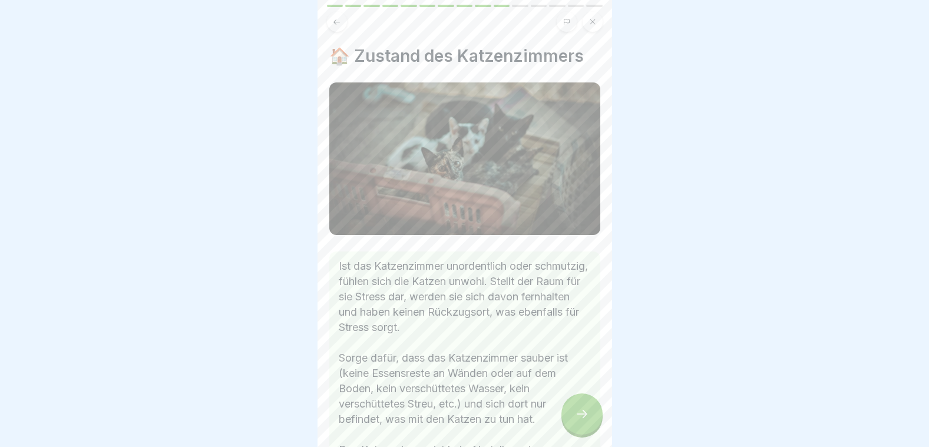
drag, startPoint x: 584, startPoint y: 406, endPoint x: 572, endPoint y: 413, distance: 12.9
click at [572, 413] on div at bounding box center [581, 413] width 41 height 41
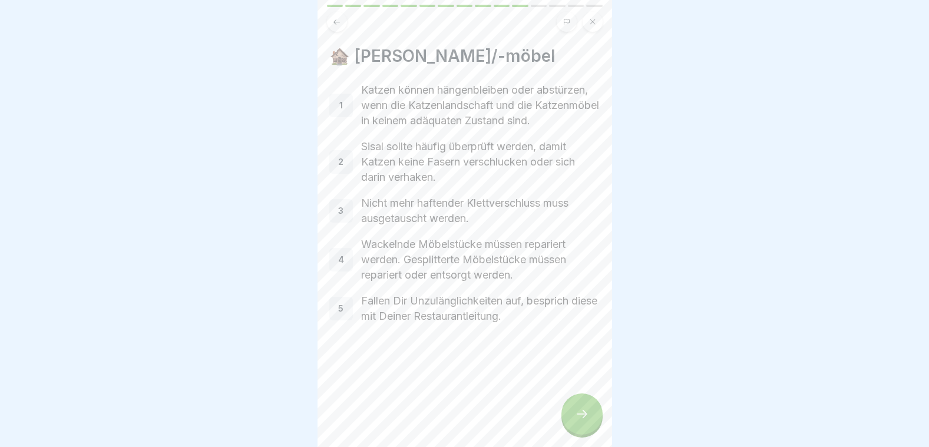
click at [572, 413] on div at bounding box center [581, 413] width 41 height 41
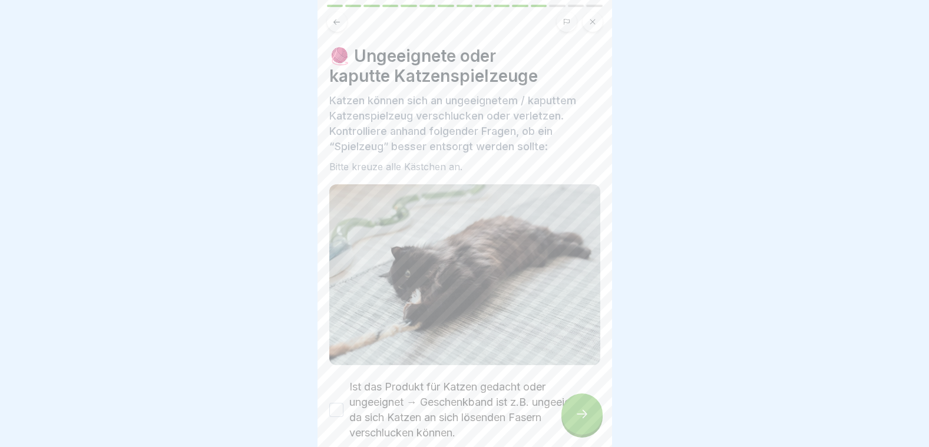
scroll to position [201, 0]
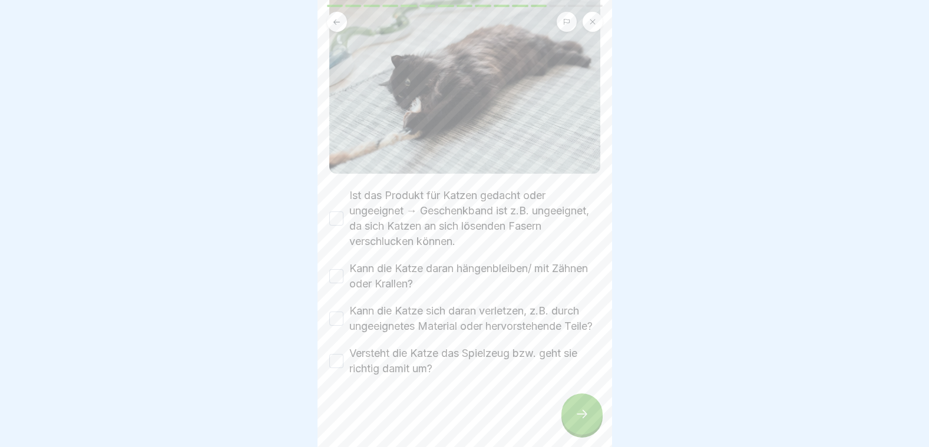
click at [339, 211] on button "Ist das Produkt für Katzen gedacht oder ungeeignet → Geschenkband ist z.B. unge…" at bounding box center [336, 218] width 14 height 14
click at [331, 269] on button "Kann die Katze daran hängenbleiben/ mit Zähnen oder Krallen?" at bounding box center [336, 276] width 14 height 14
click at [337, 312] on button "Kann die Katze sich daran verletzen, z.B. durch ungeeignetes Material oder herv…" at bounding box center [336, 319] width 14 height 14
click at [337, 362] on button "Versteht die Katze das Spielzeug bzw. geht sie richtig damit um?" at bounding box center [336, 361] width 14 height 14
click at [582, 427] on div at bounding box center [581, 413] width 41 height 41
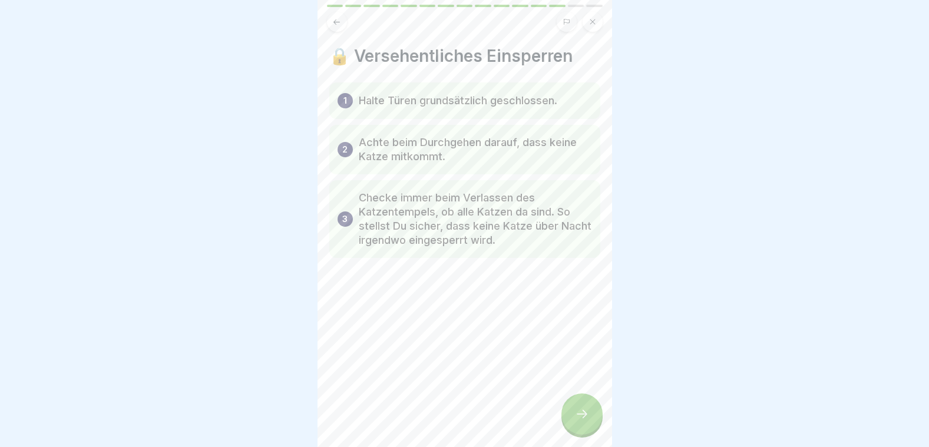
click at [582, 427] on div at bounding box center [581, 413] width 41 height 41
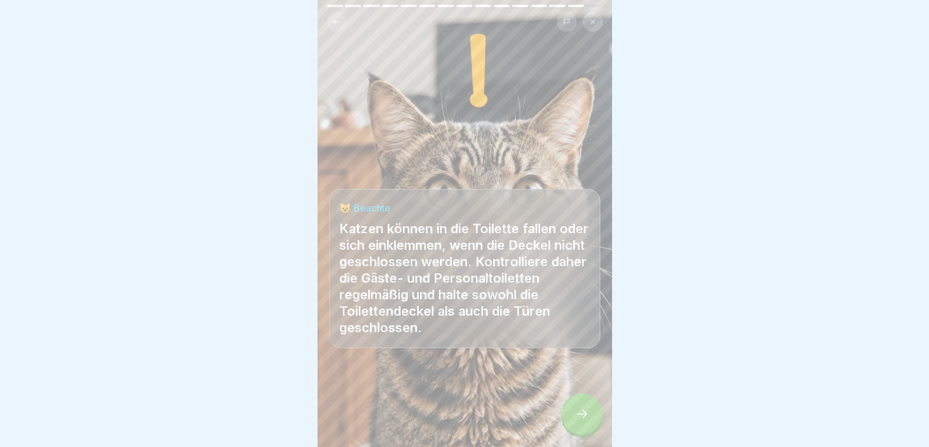
click at [582, 427] on div at bounding box center [581, 413] width 41 height 41
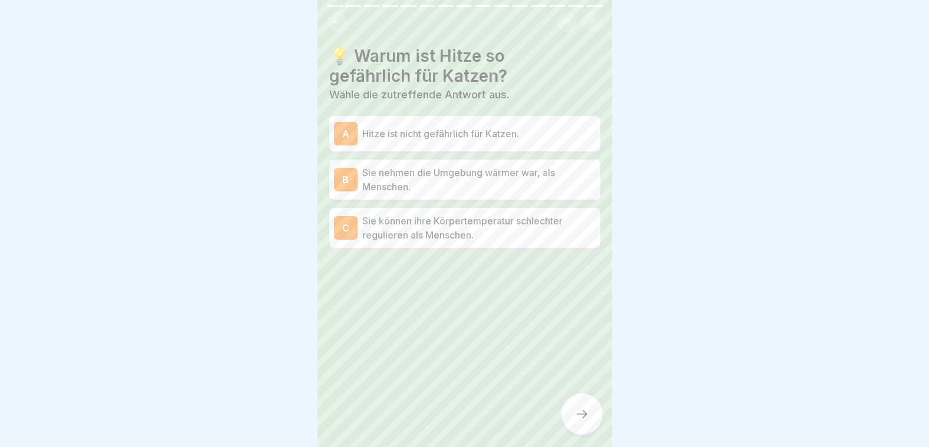
click at [456, 220] on p "Sie können ihre Körpertemperatur schlechter regulieren als Menschen." at bounding box center [478, 228] width 233 height 28
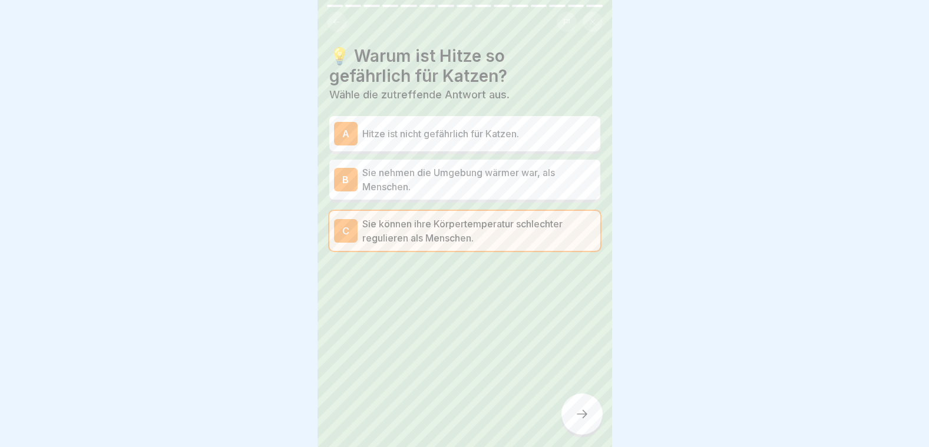
click at [585, 416] on icon at bounding box center [582, 414] width 14 height 14
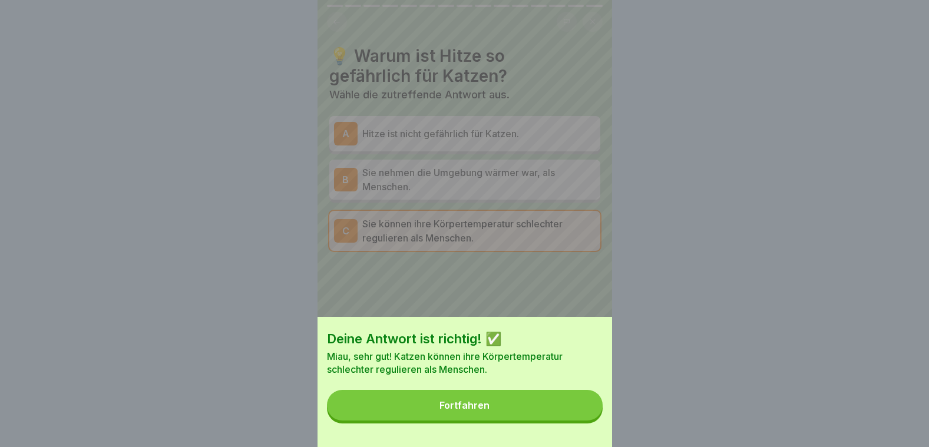
click at [582, 415] on button "Fortfahren" at bounding box center [465, 405] width 276 height 31
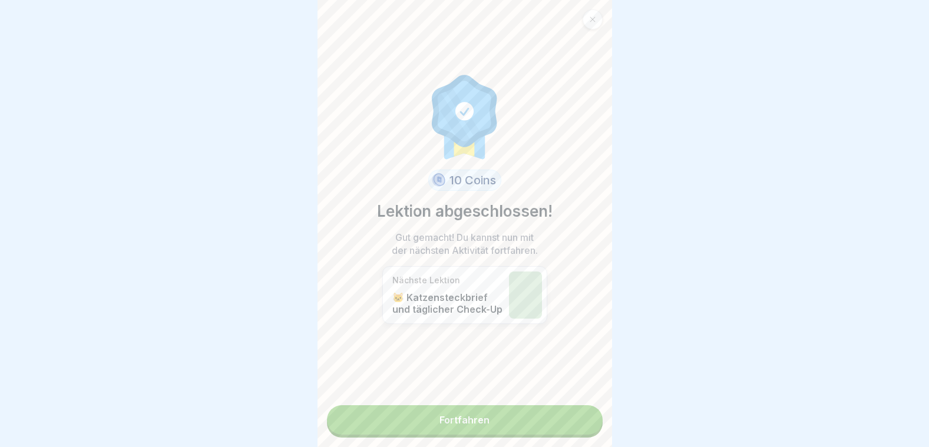
click at [571, 415] on link "Fortfahren" at bounding box center [465, 419] width 276 height 29
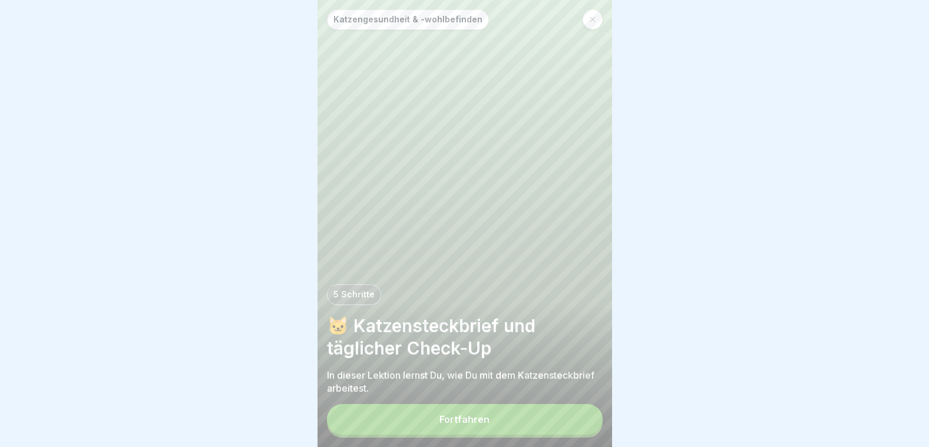
click at [462, 407] on div "Katzengesundheit & -wohlbefinden 5 Schritte 🐱 Katzensteckbrief und täglicher Ch…" at bounding box center [464, 223] width 294 height 447
click at [463, 434] on button "Fortfahren" at bounding box center [465, 419] width 276 height 31
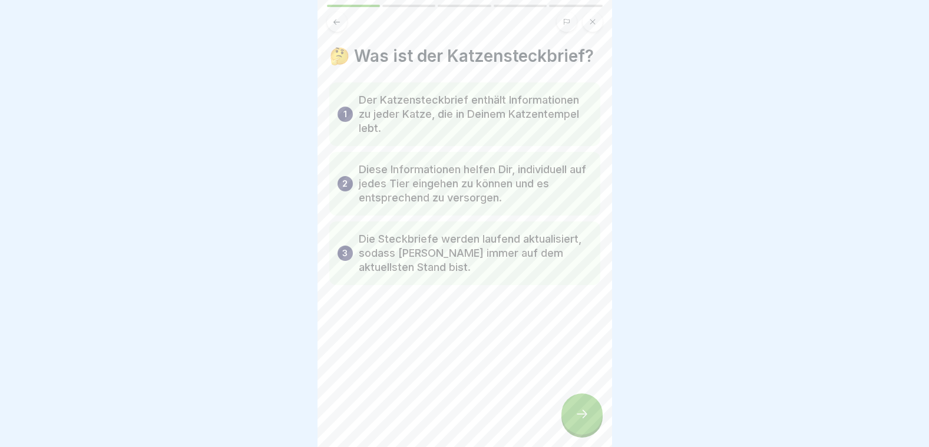
click at [578, 426] on div at bounding box center [581, 413] width 41 height 41
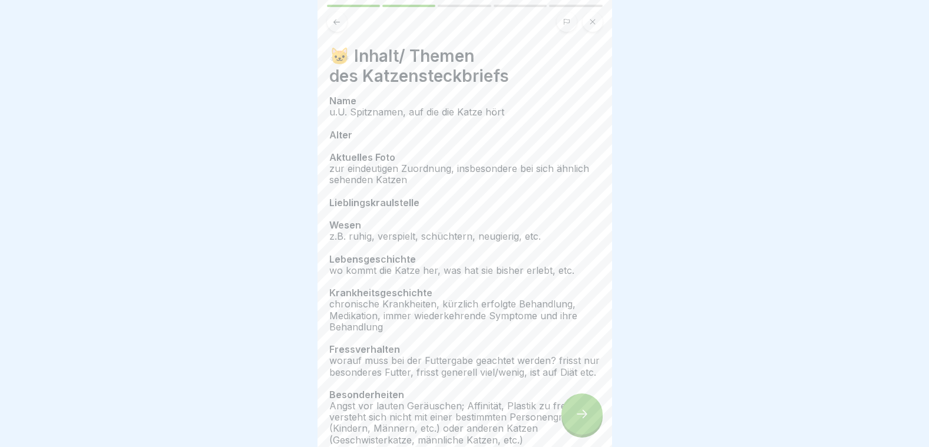
click at [543, 397] on p "Besonderheiten" at bounding box center [464, 394] width 271 height 11
click at [578, 412] on div at bounding box center [581, 413] width 41 height 41
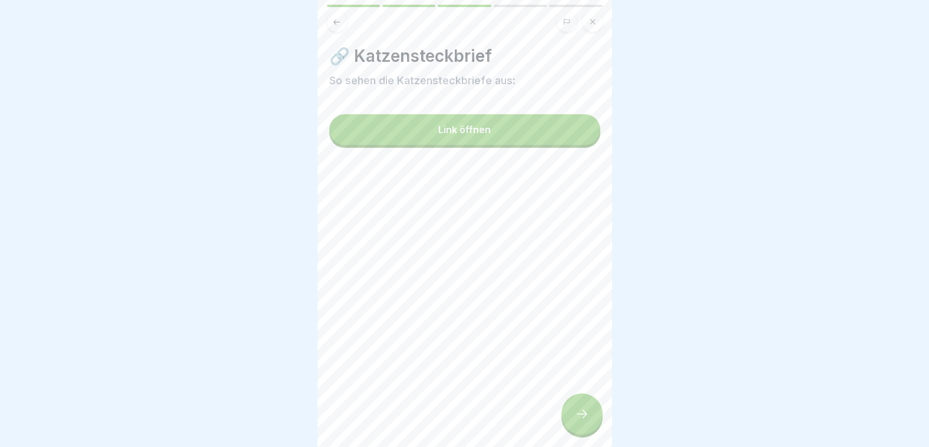
click at [548, 426] on div "🔗 Katzensteckbrief So sehen die Katzensteckbriefe aus: Link öffnen" at bounding box center [464, 223] width 294 height 447
click at [581, 427] on div at bounding box center [581, 413] width 41 height 41
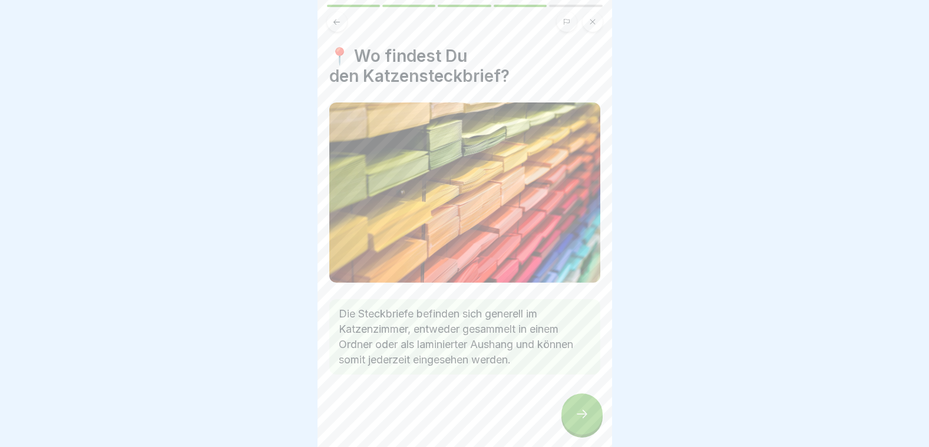
drag, startPoint x: 581, startPoint y: 427, endPoint x: 574, endPoint y: 422, distance: 8.4
click at [575, 421] on icon at bounding box center [582, 414] width 14 height 14
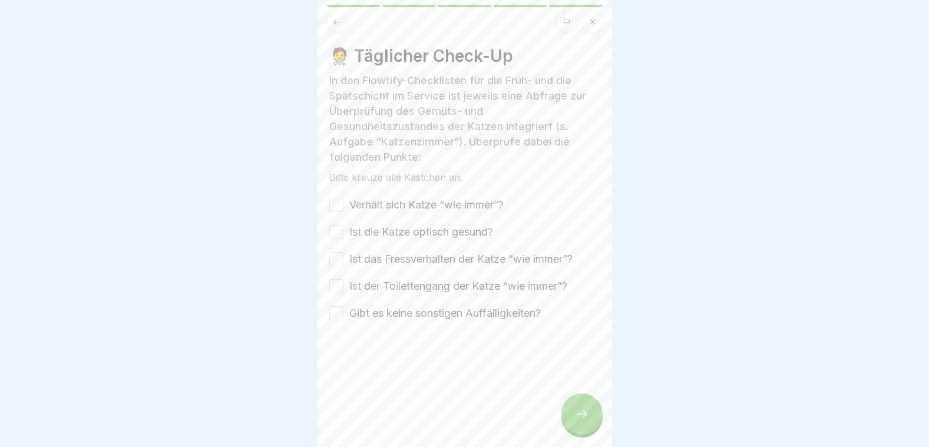
click at [334, 201] on button "Verhält sich Katze “wie immer”?" at bounding box center [336, 205] width 14 height 14
click at [337, 225] on button "Ist die Katze optisch gesund?" at bounding box center [336, 232] width 14 height 14
click at [342, 257] on button "Ist das Fressverhalten der Katze “wie immer”?" at bounding box center [336, 259] width 14 height 14
click at [340, 279] on button "Ist der Toilettengang der Katze “wie immer”?" at bounding box center [336, 286] width 14 height 14
click at [326, 317] on div "🧑‍⚕️ Täglicher Check-Up In den Flowtify-Checklisten für die Früh- und die Späts…" at bounding box center [464, 223] width 294 height 447
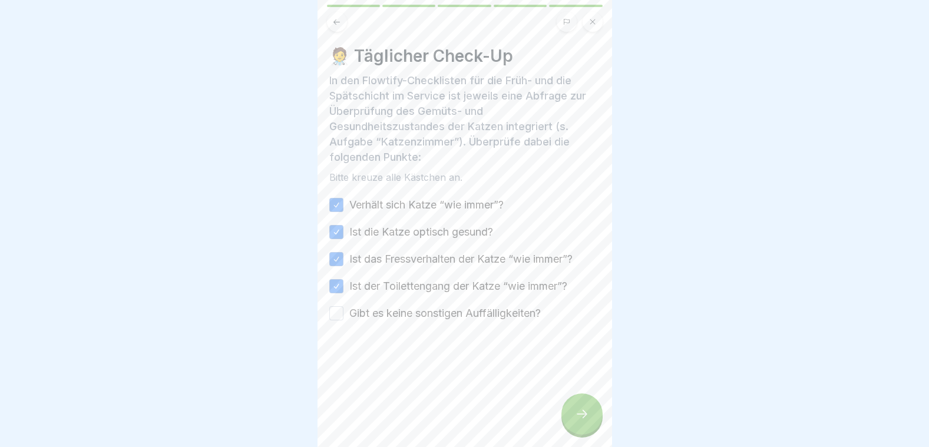
click at [334, 309] on button "Gibt es keine sonstigen Auffälligkeiten?" at bounding box center [336, 313] width 14 height 14
click at [587, 416] on icon at bounding box center [582, 414] width 14 height 14
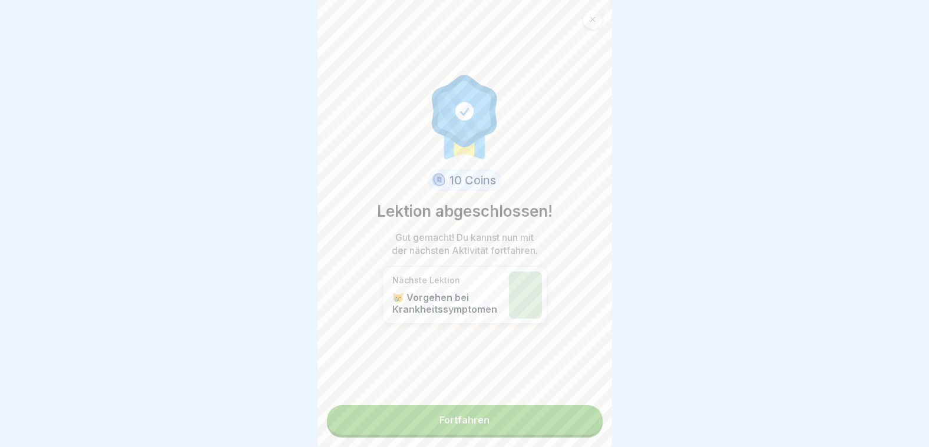
click at [526, 415] on link "Fortfahren" at bounding box center [465, 419] width 276 height 29
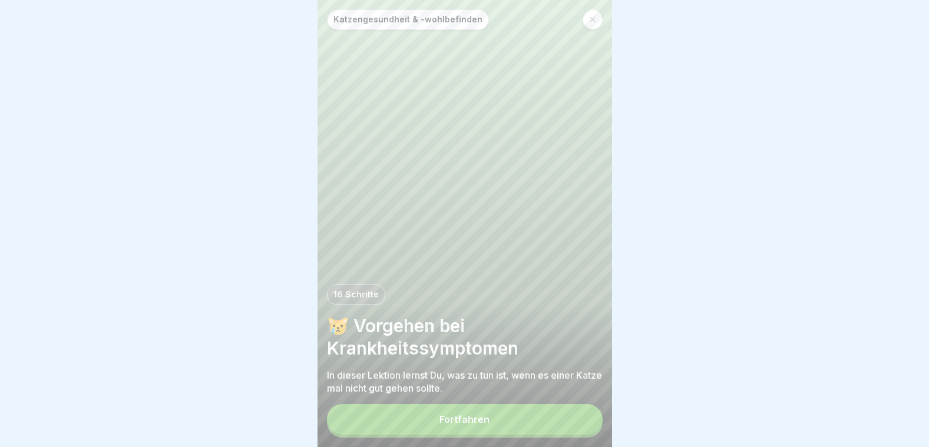
click at [509, 420] on button "Fortfahren" at bounding box center [465, 419] width 276 height 31
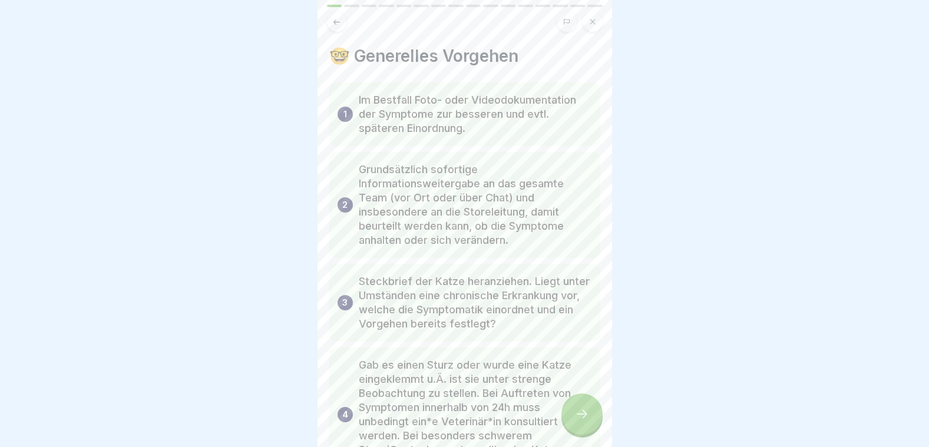
click at [597, 416] on div at bounding box center [581, 413] width 41 height 41
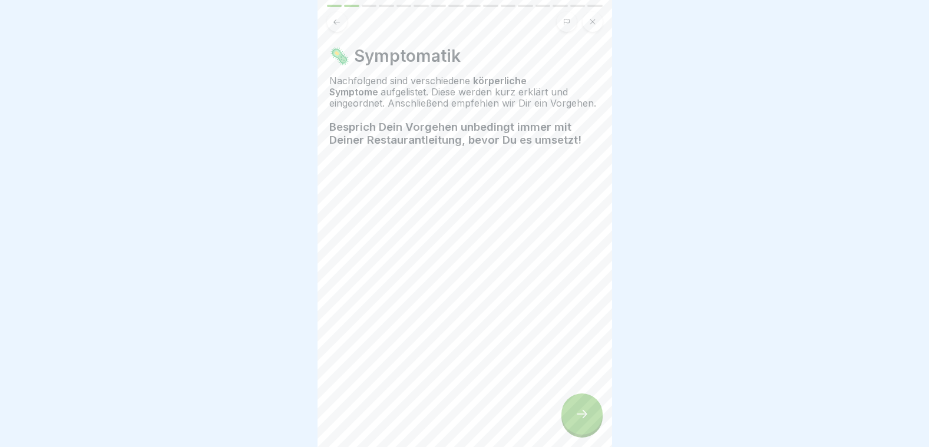
click at [595, 416] on div at bounding box center [581, 413] width 41 height 41
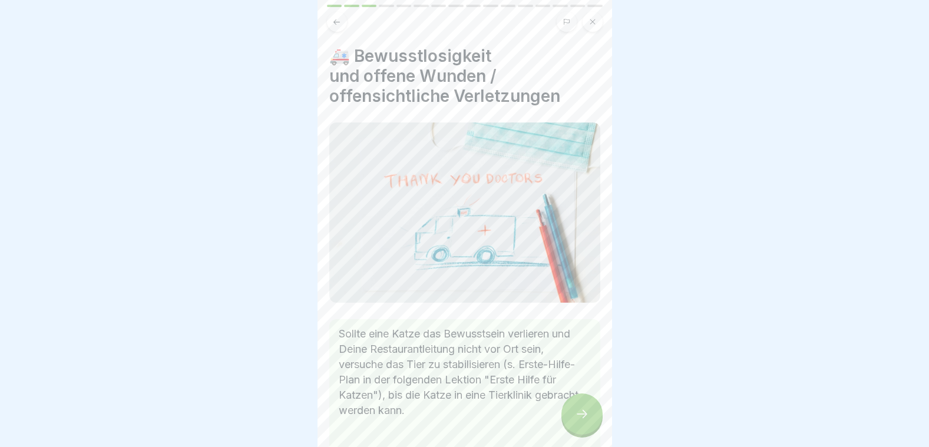
click at [595, 416] on div at bounding box center [581, 413] width 41 height 41
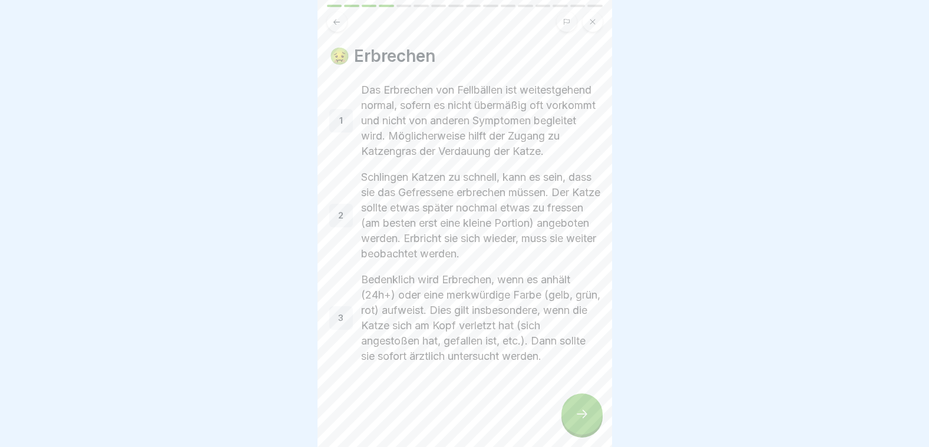
click at [595, 416] on div at bounding box center [581, 413] width 41 height 41
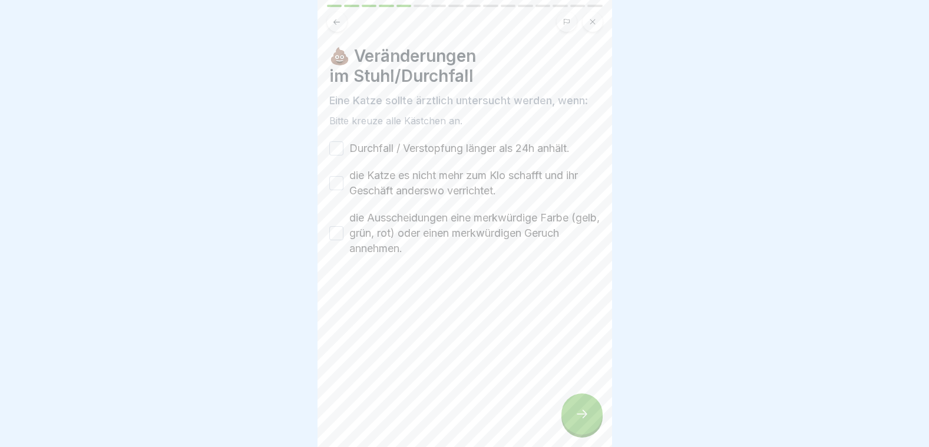
click at [336, 141] on button "Durchfall / Verstopfung länger als 24h anhält." at bounding box center [336, 148] width 14 height 14
click at [332, 186] on div "die Katze es nicht mehr zum Klo schafft und ihr Geschäft anderswo verrichtet." at bounding box center [464, 183] width 271 height 31
click at [334, 226] on button "die Ausscheidungen eine merkwürdige Farbe (gelb, grün, rot) oder einen merkwürd…" at bounding box center [336, 233] width 14 height 14
click at [335, 182] on button "die Katze es nicht mehr zum Klo schafft und ihr Geschäft anderswo verrichtet." at bounding box center [336, 183] width 14 height 14
click at [581, 415] on icon at bounding box center [582, 414] width 14 height 14
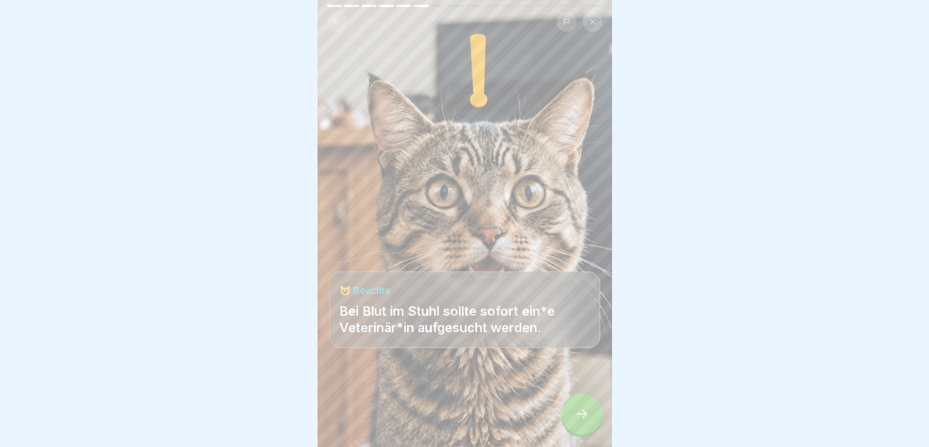
click at [581, 408] on body "Katzengesundheit & -wohlbefinden 16 Schritte 😿 Vorgehen bei Krankheitssymptomen…" at bounding box center [464, 223] width 929 height 447
click at [588, 412] on div at bounding box center [581, 413] width 41 height 41
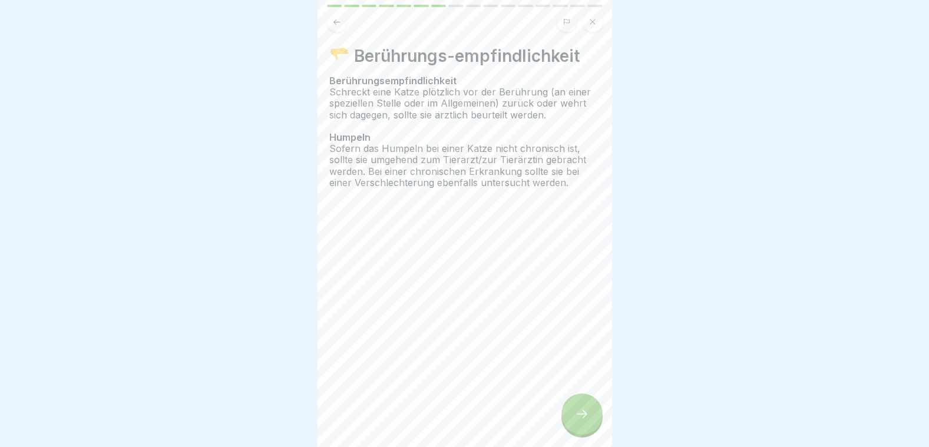
click at [588, 412] on icon at bounding box center [582, 414] width 14 height 14
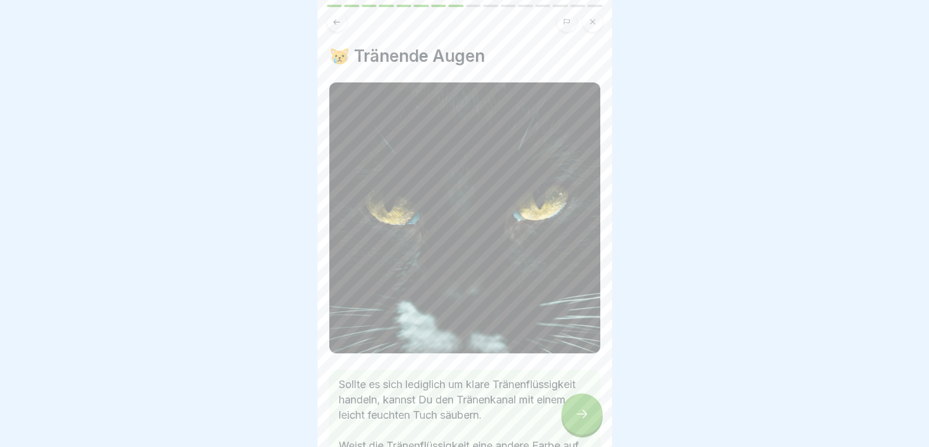
click at [589, 413] on div at bounding box center [581, 413] width 41 height 41
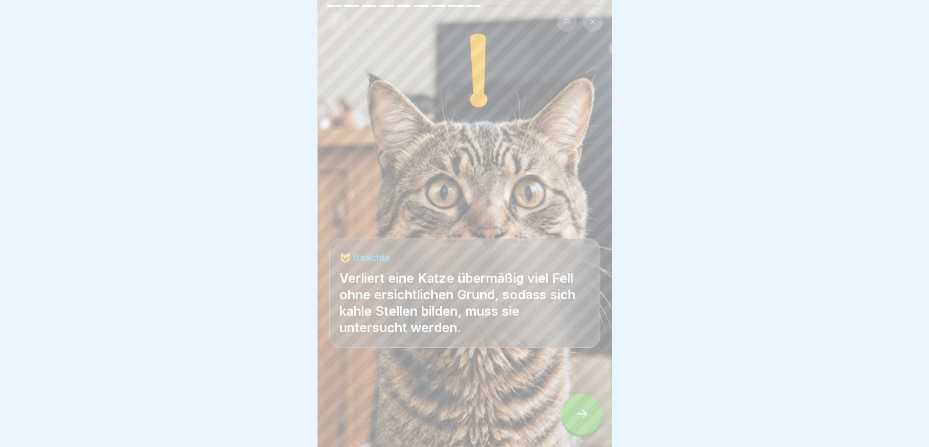
drag, startPoint x: 589, startPoint y: 413, endPoint x: 574, endPoint y: 435, distance: 25.8
click at [574, 435] on div at bounding box center [581, 413] width 41 height 41
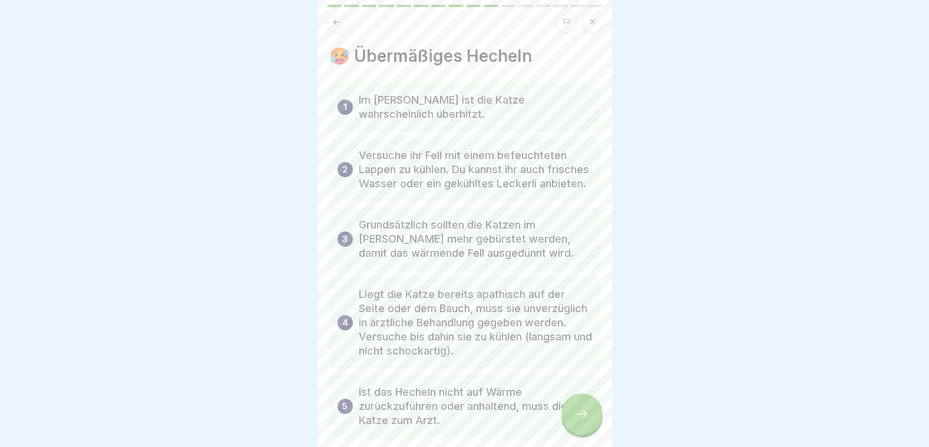
click at [589, 429] on div at bounding box center [581, 413] width 41 height 41
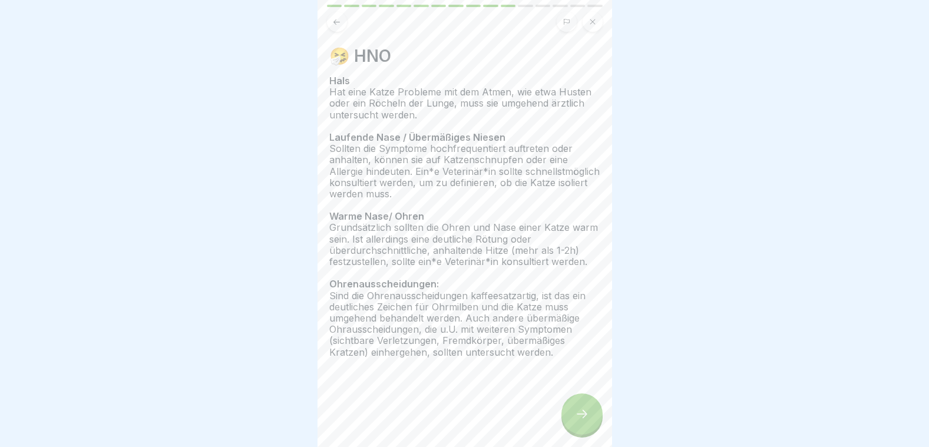
click at [589, 429] on div at bounding box center [581, 413] width 41 height 41
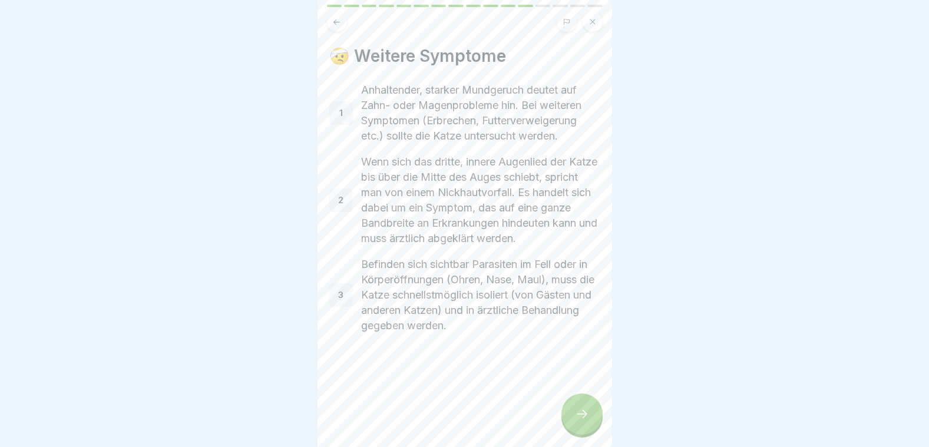
click at [589, 429] on div at bounding box center [581, 413] width 41 height 41
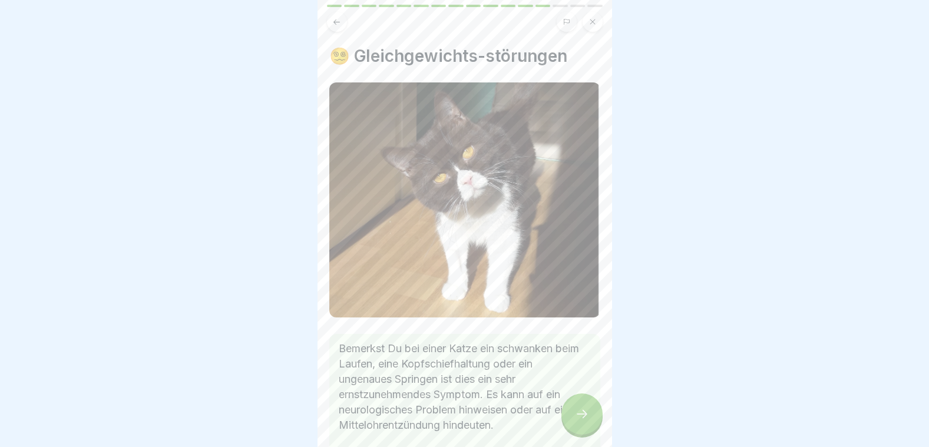
click at [589, 429] on div at bounding box center [581, 413] width 41 height 41
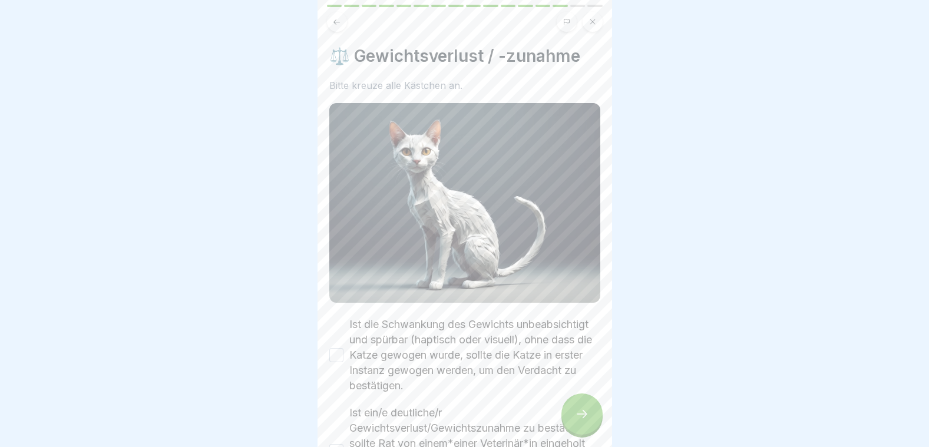
drag, startPoint x: 589, startPoint y: 429, endPoint x: 560, endPoint y: 309, distance: 123.7
click at [560, 309] on div "Katzengesundheit & -wohlbefinden 16 Schritte 😿 Vorgehen bei Krankheitssymptomen…" at bounding box center [464, 223] width 294 height 447
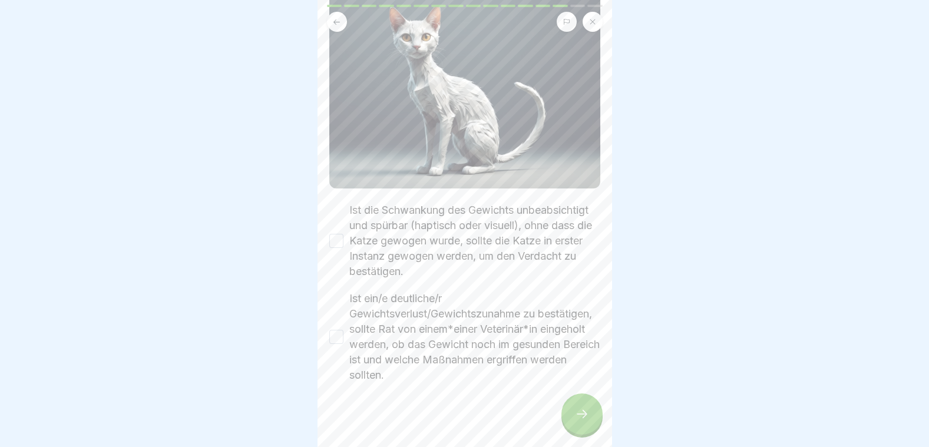
click at [337, 330] on button "Ist ein/e deutliche/r Gewichtsverlust/Gewichtszunahme zu bestätigen, sollte Rat…" at bounding box center [336, 337] width 14 height 14
click at [332, 234] on button "Ist die Schwankung des Gewichts unbeabsichtigt und spürbar (haptisch oder visue…" at bounding box center [336, 241] width 14 height 14
click at [575, 418] on icon at bounding box center [582, 414] width 14 height 14
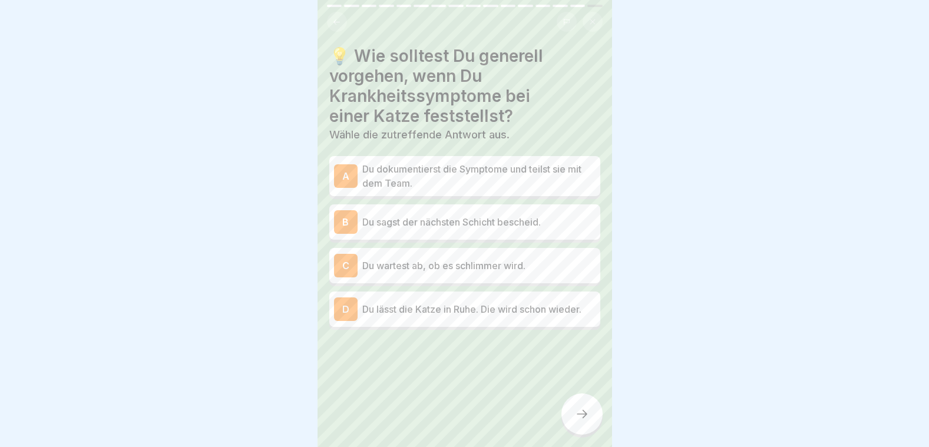
click at [366, 178] on p "Du dokumentierst die Symptome und teilst sie mit dem Team." at bounding box center [478, 176] width 233 height 28
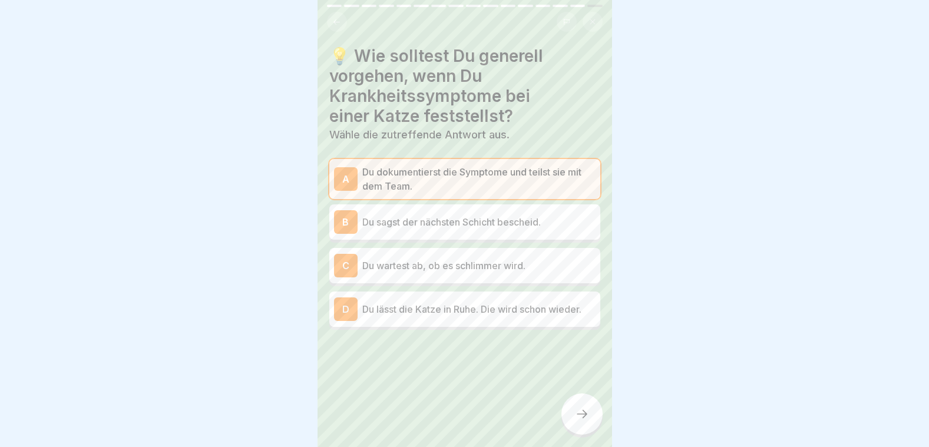
click at [366, 178] on p "Du dokumentierst die Symptome und teilst sie mit dem Team." at bounding box center [478, 179] width 233 height 28
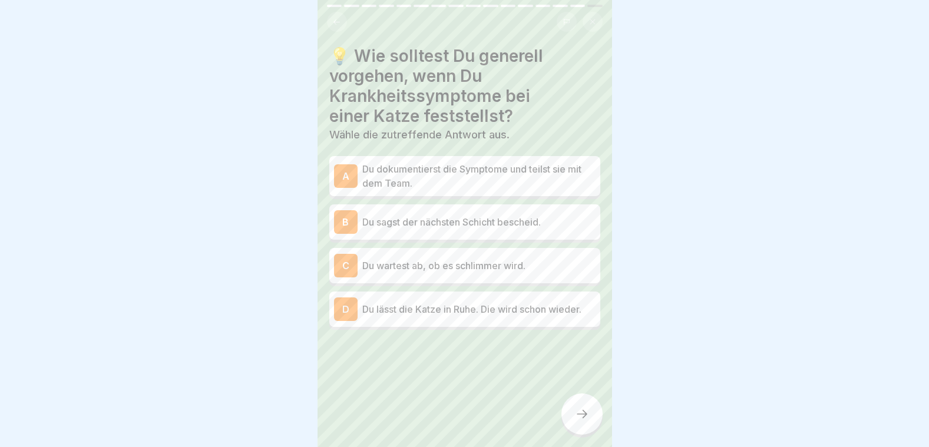
click at [376, 221] on p "Du sagst der nächsten Schicht bescheid." at bounding box center [478, 222] width 233 height 14
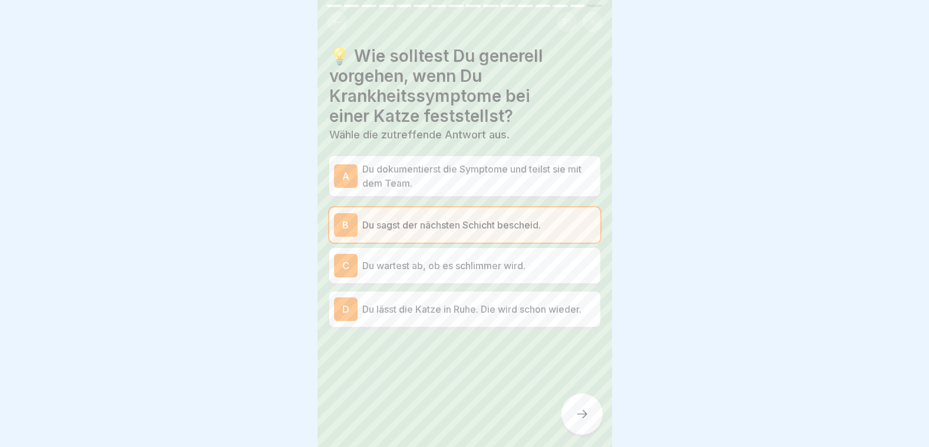
click at [589, 417] on div at bounding box center [581, 413] width 41 height 41
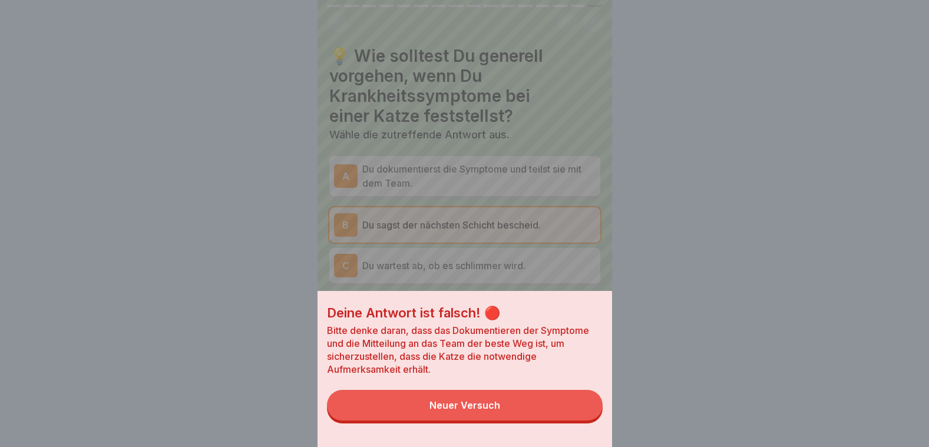
click at [522, 412] on button "Neuer Versuch" at bounding box center [465, 405] width 276 height 31
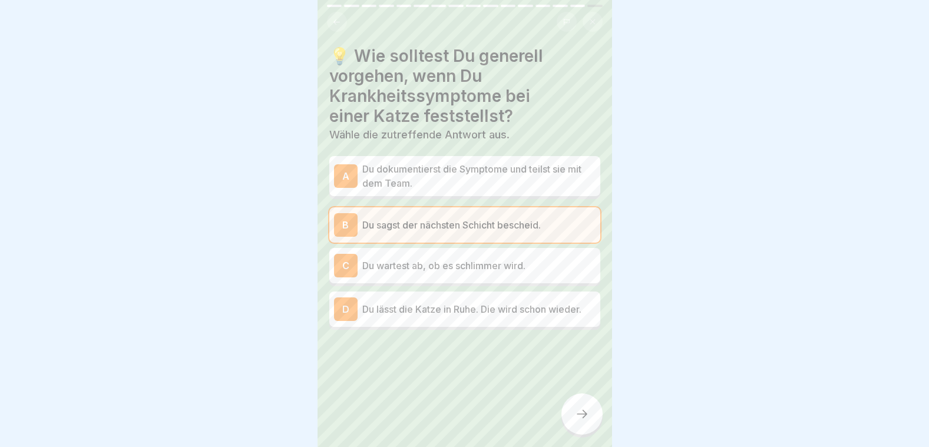
click at [477, 186] on div "A Du dokumentierst die Symptome und teilst sie mit dem Team." at bounding box center [464, 176] width 271 height 40
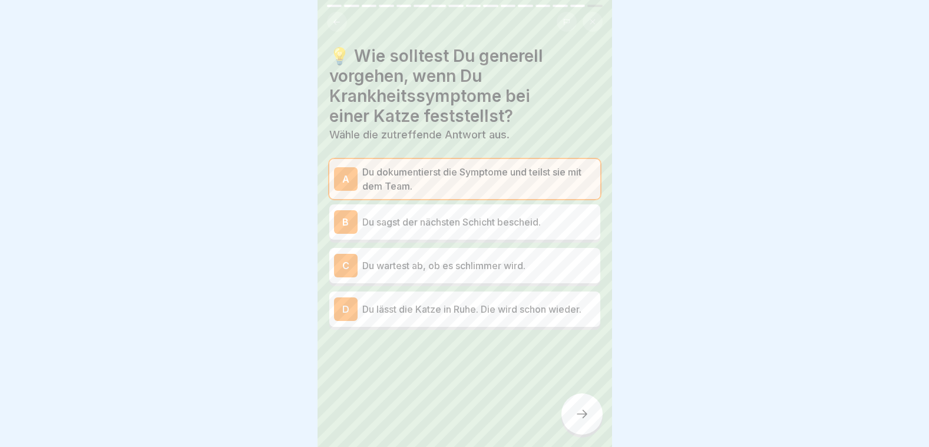
click at [588, 412] on div at bounding box center [581, 413] width 41 height 41
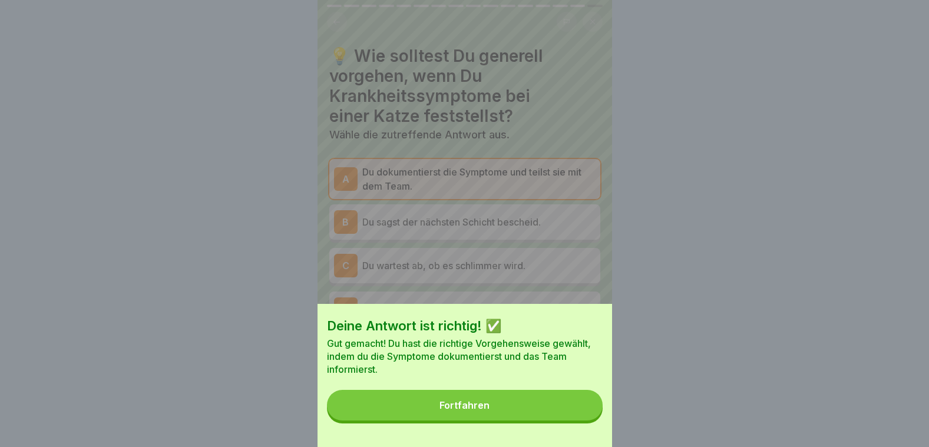
click at [582, 413] on button "Fortfahren" at bounding box center [465, 405] width 276 height 31
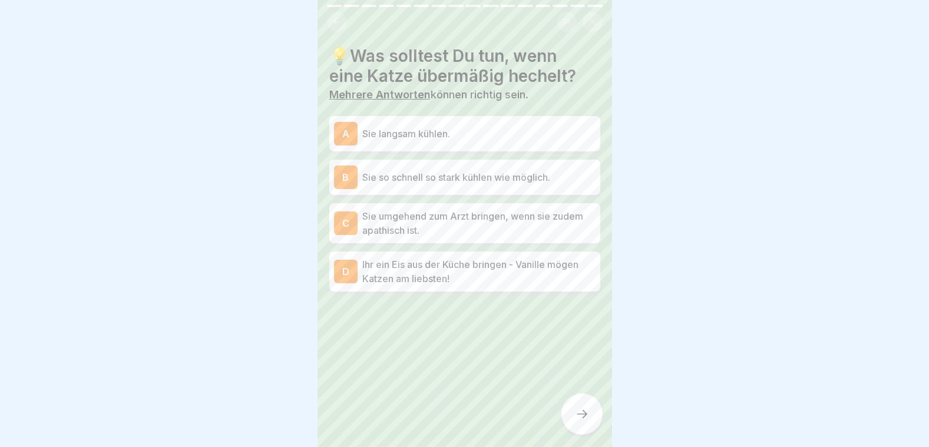
click at [492, 236] on div "C Sie umgehend zum Arzt bringen, wenn sie zudem apathisch ist." at bounding box center [464, 223] width 271 height 40
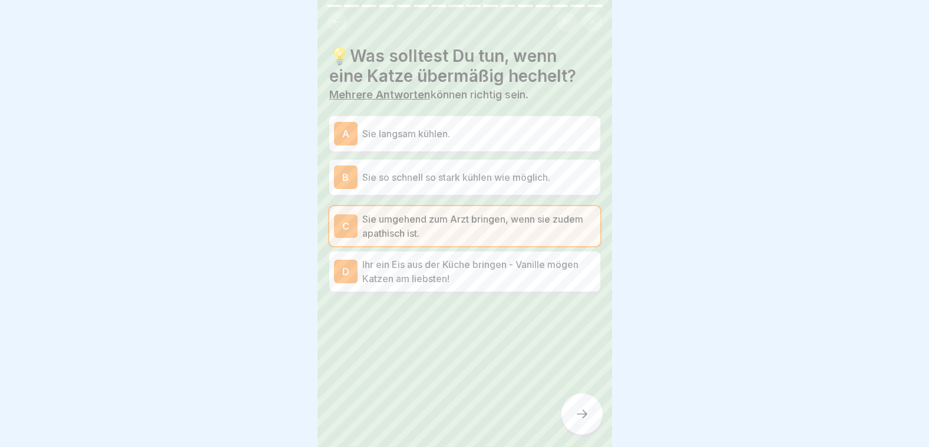
click at [594, 423] on div at bounding box center [581, 413] width 41 height 41
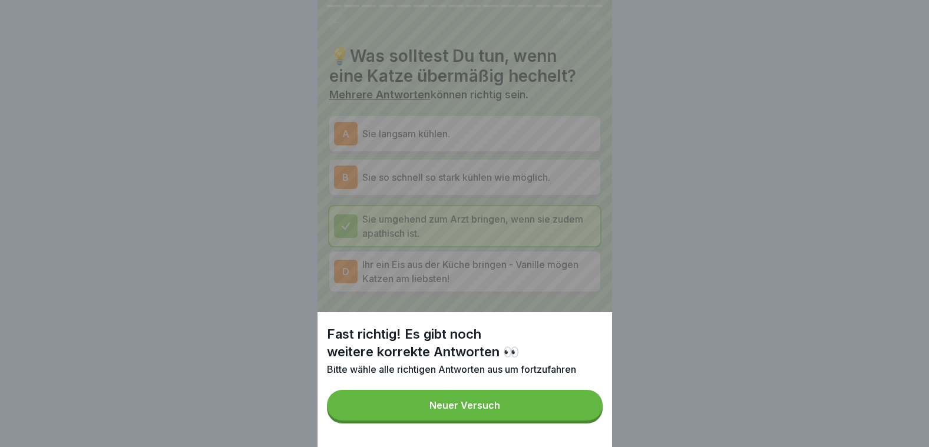
click at [593, 420] on button "Neuer Versuch" at bounding box center [465, 405] width 276 height 31
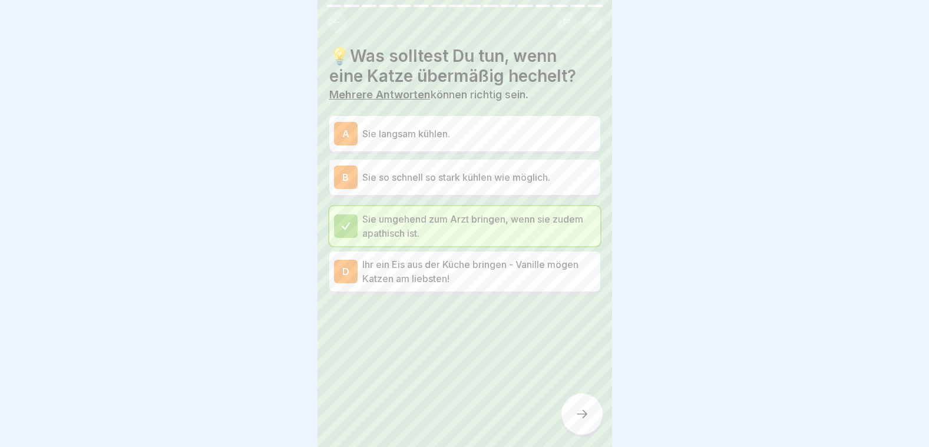
click at [454, 138] on div "A Sie langsam kühlen." at bounding box center [464, 134] width 261 height 24
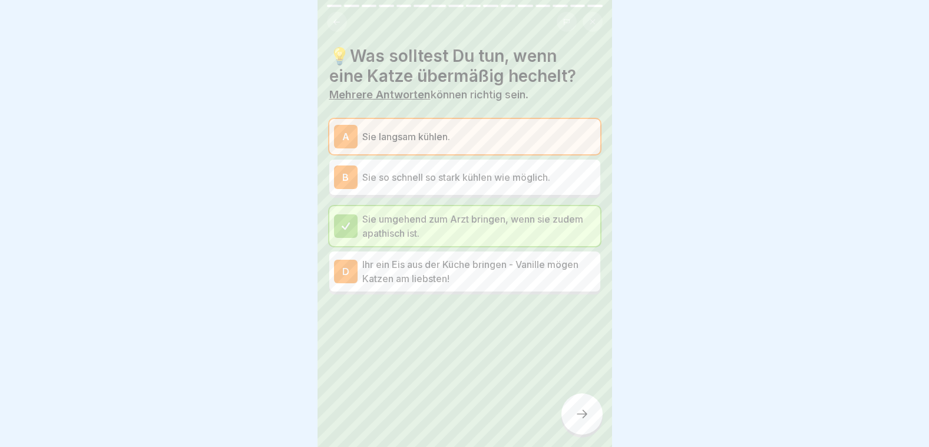
click at [585, 406] on div at bounding box center [581, 413] width 41 height 41
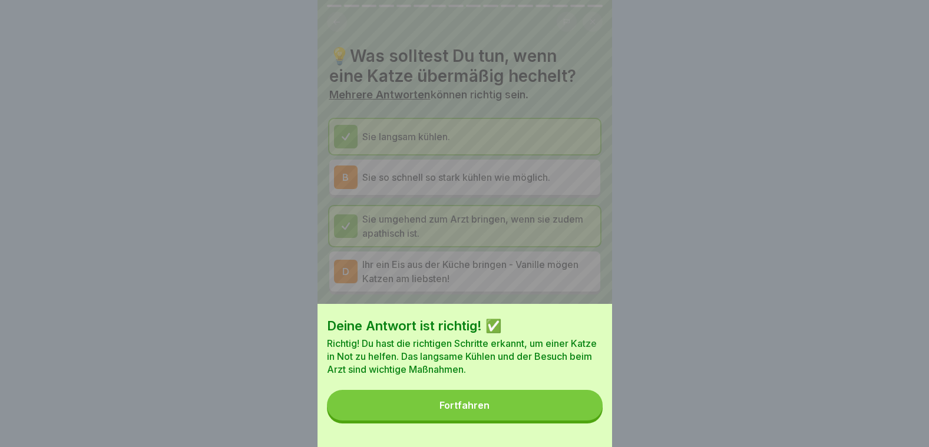
click at [585, 406] on button "Fortfahren" at bounding box center [465, 405] width 276 height 31
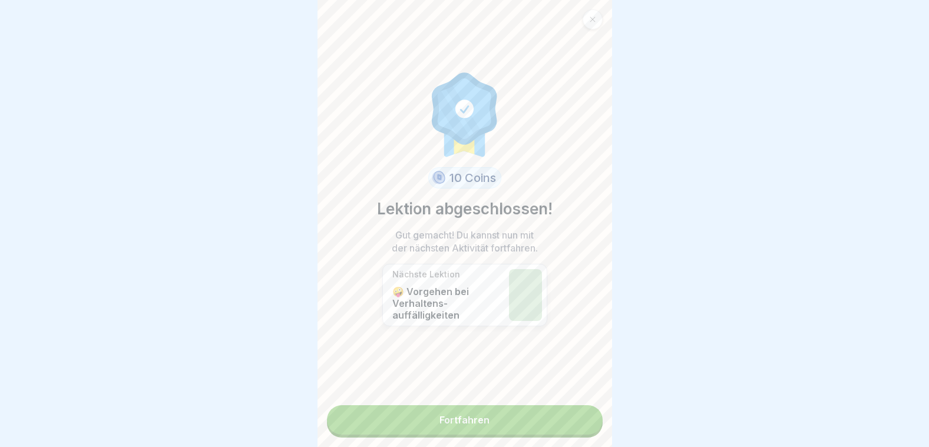
click at [585, 406] on link "Fortfahren" at bounding box center [465, 419] width 276 height 29
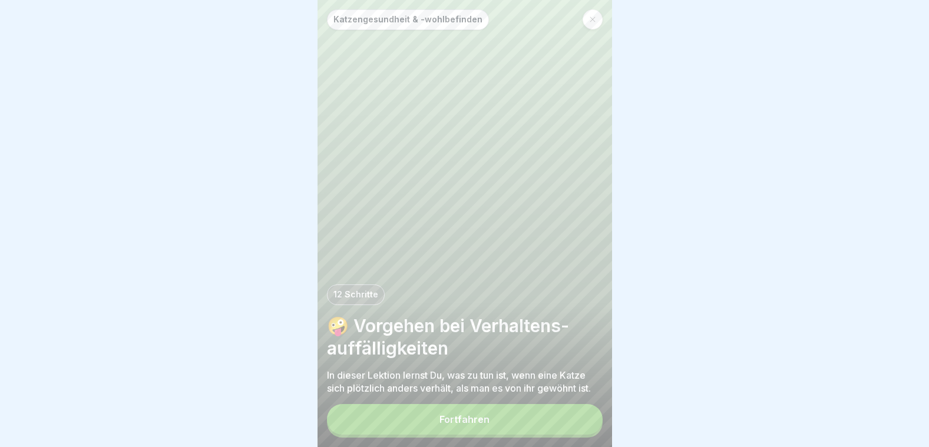
click at [543, 409] on div "Fortfahren" at bounding box center [465, 421] width 276 height 34
click at [464, 414] on button "Fortfahren" at bounding box center [465, 419] width 276 height 31
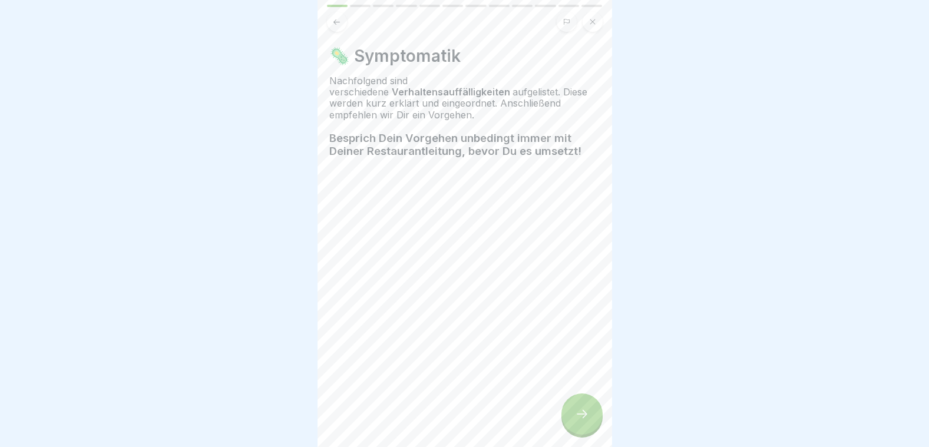
click at [594, 421] on div at bounding box center [581, 413] width 41 height 41
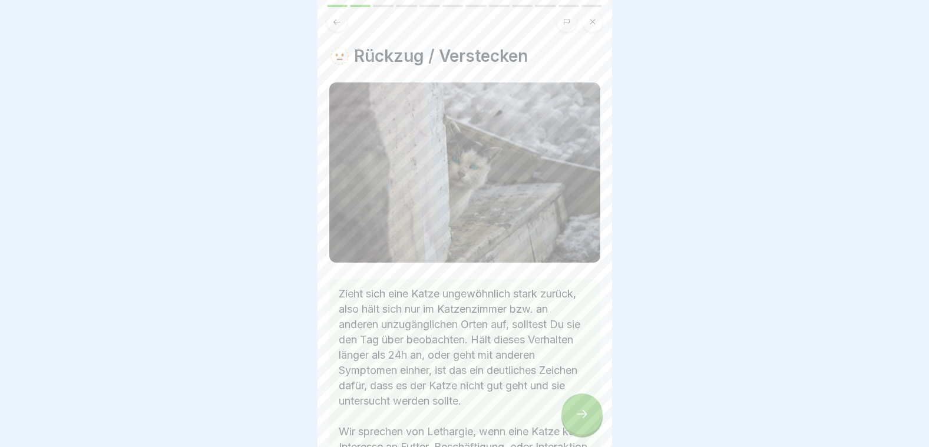
click at [594, 421] on div at bounding box center [581, 413] width 41 height 41
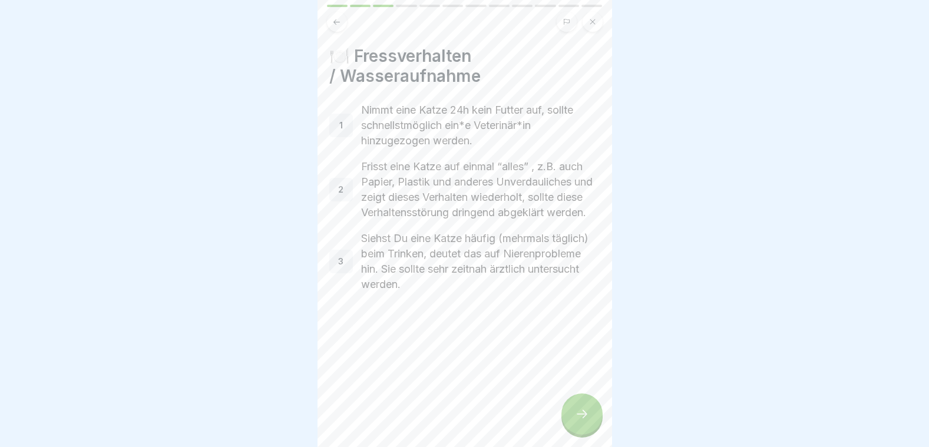
click at [594, 421] on div at bounding box center [581, 413] width 41 height 41
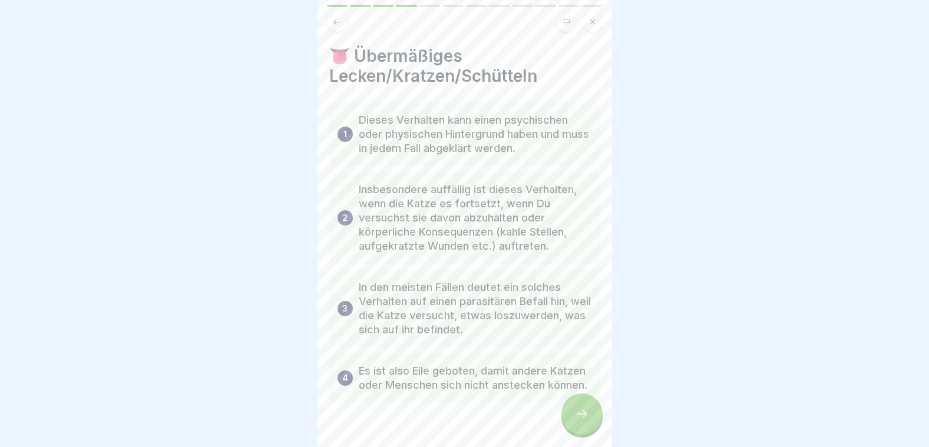
click at [594, 421] on div at bounding box center [581, 413] width 41 height 41
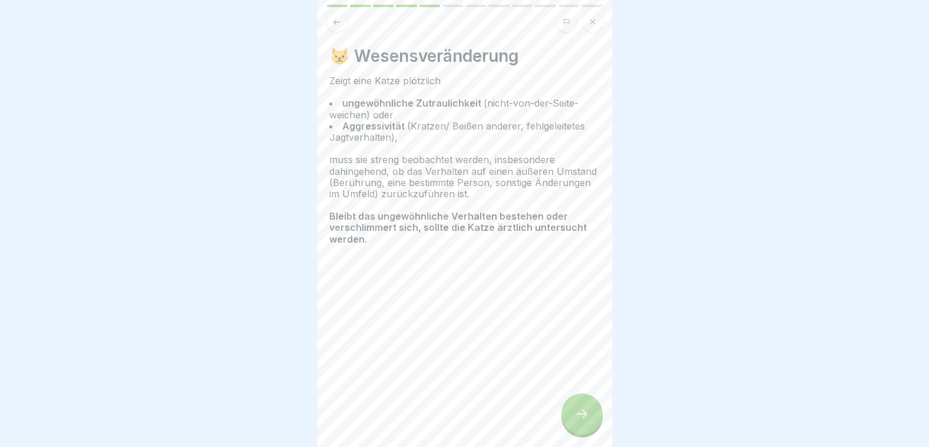
click at [594, 421] on div at bounding box center [581, 413] width 41 height 41
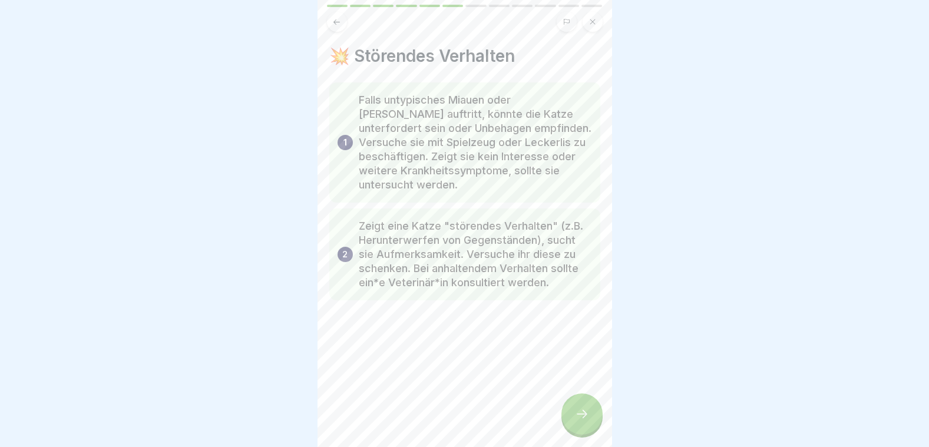
click at [594, 421] on div at bounding box center [581, 413] width 41 height 41
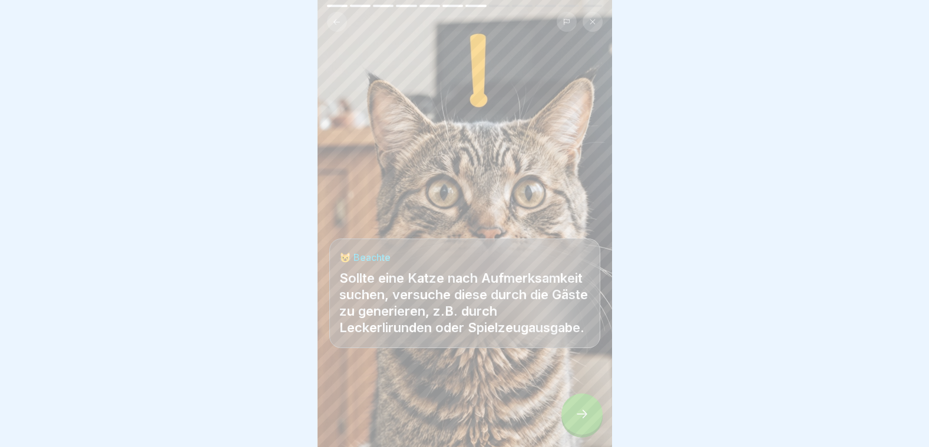
click at [594, 421] on div at bounding box center [581, 413] width 41 height 41
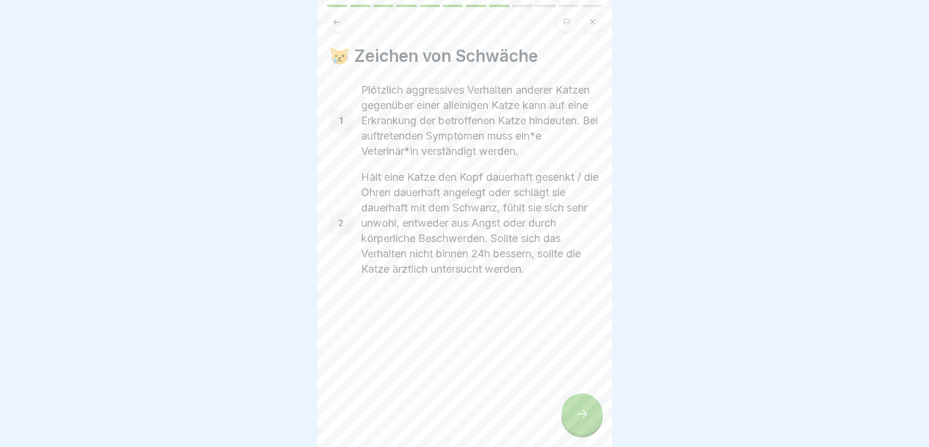
click at [594, 421] on div at bounding box center [581, 413] width 41 height 41
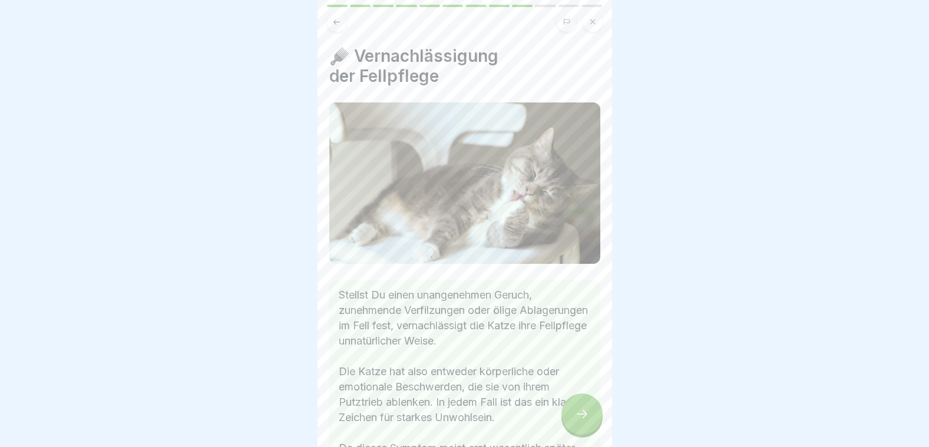
click at [594, 421] on div at bounding box center [581, 413] width 41 height 41
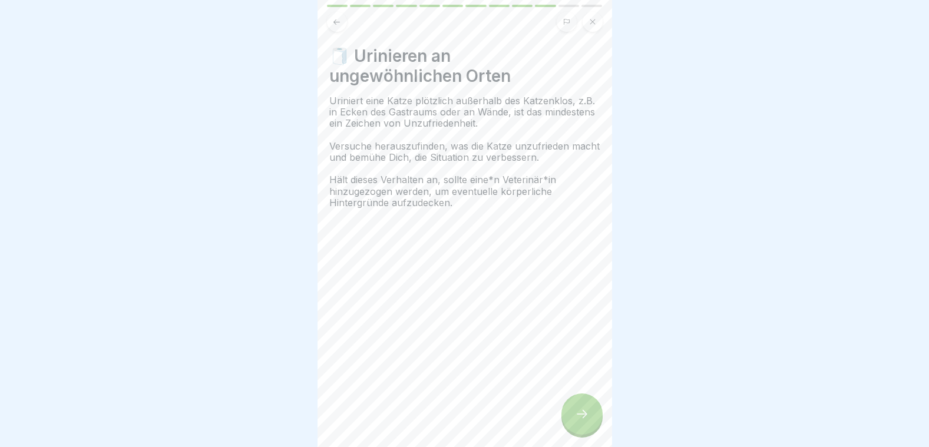
click at [594, 421] on div at bounding box center [581, 413] width 41 height 41
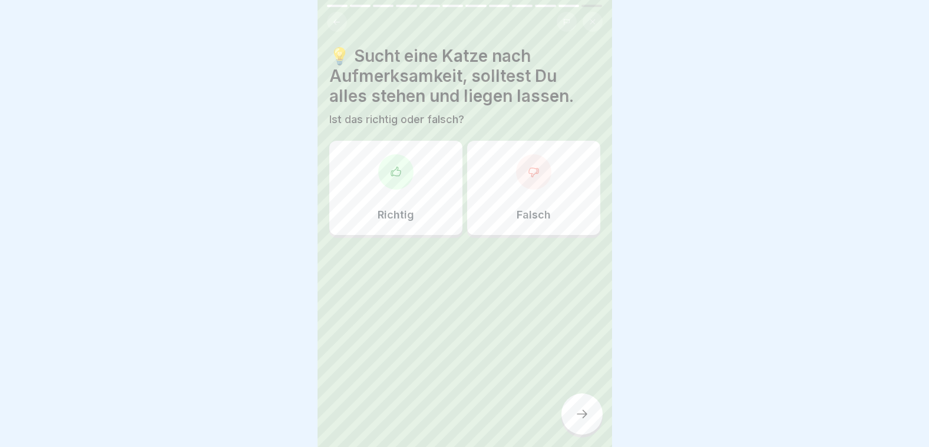
click at [594, 421] on div at bounding box center [581, 413] width 41 height 41
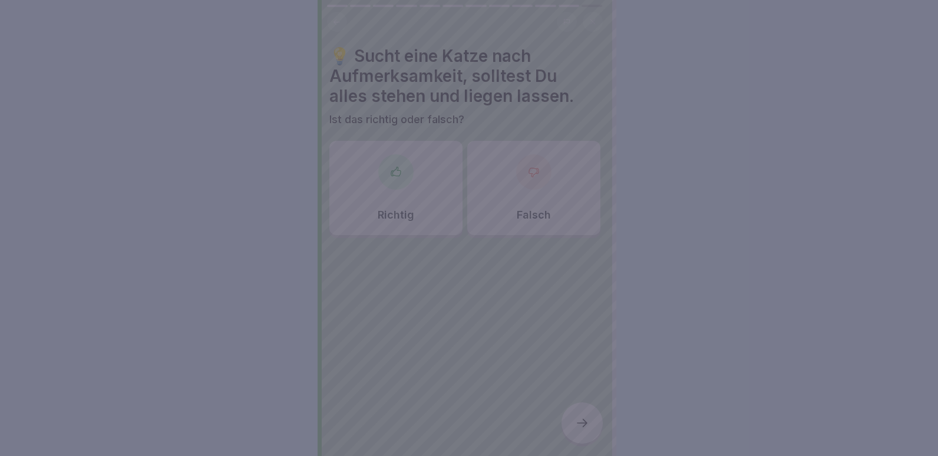
click at [504, 399] on div at bounding box center [469, 228] width 938 height 456
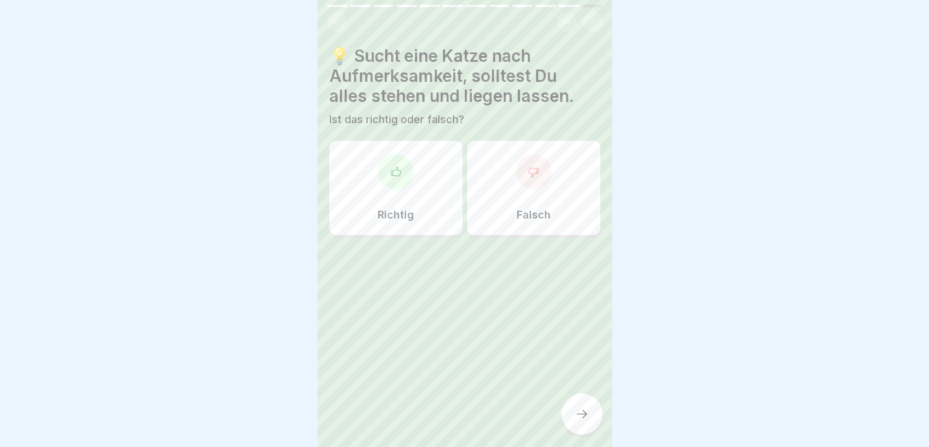
click at [529, 197] on div "Falsch" at bounding box center [533, 188] width 133 height 94
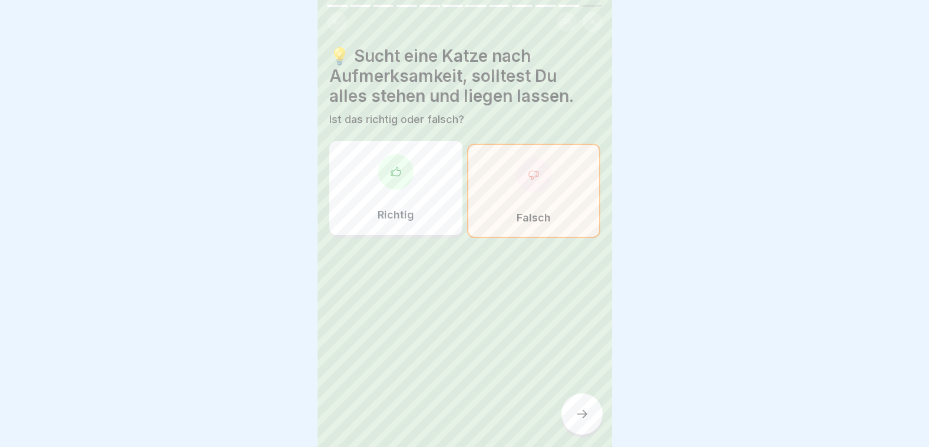
click at [585, 419] on icon at bounding box center [582, 414] width 14 height 14
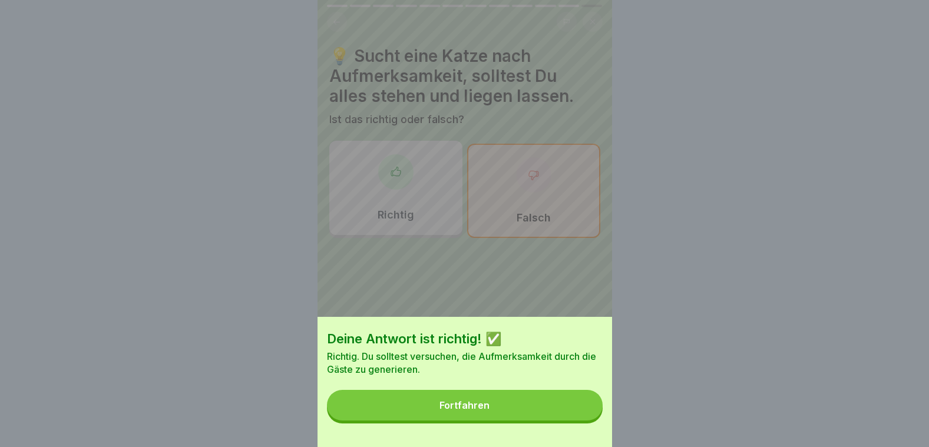
click at [566, 417] on button "Fortfahren" at bounding box center [465, 405] width 276 height 31
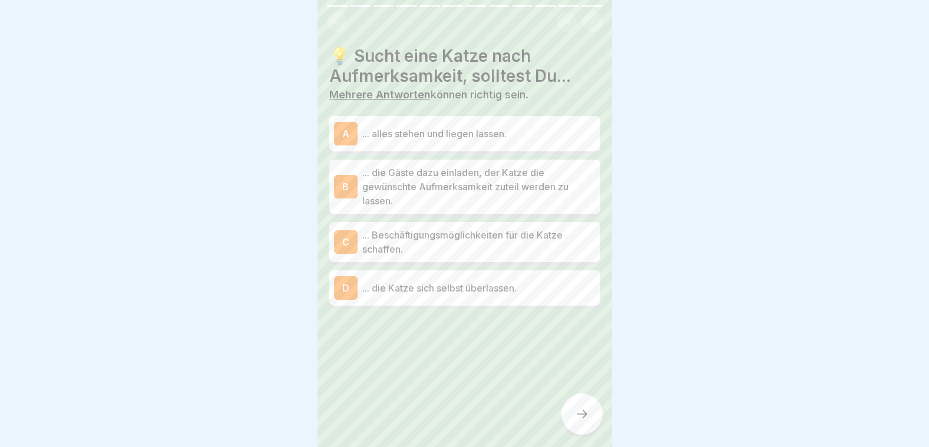
click at [512, 244] on p "... Beschäftigungsmöglichkeiten für die Katze schaffen." at bounding box center [478, 242] width 233 height 28
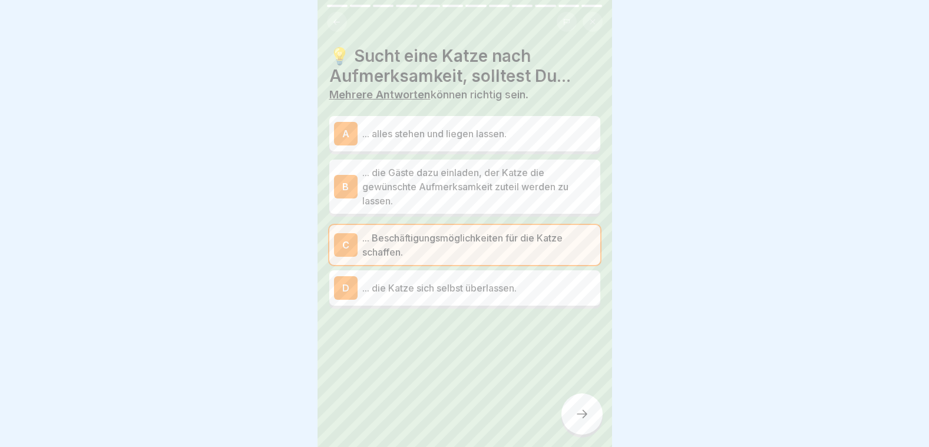
click at [589, 413] on div at bounding box center [581, 413] width 41 height 41
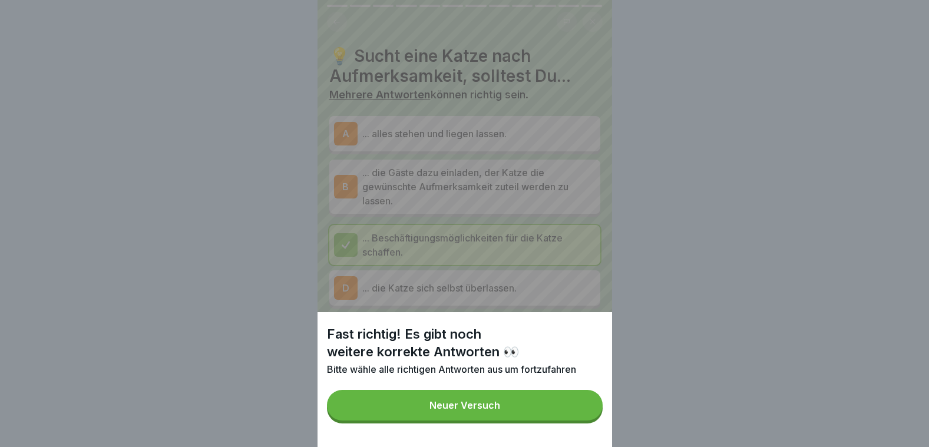
click at [521, 415] on button "Neuer Versuch" at bounding box center [465, 405] width 276 height 31
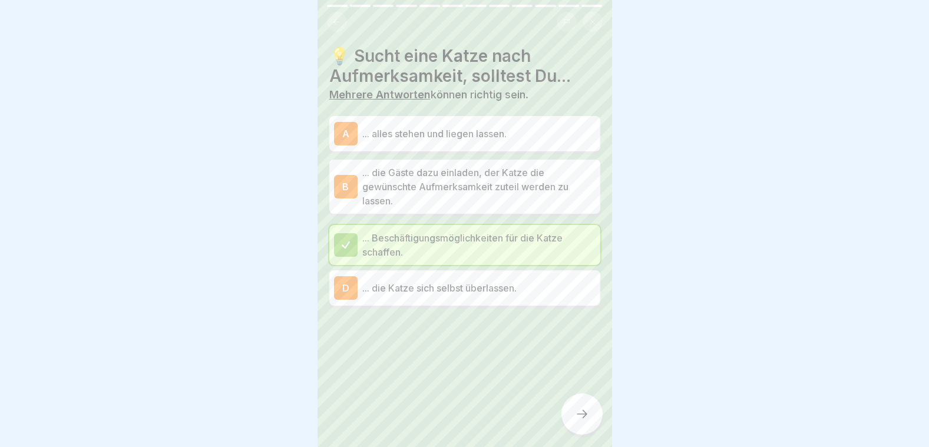
click at [502, 293] on p "... die Katze sich selbst überlassen." at bounding box center [478, 288] width 233 height 14
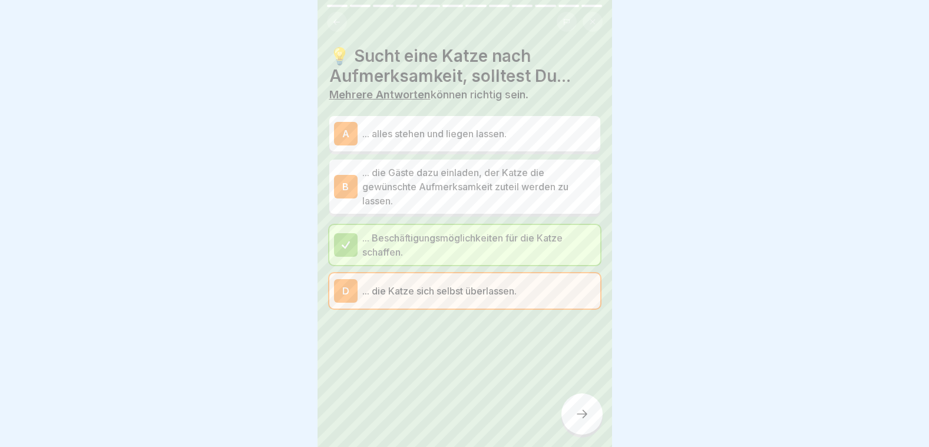
click at [481, 193] on p "... die Gäste dazu einladen, der Katze die gewünschte Aufmerksamkeit zuteil wer…" at bounding box center [478, 186] width 233 height 42
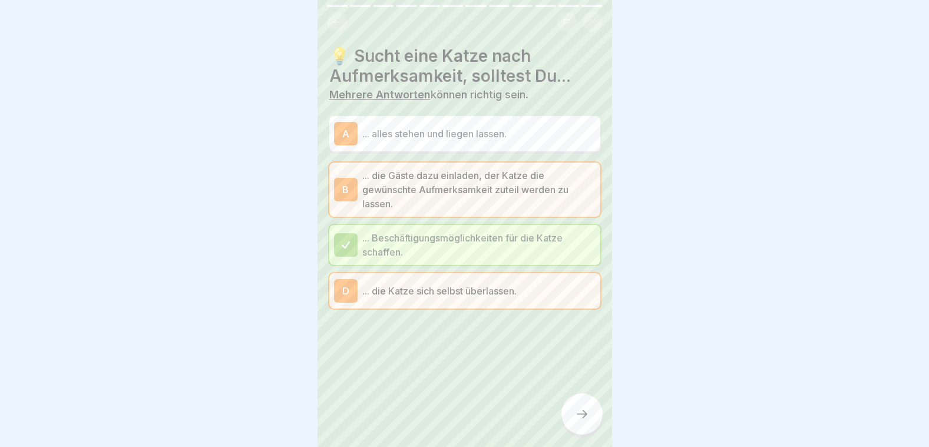
click at [515, 286] on p "... die Katze sich selbst überlassen." at bounding box center [478, 291] width 233 height 14
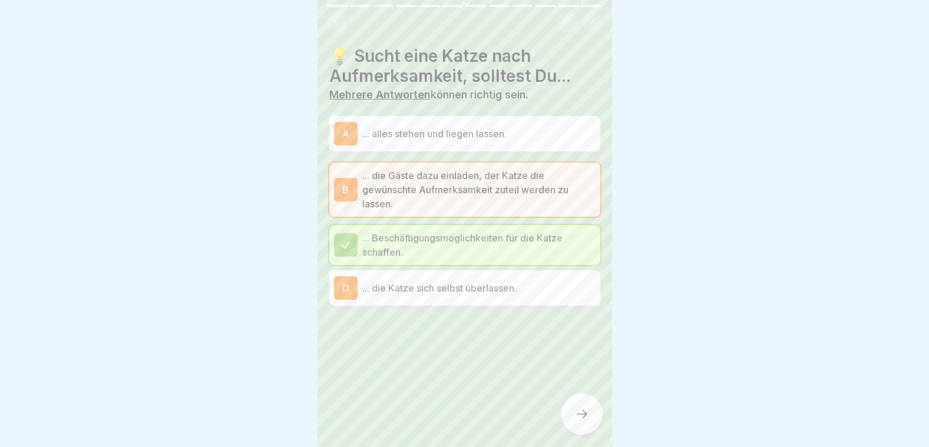
click at [575, 421] on icon at bounding box center [582, 414] width 14 height 14
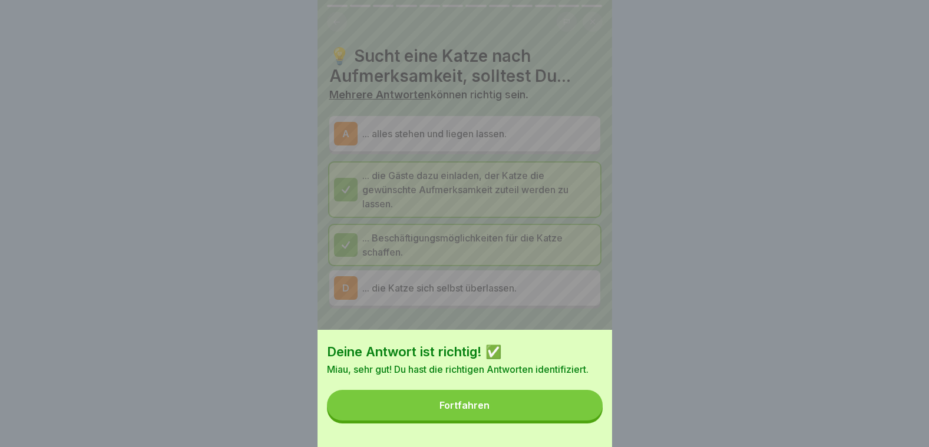
click at [547, 412] on button "Fortfahren" at bounding box center [465, 405] width 276 height 31
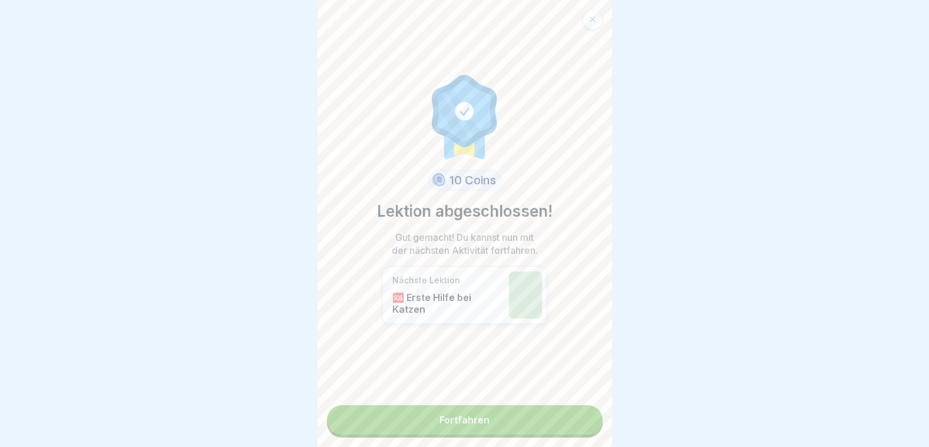
click at [547, 415] on link "Fortfahren" at bounding box center [465, 419] width 276 height 29
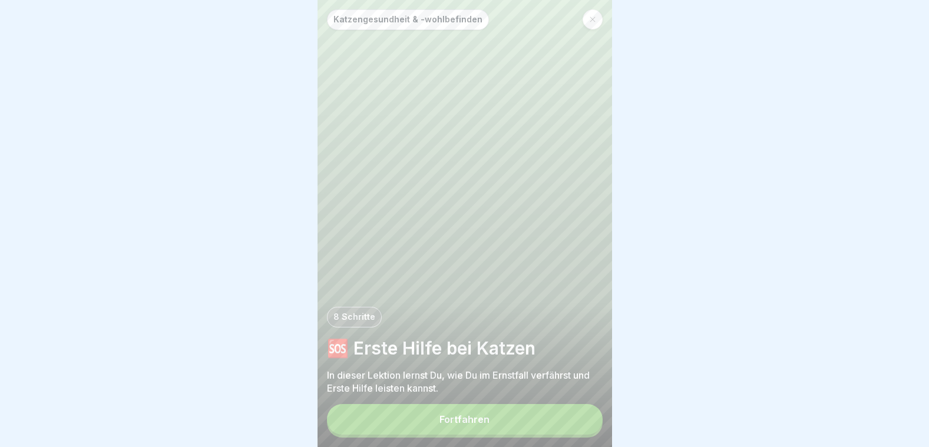
click at [508, 412] on div "Katzengesundheit & -wohlbefinden 8 Schritte 🆘 Erste Hilfe bei Katzen In dieser …" at bounding box center [464, 223] width 294 height 447
click at [474, 425] on div "Fortfahren" at bounding box center [464, 419] width 50 height 11
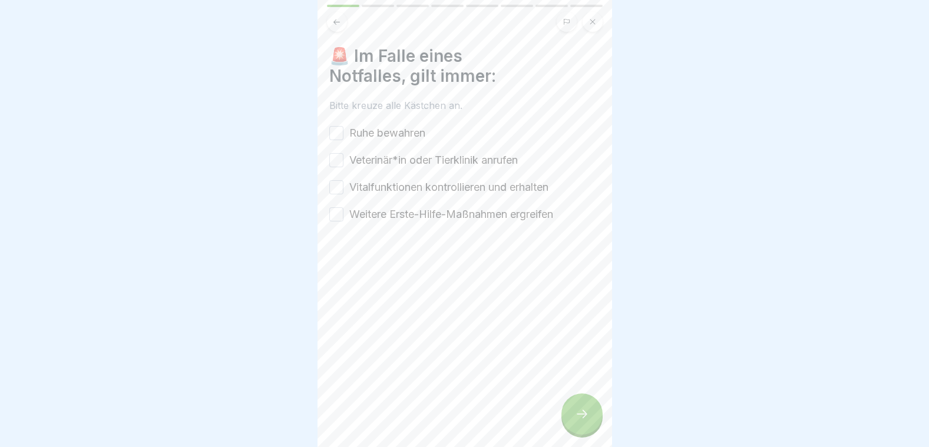
click at [340, 132] on button "Ruhe bewahren" at bounding box center [336, 133] width 14 height 14
click at [334, 163] on button "Veterinär*in oder Tierklinik anrufen" at bounding box center [336, 160] width 14 height 14
click at [338, 181] on button "Vitalfunktionen kontrollieren und erhalten" at bounding box center [336, 187] width 14 height 14
click at [342, 215] on button "Weitere Erste-Hilfe-Maßnahmen ergreifen" at bounding box center [336, 214] width 14 height 14
click at [568, 416] on div at bounding box center [581, 413] width 41 height 41
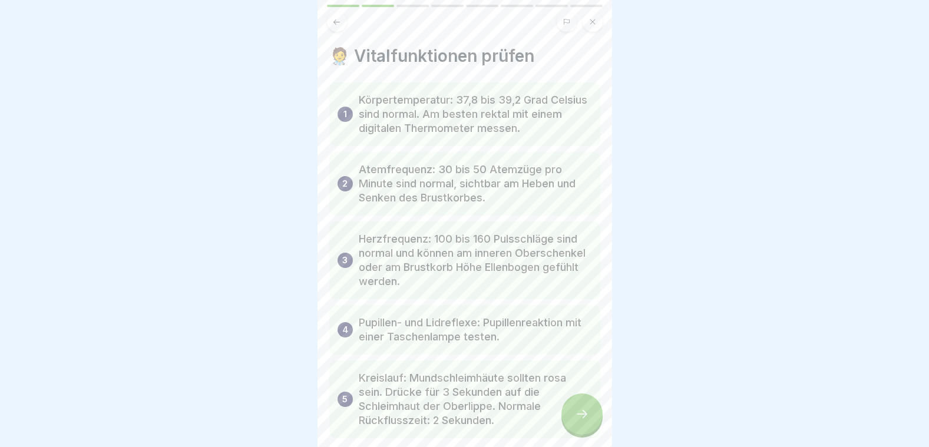
click at [581, 416] on div at bounding box center [581, 413] width 41 height 41
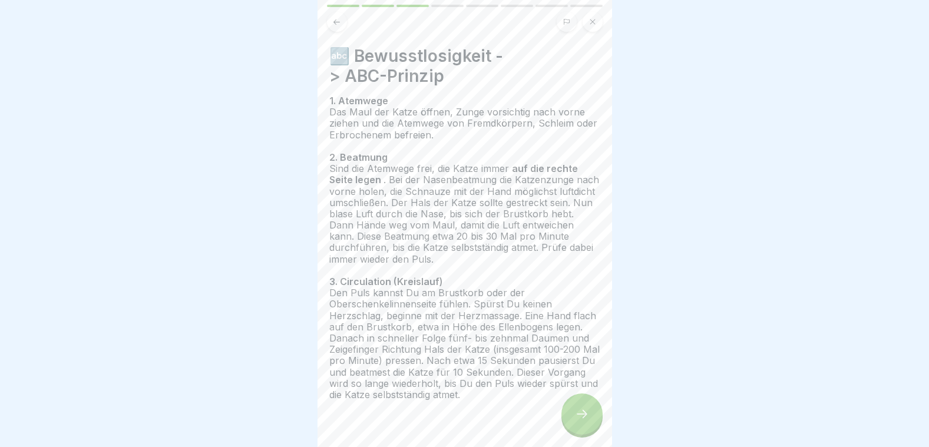
drag, startPoint x: 581, startPoint y: 416, endPoint x: 577, endPoint y: 423, distance: 8.5
click at [577, 421] on icon at bounding box center [582, 414] width 14 height 14
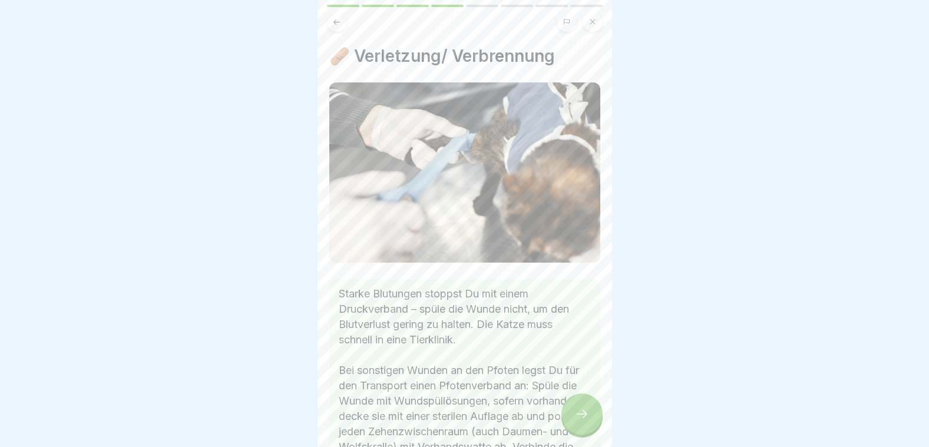
drag, startPoint x: 577, startPoint y: 423, endPoint x: 612, endPoint y: 428, distance: 35.6
click at [612, 428] on div at bounding box center [464, 223] width 929 height 447
click at [596, 429] on div at bounding box center [581, 413] width 41 height 41
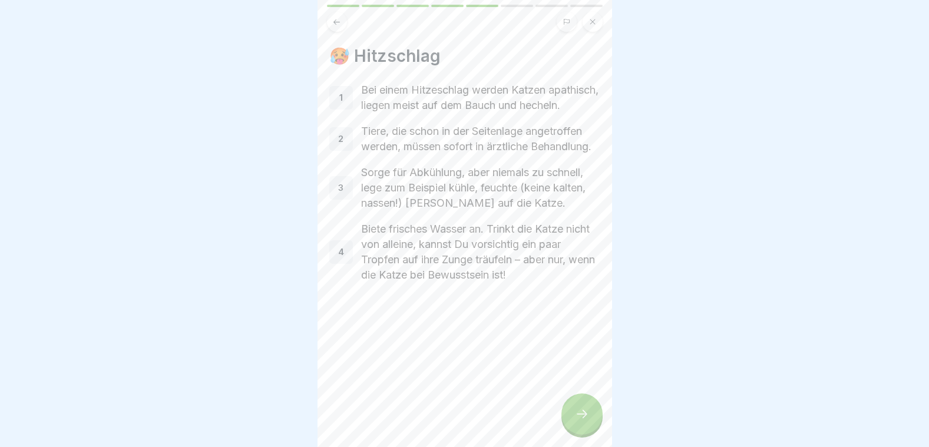
click at [597, 429] on div at bounding box center [581, 413] width 41 height 41
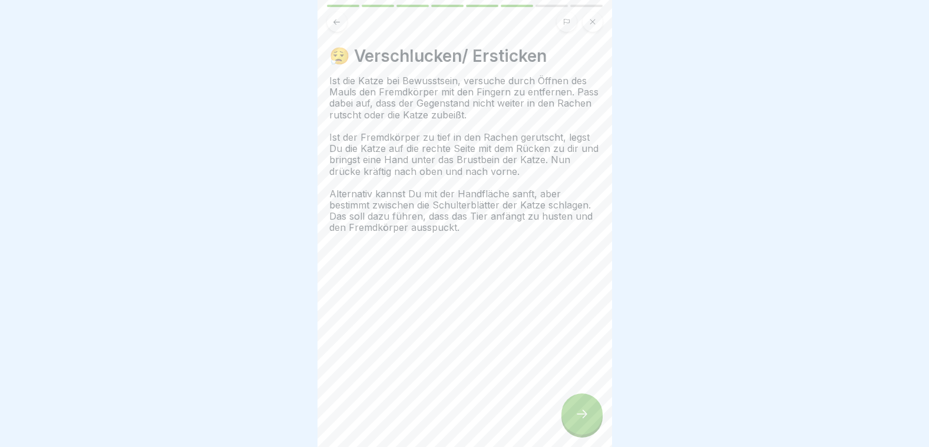
click at [597, 429] on div at bounding box center [581, 413] width 41 height 41
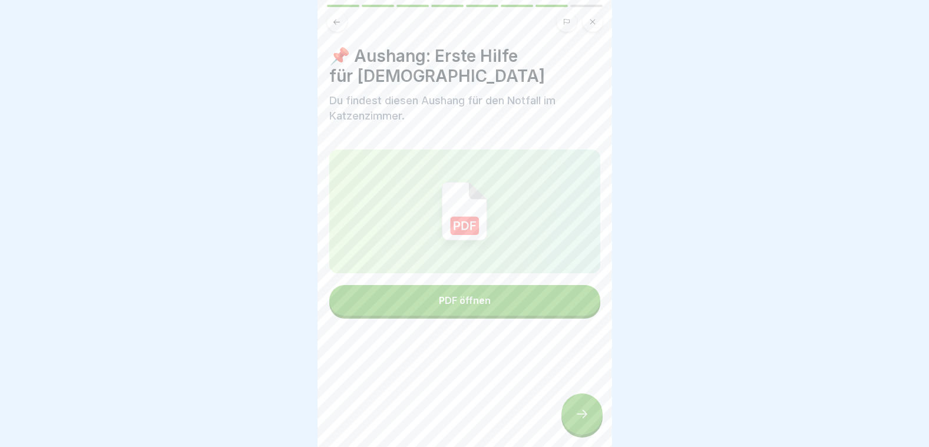
click at [597, 429] on div at bounding box center [581, 413] width 41 height 41
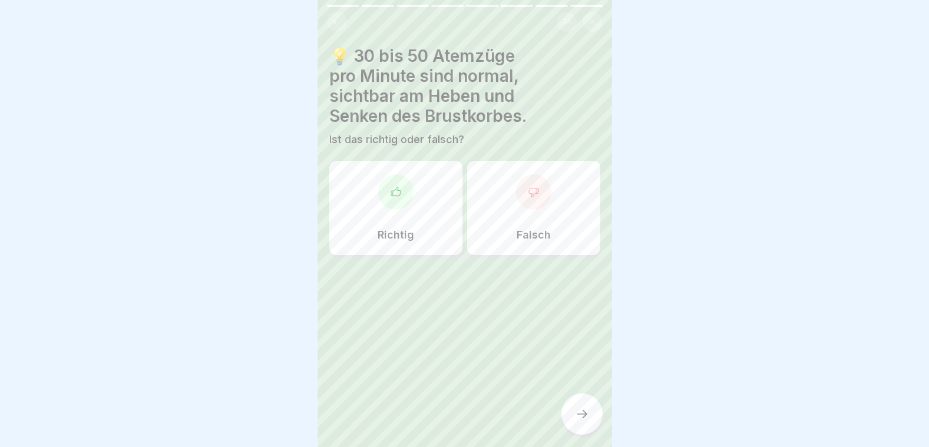
click at [390, 192] on icon at bounding box center [396, 192] width 12 height 12
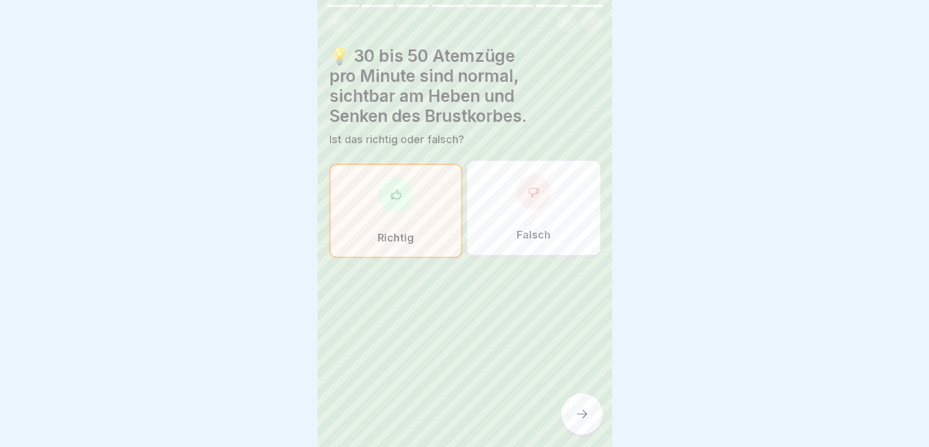
click at [581, 418] on icon at bounding box center [582, 414] width 14 height 14
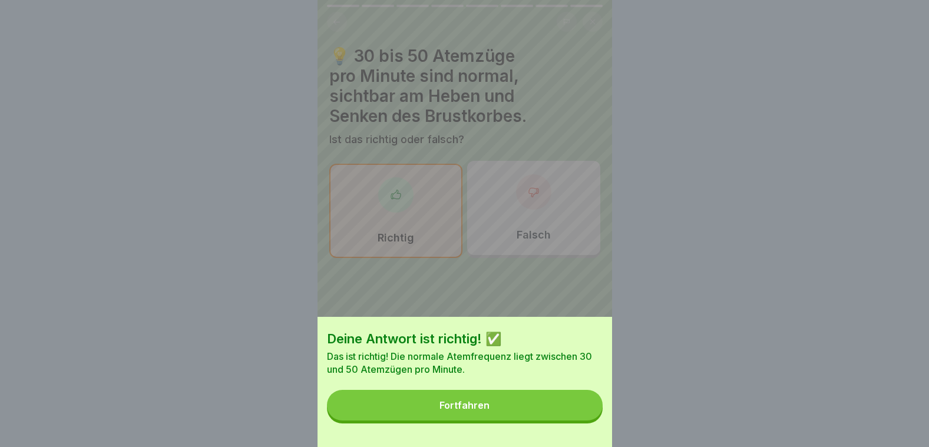
click at [574, 410] on button "Fortfahren" at bounding box center [465, 405] width 276 height 31
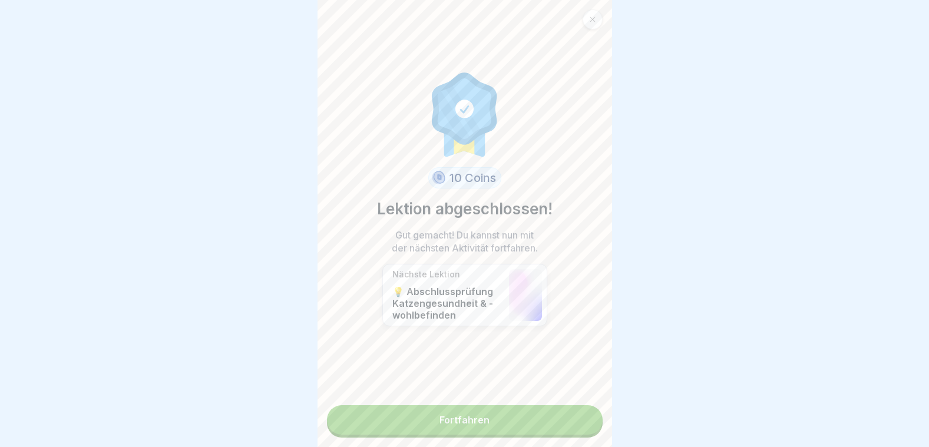
click at [574, 415] on link "Fortfahren" at bounding box center [465, 419] width 276 height 29
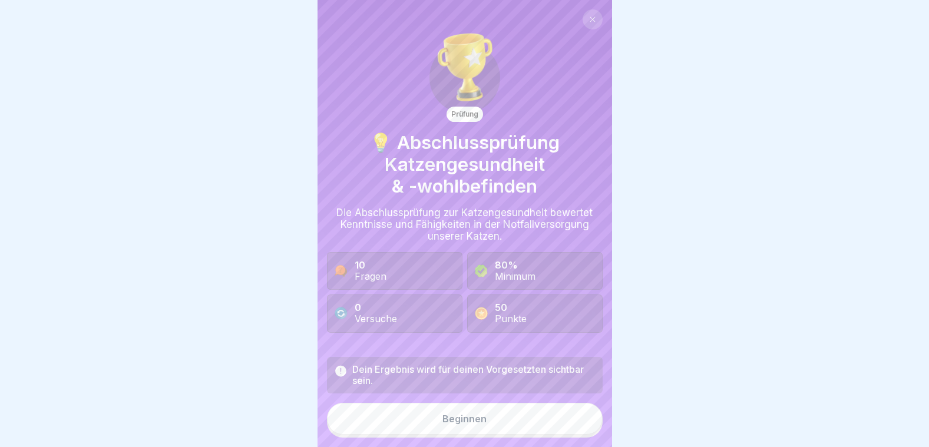
drag, startPoint x: 481, startPoint y: 424, endPoint x: 382, endPoint y: 419, distance: 99.1
click at [382, 419] on button "Beginnen" at bounding box center [465, 419] width 276 height 32
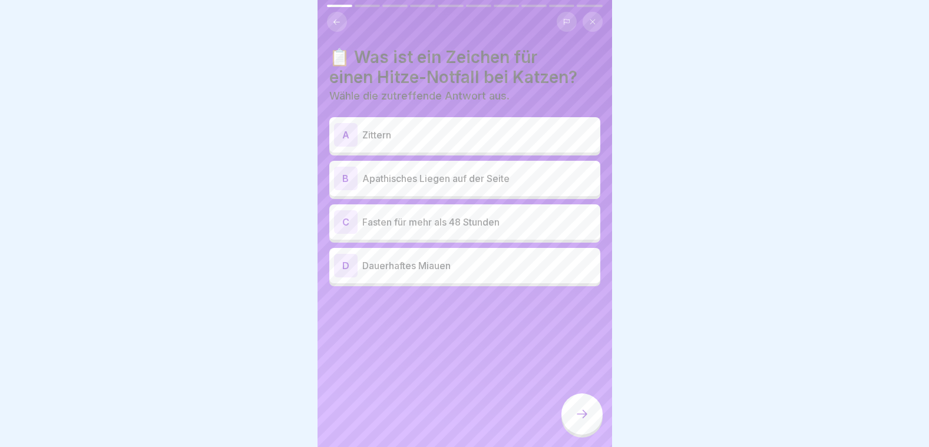
click at [412, 177] on p "Apathisches Liegen auf der Seite" at bounding box center [478, 178] width 233 height 14
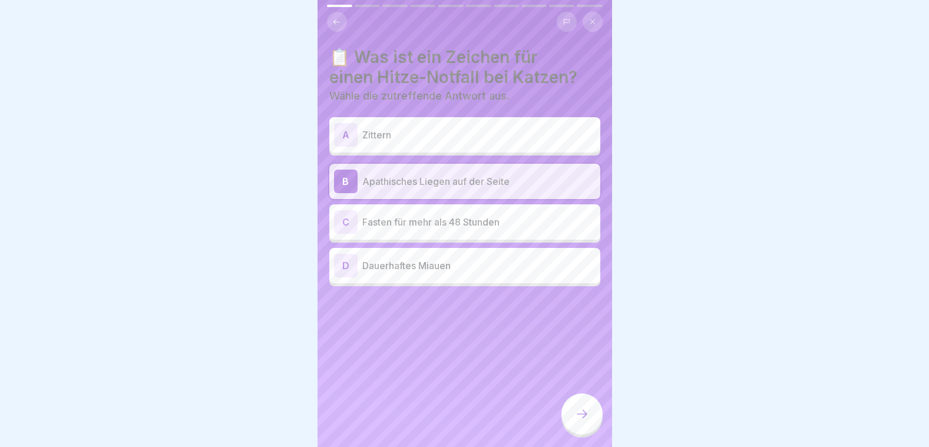
click at [582, 417] on div at bounding box center [581, 413] width 41 height 41
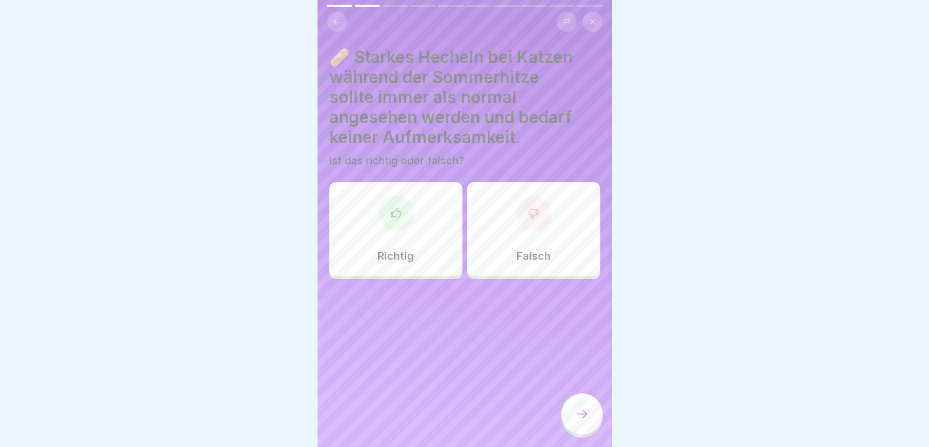
click at [528, 211] on icon at bounding box center [534, 213] width 12 height 12
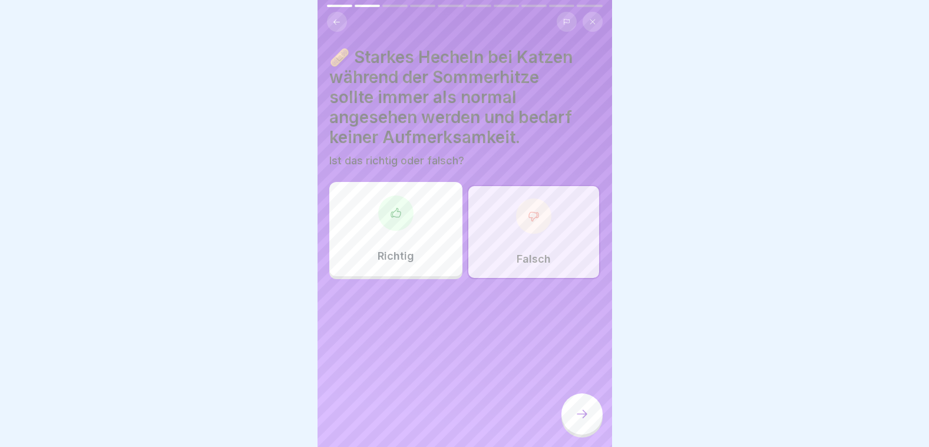
click at [590, 409] on div at bounding box center [581, 413] width 41 height 41
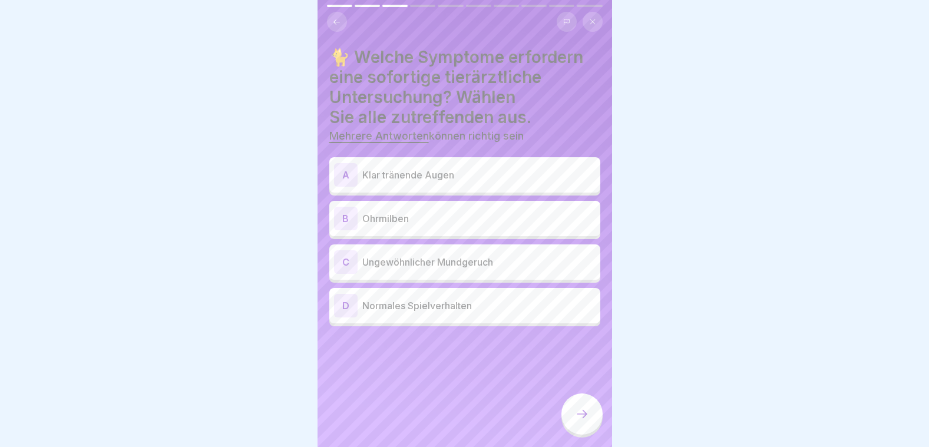
click at [496, 223] on p "Ohrmilben" at bounding box center [478, 218] width 233 height 14
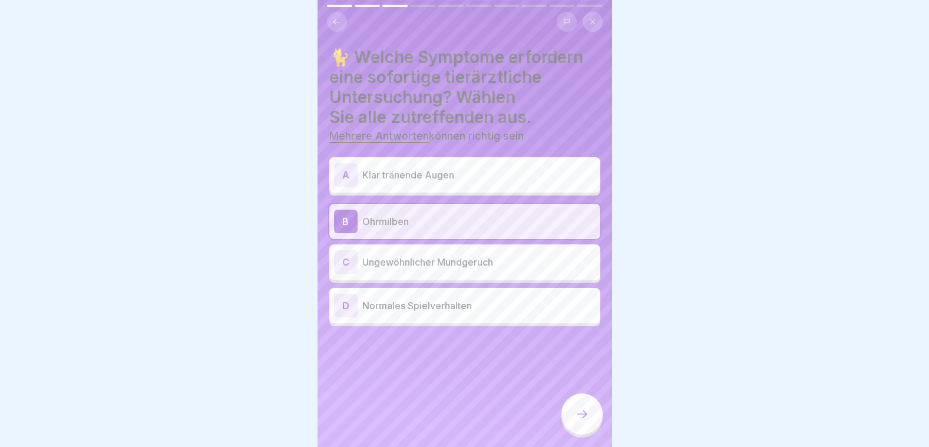
click at [488, 266] on p "Ungewöhnlicher Mundgeruch" at bounding box center [478, 262] width 233 height 14
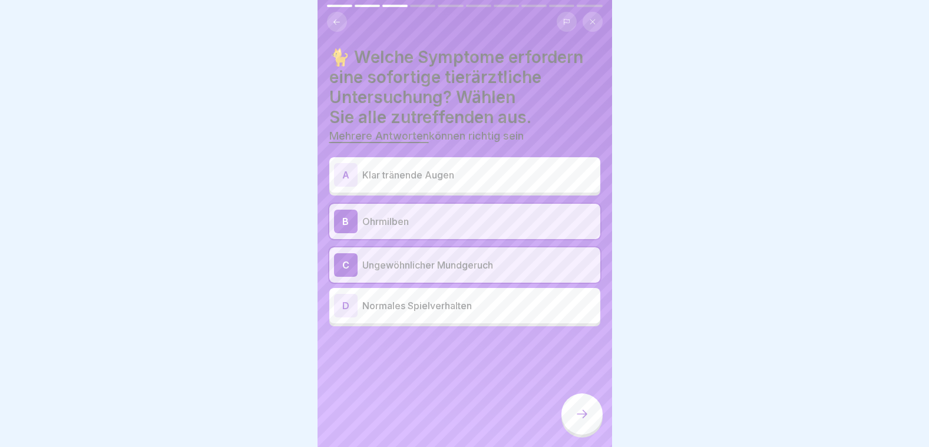
click at [492, 170] on p "Klar tränende Augen" at bounding box center [478, 175] width 233 height 14
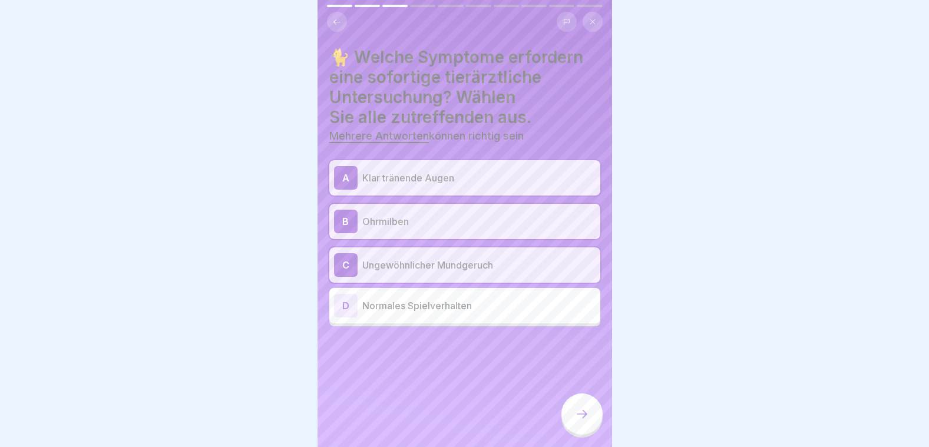
click at [589, 412] on div at bounding box center [581, 413] width 41 height 41
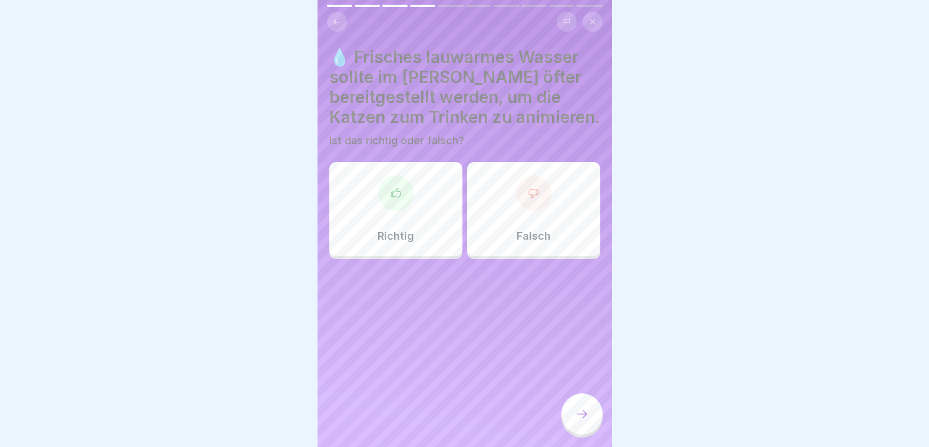
click at [435, 238] on div "Richtig" at bounding box center [395, 209] width 133 height 94
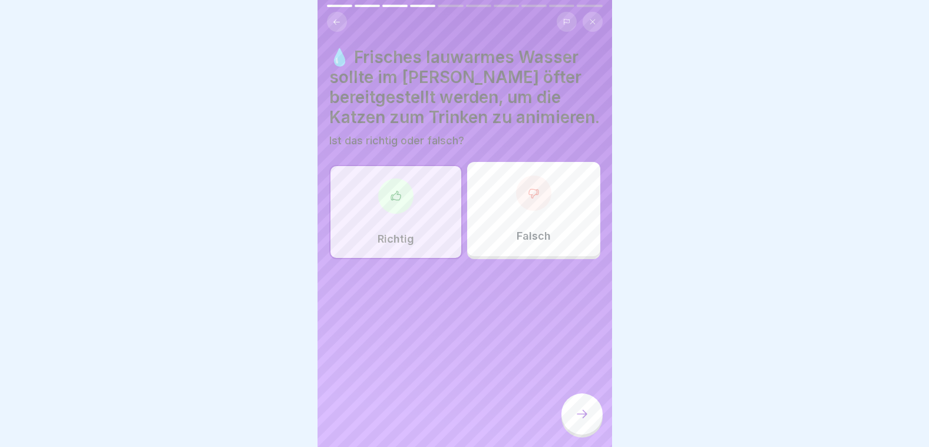
click at [575, 419] on icon at bounding box center [582, 414] width 14 height 14
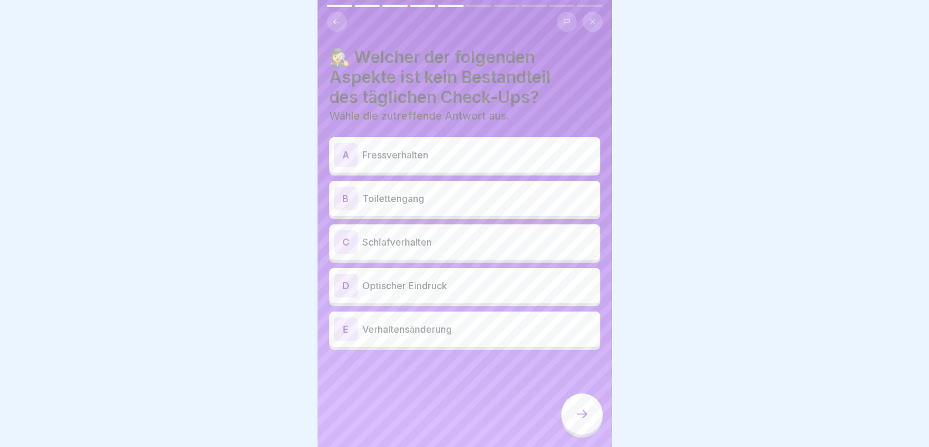
click at [403, 194] on p "Toilettengang" at bounding box center [478, 198] width 233 height 14
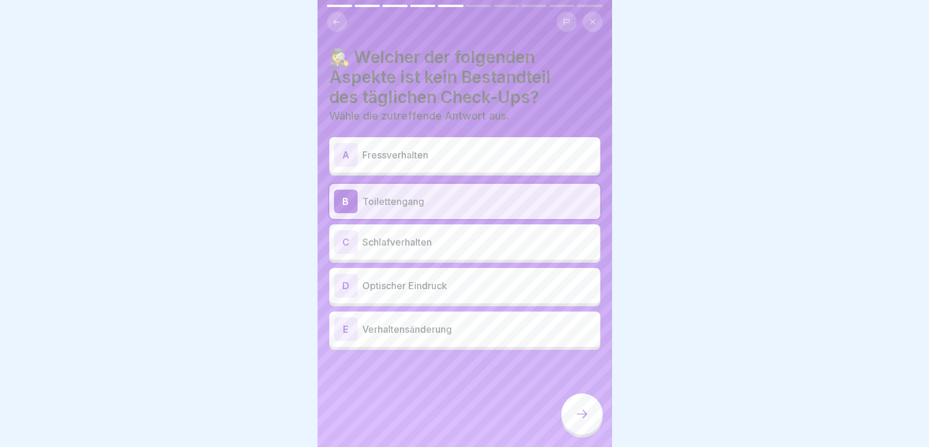
click at [592, 420] on div at bounding box center [581, 413] width 41 height 41
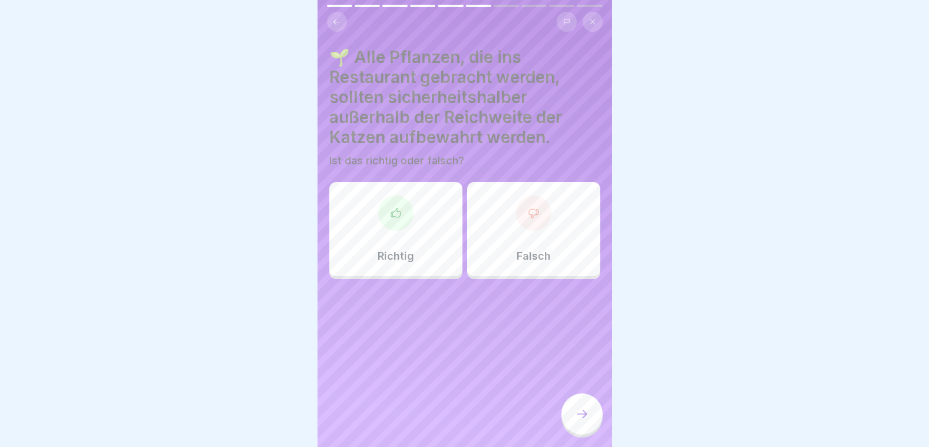
click at [551, 228] on div "Falsch" at bounding box center [533, 229] width 133 height 94
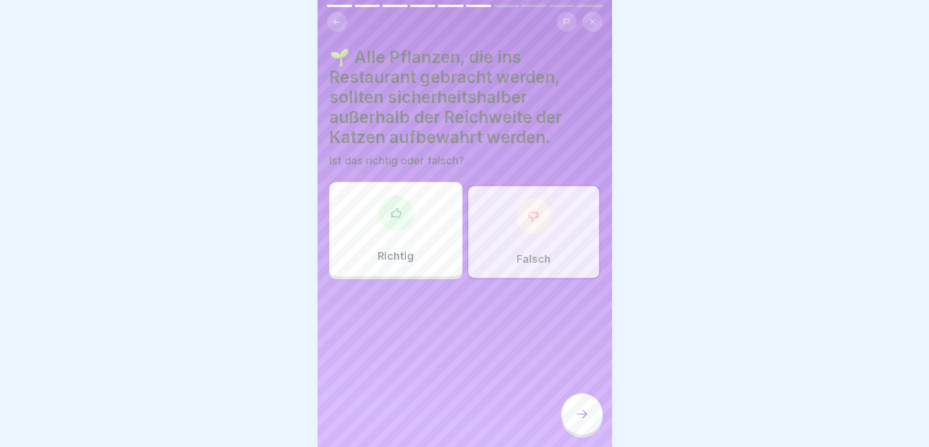
click at [579, 421] on icon at bounding box center [582, 414] width 14 height 14
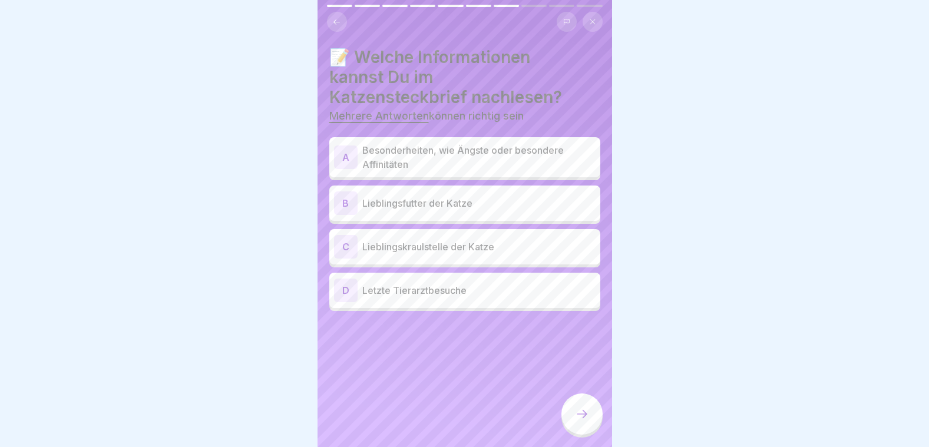
click at [472, 249] on p "Lieblingskraulstelle der Katze" at bounding box center [478, 247] width 233 height 14
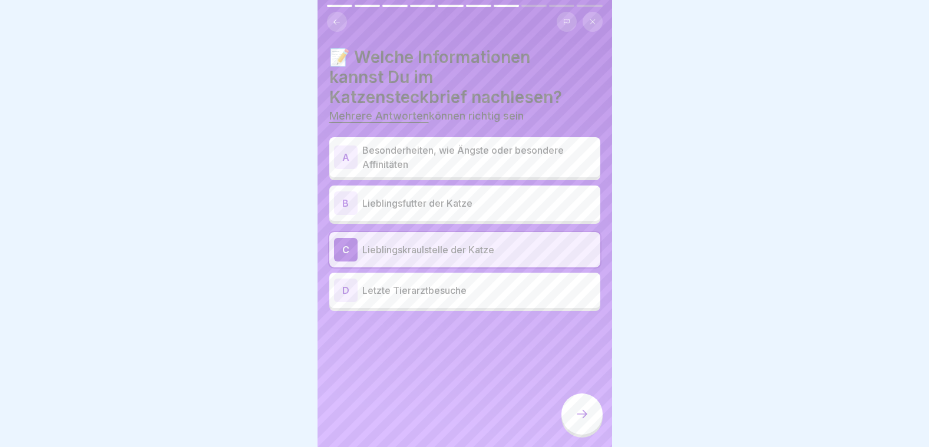
click at [589, 428] on div at bounding box center [581, 413] width 41 height 41
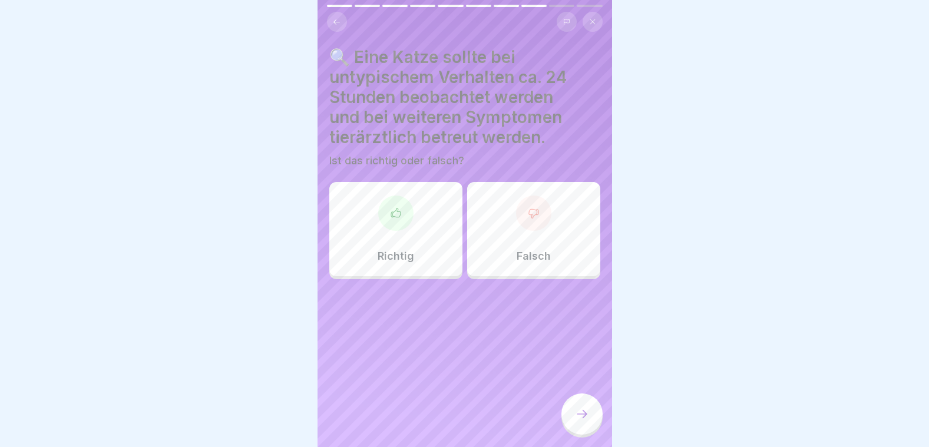
click at [378, 240] on div "Richtig" at bounding box center [395, 229] width 133 height 94
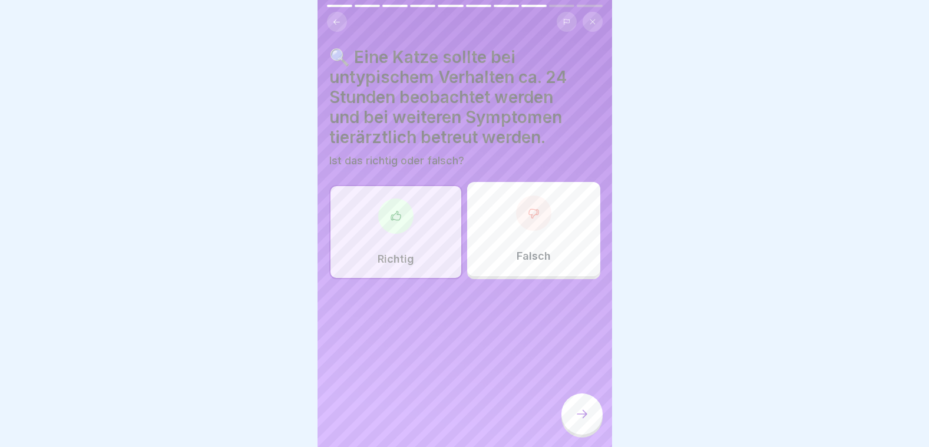
click at [584, 415] on div at bounding box center [581, 413] width 41 height 41
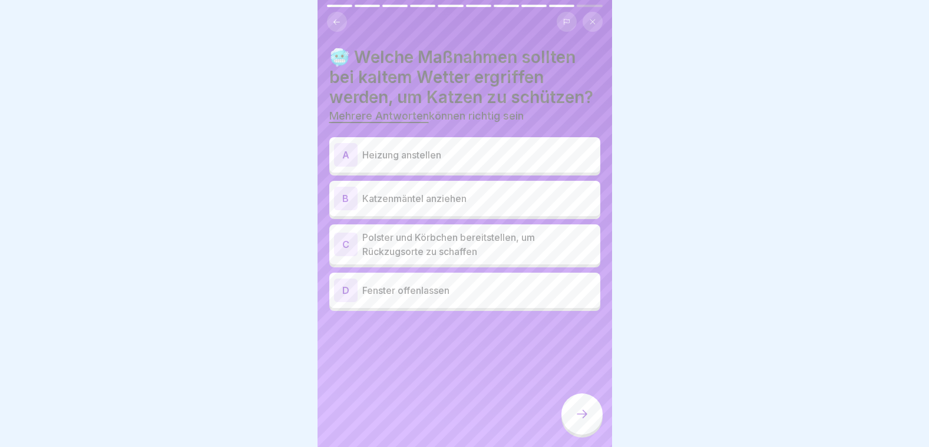
click at [400, 259] on p "Polster und Körbchen bereitstellen, um Rückzugsorte zu schaffen" at bounding box center [478, 244] width 233 height 28
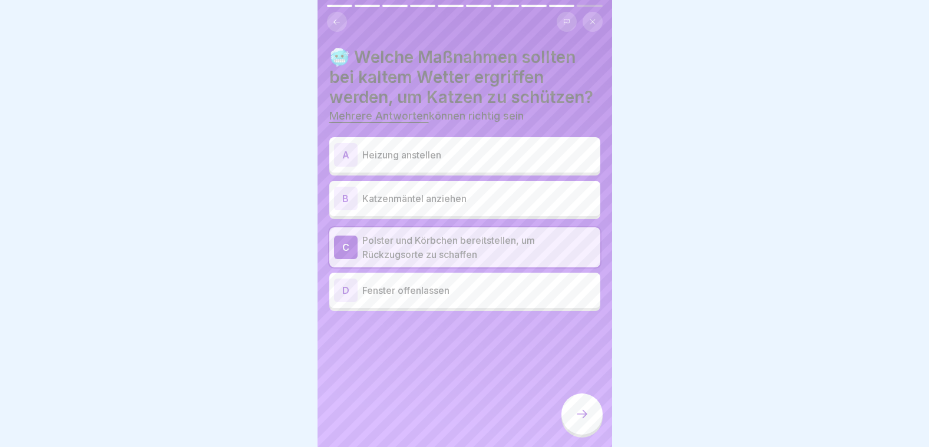
click at [517, 167] on div "A Heizung anstellen" at bounding box center [464, 155] width 261 height 24
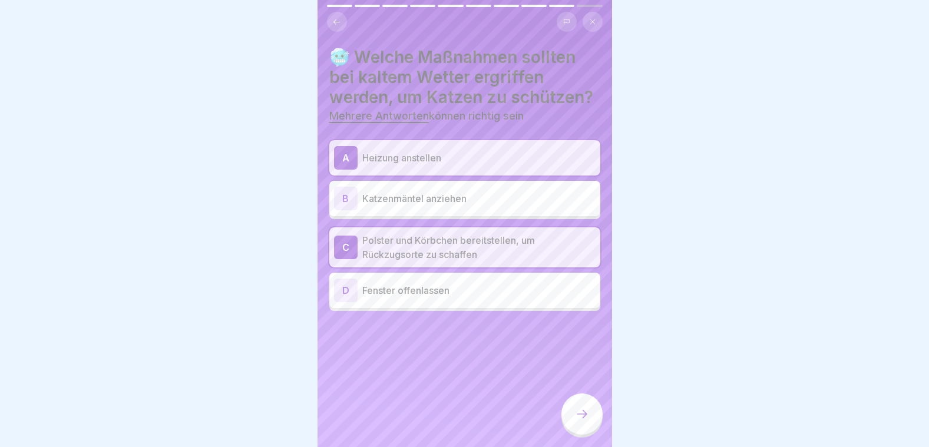
click at [584, 421] on icon at bounding box center [582, 414] width 14 height 14
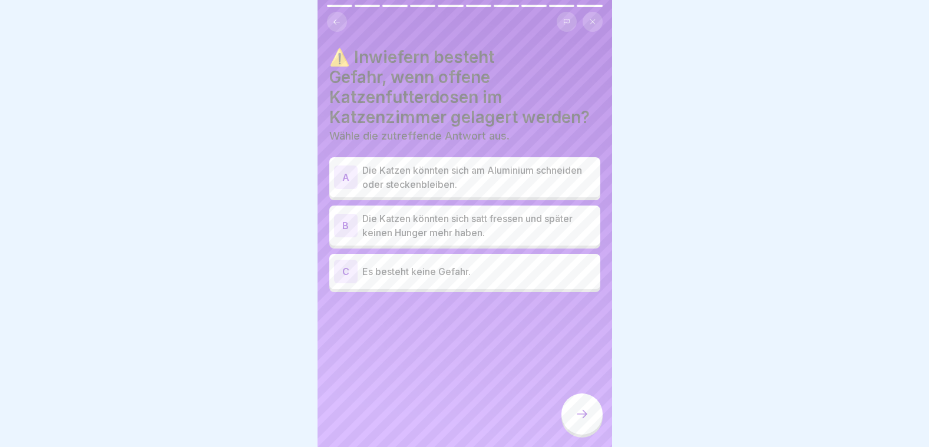
click at [467, 177] on p "Die Katzen könnten sich am Aluminium schneiden oder steckenbleiben." at bounding box center [478, 177] width 233 height 28
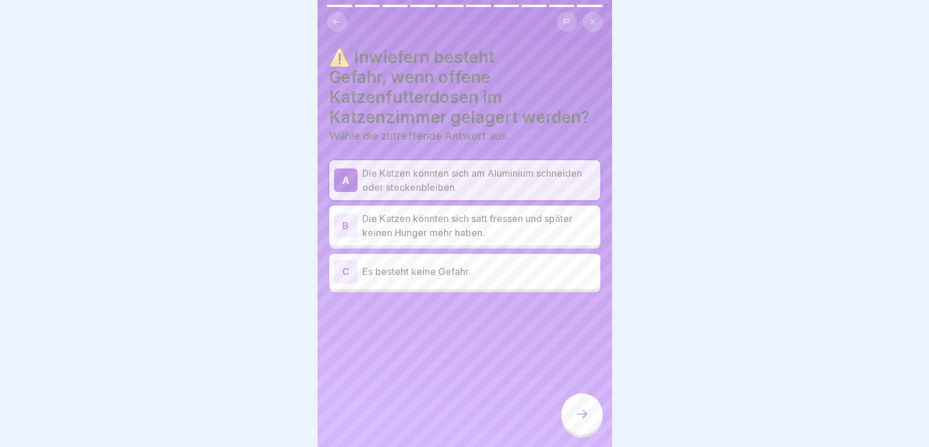
click at [587, 417] on icon at bounding box center [582, 414] width 14 height 14
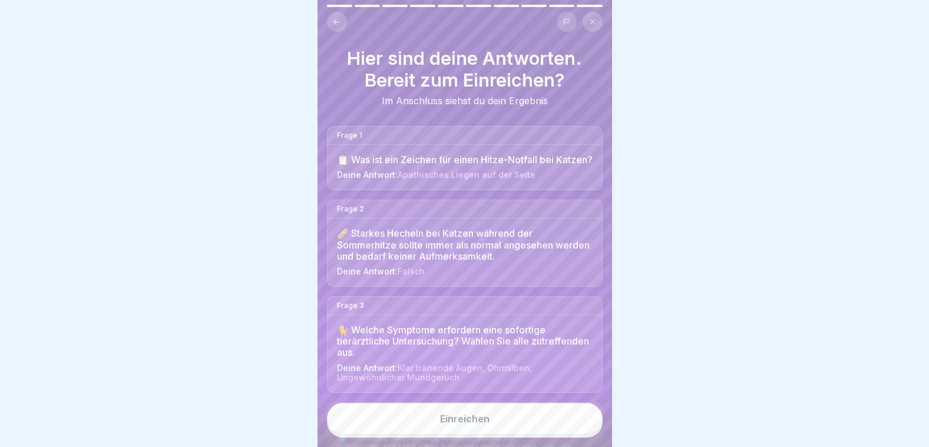
click at [539, 418] on button "Einreichen" at bounding box center [465, 419] width 276 height 32
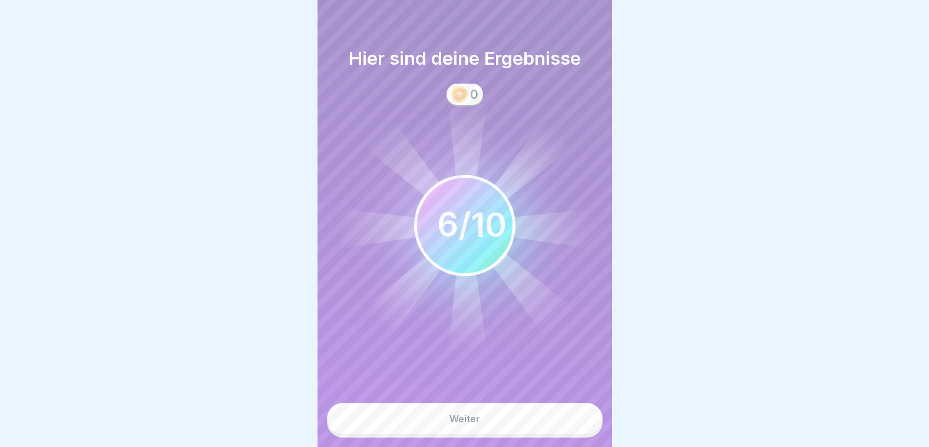
click at [539, 418] on button "Weiter" at bounding box center [465, 419] width 276 height 32
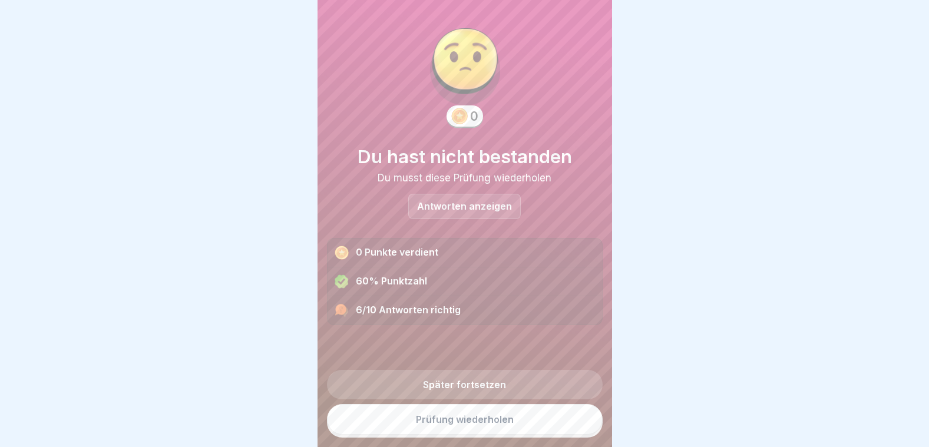
click at [489, 216] on div "Antworten anzeigen" at bounding box center [464, 206] width 112 height 25
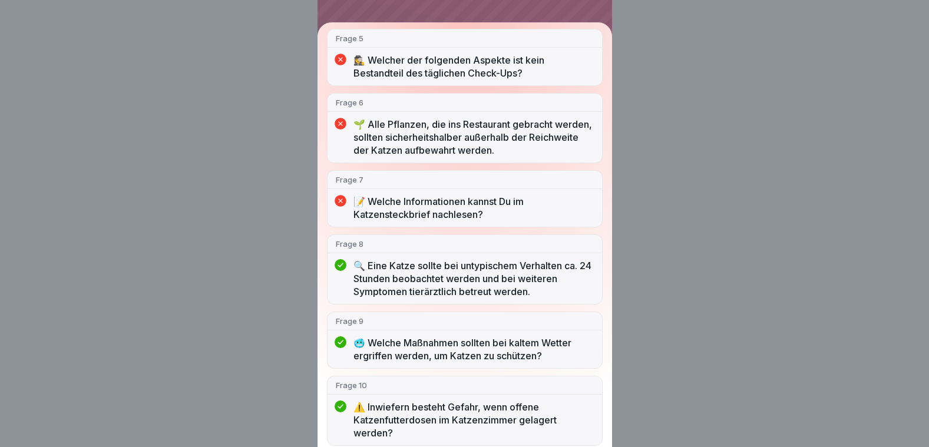
scroll to position [420, 0]
click at [473, 28] on div "6/10 Antworten richtig Frage 1 📋 Was ist ein Zeichen für einen Hitze-Notfall be…" at bounding box center [465, 78] width 276 height 735
click at [525, 51] on div "Frage 5 🕵️‍♀️ Welcher der folgenden Aspekte ist kein Bestandteil des täglichen …" at bounding box center [465, 57] width 276 height 57
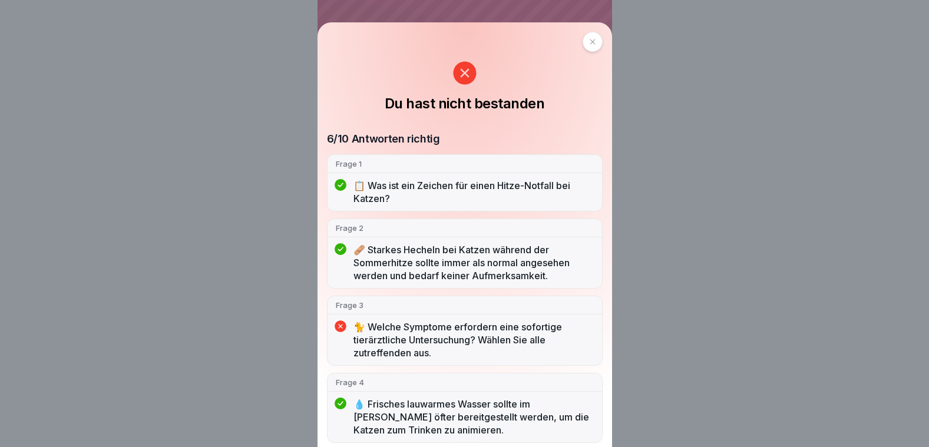
click at [589, 38] on icon at bounding box center [592, 41] width 7 height 7
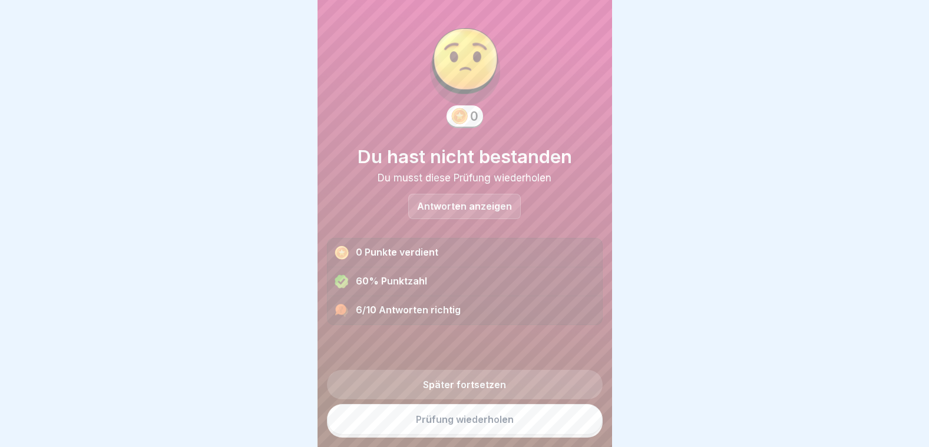
click at [500, 433] on link "Prüfung wiederholen" at bounding box center [465, 419] width 276 height 31
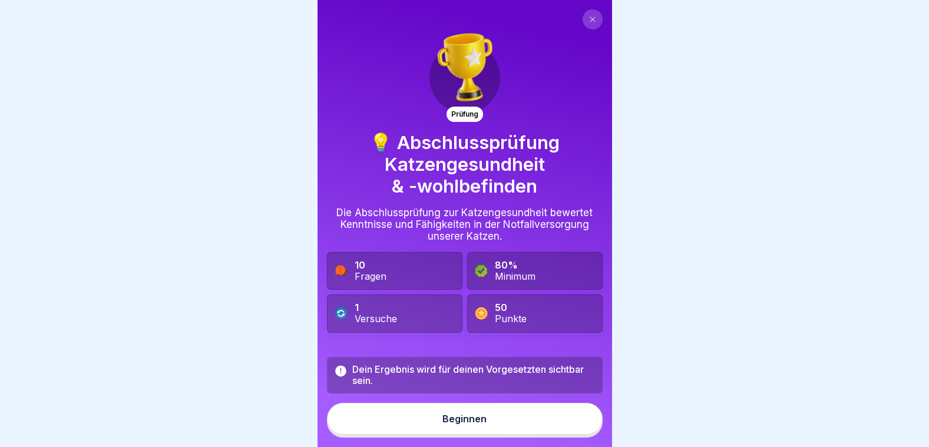
drag, startPoint x: 0, startPoint y: 0, endPoint x: 405, endPoint y: 423, distance: 585.6
click at [405, 423] on button "Beginnen" at bounding box center [465, 419] width 276 height 32
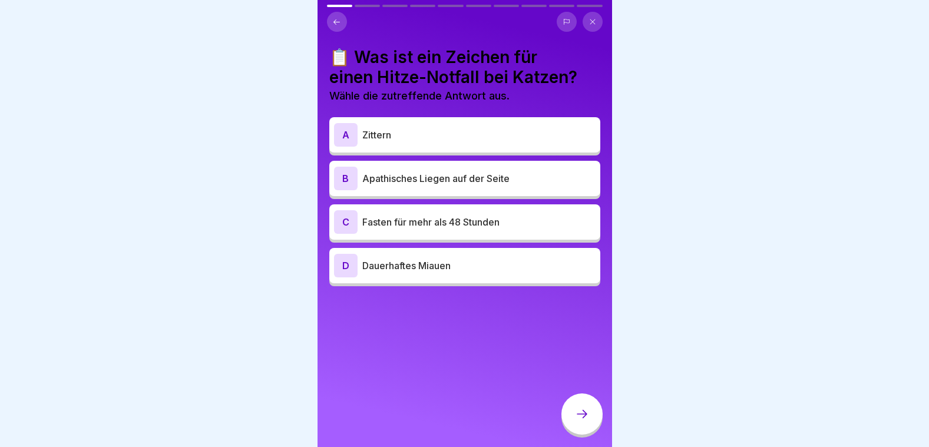
click at [434, 225] on p "Fasten für mehr als 48 Stunden" at bounding box center [478, 222] width 233 height 14
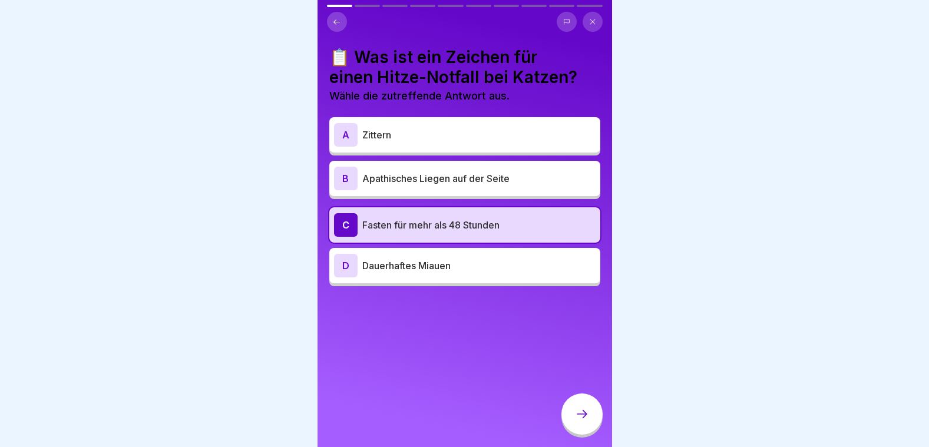
click at [423, 177] on p "Apathisches Liegen auf der Seite" at bounding box center [478, 178] width 233 height 14
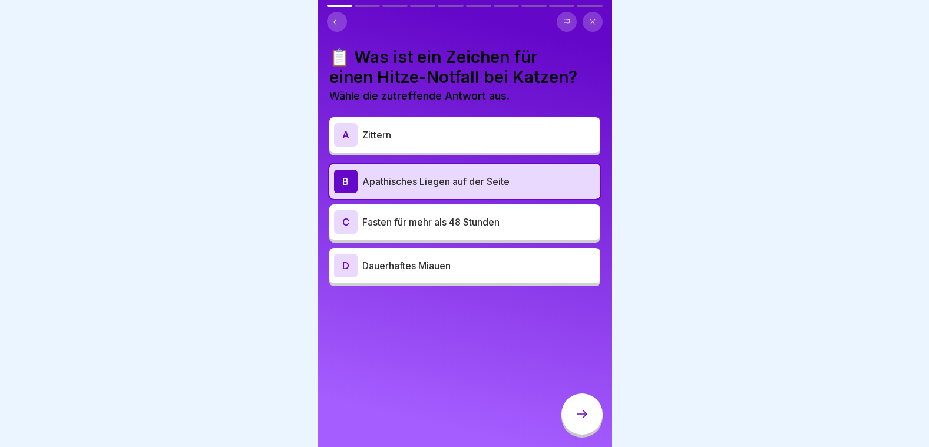
click at [581, 420] on icon at bounding box center [582, 414] width 14 height 14
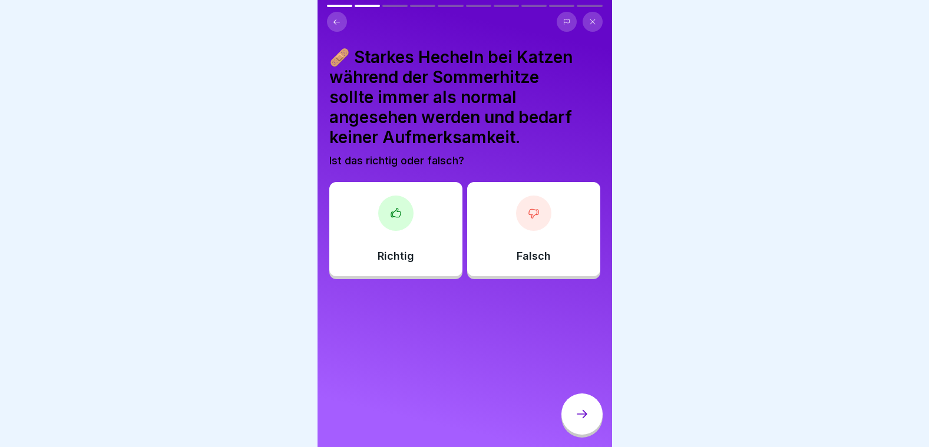
click at [532, 226] on div at bounding box center [533, 213] width 35 height 35
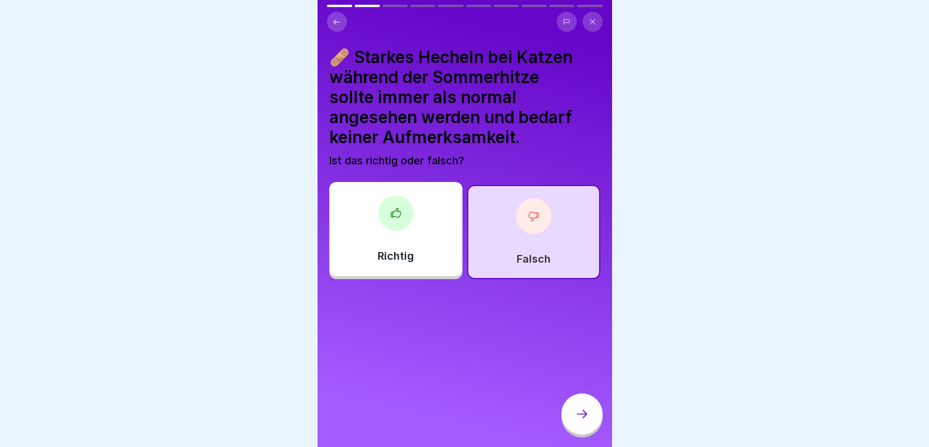
click at [582, 421] on icon at bounding box center [582, 414] width 14 height 14
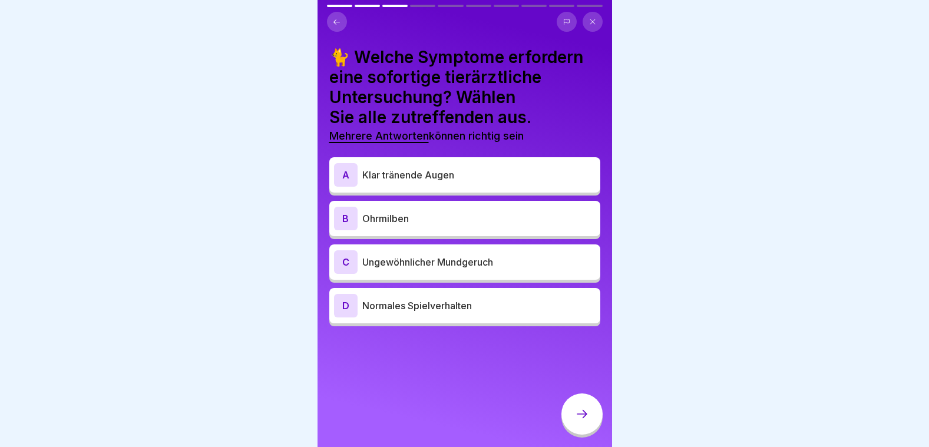
click at [433, 223] on p "Ohrmilben" at bounding box center [478, 218] width 233 height 14
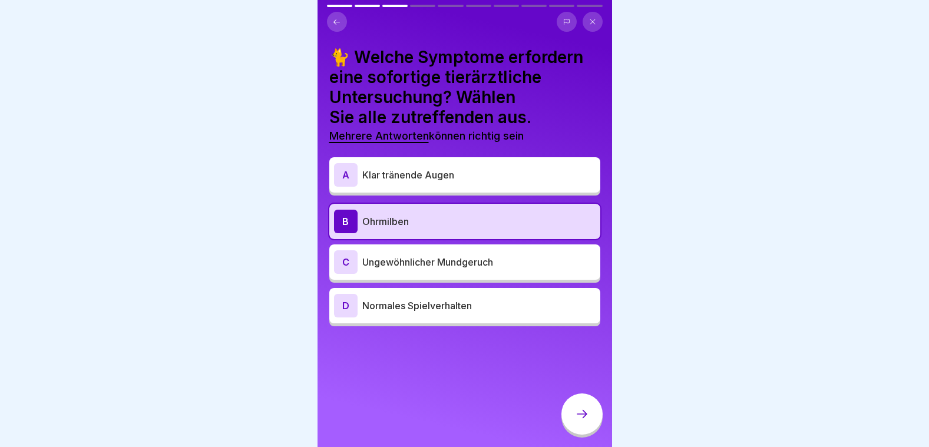
click at [425, 270] on div "C Ungewöhnlicher Mundgeruch" at bounding box center [464, 262] width 261 height 24
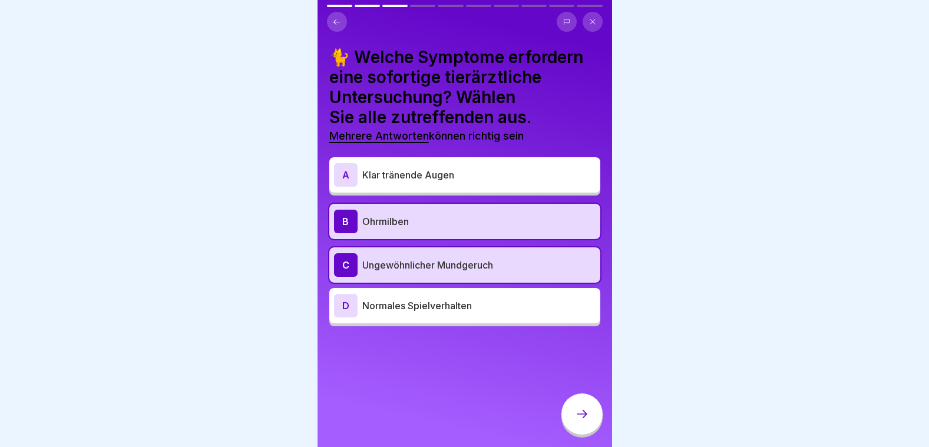
click at [430, 180] on p "Klar tränende Augen" at bounding box center [478, 175] width 233 height 14
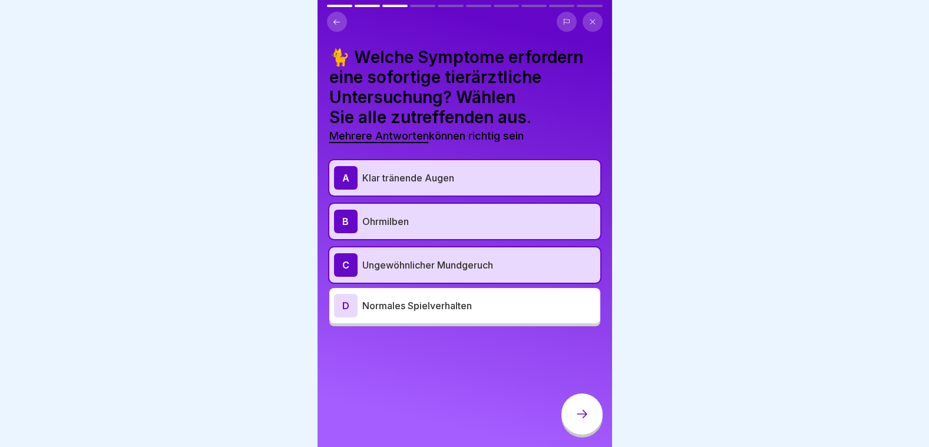
click at [595, 416] on div at bounding box center [581, 413] width 41 height 41
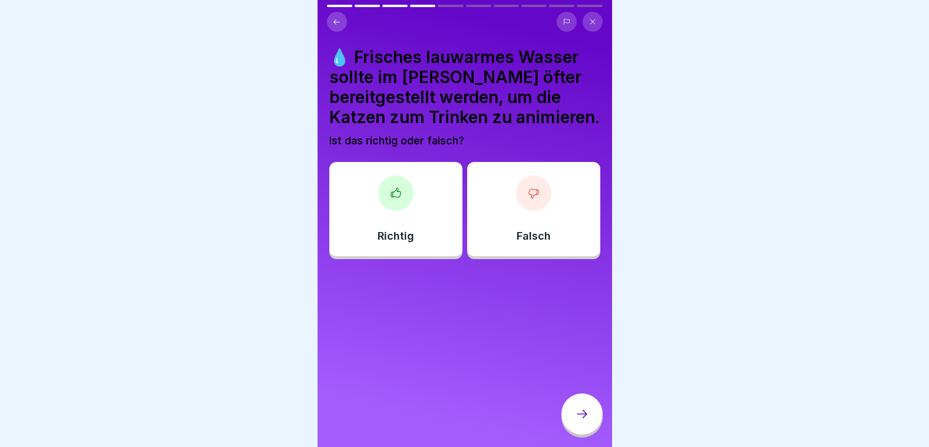
click at [407, 243] on p "Richtig" at bounding box center [395, 236] width 37 height 13
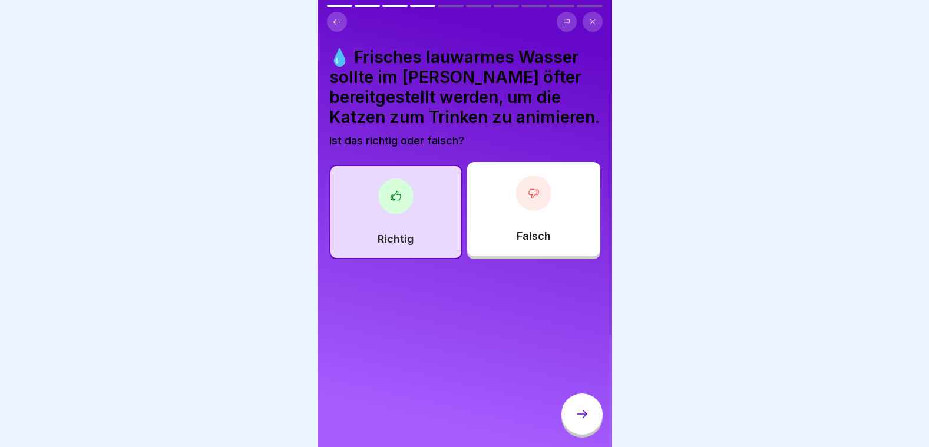
click at [580, 421] on icon at bounding box center [582, 414] width 14 height 14
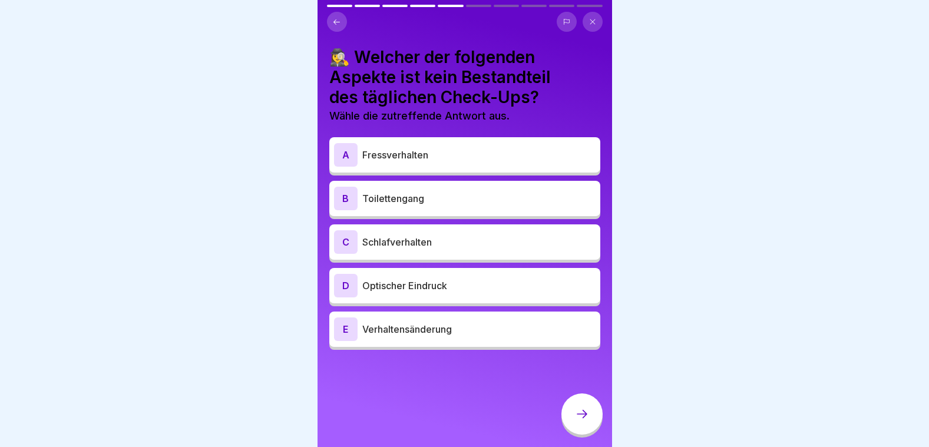
click at [411, 244] on p "Schlafverhalten" at bounding box center [478, 242] width 233 height 14
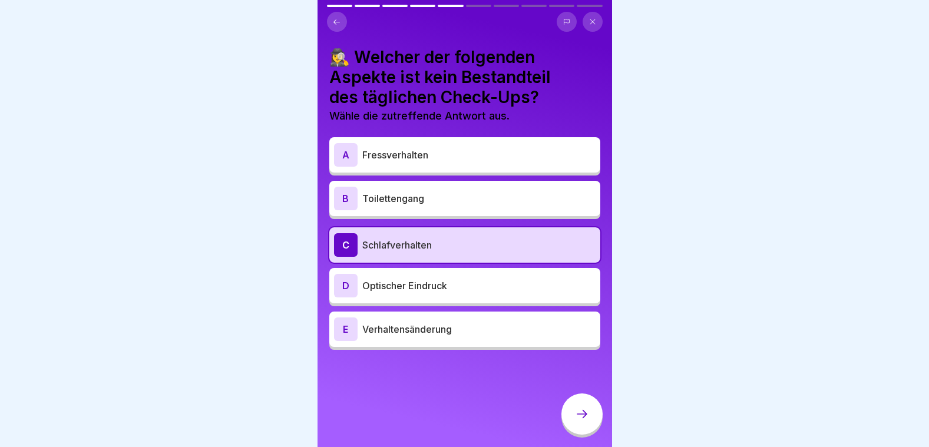
click at [586, 420] on icon at bounding box center [582, 414] width 14 height 14
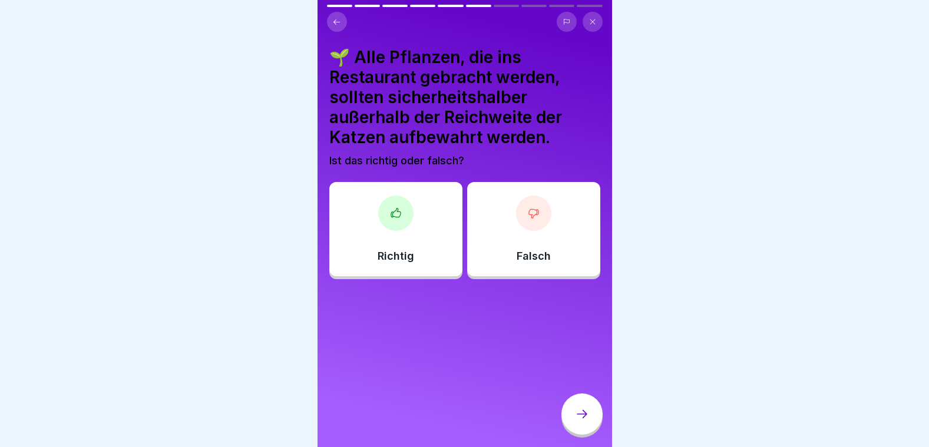
click at [423, 229] on div "Richtig" at bounding box center [395, 229] width 133 height 94
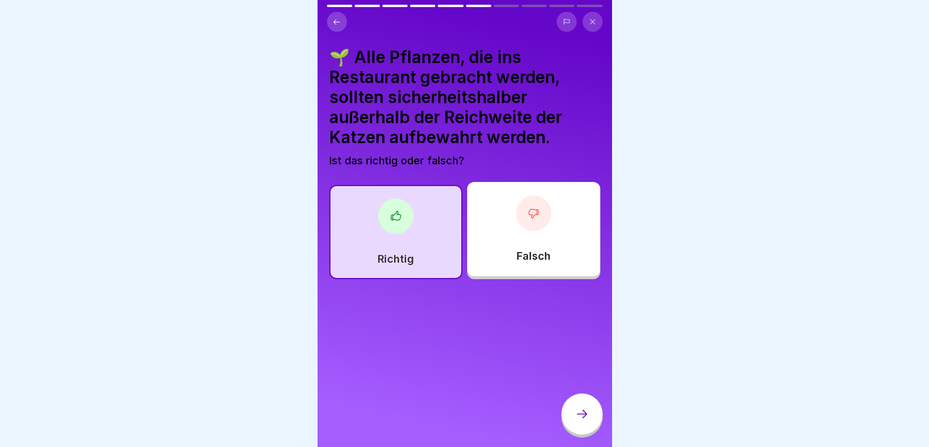
click at [585, 413] on div at bounding box center [581, 413] width 41 height 41
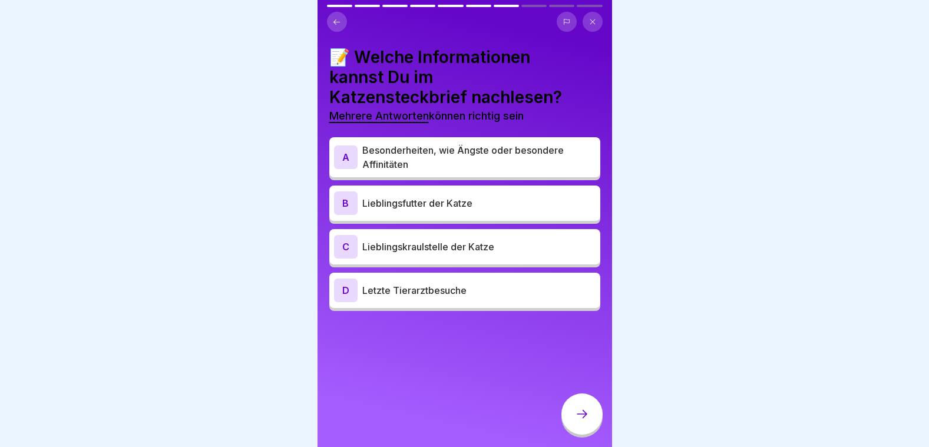
click at [435, 153] on p "Besonderheiten, wie Ängste oder besondere Affinitäten" at bounding box center [478, 157] width 233 height 28
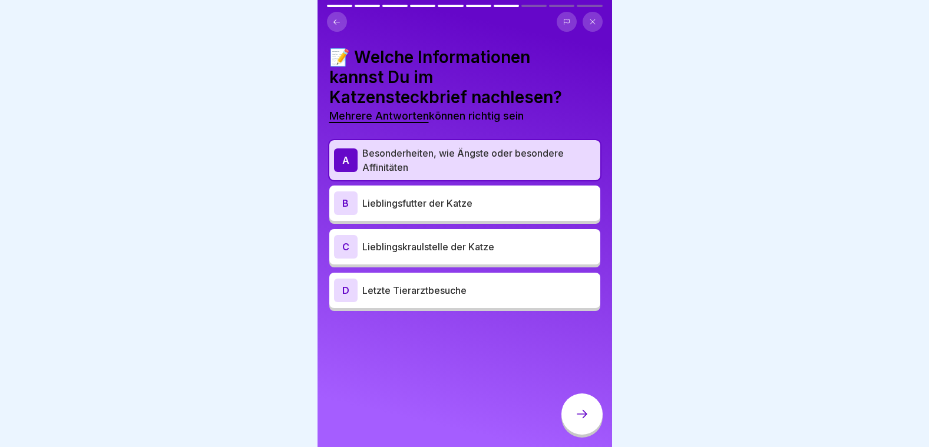
click at [432, 248] on p "Lieblingskraulstelle der Katze" at bounding box center [478, 247] width 233 height 14
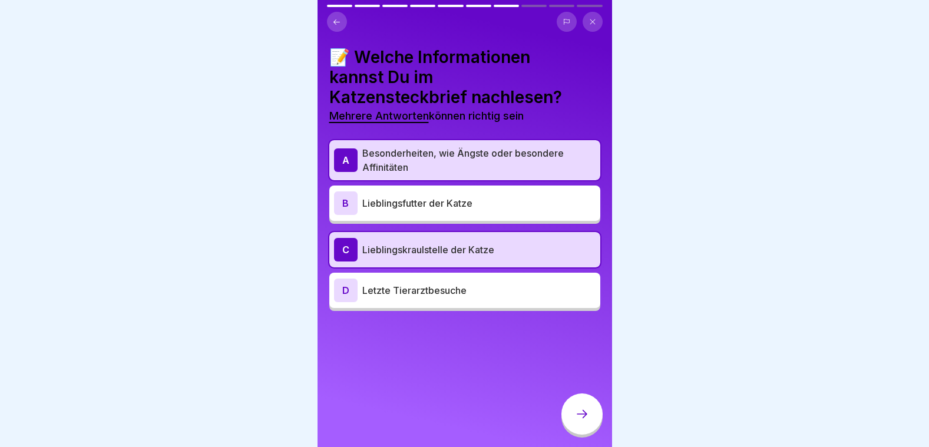
click at [591, 419] on div at bounding box center [581, 413] width 41 height 41
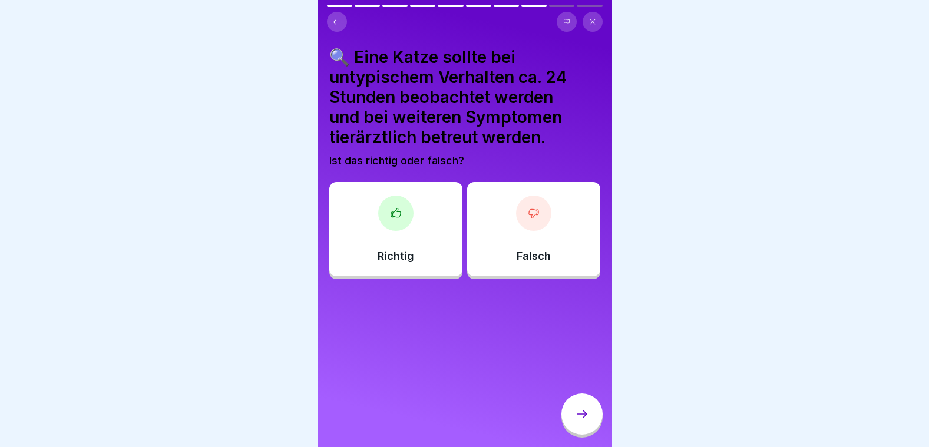
click at [335, 23] on icon at bounding box center [336, 21] width 6 height 5
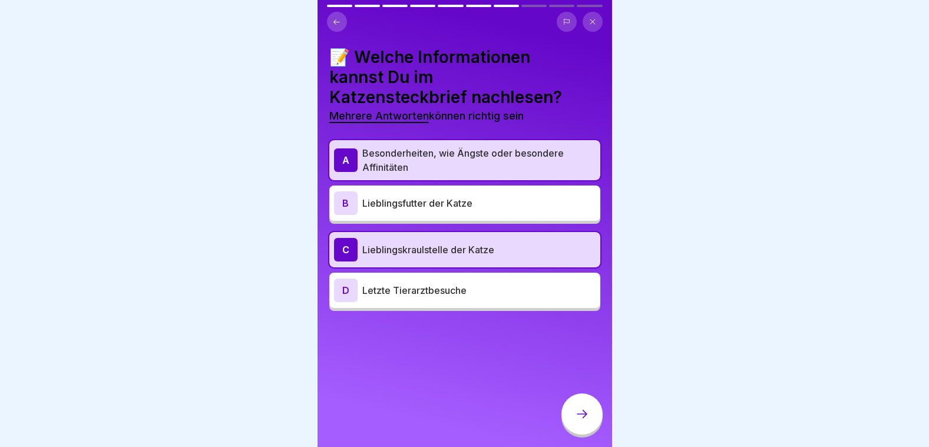
click at [580, 421] on icon at bounding box center [582, 414] width 14 height 14
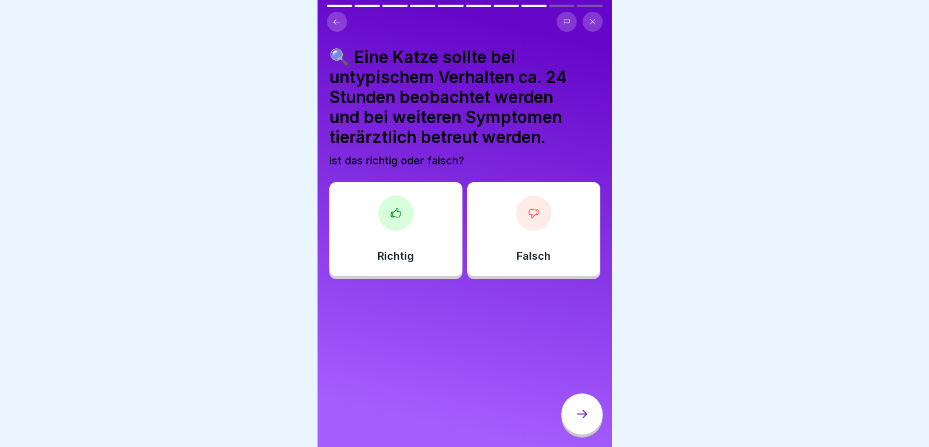
click at [419, 227] on div "Richtig" at bounding box center [395, 229] width 133 height 94
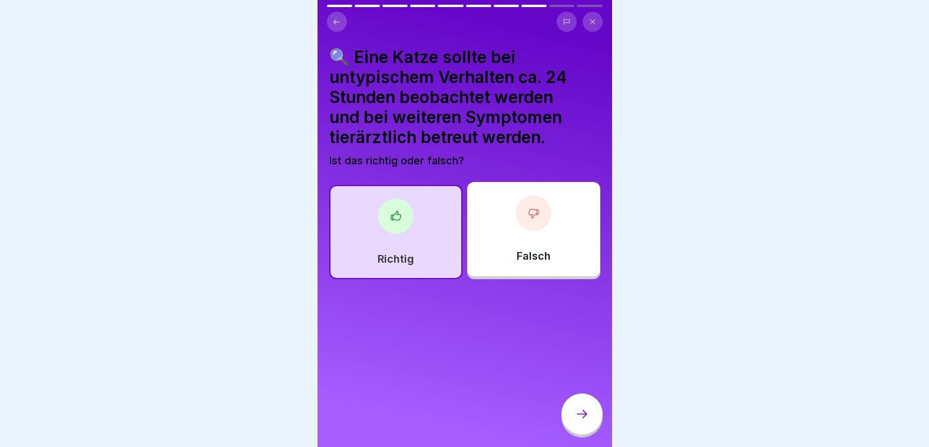
click at [587, 421] on icon at bounding box center [582, 414] width 14 height 14
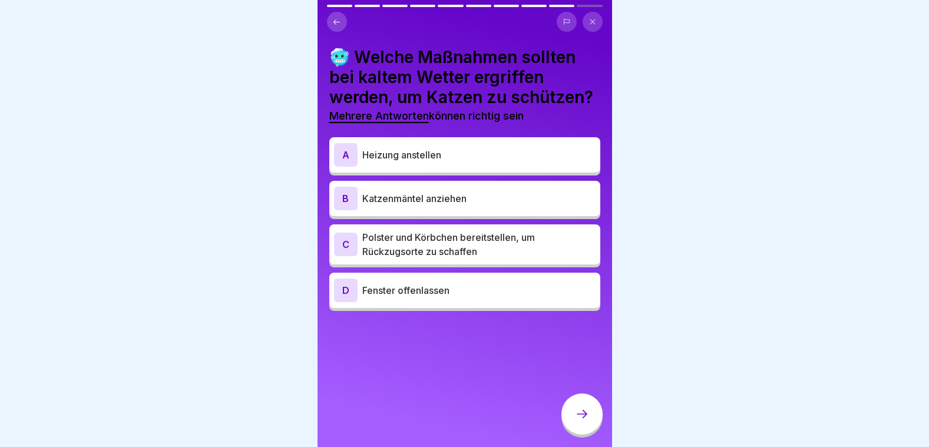
click at [430, 259] on p "Polster und Körbchen bereitstellen, um Rückzugsorte zu schaffen" at bounding box center [478, 244] width 233 height 28
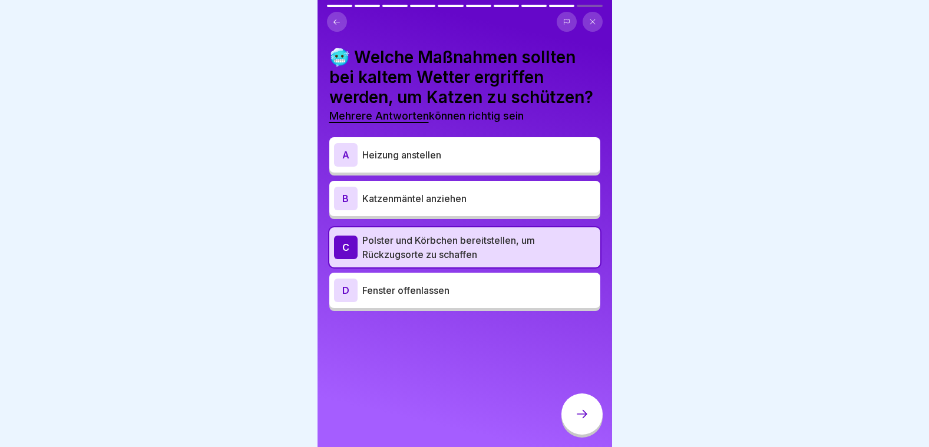
click at [427, 162] on p "Heizung anstellen" at bounding box center [478, 155] width 233 height 14
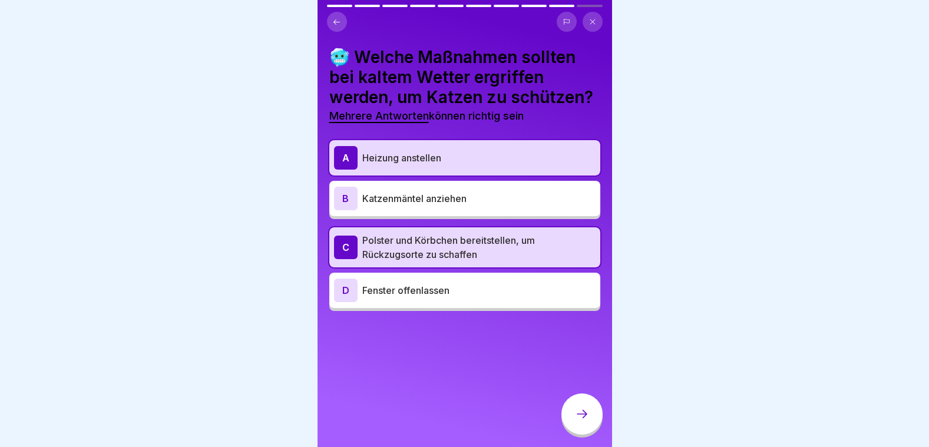
click at [594, 413] on div at bounding box center [581, 413] width 41 height 41
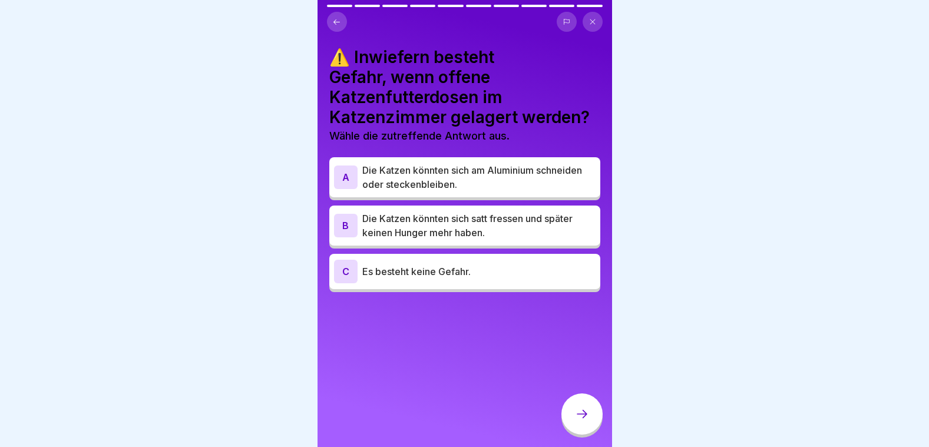
click at [416, 158] on div "A Die Katzen könnten sich am Aluminium schneiden oder steckenbleiben." at bounding box center [464, 177] width 271 height 40
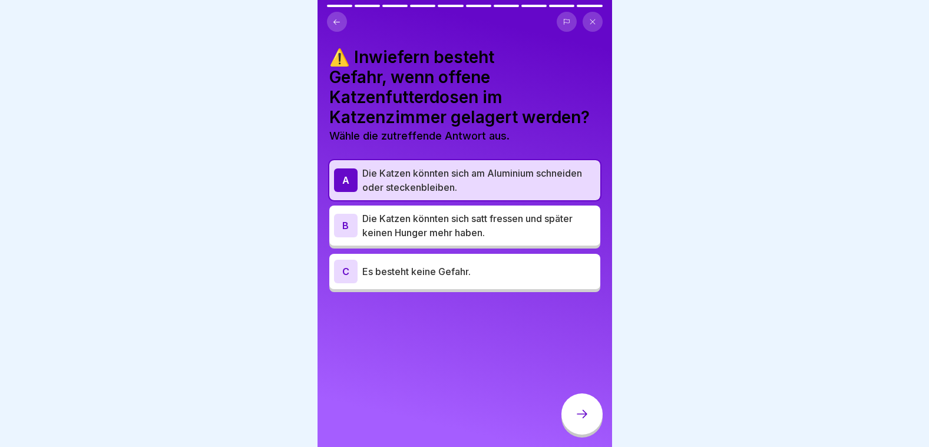
click at [581, 418] on icon at bounding box center [582, 414] width 14 height 14
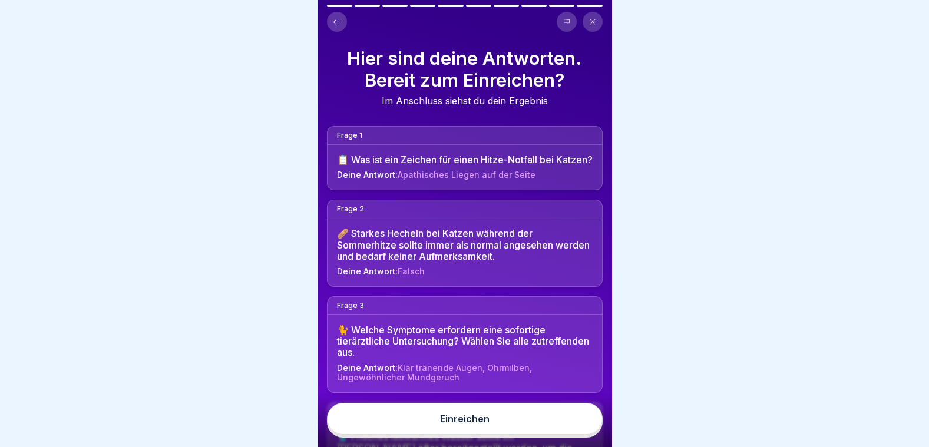
click at [554, 422] on button "Einreichen" at bounding box center [465, 419] width 276 height 32
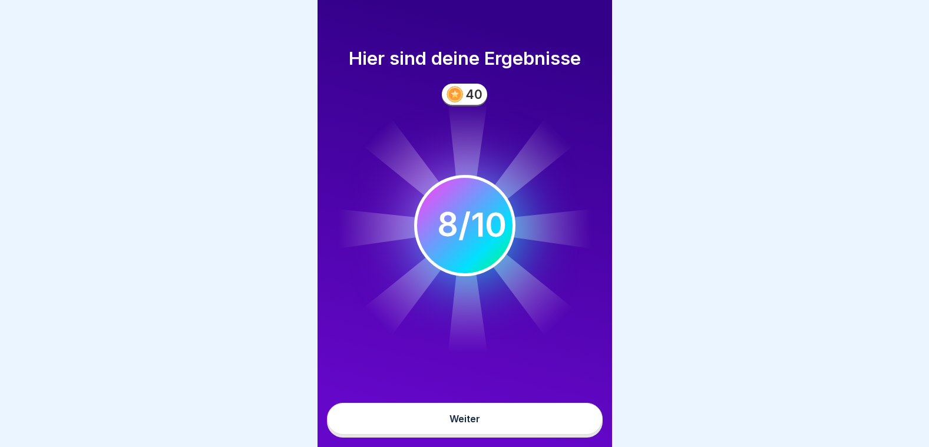
click at [554, 422] on button "Weiter" at bounding box center [465, 419] width 276 height 32
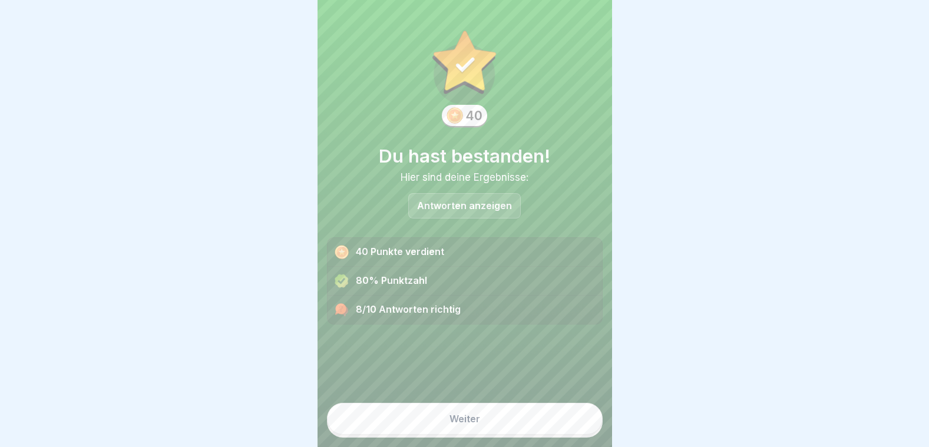
click at [537, 430] on button "Weiter" at bounding box center [465, 419] width 276 height 32
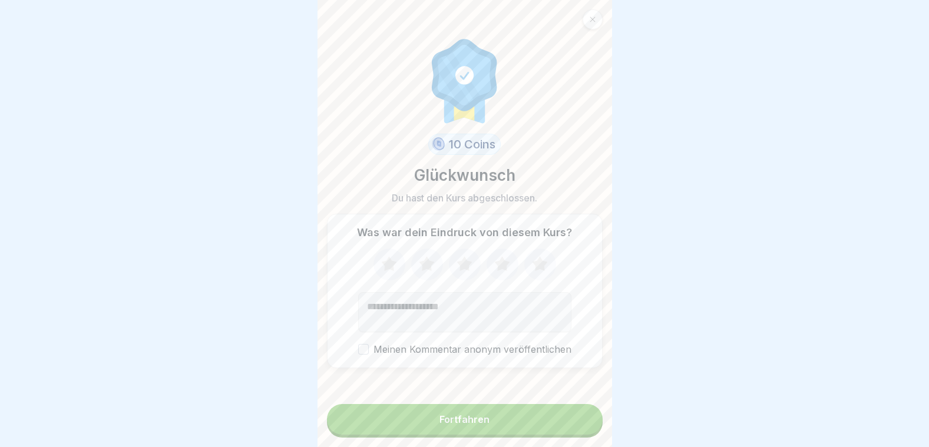
click at [522, 423] on button "Fortfahren" at bounding box center [465, 419] width 276 height 31
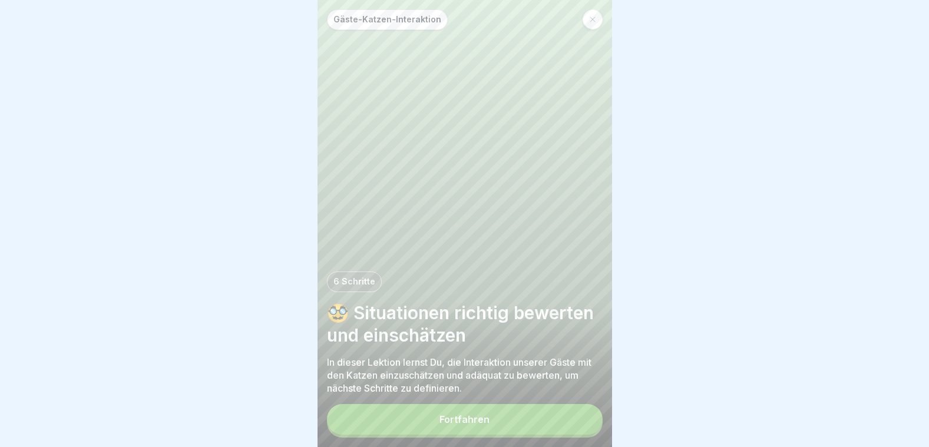
click at [512, 435] on button "Fortfahren" at bounding box center [465, 419] width 276 height 31
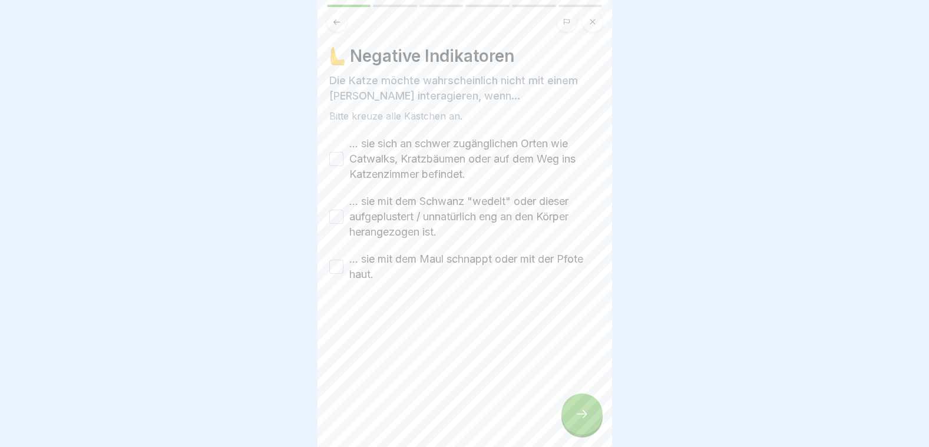
click at [345, 163] on div "... sie sich an schwer zugänglichen Orten wie Catwalks, Kratzbäumen oder auf de…" at bounding box center [464, 159] width 271 height 46
click at [340, 163] on button "... sie sich an schwer zugänglichen Orten wie Catwalks, Kratzbäumen oder auf de…" at bounding box center [336, 159] width 14 height 14
click at [345, 217] on div "... sie mit dem Schwanz "wedelt" oder dieser aufgeplustert / unnatürlich eng an…" at bounding box center [464, 217] width 271 height 46
click at [334, 216] on button "... sie mit dem Schwanz "wedelt" oder dieser aufgeplustert / unnatürlich eng an…" at bounding box center [336, 217] width 14 height 14
click at [339, 266] on button "... sie mit dem Maul schnappt oder mit der Pfote haut." at bounding box center [336, 267] width 14 height 14
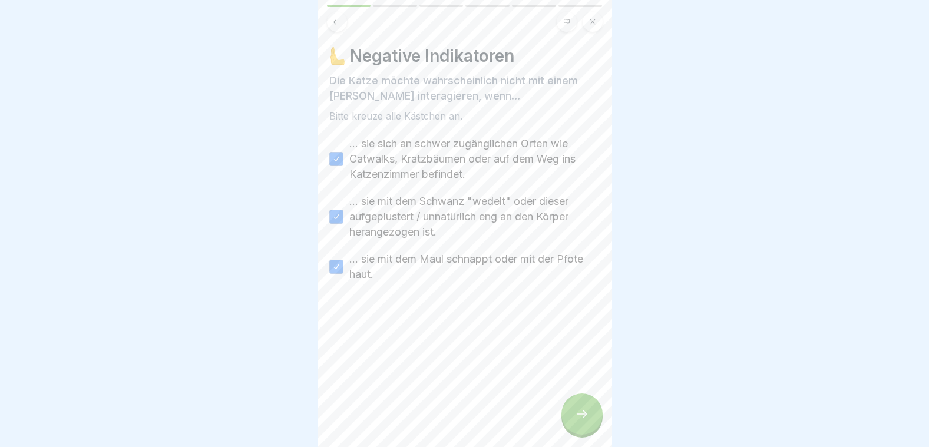
click at [589, 429] on div at bounding box center [581, 413] width 41 height 41
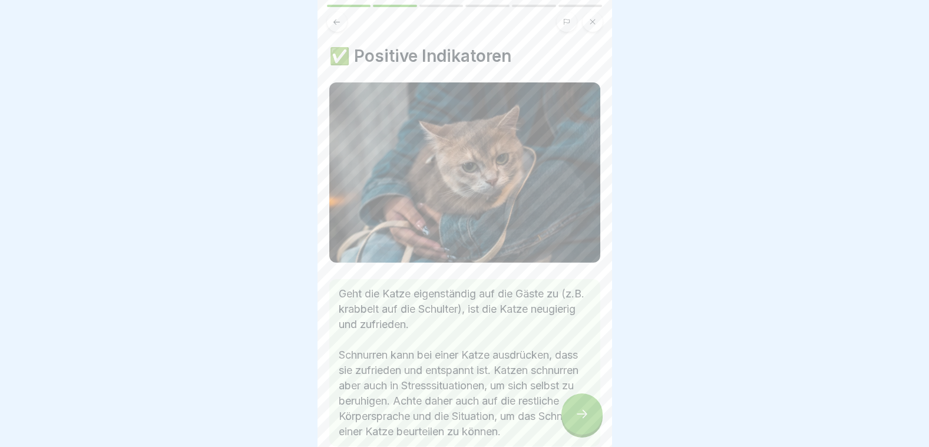
scroll to position [80, 0]
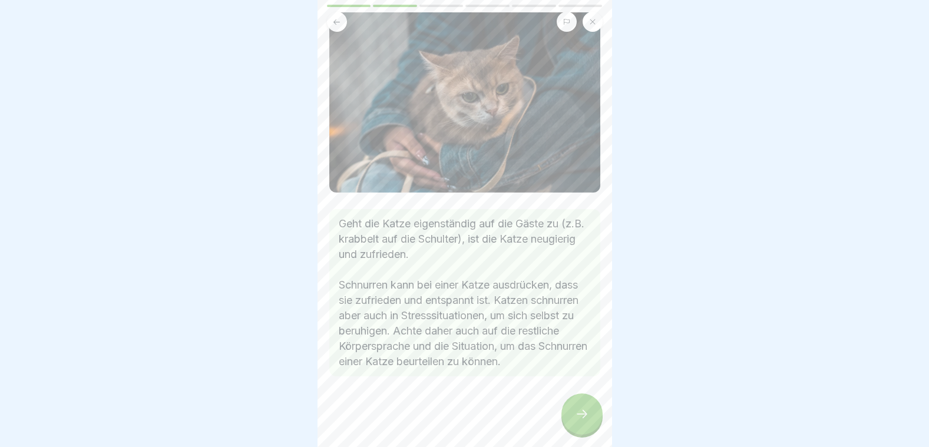
drag, startPoint x: 589, startPoint y: 429, endPoint x: 582, endPoint y: 418, distance: 13.2
click at [582, 418] on icon at bounding box center [582, 414] width 14 height 14
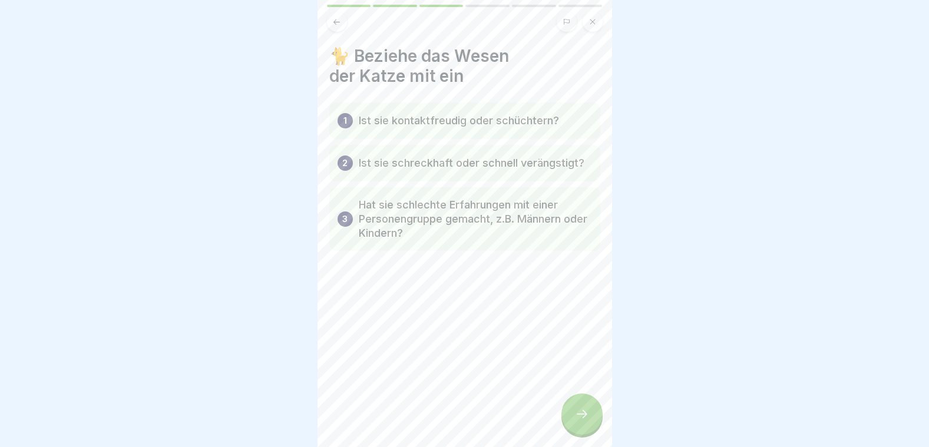
click at [584, 421] on icon at bounding box center [582, 414] width 14 height 14
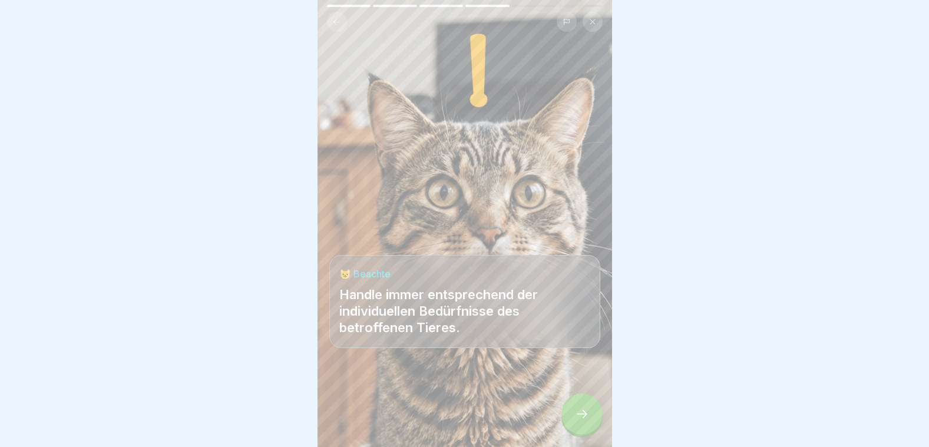
click at [584, 421] on icon at bounding box center [582, 414] width 14 height 14
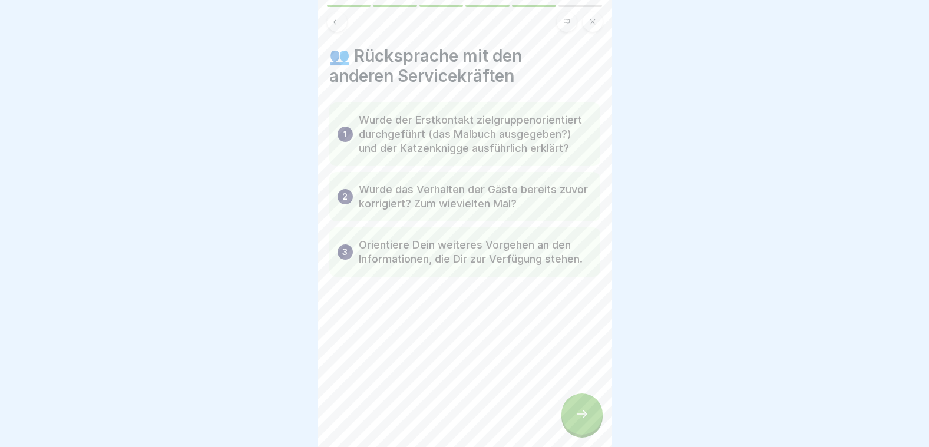
click at [584, 421] on icon at bounding box center [582, 414] width 14 height 14
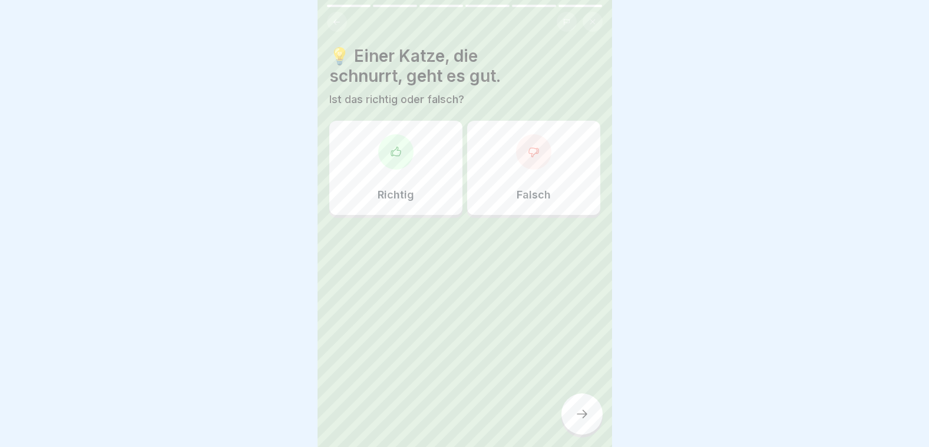
click at [405, 155] on div at bounding box center [395, 151] width 35 height 35
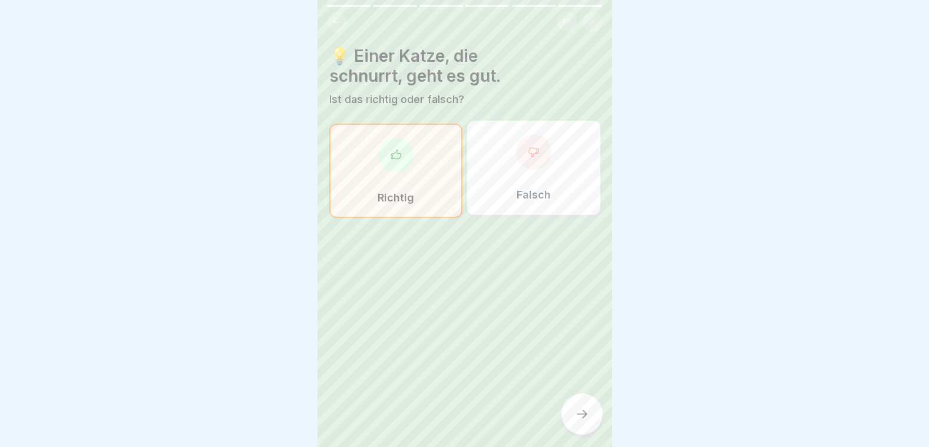
click at [590, 408] on div at bounding box center [581, 413] width 41 height 41
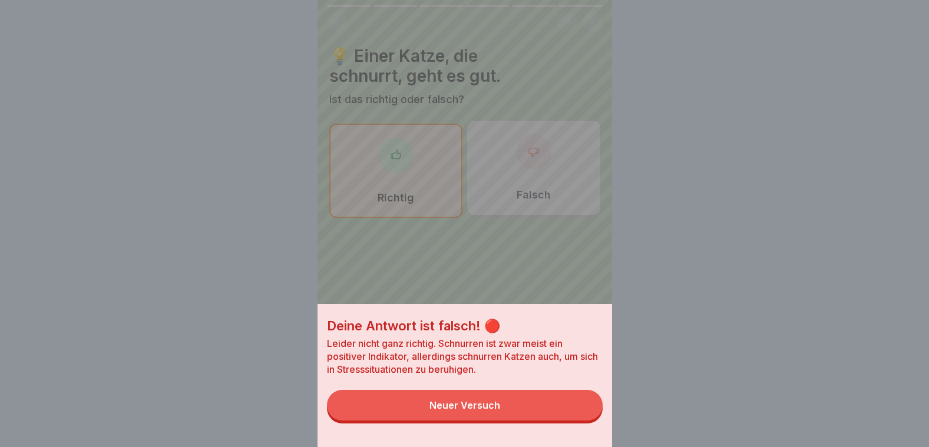
click at [571, 408] on button "Neuer Versuch" at bounding box center [465, 405] width 276 height 31
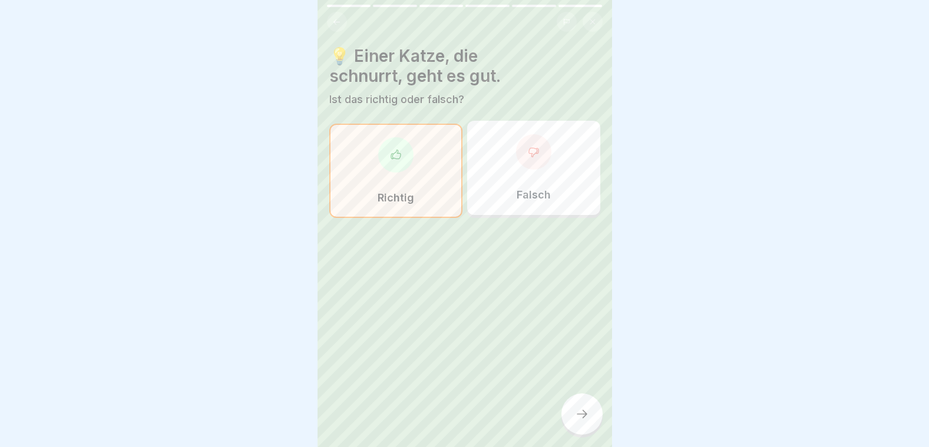
click at [544, 167] on div "Falsch" at bounding box center [533, 168] width 133 height 94
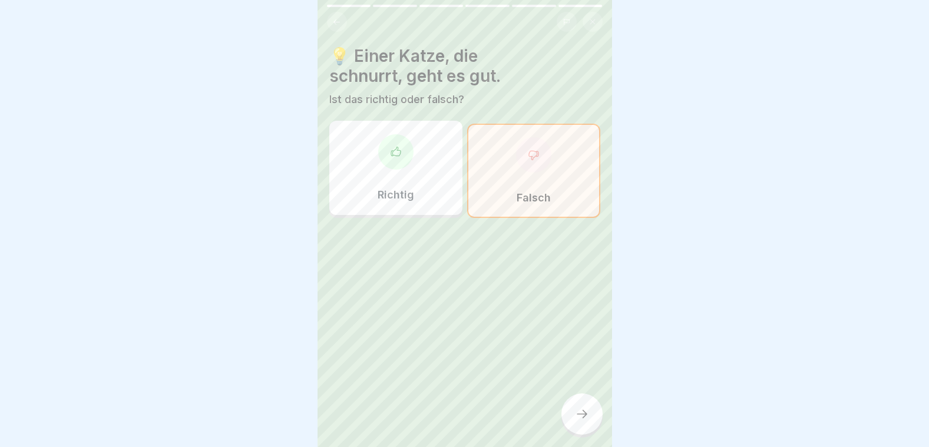
click at [568, 426] on div at bounding box center [581, 413] width 41 height 41
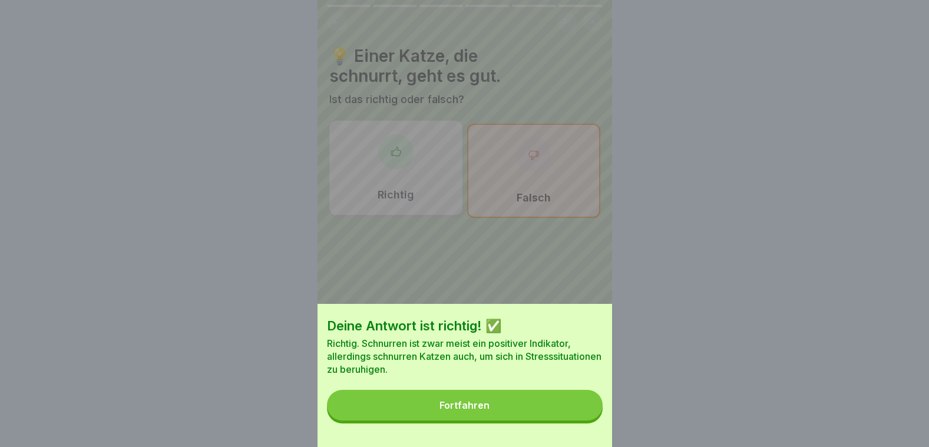
click at [554, 419] on button "Fortfahren" at bounding box center [465, 405] width 276 height 31
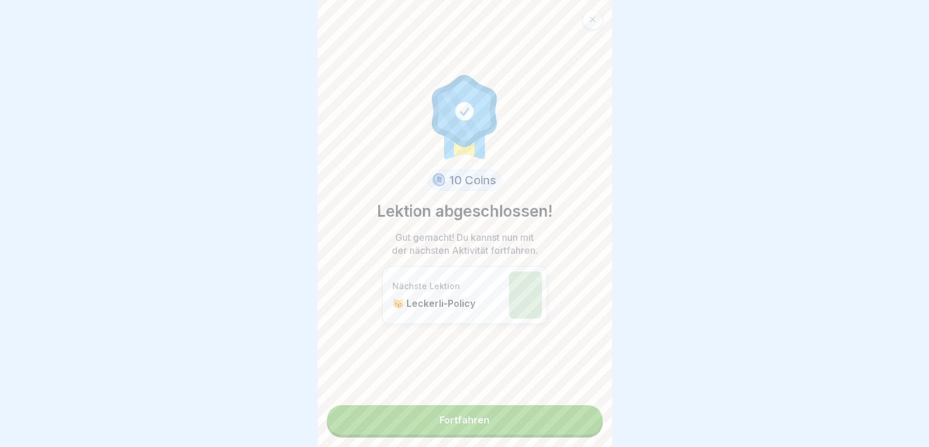
click at [489, 423] on link "Fortfahren" at bounding box center [465, 419] width 276 height 29
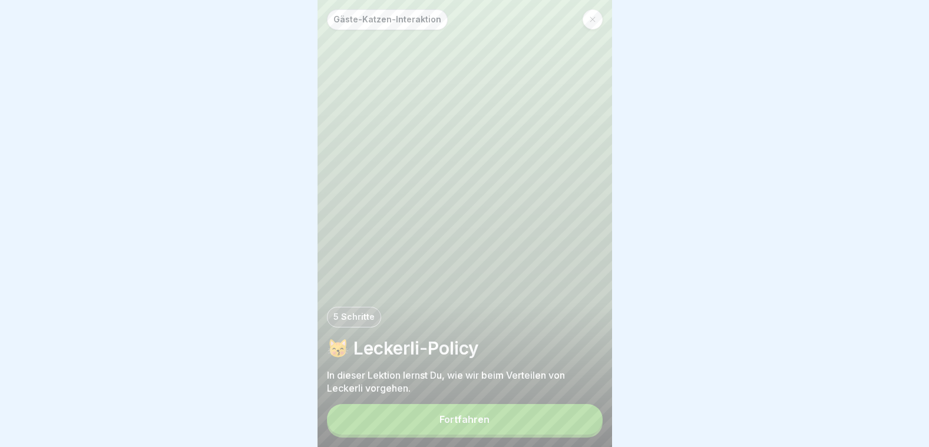
click at [445, 425] on div "Fortfahren" at bounding box center [464, 419] width 50 height 11
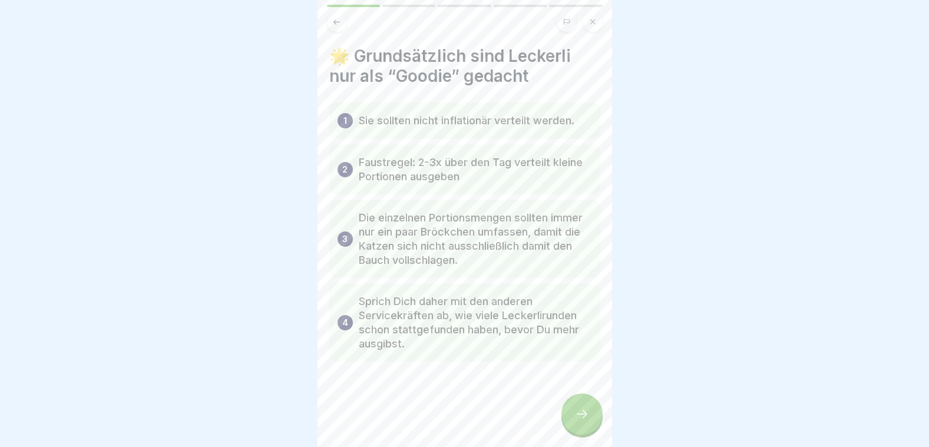
click at [592, 414] on div at bounding box center [581, 413] width 41 height 41
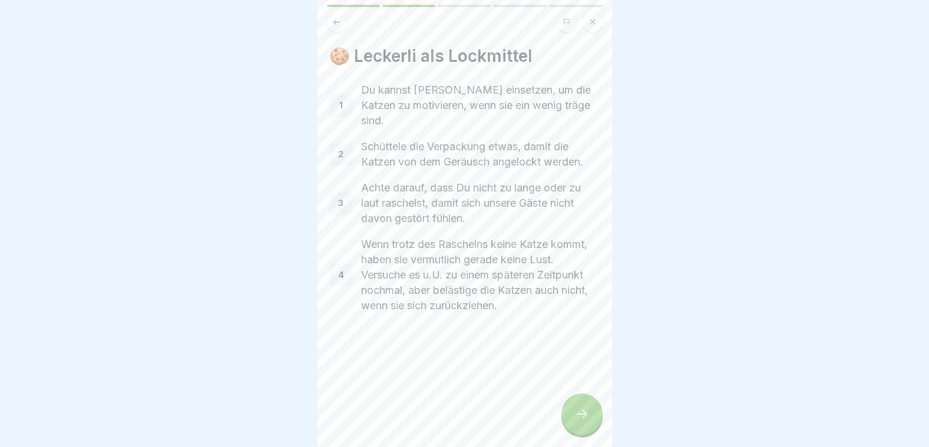
drag, startPoint x: 592, startPoint y: 414, endPoint x: 574, endPoint y: 419, distance: 19.0
click at [574, 419] on div at bounding box center [581, 413] width 41 height 41
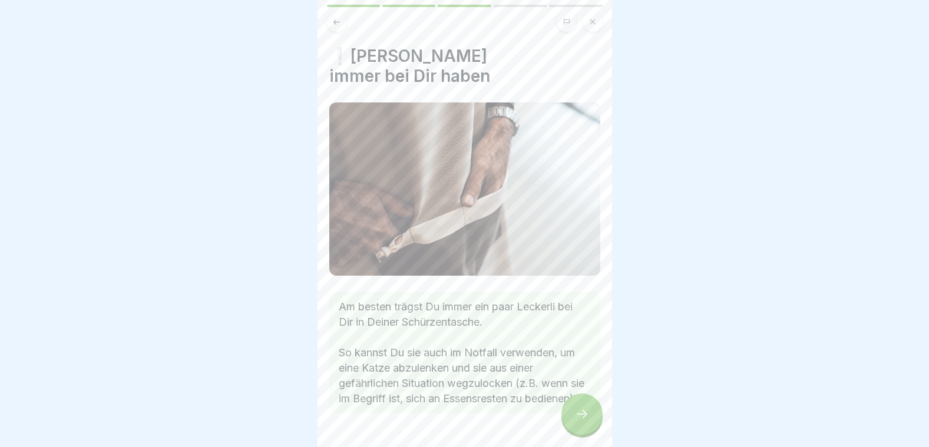
drag, startPoint x: 574, startPoint y: 419, endPoint x: 579, endPoint y: 425, distance: 7.9
click at [579, 418] on icon at bounding box center [582, 414] width 11 height 8
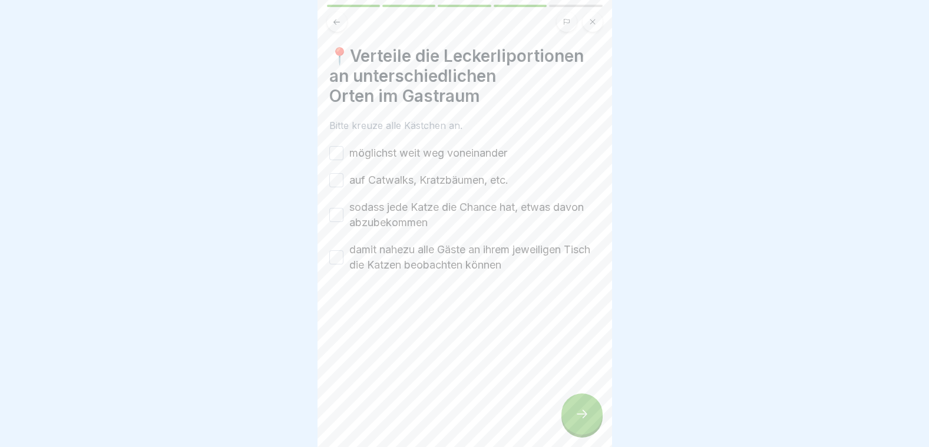
click at [337, 153] on button "möglichst weit weg voneinander" at bounding box center [336, 153] width 14 height 14
click at [341, 184] on button "auf Catwalks, Kratzbäumen, etc." at bounding box center [336, 180] width 14 height 14
click at [344, 214] on div "sodass jede Katze die Chance hat, etwas davon abzubekommen" at bounding box center [464, 215] width 271 height 31
click at [334, 221] on button "sodass jede Katze die Chance hat, etwas davon abzubekommen" at bounding box center [336, 215] width 14 height 14
click at [339, 257] on button "damit nahezu alle Gäste an ihrem jeweiligen Tisch die Katzen beobachten können" at bounding box center [336, 257] width 14 height 14
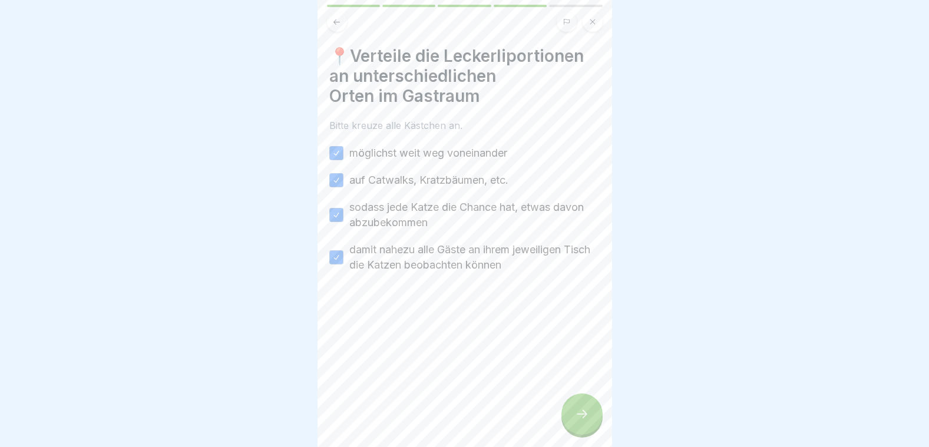
click at [584, 421] on icon at bounding box center [582, 414] width 14 height 14
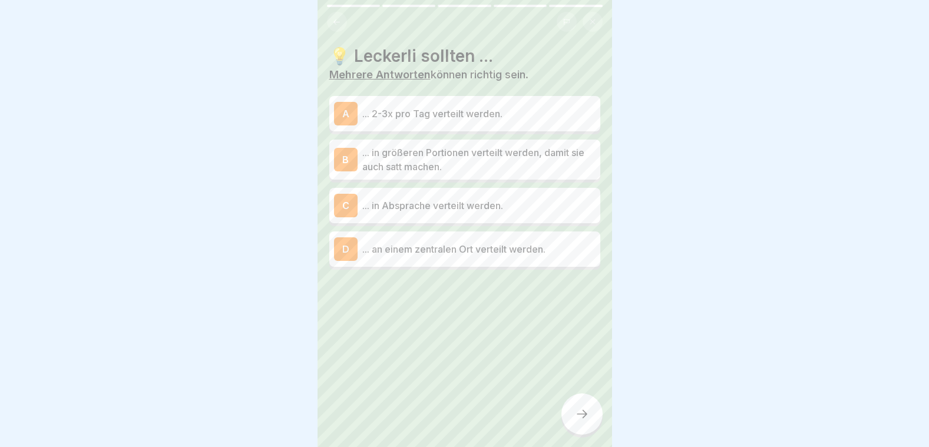
click at [408, 107] on p "... 2-3x pro Tag verteilt werden." at bounding box center [478, 114] width 233 height 14
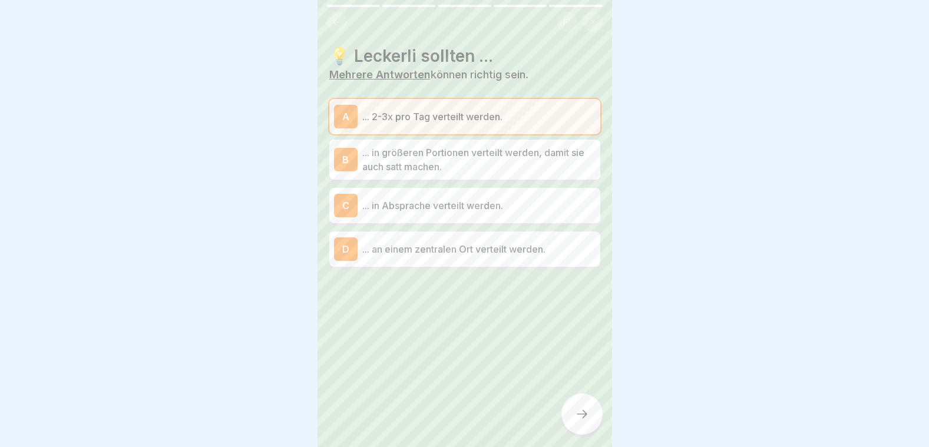
click at [443, 249] on p "... an einem zentralen Ort verteilt werden." at bounding box center [478, 249] width 233 height 14
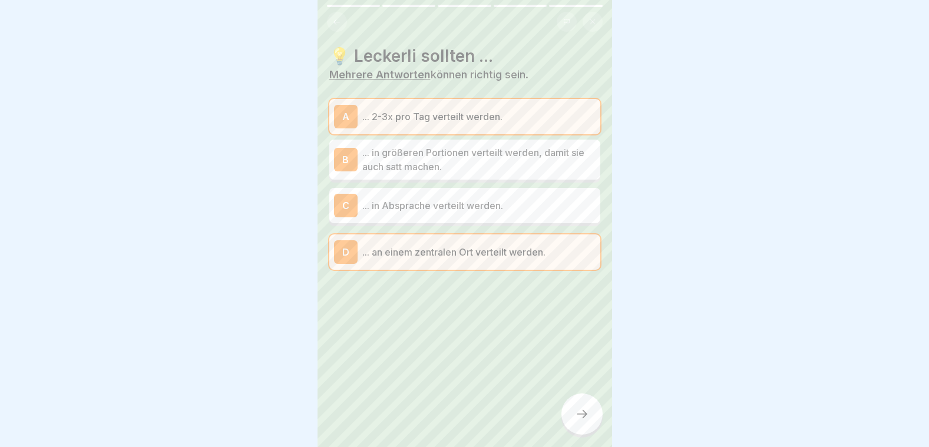
click at [575, 418] on icon at bounding box center [582, 414] width 14 height 14
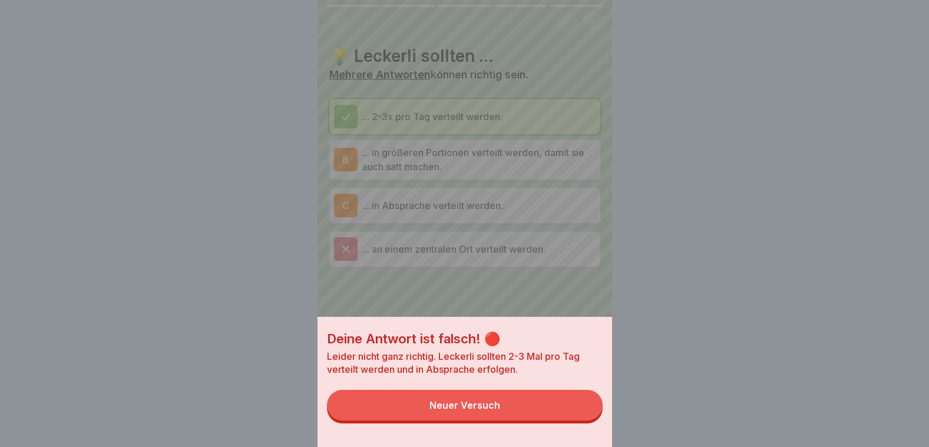
click at [531, 411] on button "Neuer Versuch" at bounding box center [465, 405] width 276 height 31
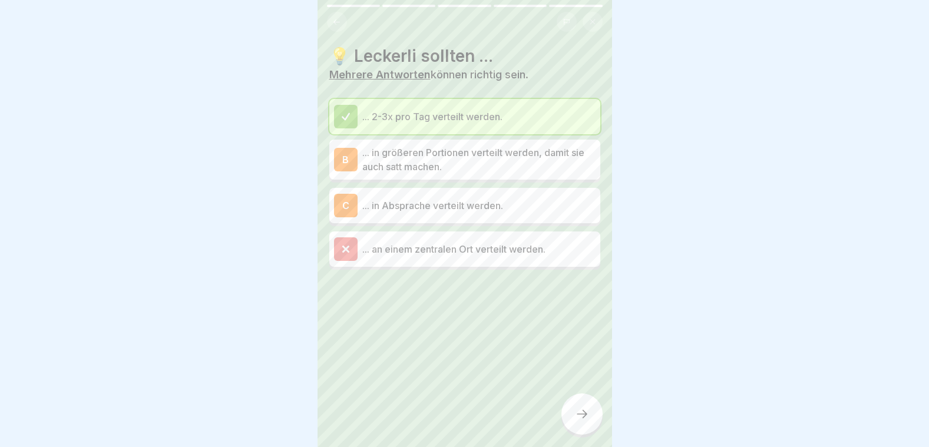
click at [435, 249] on p "... an einem zentralen Ort verteilt werden." at bounding box center [478, 249] width 233 height 14
click at [589, 428] on div at bounding box center [581, 413] width 41 height 41
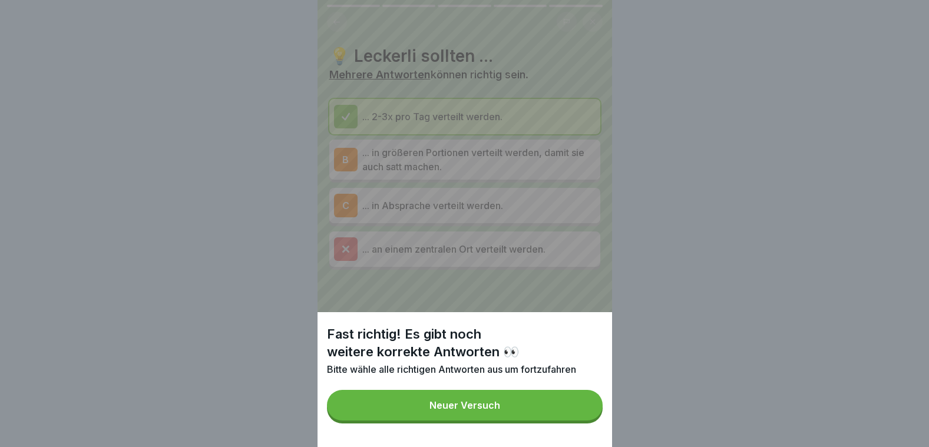
click at [539, 420] on button "Neuer Versuch" at bounding box center [465, 405] width 276 height 31
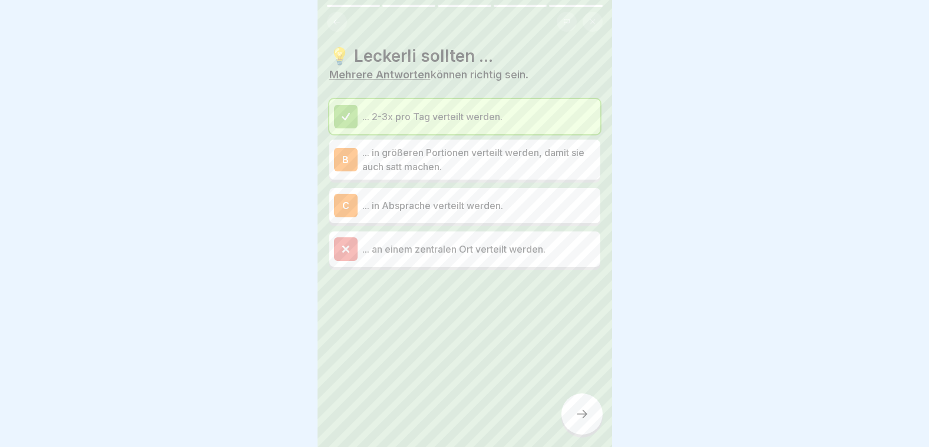
click at [447, 161] on p "... in größeren Portionen verteilt werden, damit sie auch satt machen." at bounding box center [478, 159] width 233 height 28
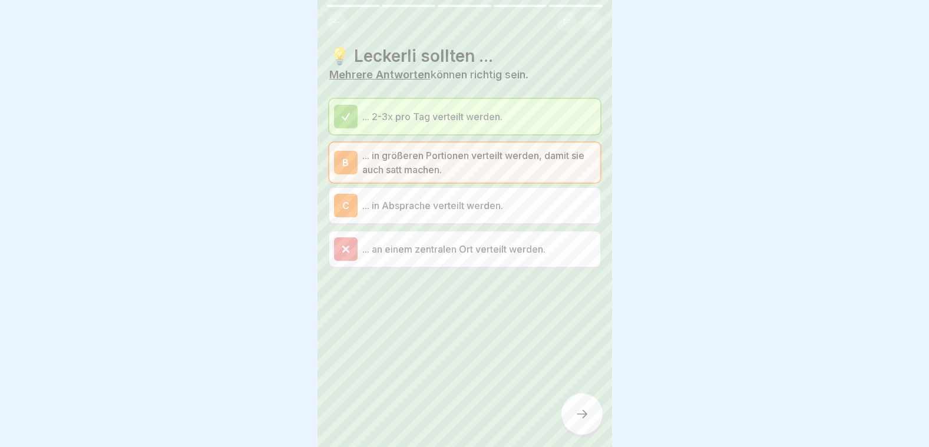
click at [419, 213] on div "C ... in Absprache verteilt werden." at bounding box center [464, 206] width 261 height 24
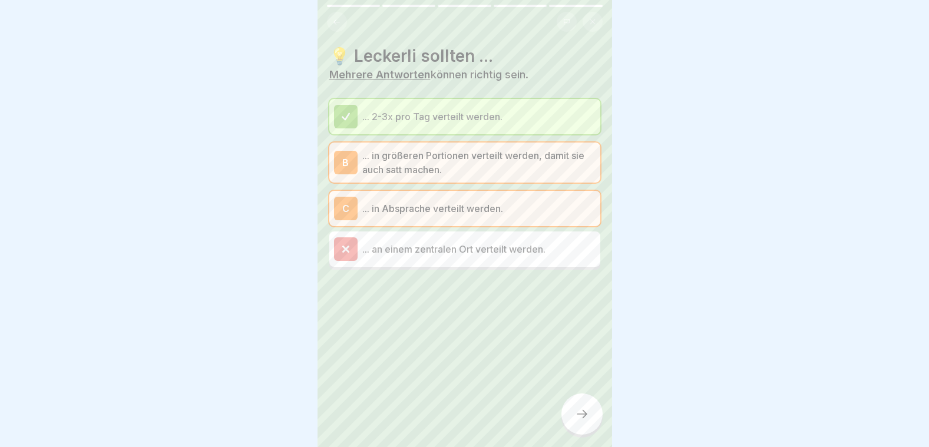
click at [390, 153] on p "... in größeren Portionen verteilt werden, damit sie auch satt machen." at bounding box center [478, 162] width 233 height 28
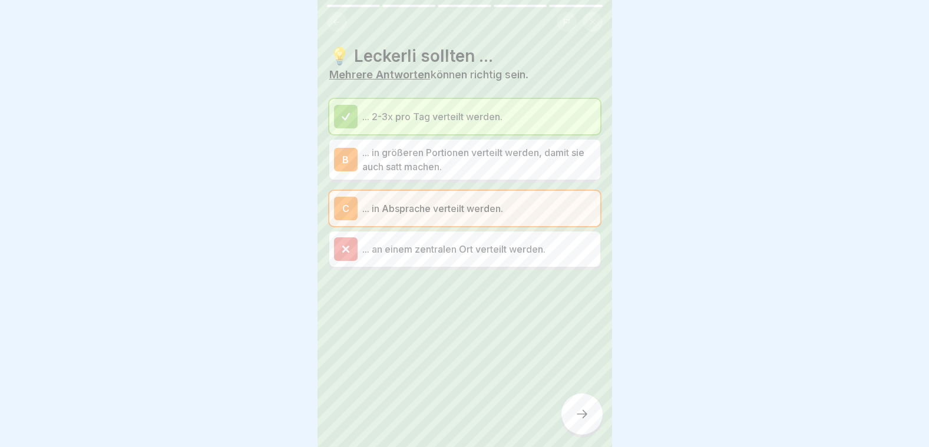
click at [584, 417] on icon at bounding box center [582, 414] width 14 height 14
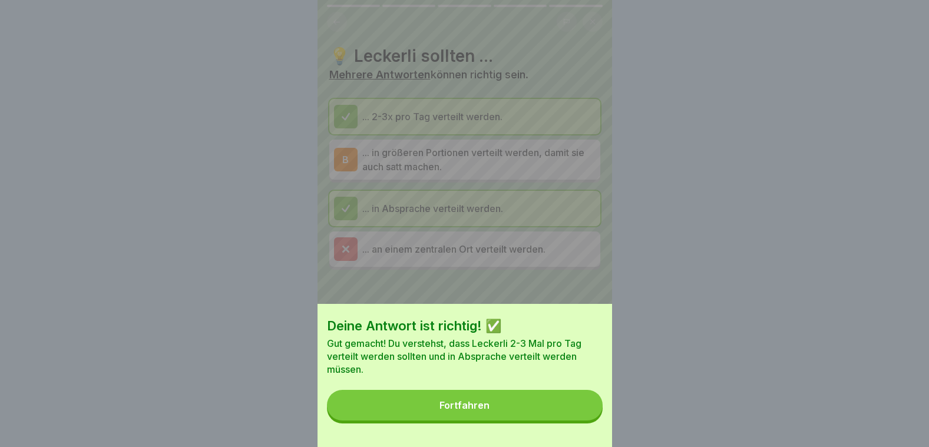
click at [541, 408] on button "Fortfahren" at bounding box center [465, 405] width 276 height 31
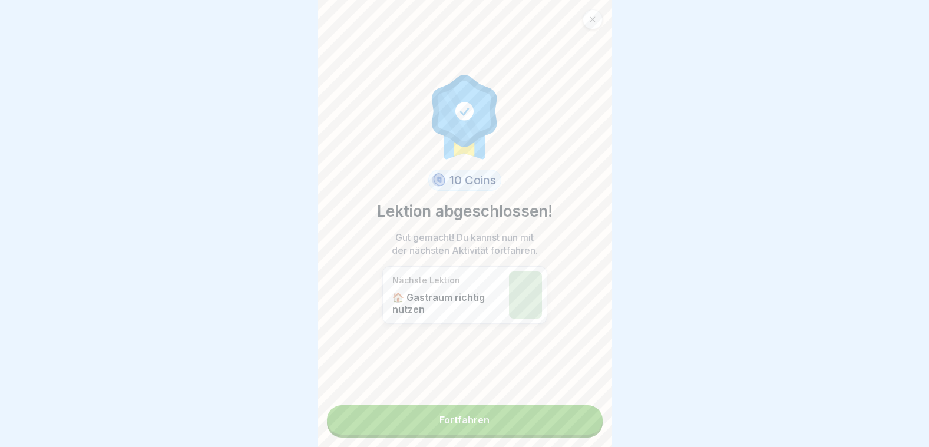
click at [470, 415] on link "Fortfahren" at bounding box center [465, 419] width 276 height 29
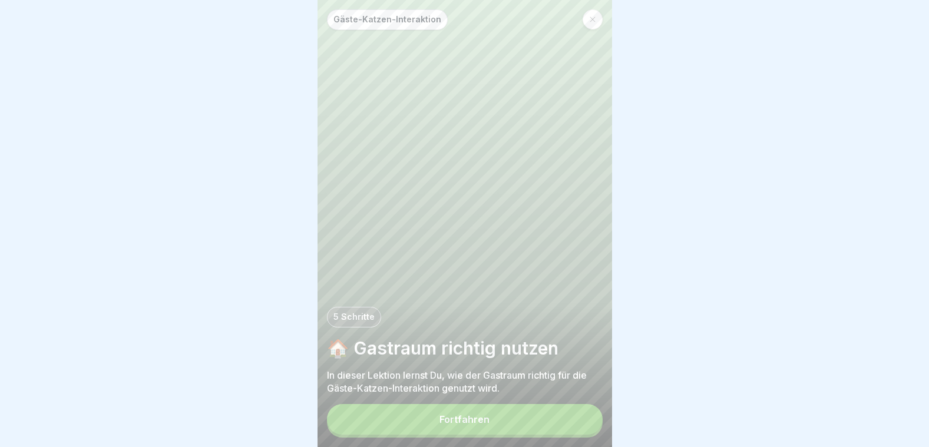
click at [470, 415] on button "Fortfahren" at bounding box center [465, 419] width 276 height 31
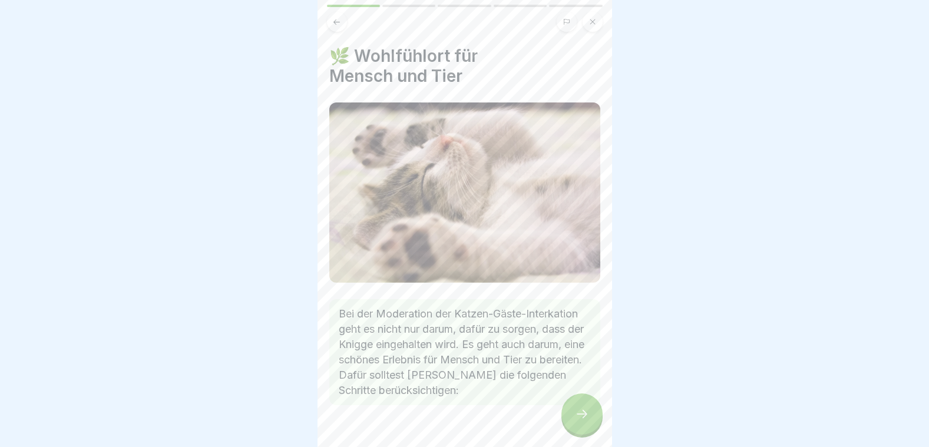
click at [578, 415] on div at bounding box center [581, 413] width 41 height 41
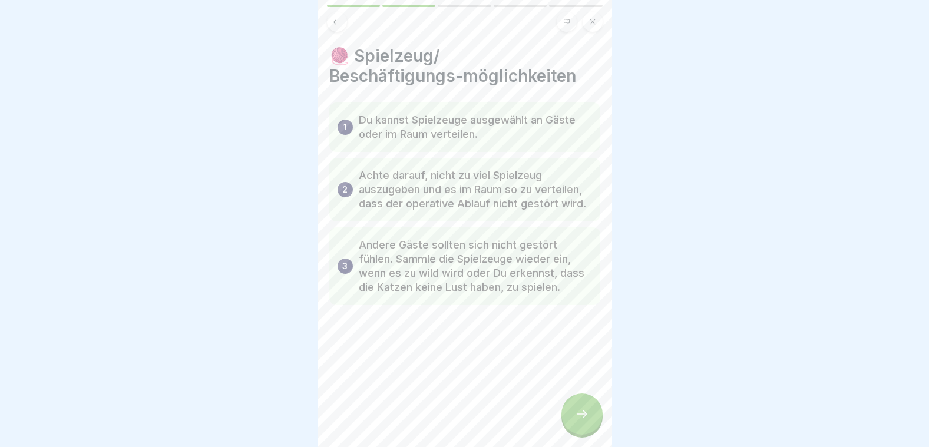
click at [574, 416] on div at bounding box center [581, 413] width 41 height 41
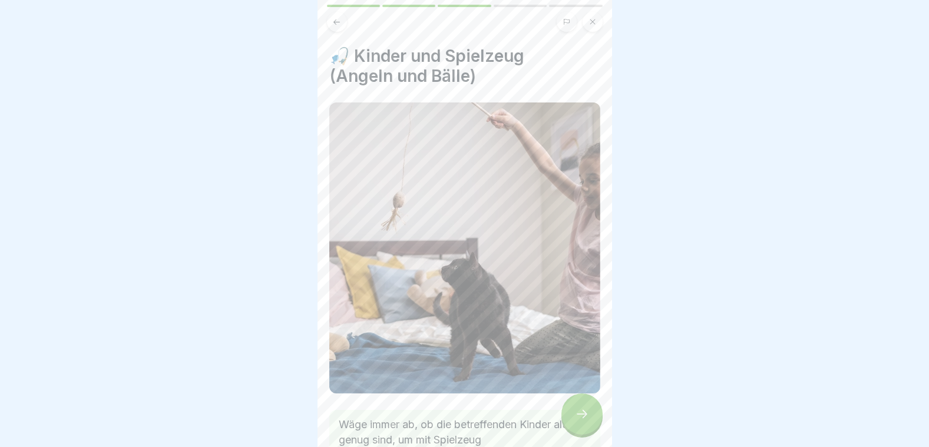
click at [574, 416] on div at bounding box center [581, 413] width 41 height 41
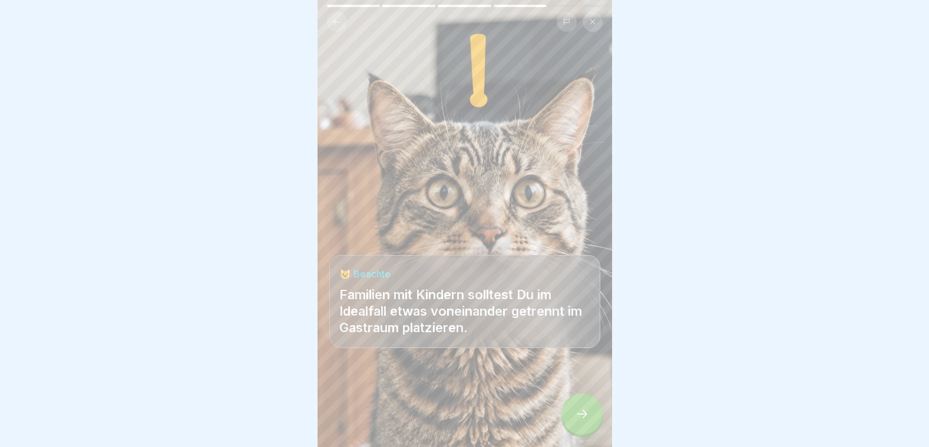
click at [574, 416] on div at bounding box center [581, 413] width 41 height 41
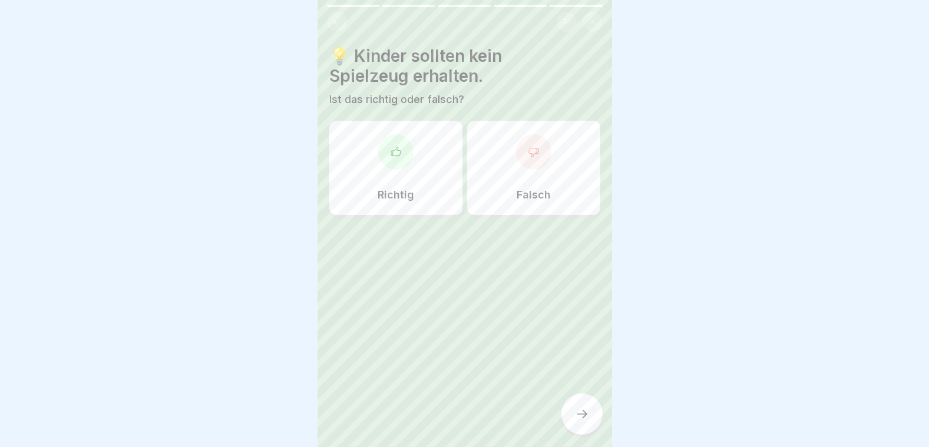
click at [425, 150] on div "Richtig" at bounding box center [395, 168] width 133 height 94
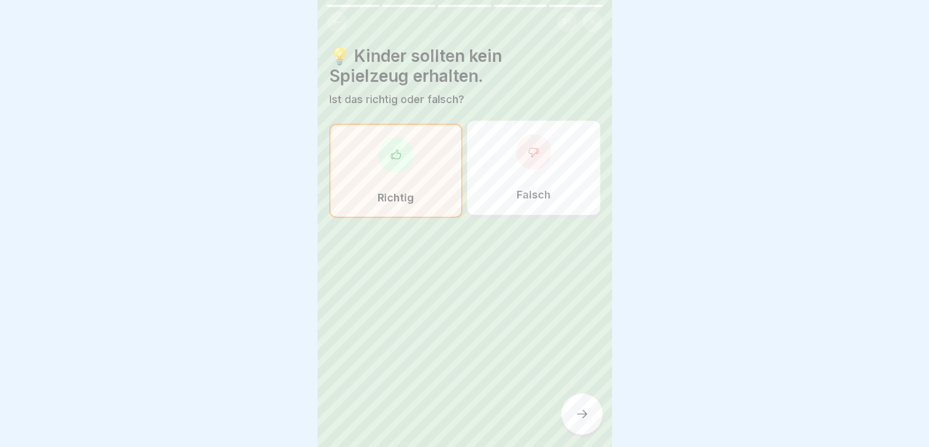
click at [570, 423] on div at bounding box center [581, 413] width 41 height 41
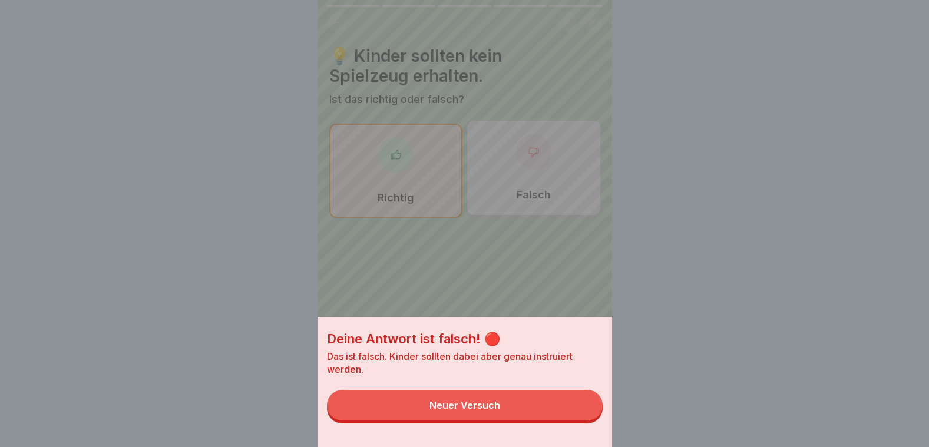
click at [552, 411] on button "Neuer Versuch" at bounding box center [465, 405] width 276 height 31
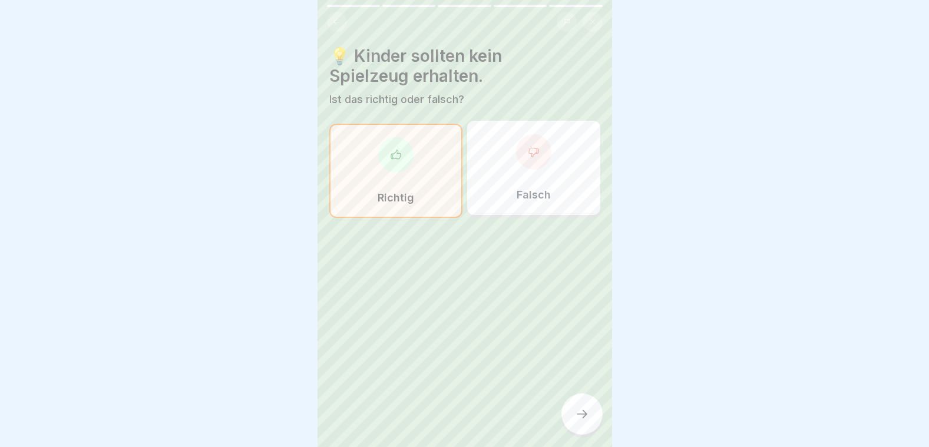
click at [535, 154] on div at bounding box center [533, 151] width 35 height 35
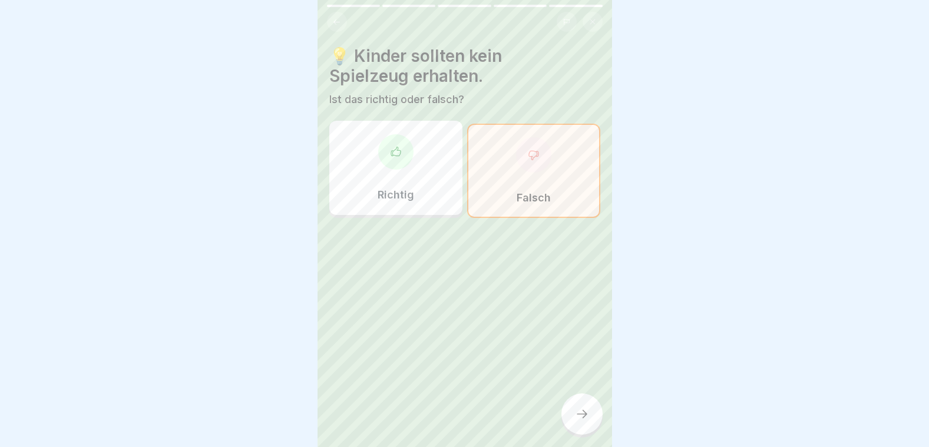
click at [593, 411] on div at bounding box center [581, 413] width 41 height 41
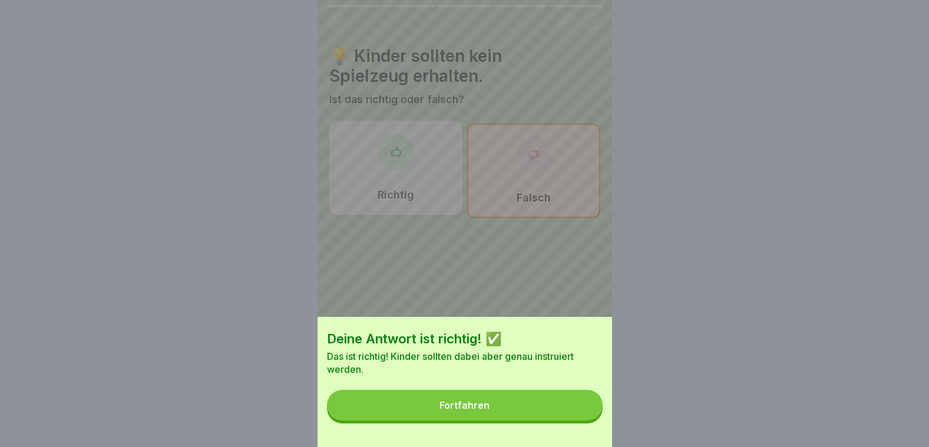
click at [559, 402] on button "Fortfahren" at bounding box center [465, 405] width 276 height 31
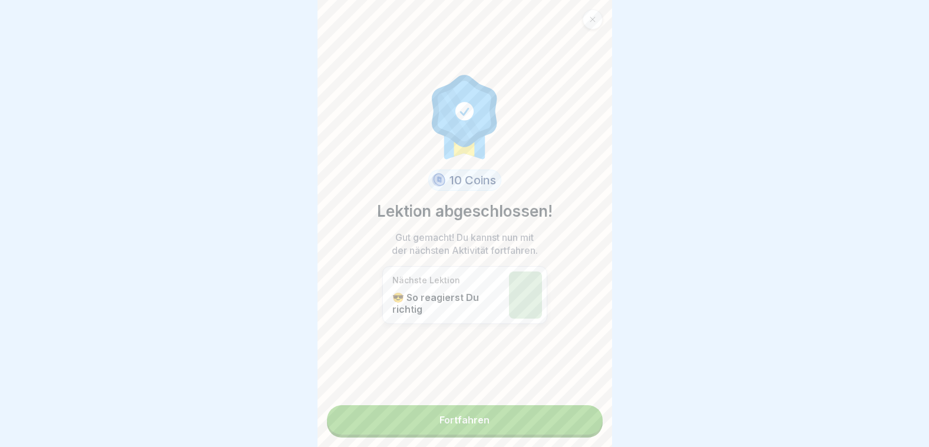
click at [429, 424] on link "Fortfahren" at bounding box center [465, 419] width 276 height 29
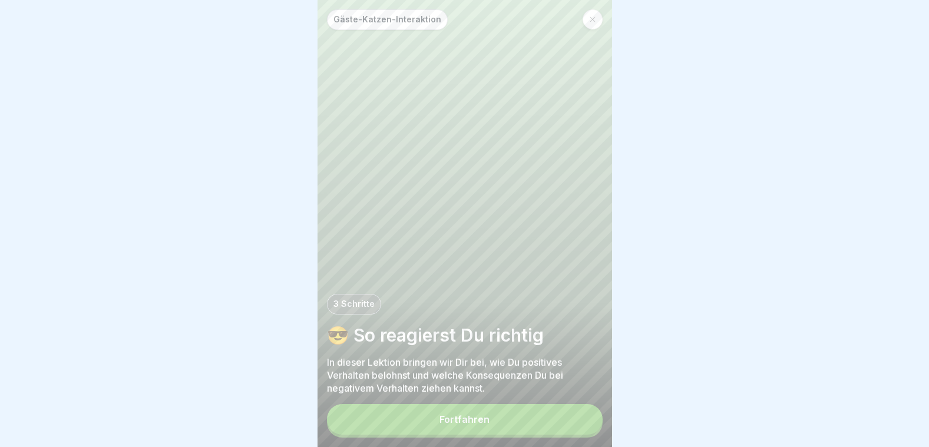
click at [440, 425] on button "Fortfahren" at bounding box center [465, 419] width 276 height 31
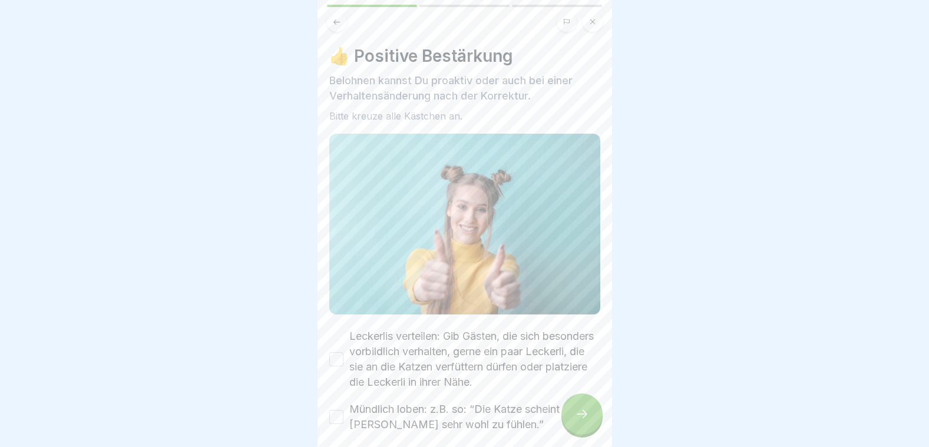
scroll to position [108, 0]
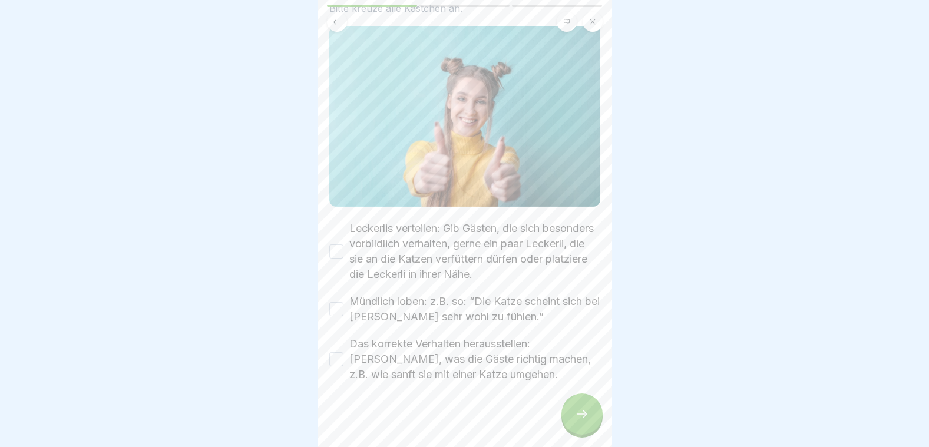
click at [335, 246] on button "Leckerlis verteilen: Gib Gästen, die sich besonders vorbildlich verhalten, gern…" at bounding box center [336, 251] width 14 height 14
click at [337, 302] on button "Mündlich loben: z.B. so: “Die Katze scheint sich bei Euch sehr wohl zu fühlen.”" at bounding box center [336, 309] width 14 height 14
click at [334, 354] on button "Das korrekte Verhalten herausstellen: Benenne, was die Gäste richtig machen, z.…" at bounding box center [336, 359] width 14 height 14
click at [588, 435] on div at bounding box center [581, 413] width 41 height 41
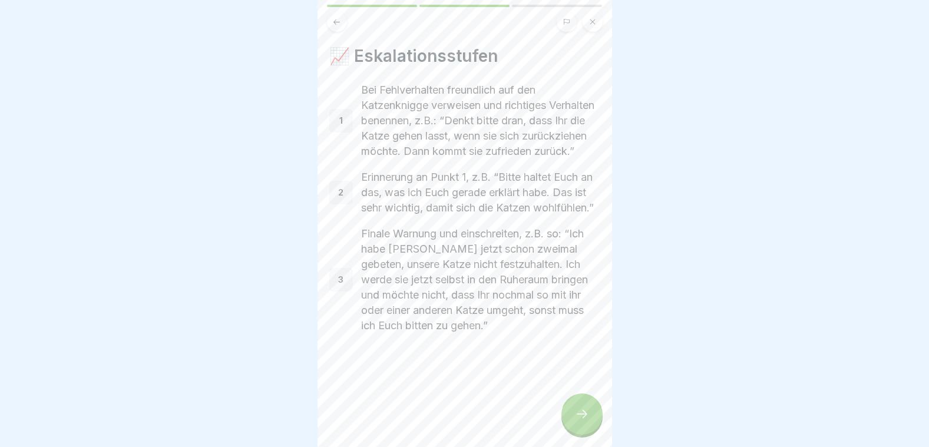
click at [575, 430] on div at bounding box center [581, 413] width 41 height 41
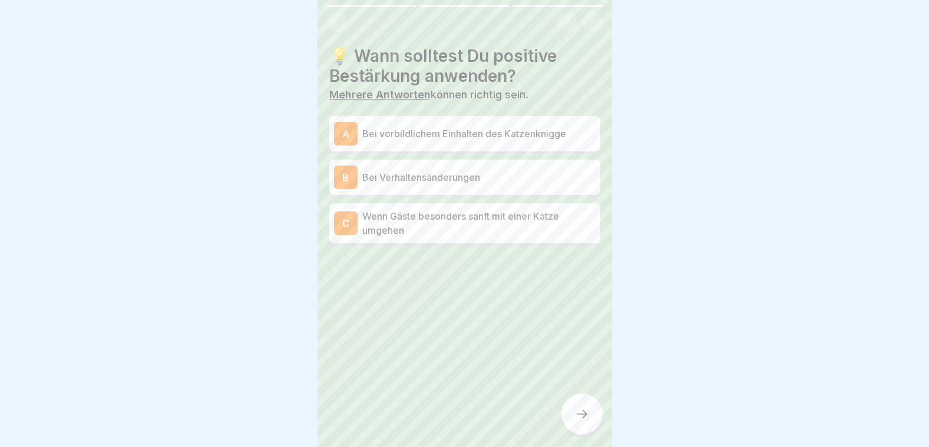
click at [398, 176] on p "Bei Verhaltensänderungen" at bounding box center [478, 177] width 233 height 14
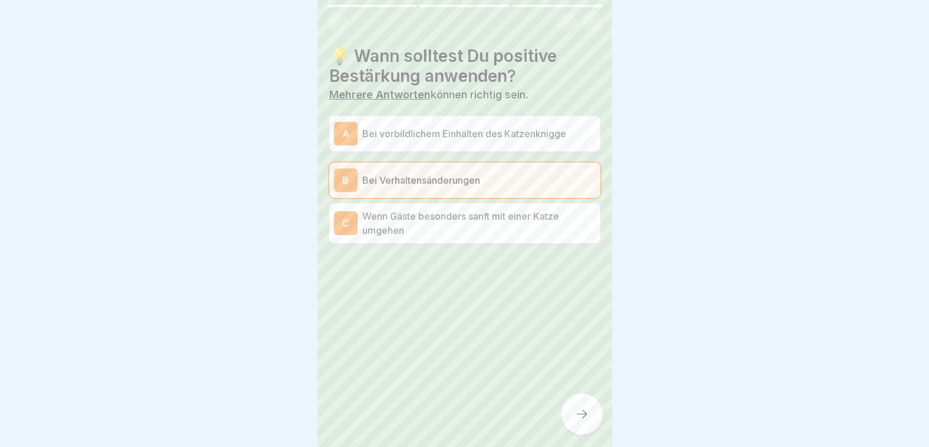
click at [571, 424] on div at bounding box center [581, 413] width 41 height 41
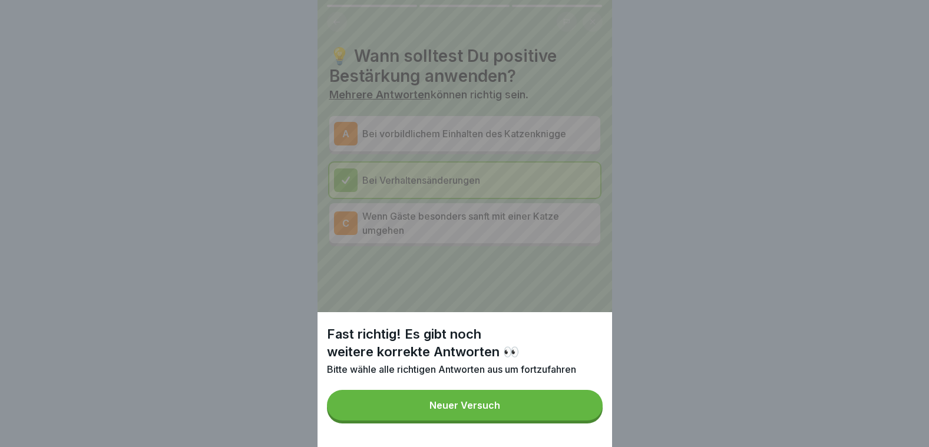
click at [500, 410] on div "Neuer Versuch" at bounding box center [464, 405] width 71 height 11
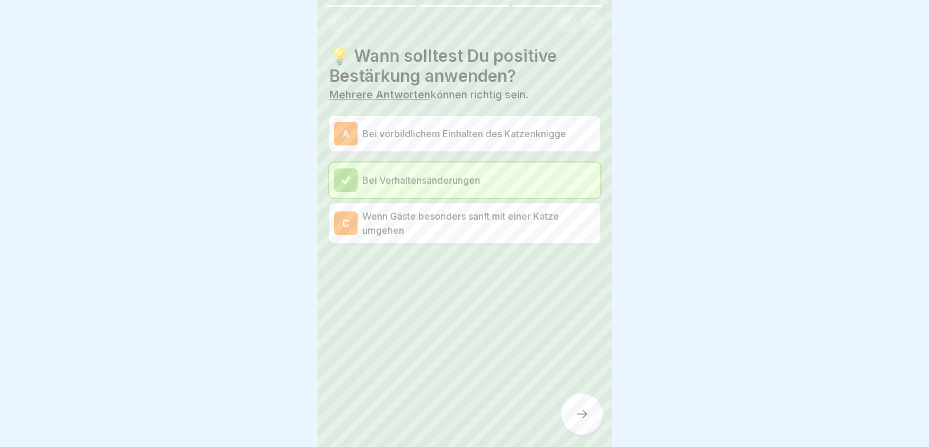
click at [435, 221] on p "Wenn Gäste besonders sanft mit einer Katze umgehen" at bounding box center [478, 223] width 233 height 28
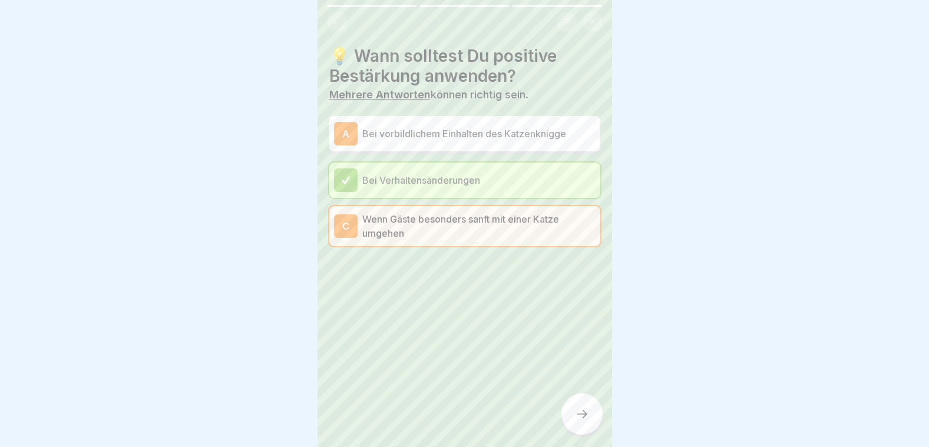
click at [441, 230] on p "Wenn Gäste besonders sanft mit einer Katze umgehen" at bounding box center [478, 226] width 233 height 28
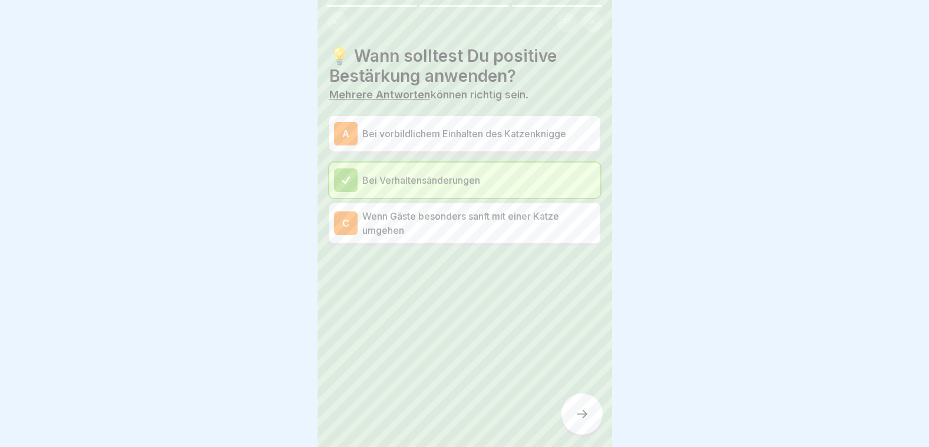
click at [443, 135] on p "Bei vorbildlichem Einhalten des Katzenknigge" at bounding box center [478, 134] width 233 height 14
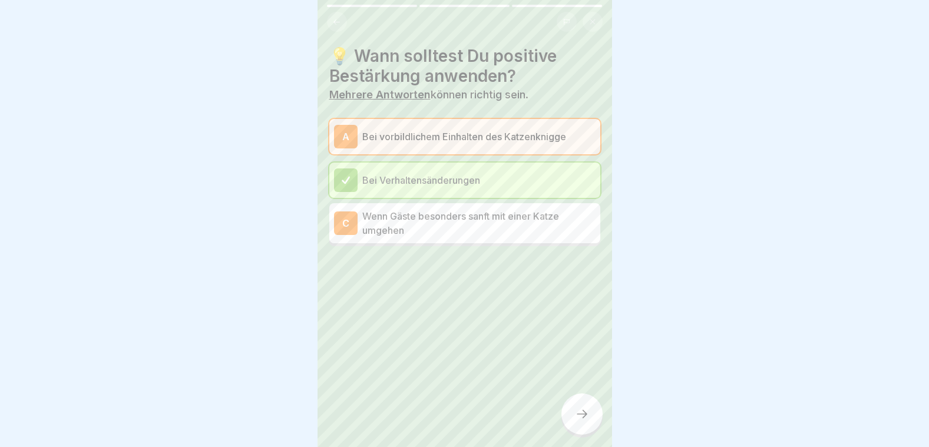
click at [577, 421] on icon at bounding box center [582, 414] width 14 height 14
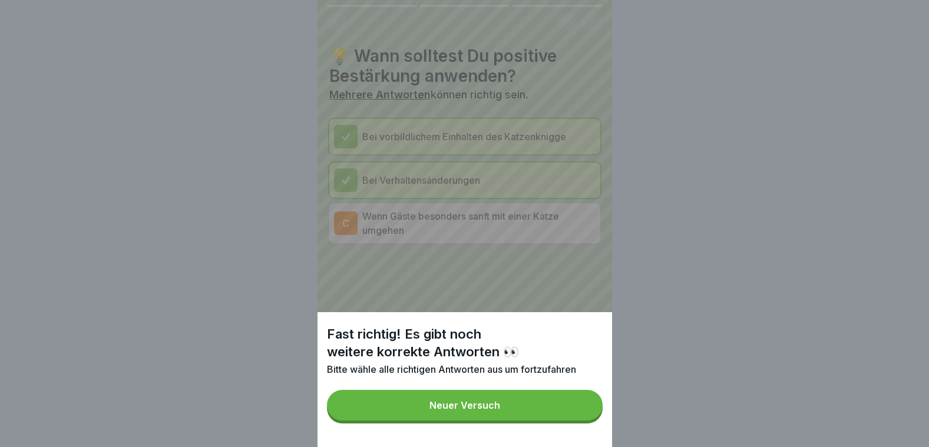
click at [576, 420] on button "Neuer Versuch" at bounding box center [465, 405] width 276 height 31
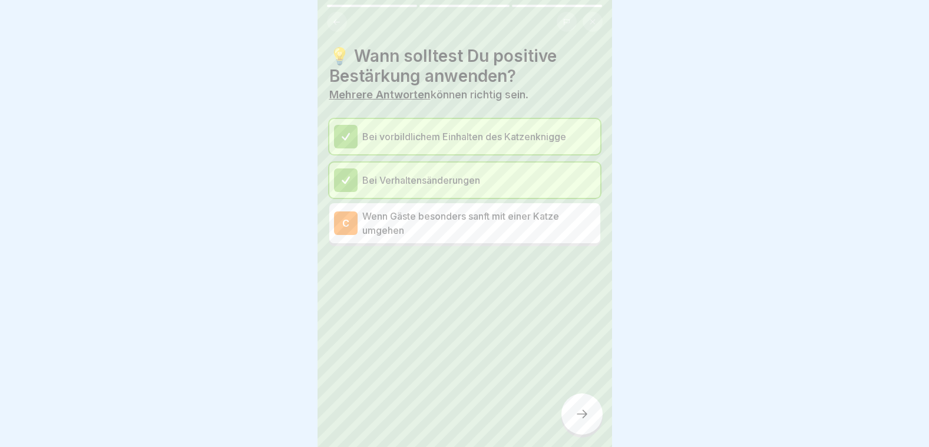
click at [576, 421] on icon at bounding box center [582, 414] width 14 height 14
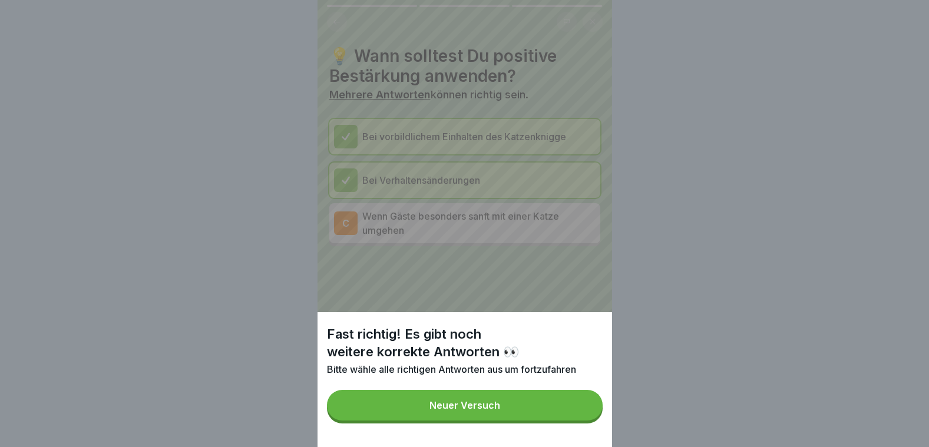
click at [505, 406] on button "Neuer Versuch" at bounding box center [465, 405] width 276 height 31
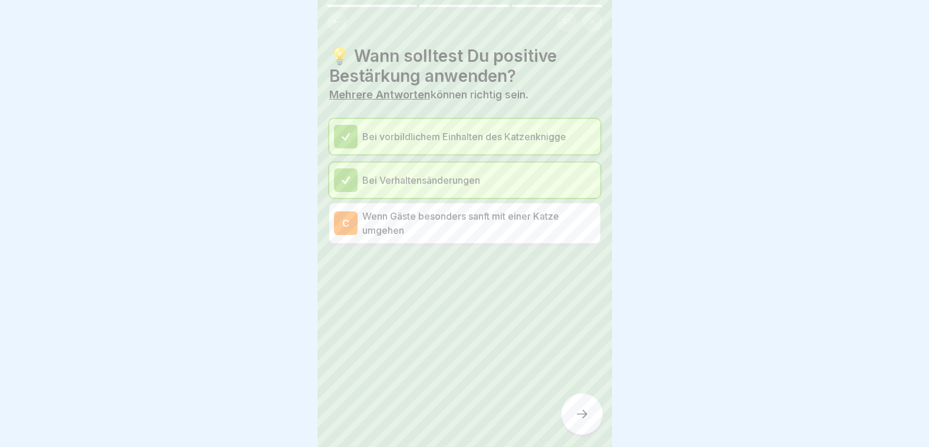
click at [437, 214] on p "Wenn Gäste besonders sanft mit einer Katze umgehen" at bounding box center [478, 223] width 233 height 28
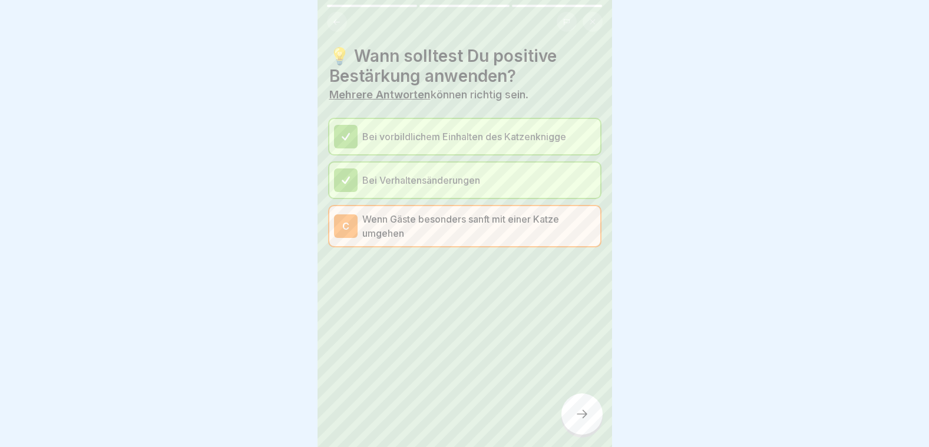
click at [589, 402] on div "💡 Wann solltest Du positive Bestärkung anwenden? Mehrere Antworten können richt…" at bounding box center [464, 223] width 294 height 447
click at [580, 431] on div at bounding box center [581, 413] width 41 height 41
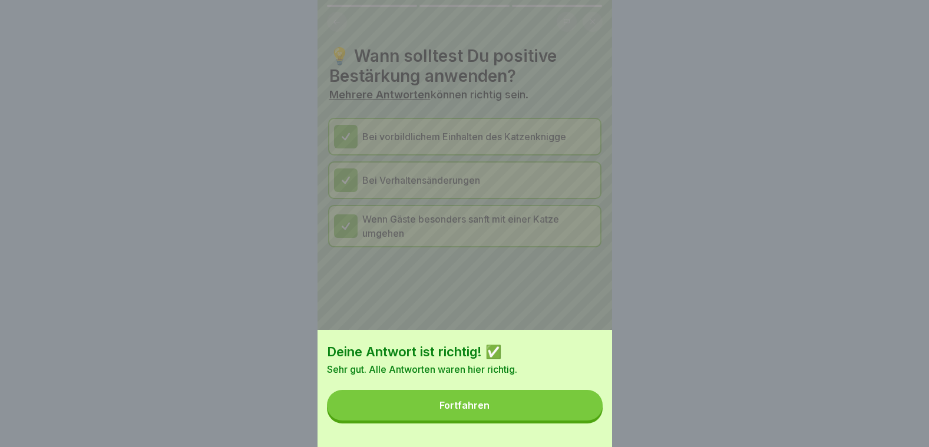
click at [557, 420] on button "Fortfahren" at bounding box center [465, 405] width 276 height 31
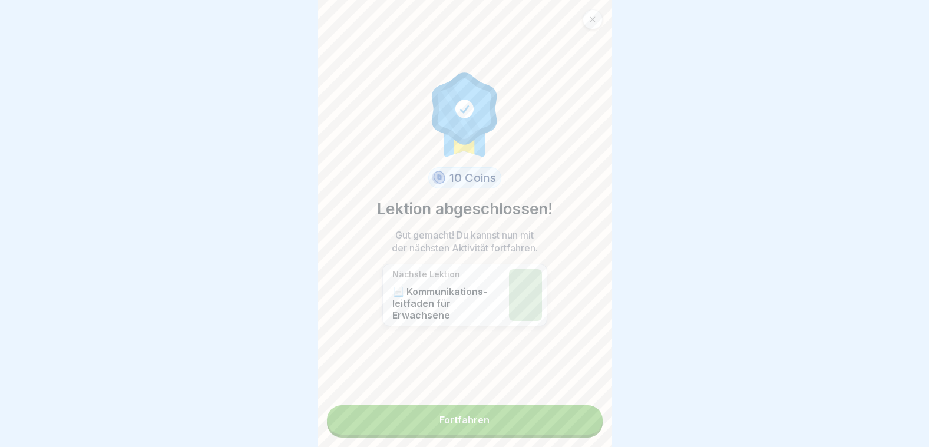
click at [555, 422] on link "Fortfahren" at bounding box center [465, 419] width 276 height 29
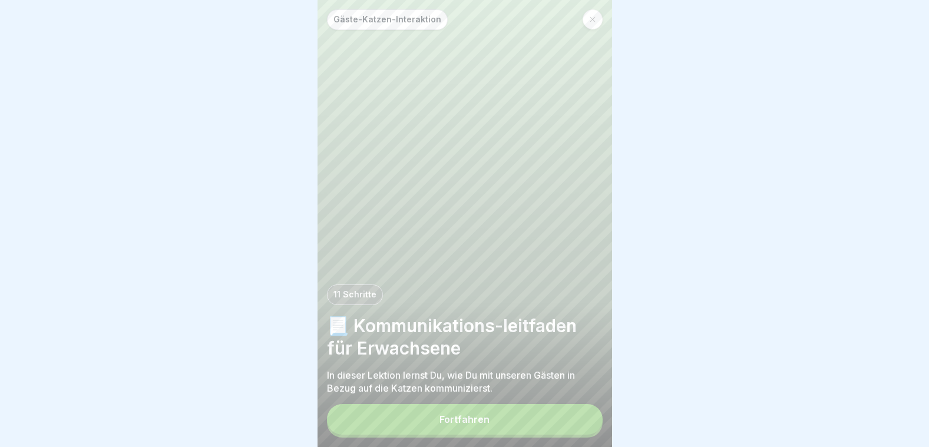
click at [468, 418] on button "Fortfahren" at bounding box center [465, 419] width 276 height 31
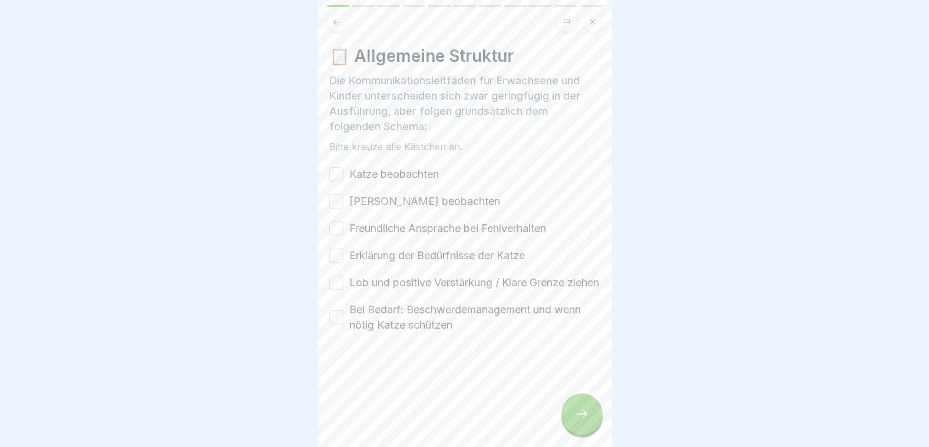
click at [337, 180] on button "Katze beobachten" at bounding box center [336, 174] width 14 height 14
click at [339, 202] on button "Gast beobachten" at bounding box center [336, 201] width 14 height 14
click at [341, 227] on button "Freundliche Ansprache bei Fehlverhalten" at bounding box center [336, 228] width 14 height 14
click at [332, 246] on div "Katze beobachten Gast beobachten Freundliche Ansprache bei Fehlverhalten Erklär…" at bounding box center [464, 250] width 271 height 166
click at [330, 251] on button "Erklärung der Bedürfnisse der Katze" at bounding box center [336, 256] width 14 height 14
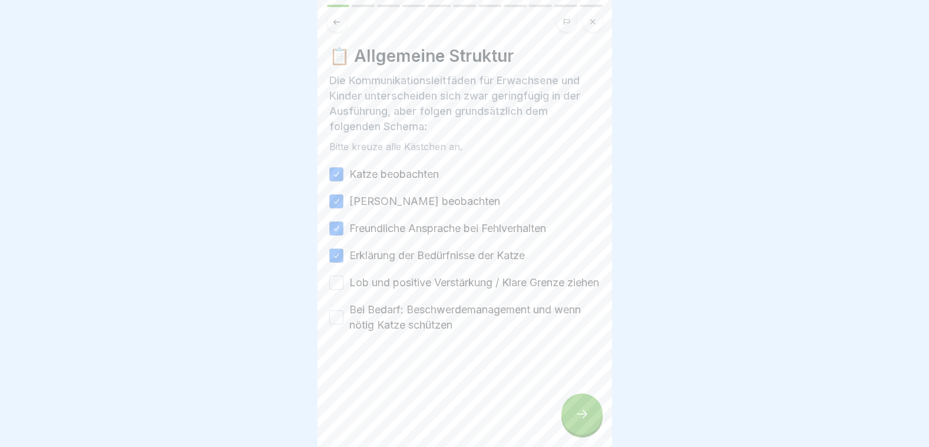
click at [337, 290] on button "Lob und positive Verstärkung / Klare Grenze ziehen" at bounding box center [336, 283] width 14 height 14
click at [333, 324] on button "Bei Bedarf: Beschwerdemanagement und wenn nötig Katze schützen" at bounding box center [336, 317] width 14 height 14
click at [565, 421] on div at bounding box center [581, 413] width 41 height 41
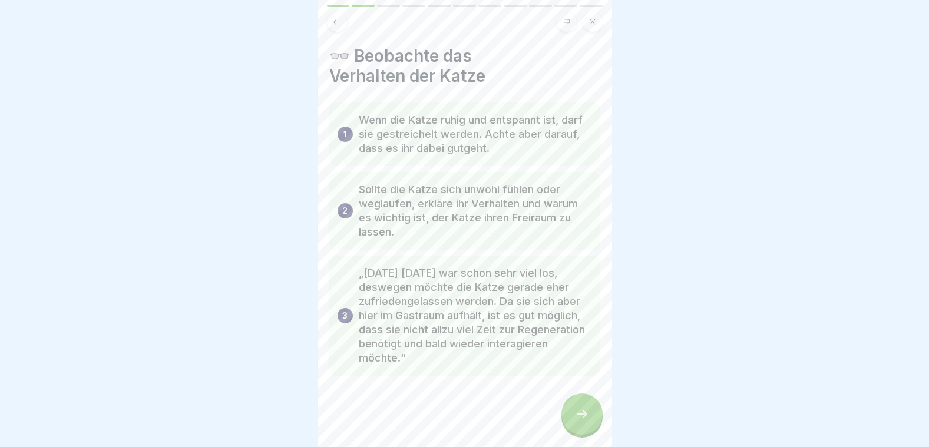
drag, startPoint x: 565, startPoint y: 421, endPoint x: 576, endPoint y: 426, distance: 11.6
click at [576, 421] on icon at bounding box center [582, 414] width 14 height 14
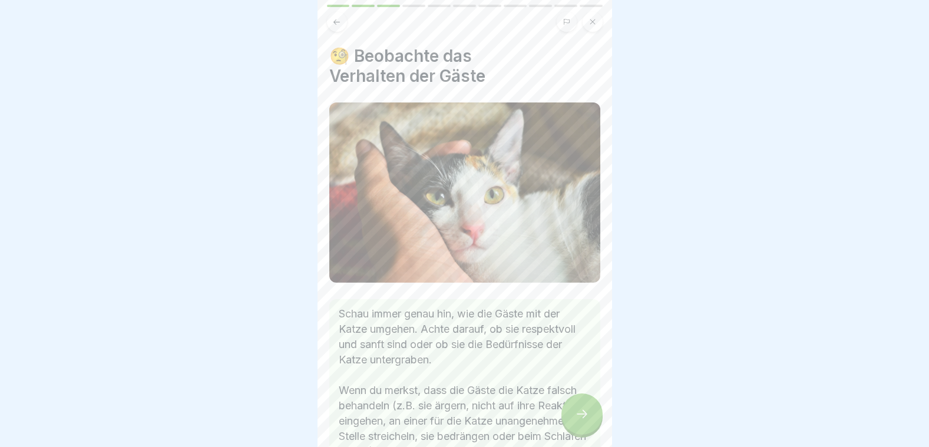
click at [580, 421] on icon at bounding box center [582, 414] width 14 height 14
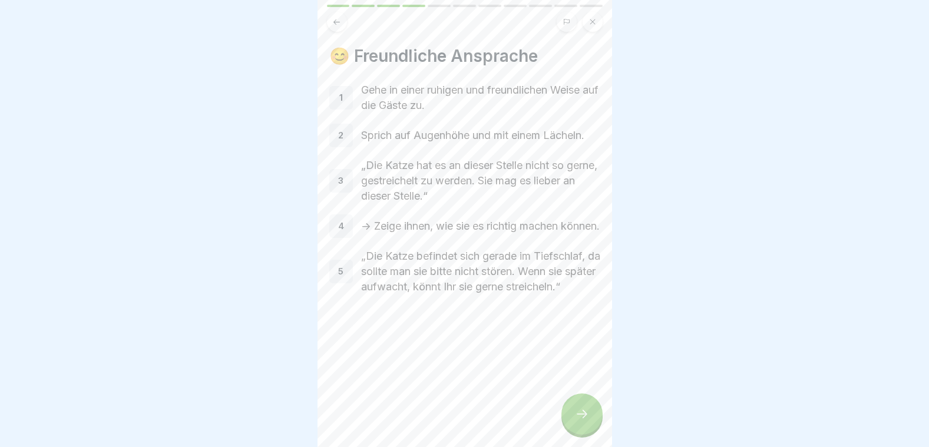
click at [585, 421] on icon at bounding box center [582, 414] width 14 height 14
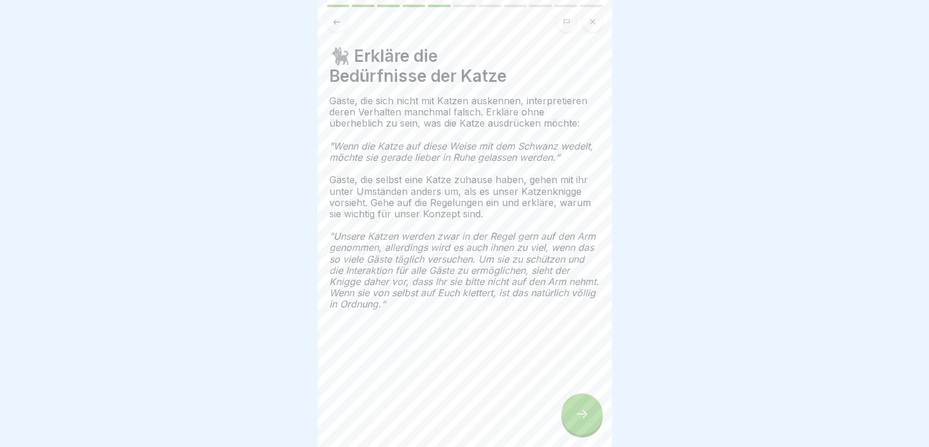
click at [585, 421] on icon at bounding box center [582, 414] width 14 height 14
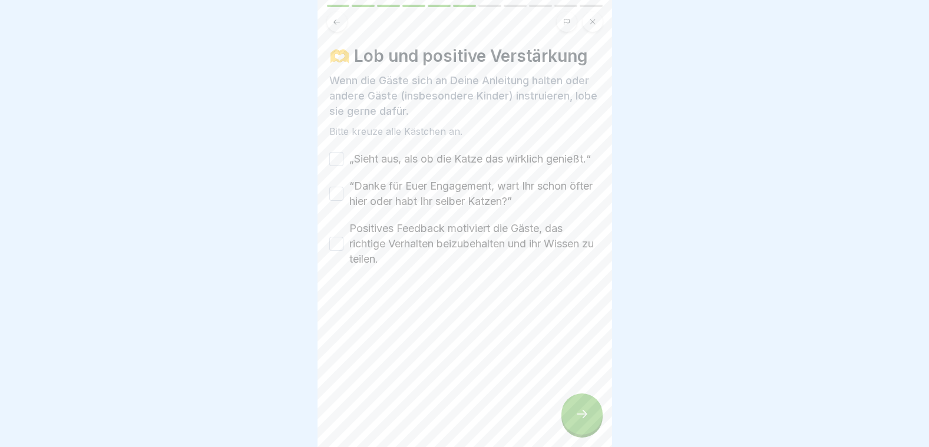
click at [341, 165] on button "„Sieht aus, als ob die Katze das wirklich genießt.“" at bounding box center [336, 159] width 14 height 14
click at [334, 201] on button "“Danke für Euer Engagement, wart Ihr schon öfter hier oder habt Ihr selber Katz…" at bounding box center [336, 194] width 14 height 14
click at [339, 251] on button "Positives Feedback motiviert die Gäste, das richtige Verhalten beizubehalten un…" at bounding box center [336, 244] width 14 height 14
click at [565, 422] on div at bounding box center [581, 413] width 41 height 41
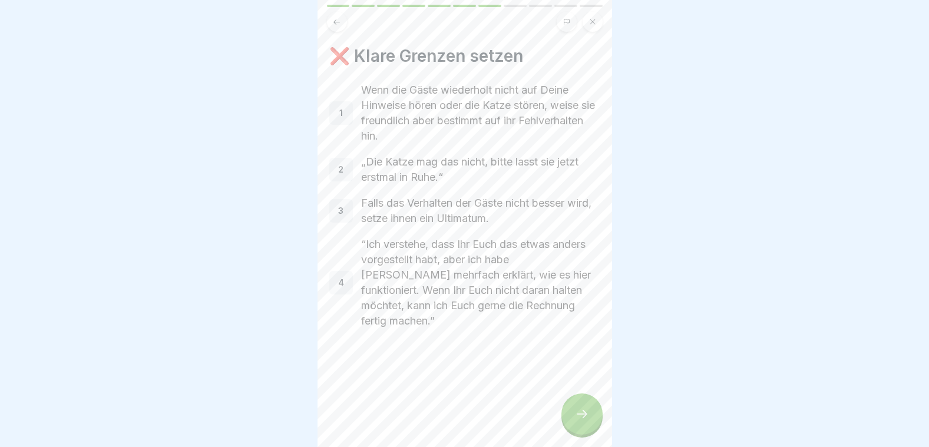
click at [581, 421] on icon at bounding box center [582, 414] width 14 height 14
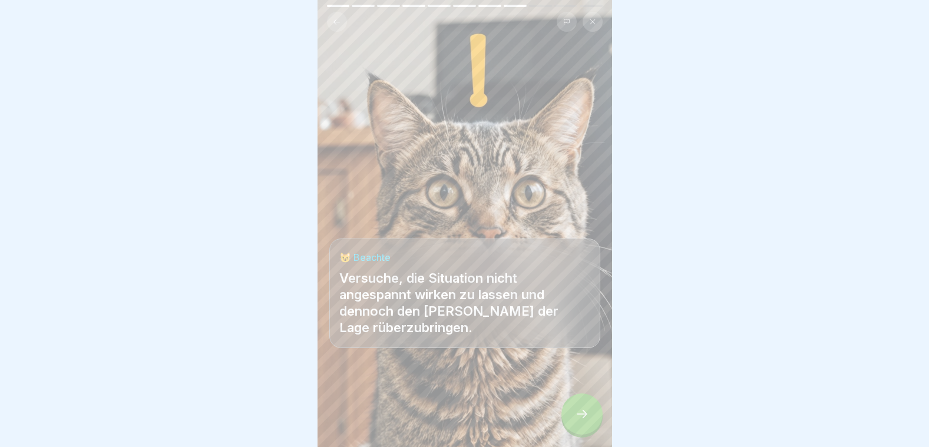
click at [581, 421] on icon at bounding box center [582, 414] width 14 height 14
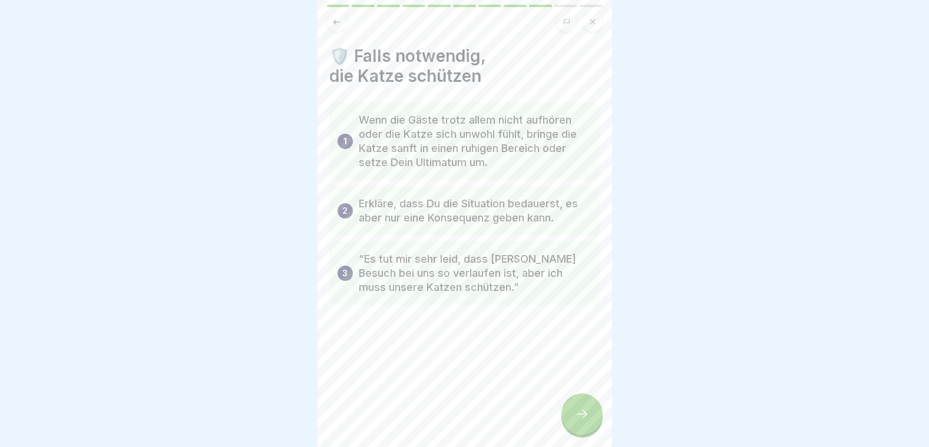
click at [581, 421] on icon at bounding box center [582, 414] width 14 height 14
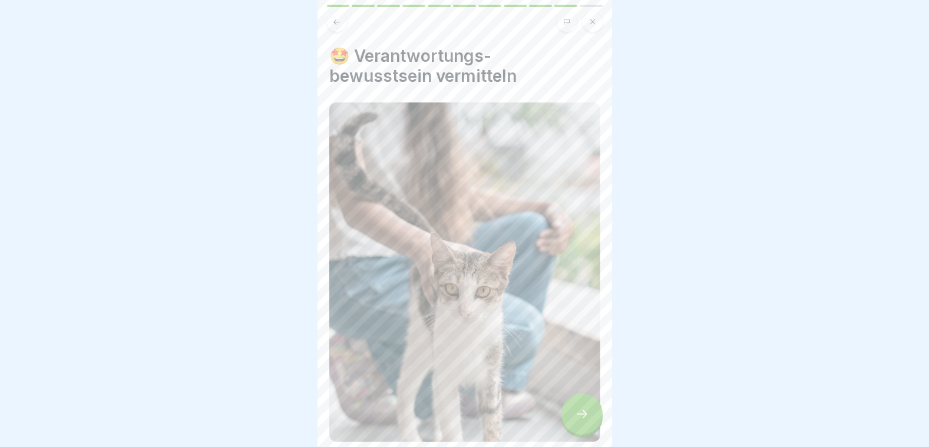
click at [582, 421] on icon at bounding box center [582, 414] width 14 height 14
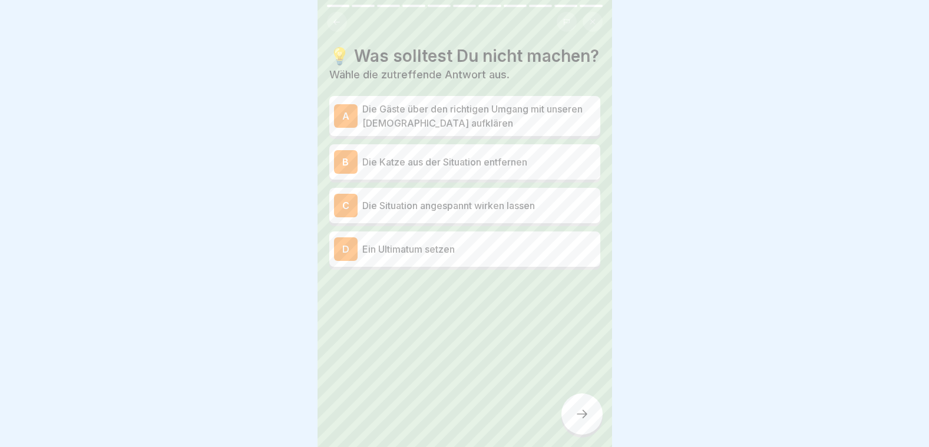
click at [453, 216] on div "C Die Situation angespannt wirken lassen" at bounding box center [464, 206] width 261 height 24
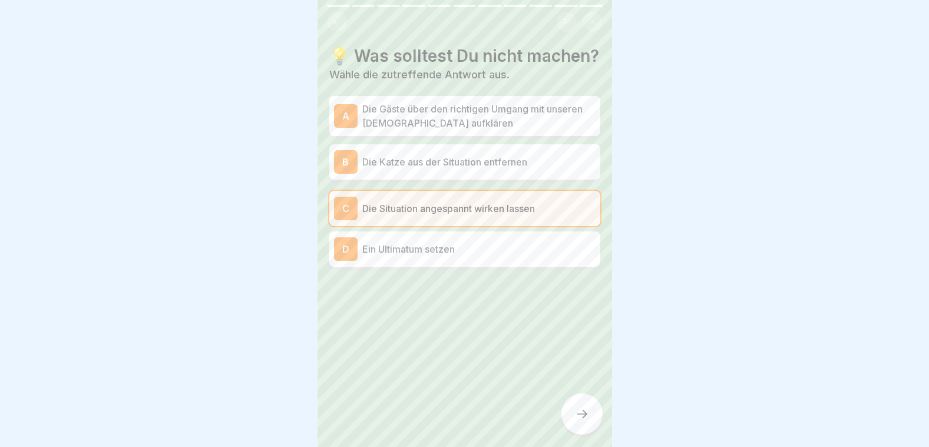
click at [572, 420] on div at bounding box center [581, 413] width 41 height 41
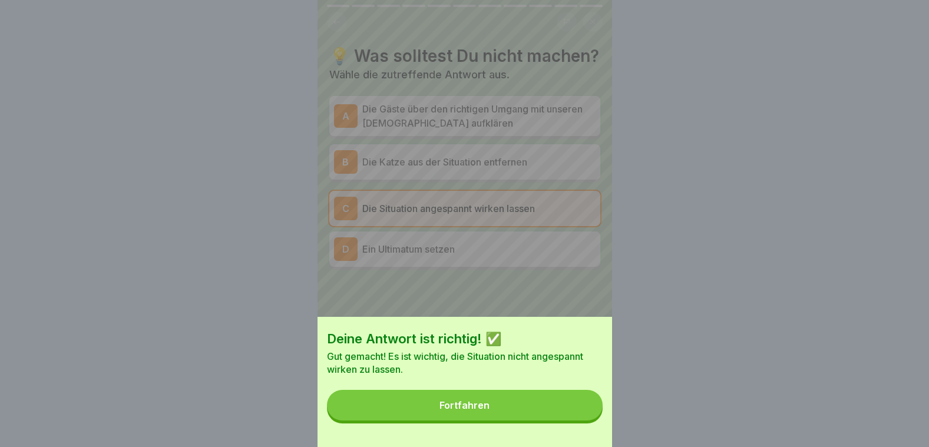
click at [479, 410] on div "Fortfahren" at bounding box center [464, 405] width 50 height 11
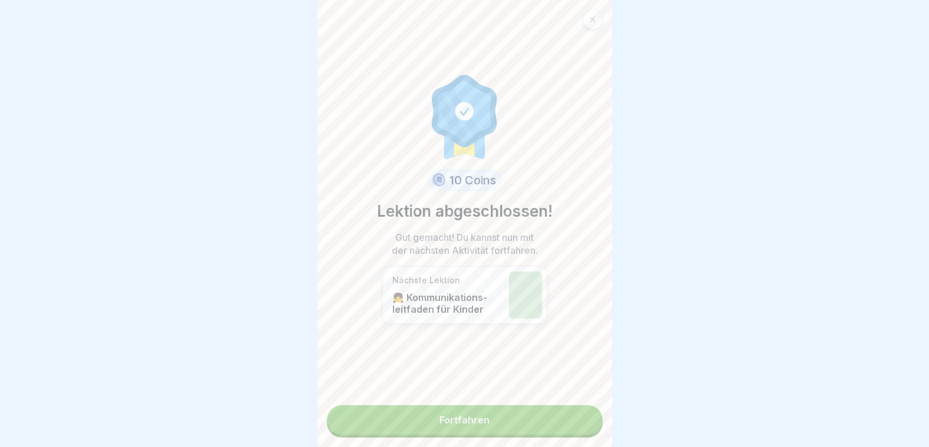
click at [417, 430] on link "Fortfahren" at bounding box center [465, 419] width 276 height 29
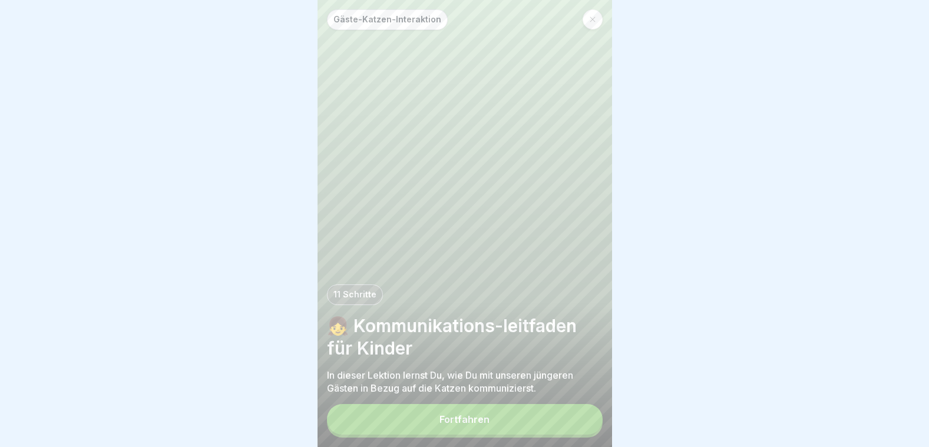
click at [456, 420] on button "Fortfahren" at bounding box center [465, 419] width 276 height 31
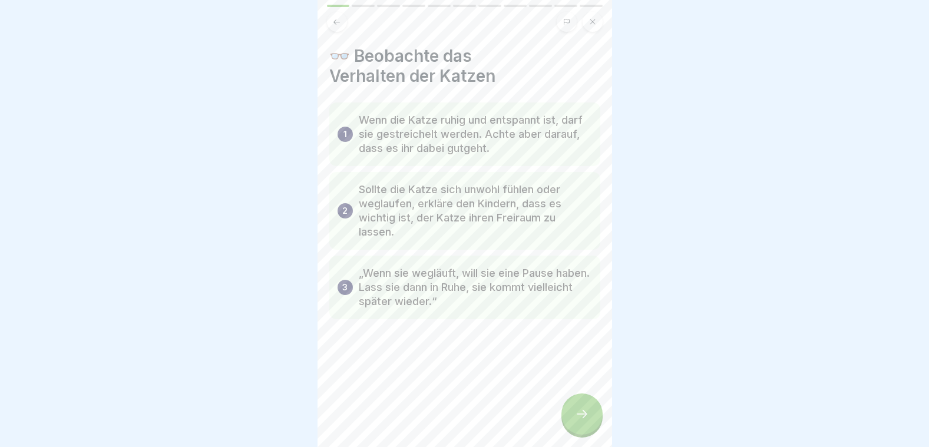
click at [578, 421] on icon at bounding box center [582, 414] width 14 height 14
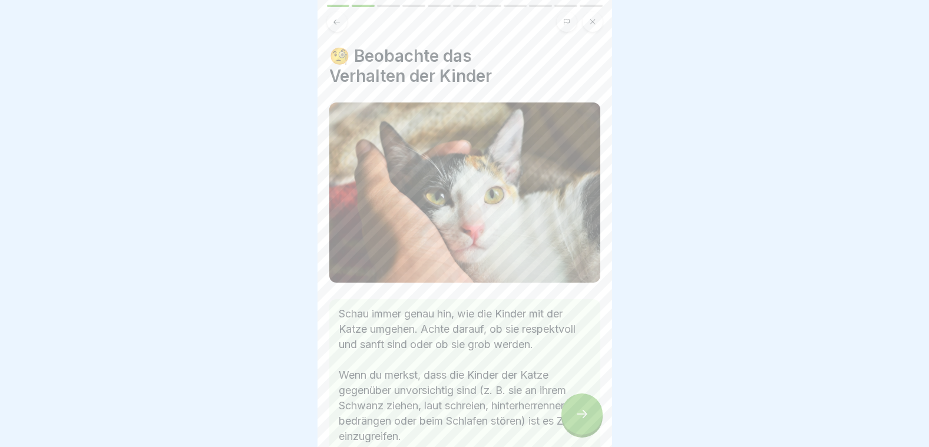
click at [578, 421] on icon at bounding box center [582, 414] width 14 height 14
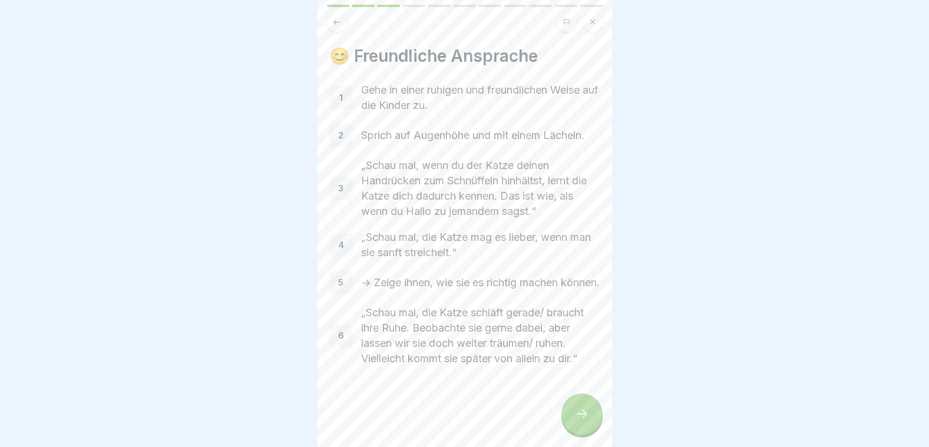
click at [578, 421] on icon at bounding box center [582, 414] width 14 height 14
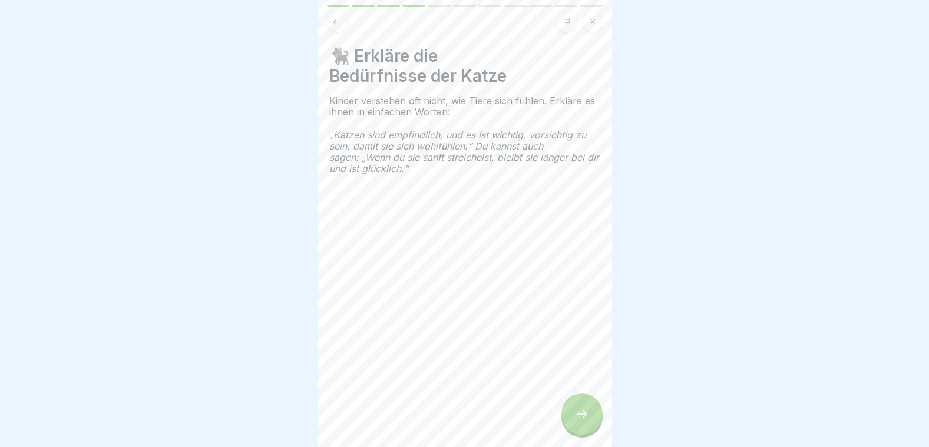
click at [578, 421] on icon at bounding box center [582, 414] width 14 height 14
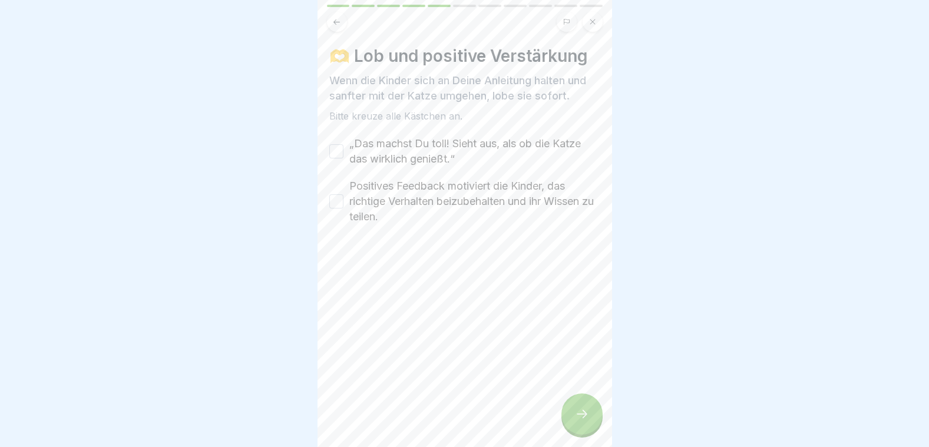
click at [335, 156] on button "„Das machst Du toll! Sieht aus, als ob die Katze das wirklich genießt.“" at bounding box center [336, 151] width 14 height 14
click at [342, 202] on button "Positives Feedback motiviert die Kinder, das richtige Verhalten beizubehalten u…" at bounding box center [336, 201] width 14 height 14
drag, startPoint x: 568, startPoint y: 418, endPoint x: 591, endPoint y: 422, distance: 22.8
click at [591, 422] on div at bounding box center [581, 413] width 41 height 41
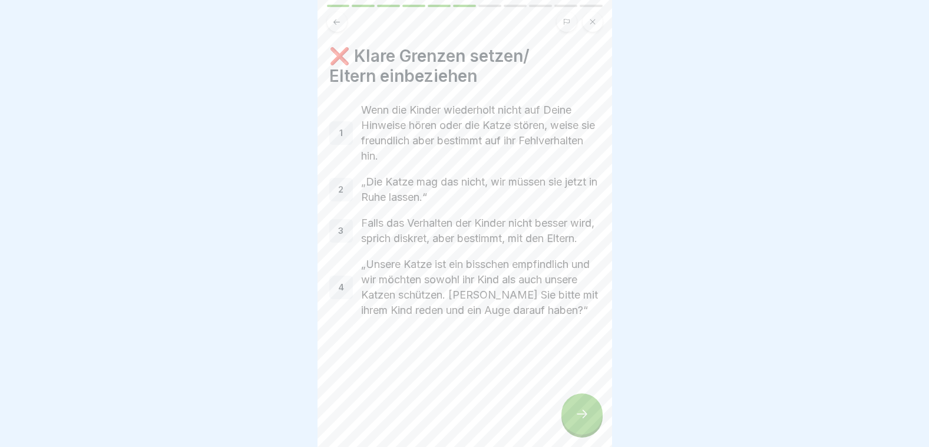
click at [591, 422] on div at bounding box center [581, 413] width 41 height 41
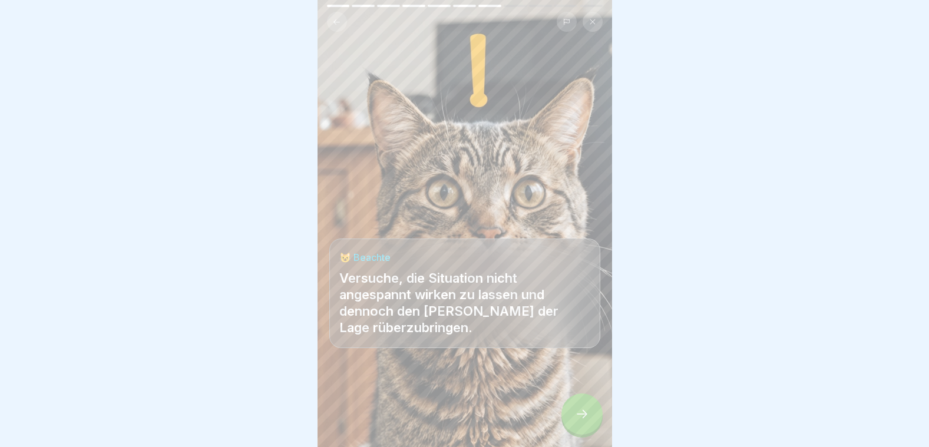
click at [591, 422] on div at bounding box center [581, 413] width 41 height 41
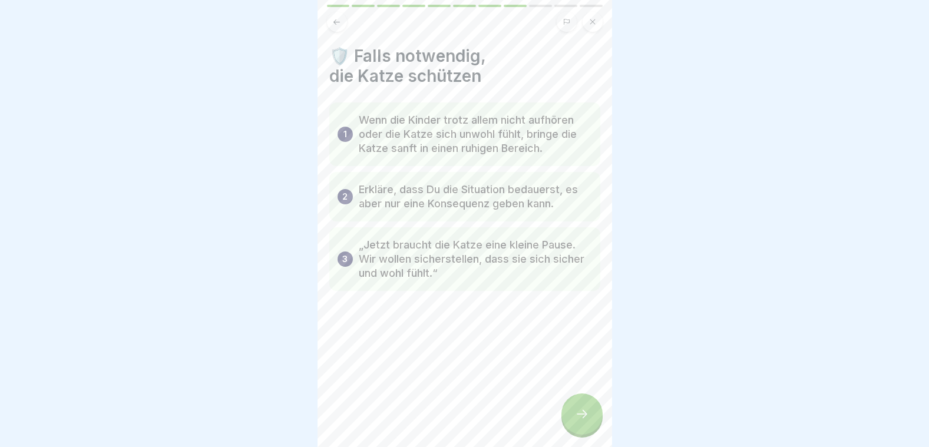
click at [591, 422] on div at bounding box center [581, 413] width 41 height 41
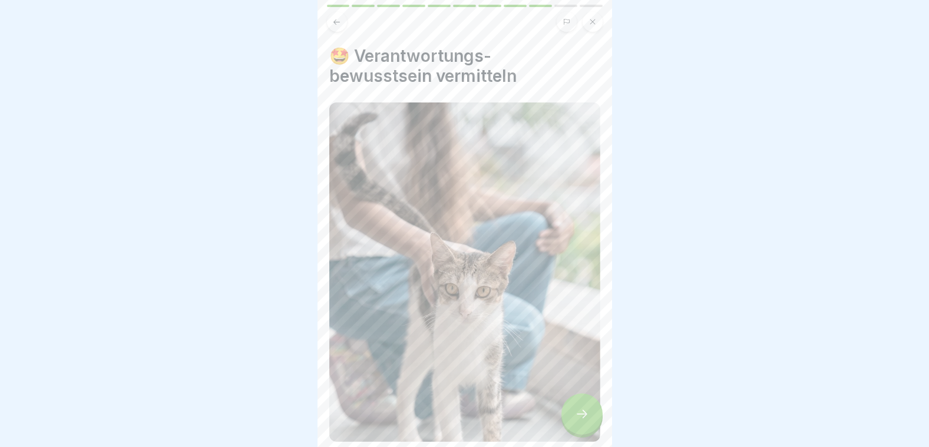
click at [591, 422] on div at bounding box center [581, 413] width 41 height 41
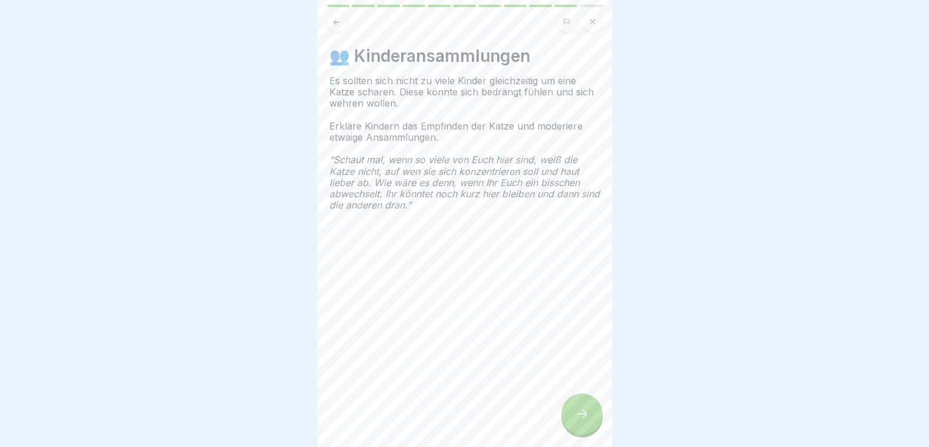
click at [591, 422] on div at bounding box center [581, 413] width 41 height 41
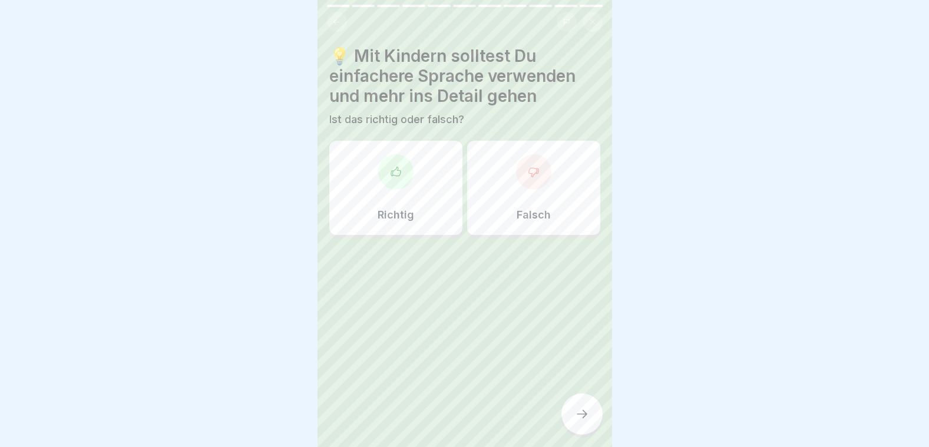
click at [406, 200] on div "Richtig" at bounding box center [395, 188] width 133 height 94
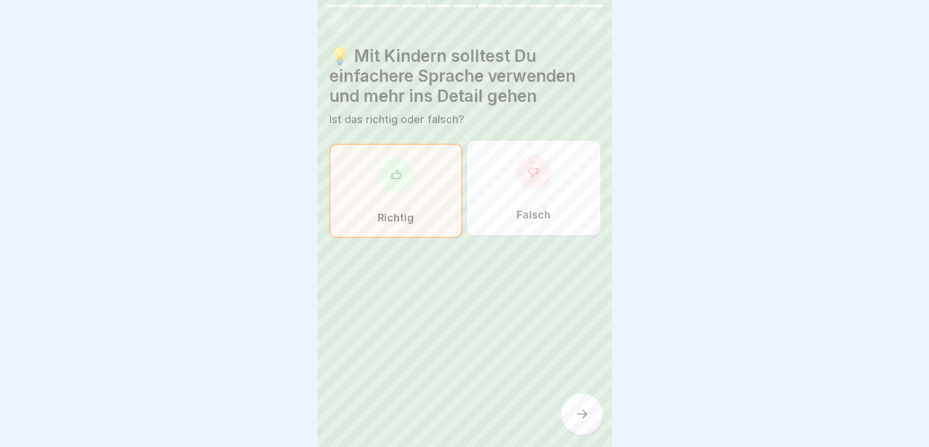
click at [584, 421] on icon at bounding box center [582, 414] width 14 height 14
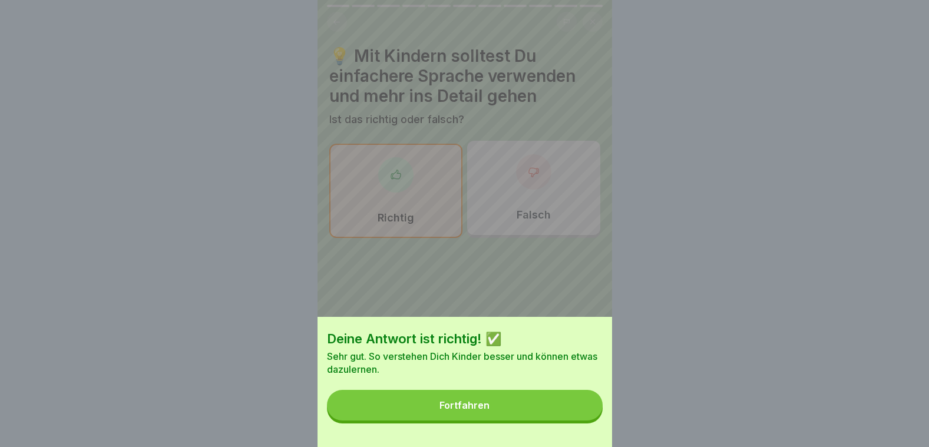
click at [551, 403] on button "Fortfahren" at bounding box center [465, 405] width 276 height 31
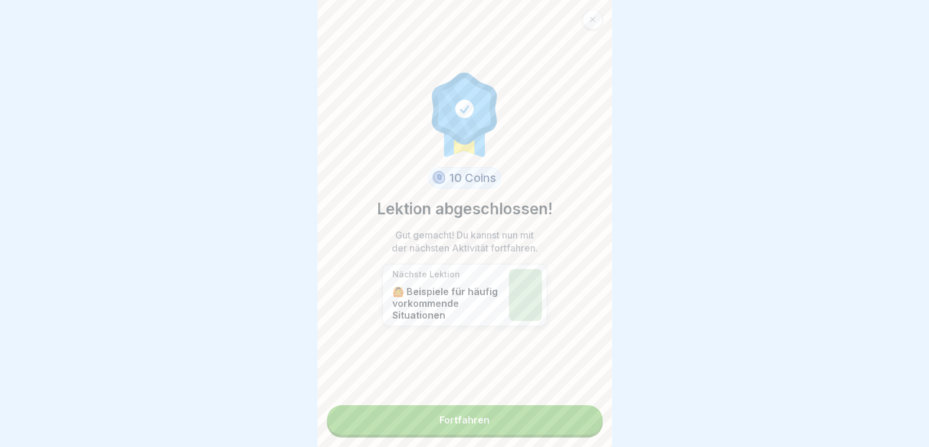
click at [549, 407] on link "Fortfahren" at bounding box center [465, 419] width 276 height 29
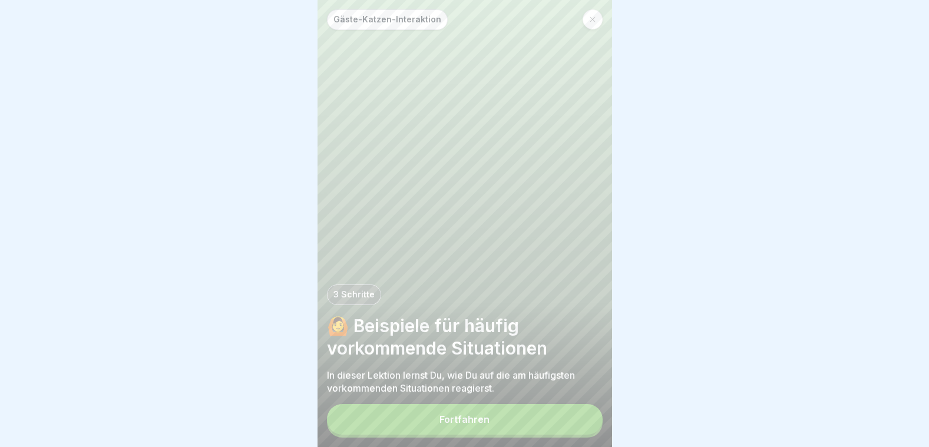
click at [546, 408] on div "Gäste-Katzen-Interaktion 3 Schritte 🙆 Beispiele für häufig vorkommende Situatio…" at bounding box center [464, 223] width 294 height 447
click at [535, 426] on button "Fortfahren" at bounding box center [465, 419] width 276 height 31
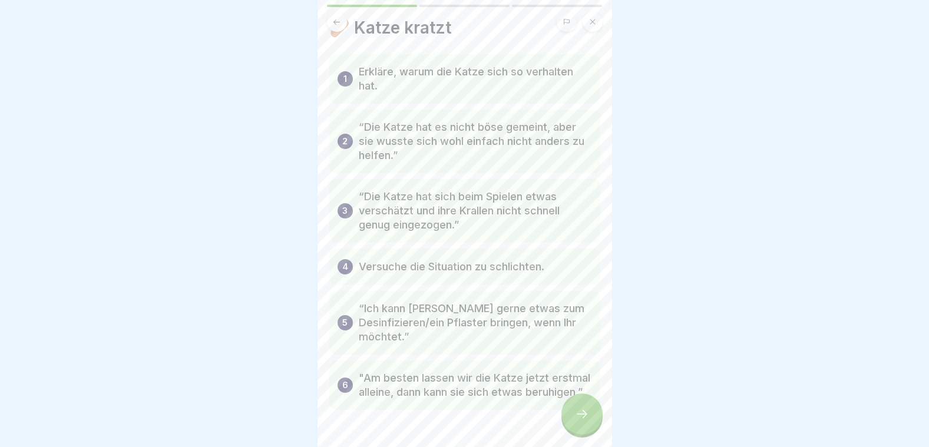
scroll to position [76, 0]
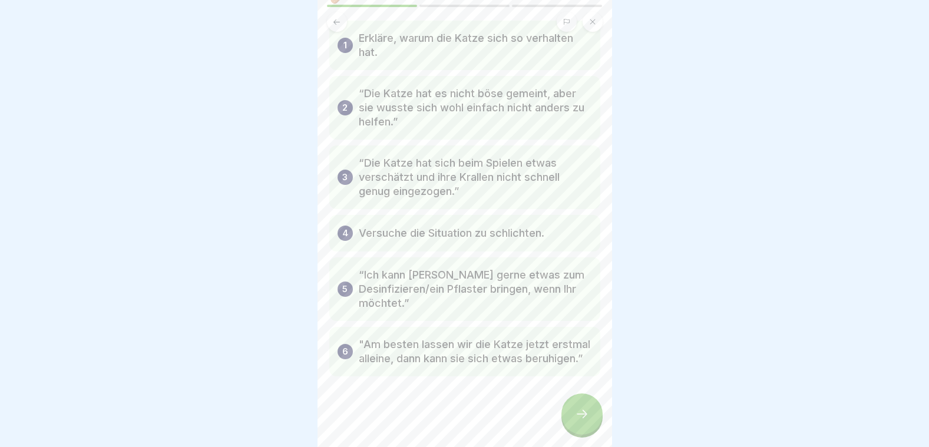
click at [592, 423] on div at bounding box center [581, 413] width 41 height 41
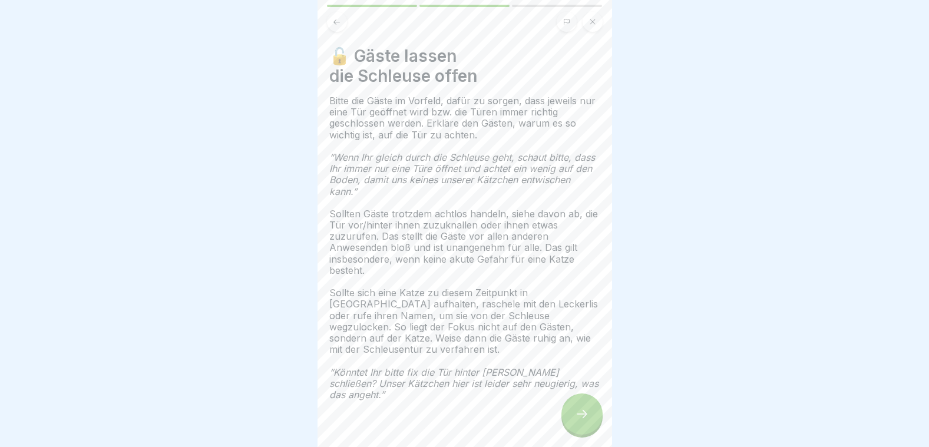
click at [591, 423] on div at bounding box center [581, 413] width 41 height 41
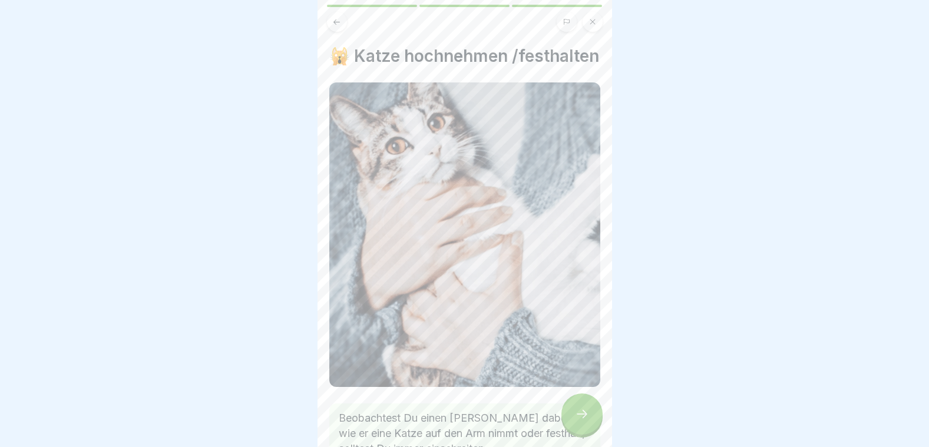
scroll to position [327, 0]
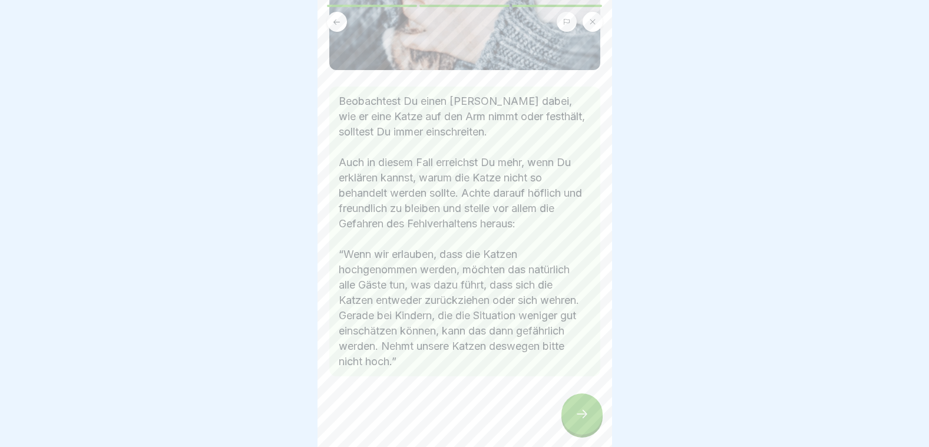
click at [582, 420] on icon at bounding box center [582, 414] width 14 height 14
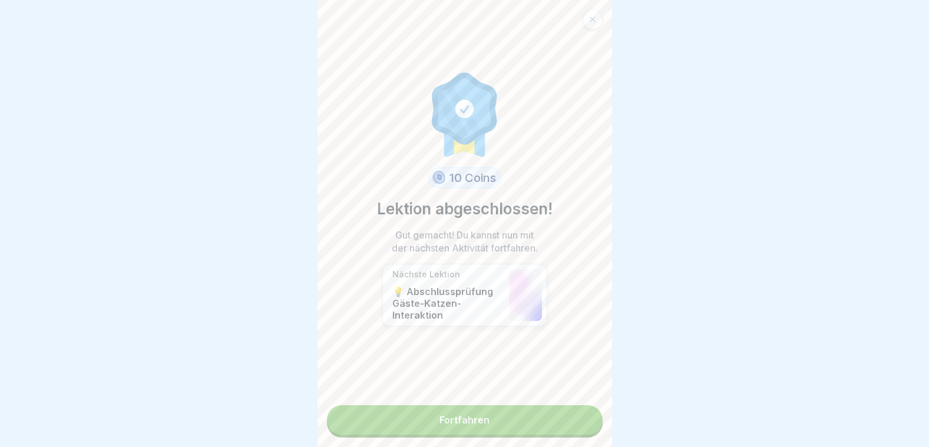
click at [515, 425] on link "Fortfahren" at bounding box center [465, 419] width 276 height 29
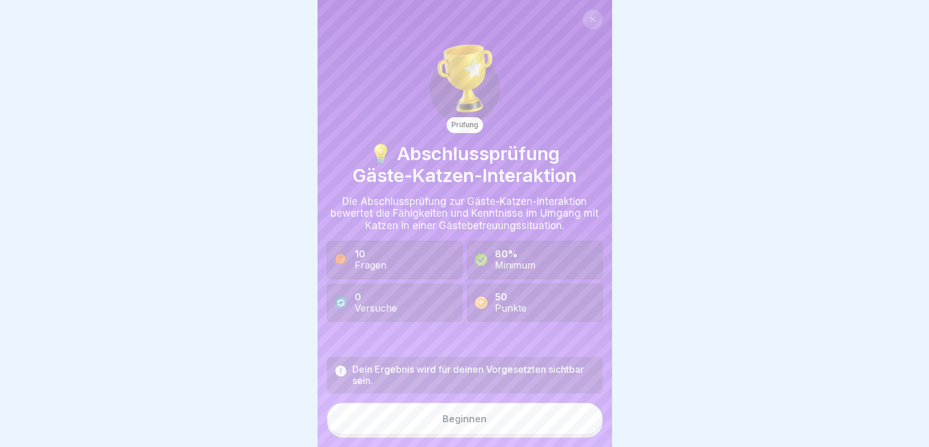
click at [458, 424] on div "Beginnen" at bounding box center [464, 418] width 44 height 11
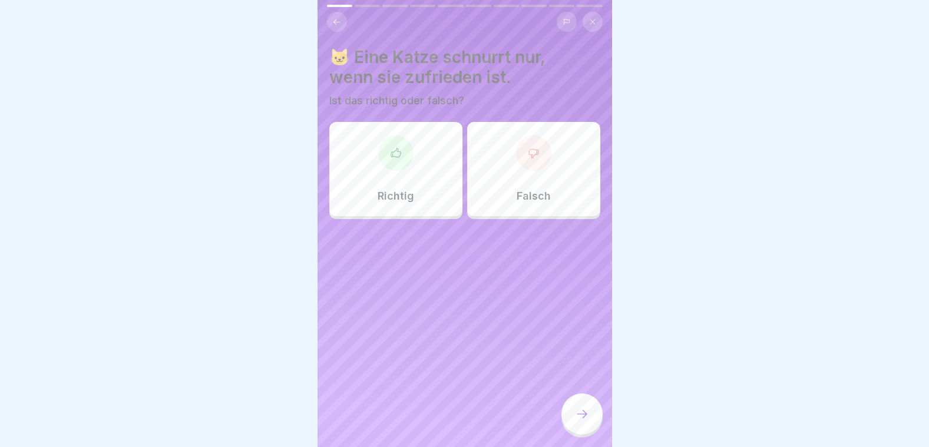
click at [520, 165] on div at bounding box center [533, 152] width 35 height 35
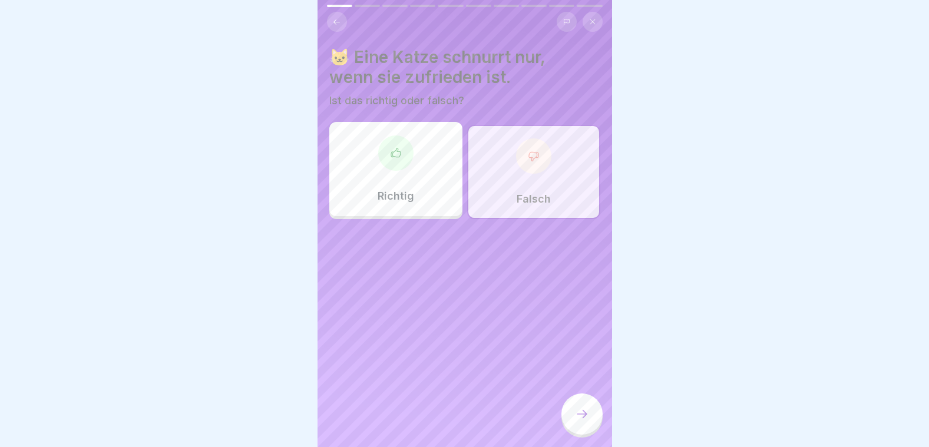
click at [575, 408] on div at bounding box center [581, 413] width 41 height 41
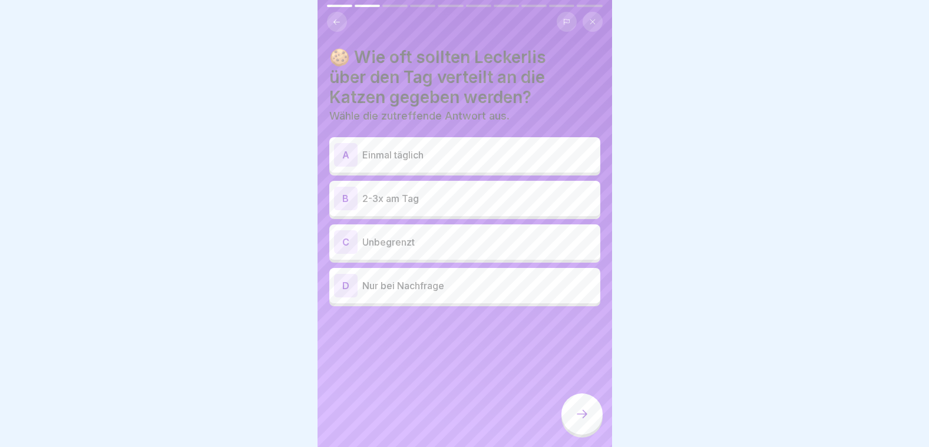
click at [419, 198] on p "2-3x am Tag" at bounding box center [478, 198] width 233 height 14
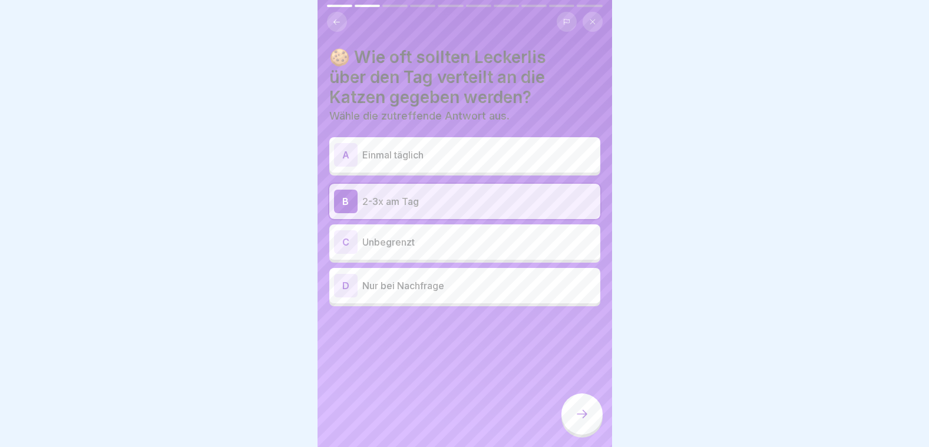
click at [585, 421] on icon at bounding box center [582, 414] width 14 height 14
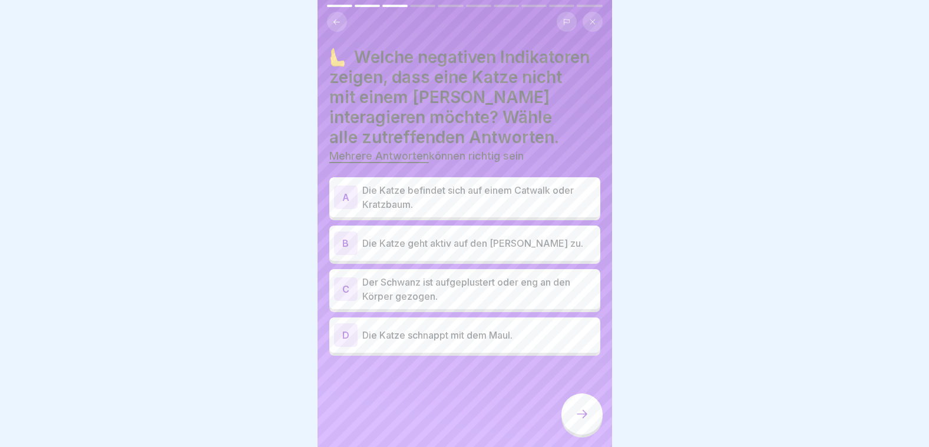
click at [392, 288] on p "Der Schwanz ist aufgeplustert oder eng an den Körper gezogen." at bounding box center [478, 289] width 233 height 28
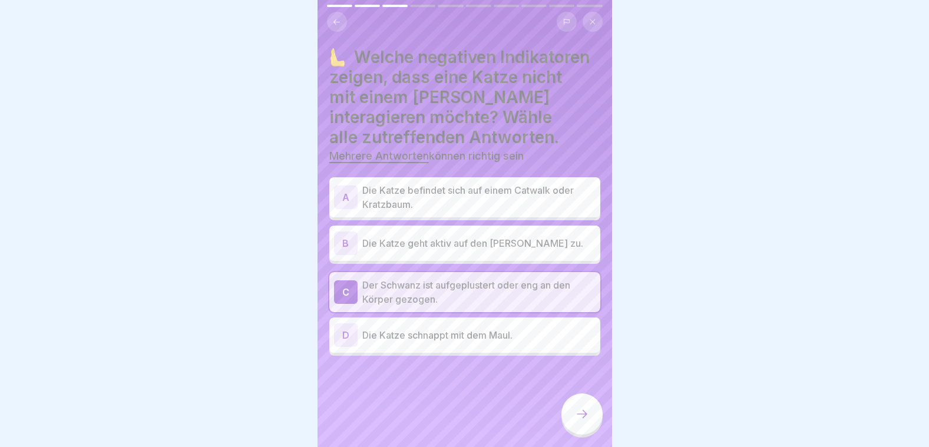
click at [398, 333] on p "Die Katze schnappt mit dem Maul." at bounding box center [478, 335] width 233 height 14
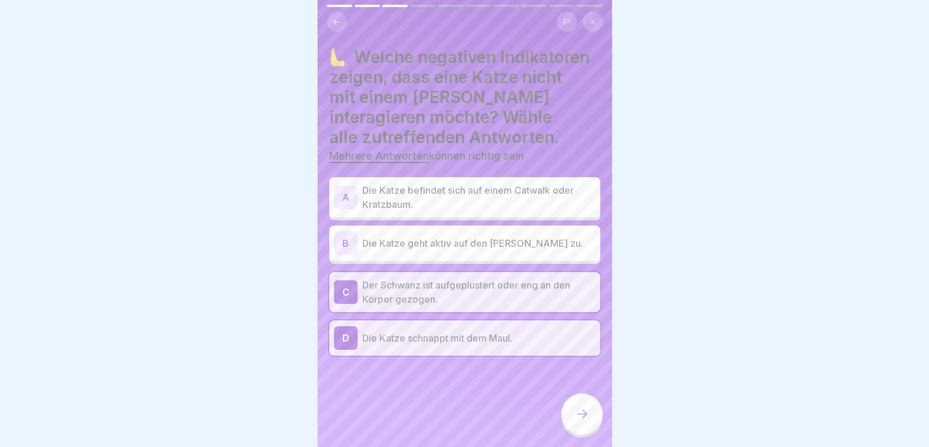
click at [595, 429] on div at bounding box center [581, 413] width 41 height 41
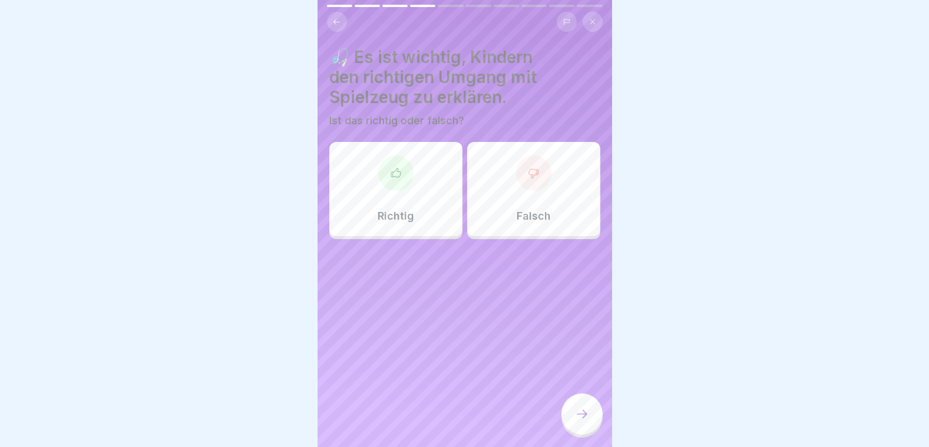
click at [365, 236] on div "Richtig" at bounding box center [395, 189] width 133 height 94
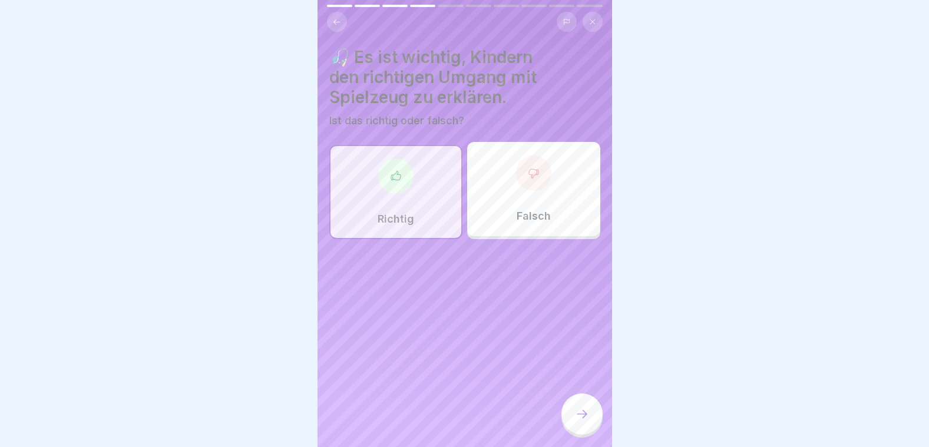
click at [579, 418] on icon at bounding box center [582, 414] width 14 height 14
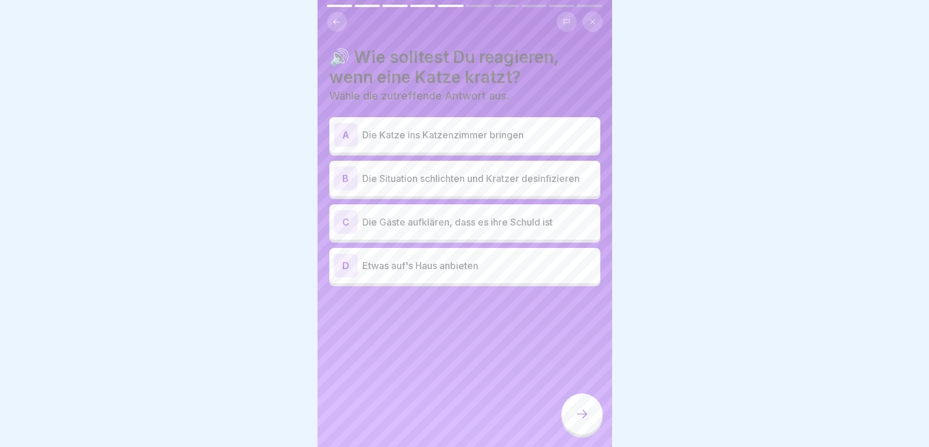
click at [415, 174] on p "Die Situation schlichten und Kratzer desinfizieren" at bounding box center [478, 178] width 233 height 14
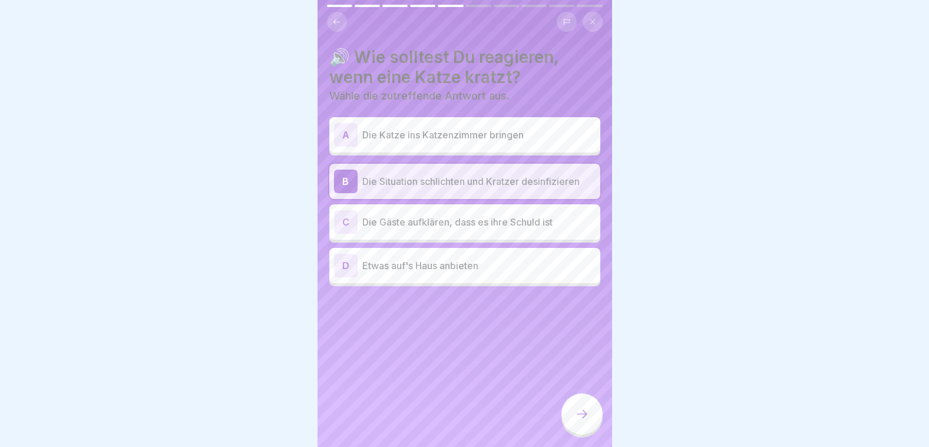
click at [584, 410] on div at bounding box center [581, 413] width 41 height 41
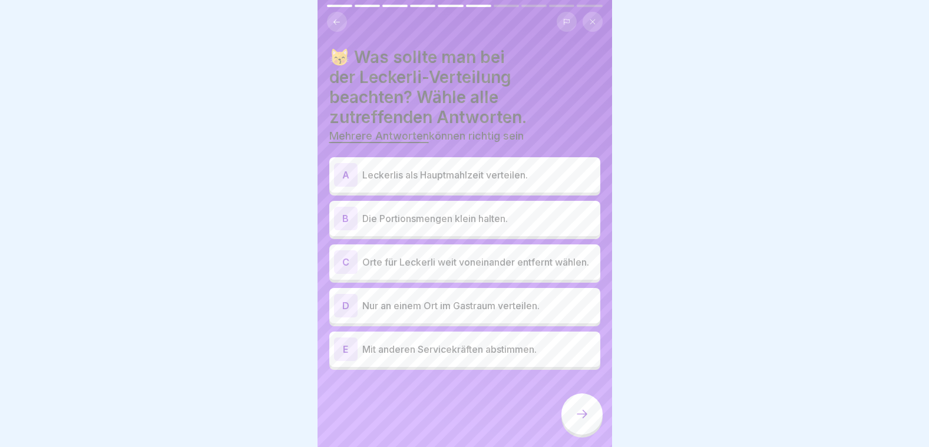
click at [383, 313] on p "Nur an einem Ort im Gastraum verteilen." at bounding box center [478, 306] width 233 height 14
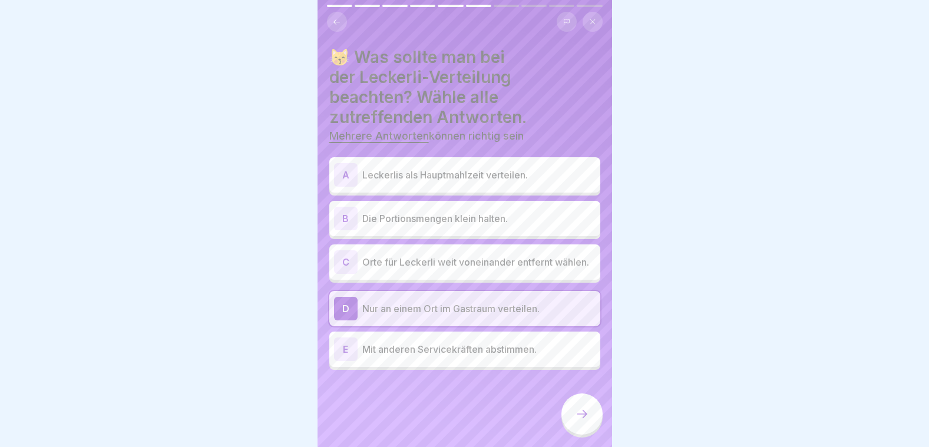
click at [396, 356] on p "Mit anderen Servicekräften abstimmen." at bounding box center [478, 349] width 233 height 14
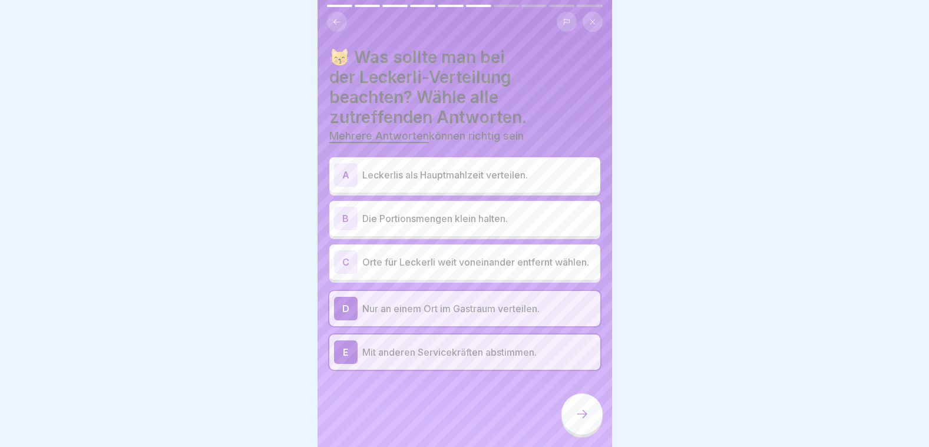
click at [575, 421] on icon at bounding box center [582, 414] width 14 height 14
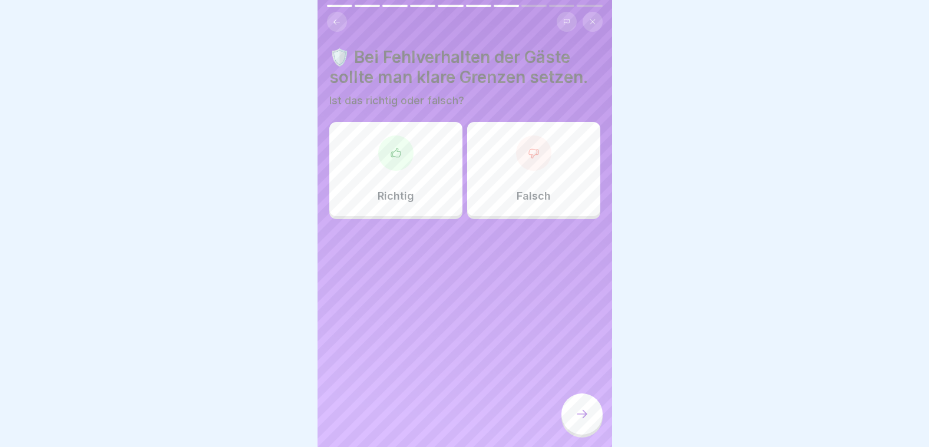
click at [400, 128] on div "Richtig" at bounding box center [395, 169] width 133 height 94
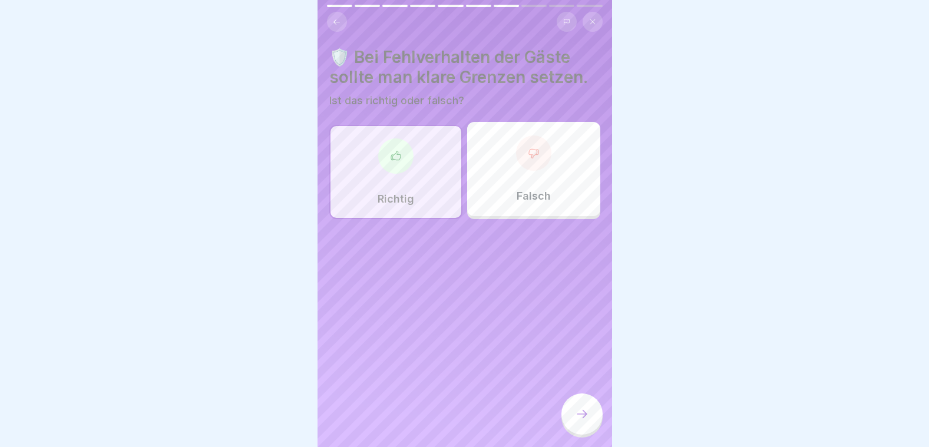
click at [579, 415] on div at bounding box center [581, 413] width 41 height 41
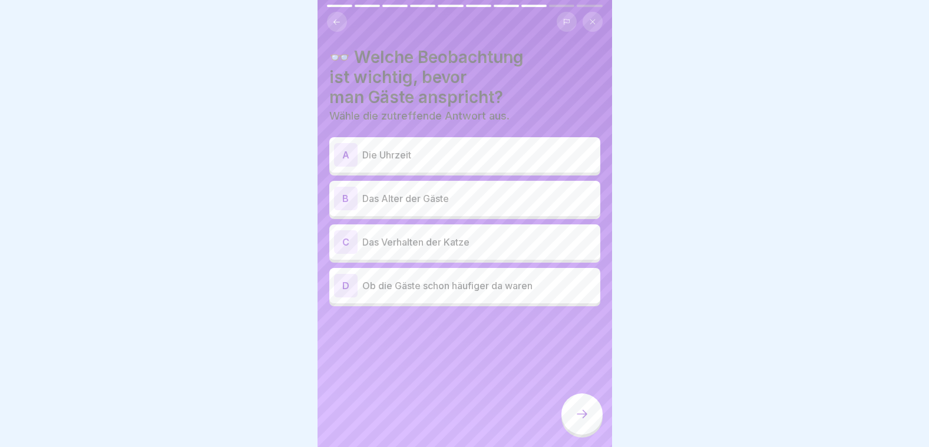
click at [399, 245] on p "Das Verhalten der Katze" at bounding box center [478, 242] width 233 height 14
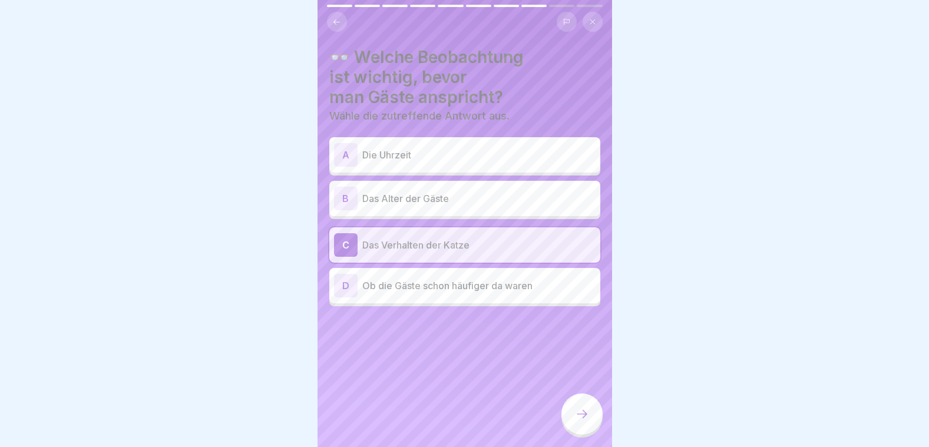
click at [588, 419] on icon at bounding box center [582, 414] width 14 height 14
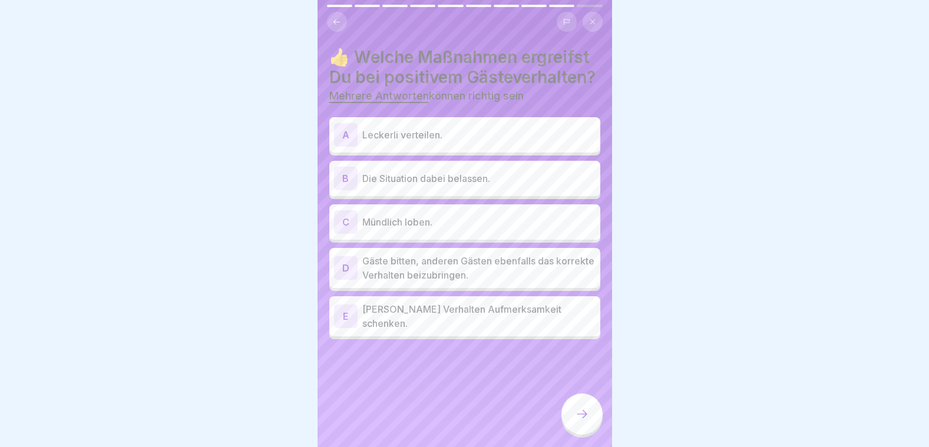
click at [420, 229] on p "Mündlich loben." at bounding box center [478, 222] width 233 height 14
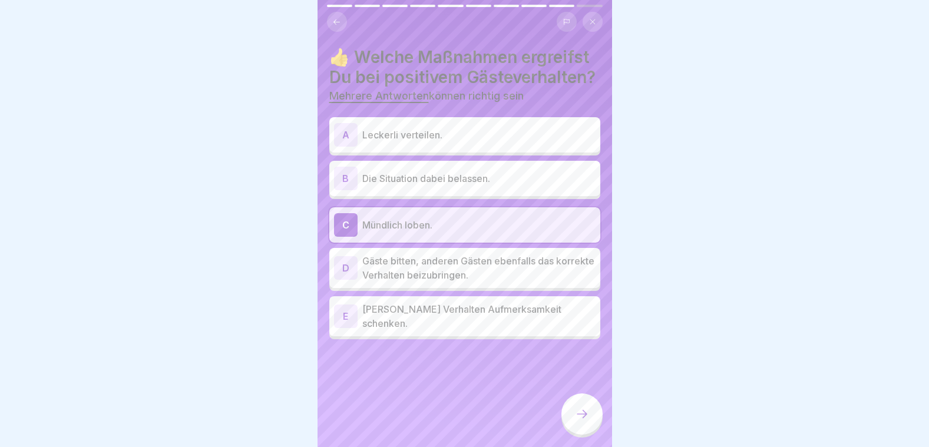
click at [463, 336] on div "E Korrektem Verhalten Aufmerksamkeit schenken." at bounding box center [464, 316] width 271 height 40
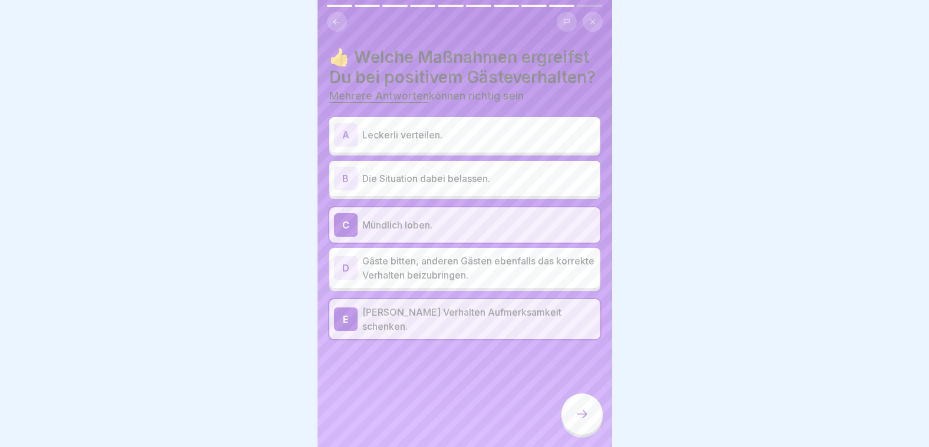
click at [585, 421] on icon at bounding box center [582, 414] width 14 height 14
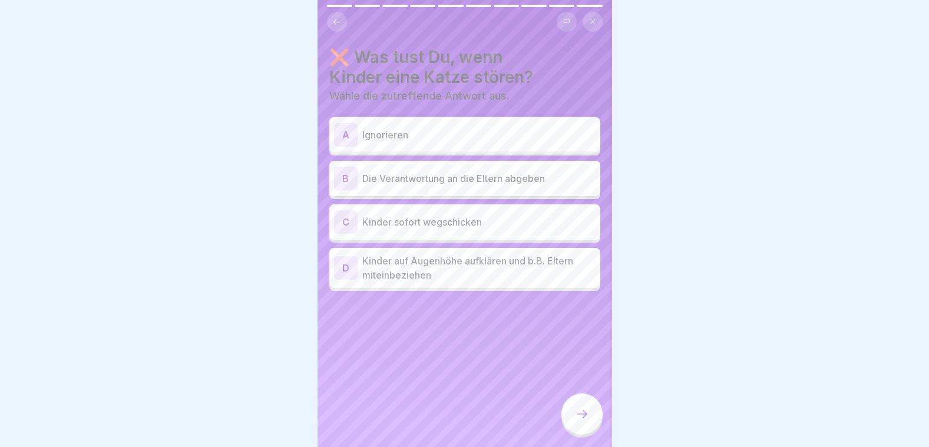
click at [489, 260] on p "Kinder auf Augenhöhe aufklären und b.B. Eltern miteinbeziehen" at bounding box center [478, 268] width 233 height 28
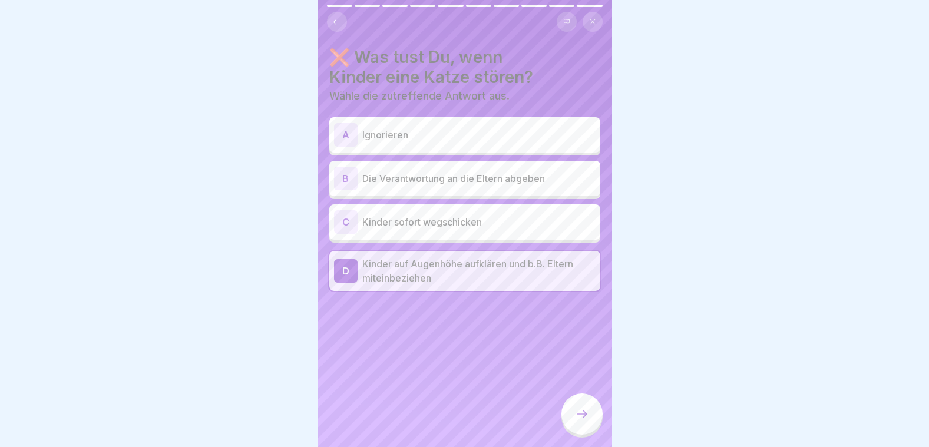
click at [586, 435] on div at bounding box center [581, 413] width 41 height 41
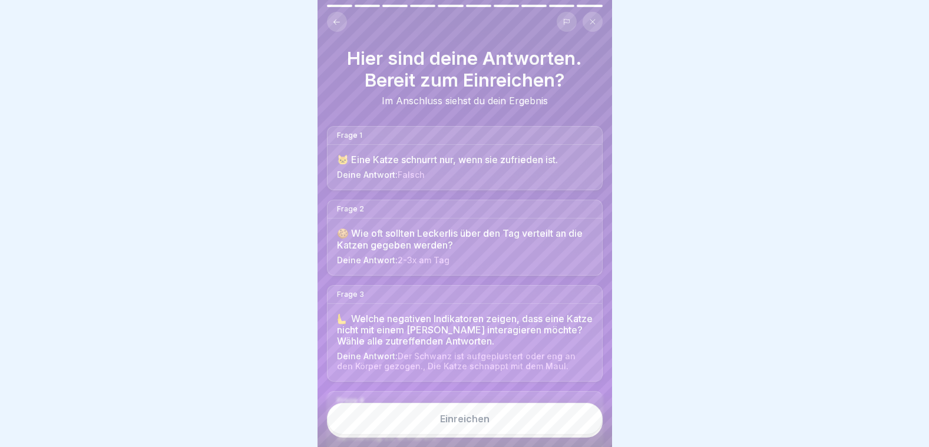
click at [529, 430] on button "Einreichen" at bounding box center [465, 419] width 276 height 32
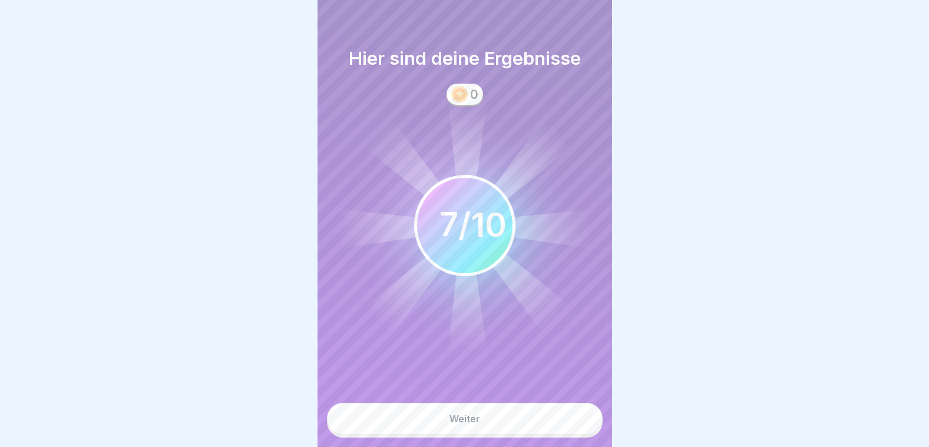
click at [529, 429] on button "Weiter" at bounding box center [465, 419] width 276 height 32
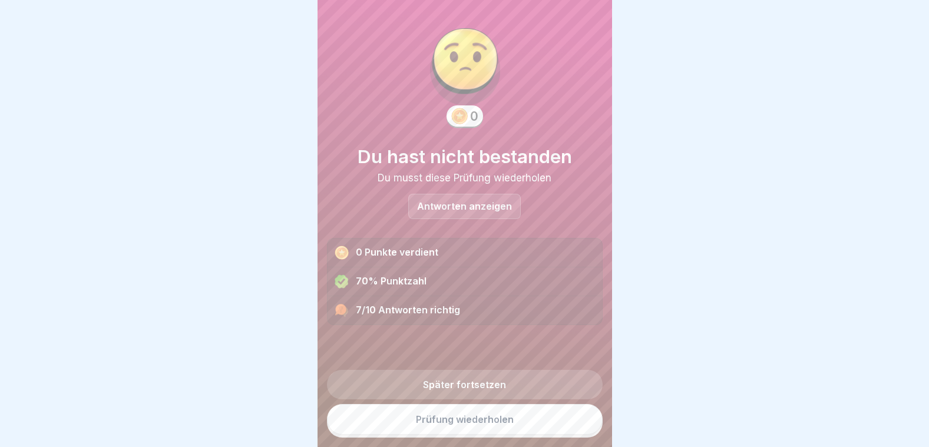
click at [465, 214] on div "Antworten anzeigen" at bounding box center [464, 206] width 112 height 25
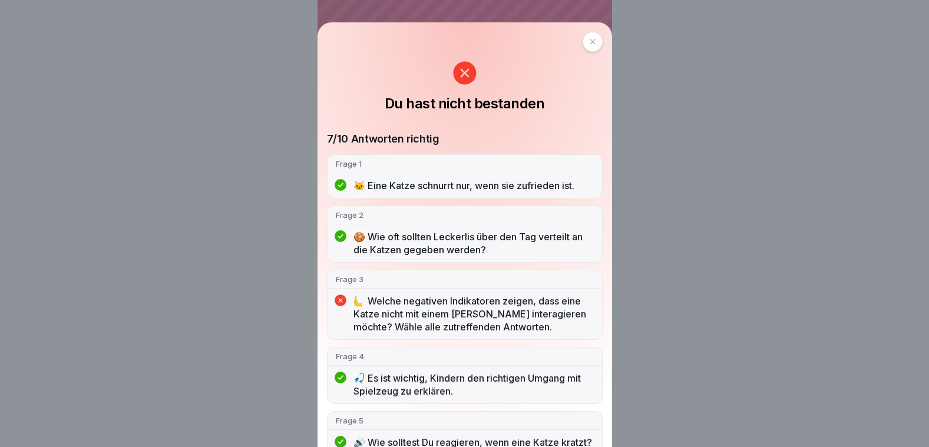
click at [578, 60] on div "Du hast nicht bestanden 7/10 Antworten richtig Frage 1 🐱 Eine Katze schnurrt nu…" at bounding box center [464, 234] width 294 height 425
click at [589, 42] on icon at bounding box center [592, 41] width 7 height 7
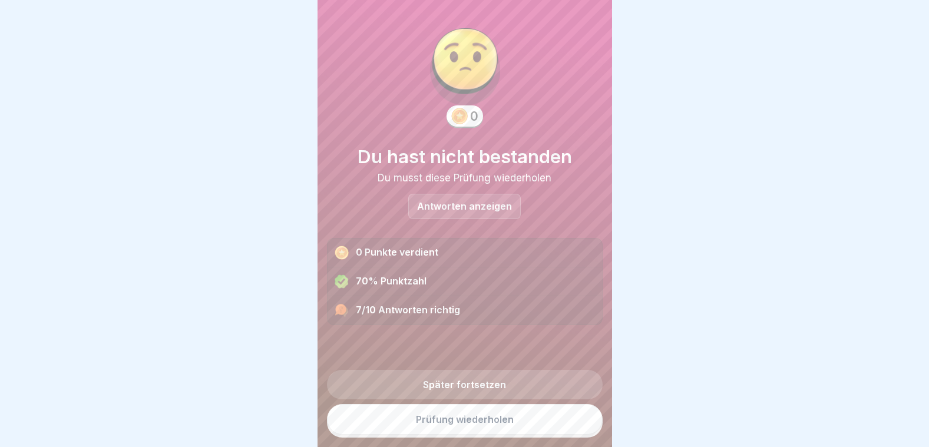
click at [452, 423] on link "Prüfung wiederholen" at bounding box center [465, 419] width 276 height 31
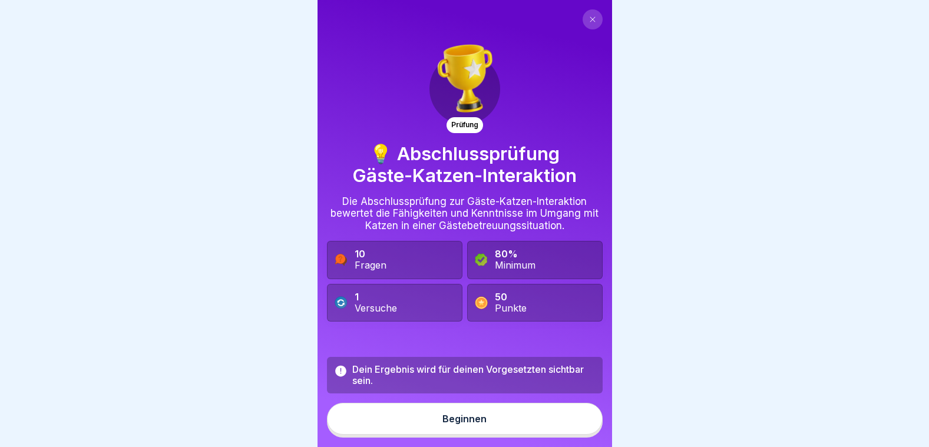
click at [452, 423] on div "Beginnen" at bounding box center [464, 418] width 44 height 11
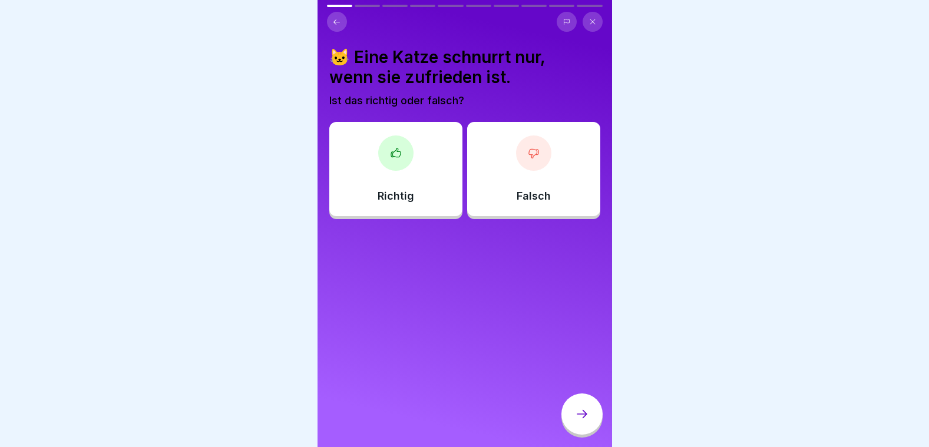
click at [499, 185] on div "Falsch" at bounding box center [533, 169] width 133 height 94
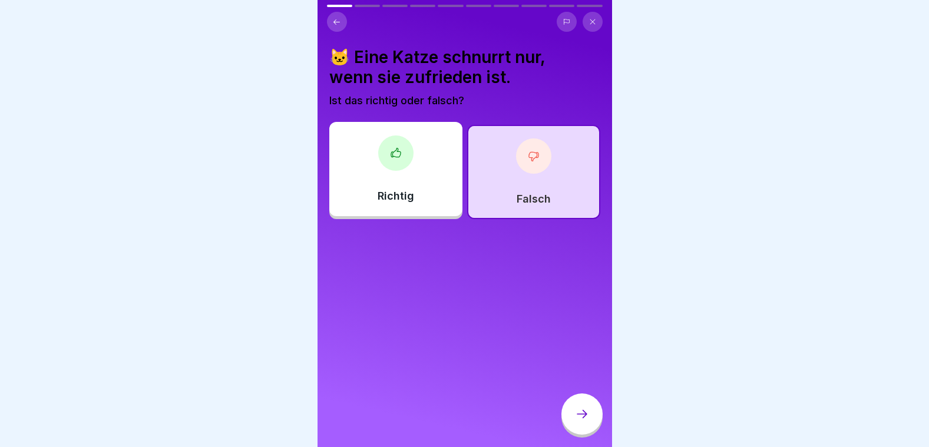
click at [582, 434] on div at bounding box center [581, 413] width 41 height 41
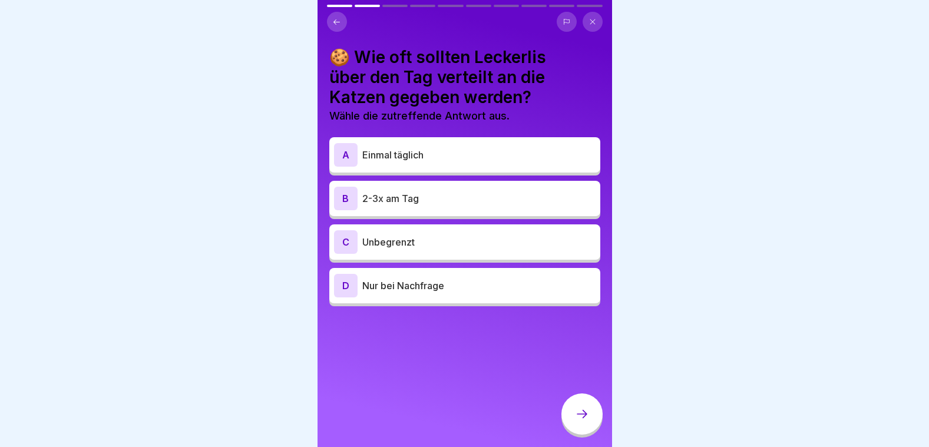
click at [411, 211] on div "B 2-3x am Tag" at bounding box center [464, 198] width 271 height 35
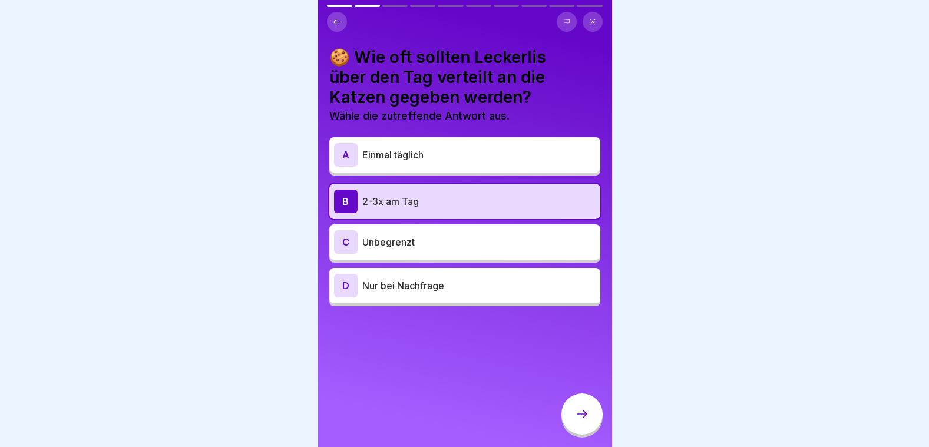
click at [590, 420] on div at bounding box center [581, 413] width 41 height 41
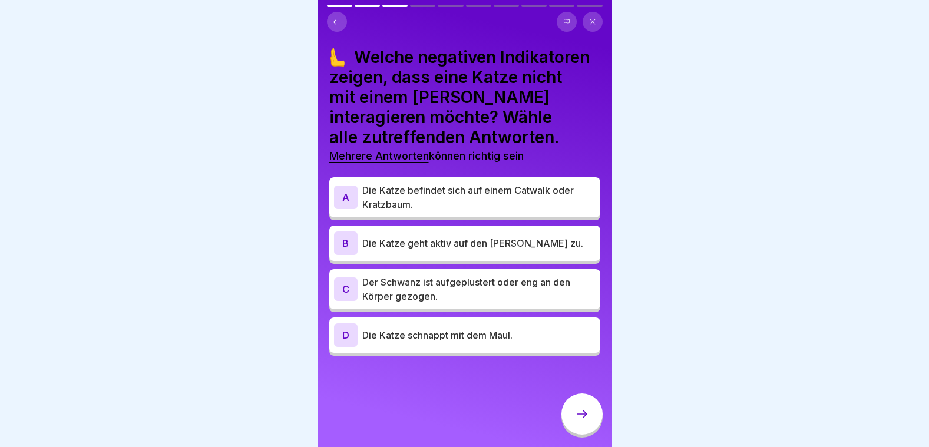
click at [419, 287] on p "Der Schwanz ist aufgeplustert oder eng an den Körper gezogen." at bounding box center [478, 289] width 233 height 28
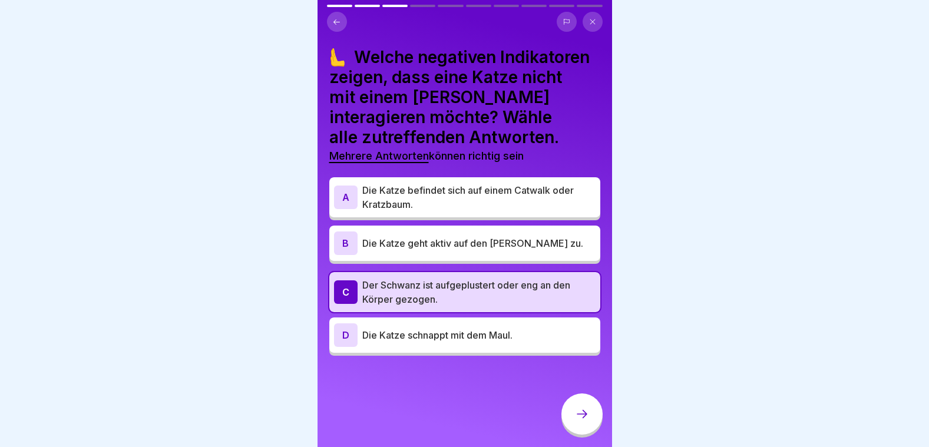
click at [479, 339] on p "Die Katze schnappt mit dem Maul." at bounding box center [478, 335] width 233 height 14
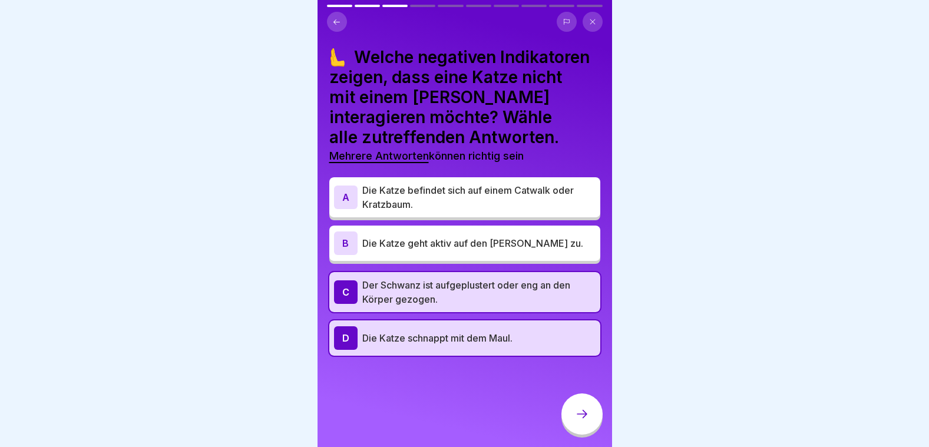
click at [482, 200] on p "Die Katze befindet sich auf einem Catwalk oder Kratzbaum." at bounding box center [478, 197] width 233 height 28
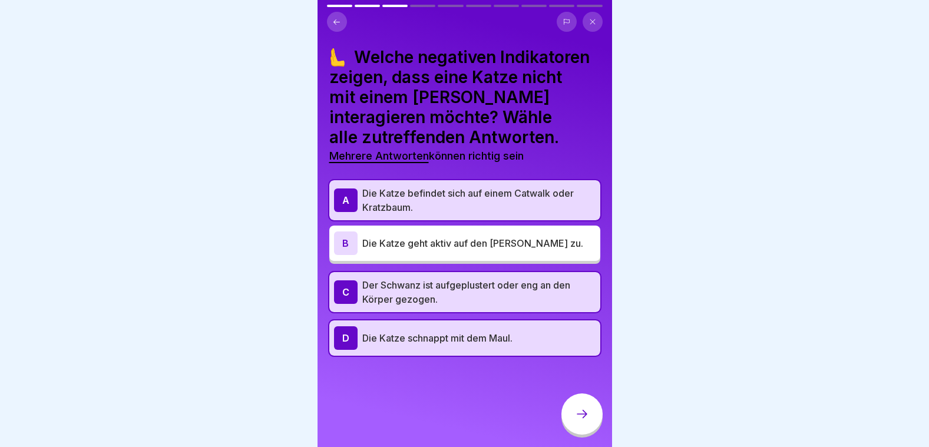
click at [588, 435] on div at bounding box center [581, 413] width 41 height 41
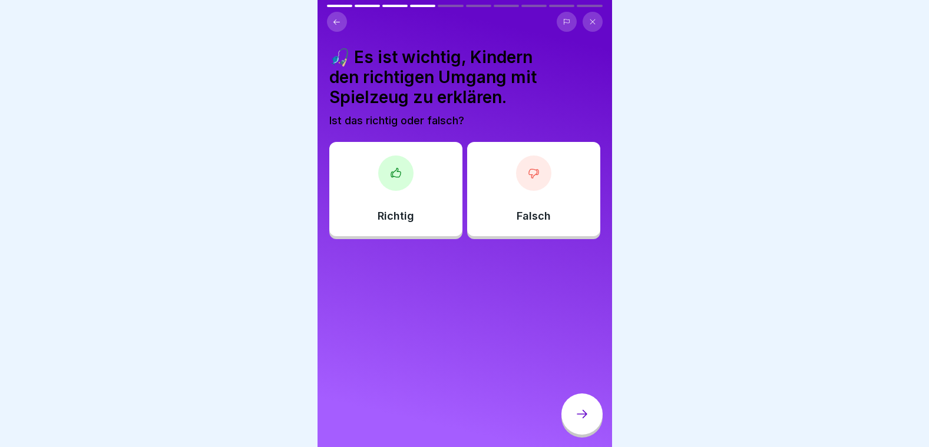
click at [409, 187] on div "Richtig" at bounding box center [395, 189] width 133 height 94
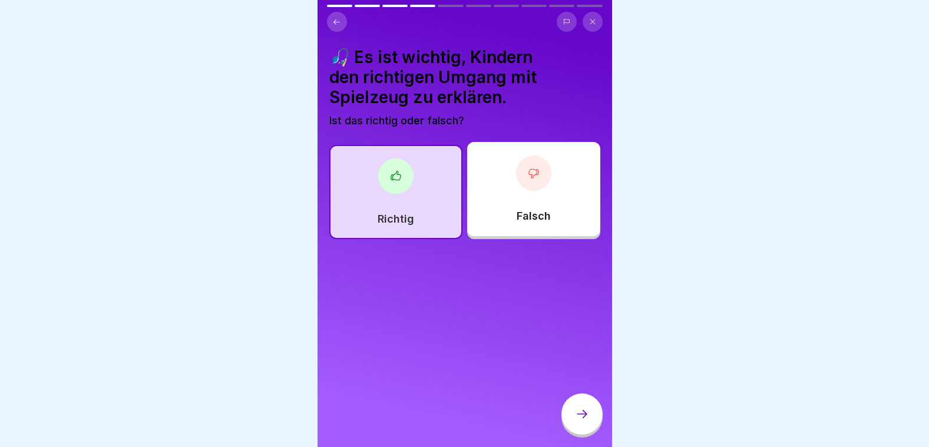
click at [574, 422] on div at bounding box center [581, 413] width 41 height 41
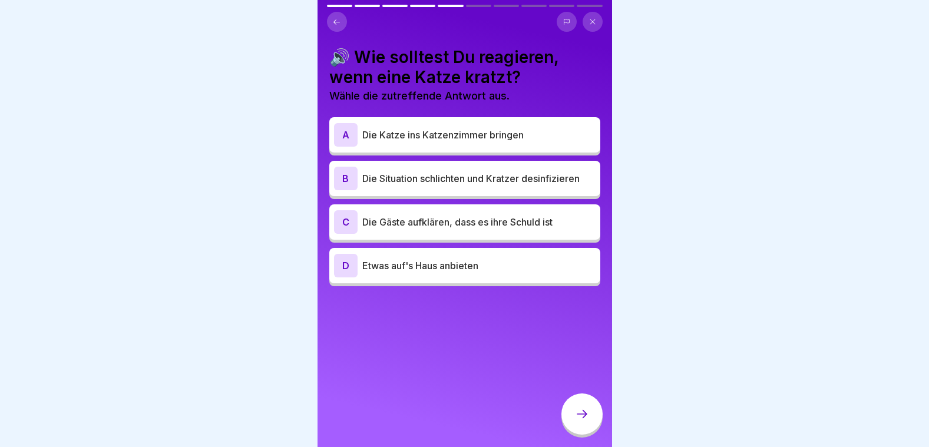
click at [479, 173] on p "Die Situation schlichten und Kratzer desinfizieren" at bounding box center [478, 178] width 233 height 14
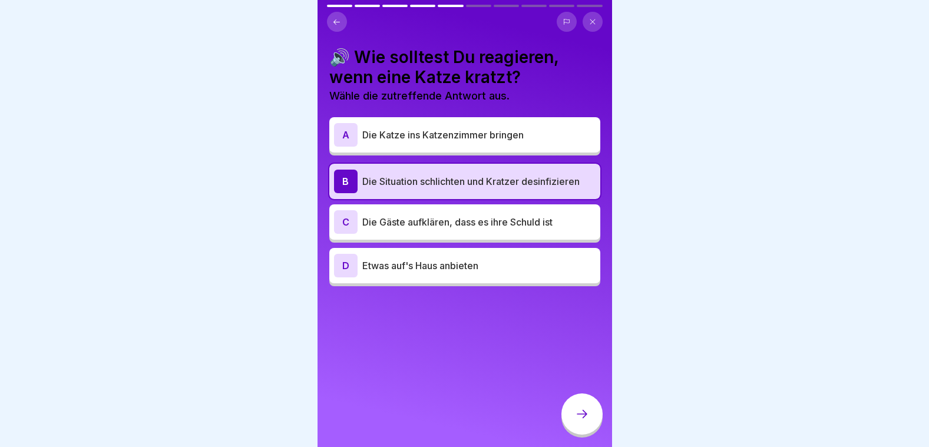
click at [579, 432] on div at bounding box center [581, 413] width 41 height 41
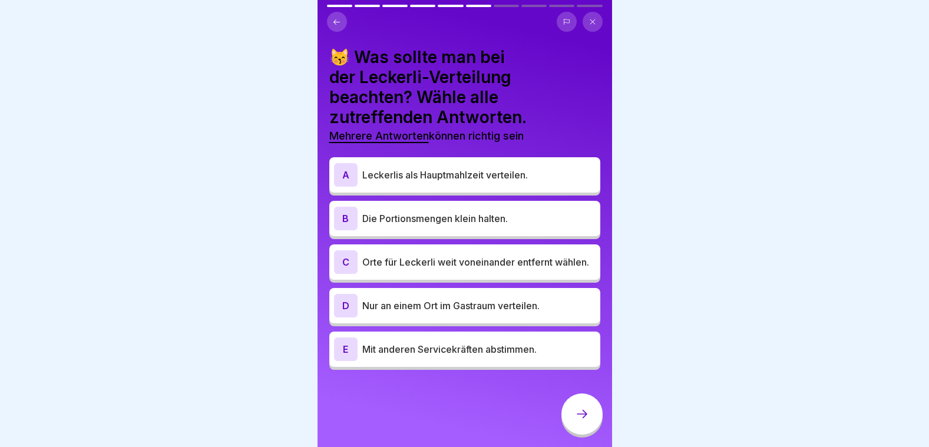
click at [455, 361] on div "E Mit anderen Servicekräften abstimmen." at bounding box center [464, 349] width 261 height 24
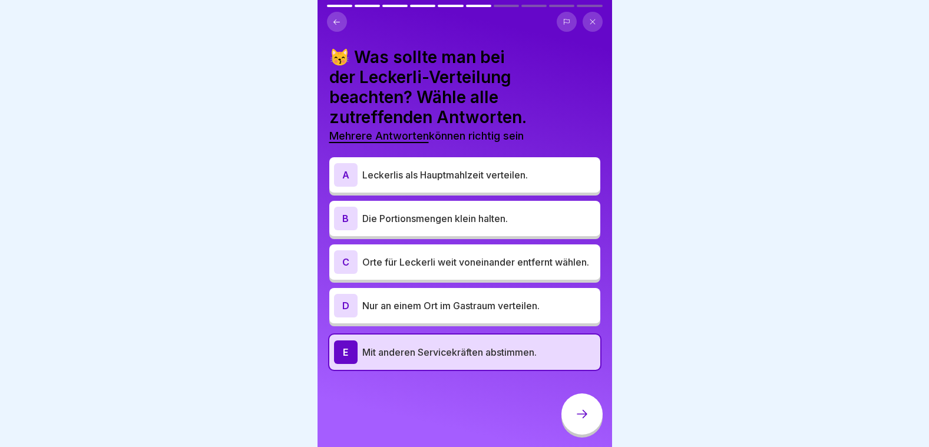
click at [463, 225] on p "Die Portionsmengen klein halten." at bounding box center [478, 218] width 233 height 14
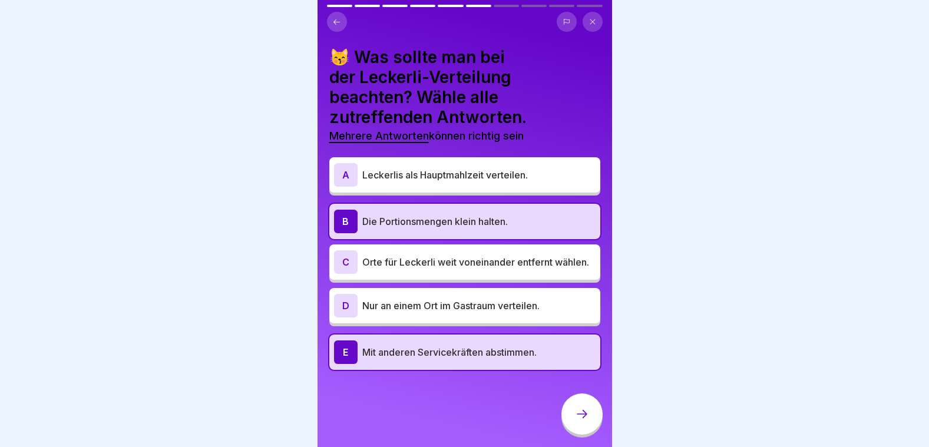
click at [582, 421] on icon at bounding box center [582, 414] width 14 height 14
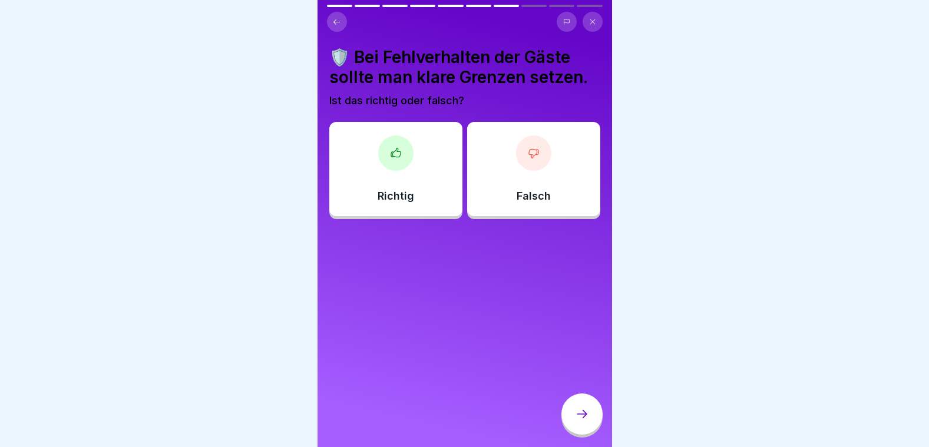
click at [438, 173] on div "Richtig" at bounding box center [395, 169] width 133 height 94
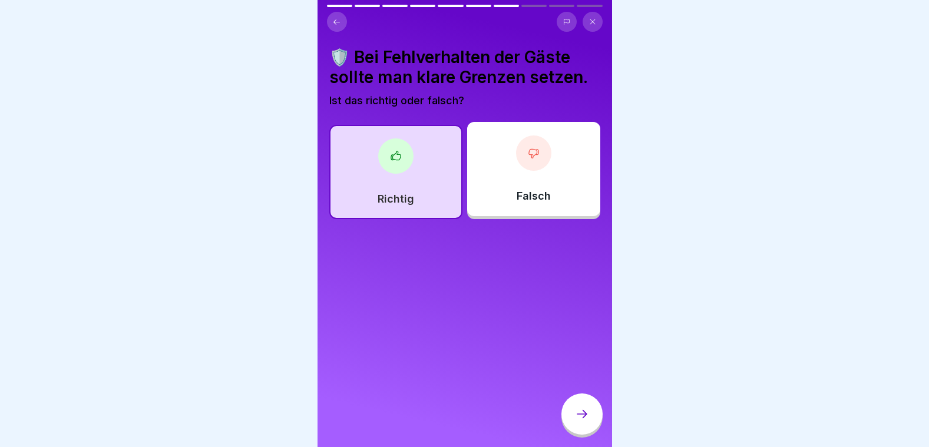
click at [578, 417] on div at bounding box center [581, 413] width 41 height 41
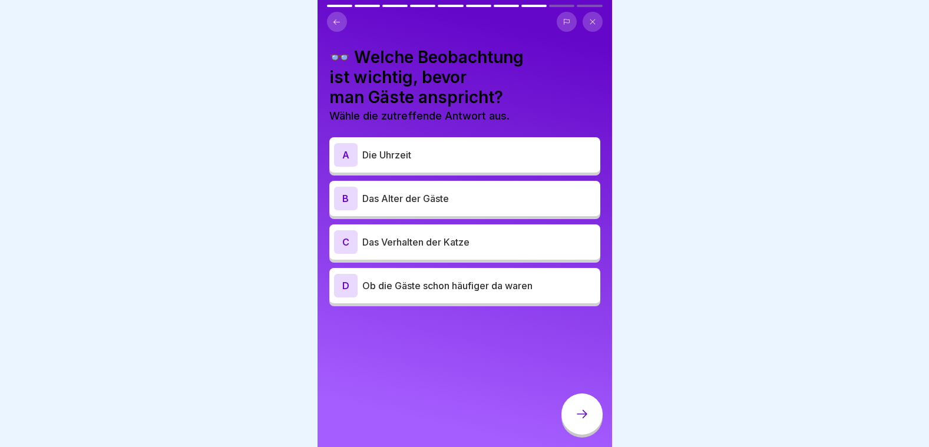
click at [429, 237] on p "Das Verhalten der Katze" at bounding box center [478, 242] width 233 height 14
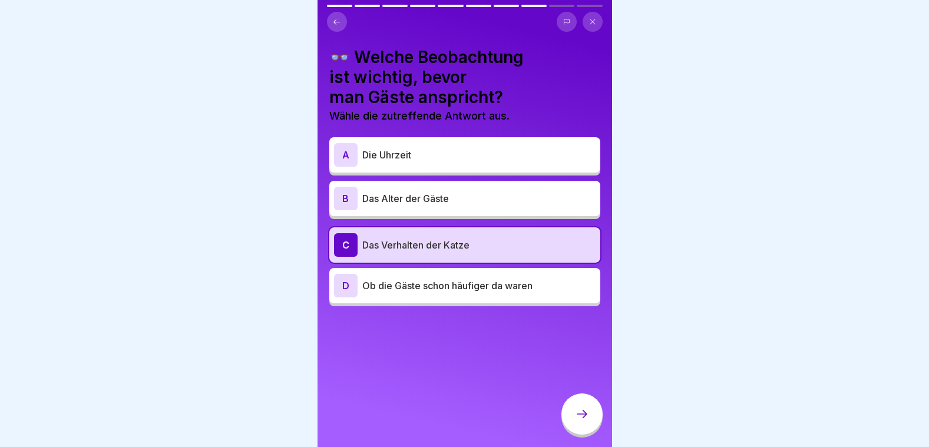
click at [589, 433] on div at bounding box center [581, 413] width 41 height 41
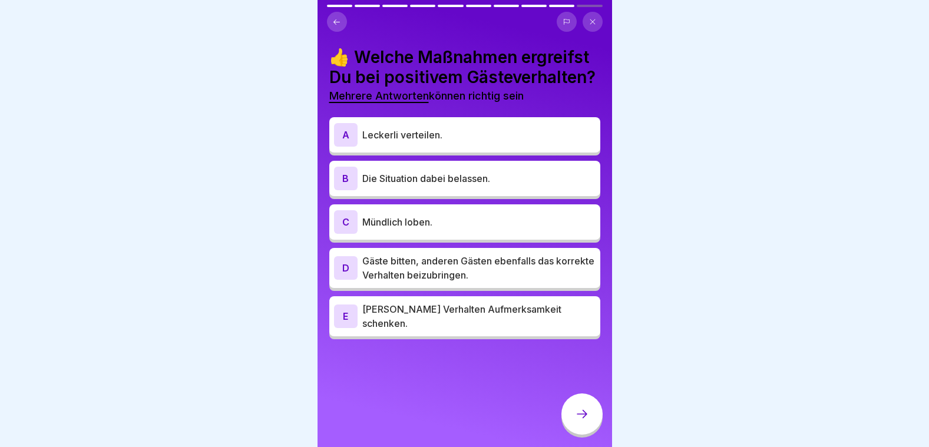
click at [430, 229] on p "Mündlich loben." at bounding box center [478, 222] width 233 height 14
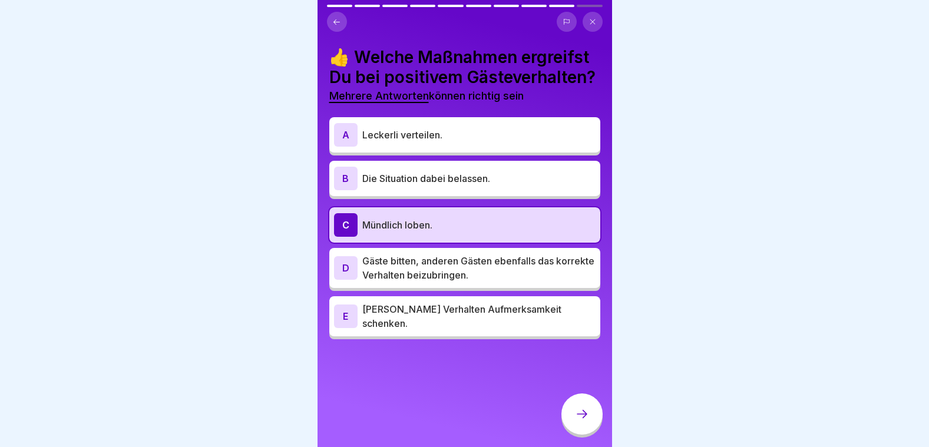
click at [443, 330] on p "[PERSON_NAME] Verhalten Aufmerksamkeit schenken." at bounding box center [478, 316] width 233 height 28
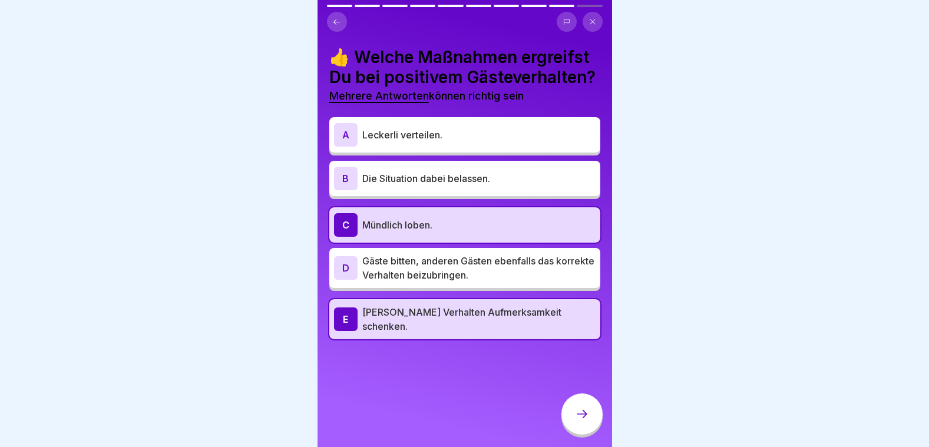
click at [587, 421] on icon at bounding box center [582, 414] width 14 height 14
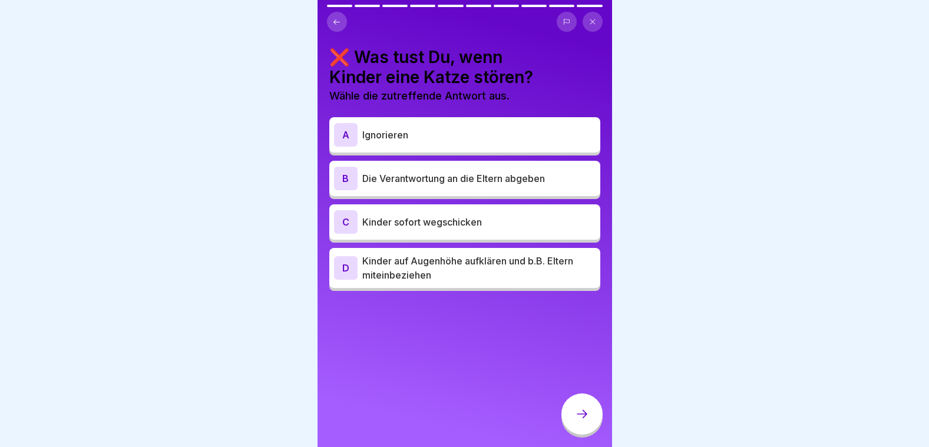
click at [469, 272] on p "Kinder auf Augenhöhe aufklären und b.B. Eltern miteinbeziehen" at bounding box center [478, 268] width 233 height 28
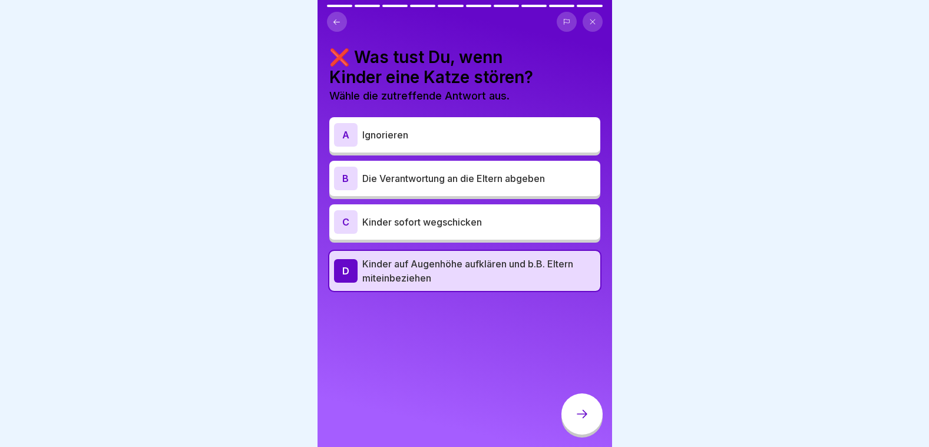
click at [574, 409] on div at bounding box center [581, 413] width 41 height 41
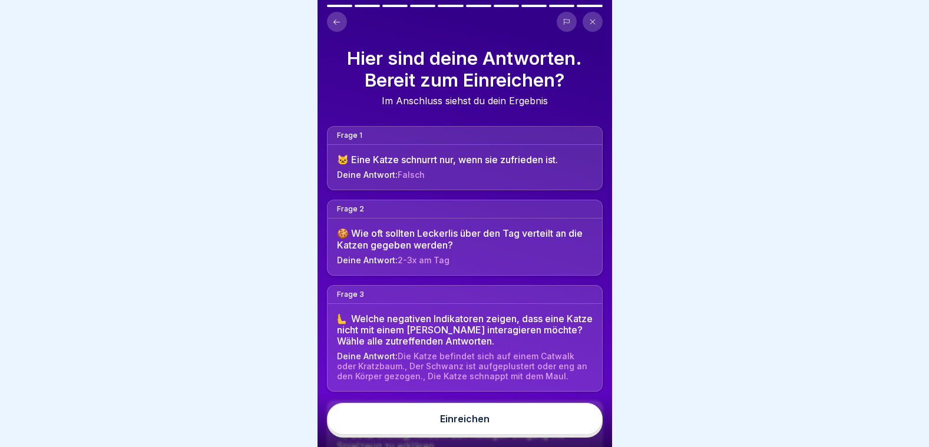
click at [521, 432] on button "Einreichen" at bounding box center [465, 419] width 276 height 32
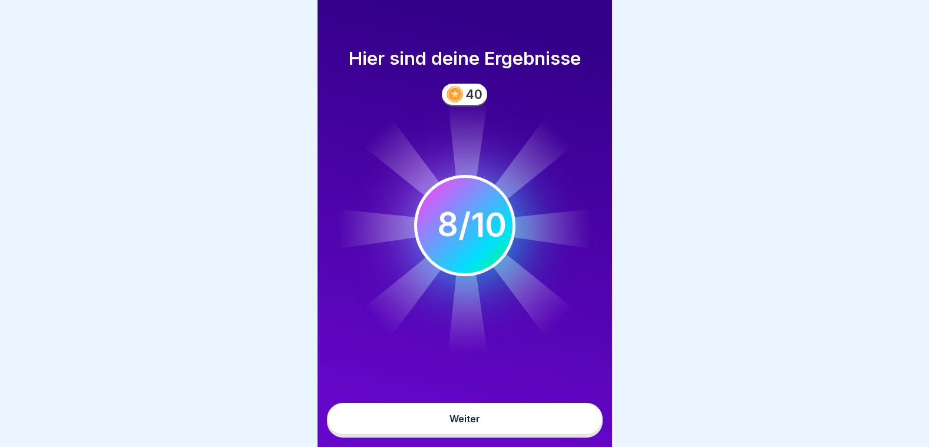
click at [520, 429] on button "Weiter" at bounding box center [465, 419] width 276 height 32
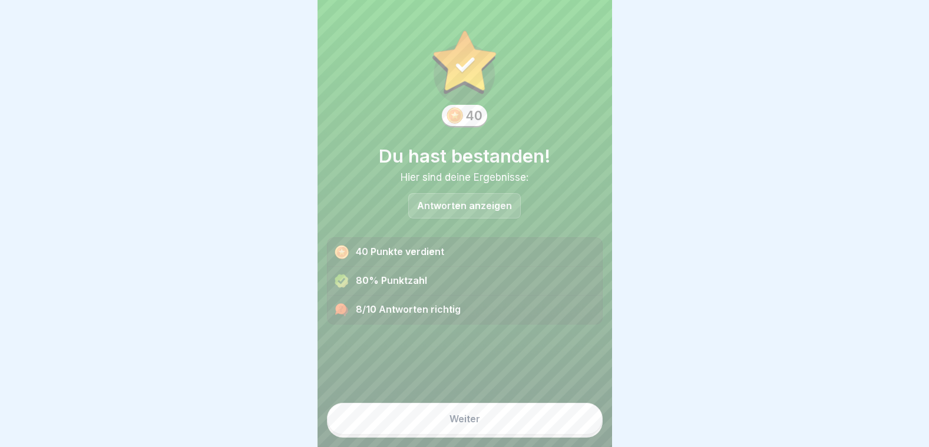
drag, startPoint x: 520, startPoint y: 429, endPoint x: 443, endPoint y: 425, distance: 77.3
click at [443, 425] on button "Weiter" at bounding box center [465, 419] width 276 height 32
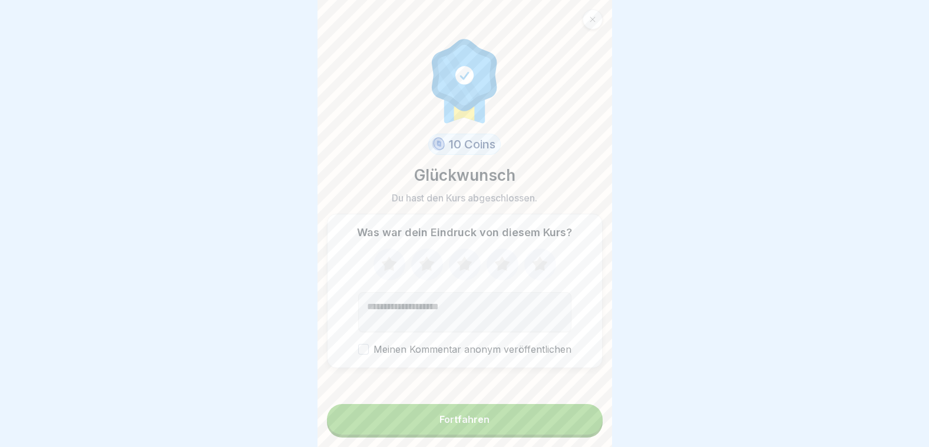
click at [458, 425] on div "Fortfahren" at bounding box center [464, 419] width 50 height 11
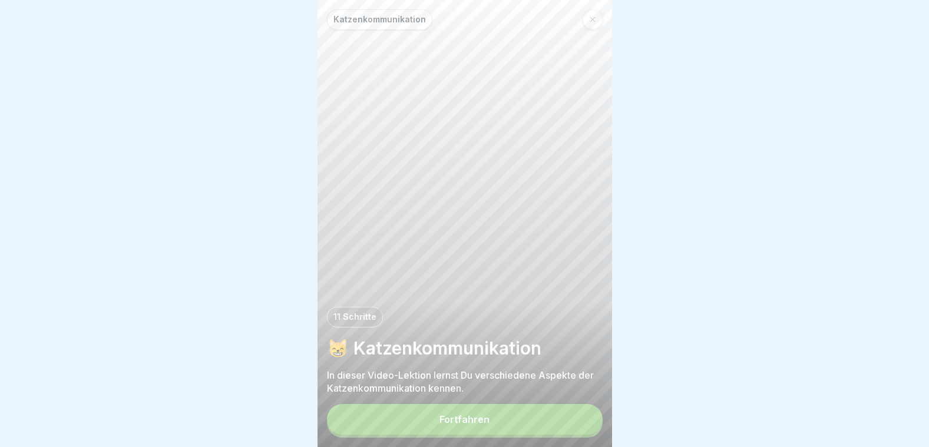
click at [451, 425] on div "Fortfahren" at bounding box center [464, 419] width 50 height 11
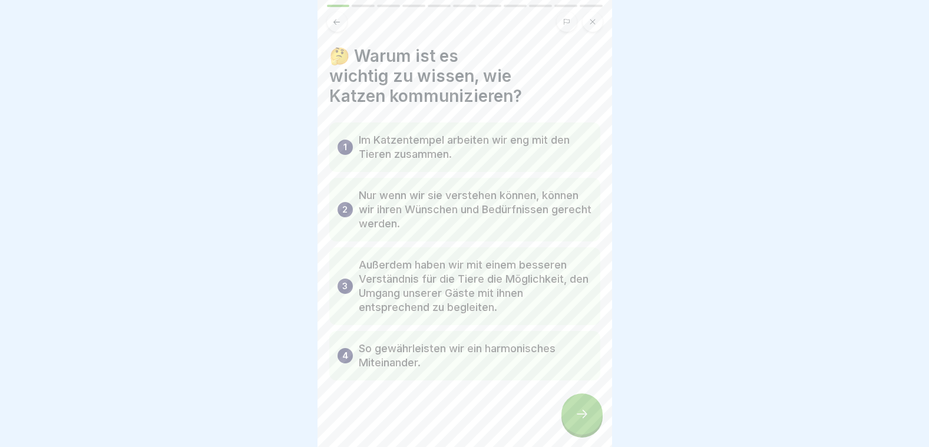
click at [575, 421] on icon at bounding box center [582, 414] width 14 height 14
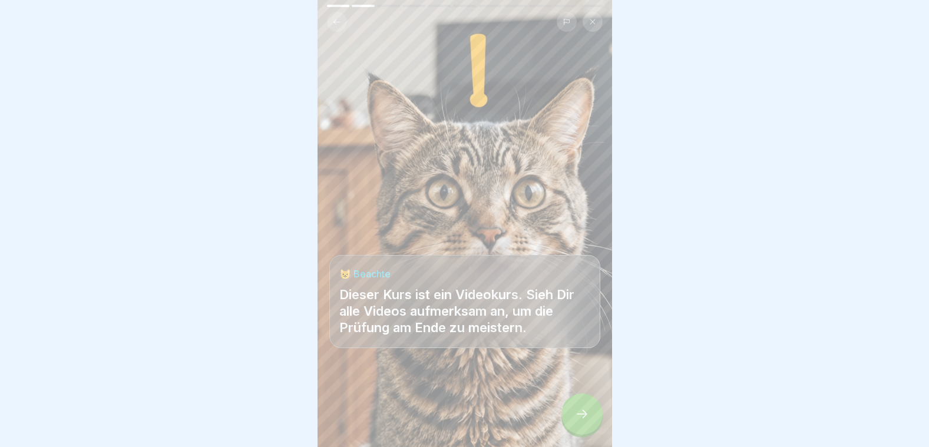
click at [575, 421] on icon at bounding box center [582, 414] width 14 height 14
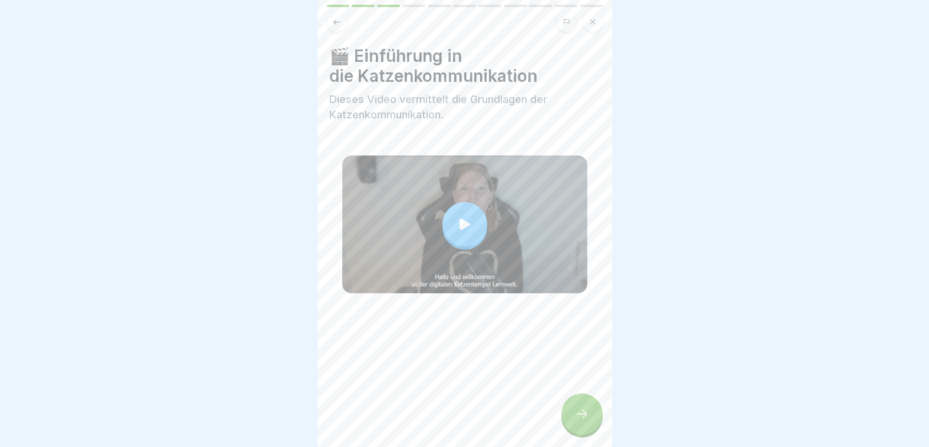
click at [575, 421] on icon at bounding box center [582, 414] width 14 height 14
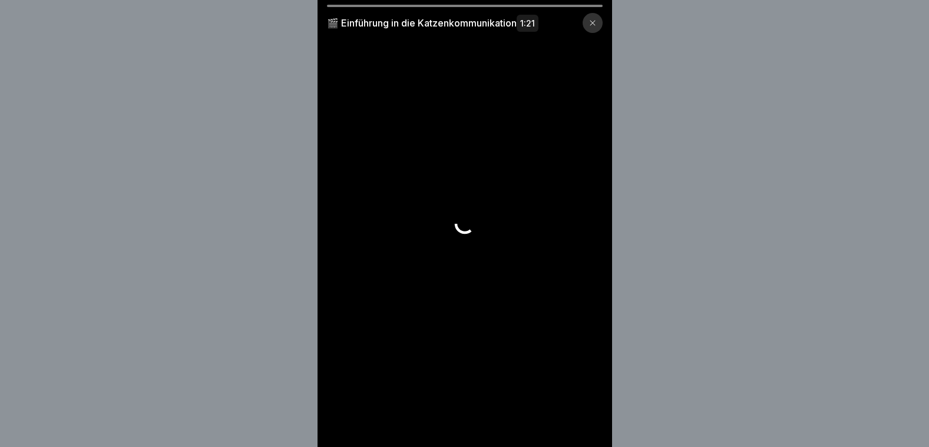
click at [594, 24] on icon at bounding box center [592, 22] width 7 height 7
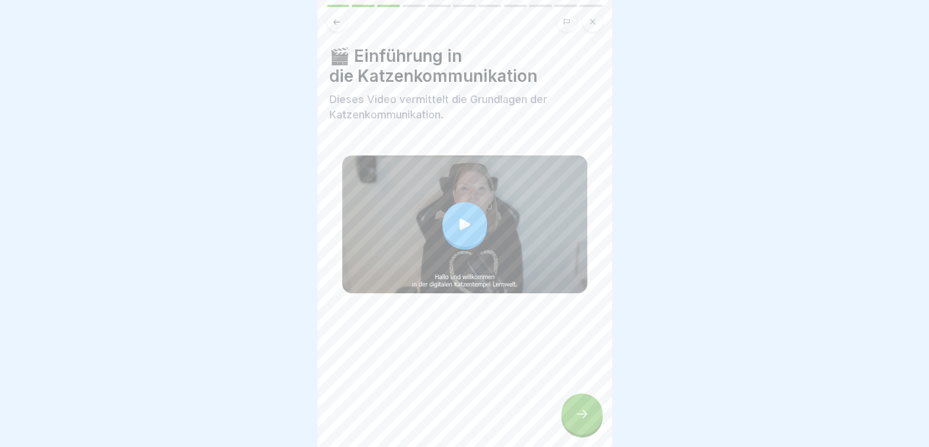
click at [593, 413] on div at bounding box center [581, 413] width 41 height 41
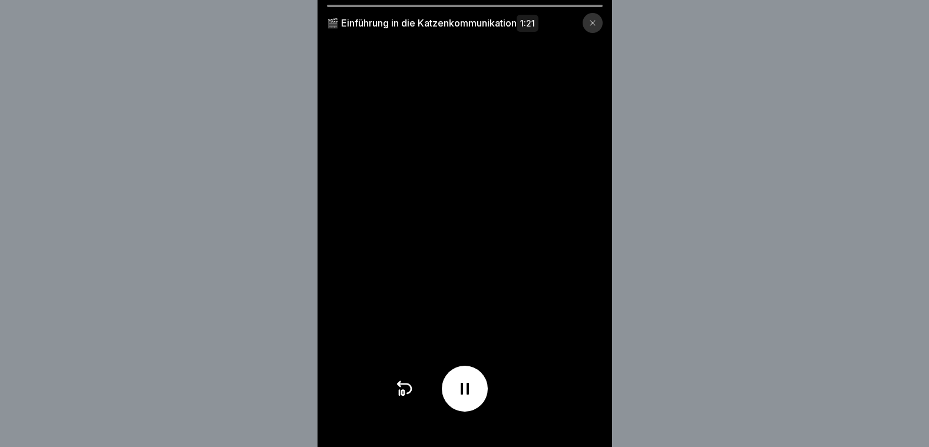
scroll to position [9, 0]
click at [565, 4] on video at bounding box center [464, 223] width 294 height 447
click at [590, 22] on div at bounding box center [592, 23] width 20 height 20
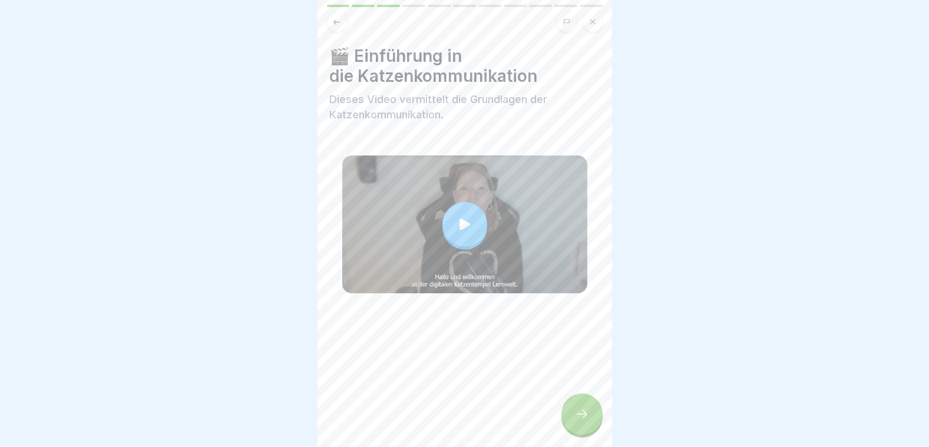
click at [588, 427] on div at bounding box center [581, 413] width 41 height 41
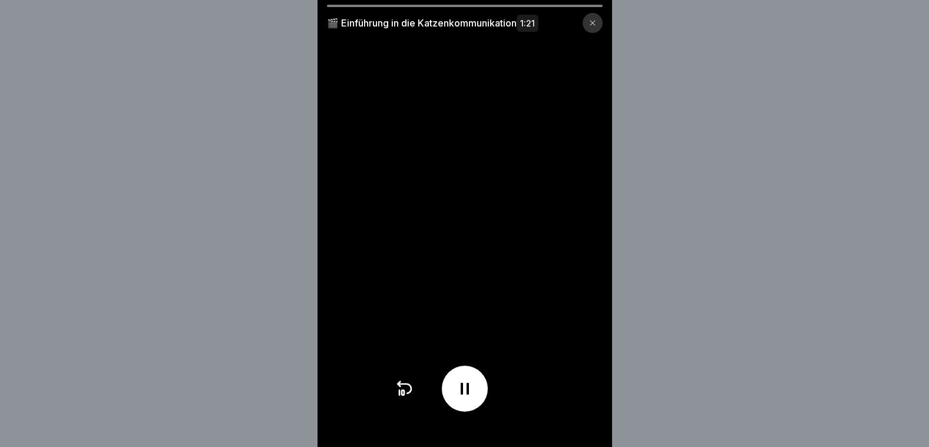
drag, startPoint x: 587, startPoint y: 427, endPoint x: 522, endPoint y: 416, distance: 65.1
click at [522, 416] on div "🎬 Einführung in die Katzenkommunikation 1:21" at bounding box center [464, 223] width 294 height 447
click at [602, 18] on div at bounding box center [592, 23] width 20 height 20
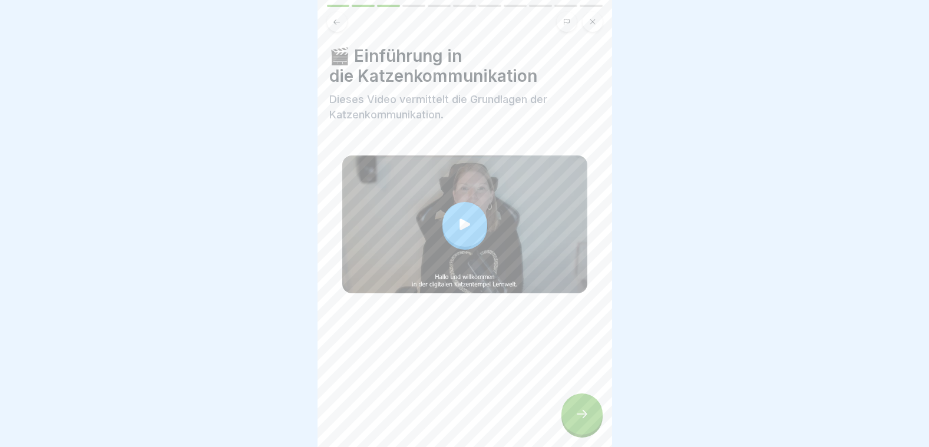
click at [593, 18] on icon at bounding box center [592, 21] width 7 height 7
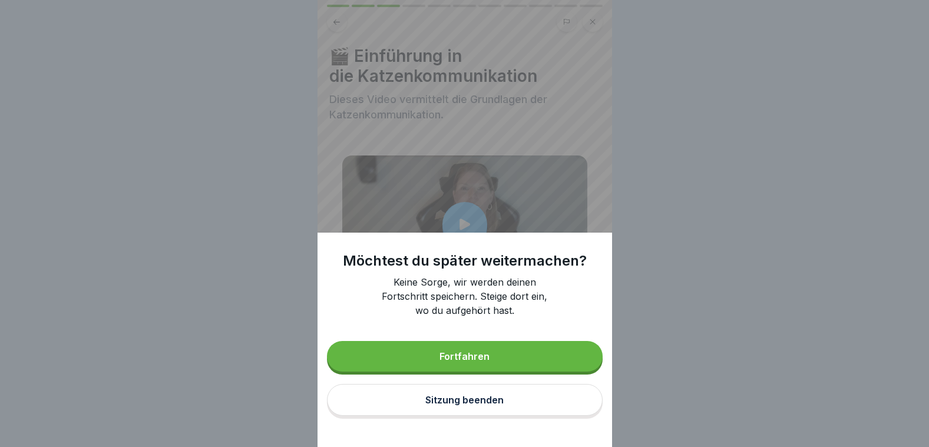
click at [470, 372] on button "Fortfahren" at bounding box center [465, 356] width 276 height 31
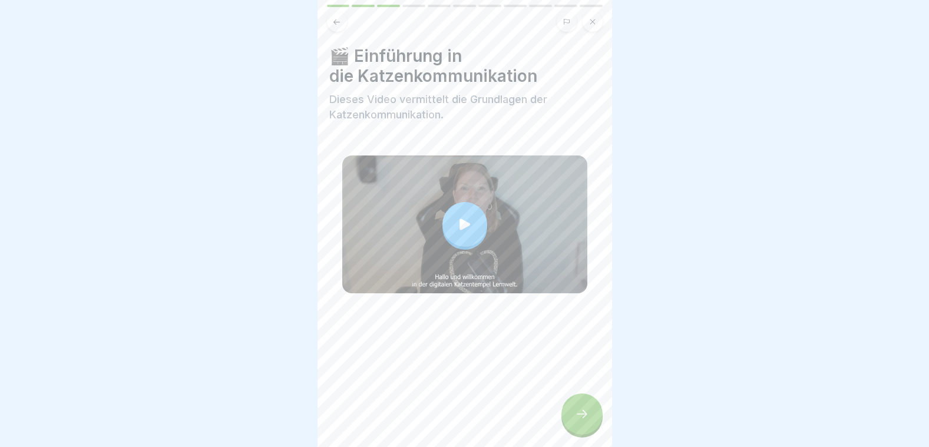
click at [577, 410] on icon at bounding box center [582, 414] width 14 height 14
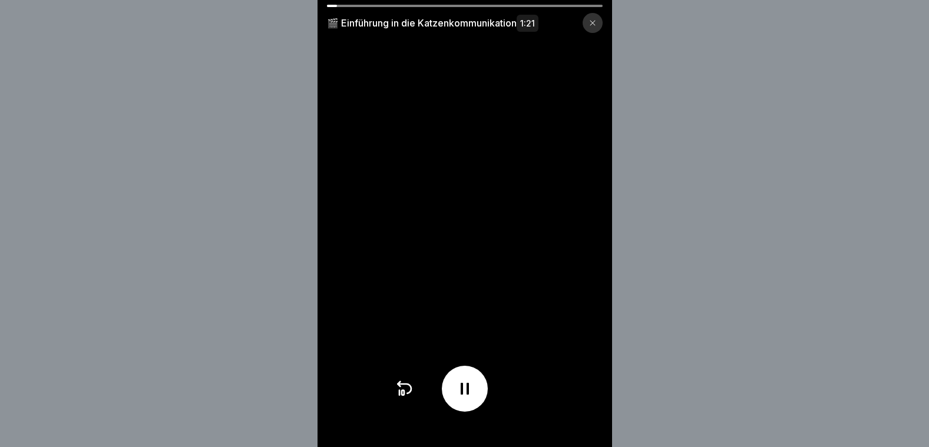
click at [347, 6] on div at bounding box center [465, 6] width 276 height 2
drag, startPoint x: 346, startPoint y: 5, endPoint x: 399, endPoint y: 0, distance: 53.9
click at [399, 0] on div "🎬 Einführung in die Katzenkommunikation 1:21" at bounding box center [464, 223] width 294 height 447
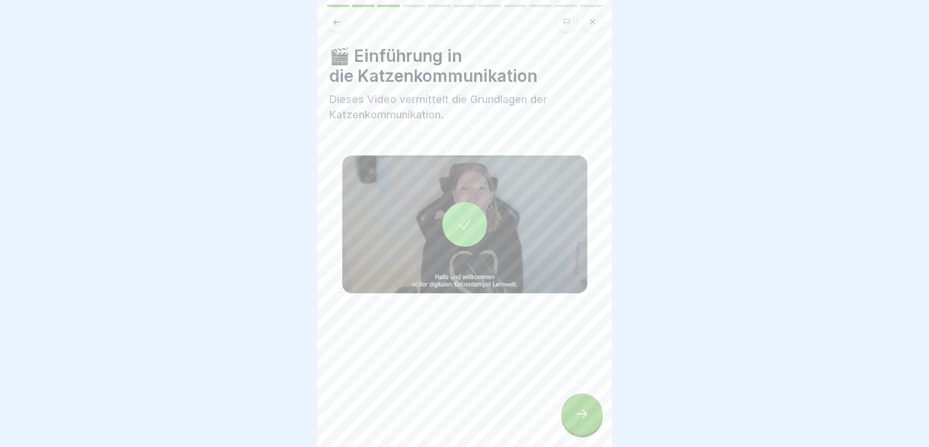
click at [589, 431] on div at bounding box center [581, 413] width 41 height 41
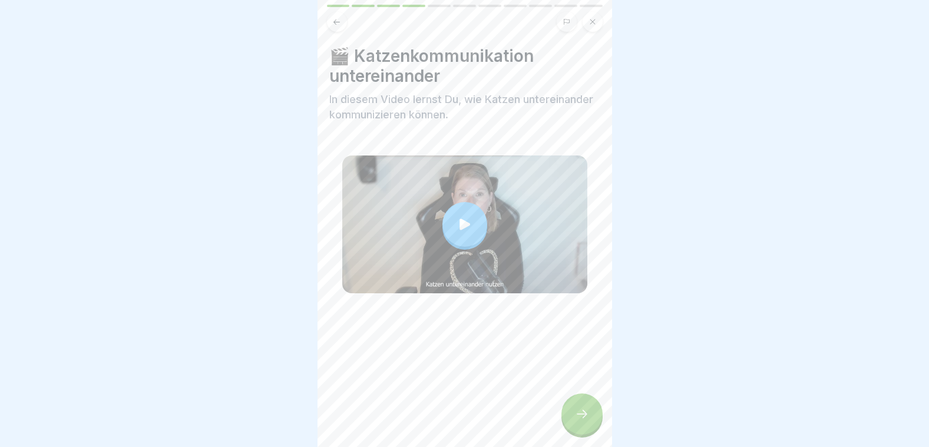
click at [581, 410] on icon at bounding box center [582, 414] width 14 height 14
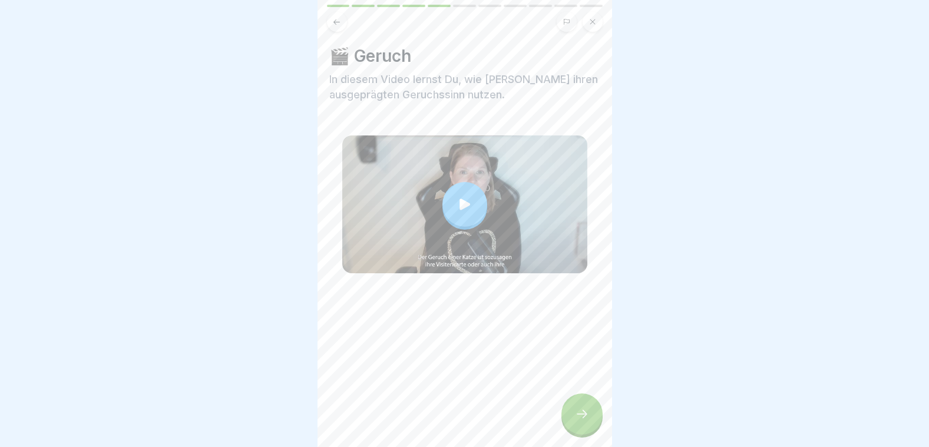
click at [581, 410] on icon at bounding box center [582, 414] width 14 height 14
click at [573, 423] on div at bounding box center [581, 413] width 41 height 41
click at [579, 415] on icon at bounding box center [582, 414] width 14 height 14
drag, startPoint x: 579, startPoint y: 415, endPoint x: 599, endPoint y: 419, distance: 20.3
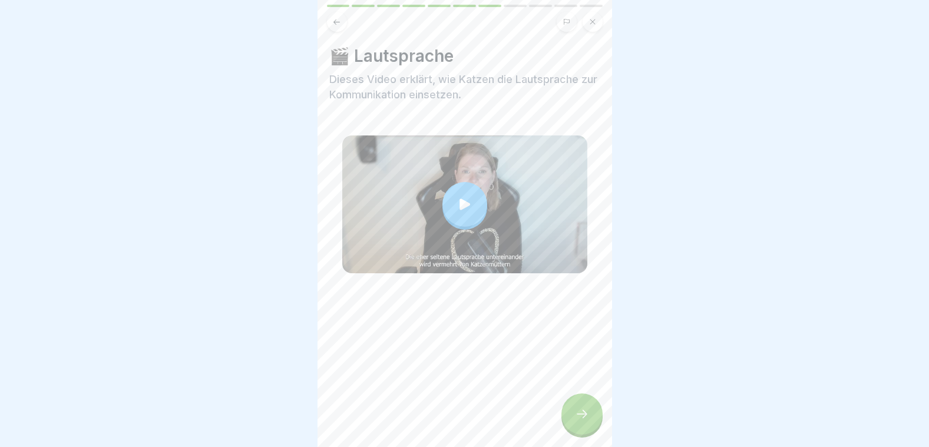
click at [599, 419] on div at bounding box center [581, 413] width 41 height 41
click at [591, 417] on div at bounding box center [581, 413] width 41 height 41
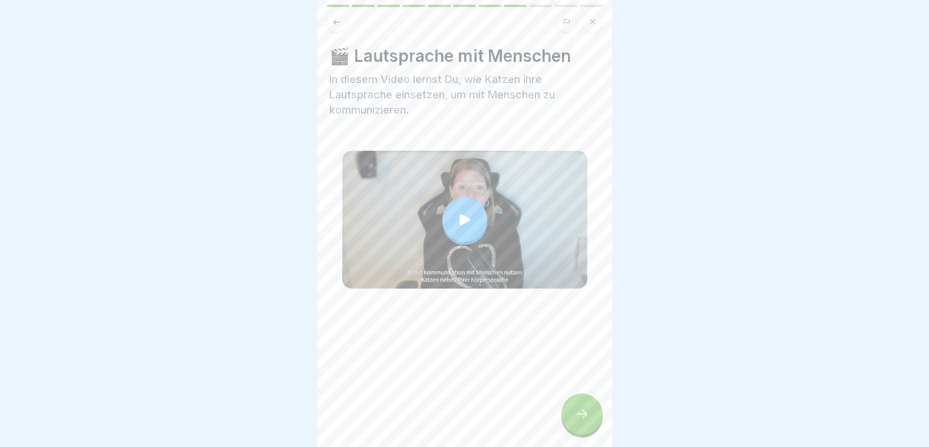
click at [591, 417] on div at bounding box center [581, 413] width 41 height 41
click at [581, 416] on icon at bounding box center [582, 414] width 14 height 14
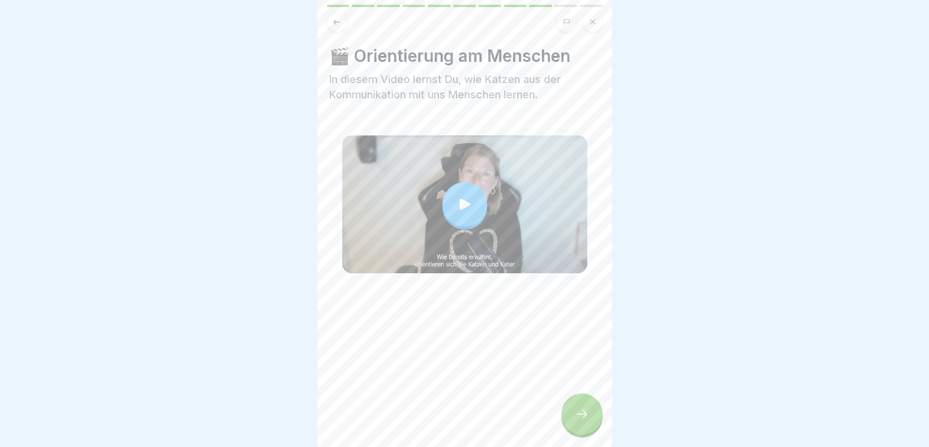
click at [581, 417] on icon at bounding box center [582, 414] width 14 height 14
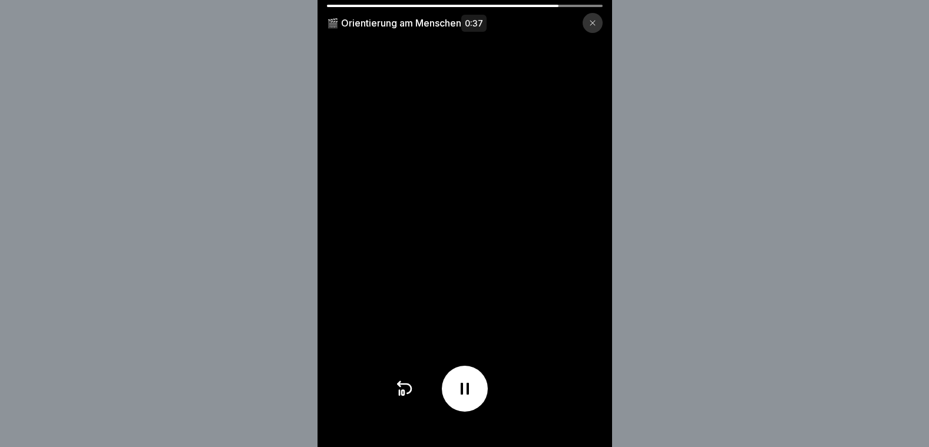
click at [572, 208] on video at bounding box center [464, 223] width 294 height 447
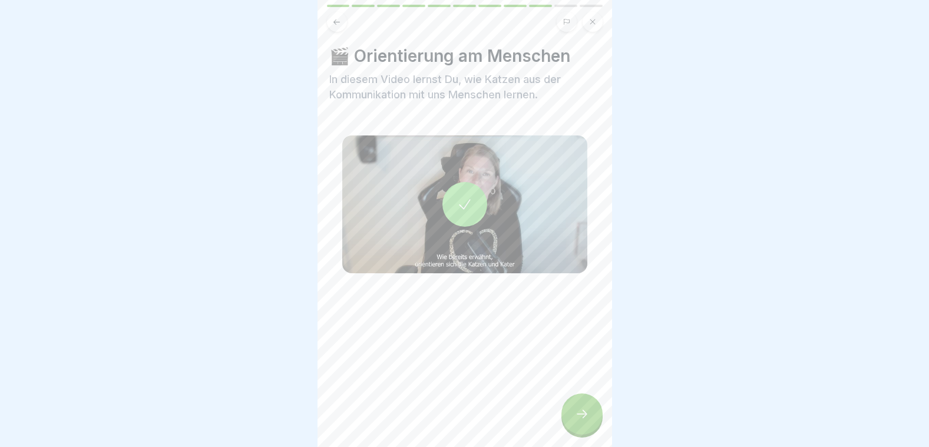
click at [584, 400] on div at bounding box center [581, 413] width 41 height 41
click at [584, 399] on div at bounding box center [581, 413] width 41 height 41
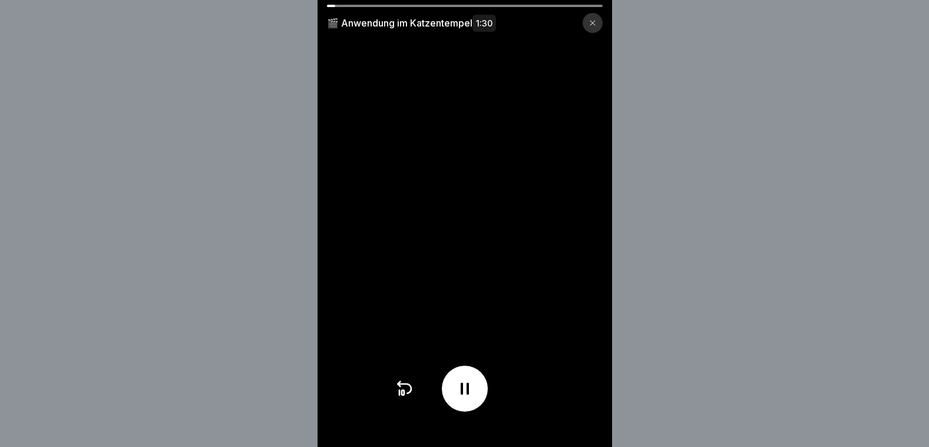
click at [592, 18] on div at bounding box center [592, 23] width 20 height 20
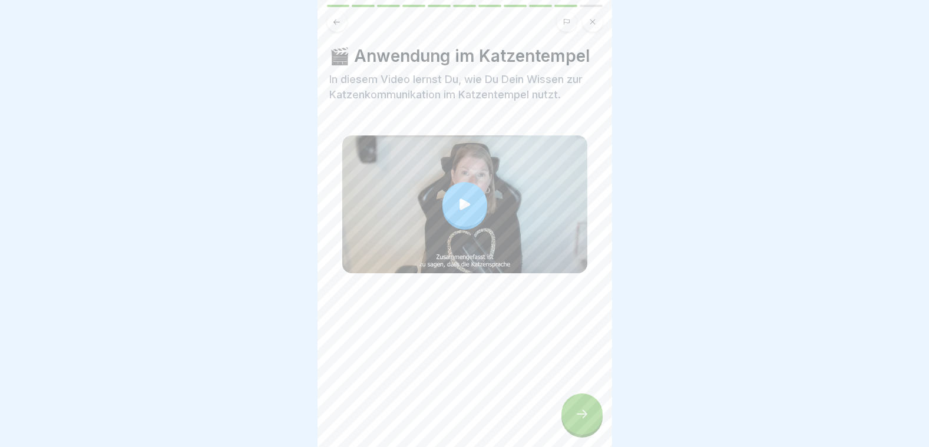
click at [595, 18] on icon at bounding box center [592, 21] width 7 height 7
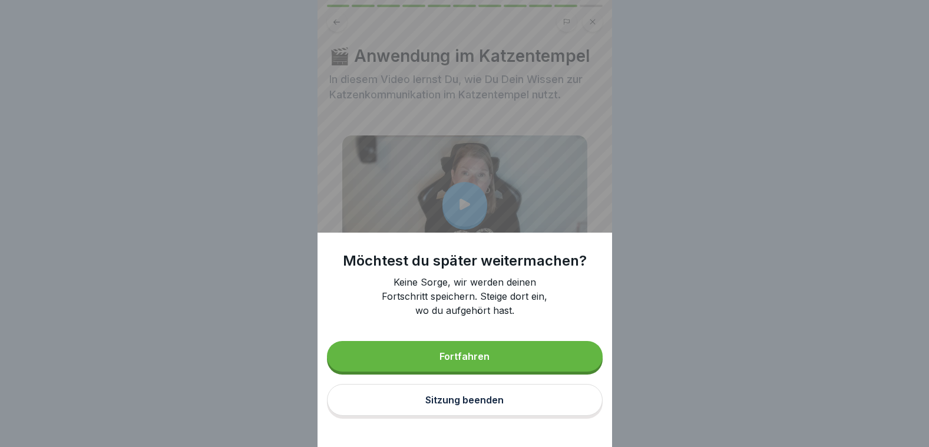
click at [495, 405] on div "Sitzung beenden" at bounding box center [464, 400] width 78 height 11
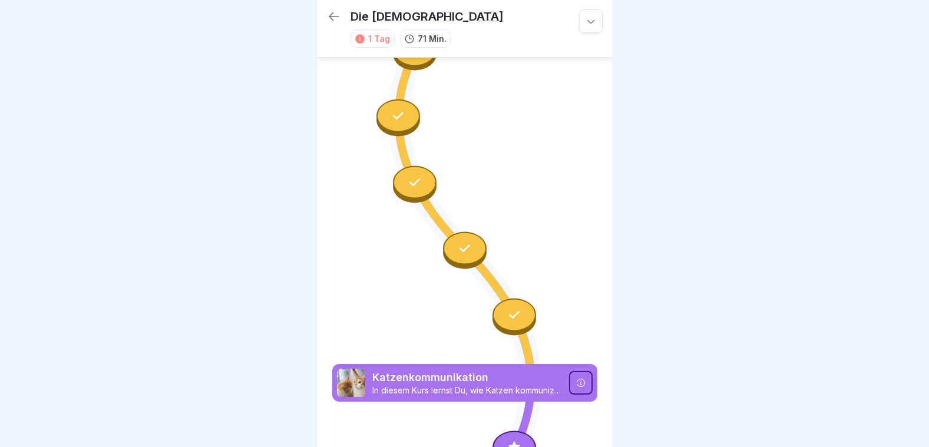
scroll to position [1457, 0]
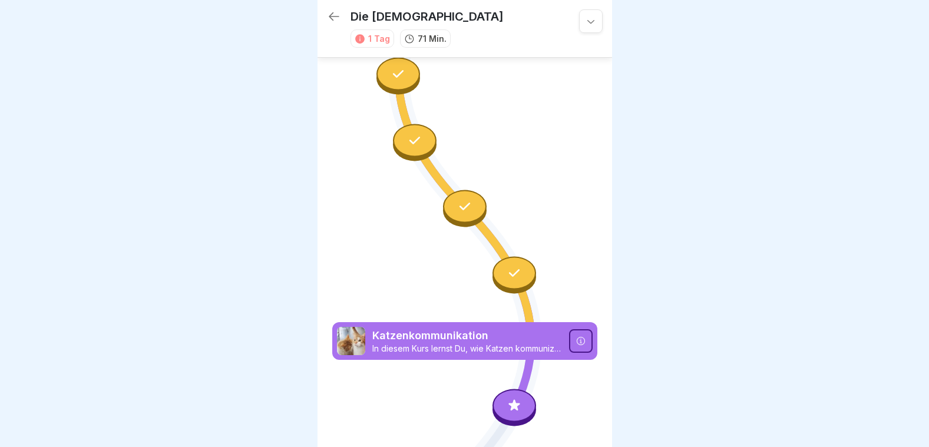
click at [576, 336] on icon at bounding box center [580, 340] width 9 height 9
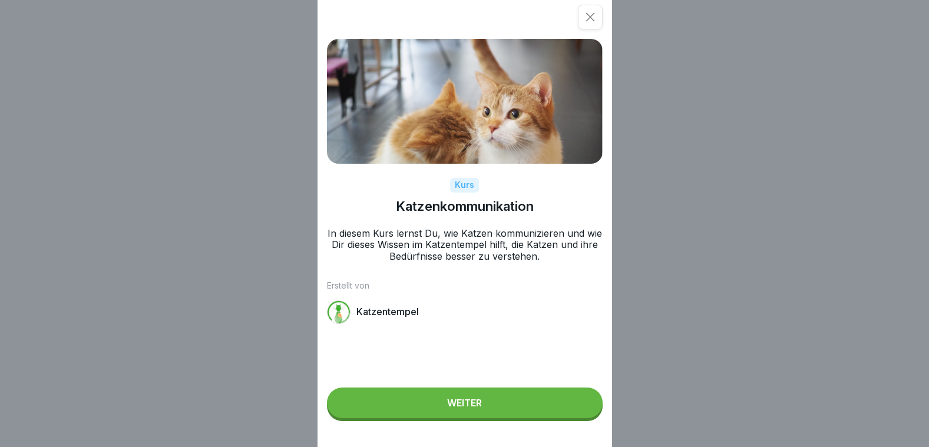
click at [589, 14] on icon at bounding box center [590, 17] width 12 height 12
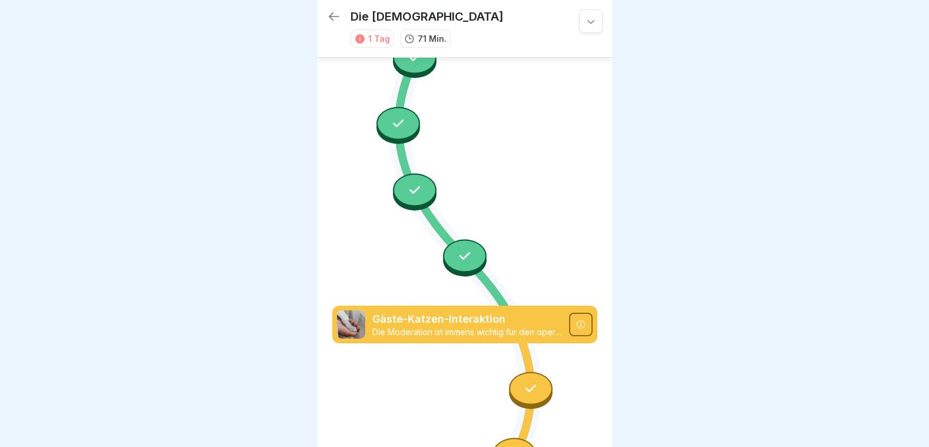
scroll to position [867, 0]
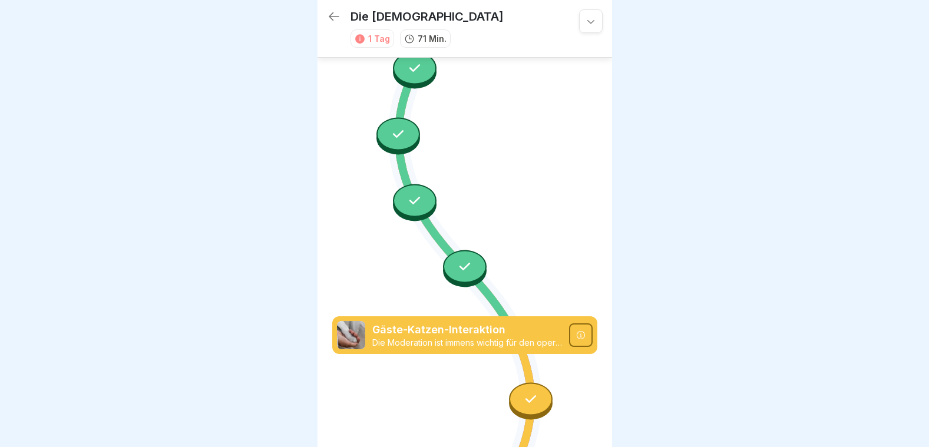
click at [332, 11] on icon at bounding box center [334, 16] width 14 height 14
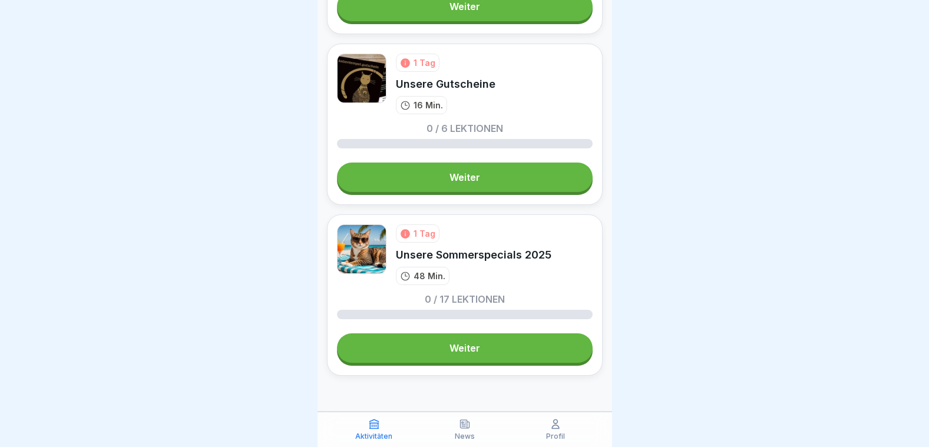
scroll to position [8, 0]
click at [455, 341] on link "Weiter" at bounding box center [465, 347] width 256 height 29
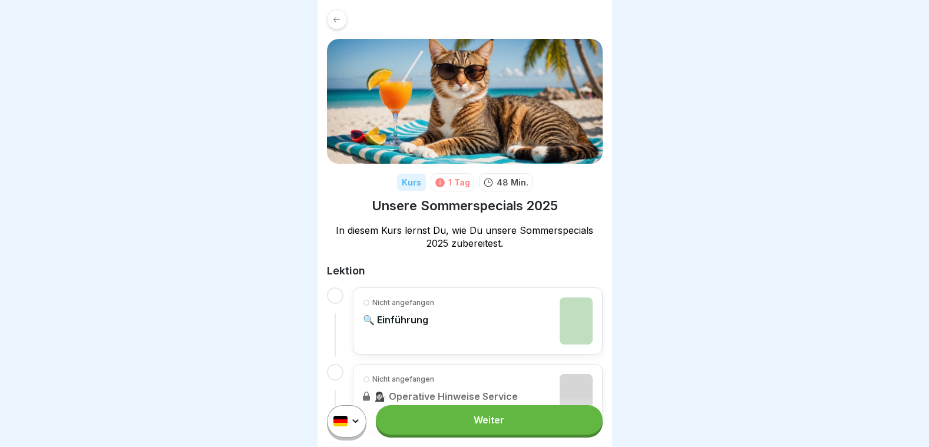
click at [486, 423] on link "Weiter" at bounding box center [489, 419] width 226 height 29
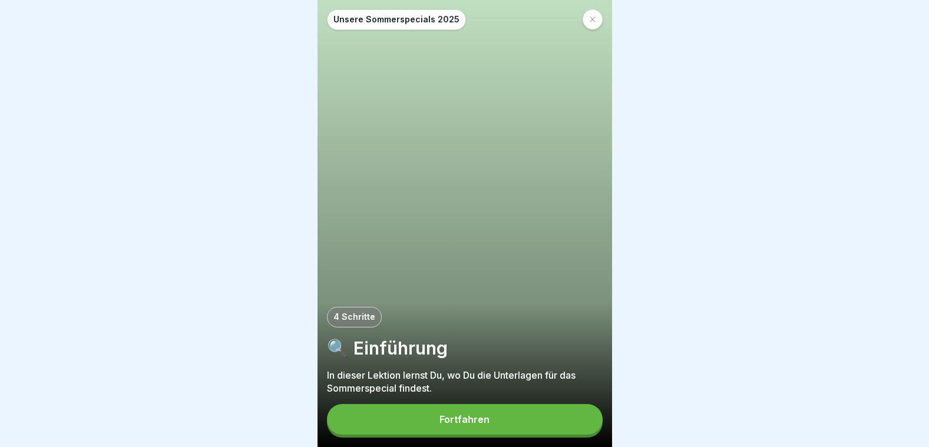
click at [486, 423] on button "Fortfahren" at bounding box center [465, 419] width 276 height 31
